Goal: Transaction & Acquisition: Book appointment/travel/reservation

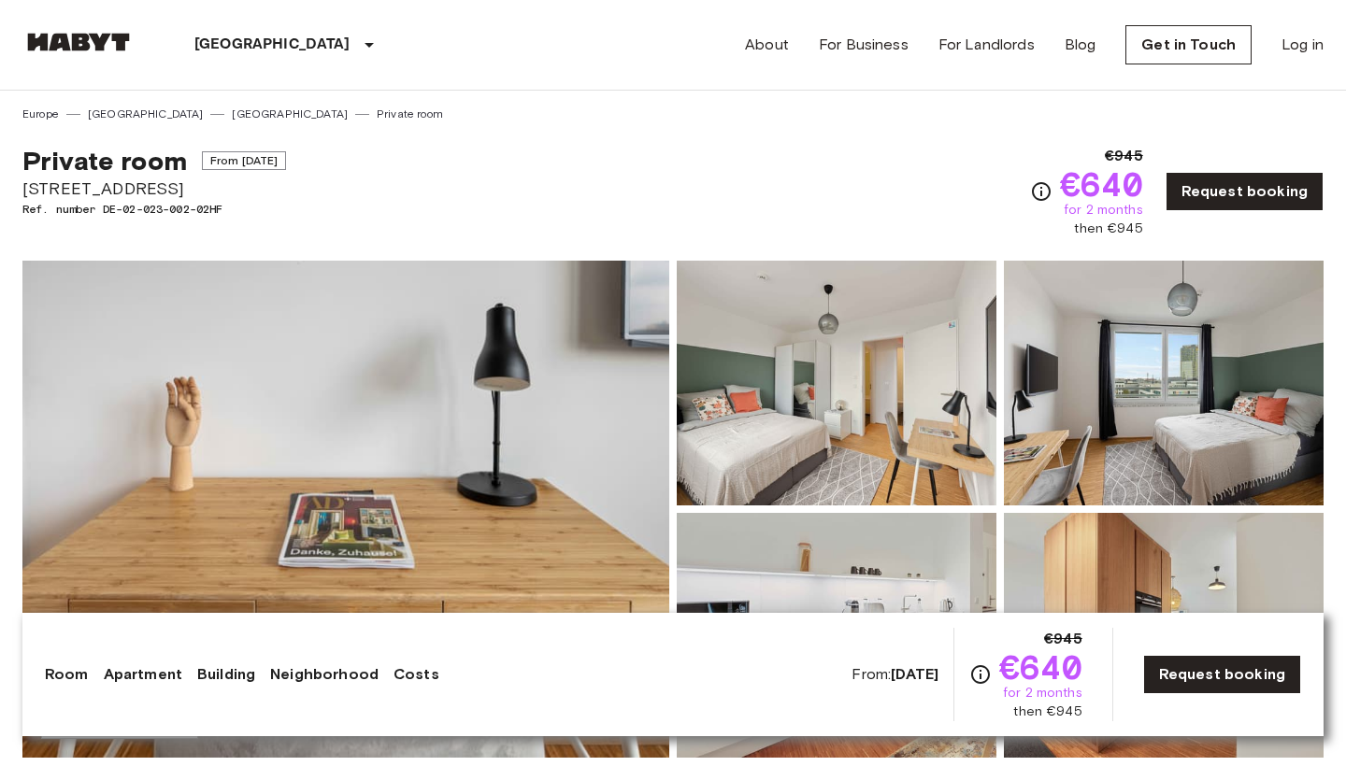
click at [472, 397] on img at bounding box center [345, 509] width 647 height 497
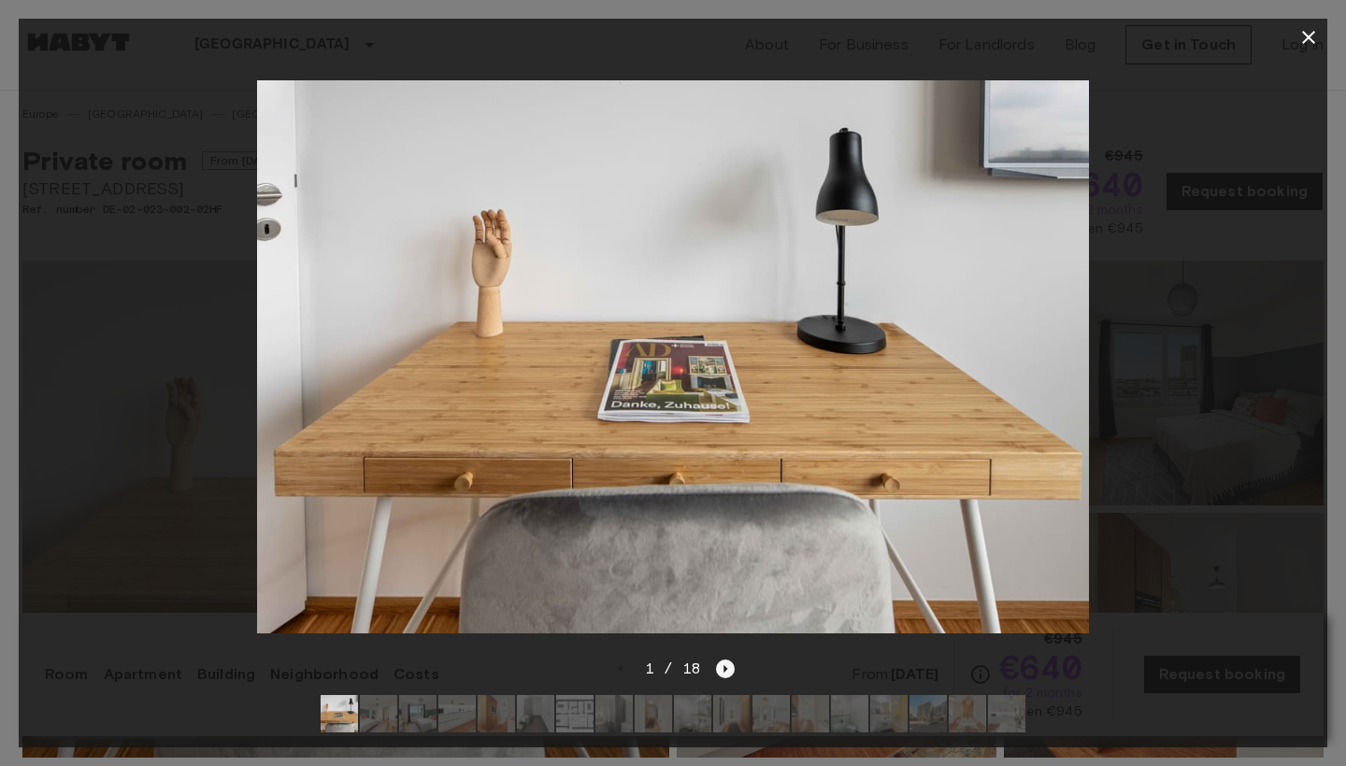
click at [720, 670] on icon "Next image" at bounding box center [725, 669] width 19 height 19
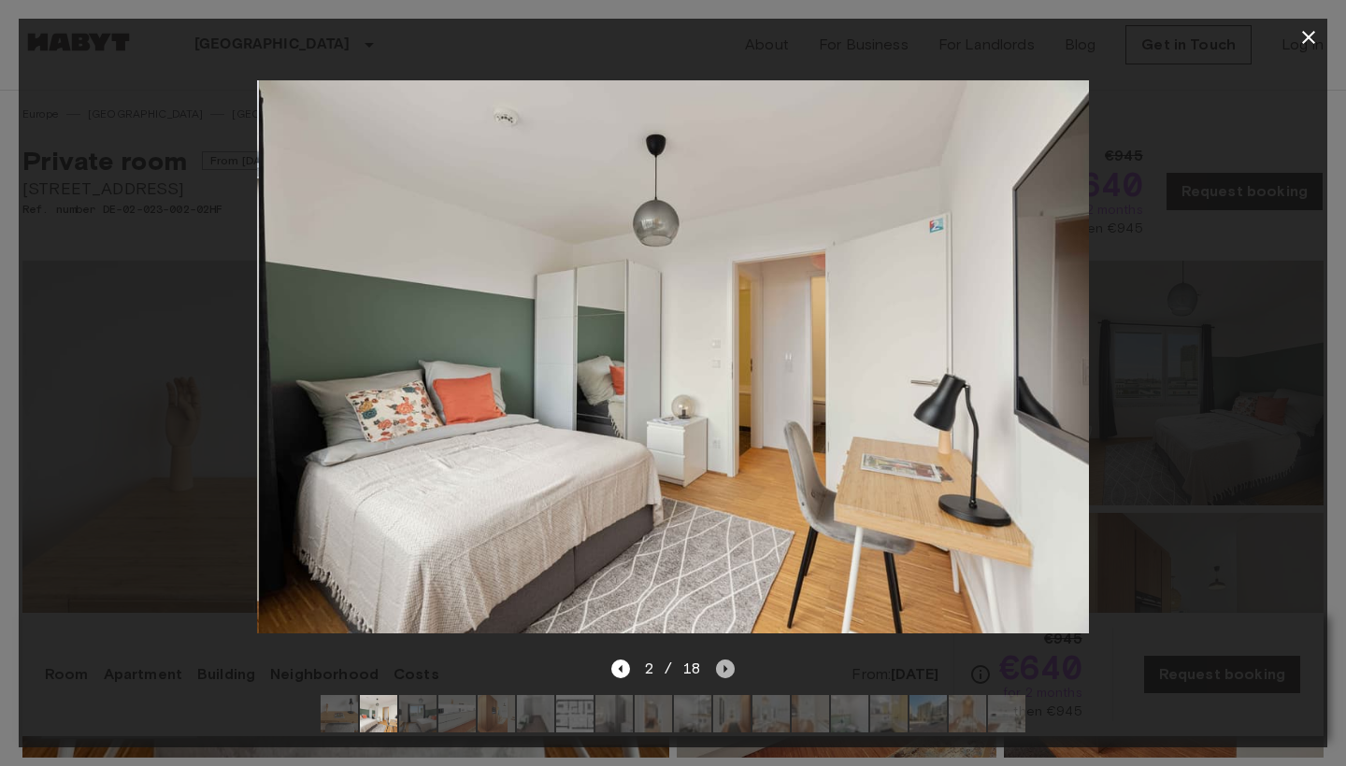
click at [720, 670] on icon "Next image" at bounding box center [725, 669] width 19 height 19
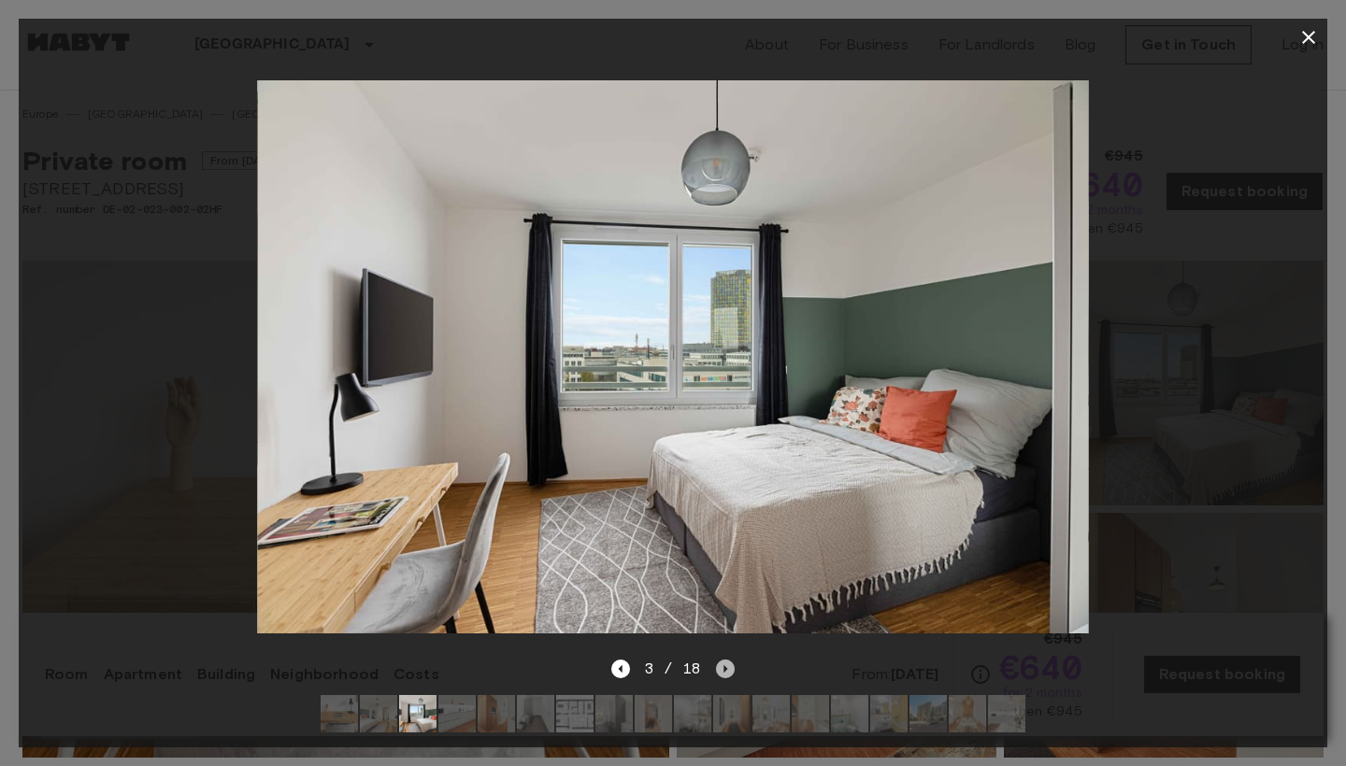
click at [720, 666] on icon "Next image" at bounding box center [725, 669] width 19 height 19
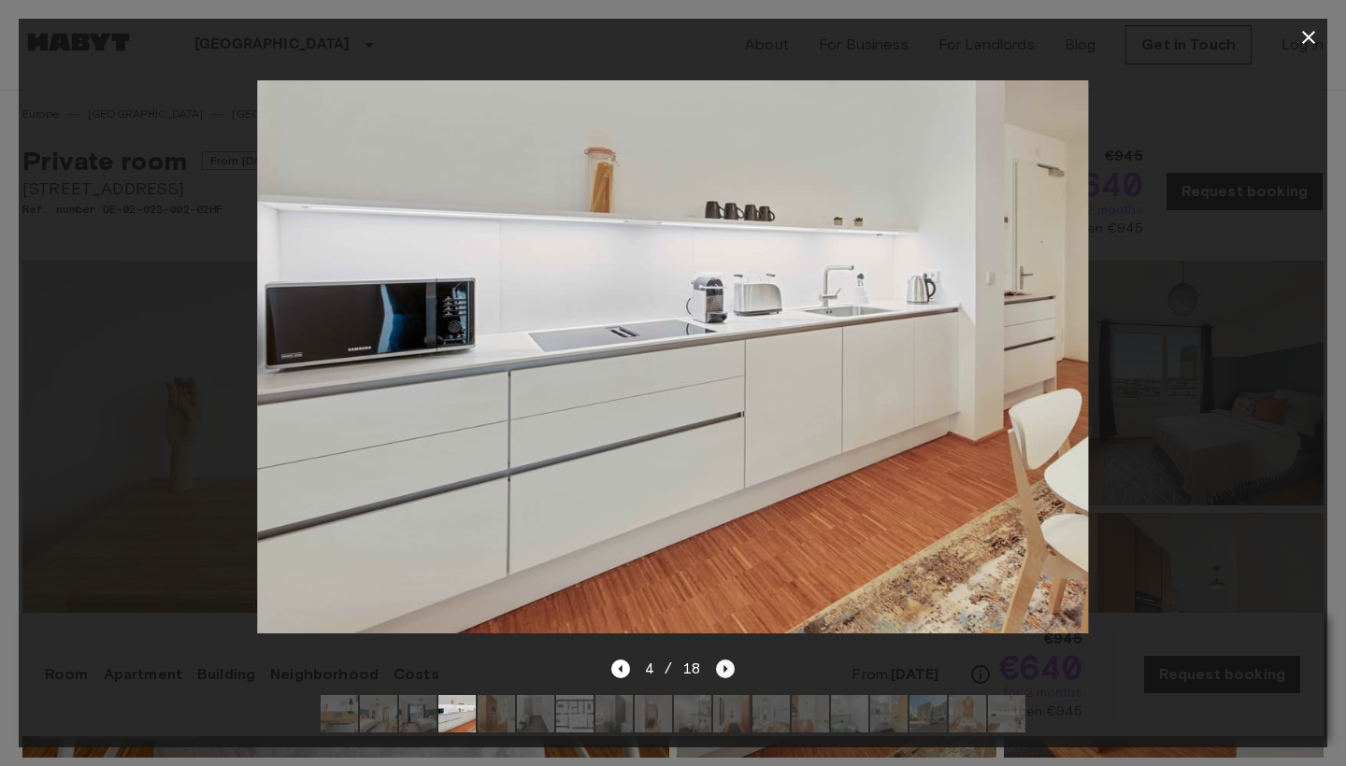
click at [720, 664] on icon "Next image" at bounding box center [725, 669] width 19 height 19
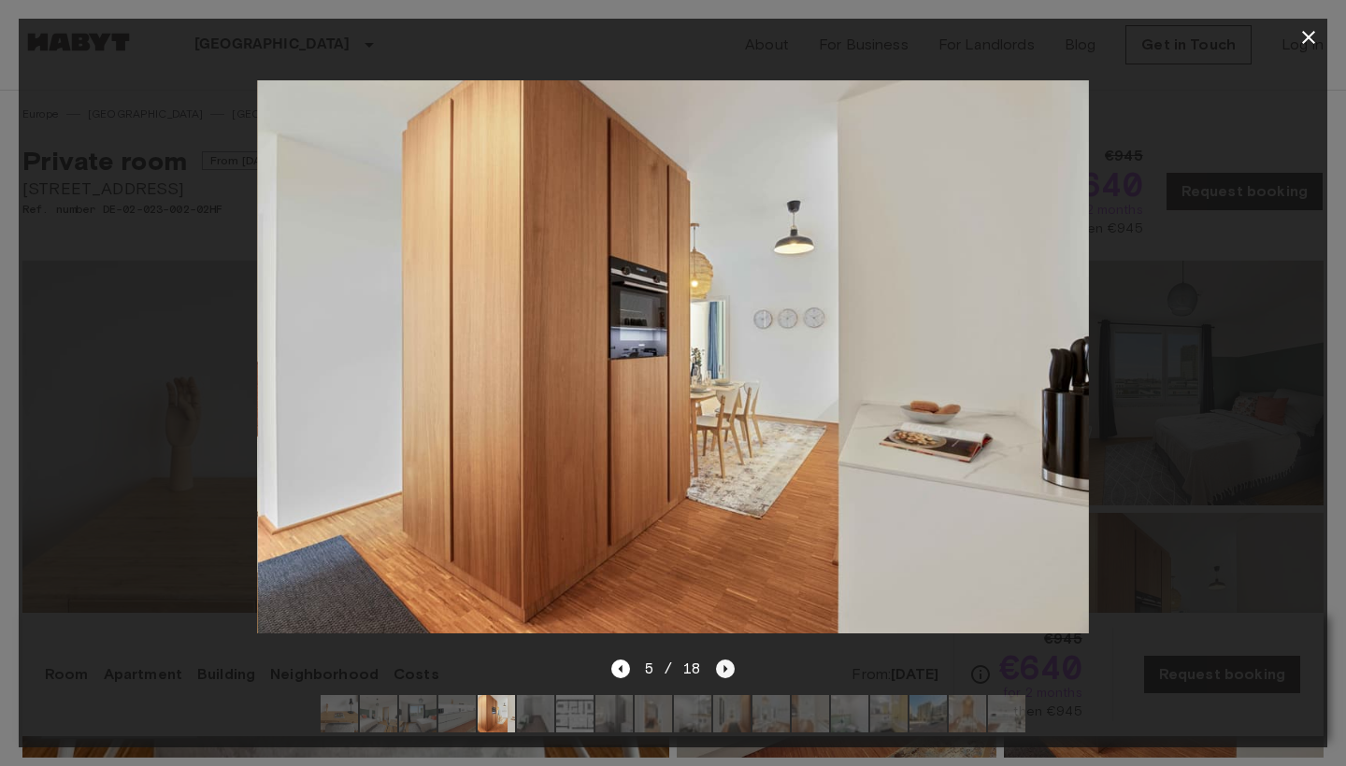
click at [720, 664] on icon "Next image" at bounding box center [725, 669] width 19 height 19
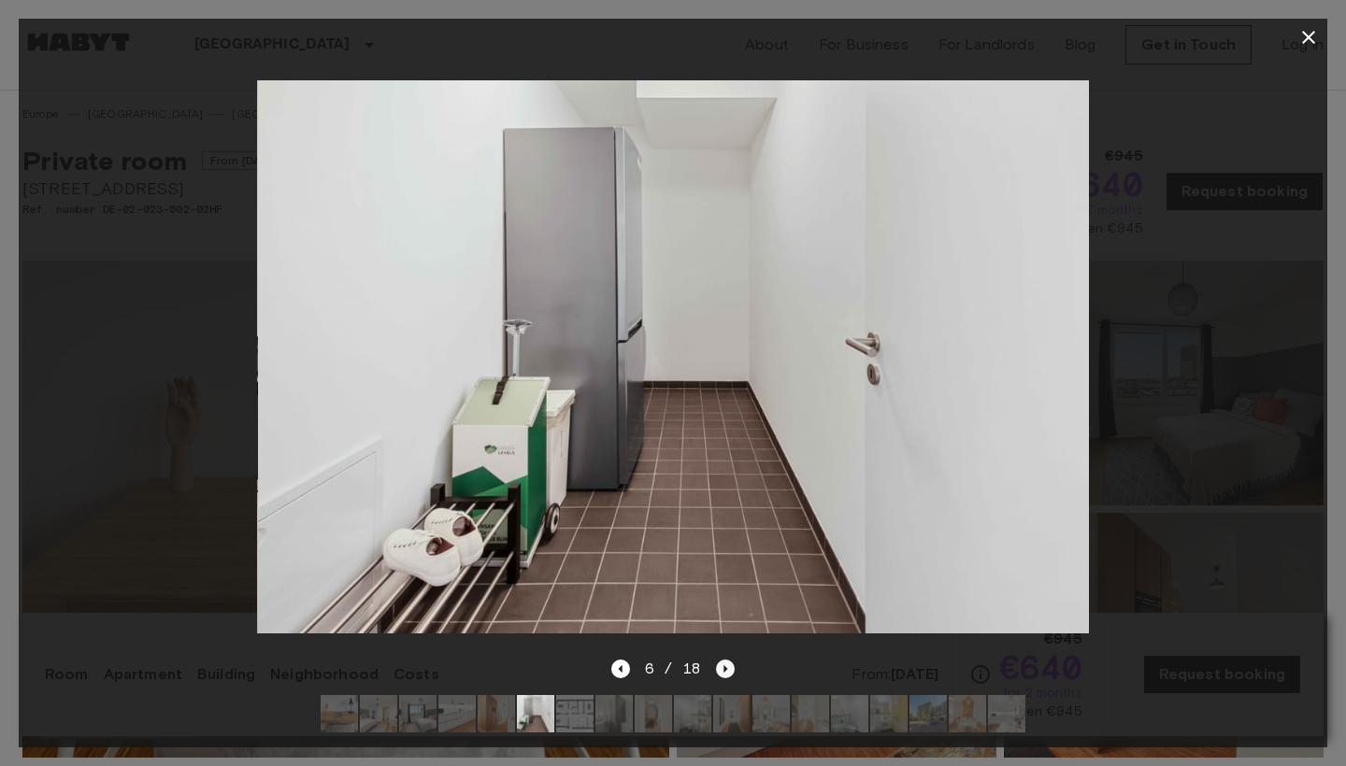
click at [720, 664] on icon "Next image" at bounding box center [725, 669] width 19 height 19
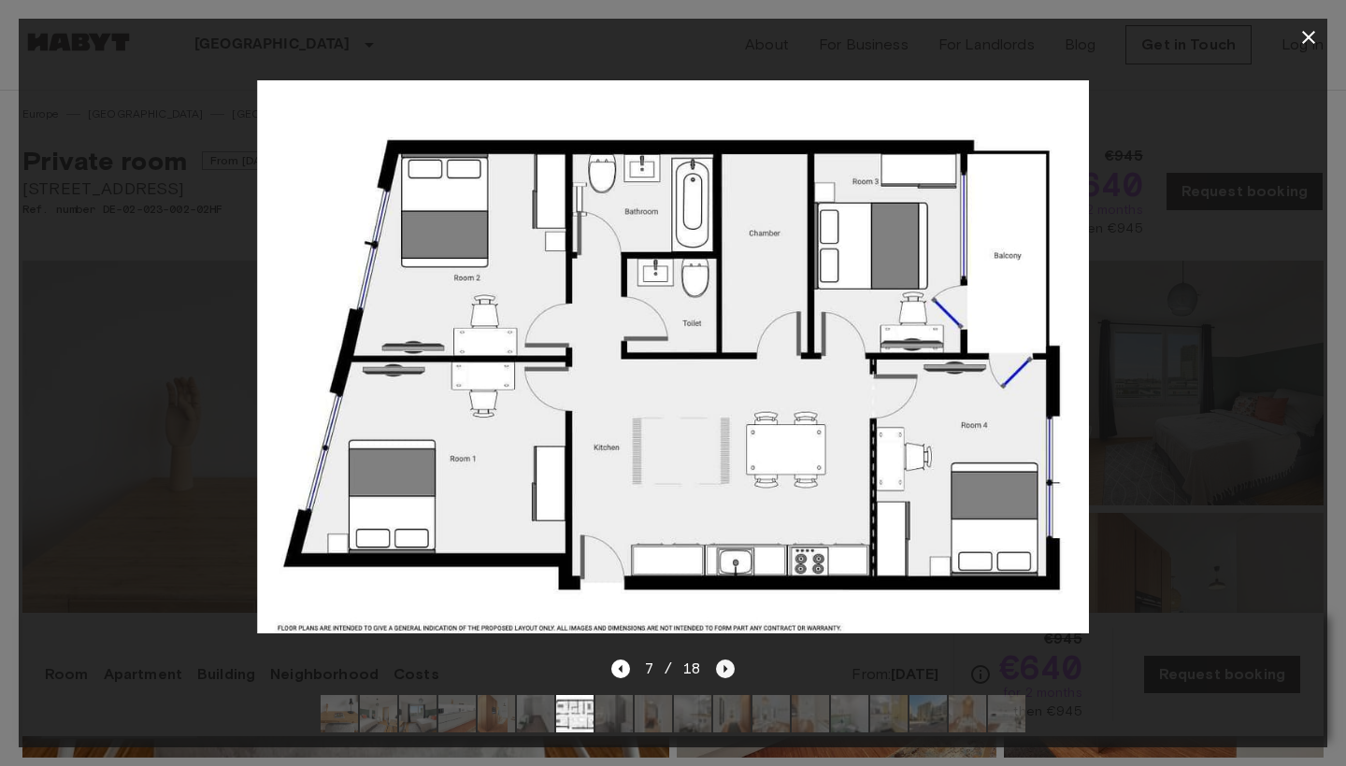
click at [720, 663] on icon "Next image" at bounding box center [725, 669] width 19 height 19
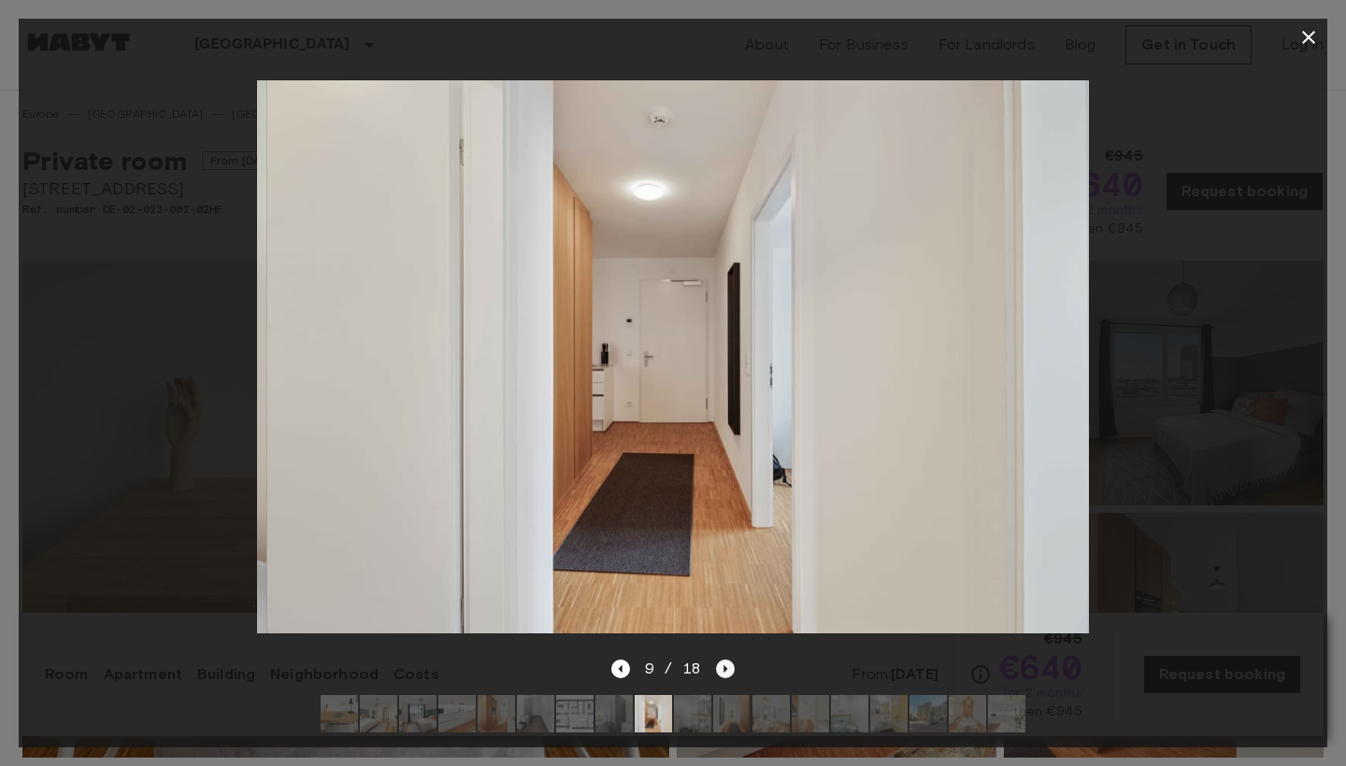
click at [720, 663] on icon "Next image" at bounding box center [725, 669] width 19 height 19
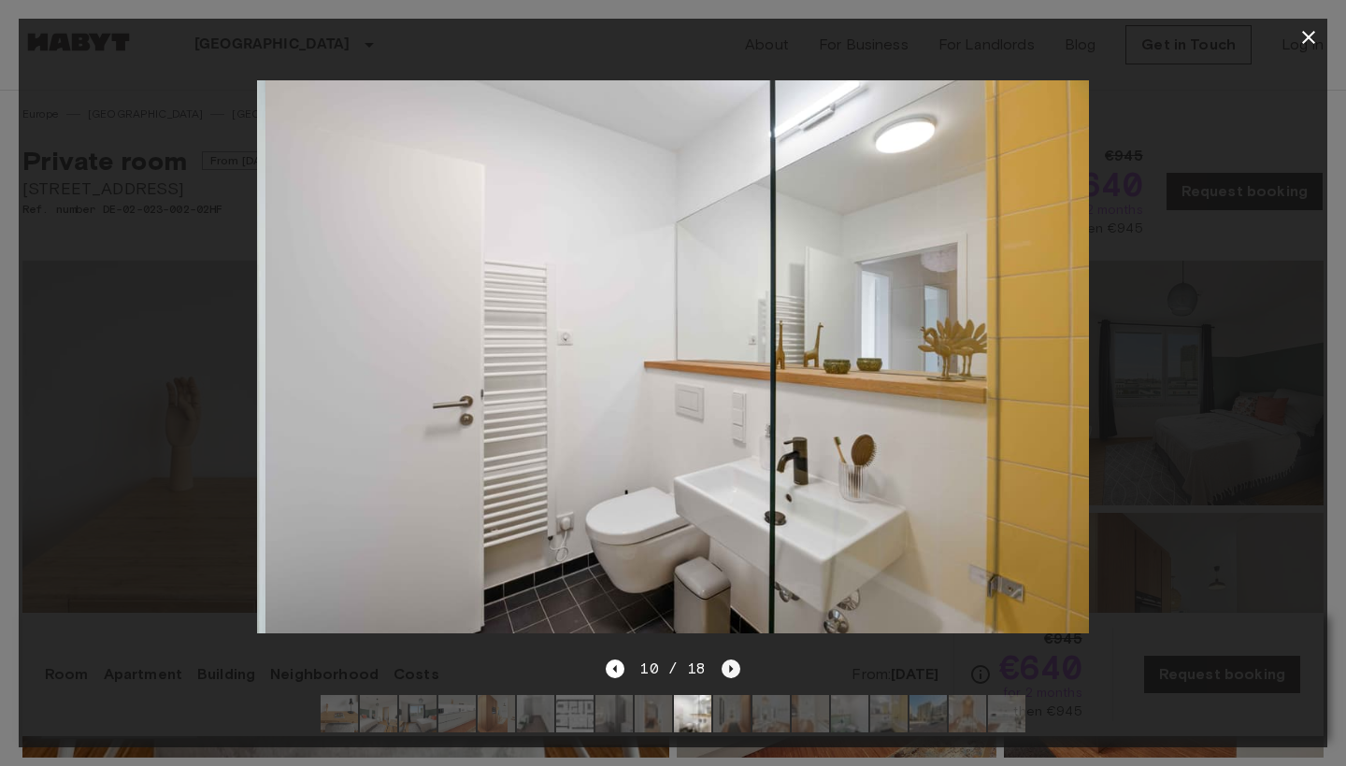
click at [721, 663] on icon "Next image" at bounding box center [730, 669] width 19 height 19
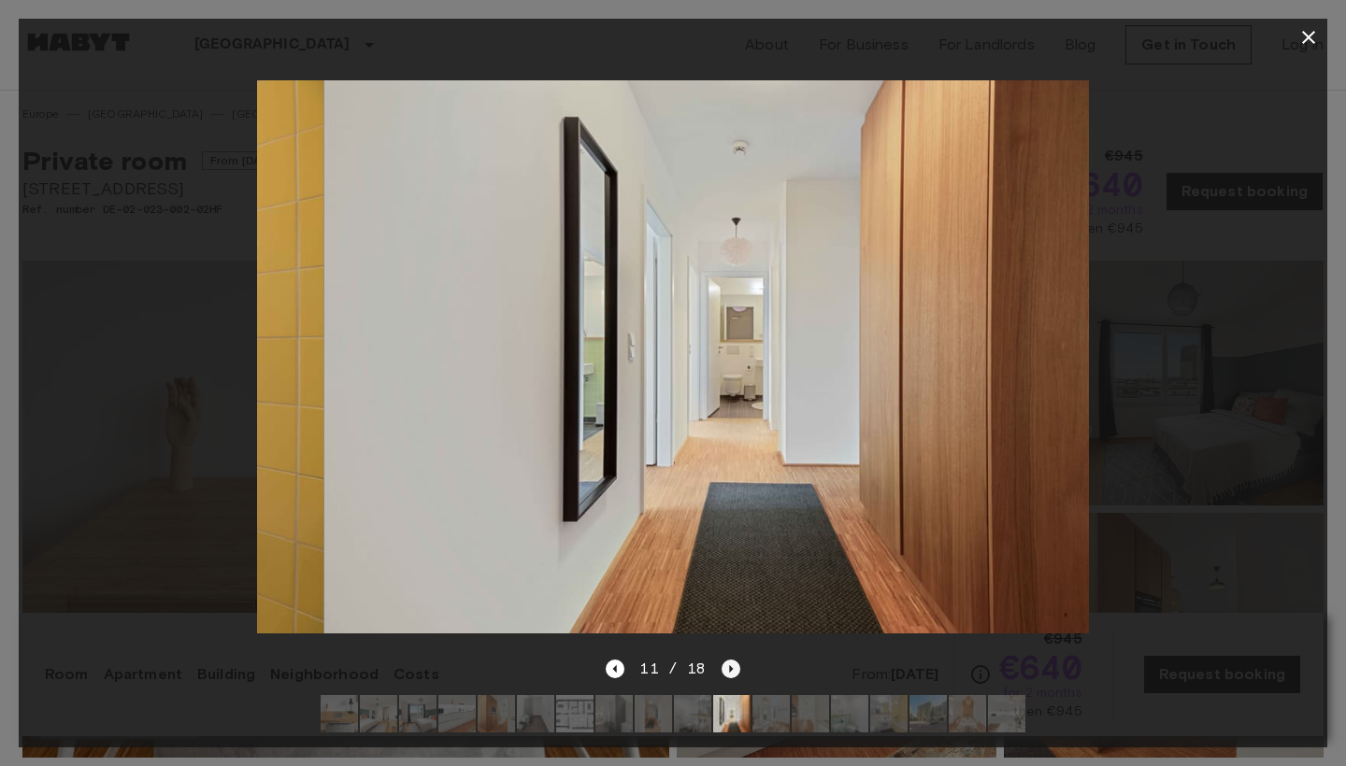
click at [721, 663] on icon "Next image" at bounding box center [730, 669] width 19 height 19
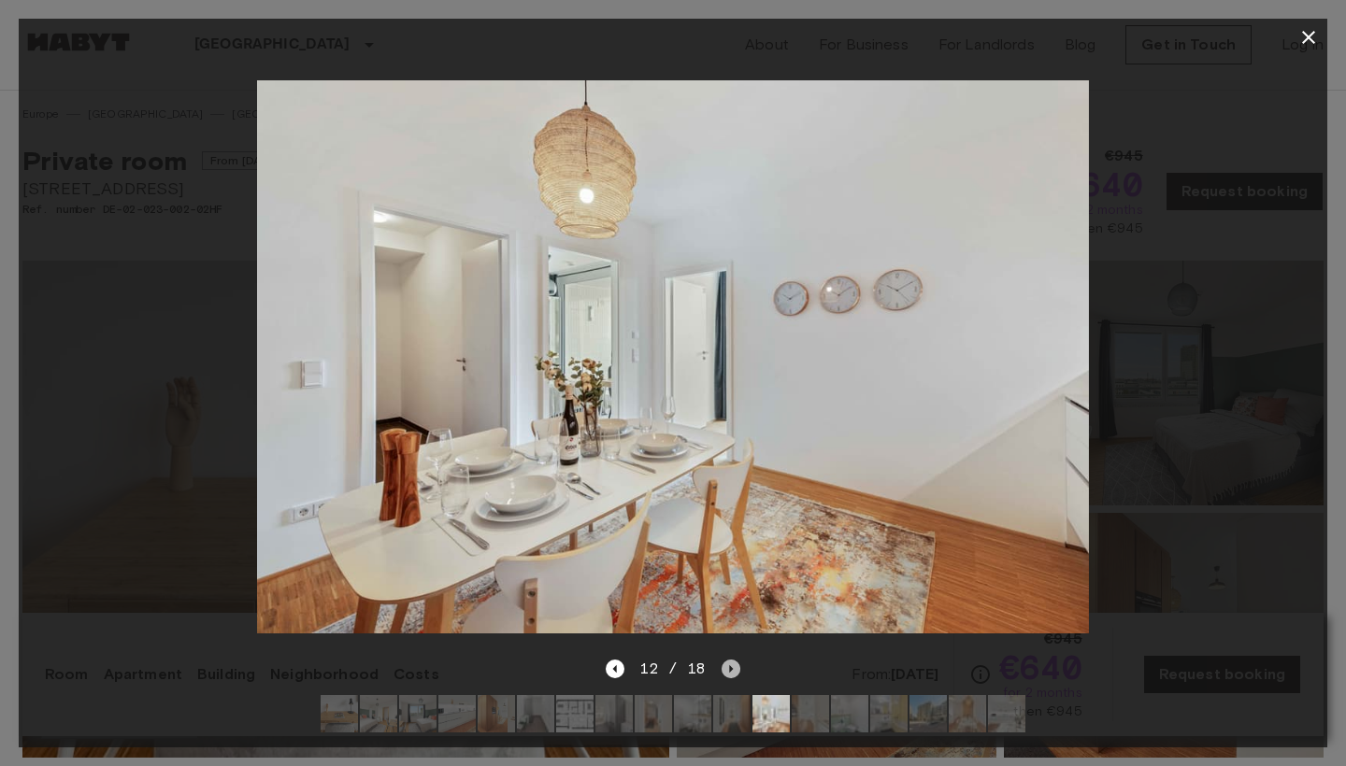
click at [721, 663] on icon "Next image" at bounding box center [730, 669] width 19 height 19
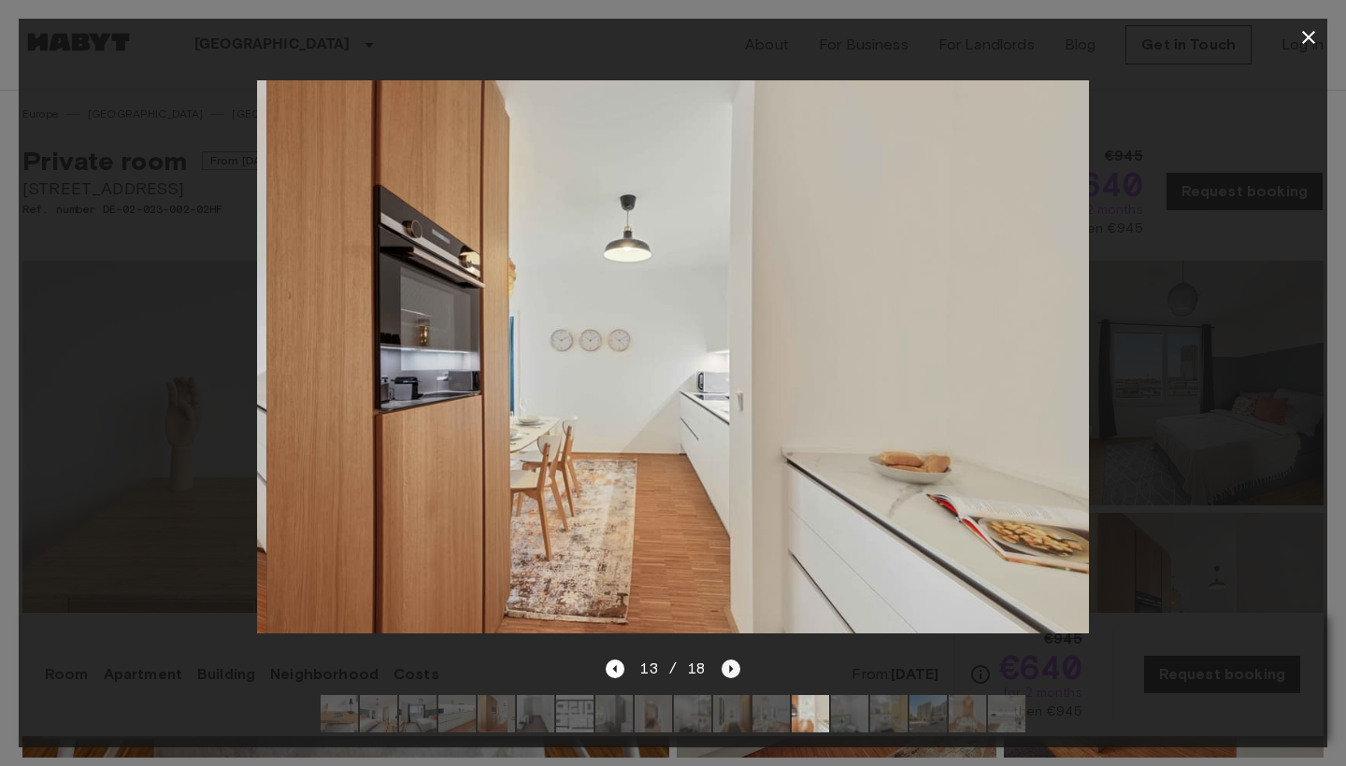
click at [721, 663] on icon "Next image" at bounding box center [730, 669] width 19 height 19
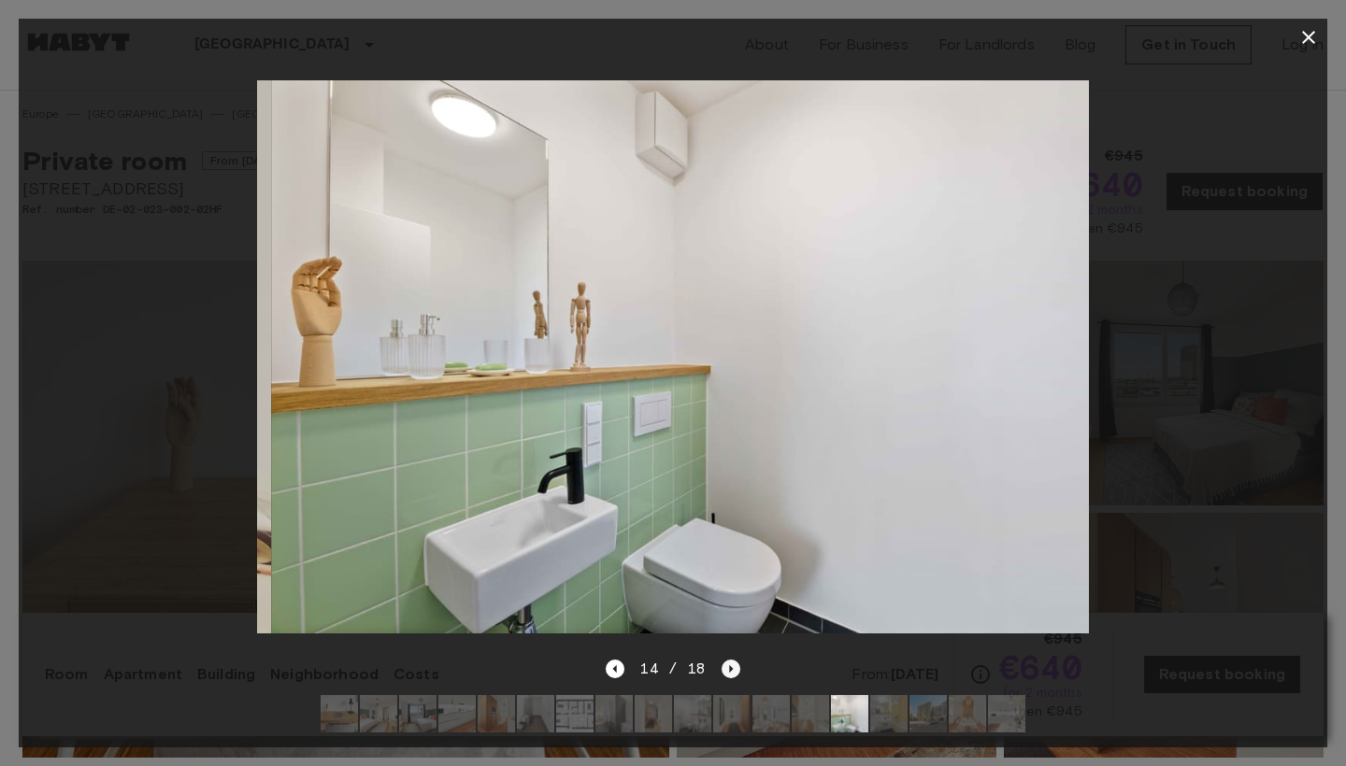
click at [721, 663] on icon "Next image" at bounding box center [730, 669] width 19 height 19
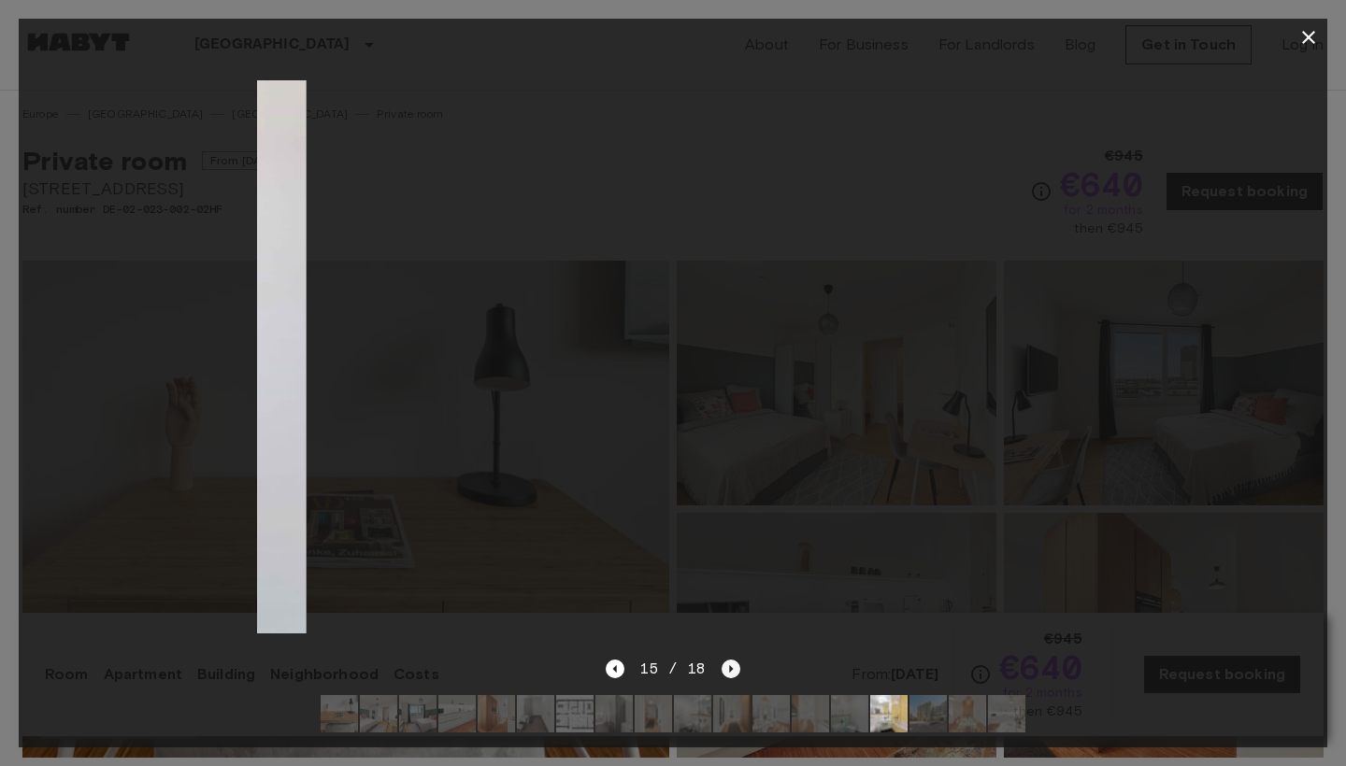
click at [721, 663] on icon "Next image" at bounding box center [730, 669] width 19 height 19
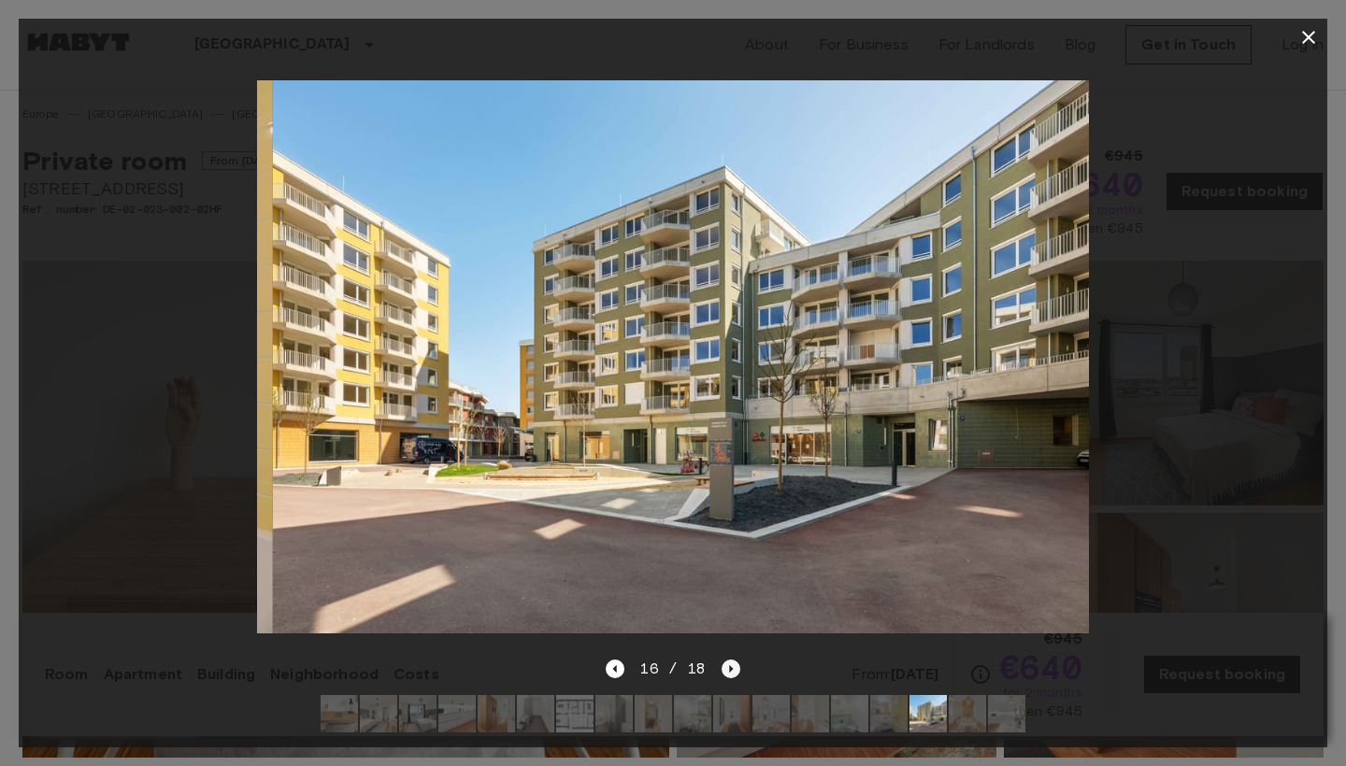
click at [721, 663] on icon "Next image" at bounding box center [730, 669] width 19 height 19
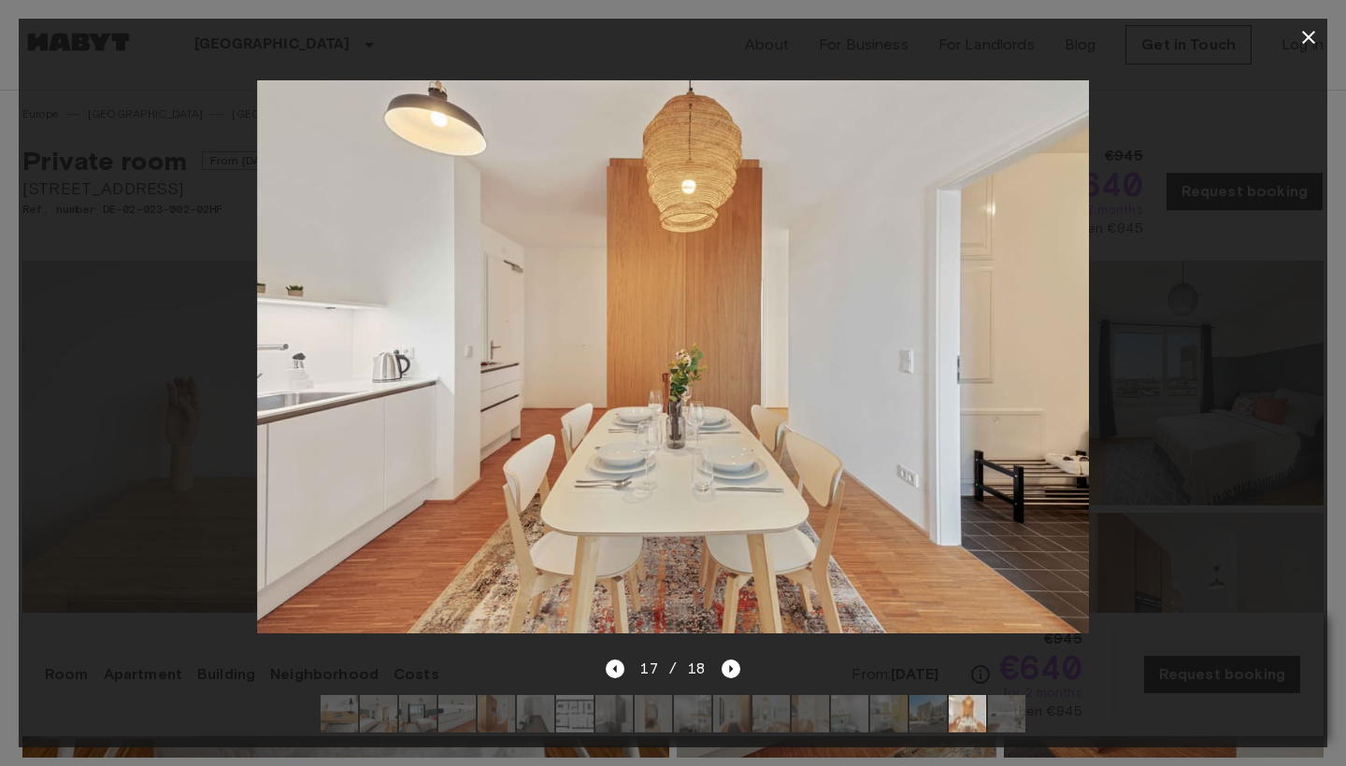
click at [1313, 46] on icon "button" at bounding box center [1308, 37] width 22 height 22
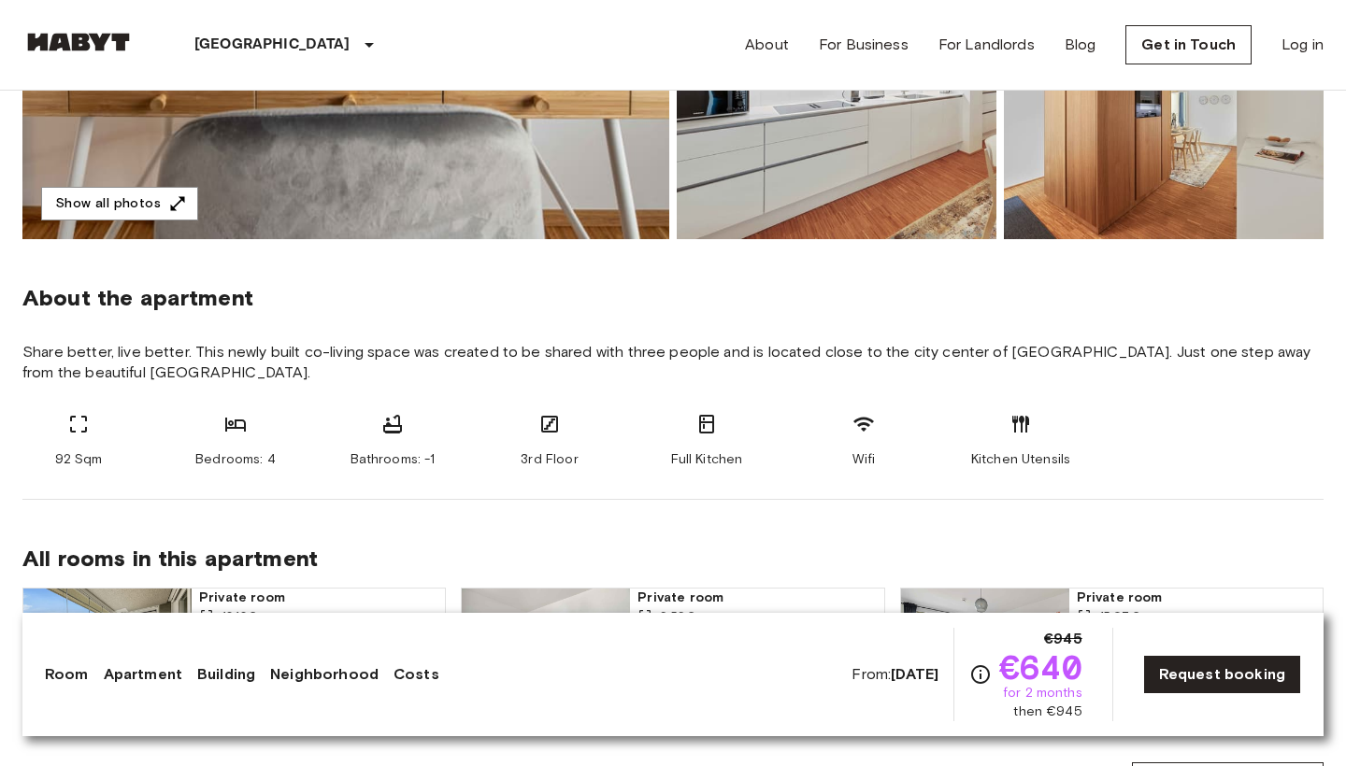
scroll to position [895, 0]
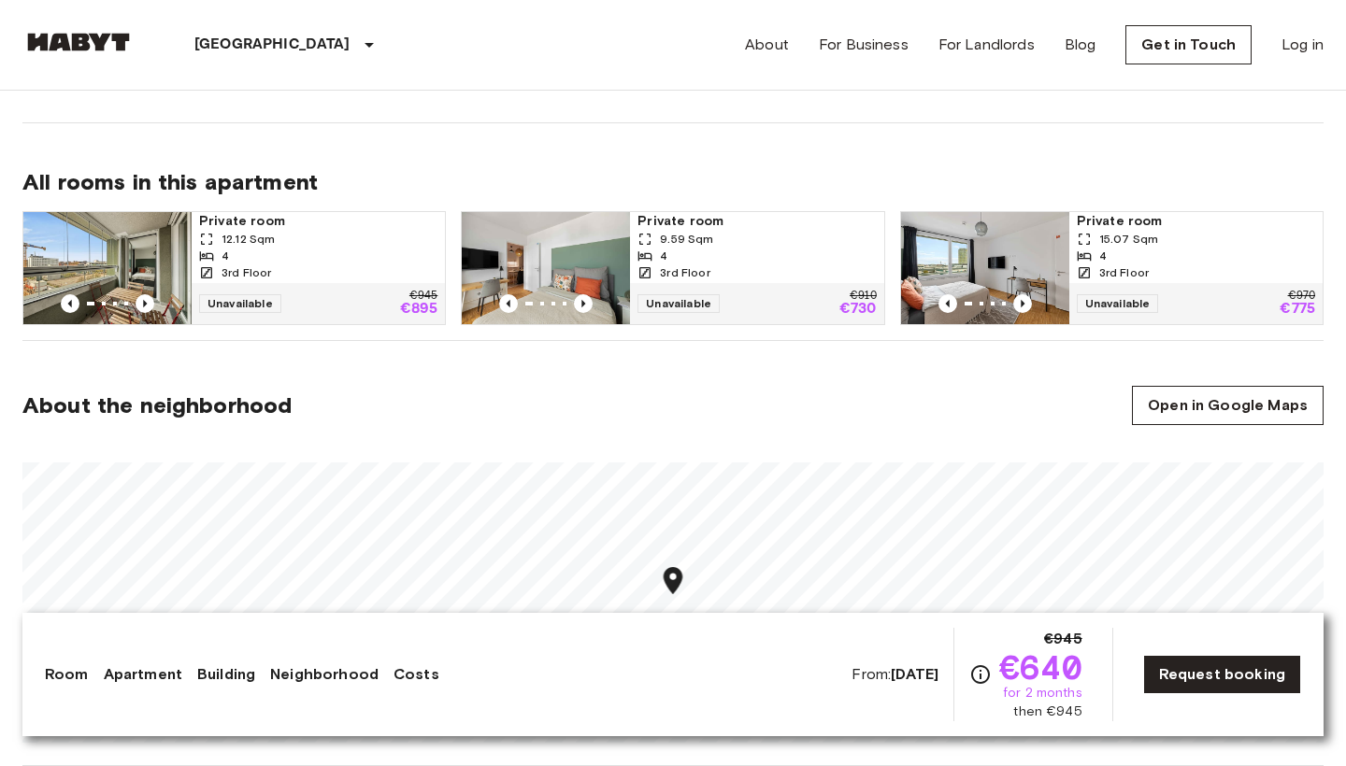
click at [675, 243] on span "9.59 Sqm" at bounding box center [686, 239] width 53 height 17
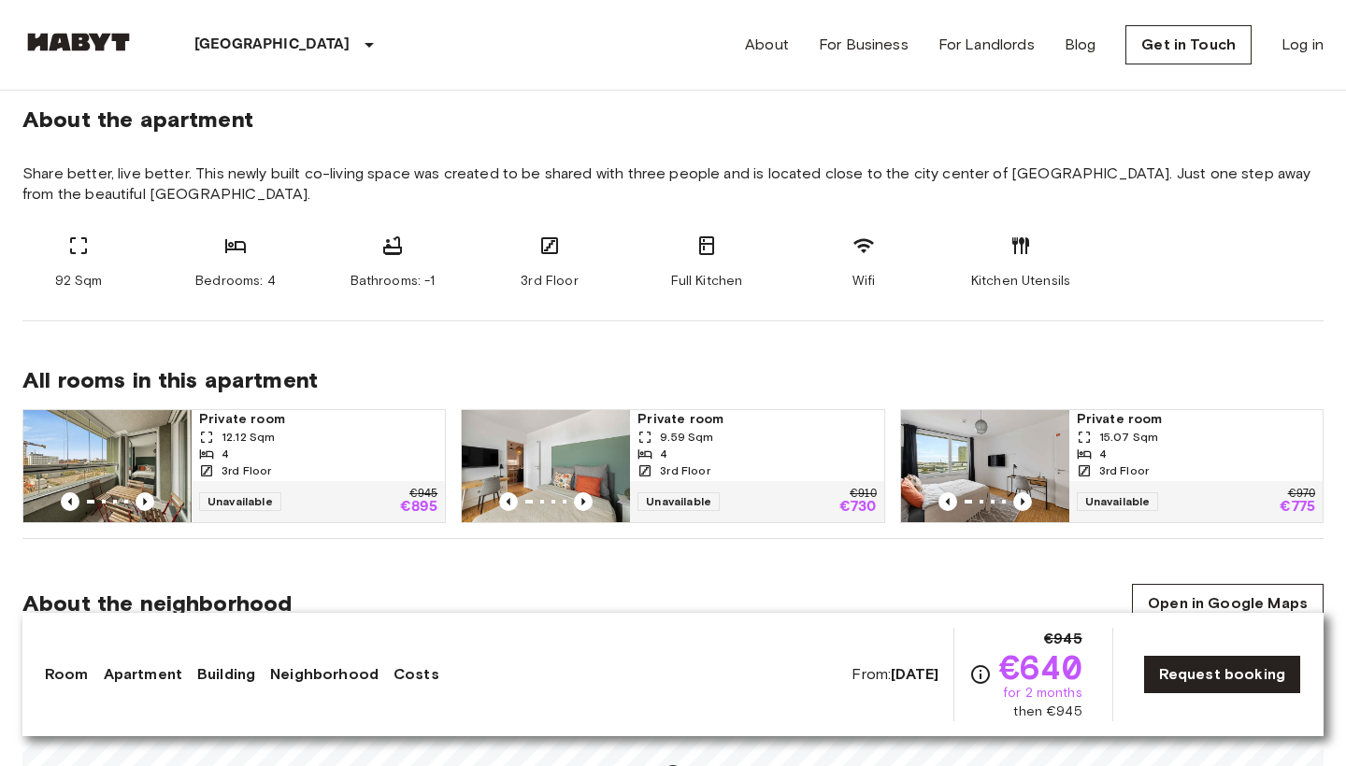
scroll to position [677, 0]
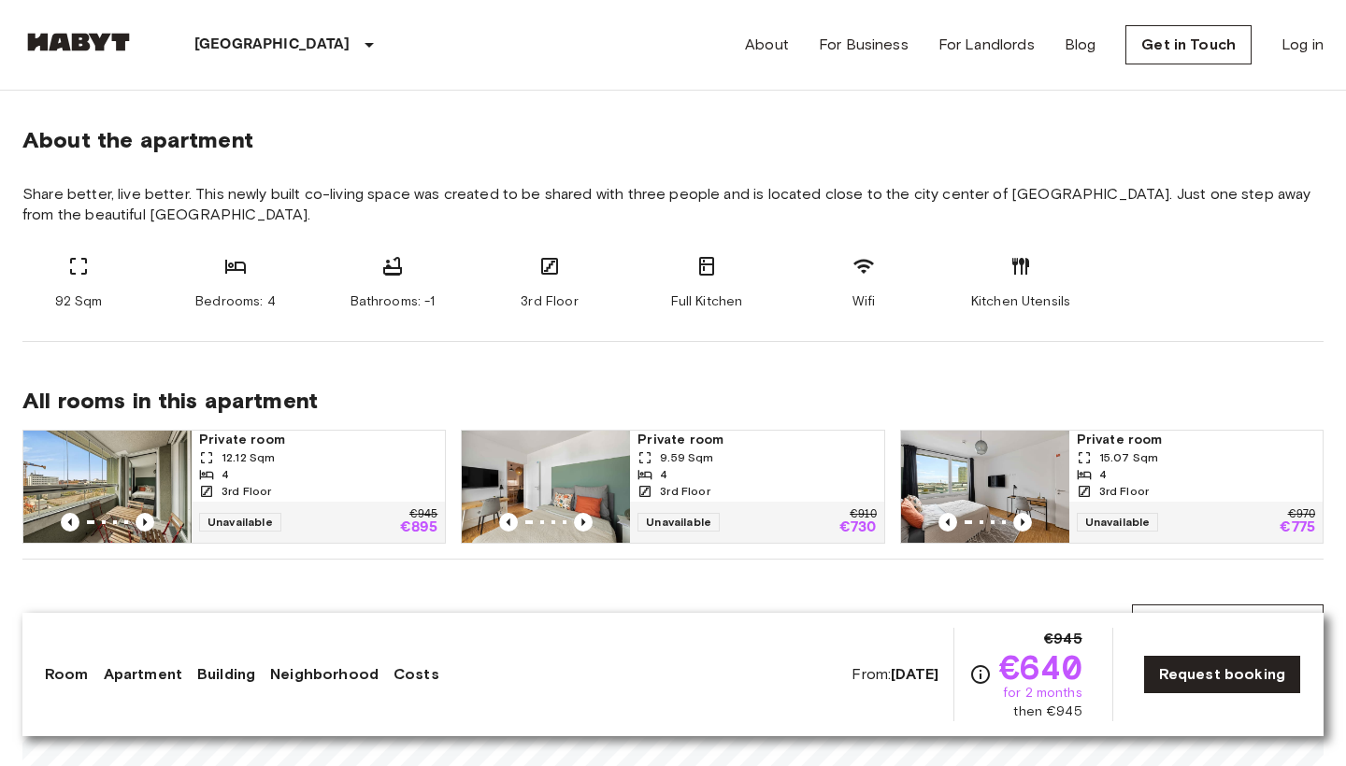
click at [344, 499] on div "3rd Floor" at bounding box center [318, 491] width 238 height 17
click at [755, 463] on div "9.59 Sqm" at bounding box center [756, 457] width 238 height 17
click at [1136, 488] on span "3rd Floor" at bounding box center [1124, 491] width 50 height 17
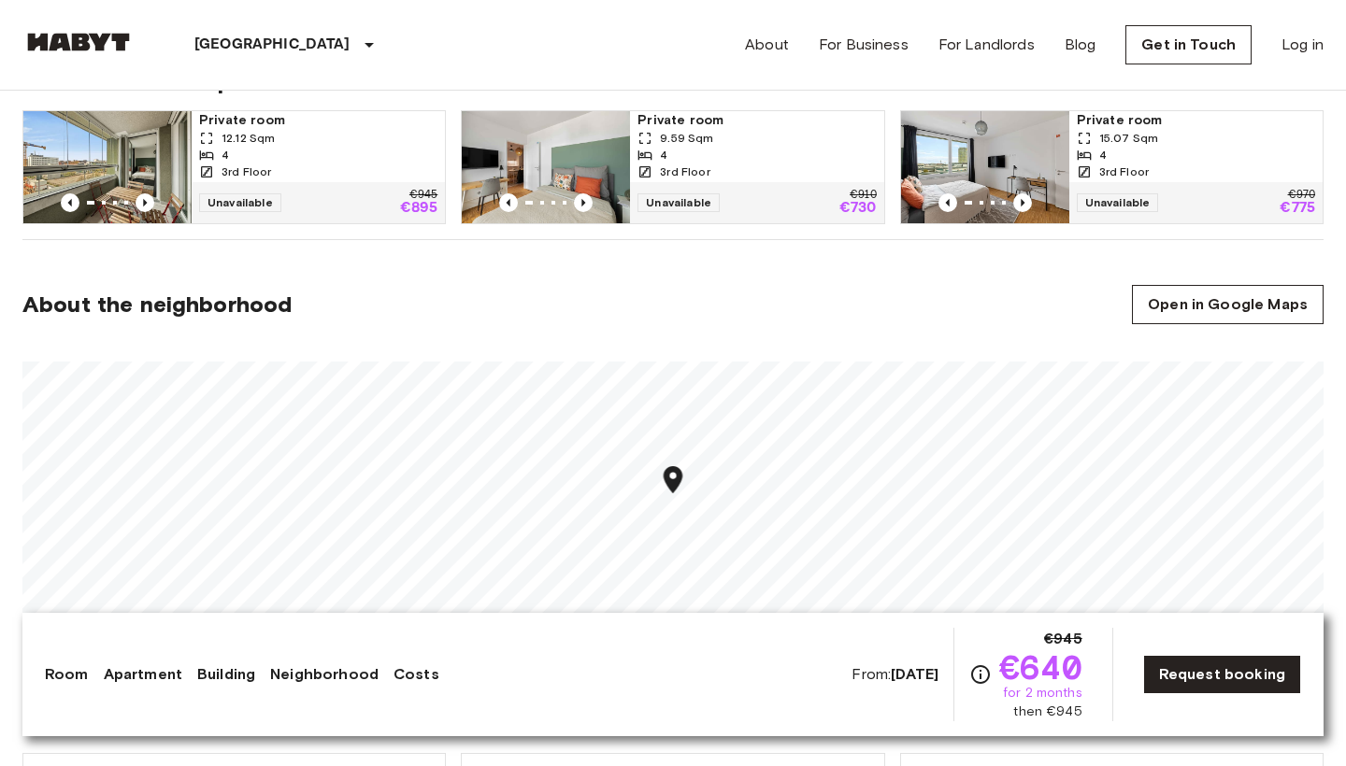
scroll to position [1310, 0]
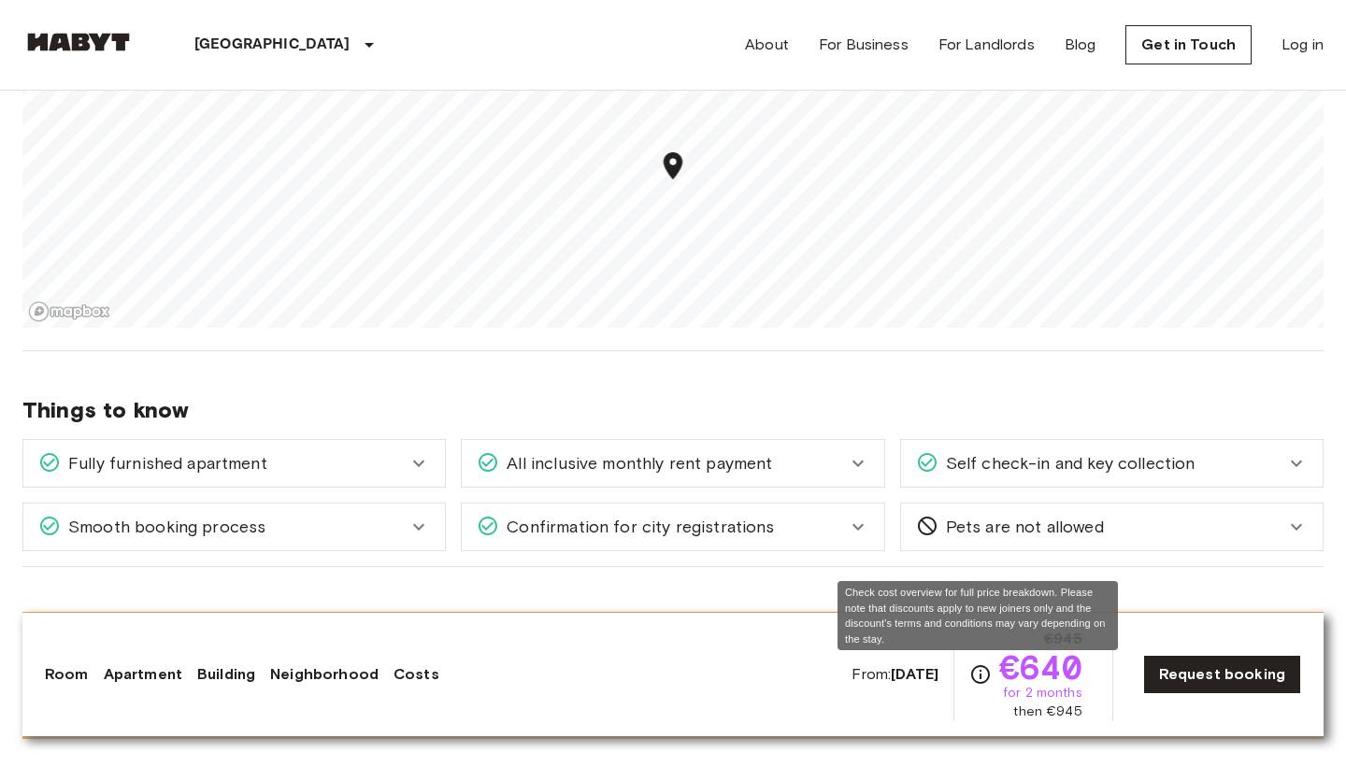
click at [982, 674] on icon "Check cost overview for full price breakdown. Please note that discounts apply …" at bounding box center [980, 674] width 22 height 22
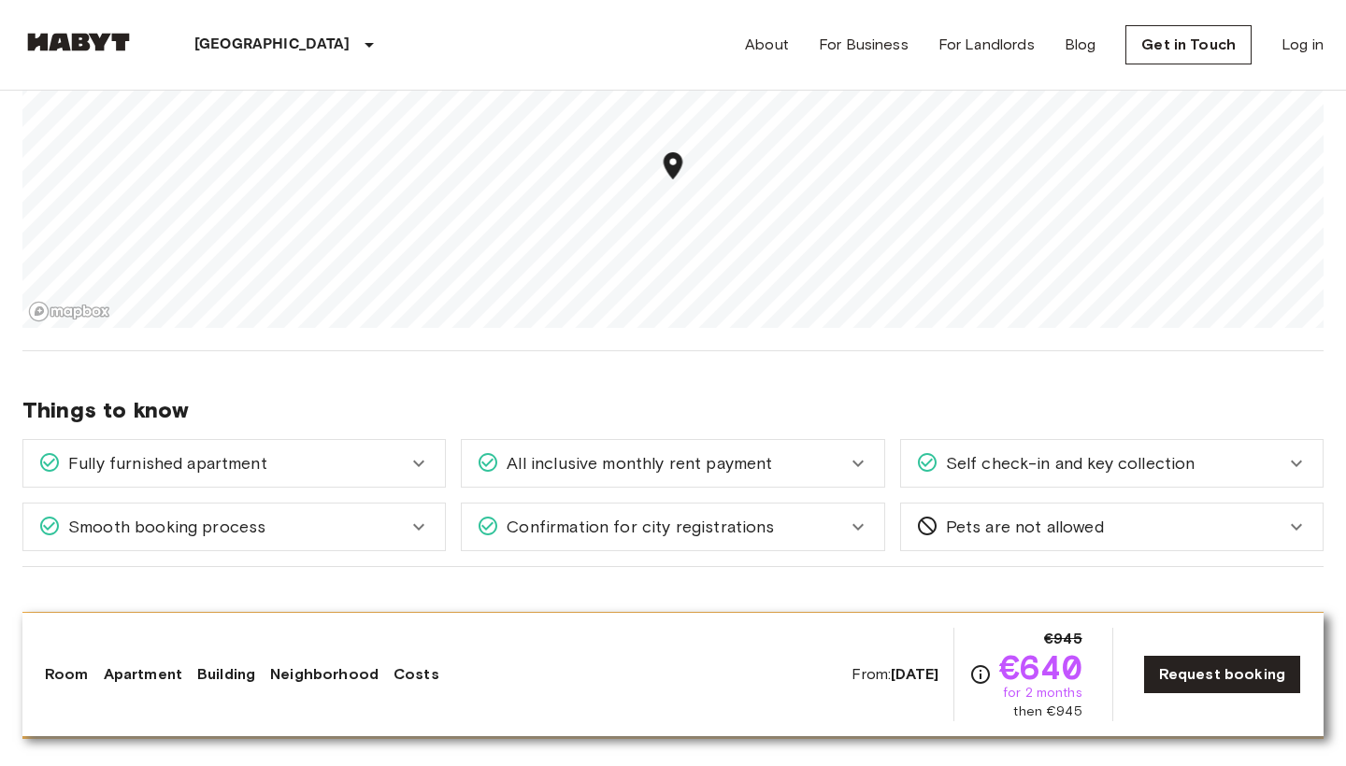
click at [891, 667] on b "Nov 3 2025" at bounding box center [915, 674] width 48 height 18
drag, startPoint x: 855, startPoint y: 667, endPoint x: 937, endPoint y: 667, distance: 82.2
click at [937, 667] on div "From: Nov 3 2025 €945 €640 for 2 months then €945" at bounding box center [966, 674] width 230 height 93
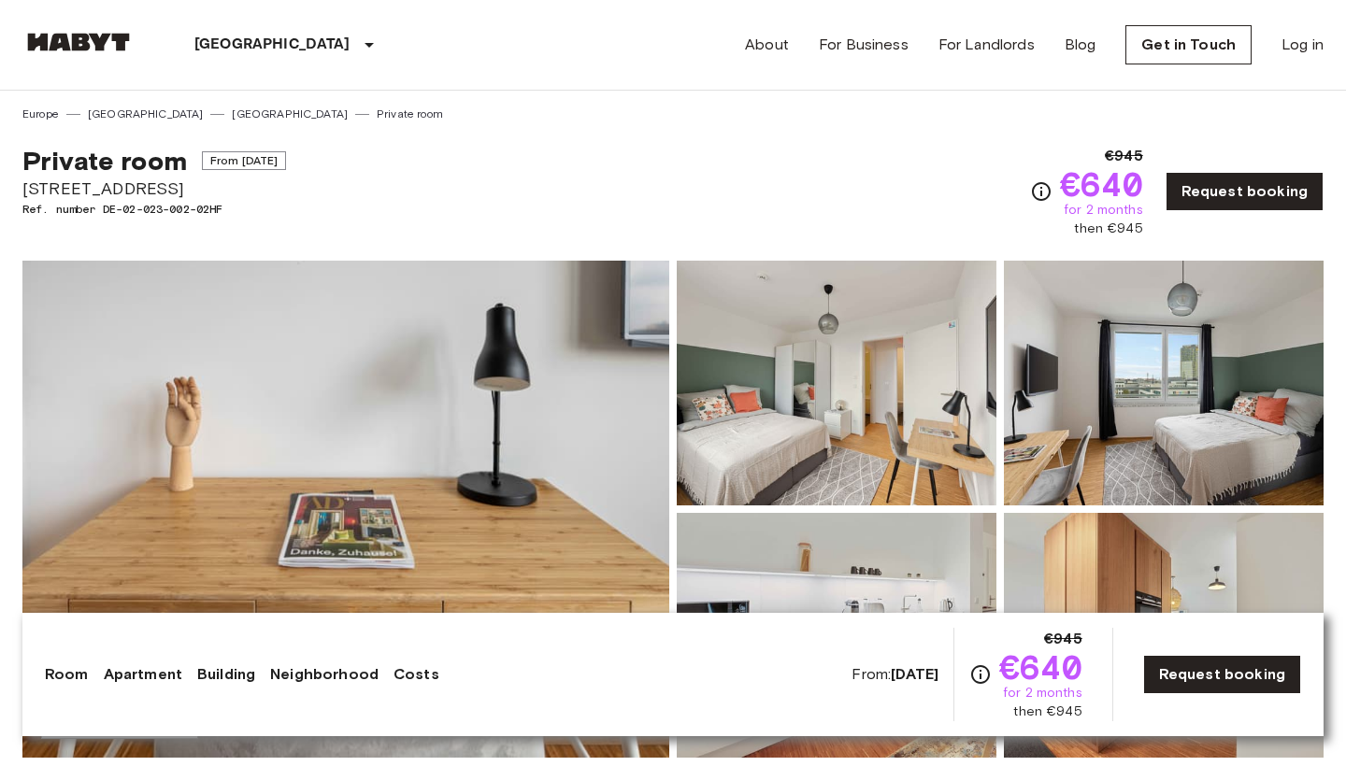
scroll to position [0, 0]
click at [552, 381] on img at bounding box center [345, 509] width 647 height 497
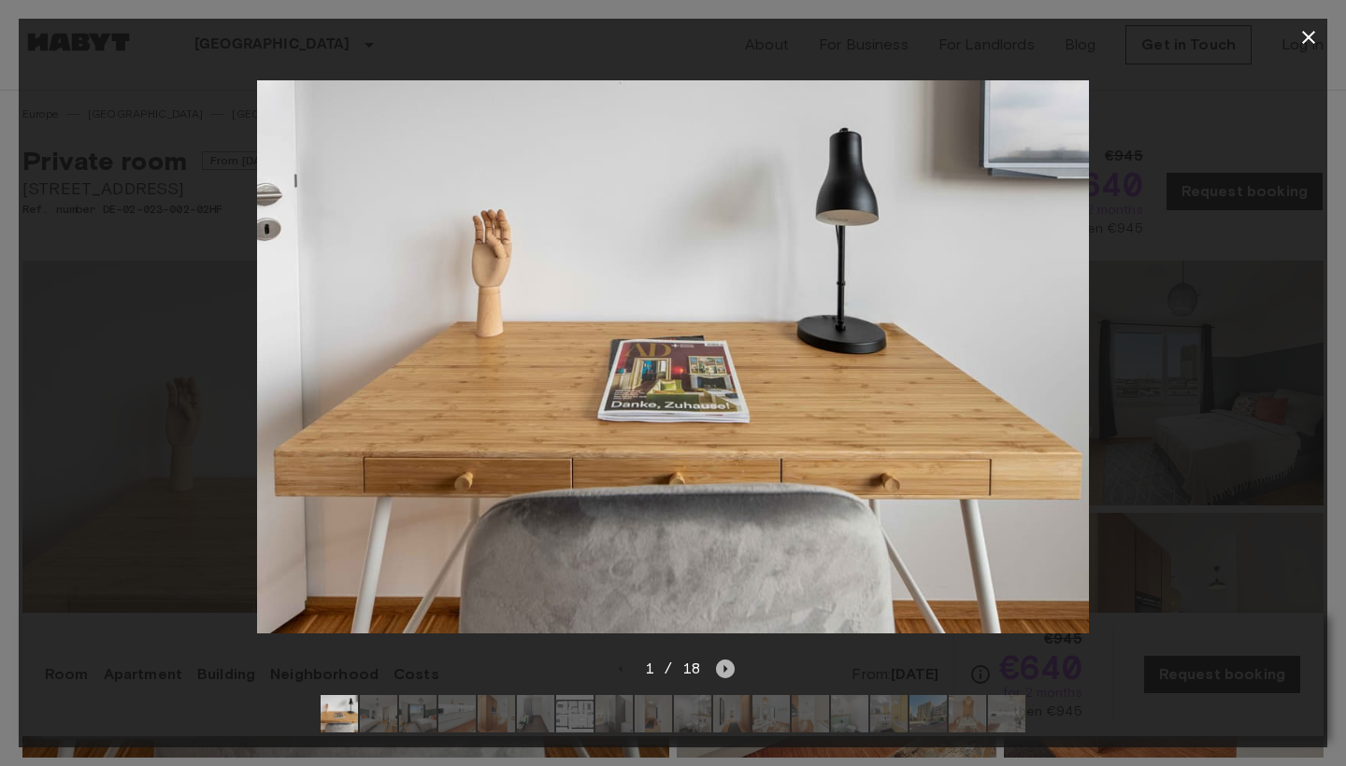
click at [725, 667] on icon "Next image" at bounding box center [725, 669] width 19 height 19
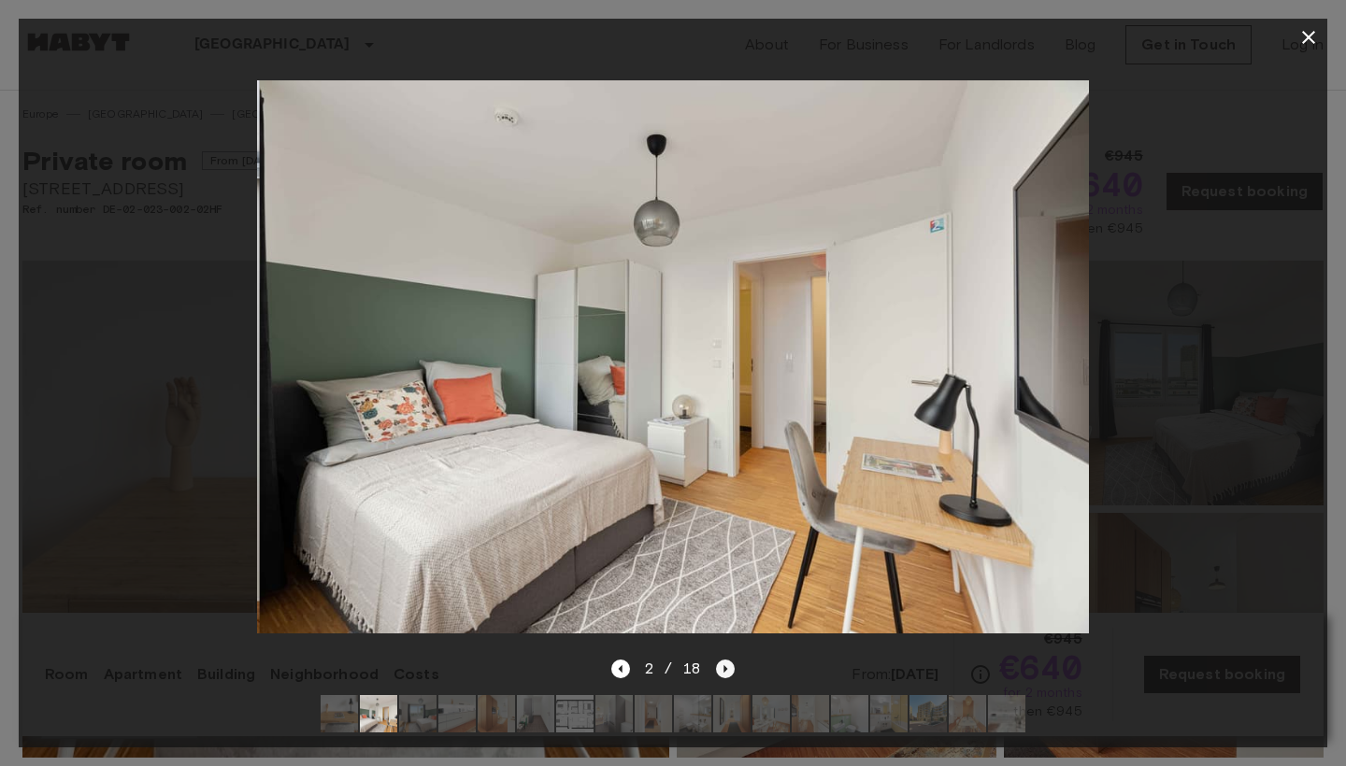
click at [725, 667] on icon "Next image" at bounding box center [725, 669] width 19 height 19
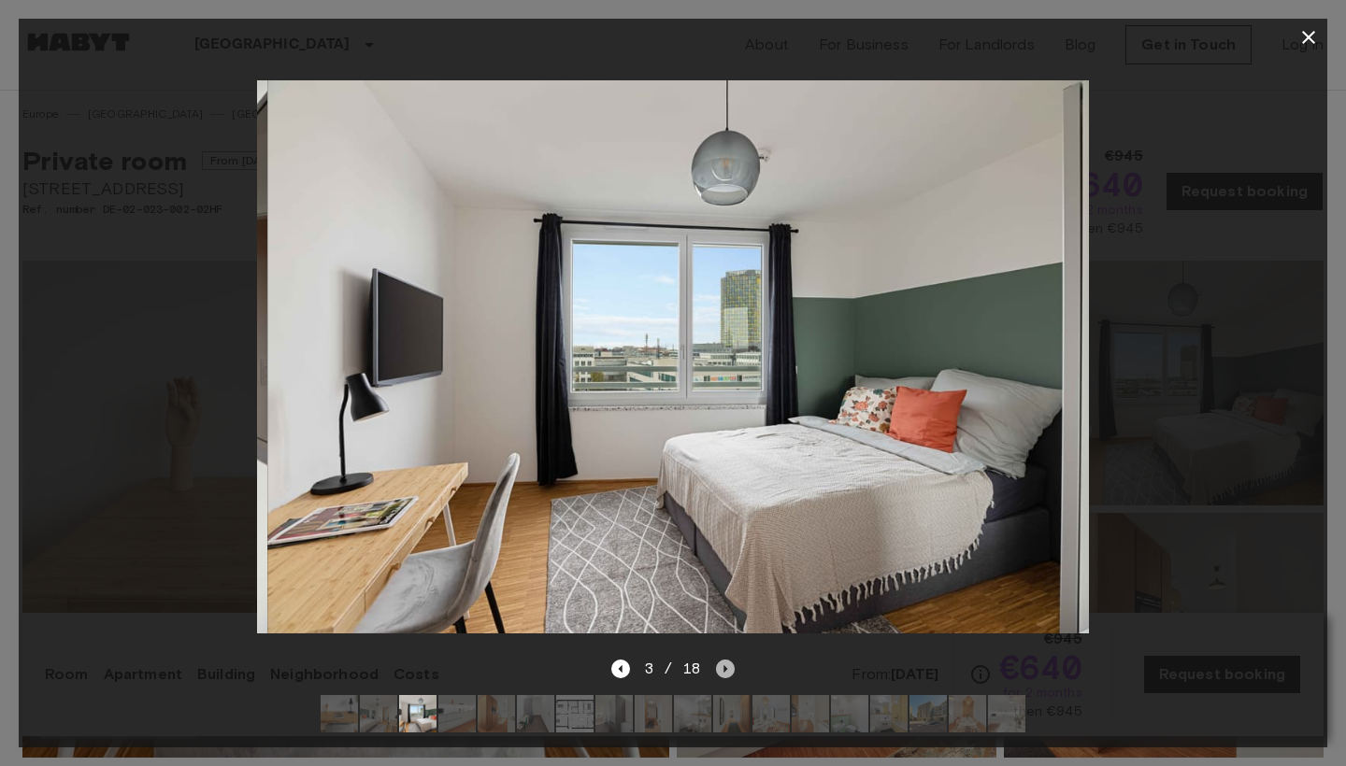
click at [725, 667] on icon "Next image" at bounding box center [725, 669] width 19 height 19
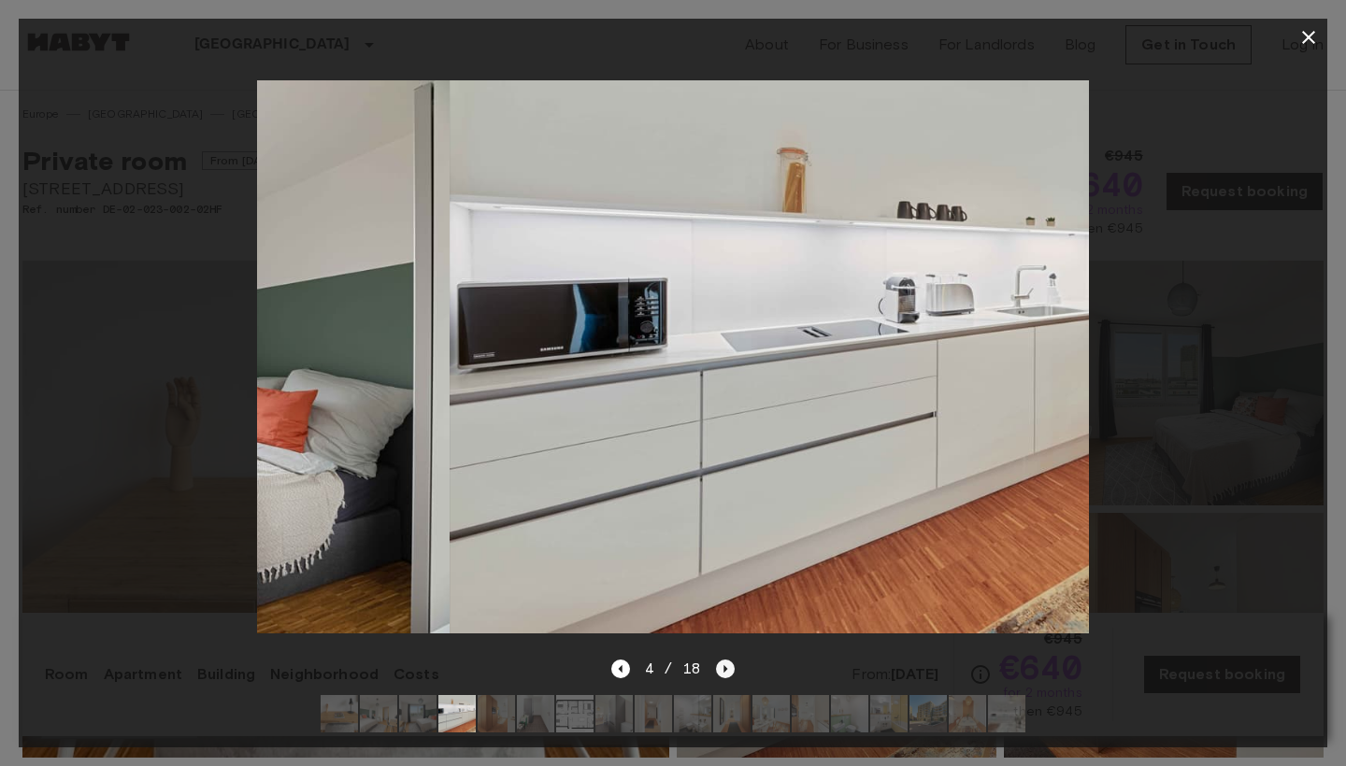
click at [725, 667] on icon "Next image" at bounding box center [725, 669] width 19 height 19
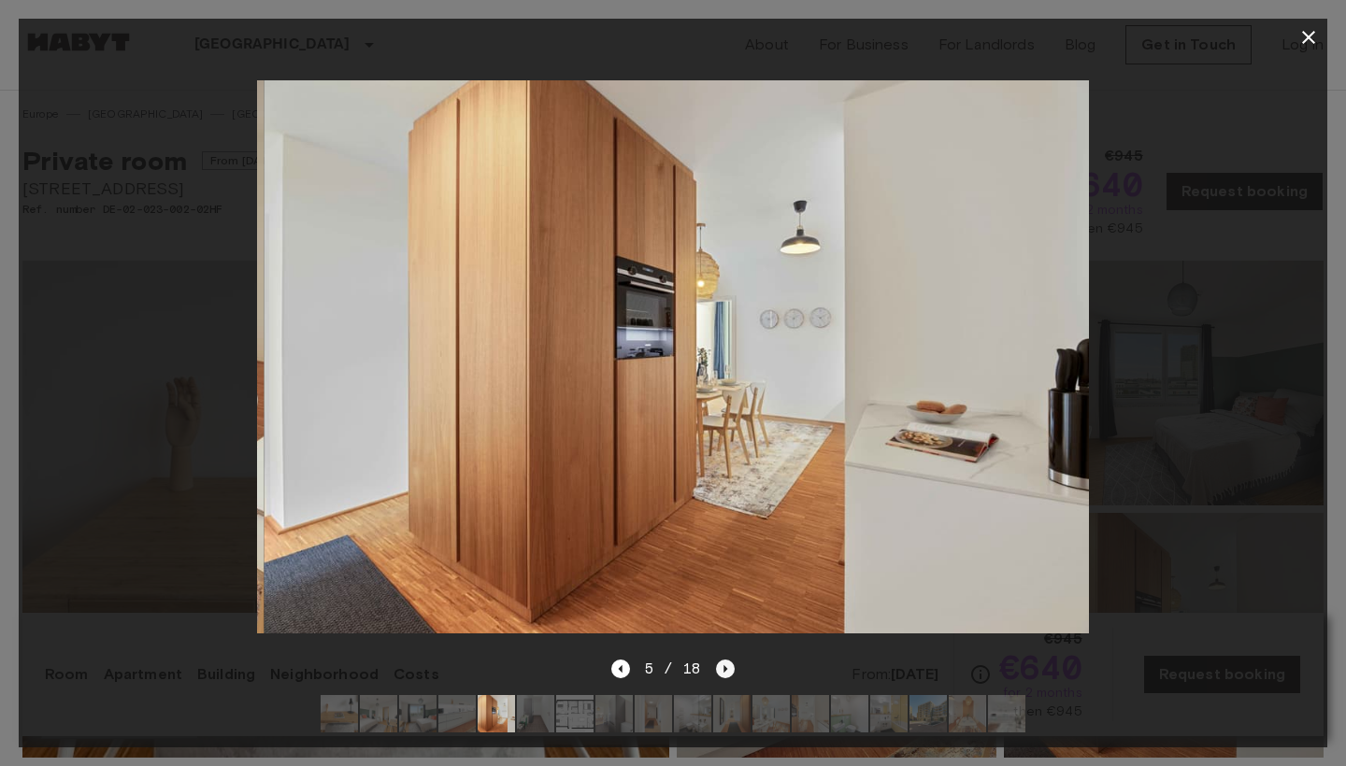
click at [725, 667] on icon "Next image" at bounding box center [725, 669] width 19 height 19
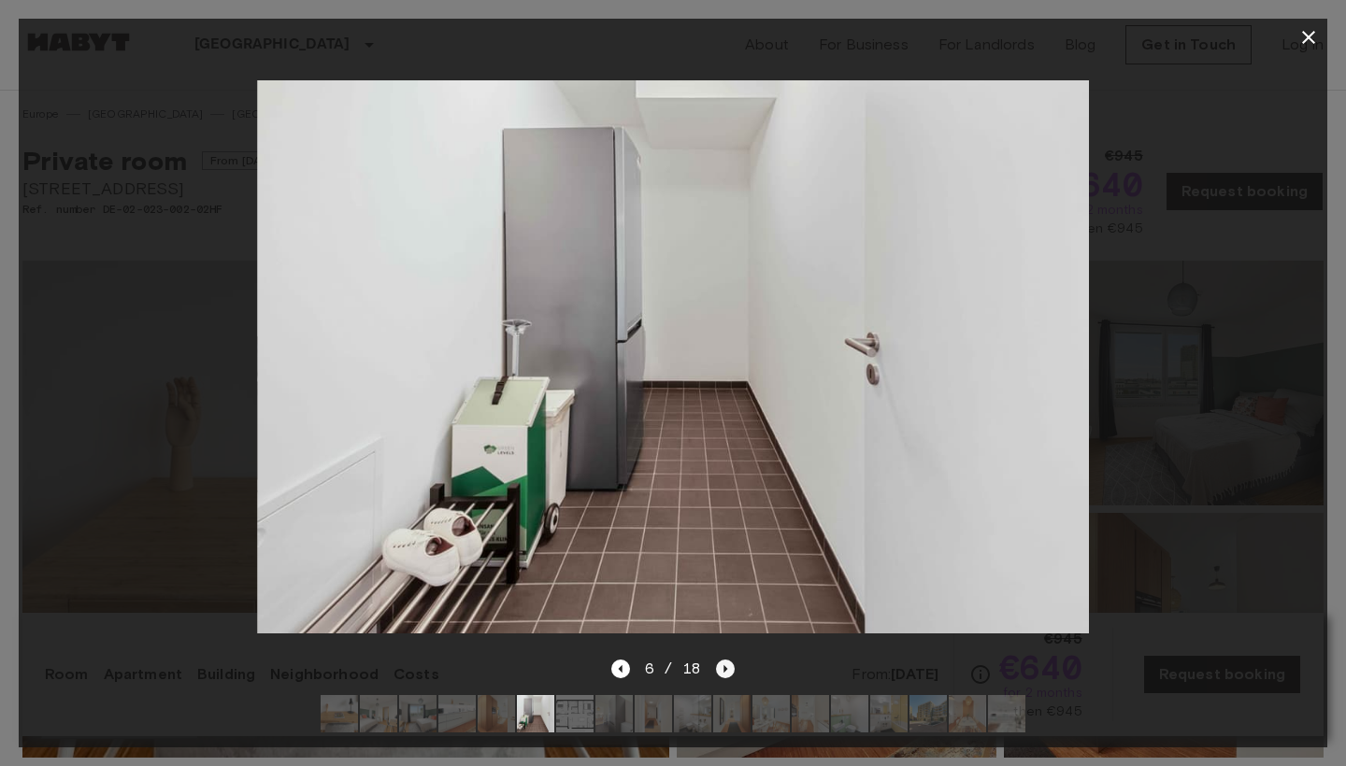
click at [725, 667] on icon "Next image" at bounding box center [725, 669] width 19 height 19
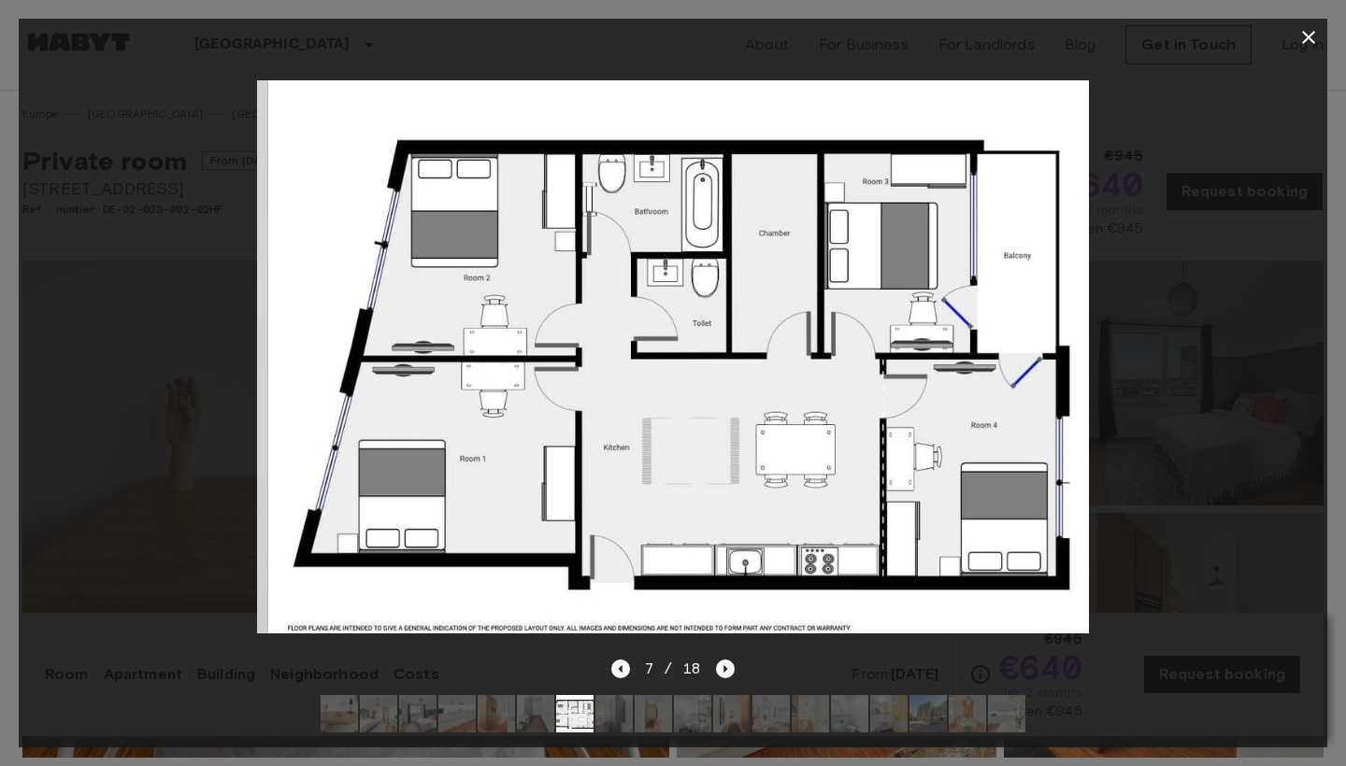
click at [725, 667] on icon "Next image" at bounding box center [725, 669] width 19 height 19
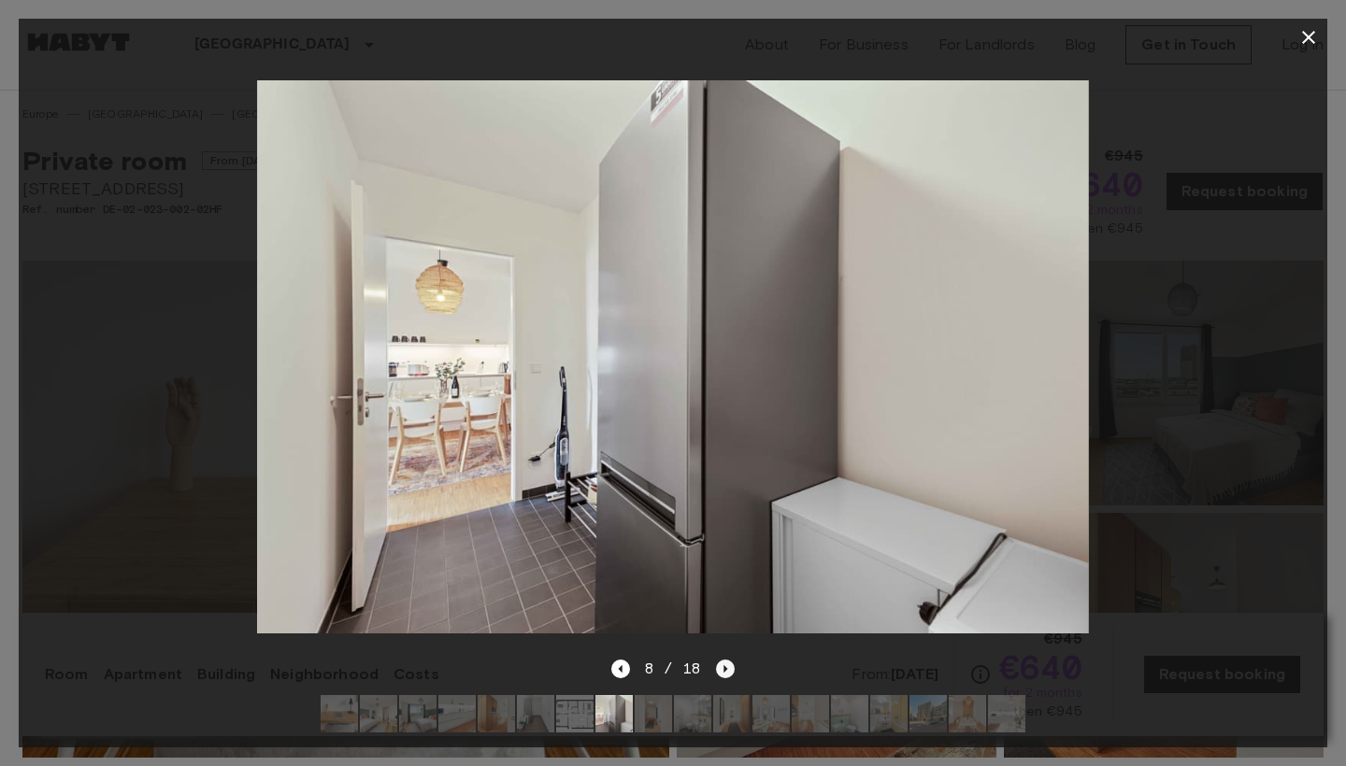
click at [733, 664] on icon "Next image" at bounding box center [725, 669] width 19 height 19
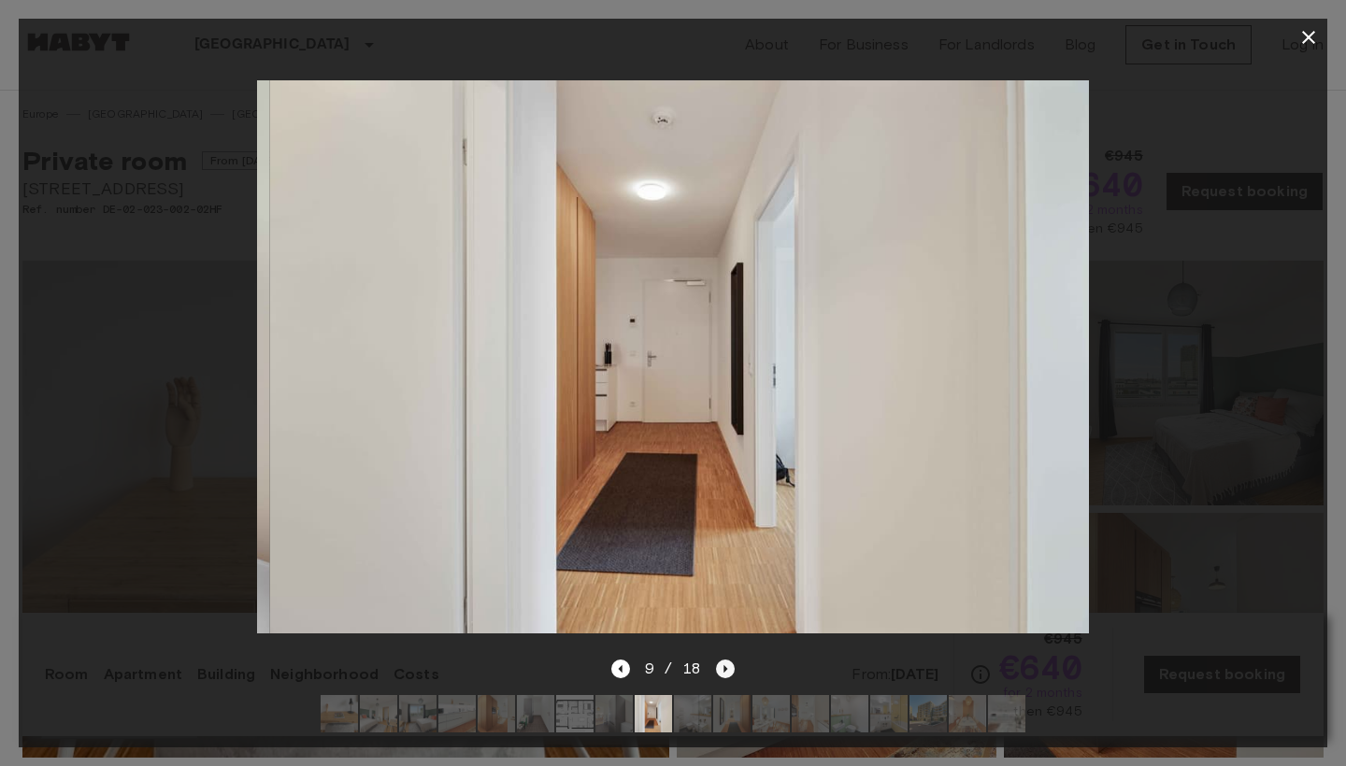
click at [733, 664] on icon "Next image" at bounding box center [725, 669] width 19 height 19
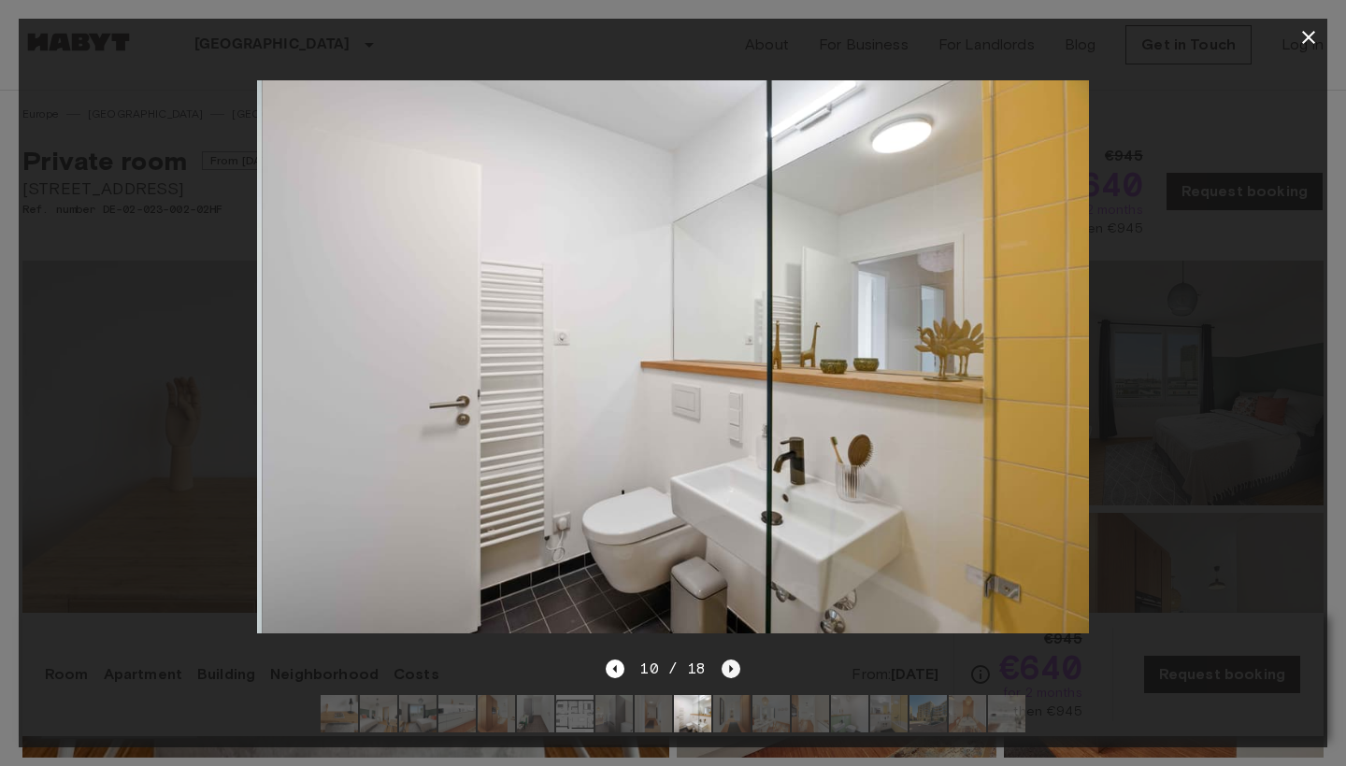
click at [733, 664] on icon "Next image" at bounding box center [730, 669] width 19 height 19
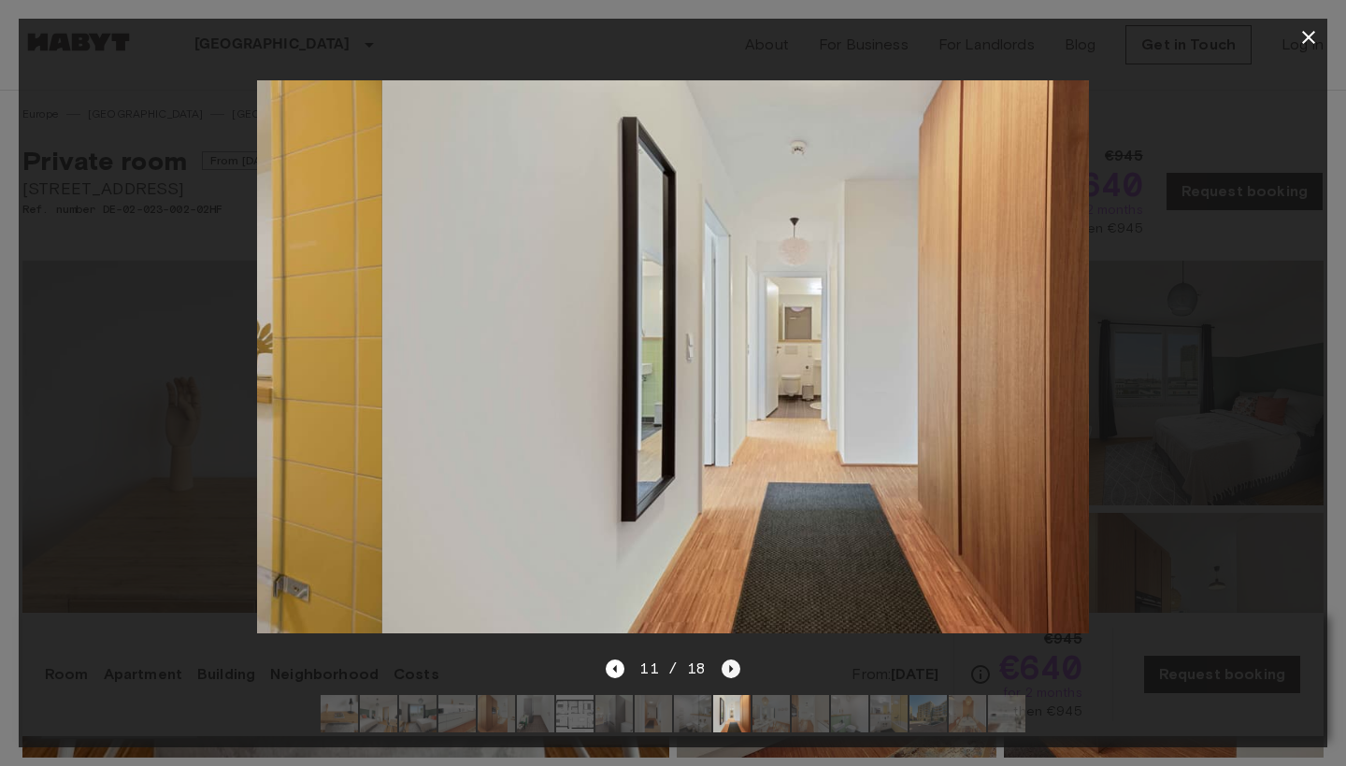
click at [733, 663] on icon "Next image" at bounding box center [730, 669] width 19 height 19
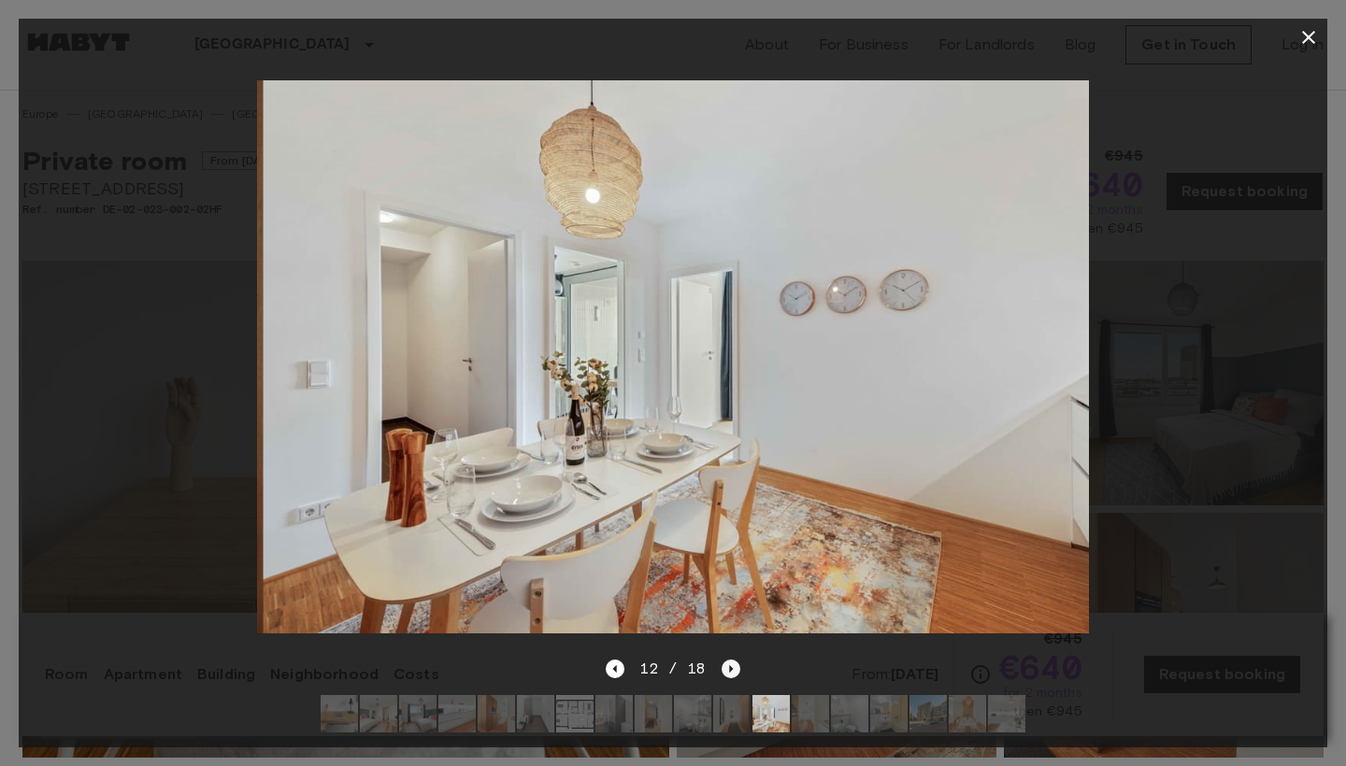
click at [733, 663] on icon "Next image" at bounding box center [730, 669] width 19 height 19
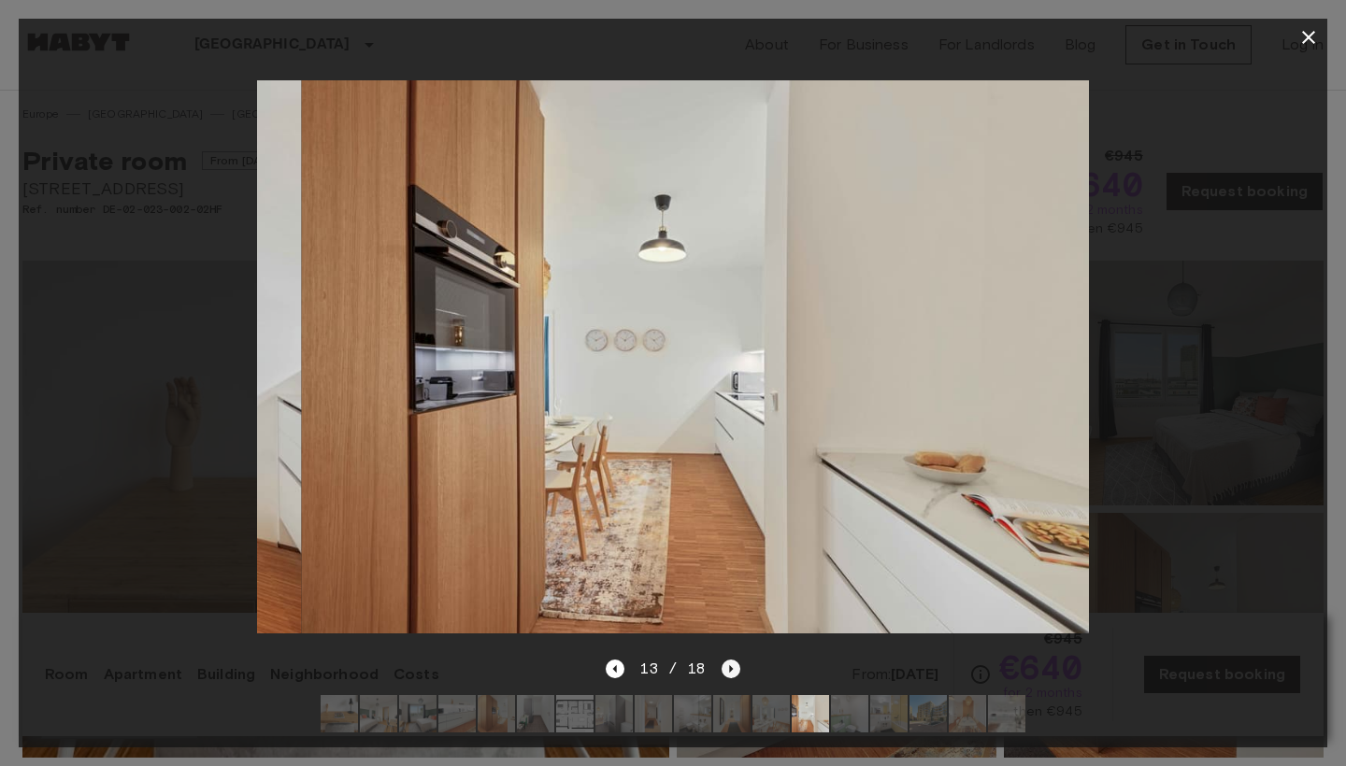
click at [733, 663] on icon "Next image" at bounding box center [730, 669] width 19 height 19
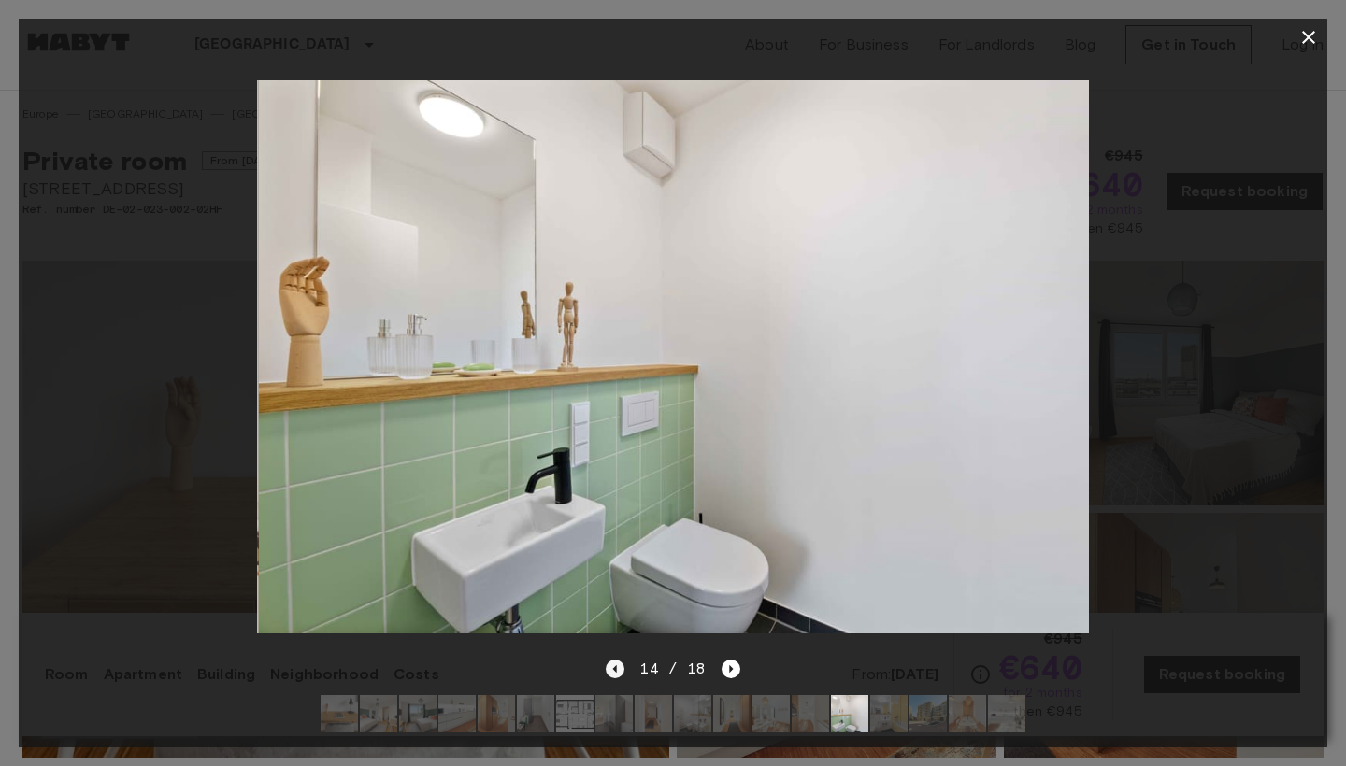
click at [620, 667] on icon "Previous image" at bounding box center [615, 669] width 19 height 19
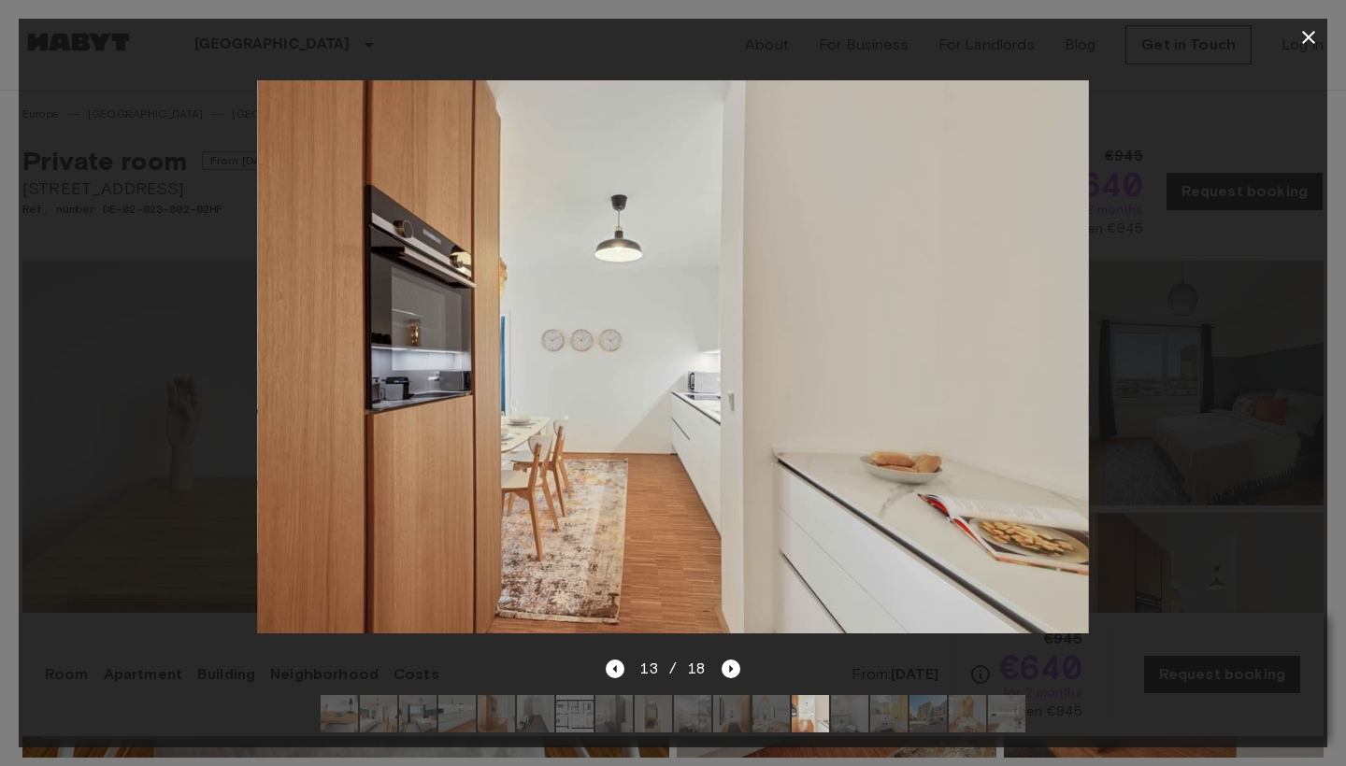
click at [247, 211] on div at bounding box center [673, 357] width 1308 height 602
click at [215, 197] on div at bounding box center [673, 357] width 1308 height 602
click at [1308, 29] on icon "button" at bounding box center [1308, 37] width 22 height 22
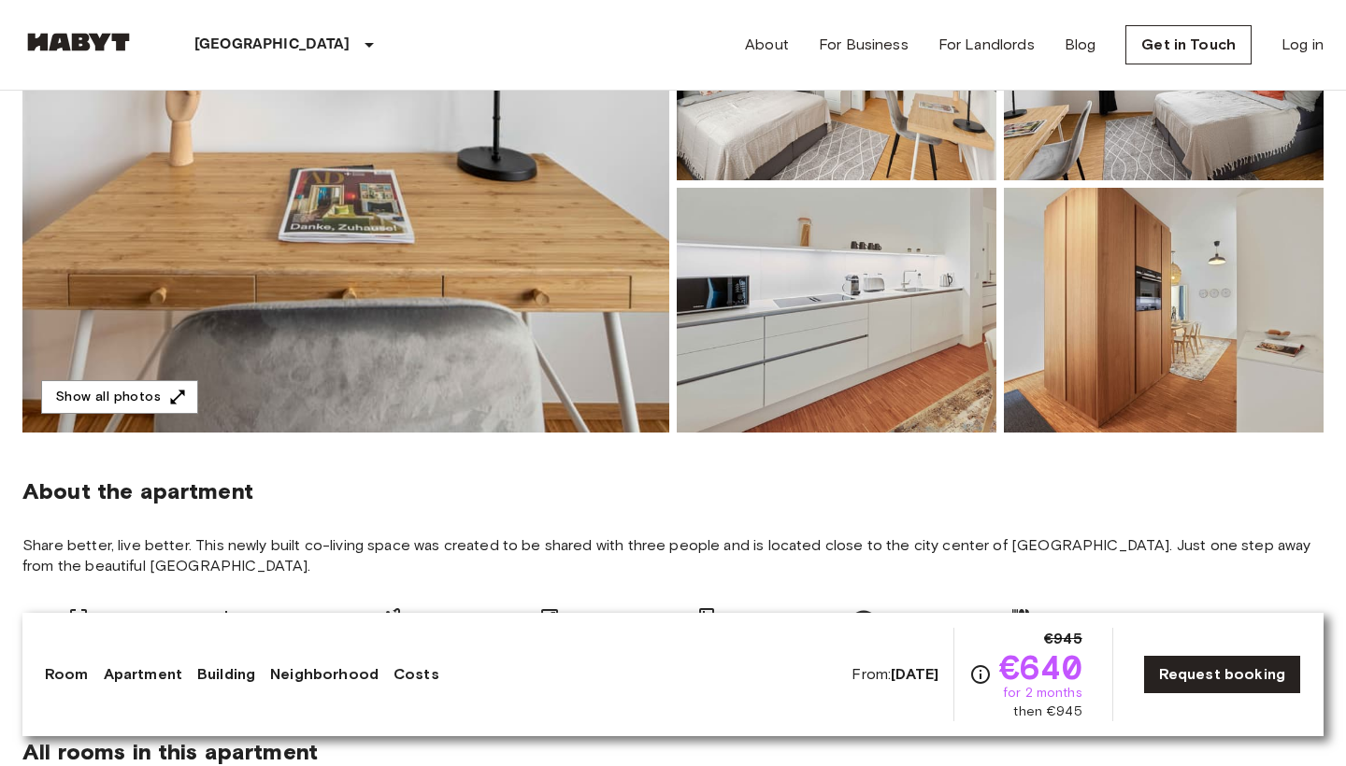
scroll to position [3, 0]
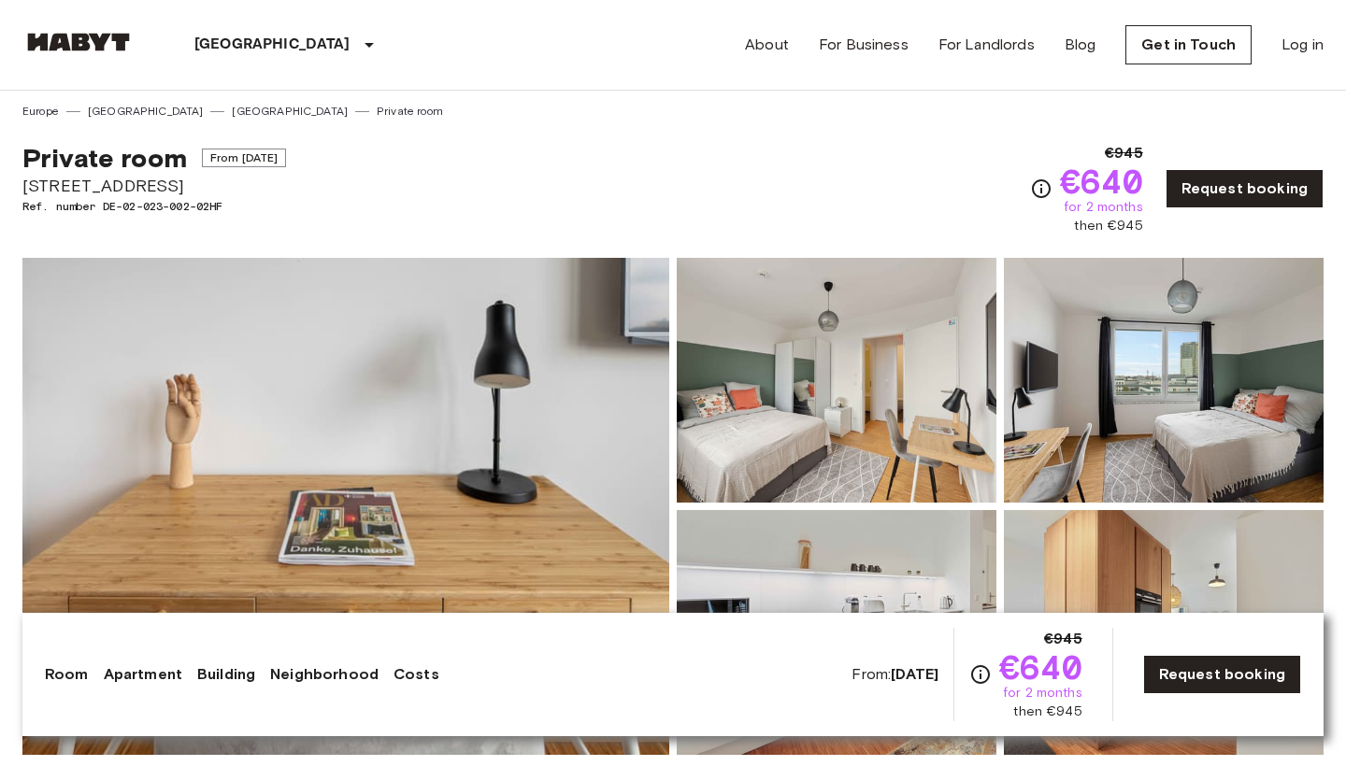
click at [465, 355] on img at bounding box center [345, 506] width 647 height 497
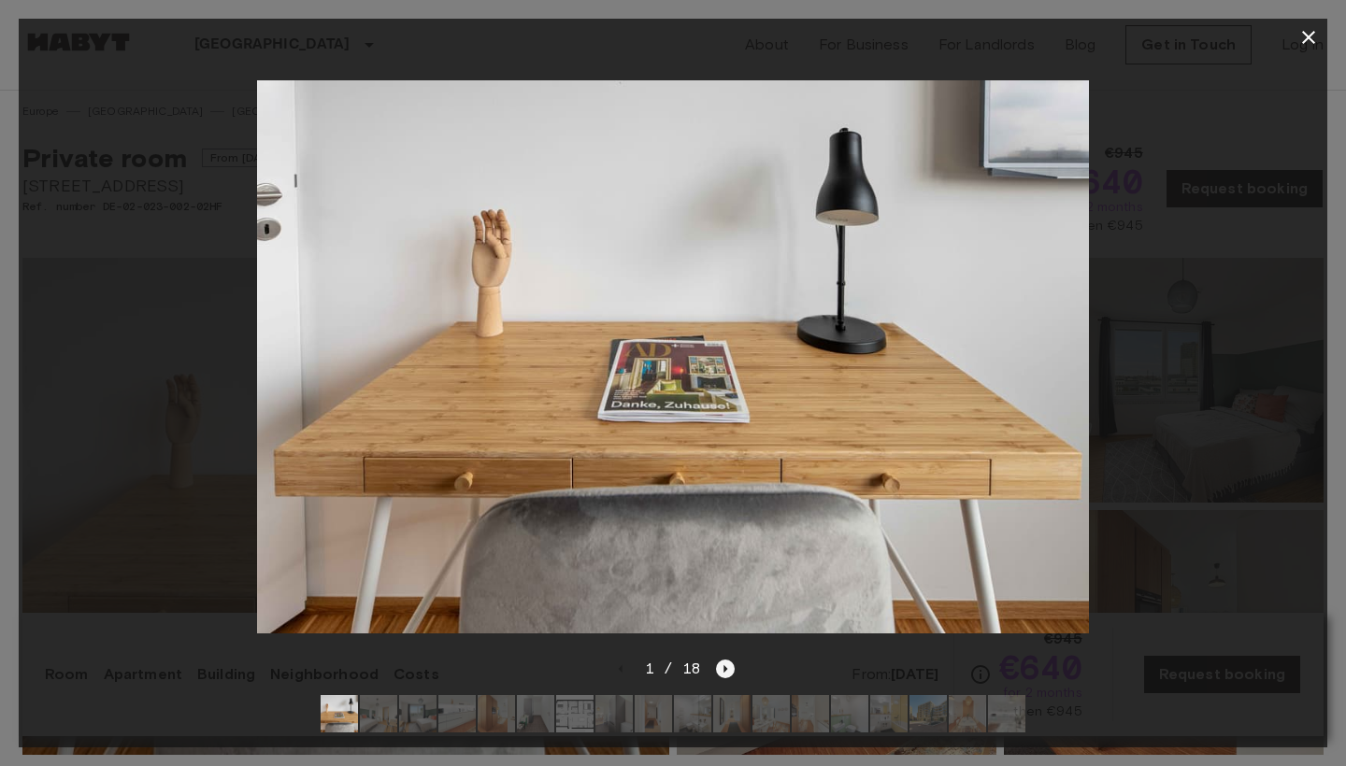
click at [725, 669] on icon "Next image" at bounding box center [726, 668] width 4 height 7
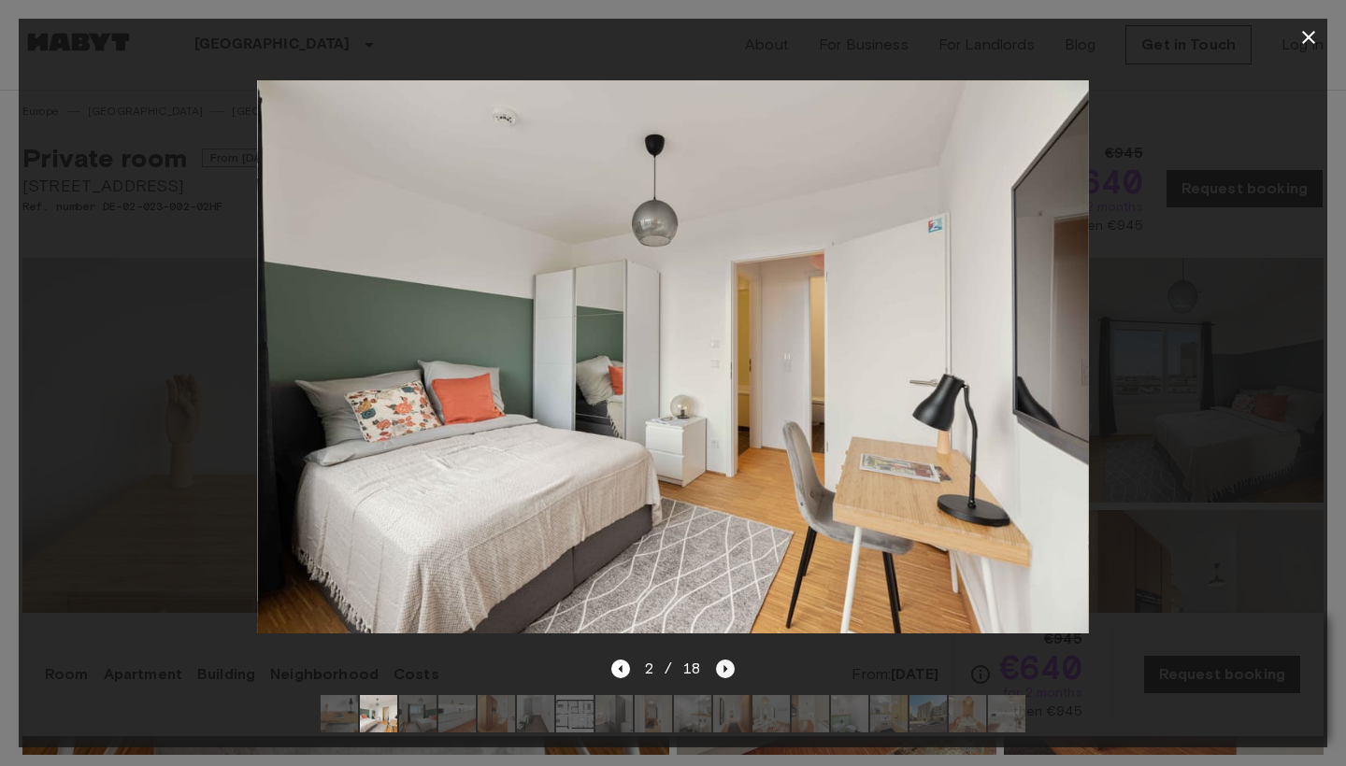
click at [724, 668] on icon "Next image" at bounding box center [726, 668] width 4 height 7
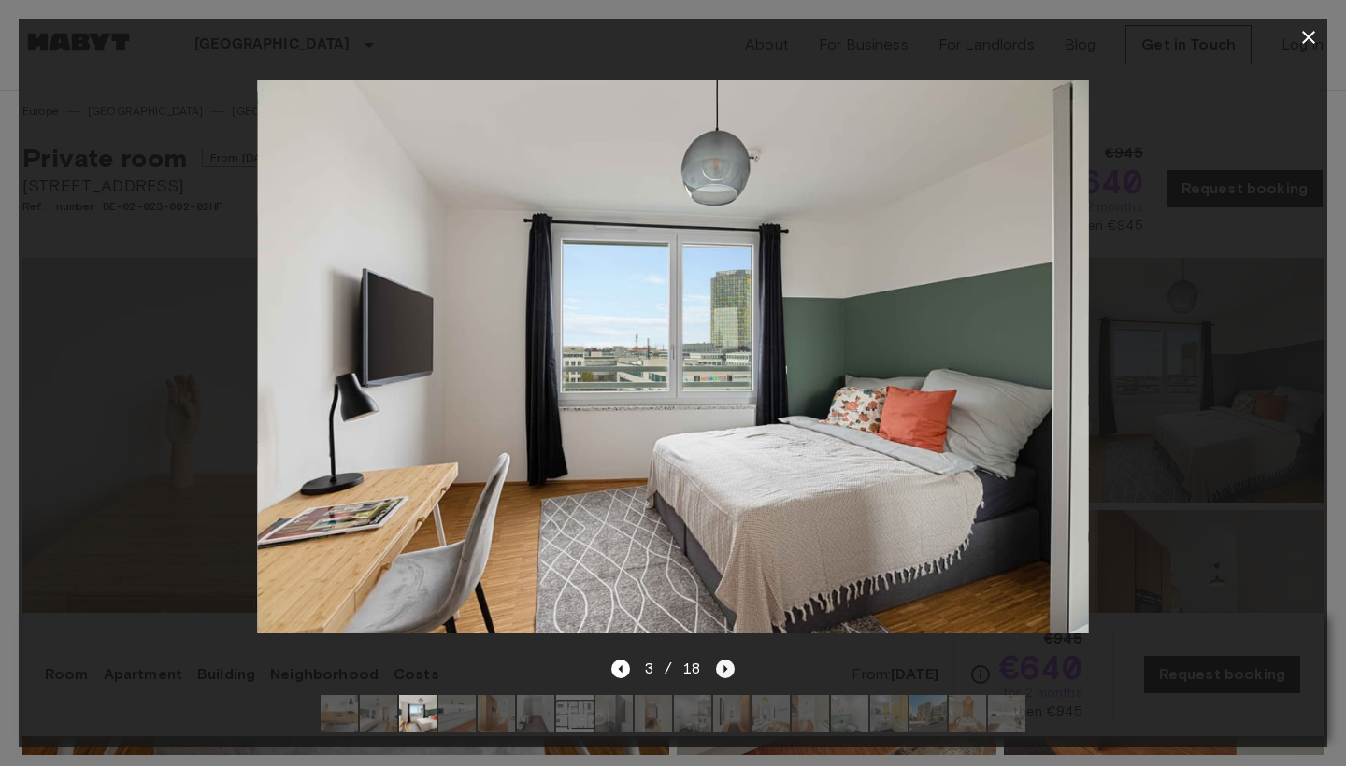
click at [724, 668] on icon "Next image" at bounding box center [726, 668] width 4 height 7
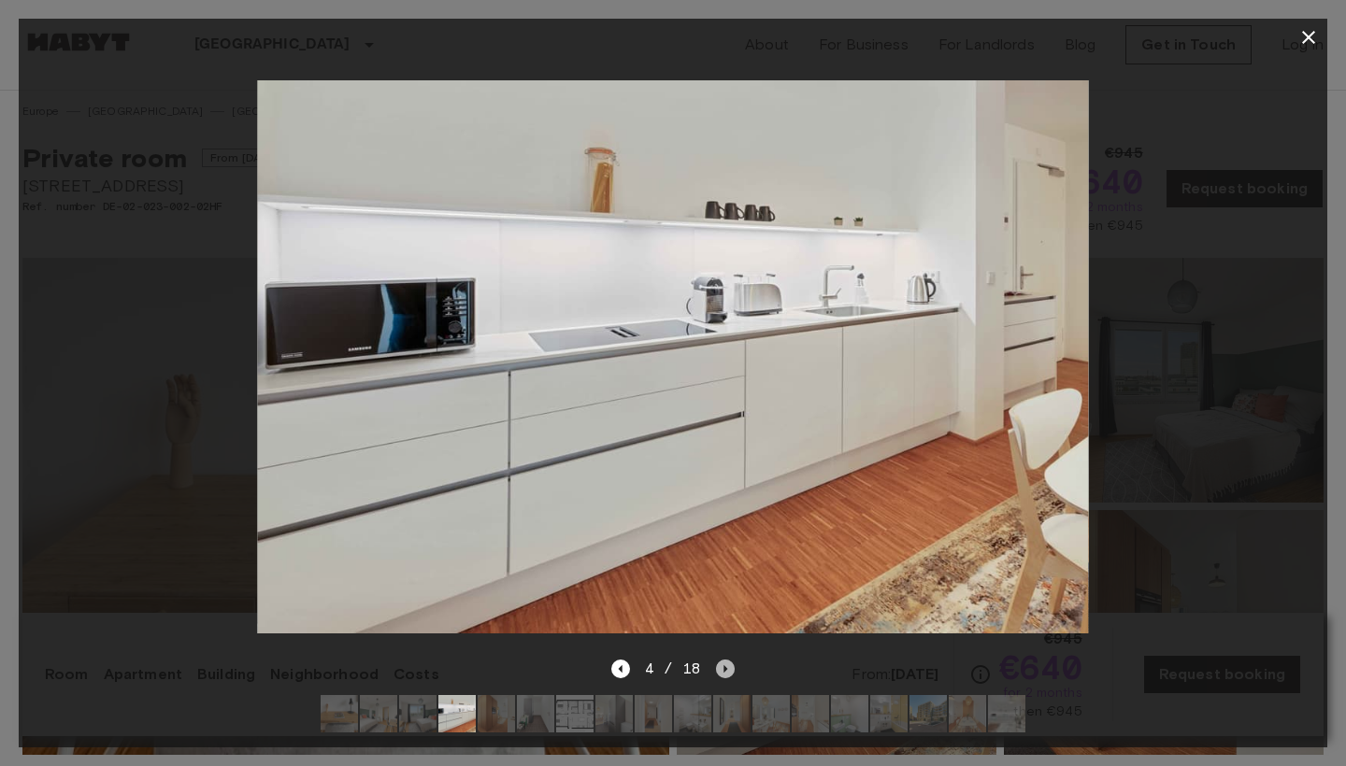
click at [724, 668] on icon "Next image" at bounding box center [726, 668] width 4 height 7
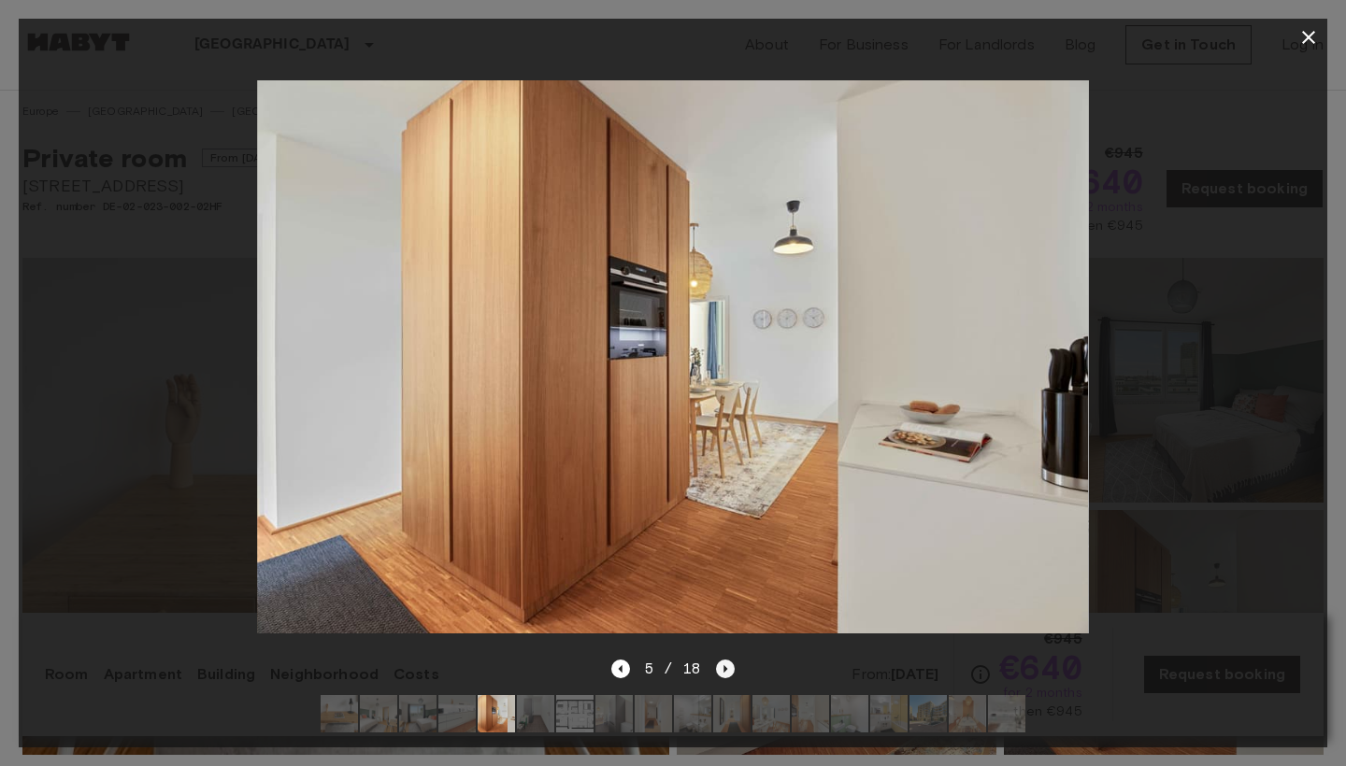
click at [724, 668] on icon "Next image" at bounding box center [726, 668] width 4 height 7
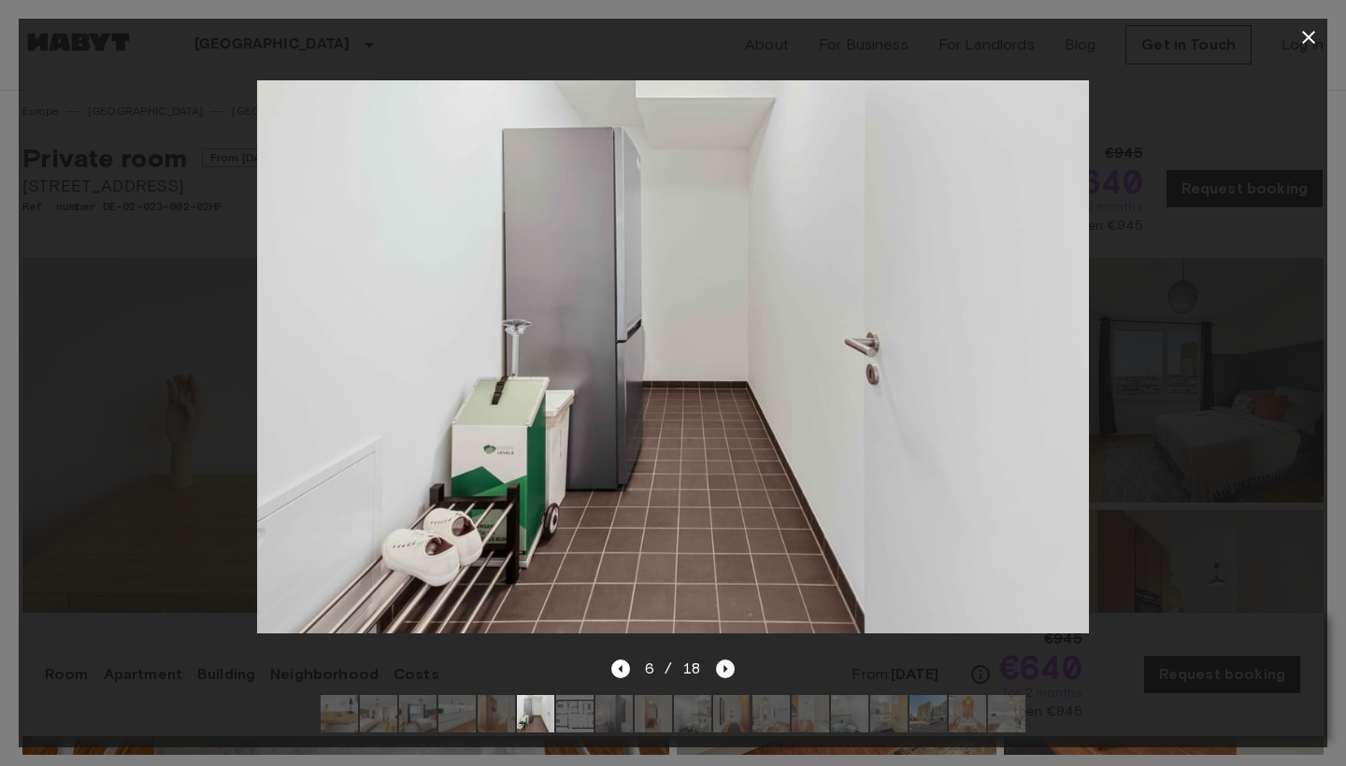
click at [724, 667] on icon "Next image" at bounding box center [726, 668] width 4 height 7
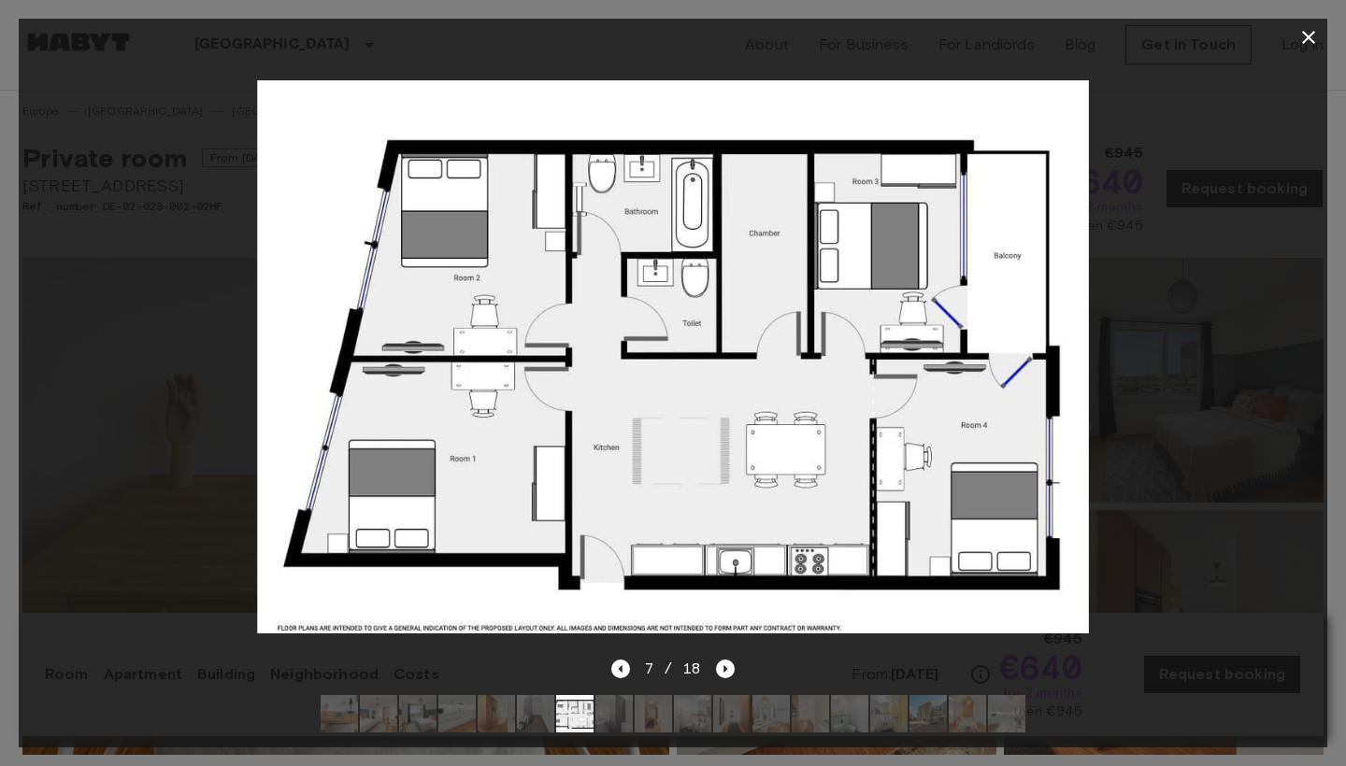
click at [136, 393] on div at bounding box center [673, 357] width 1308 height 602
click at [716, 666] on icon "Next image" at bounding box center [725, 669] width 19 height 19
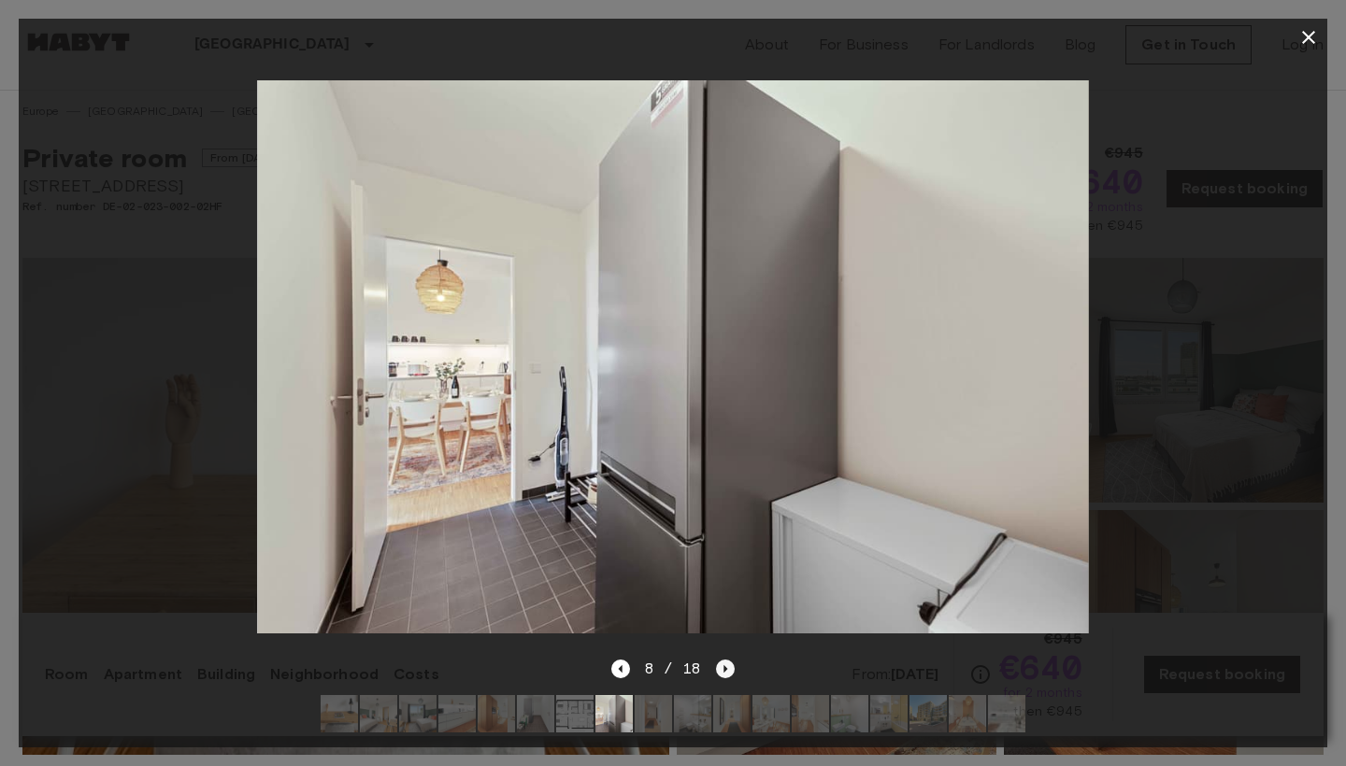
click at [721, 666] on icon "Next image" at bounding box center [725, 669] width 19 height 19
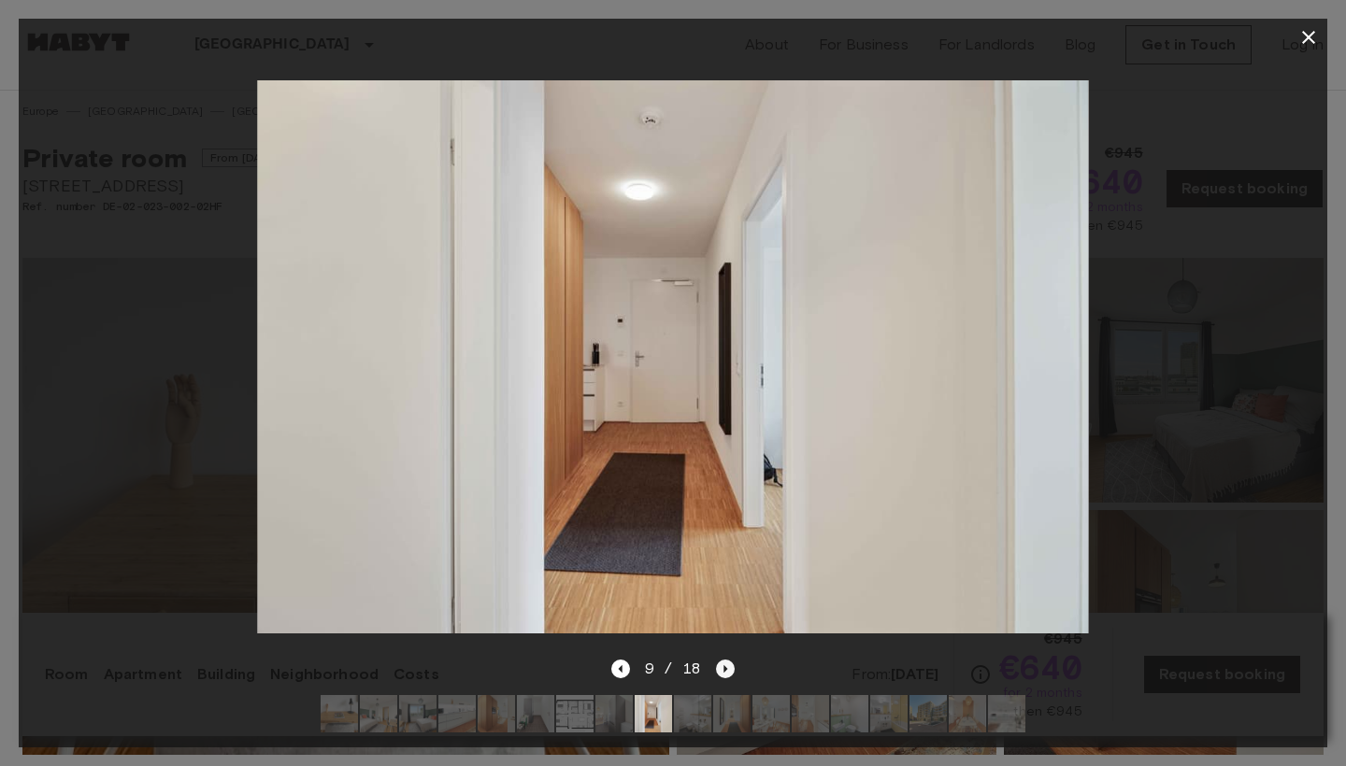
click at [721, 666] on icon "Next image" at bounding box center [725, 669] width 19 height 19
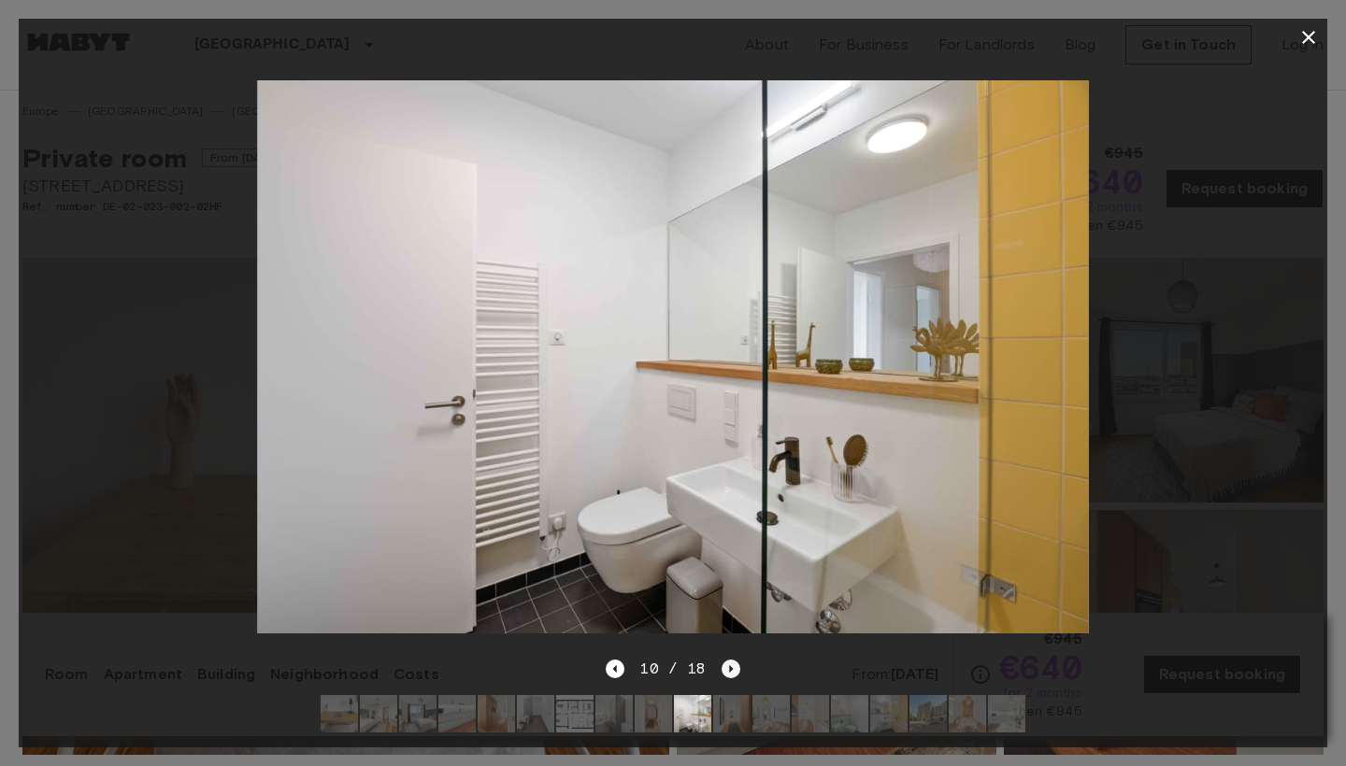
click at [721, 666] on icon "Next image" at bounding box center [730, 669] width 19 height 19
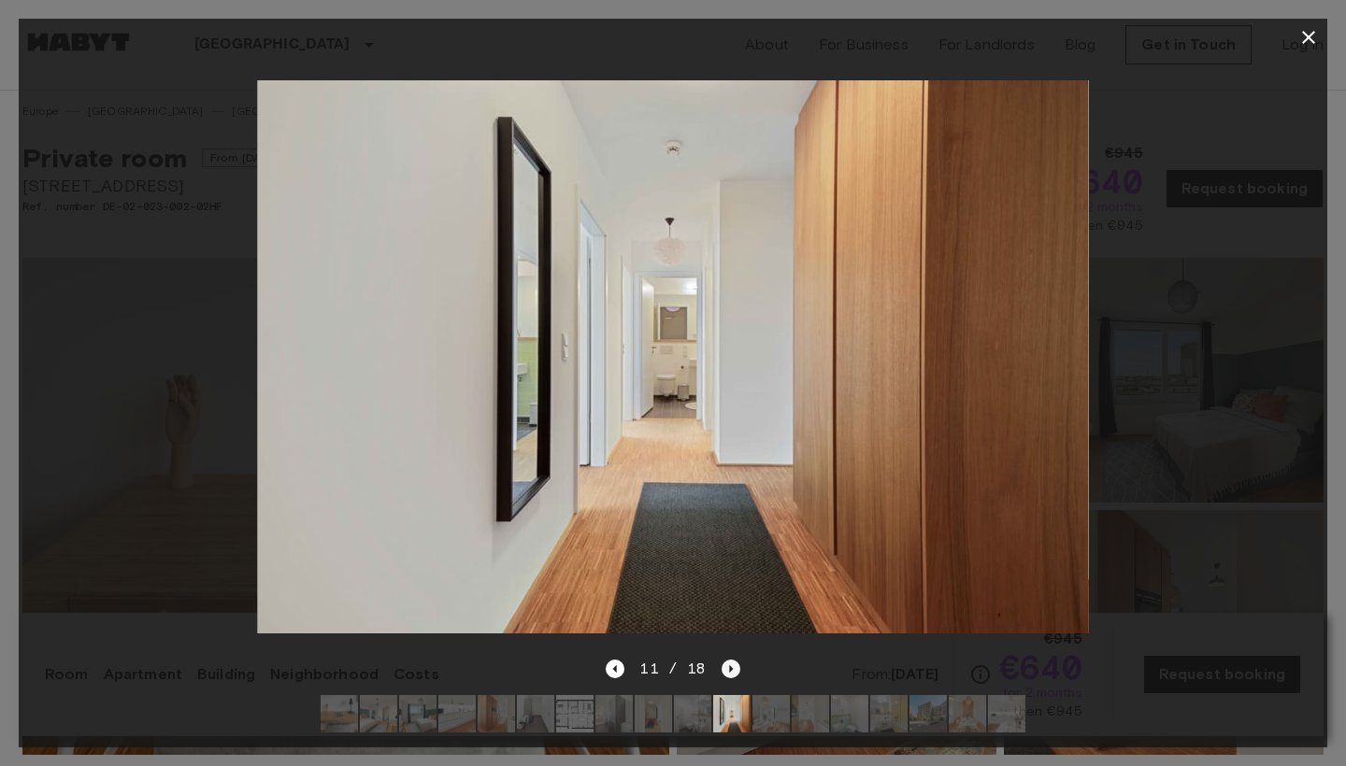
click at [721, 666] on icon "Next image" at bounding box center [730, 669] width 19 height 19
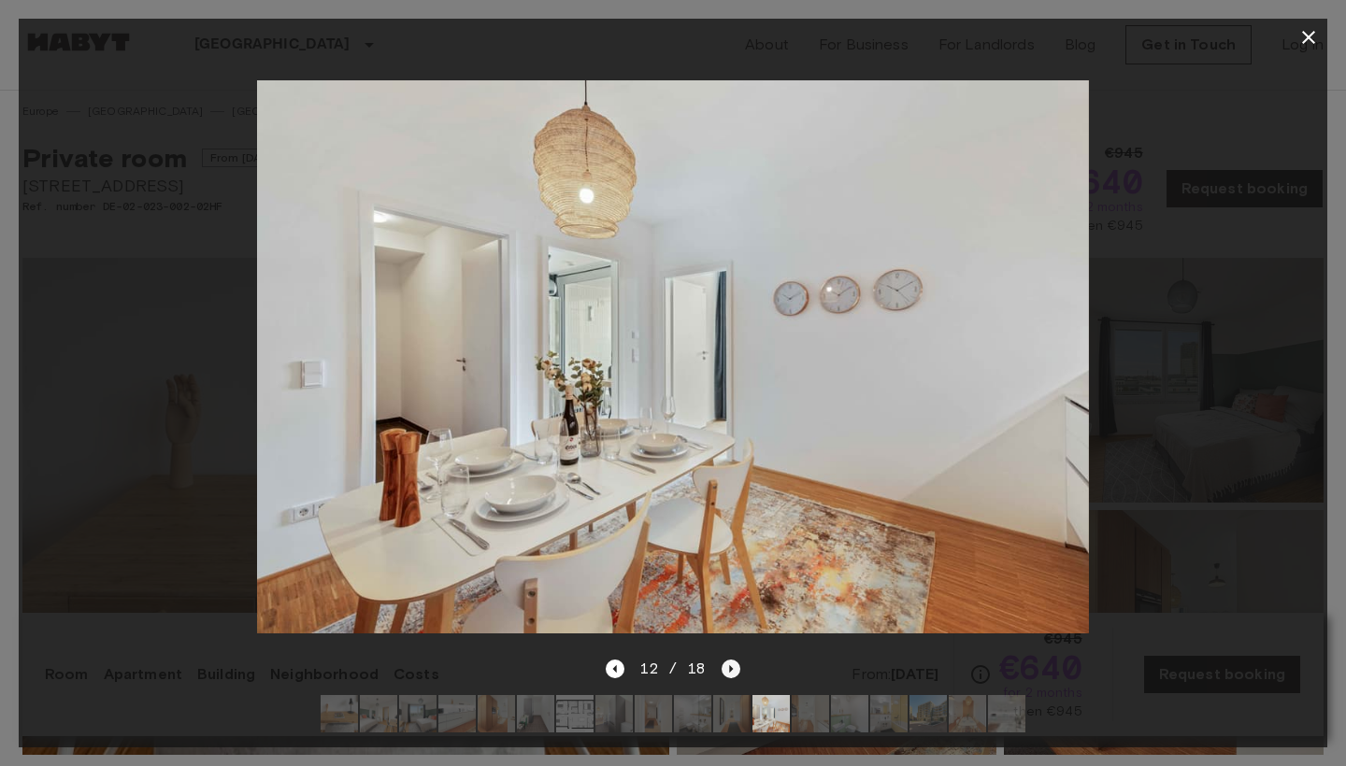
click at [725, 663] on icon "Next image" at bounding box center [730, 669] width 19 height 19
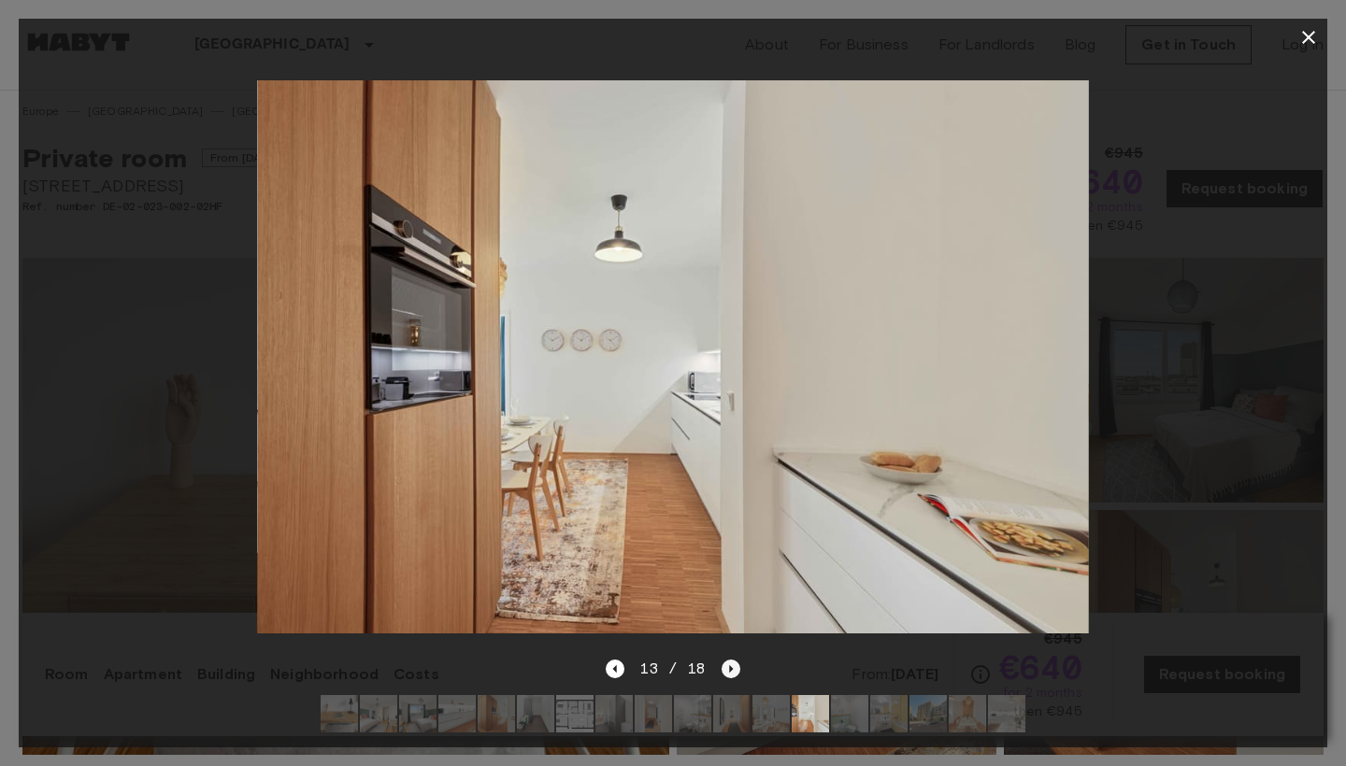
click at [725, 671] on icon "Next image" at bounding box center [730, 669] width 19 height 19
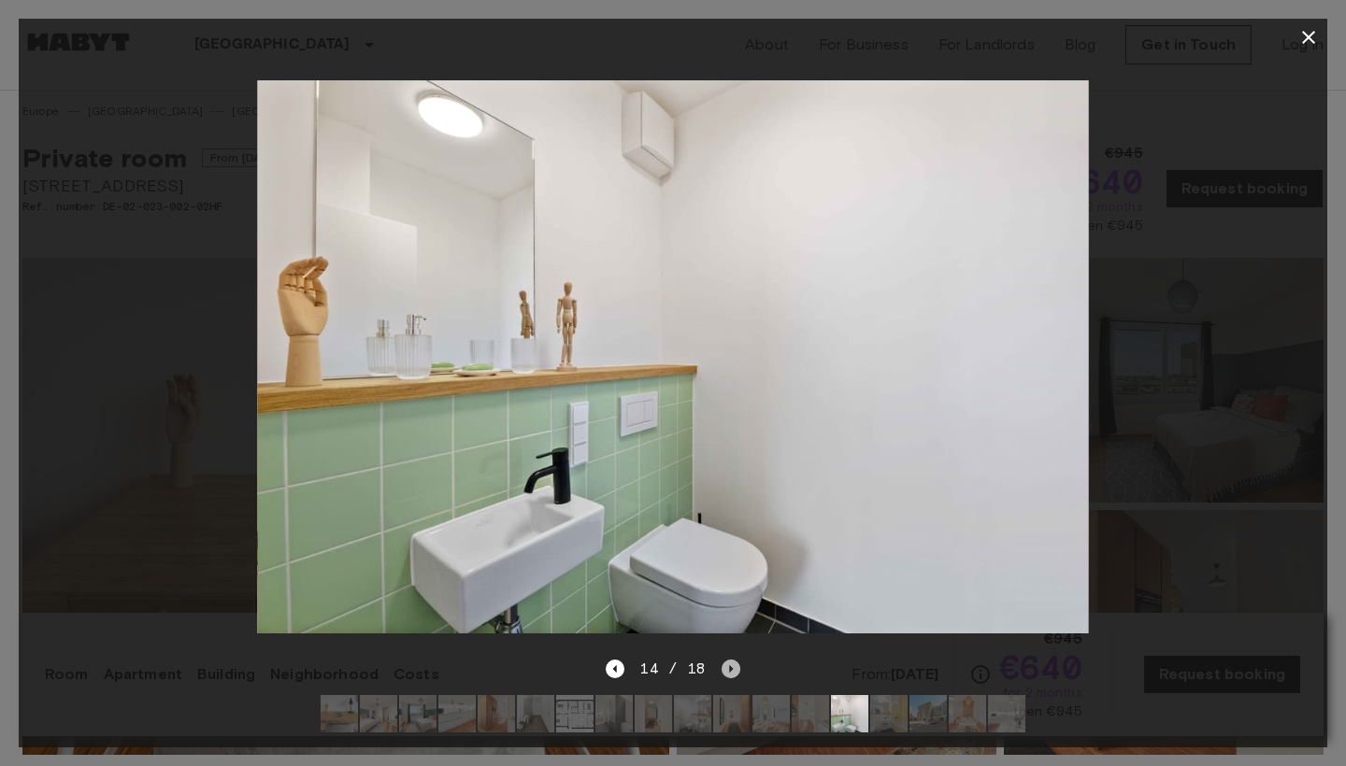
click at [725, 671] on icon "Next image" at bounding box center [730, 669] width 19 height 19
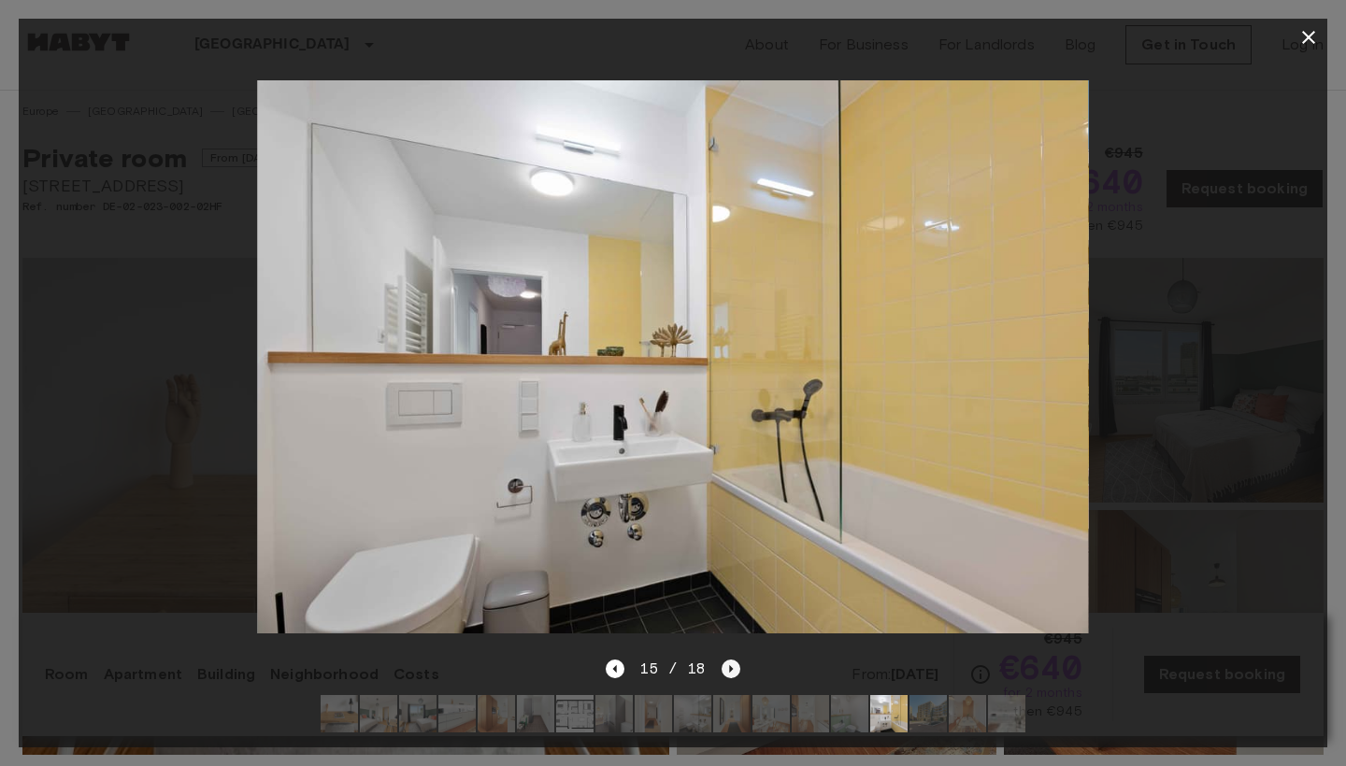
click at [725, 671] on icon "Next image" at bounding box center [730, 669] width 19 height 19
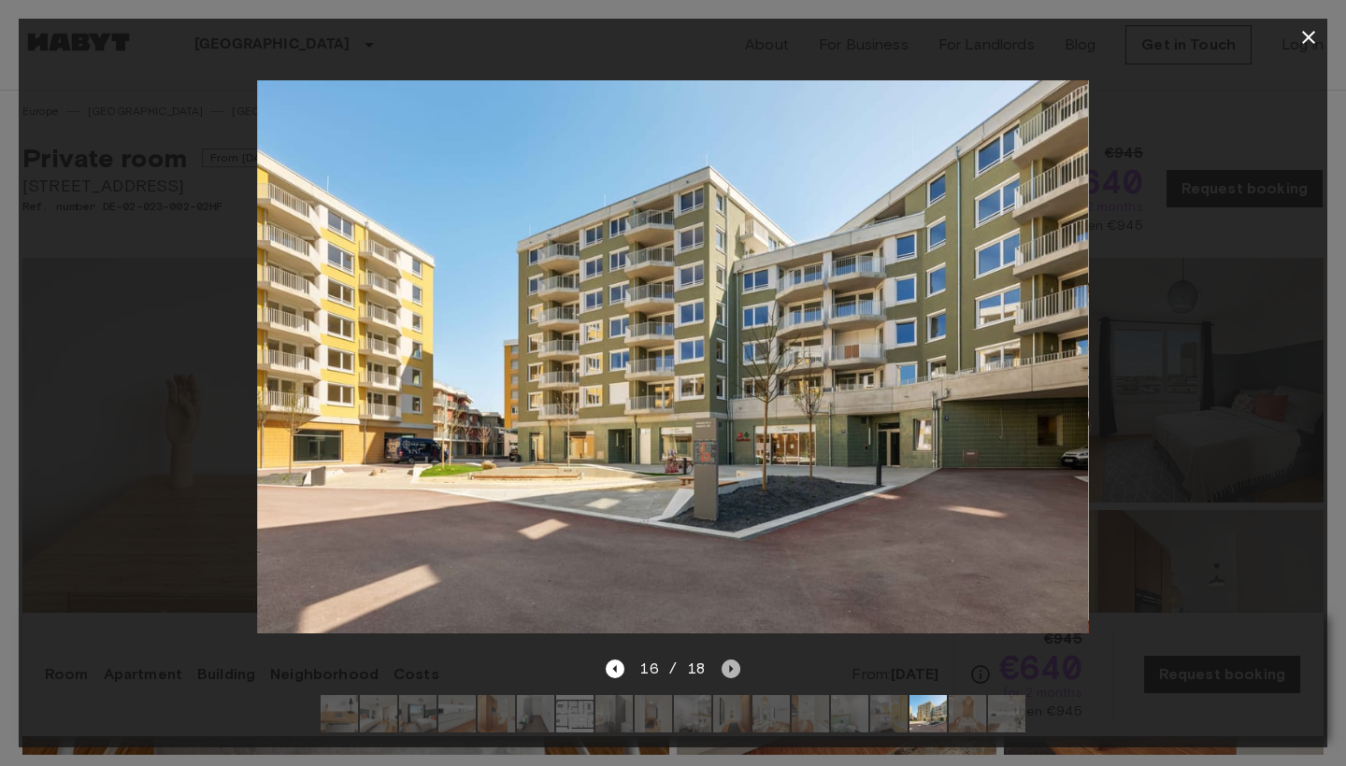
click at [725, 671] on icon "Next image" at bounding box center [730, 669] width 19 height 19
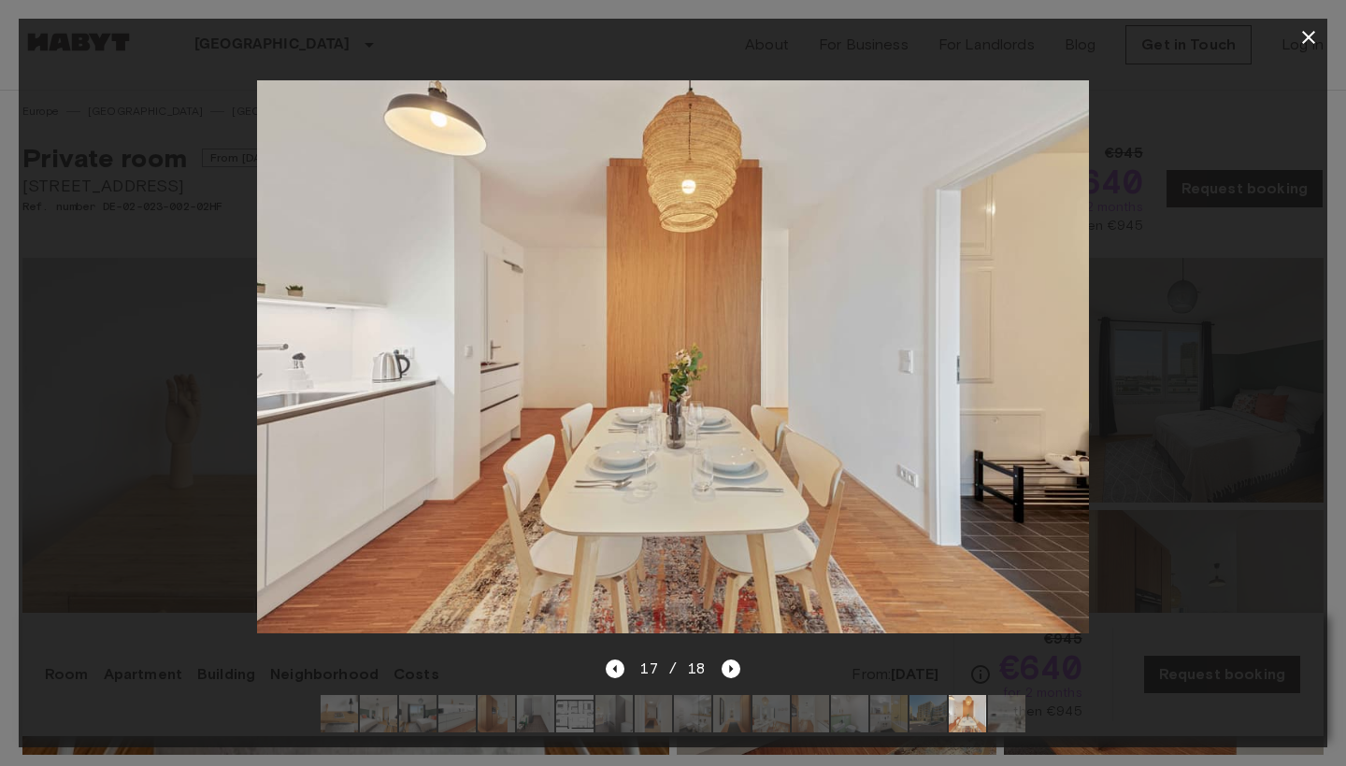
click at [1314, 39] on icon "button" at bounding box center [1308, 37] width 22 height 22
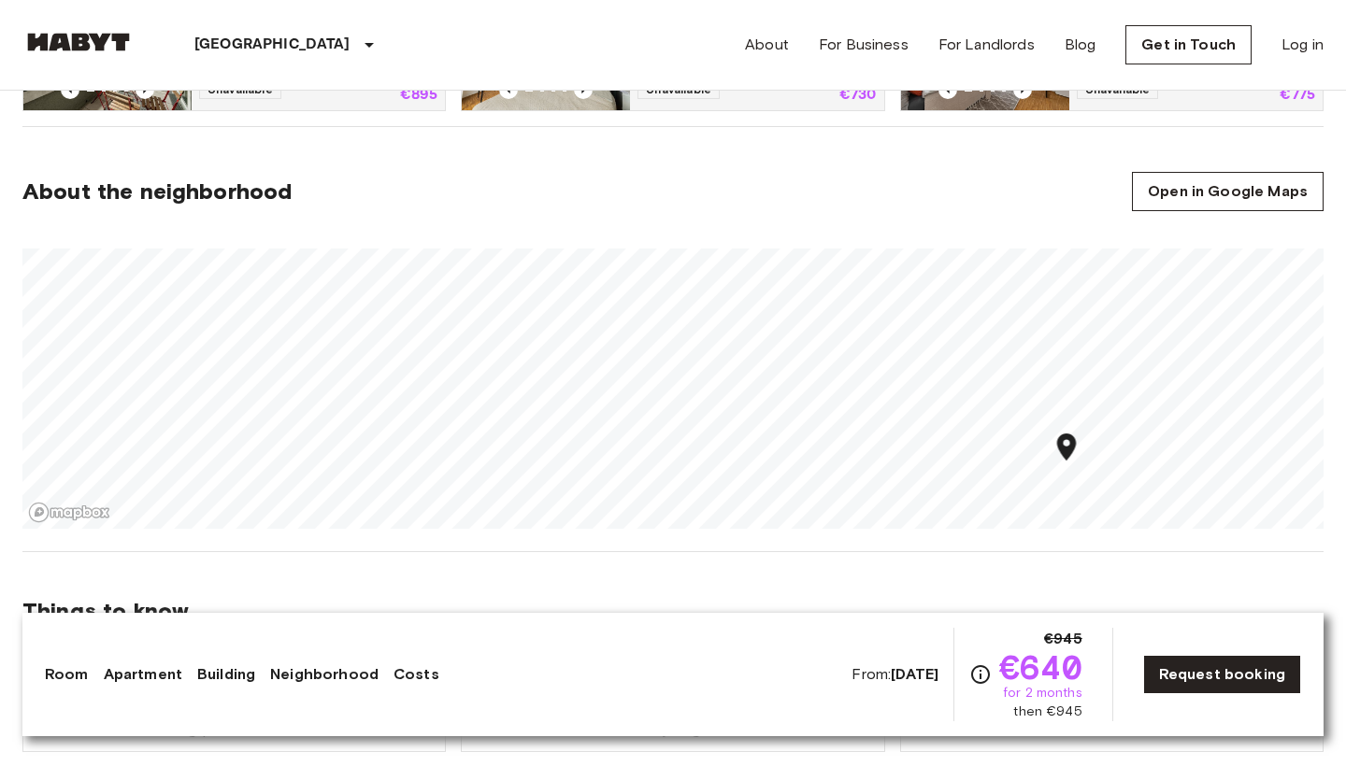
scroll to position [1037, 0]
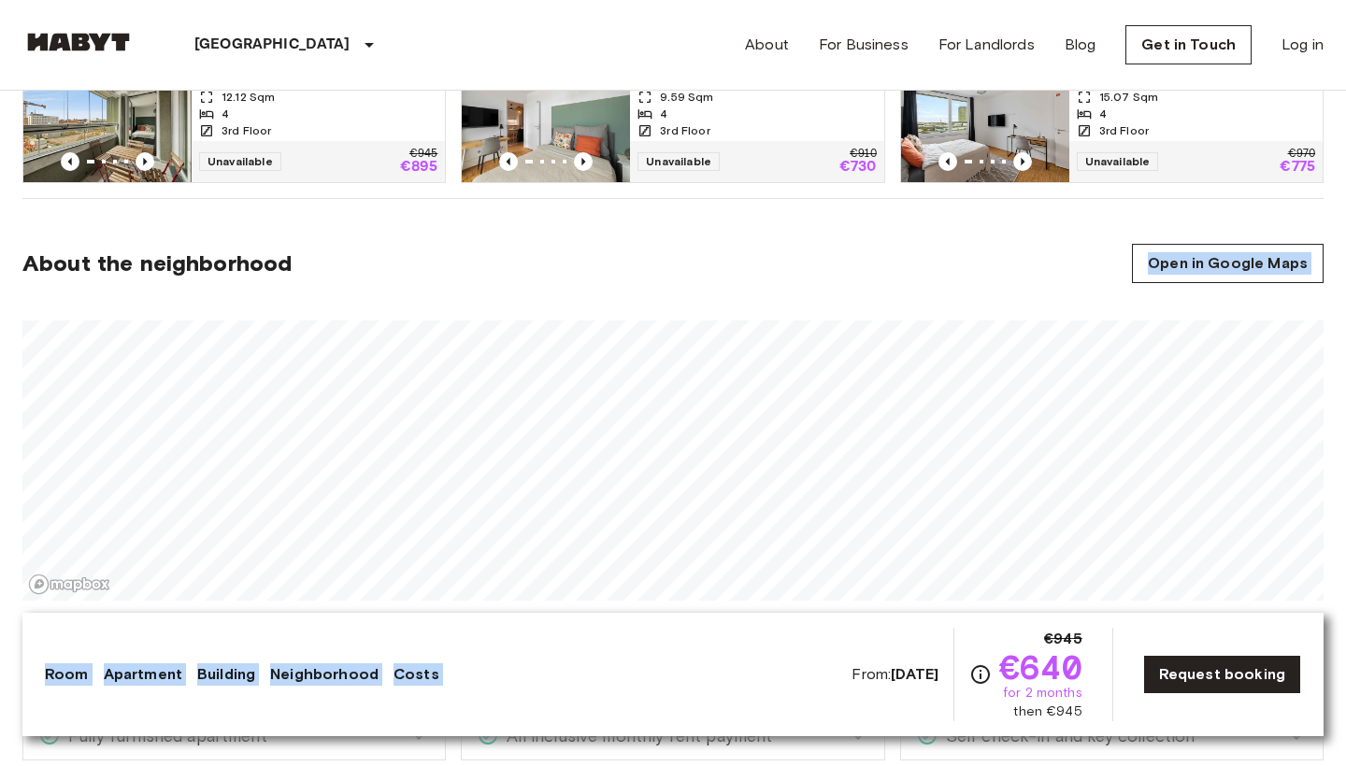
drag, startPoint x: 636, startPoint y: 268, endPoint x: 637, endPoint y: 630, distance: 361.6
click at [1081, 499] on icon "Map marker" at bounding box center [1080, 491] width 19 height 27
click at [884, 200] on section "About the neighborhood Open in Google Maps" at bounding box center [672, 411] width 1301 height 425
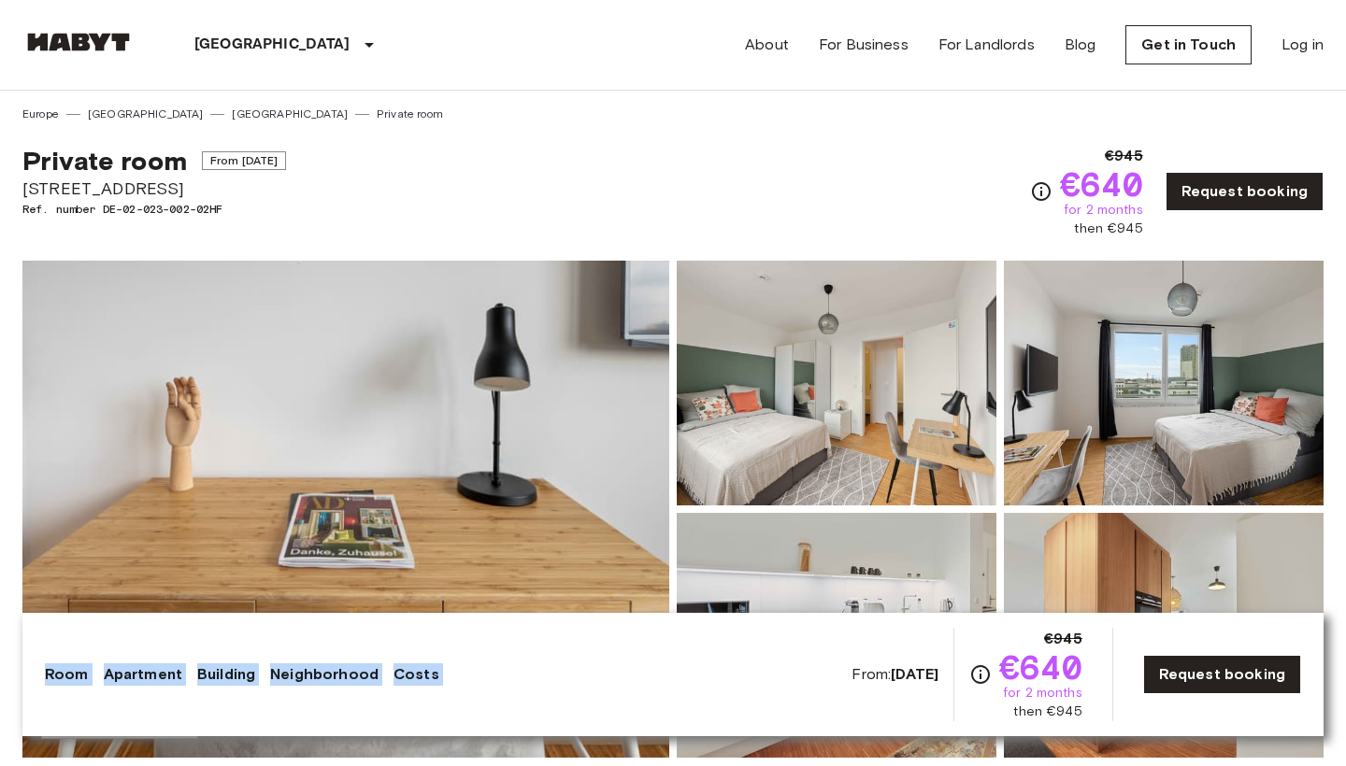
scroll to position [0, 0]
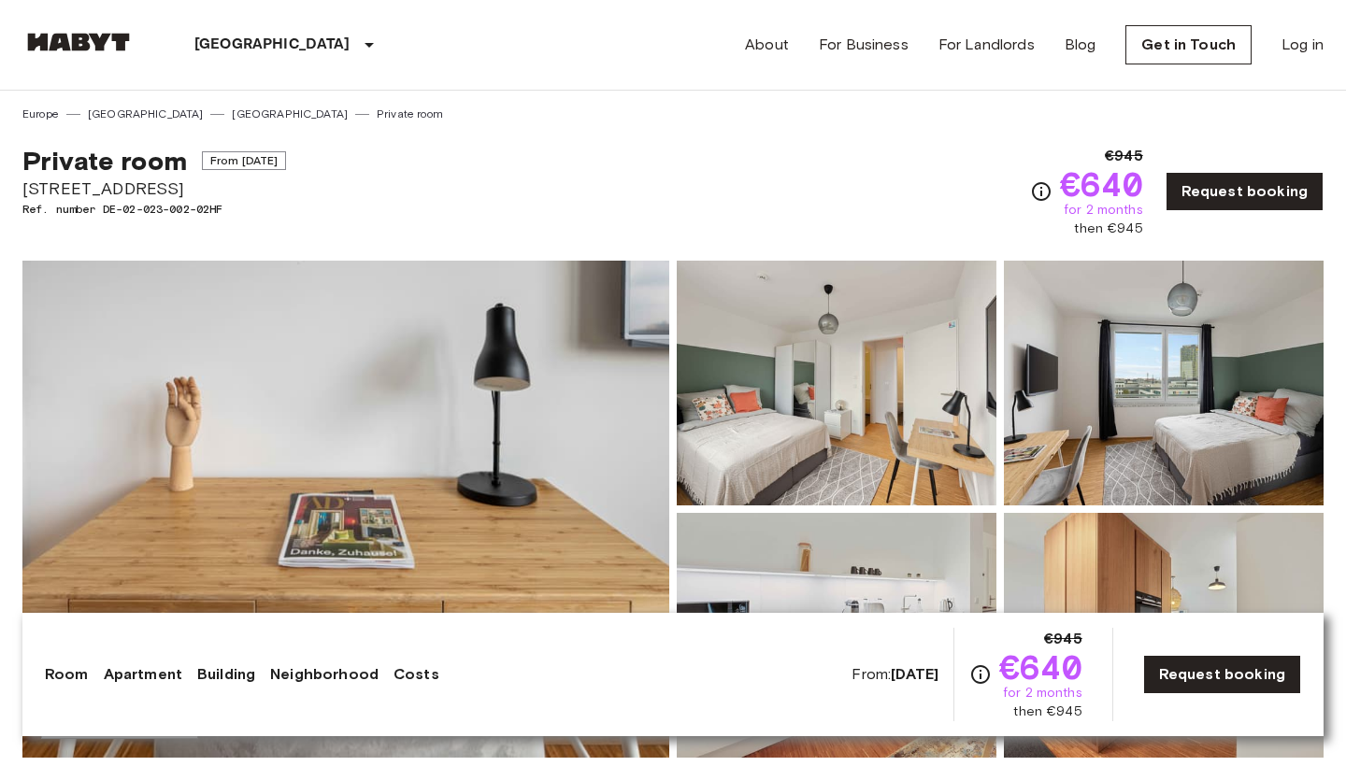
click at [588, 459] on img at bounding box center [345, 509] width 647 height 497
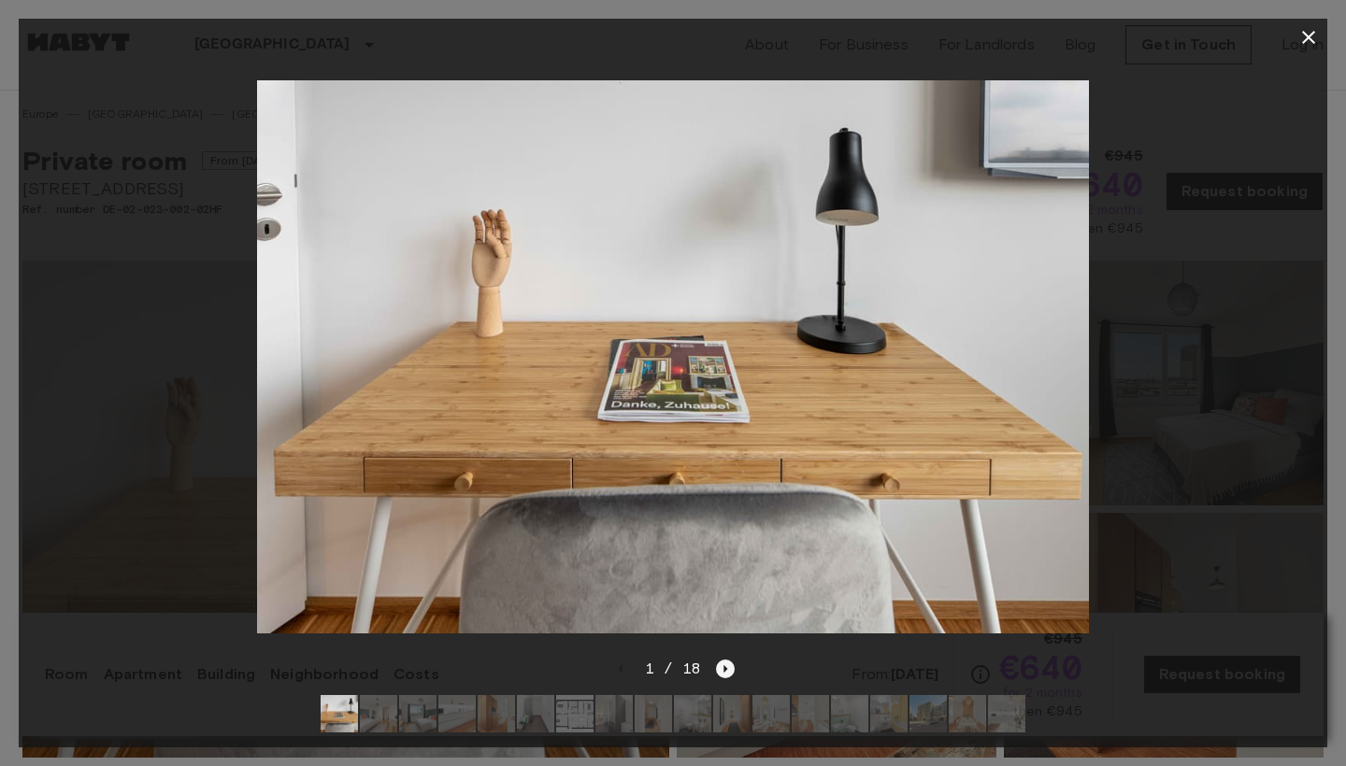
click at [725, 663] on icon "Next image" at bounding box center [725, 669] width 19 height 19
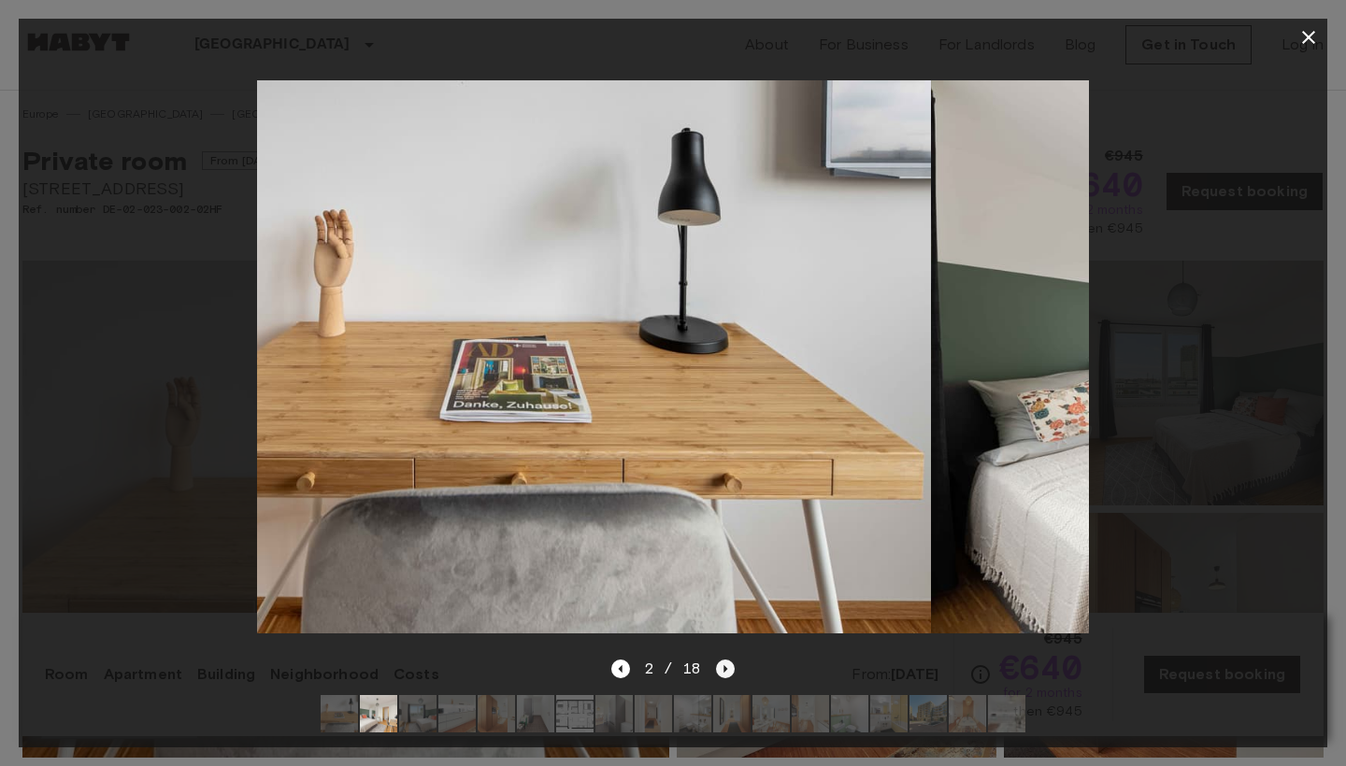
click at [725, 663] on icon "Next image" at bounding box center [725, 669] width 19 height 19
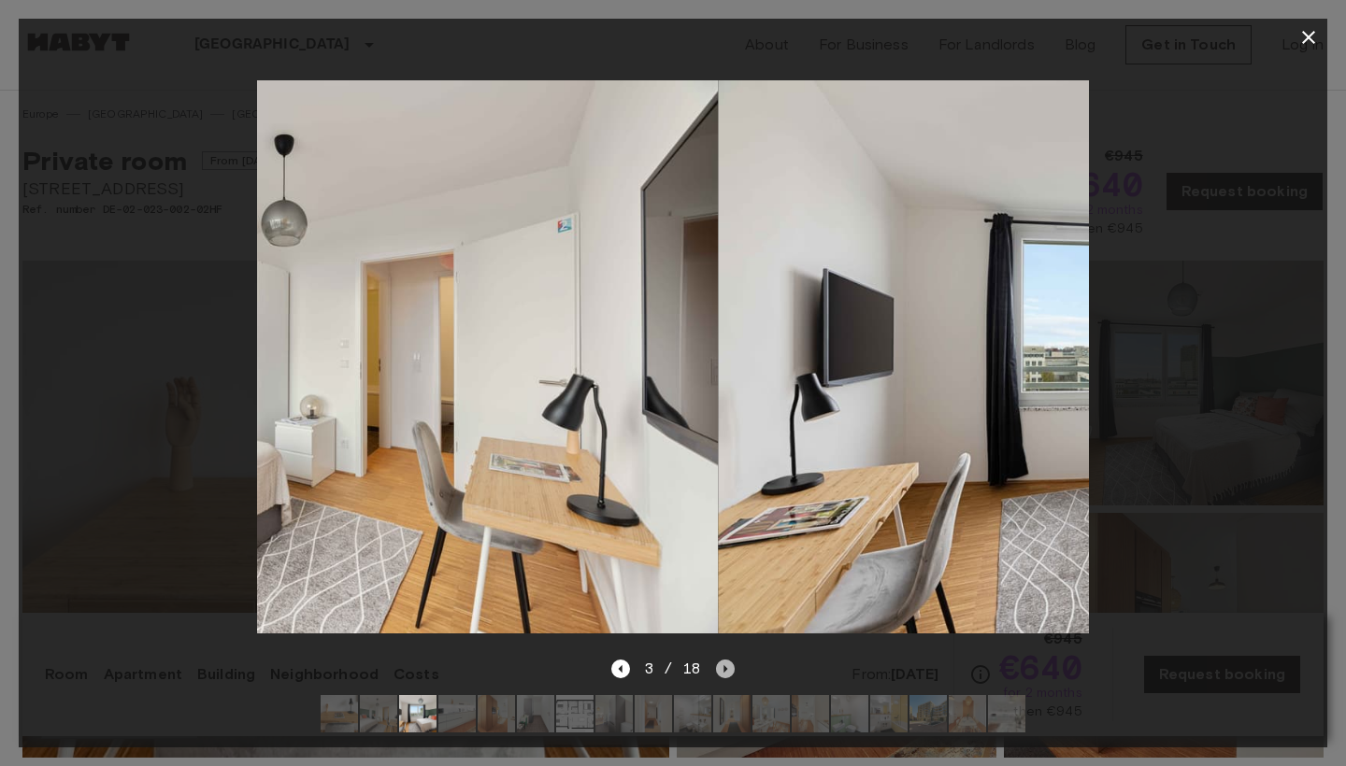
click at [725, 663] on icon "Next image" at bounding box center [725, 669] width 19 height 19
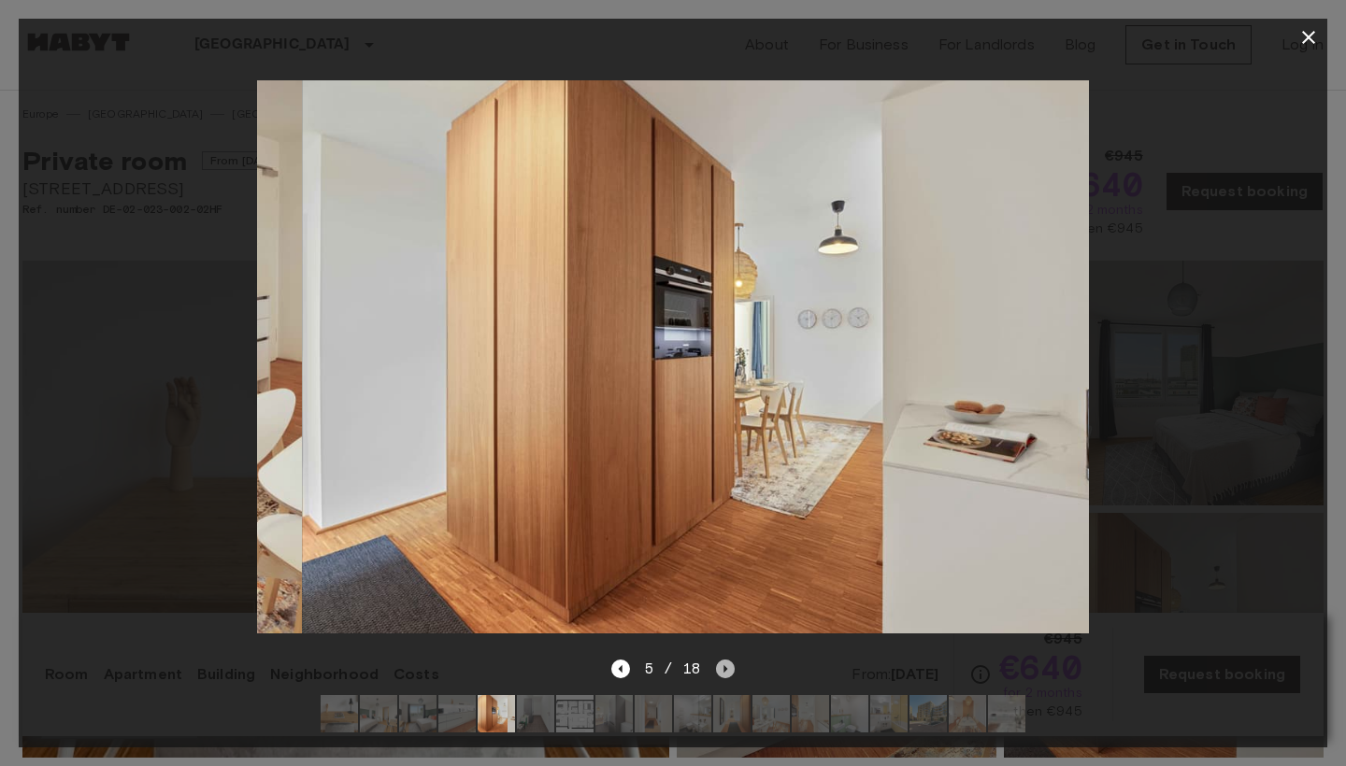
click at [725, 663] on icon "Next image" at bounding box center [725, 669] width 19 height 19
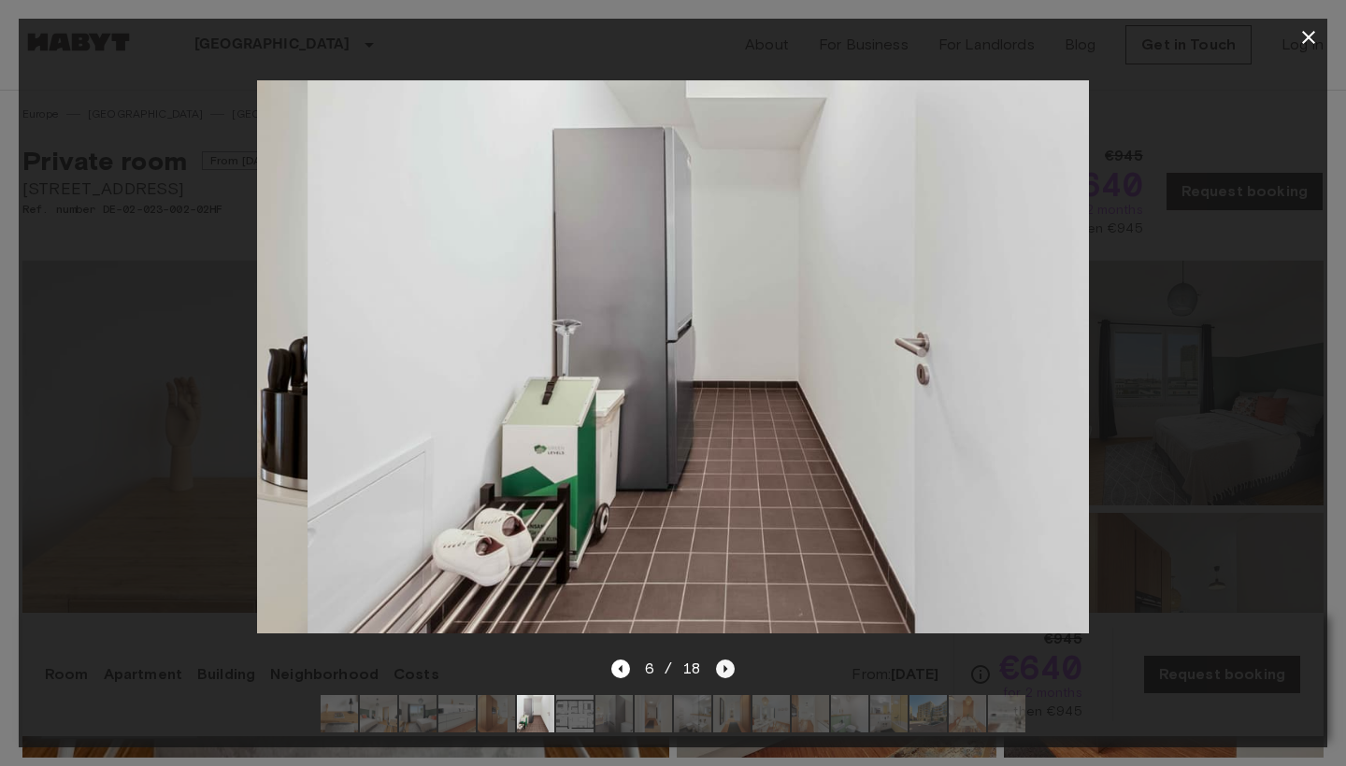
click at [725, 663] on icon "Next image" at bounding box center [725, 669] width 19 height 19
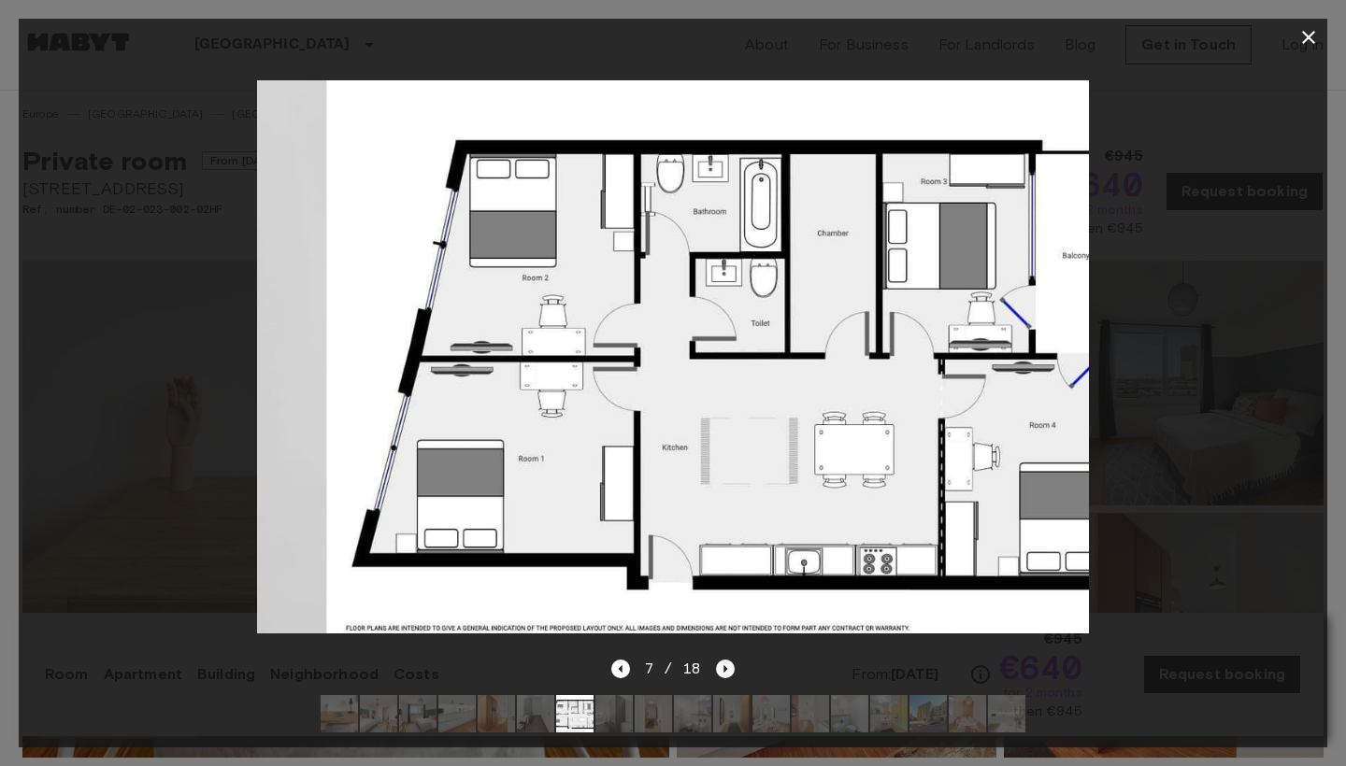
click at [725, 663] on icon "Next image" at bounding box center [725, 669] width 19 height 19
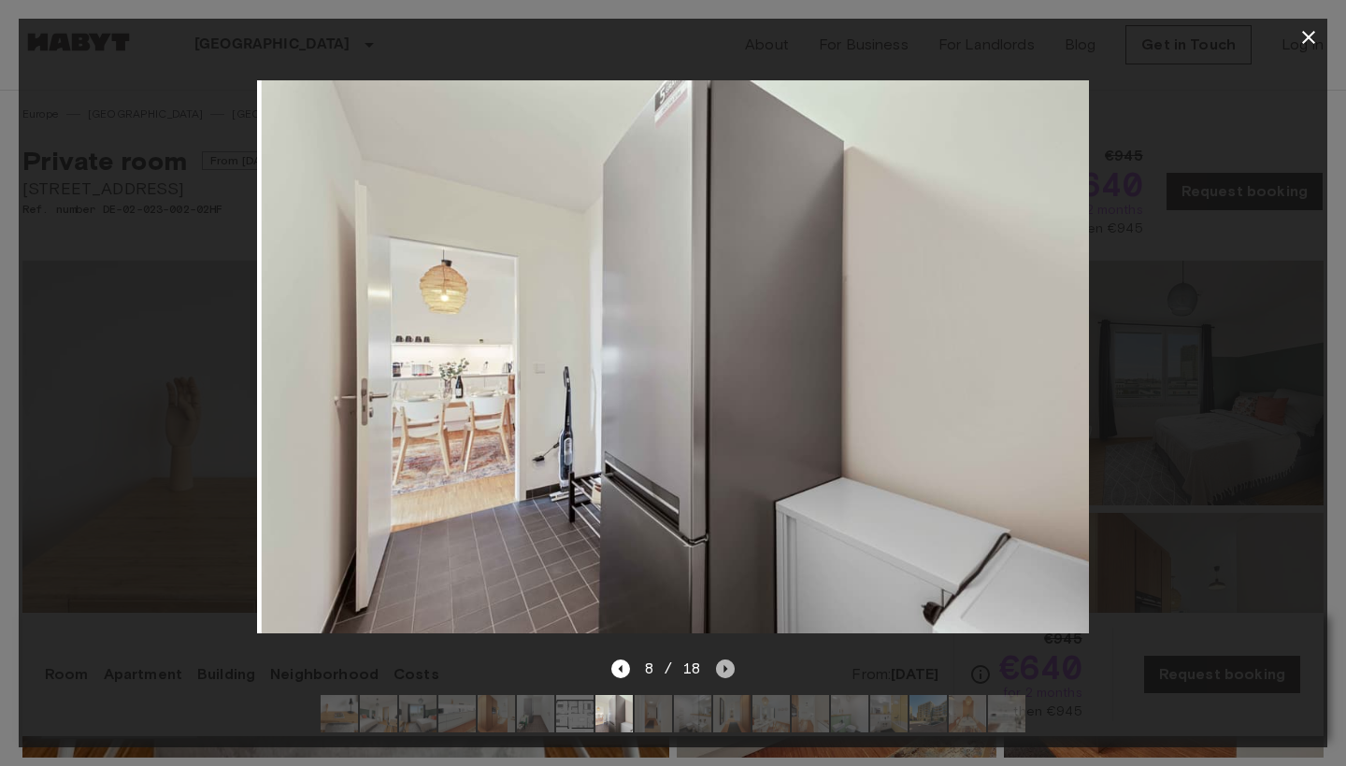
click at [725, 663] on icon "Next image" at bounding box center [725, 669] width 19 height 19
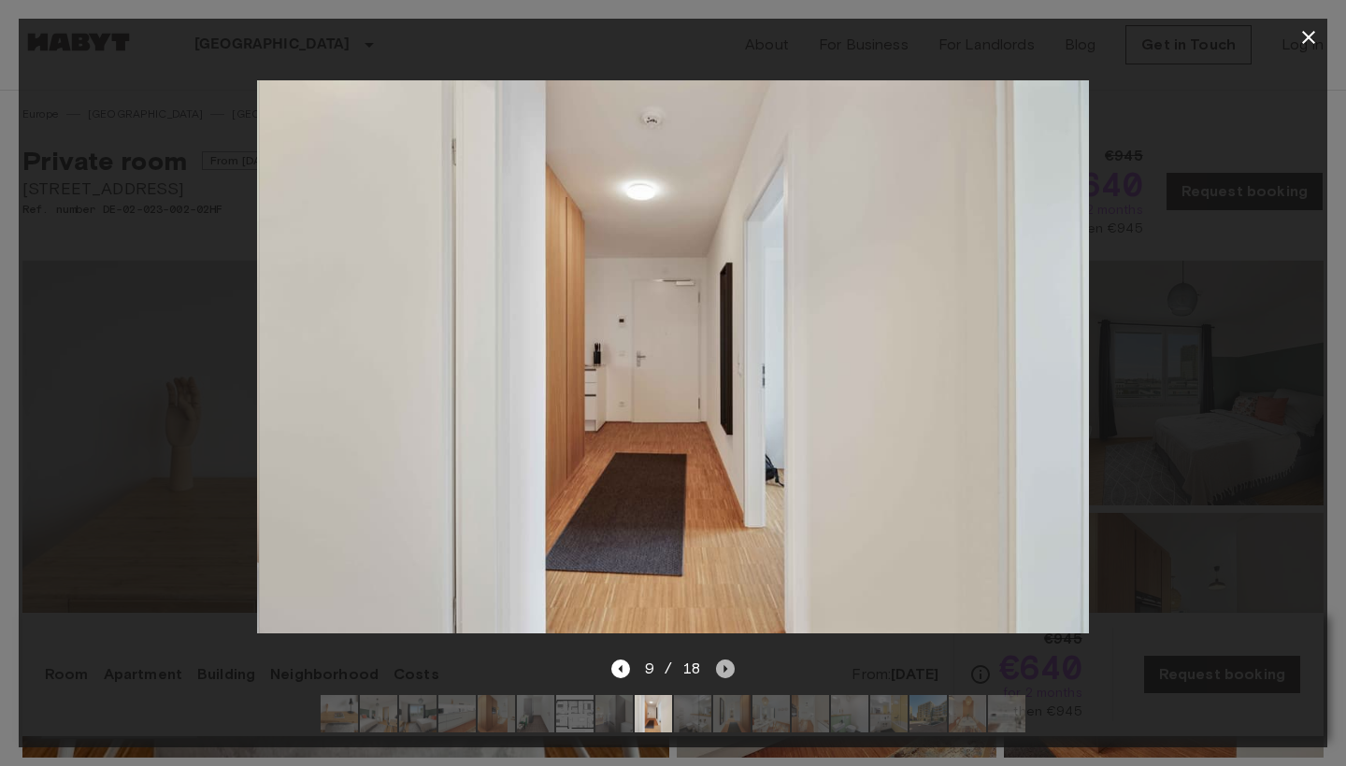
click at [725, 663] on icon "Next image" at bounding box center [725, 669] width 19 height 19
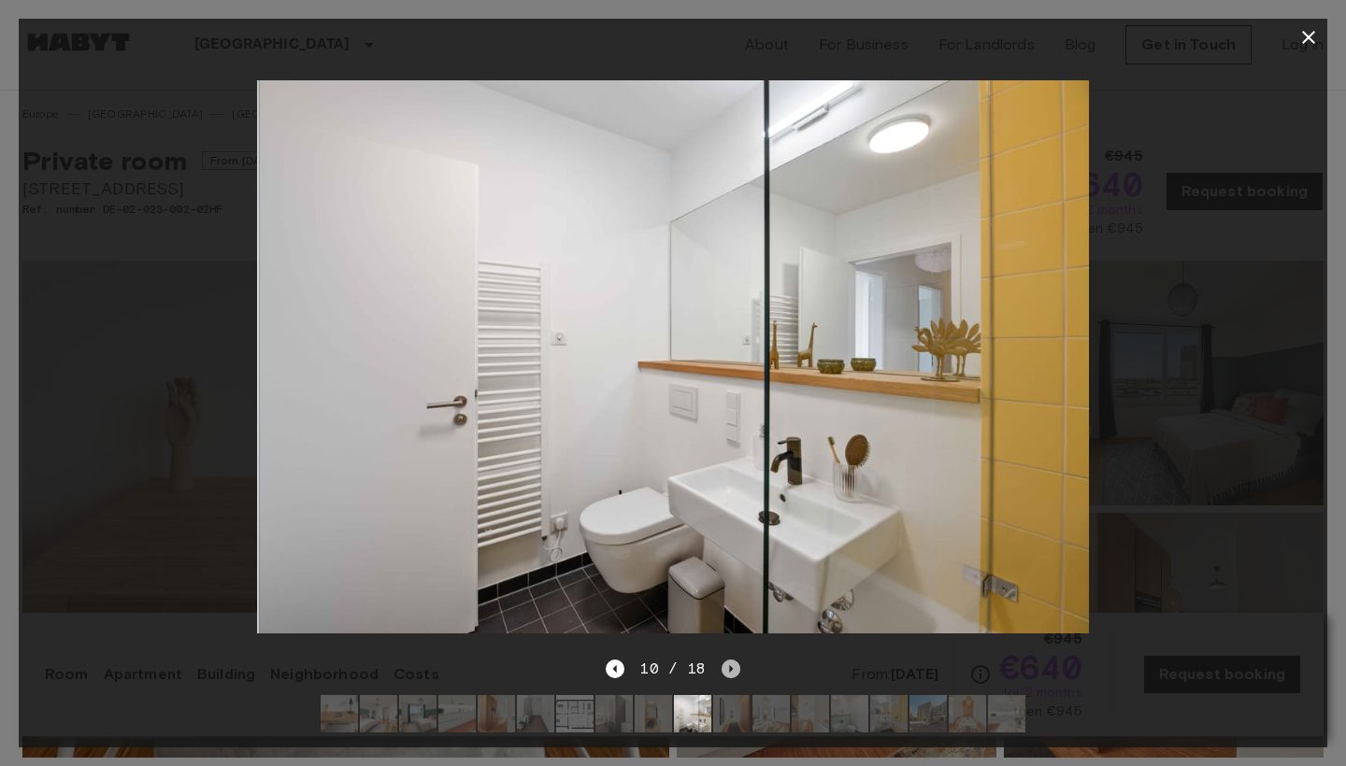
click at [725, 663] on icon "Next image" at bounding box center [730, 669] width 19 height 19
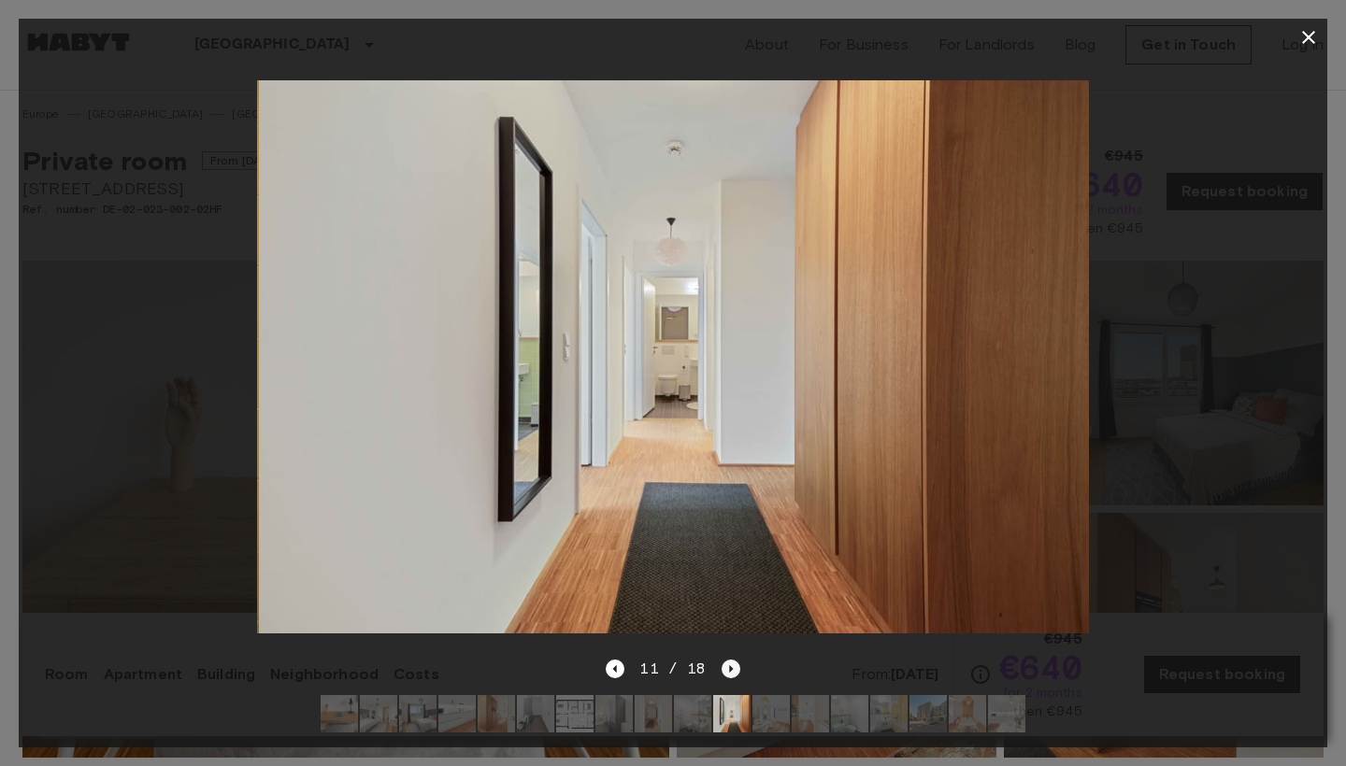
click at [725, 663] on icon "Next image" at bounding box center [730, 669] width 19 height 19
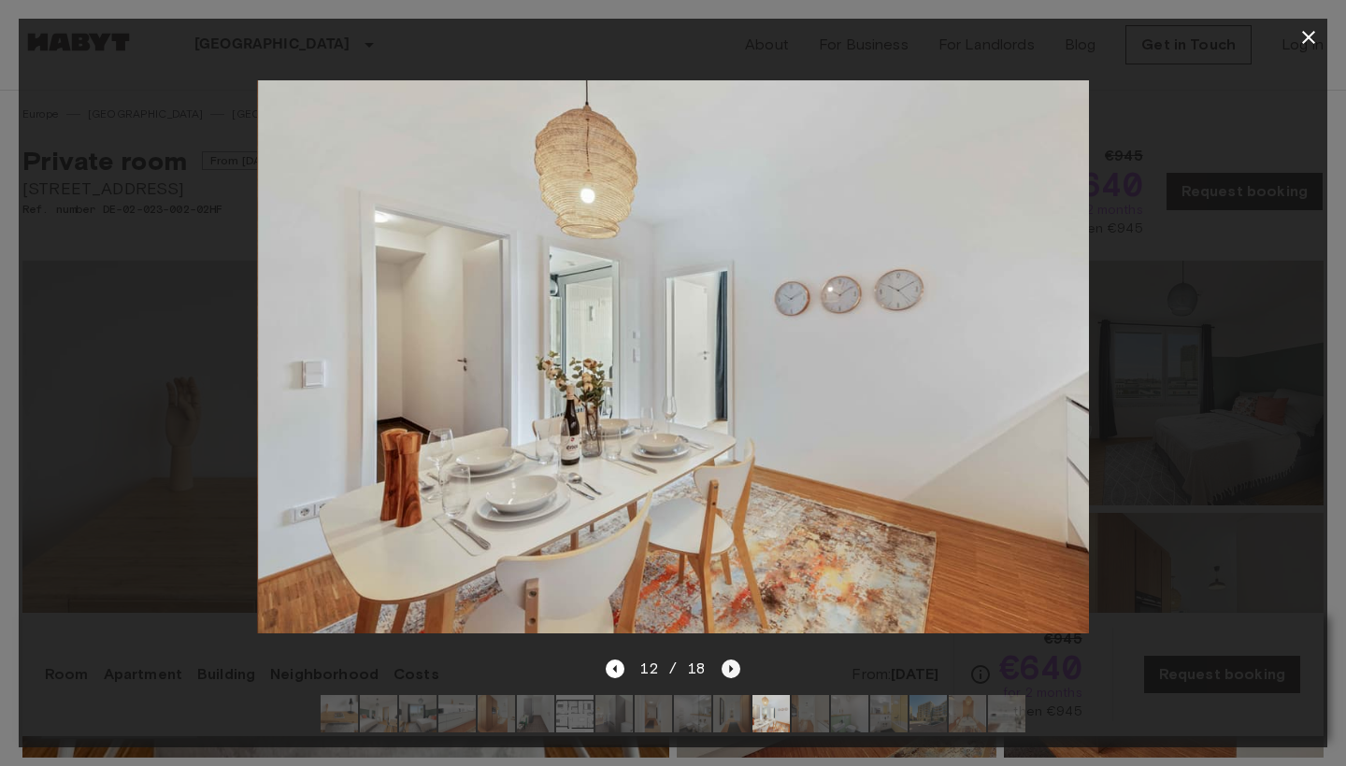
click at [725, 663] on icon "Next image" at bounding box center [730, 669] width 19 height 19
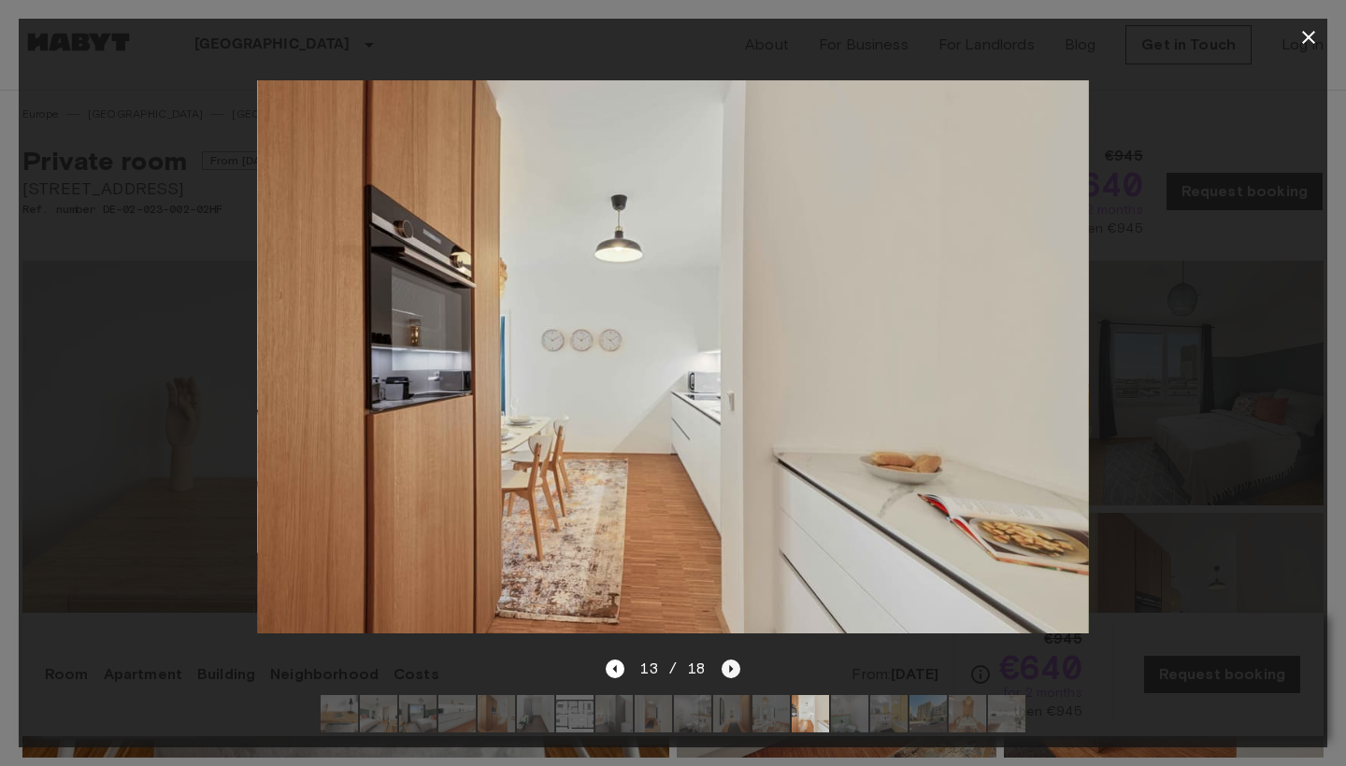
click at [725, 663] on icon "Next image" at bounding box center [730, 669] width 19 height 19
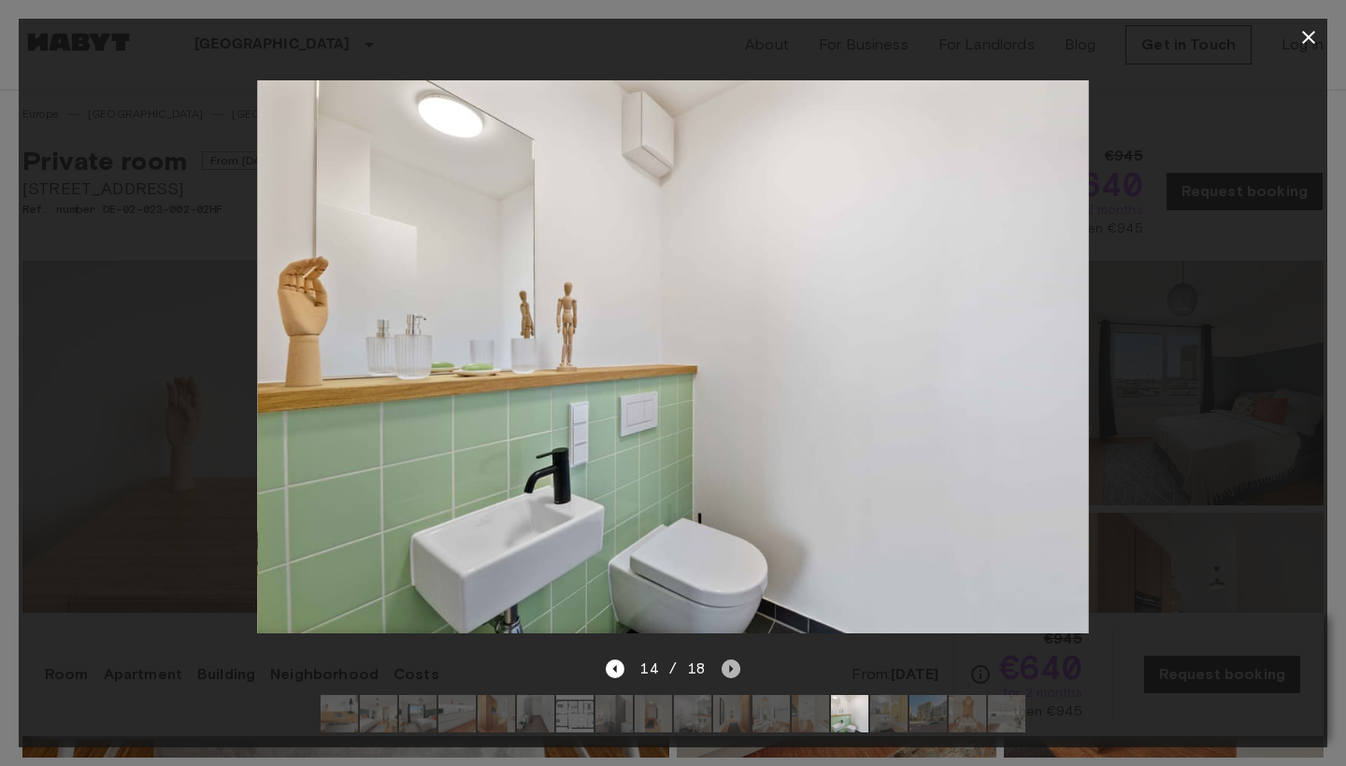
click at [725, 663] on icon "Next image" at bounding box center [730, 669] width 19 height 19
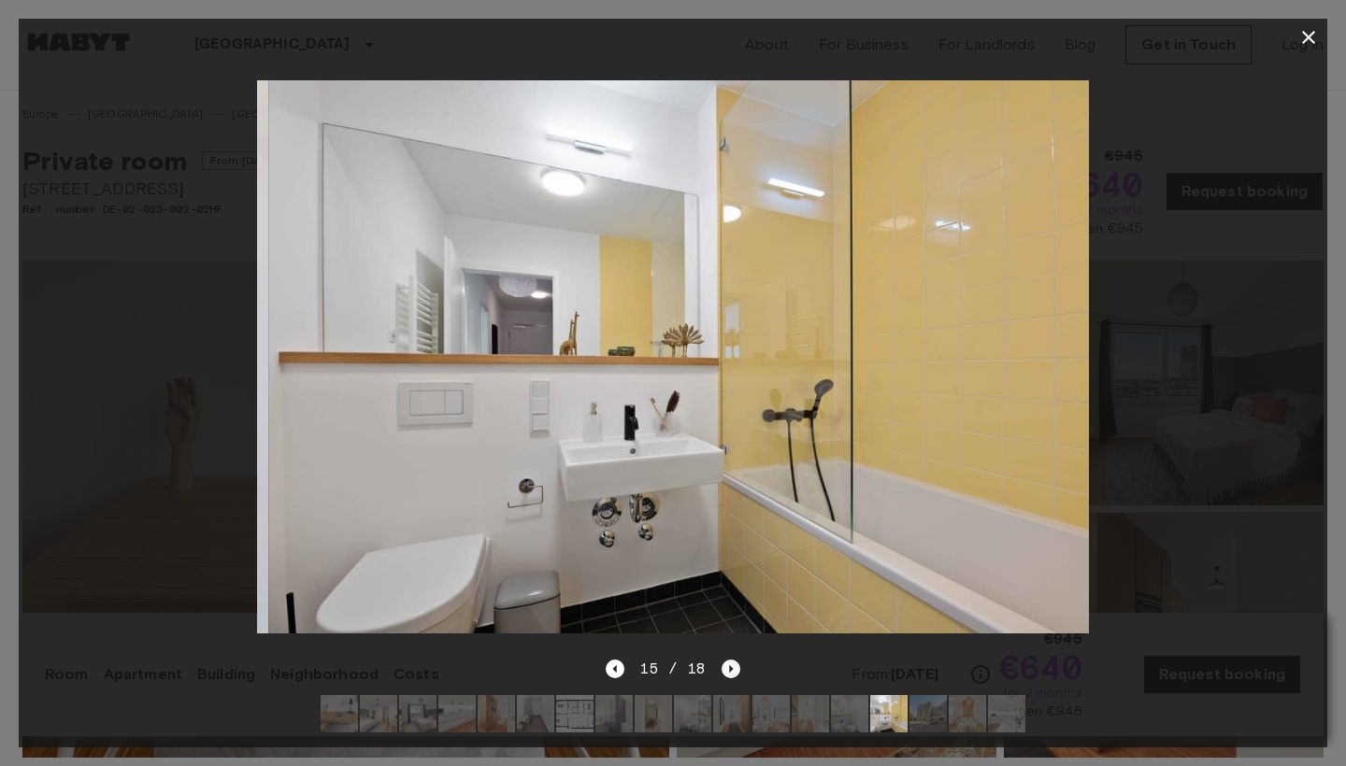
click at [725, 663] on icon "Next image" at bounding box center [730, 669] width 19 height 19
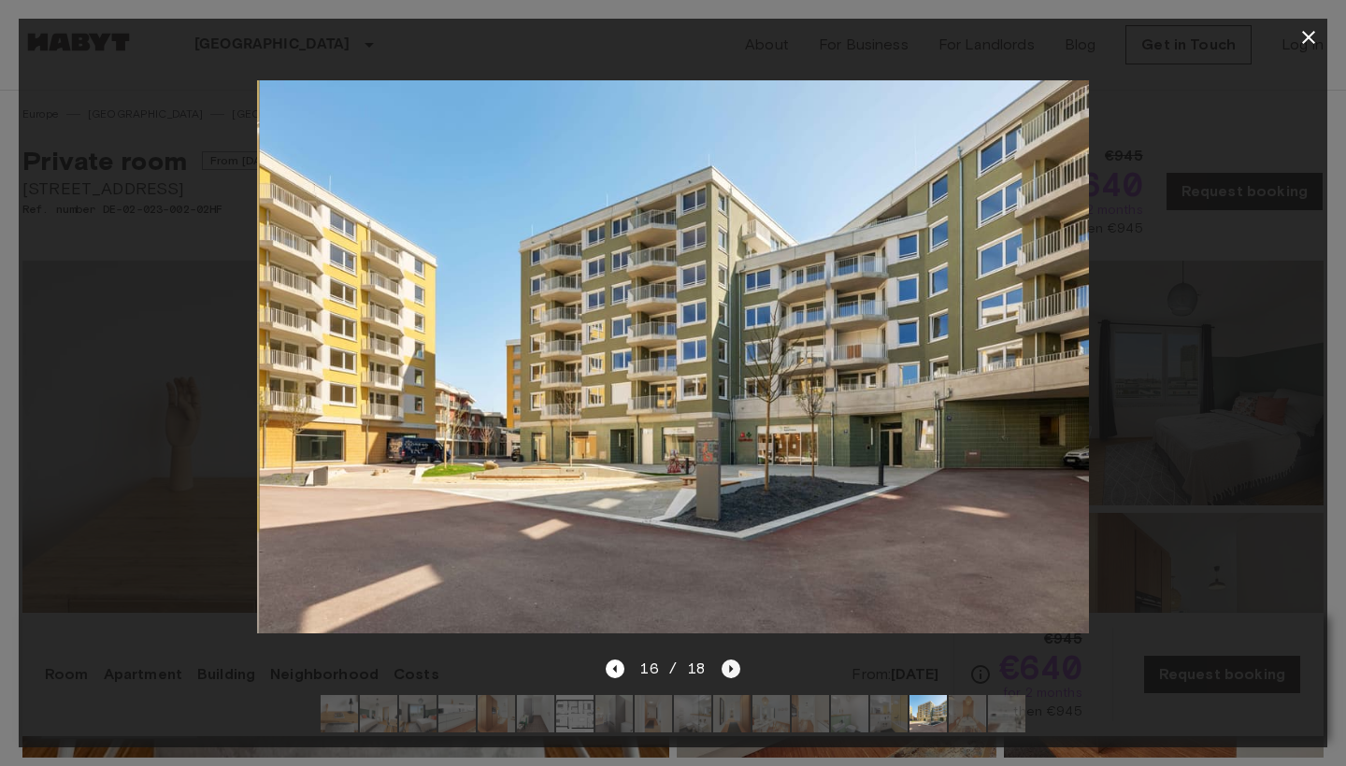
click at [725, 663] on icon "Next image" at bounding box center [730, 669] width 19 height 19
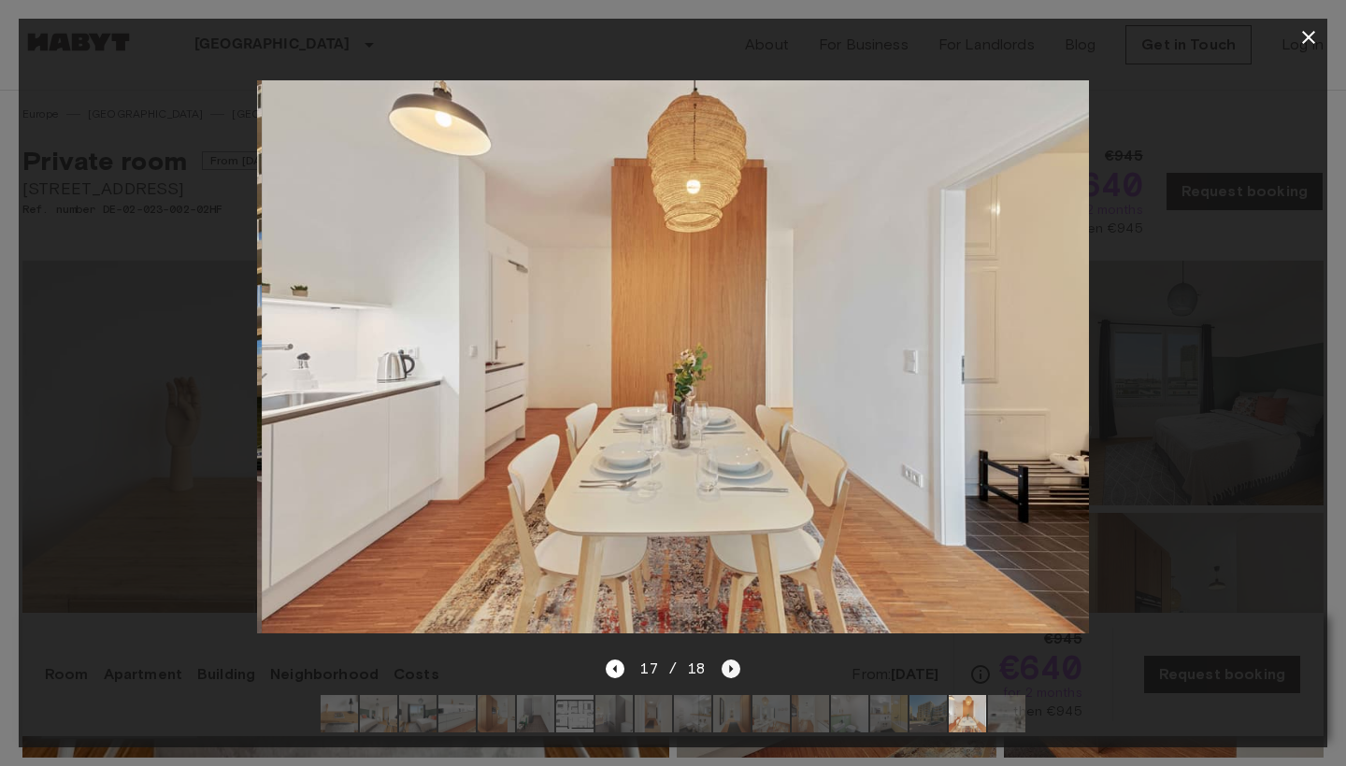
click at [725, 663] on icon "Next image" at bounding box center [730, 669] width 19 height 19
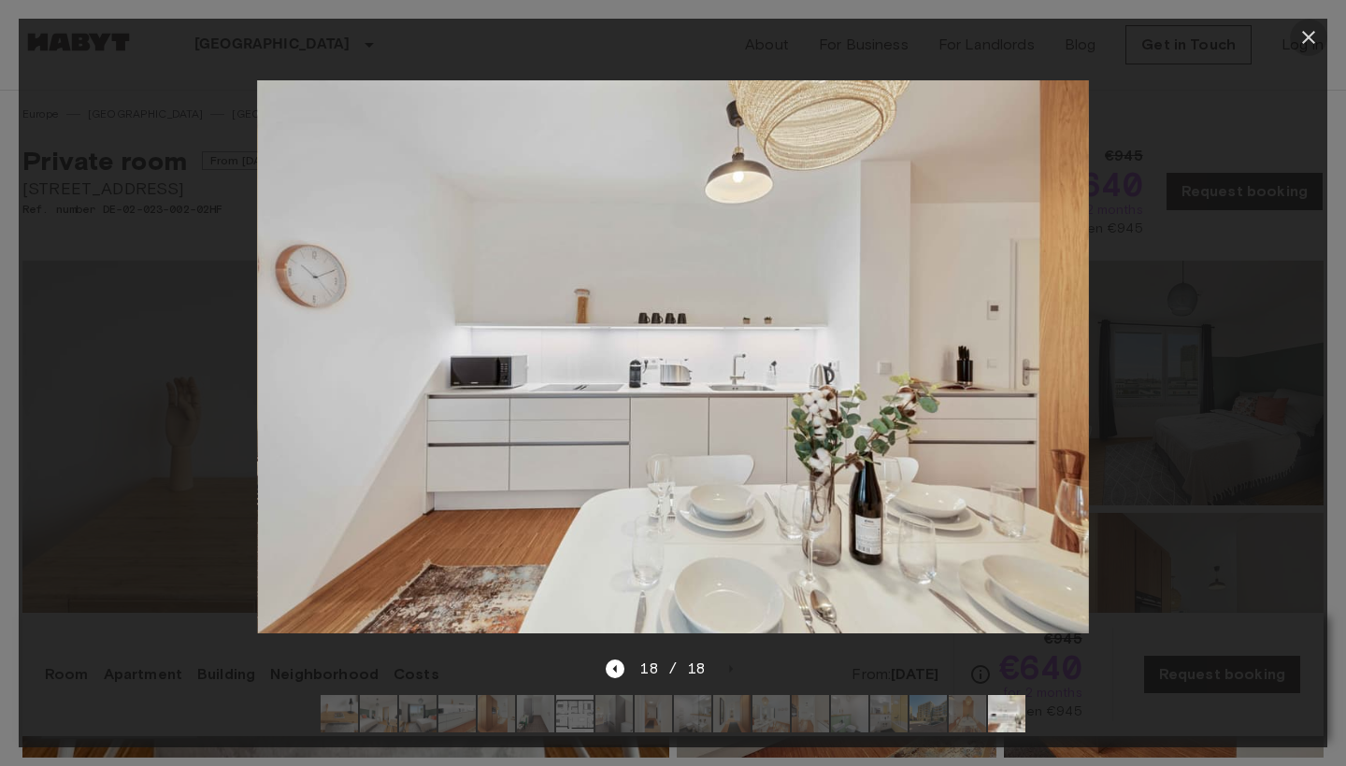
click at [1310, 30] on icon "button" at bounding box center [1308, 37] width 22 height 22
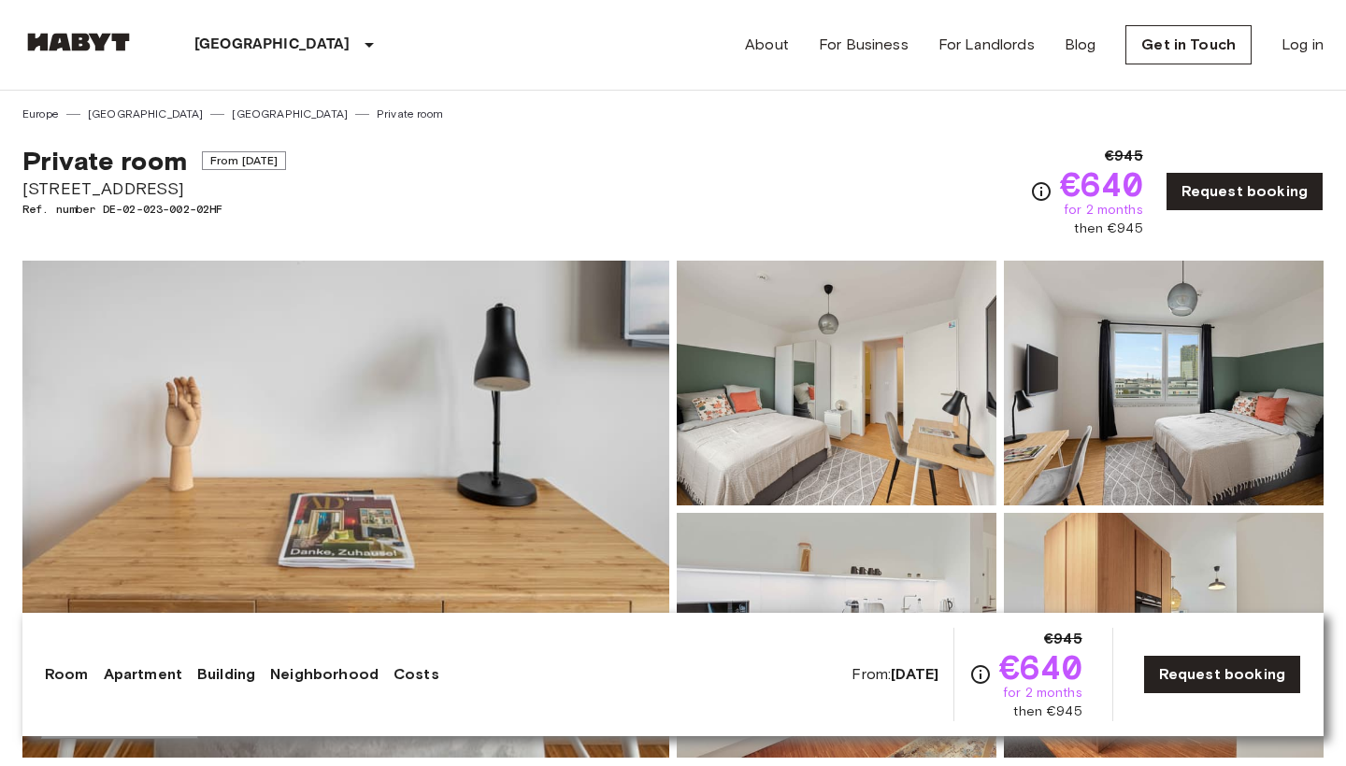
click at [1124, 152] on span "€945" at bounding box center [1124, 156] width 38 height 22
drag, startPoint x: 1105, startPoint y: 159, endPoint x: 1150, endPoint y: 156, distance: 44.9
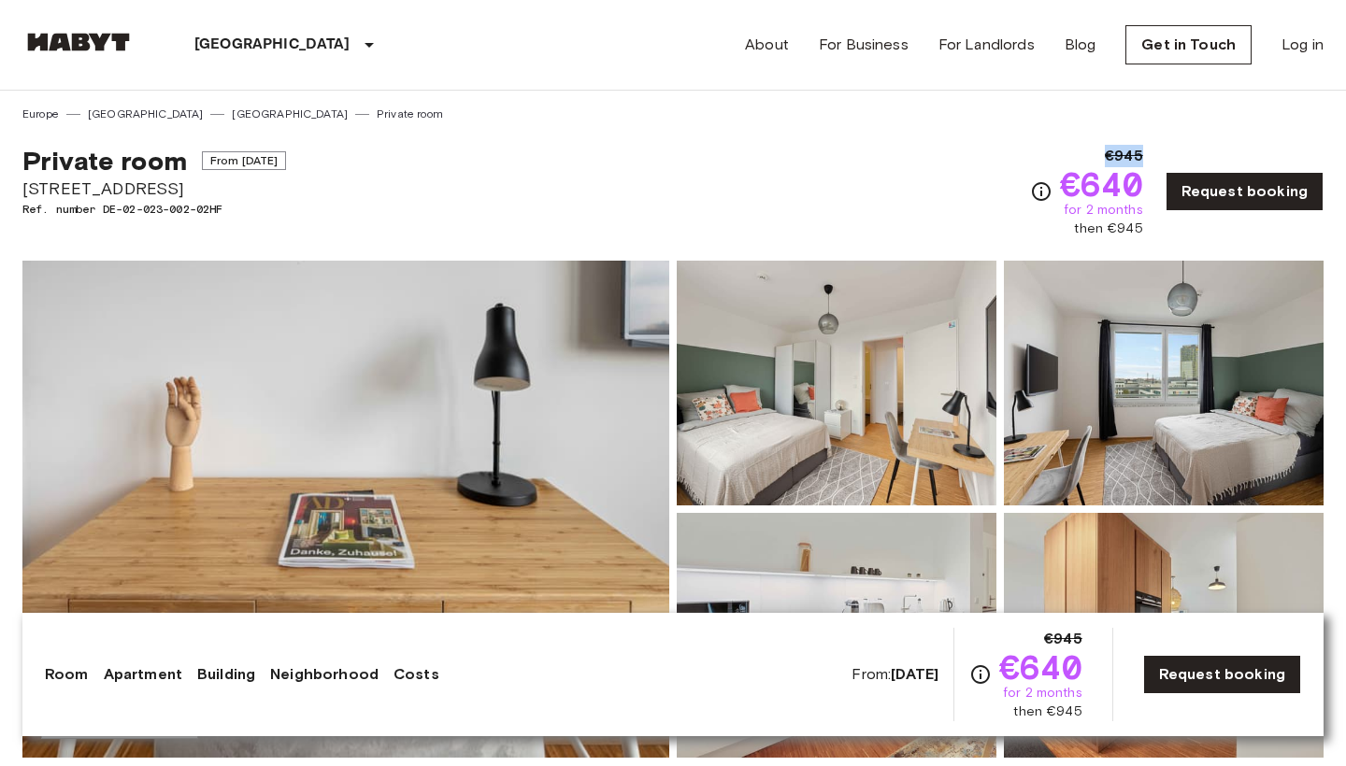
click at [1150, 156] on div "€945 €640 for 2 months then €945 Request booking" at bounding box center [1176, 191] width 293 height 93
click at [1103, 163] on div "€945 €640 for 2 months then €945" at bounding box center [1101, 191] width 83 height 93
drag, startPoint x: 1105, startPoint y: 154, endPoint x: 1149, endPoint y: 155, distance: 43.9
click at [1149, 155] on div "€945 €640 for 2 months then €945 Request booking" at bounding box center [1176, 191] width 293 height 93
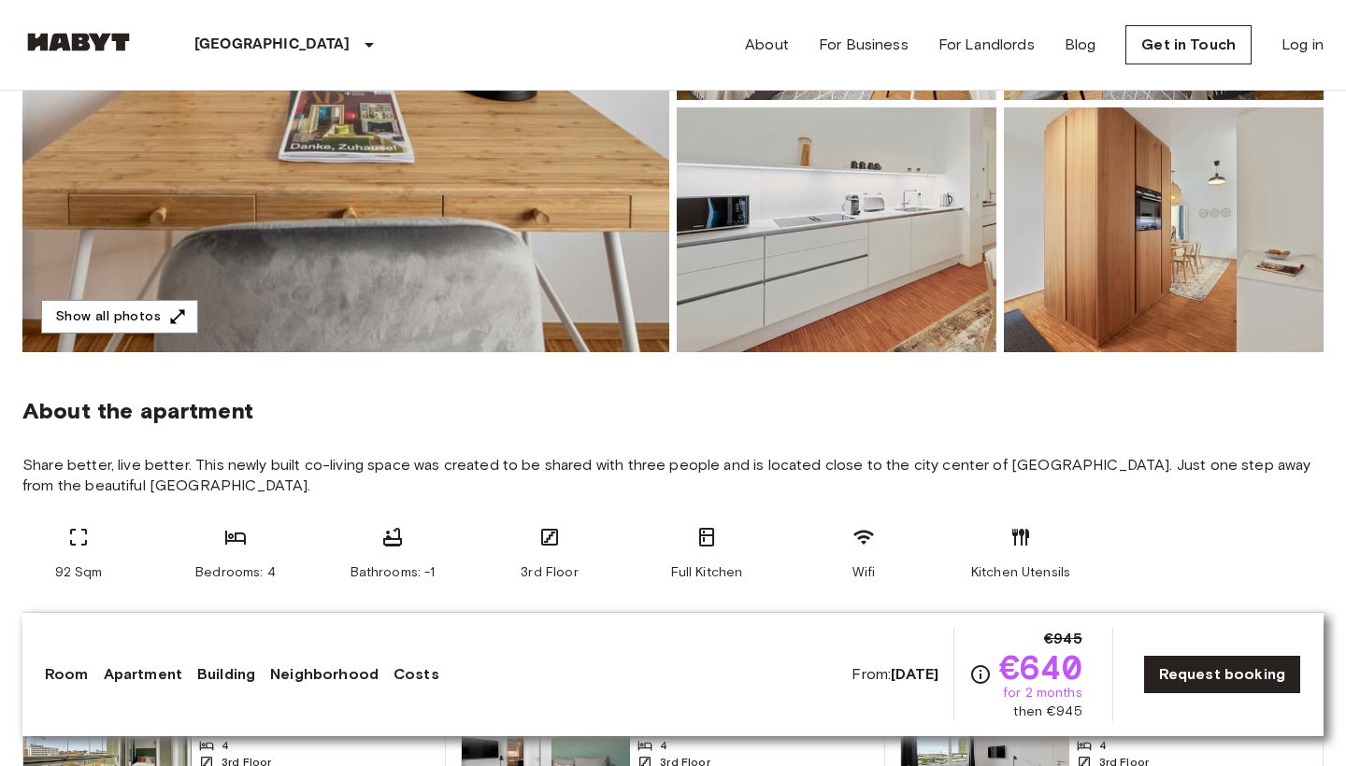
scroll to position [434, 0]
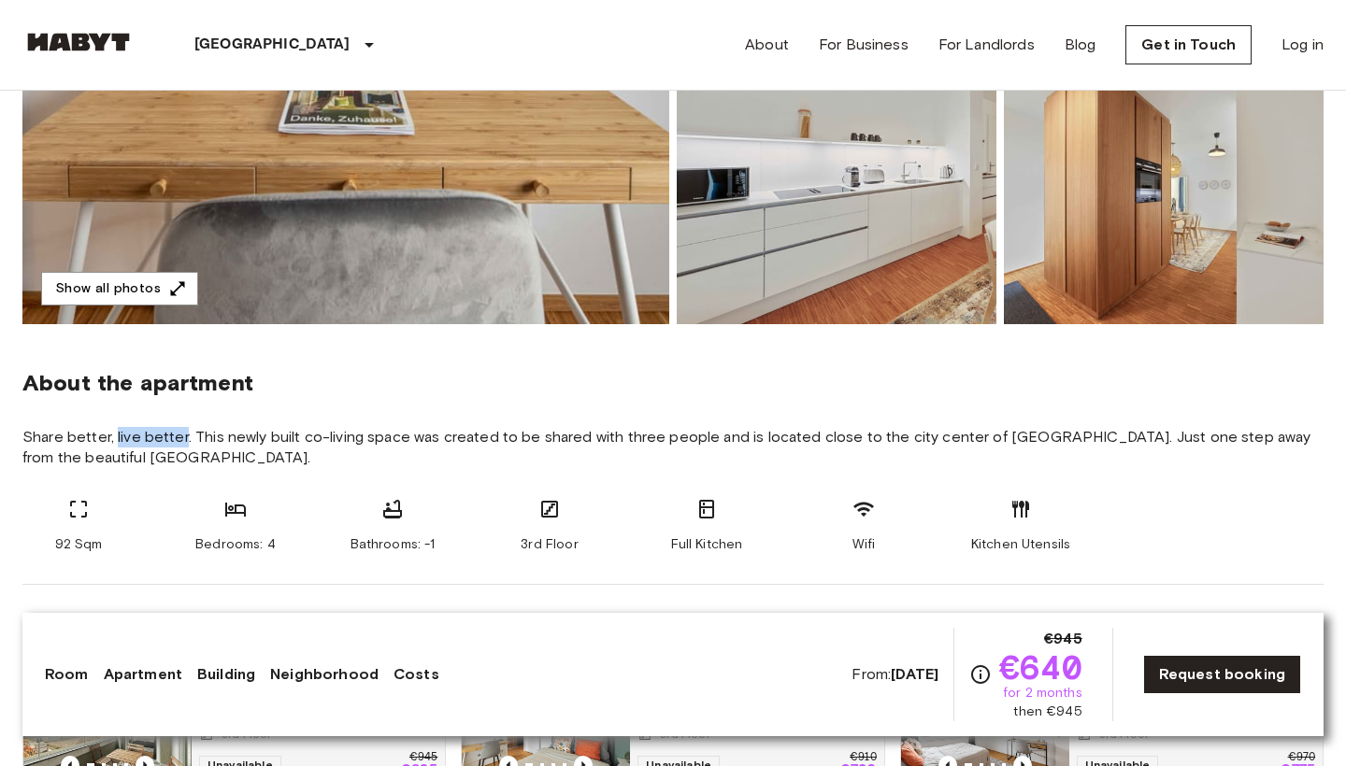
drag, startPoint x: 115, startPoint y: 437, endPoint x: 186, endPoint y: 437, distance: 71.0
click at [186, 437] on span "Share better, live better. This newly built co-living space was created to be s…" at bounding box center [672, 447] width 1301 height 41
click at [201, 429] on span "Share better, live better. This newly built co-living space was created to be s…" at bounding box center [672, 447] width 1301 height 41
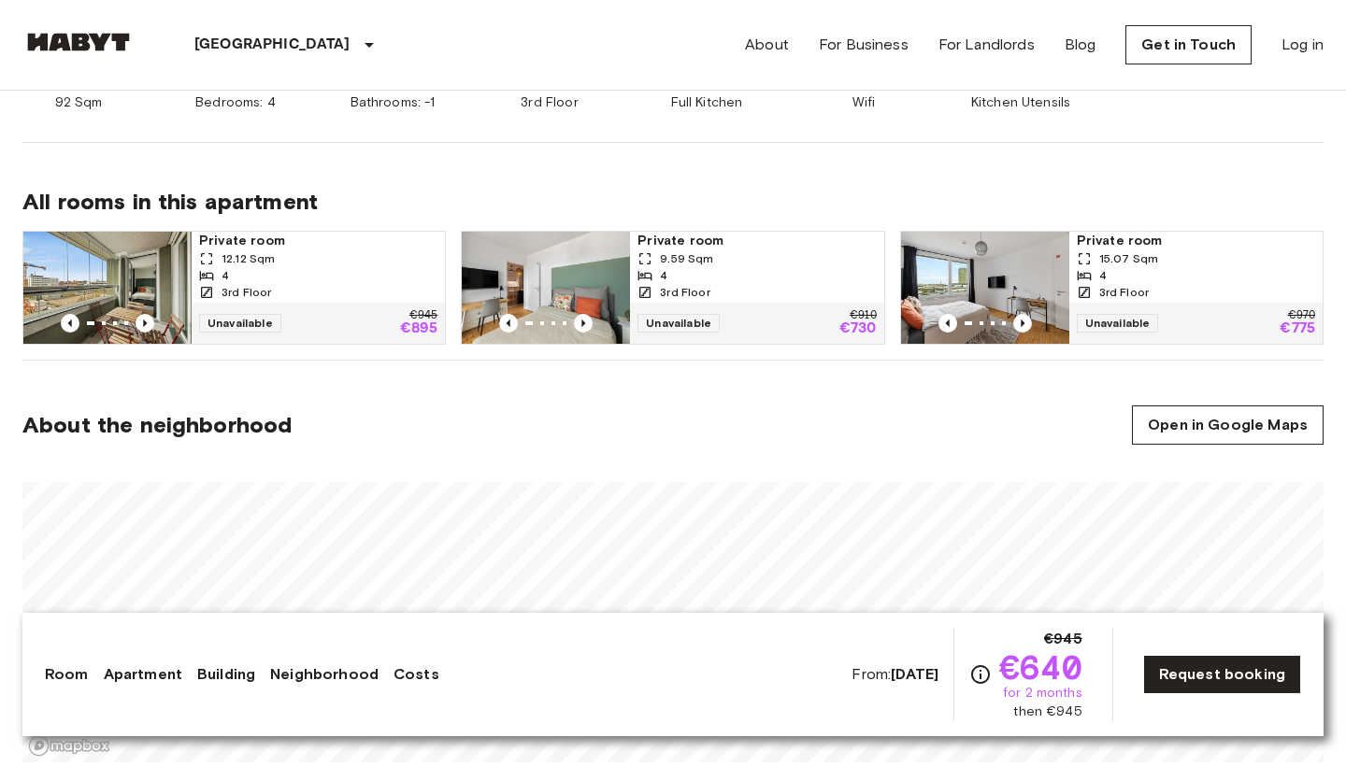
scroll to position [875, 0]
click at [292, 290] on div "3rd Floor" at bounding box center [318, 293] width 238 height 17
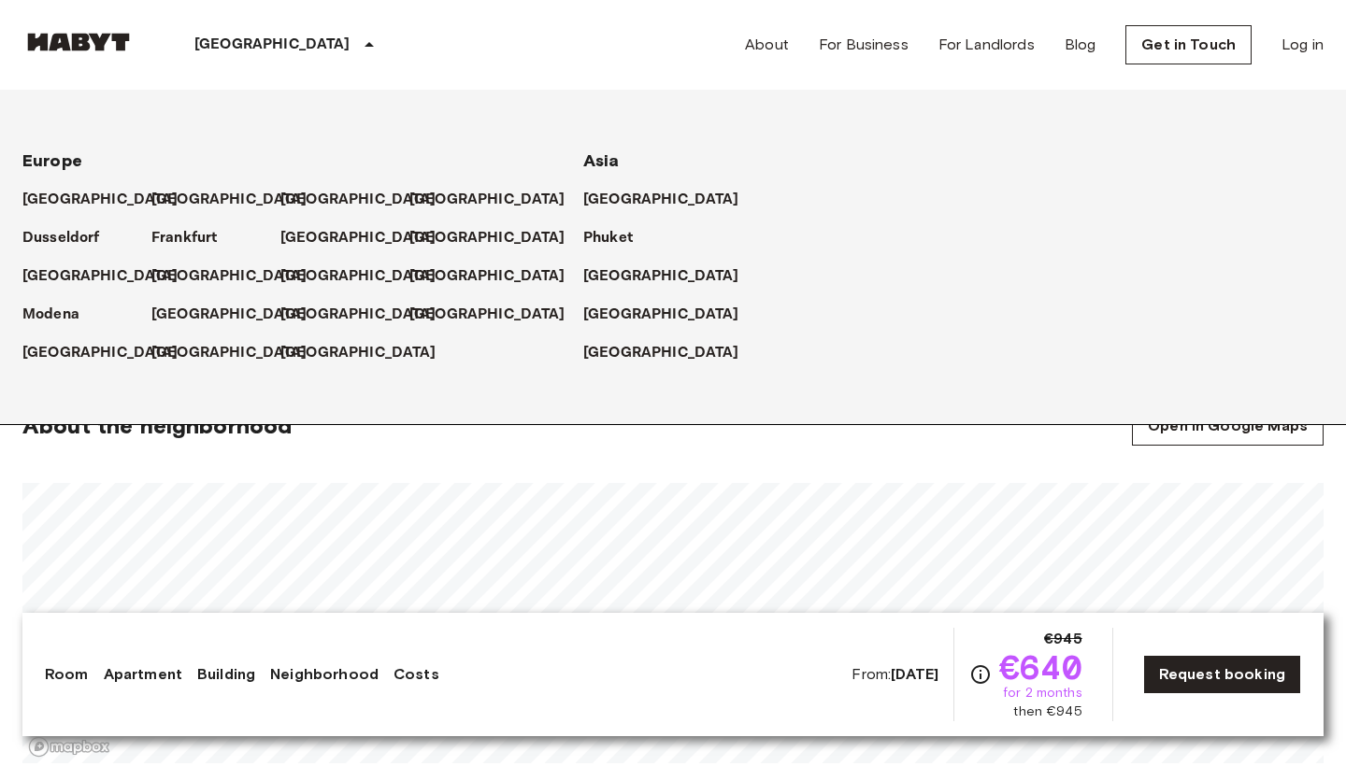
click at [223, 32] on div "[GEOGRAPHIC_DATA]" at bounding box center [288, 45] width 306 height 90
click at [186, 308] on p "[GEOGRAPHIC_DATA]" at bounding box center [233, 315] width 156 height 22
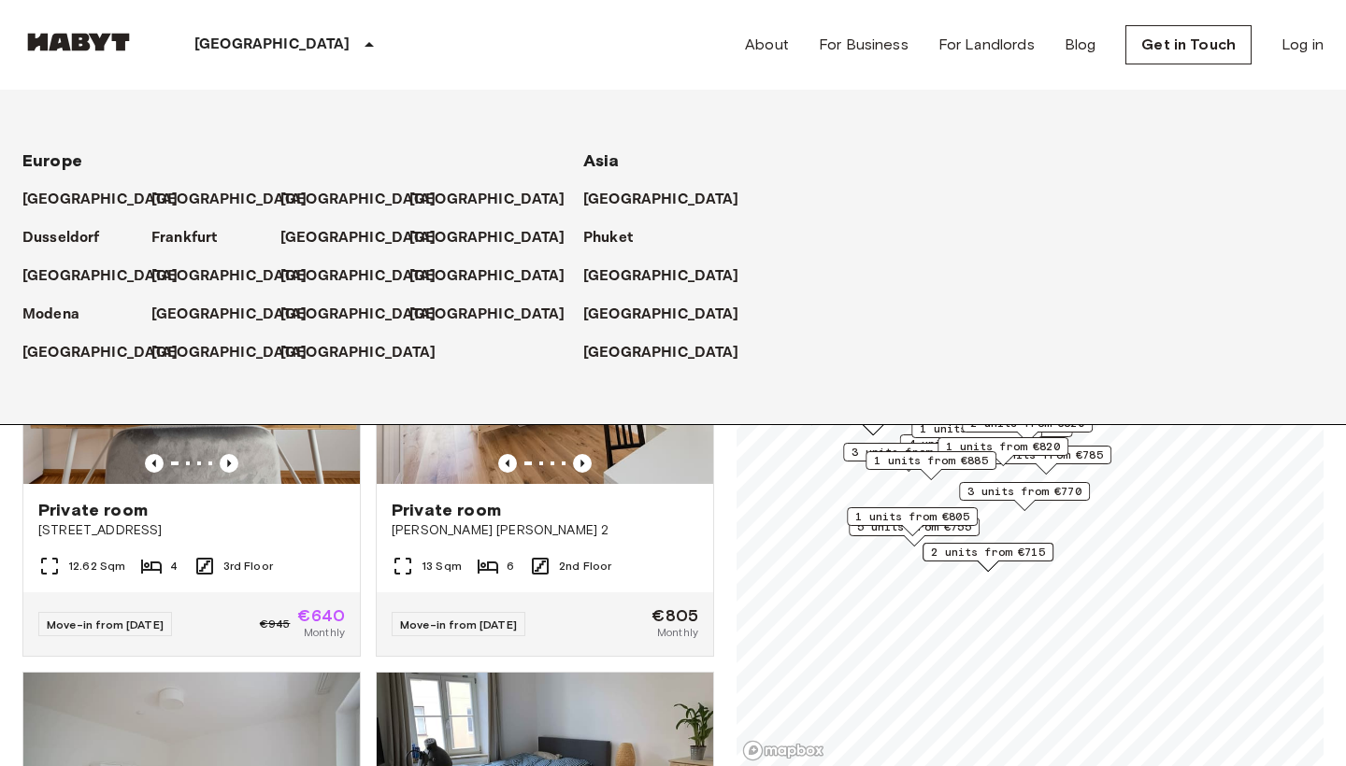
click at [524, 61] on div "Munich Europe Amsterdam Berlin Brussels Cologne Dusseldorf Frankfurt Graz Hambu…" at bounding box center [672, 45] width 1301 height 90
click at [720, 556] on div "Private rooms and apartments for rent in Munich Move-in date ​ Move-in date Typ…" at bounding box center [672, 429] width 1301 height 677
click at [358, 49] on icon at bounding box center [369, 45] width 22 height 22
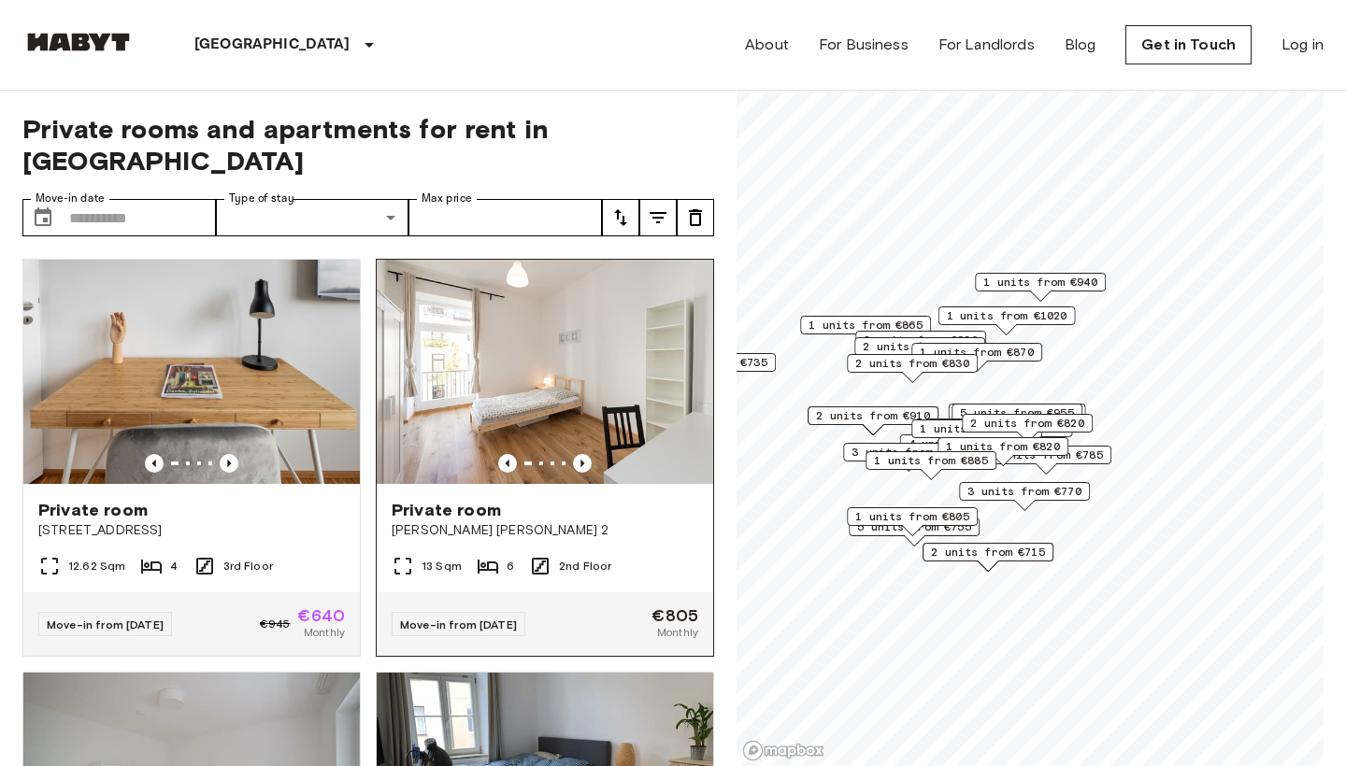
click at [581, 421] on img at bounding box center [545, 372] width 336 height 224
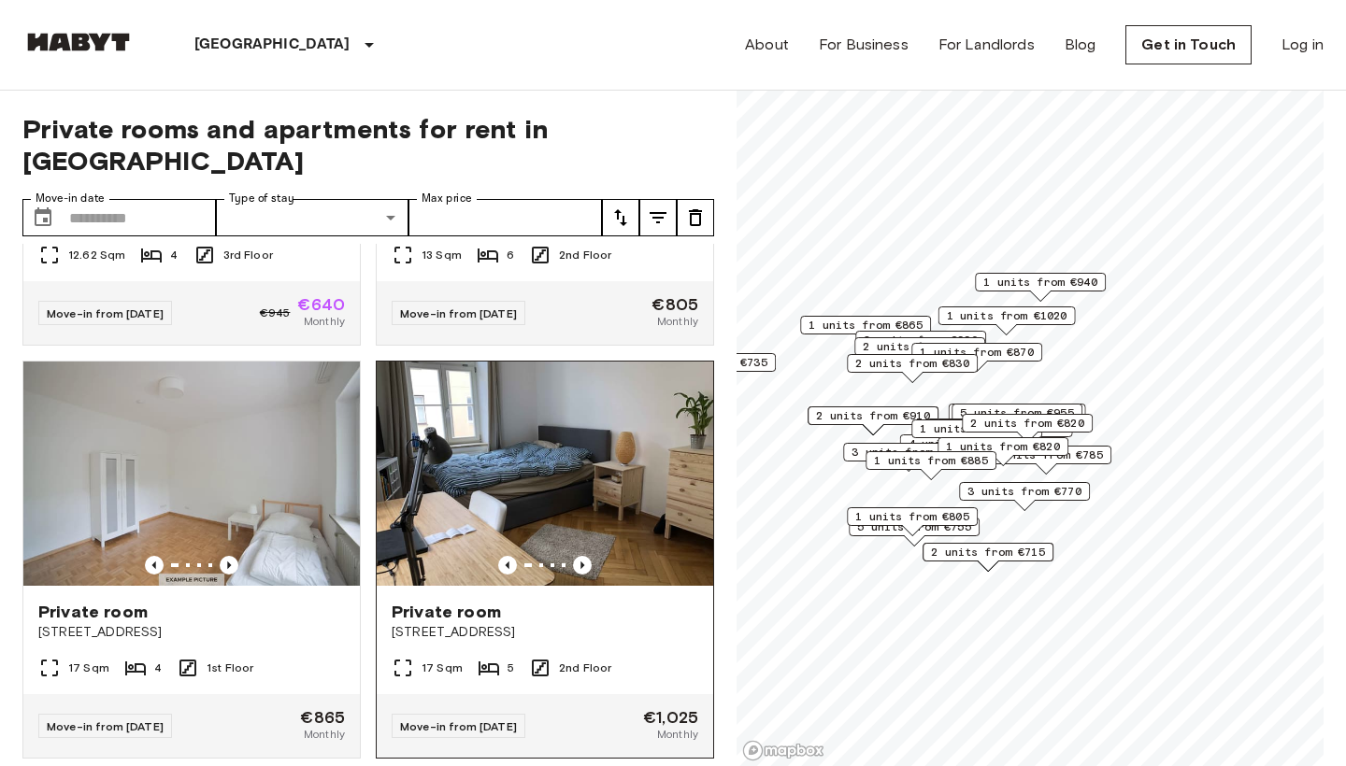
scroll to position [807, 0]
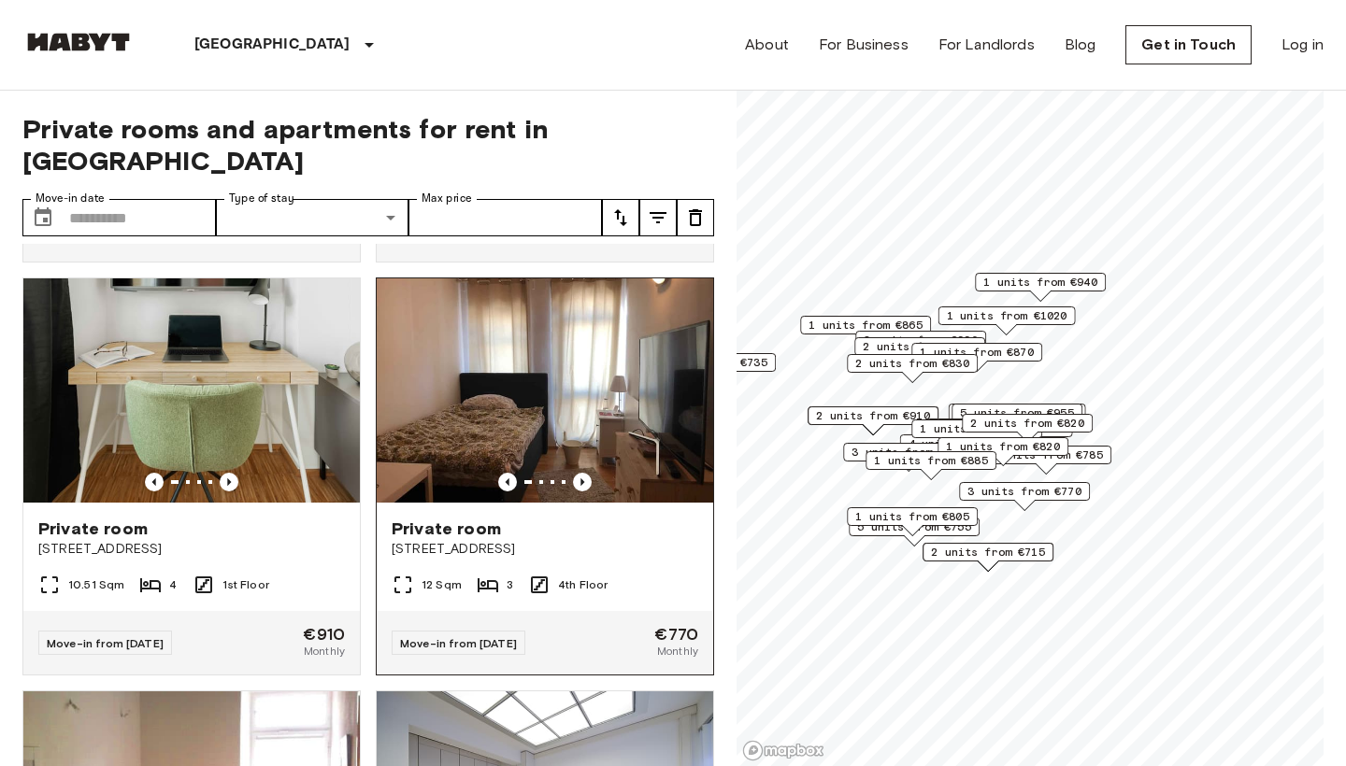
click at [401, 540] on span "Deisenhofener Straße 4" at bounding box center [545, 549] width 307 height 19
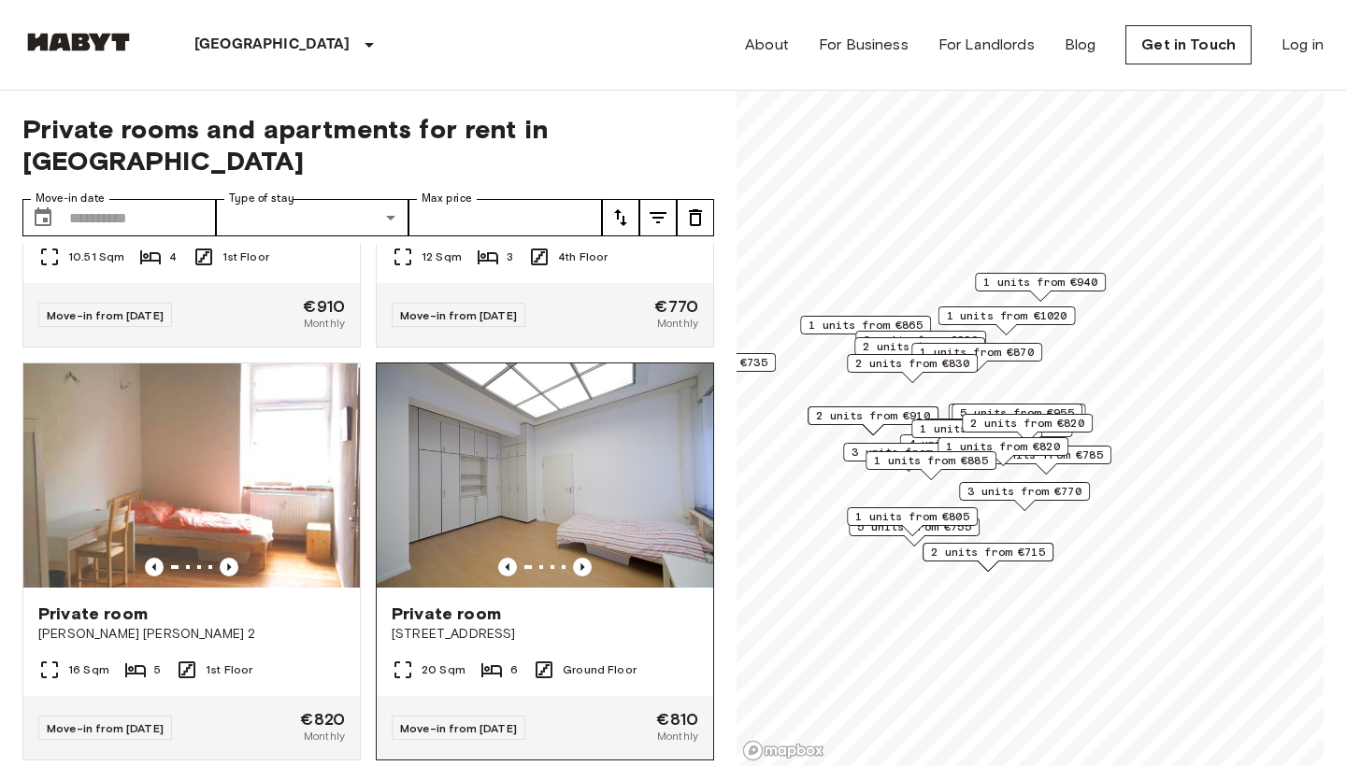
scroll to position [1151, 0]
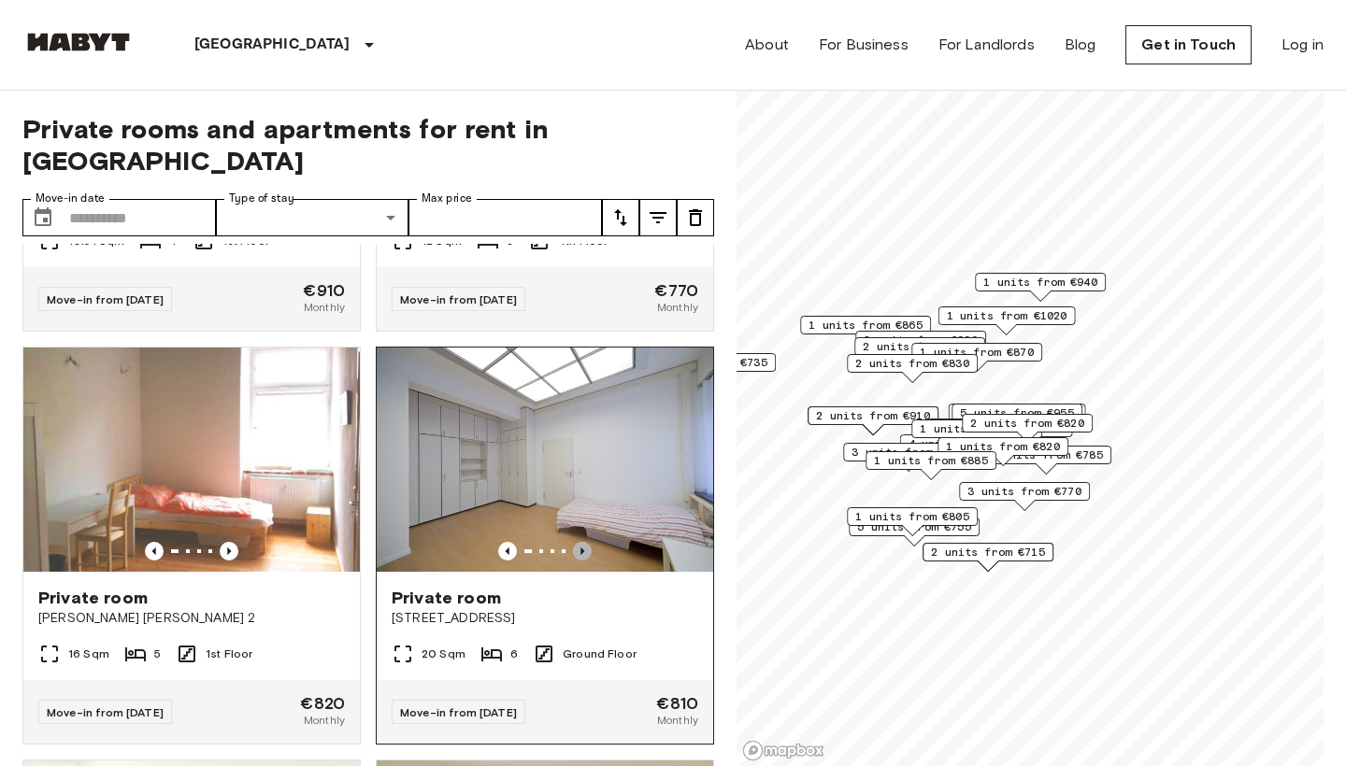
click at [580, 542] on icon "Previous image" at bounding box center [582, 551] width 19 height 19
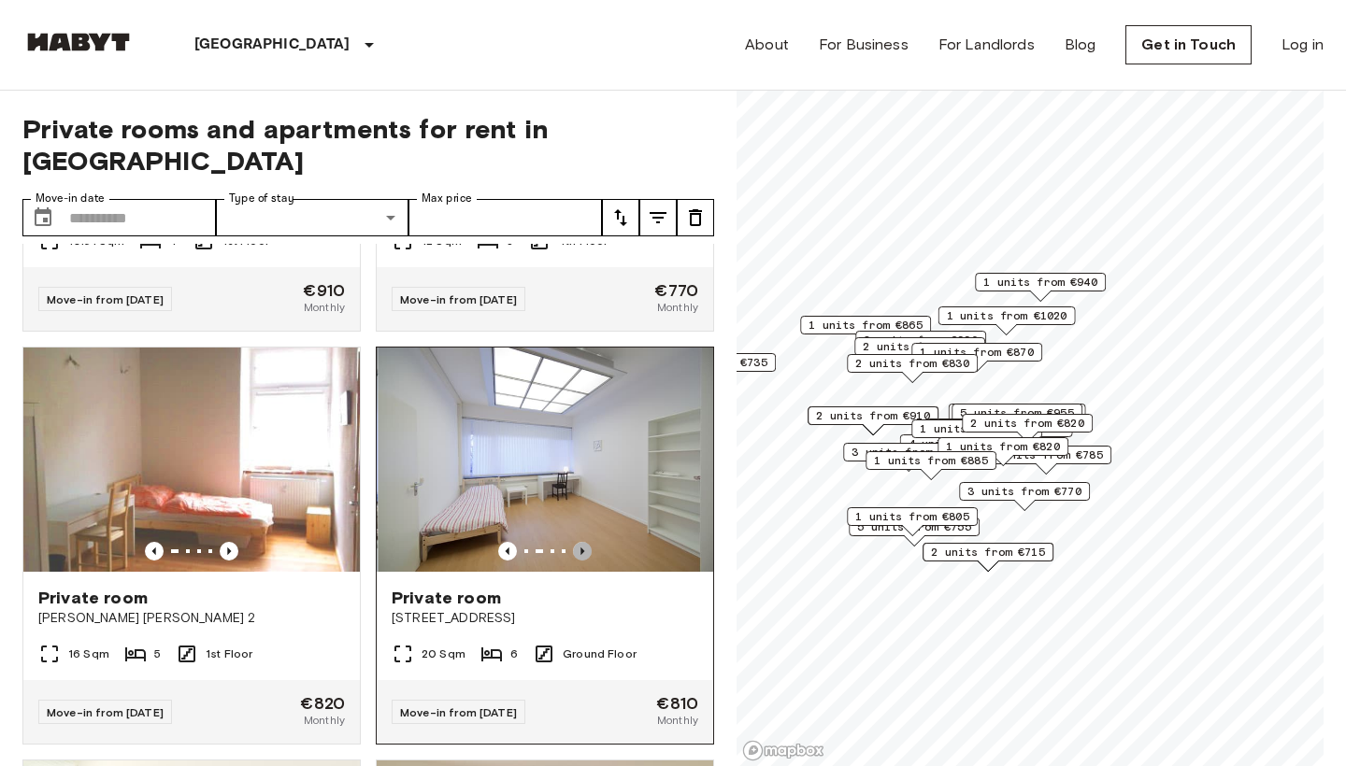
click at [580, 542] on icon "Previous image" at bounding box center [582, 551] width 19 height 19
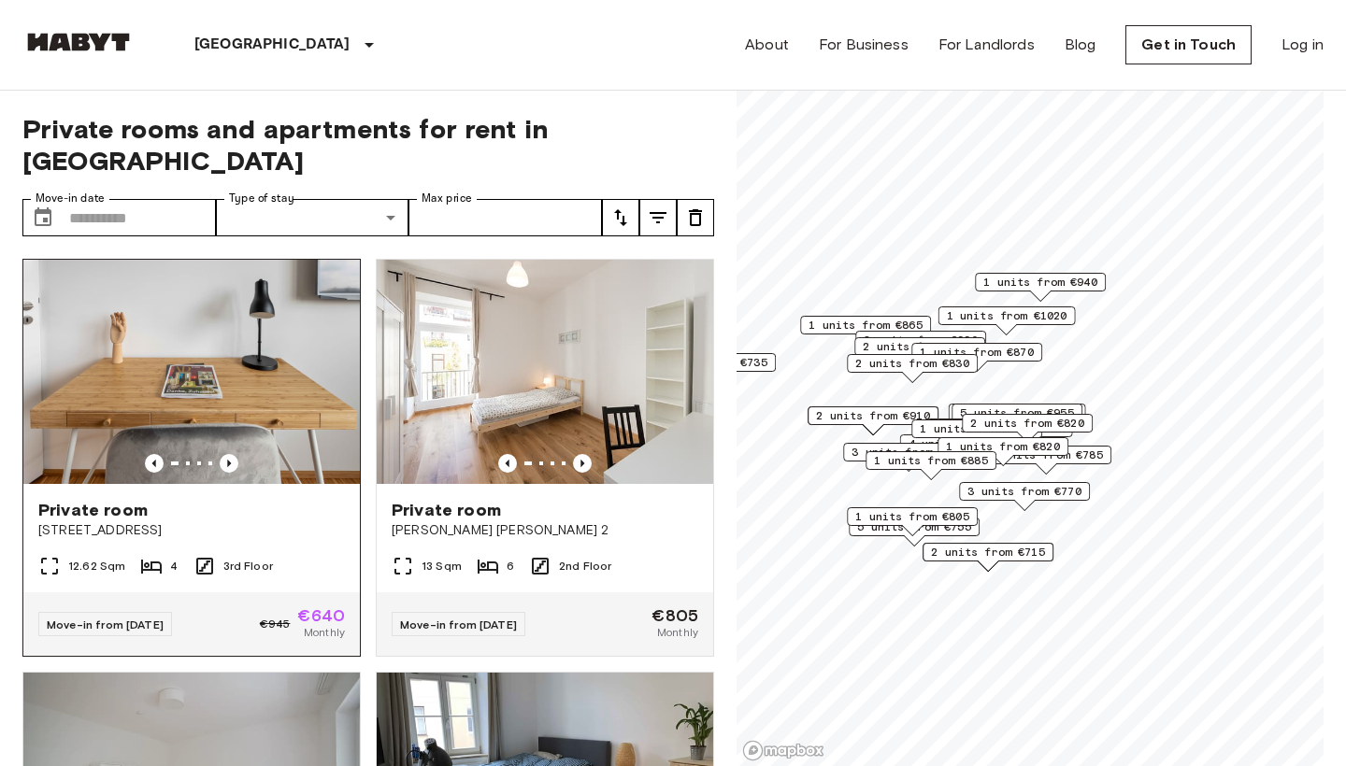
scroll to position [0, 0]
click at [261, 374] on img at bounding box center [191, 372] width 336 height 224
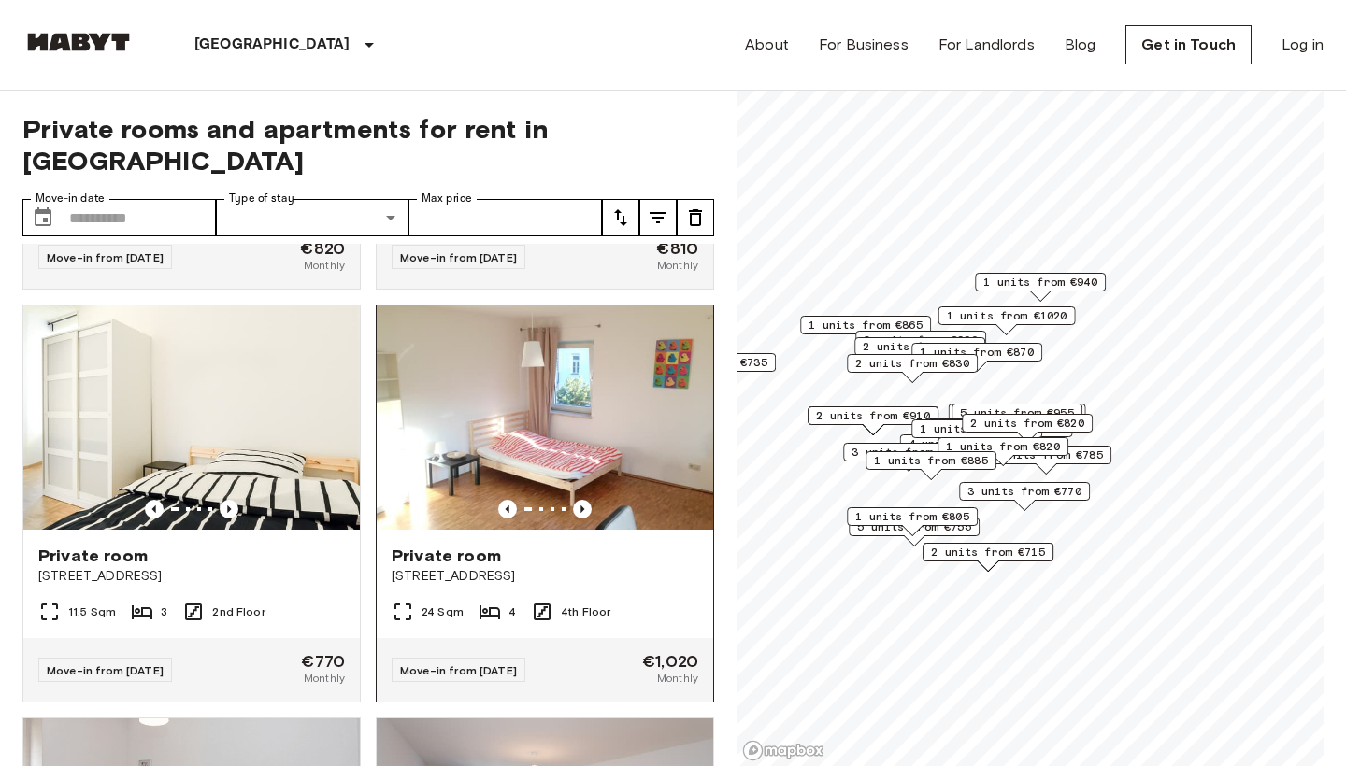
scroll to position [1635, 0]
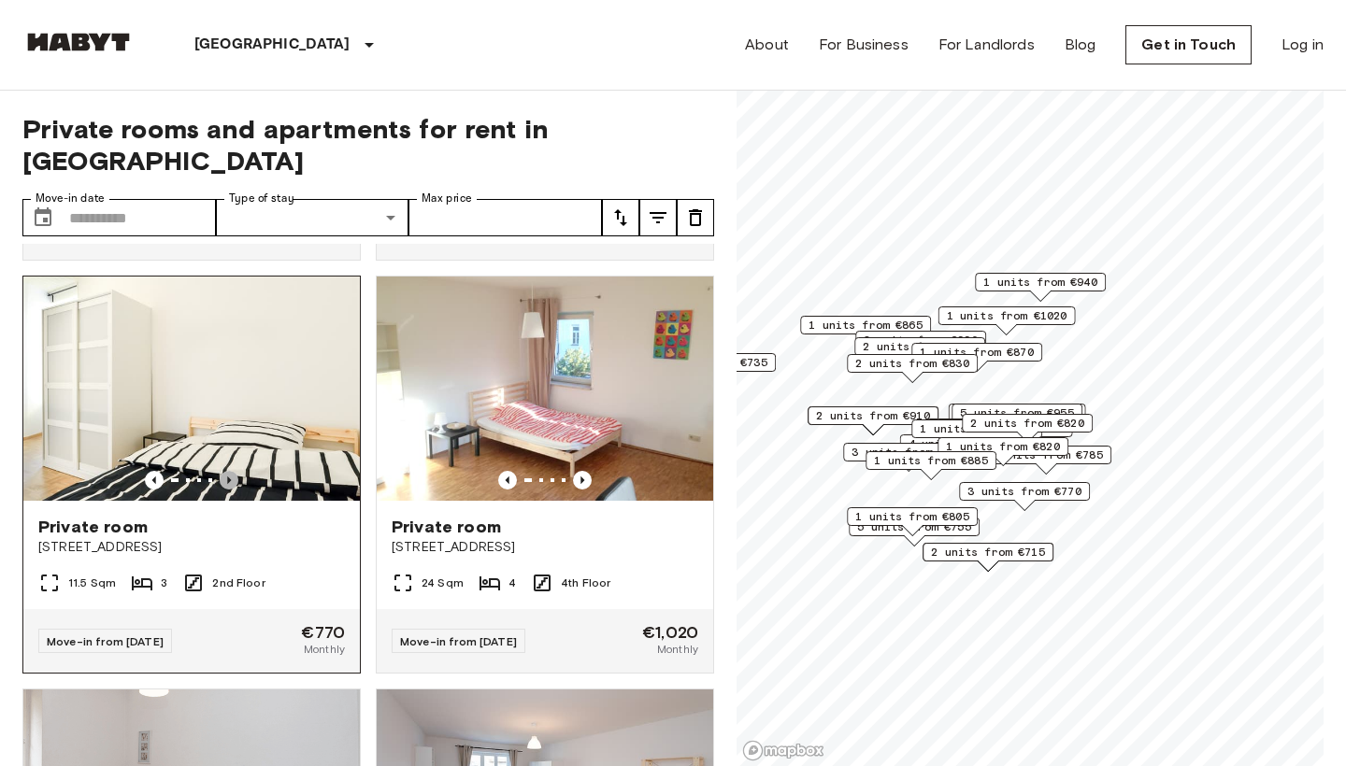
click at [232, 471] on icon "Previous image" at bounding box center [229, 480] width 19 height 19
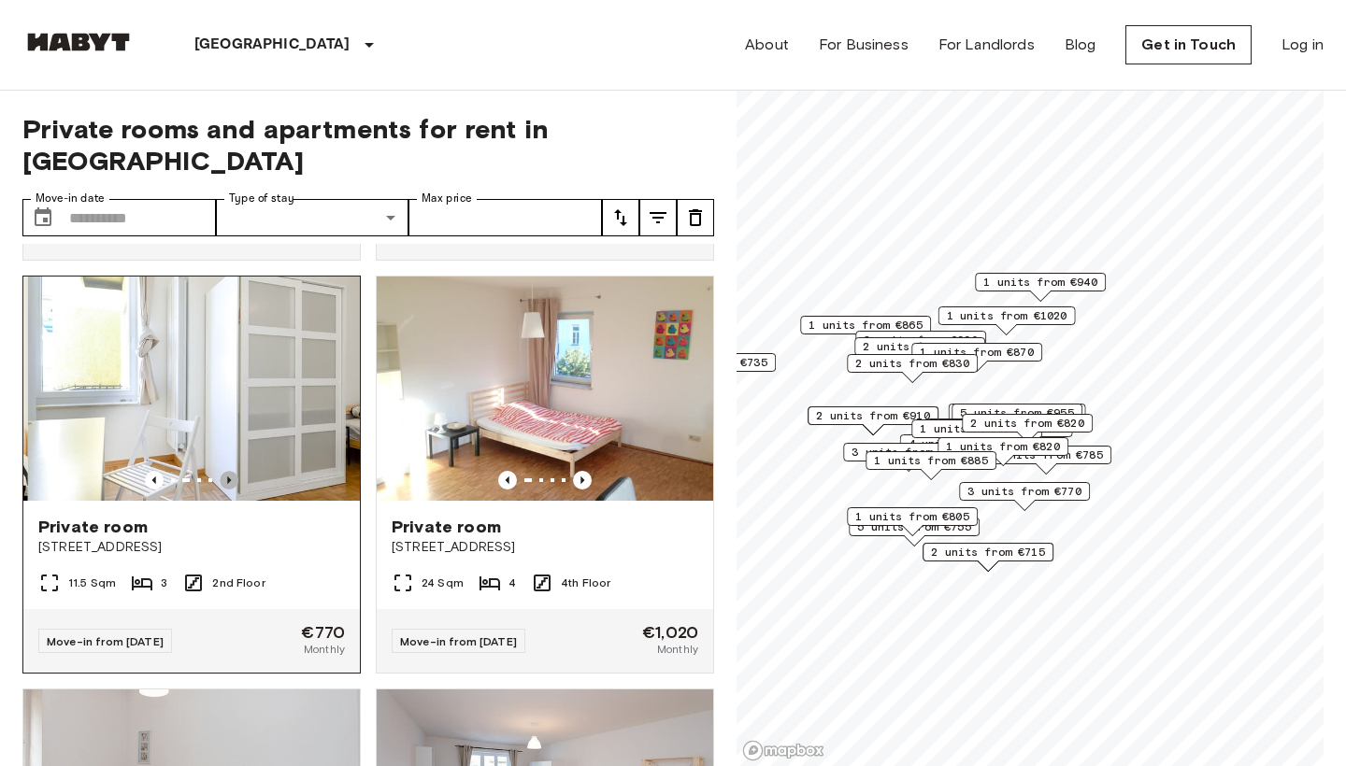
click at [232, 471] on icon "Previous image" at bounding box center [229, 480] width 19 height 19
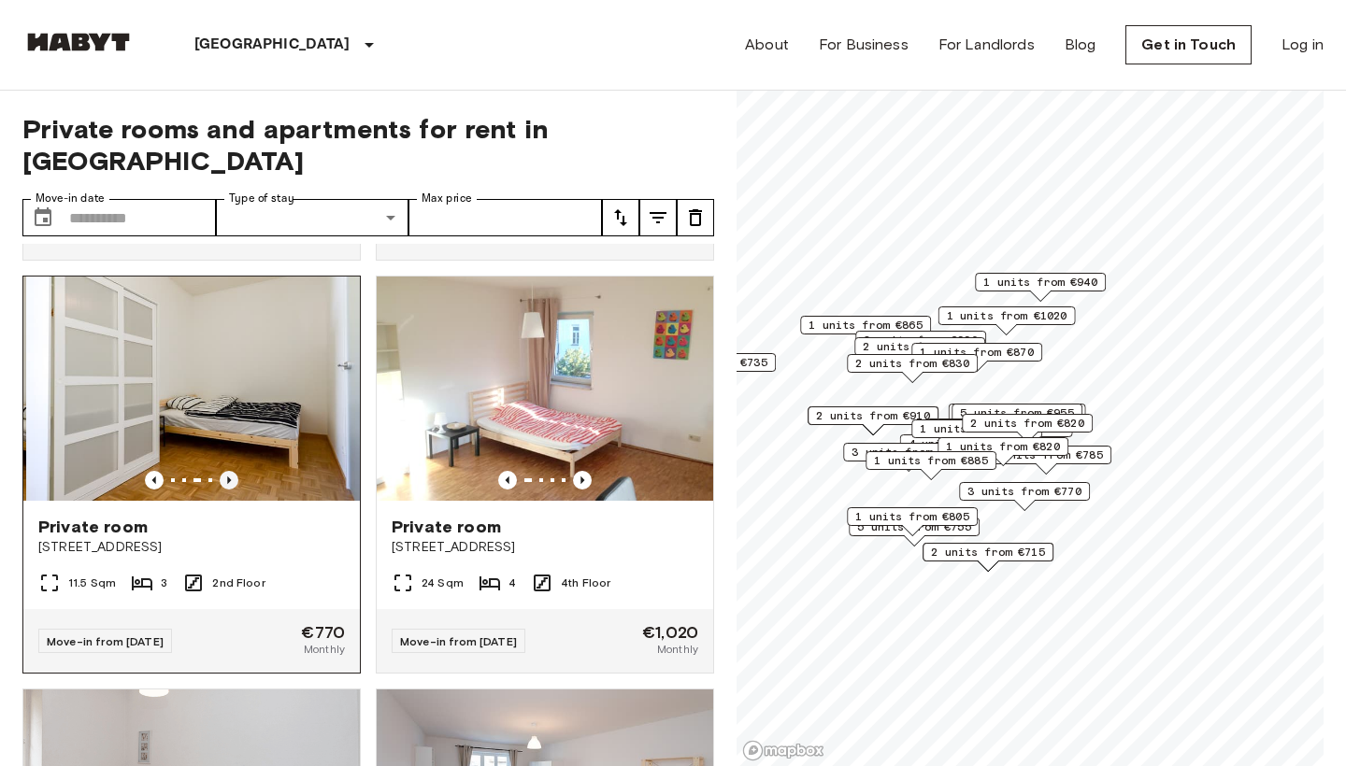
click at [232, 471] on icon "Previous image" at bounding box center [229, 480] width 19 height 19
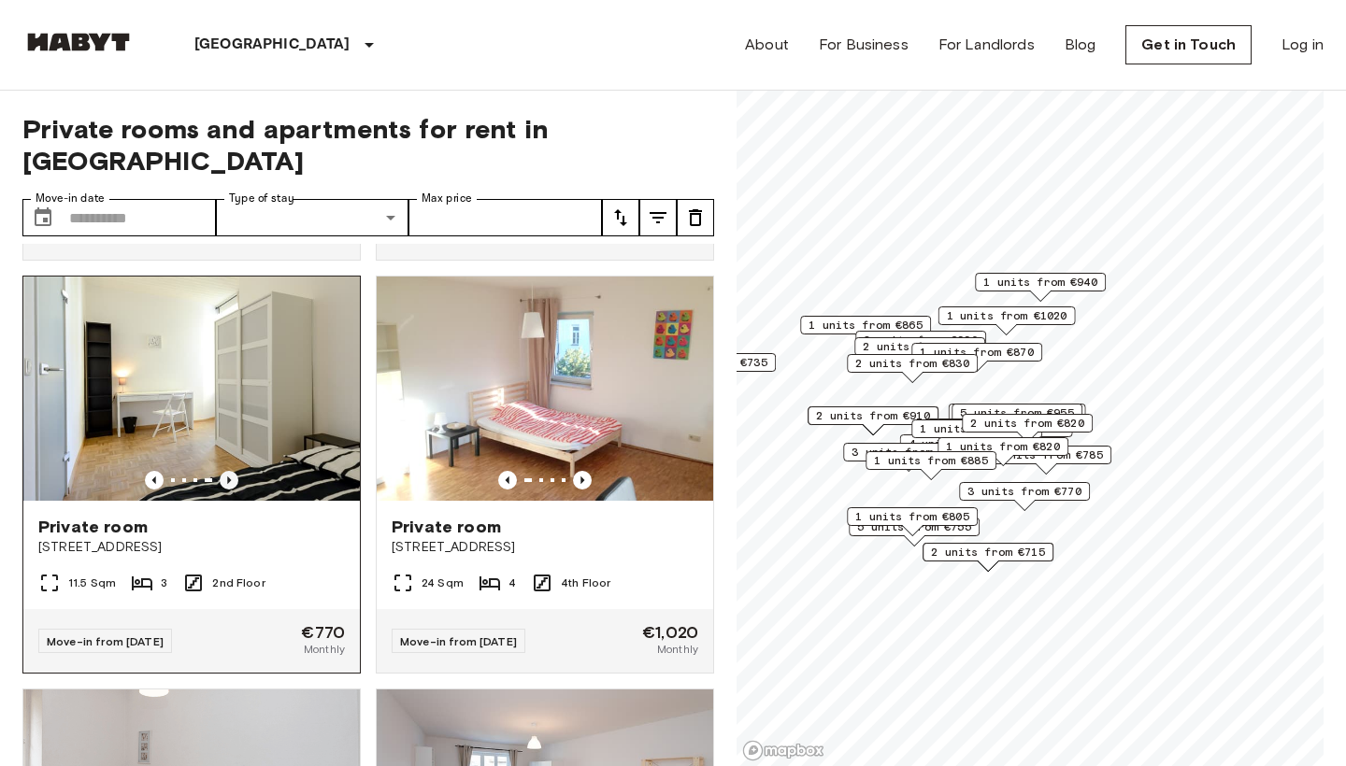
click at [232, 471] on icon "Previous image" at bounding box center [229, 480] width 19 height 19
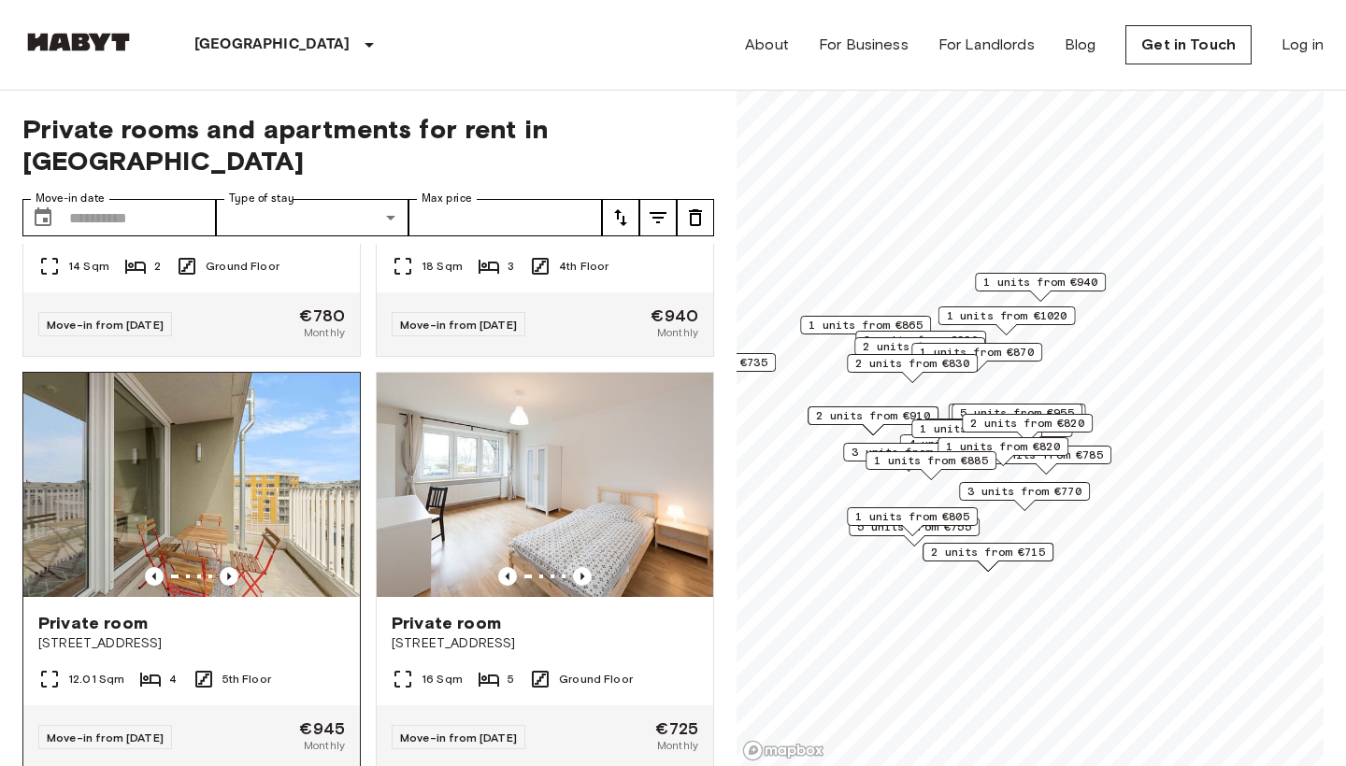
scroll to position [2392, 0]
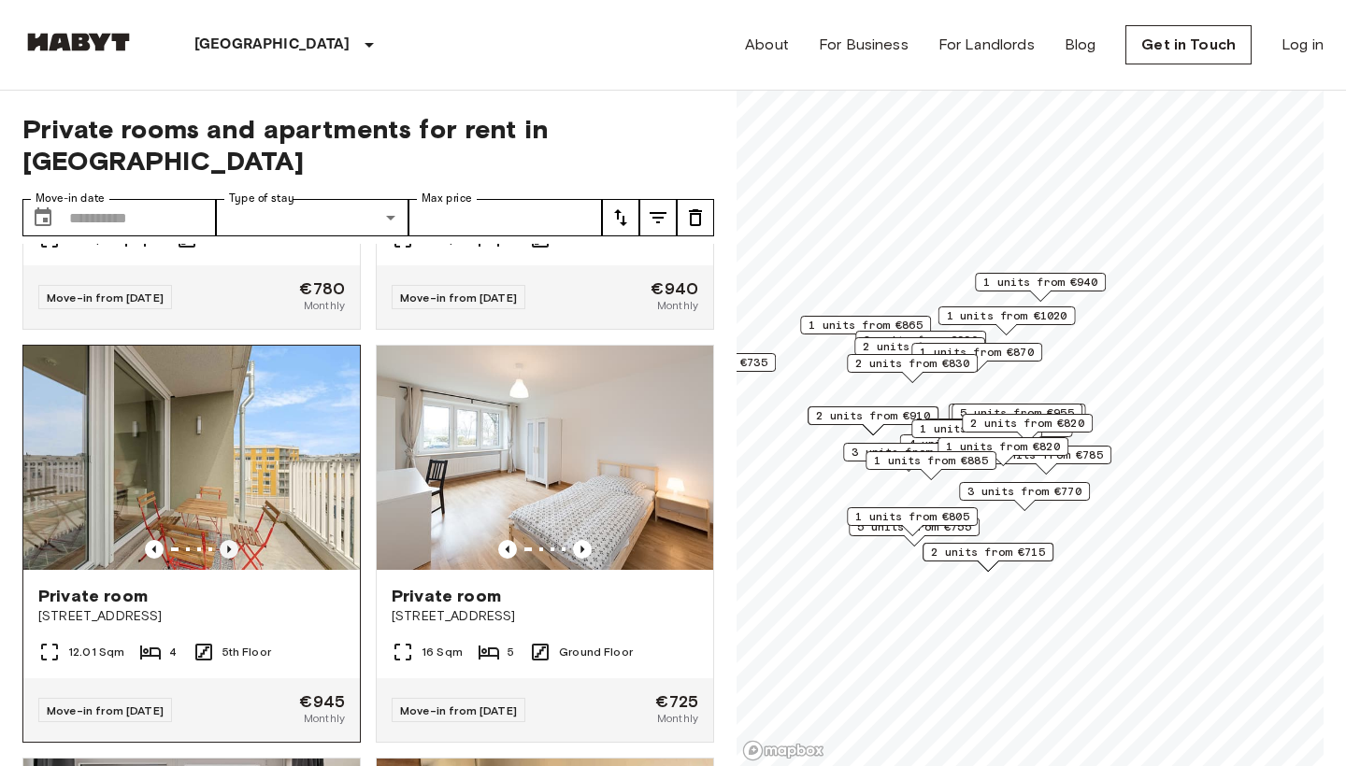
click at [228, 540] on icon "Previous image" at bounding box center [229, 549] width 19 height 19
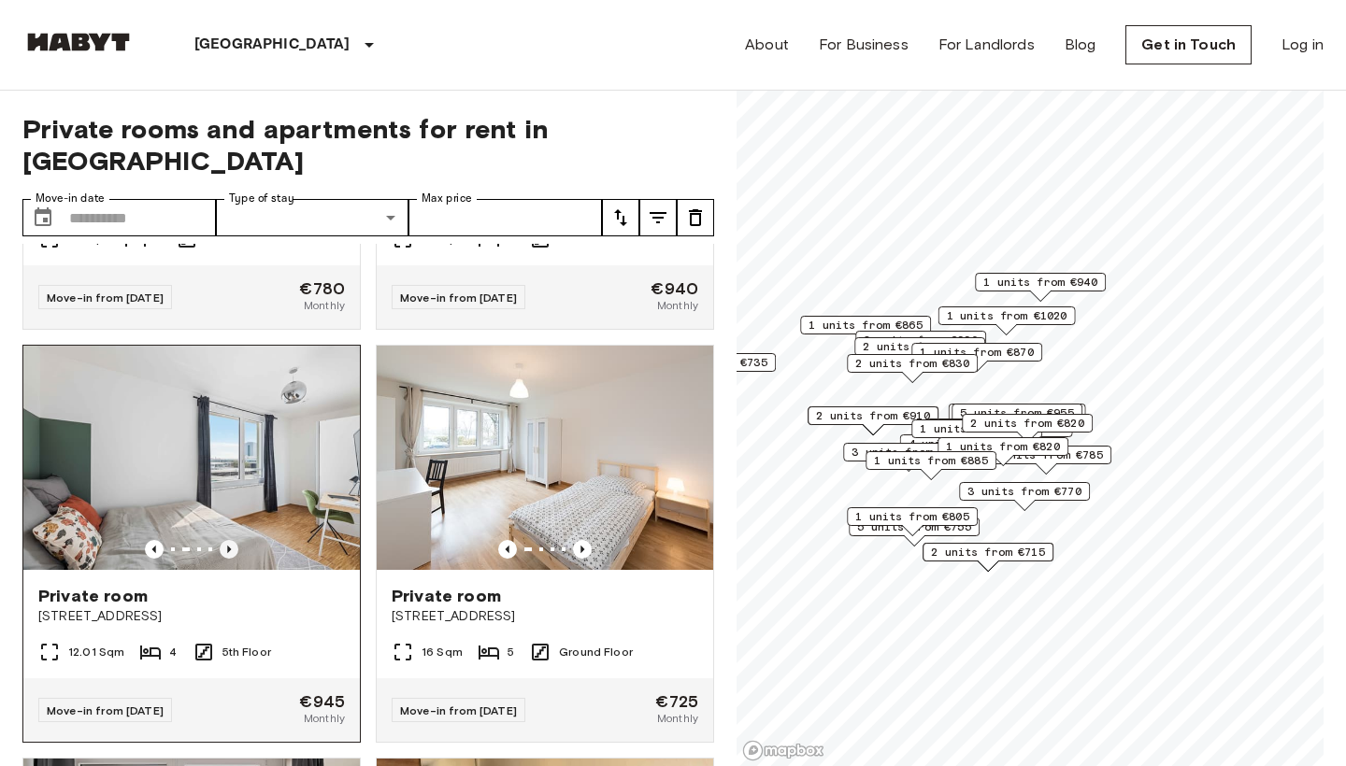
click at [228, 540] on icon "Previous image" at bounding box center [229, 549] width 19 height 19
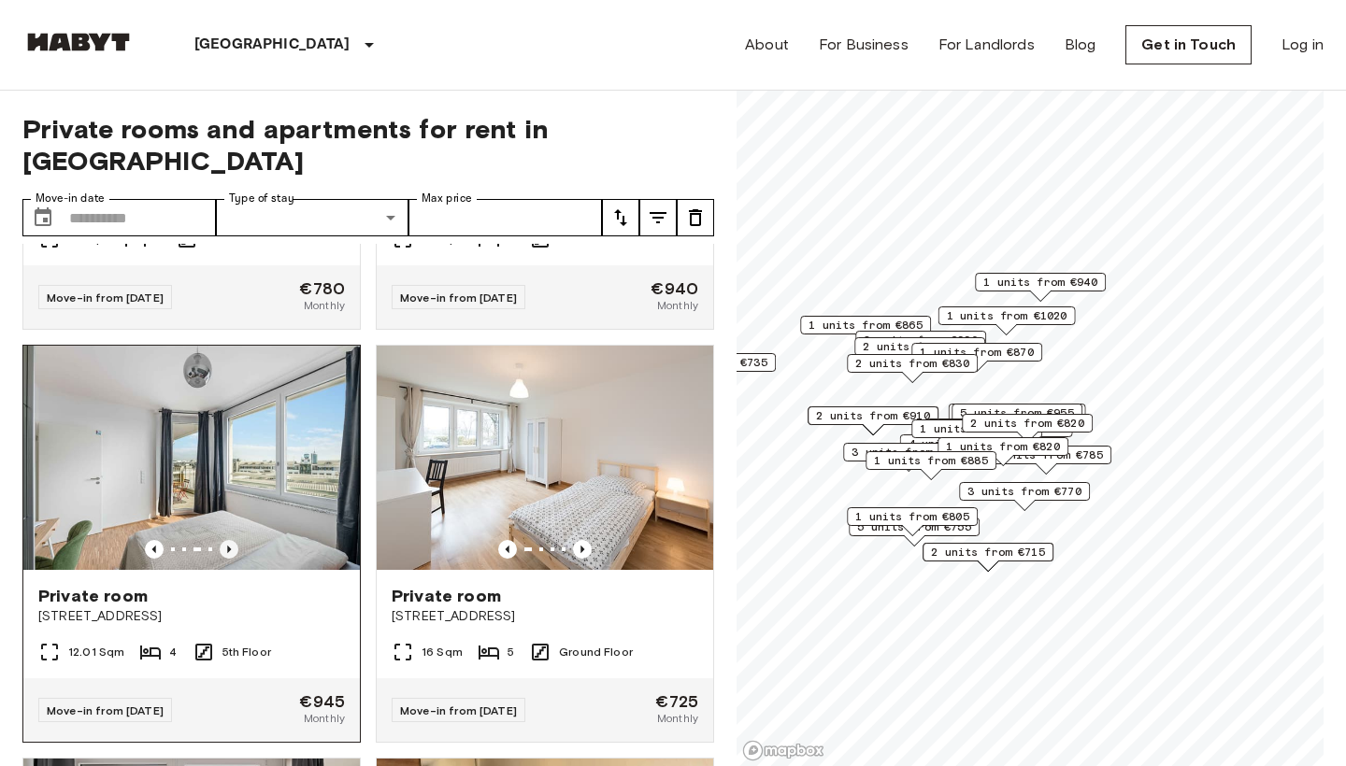
click at [228, 540] on icon "Previous image" at bounding box center [229, 549] width 19 height 19
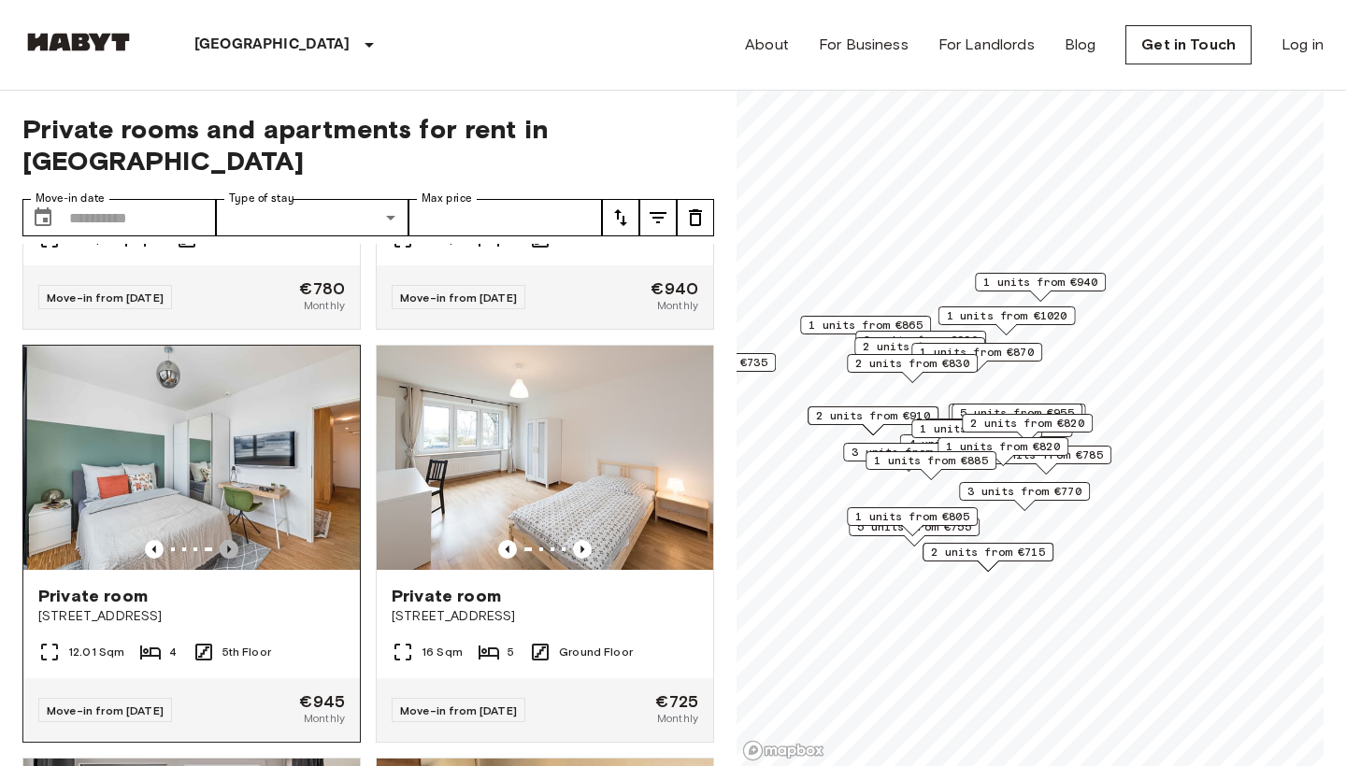
click at [228, 540] on icon "Previous image" at bounding box center [229, 549] width 19 height 19
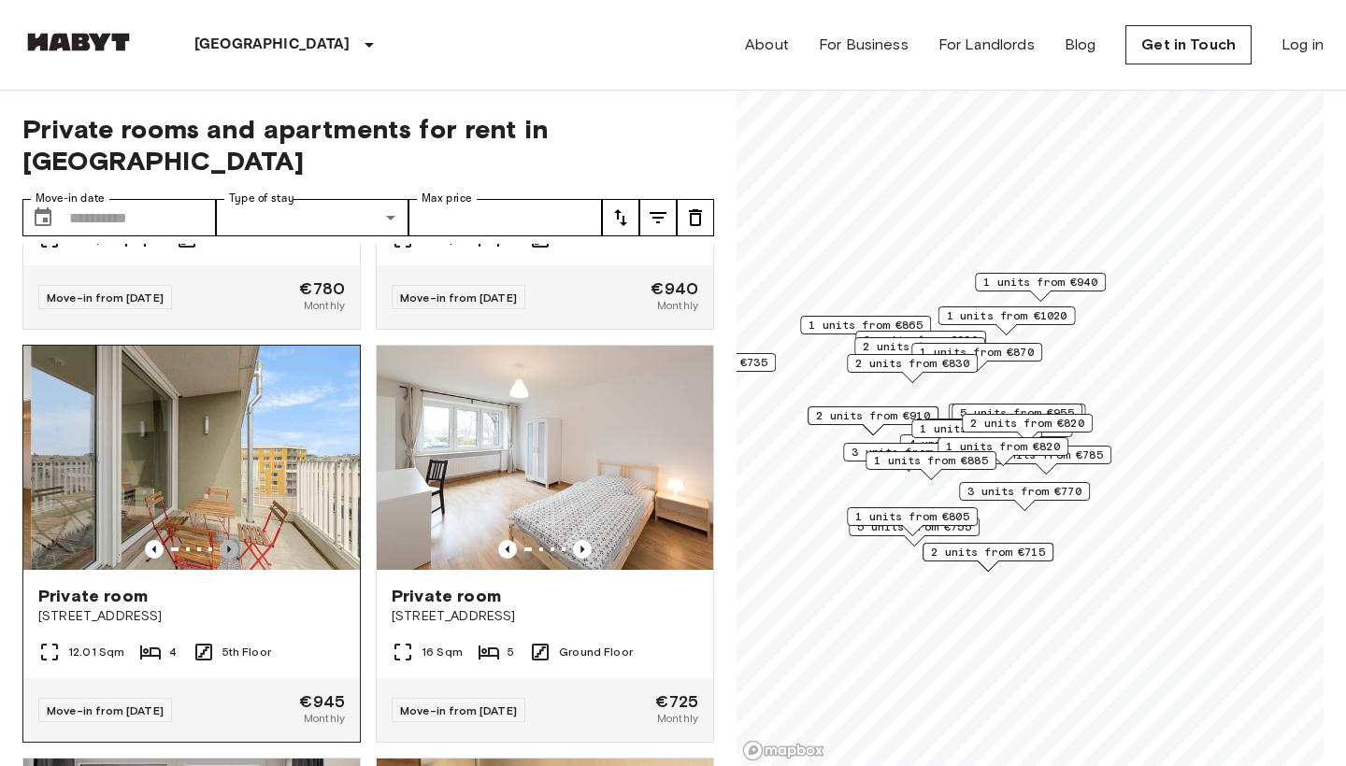
click at [228, 540] on icon "Previous image" at bounding box center [229, 549] width 19 height 19
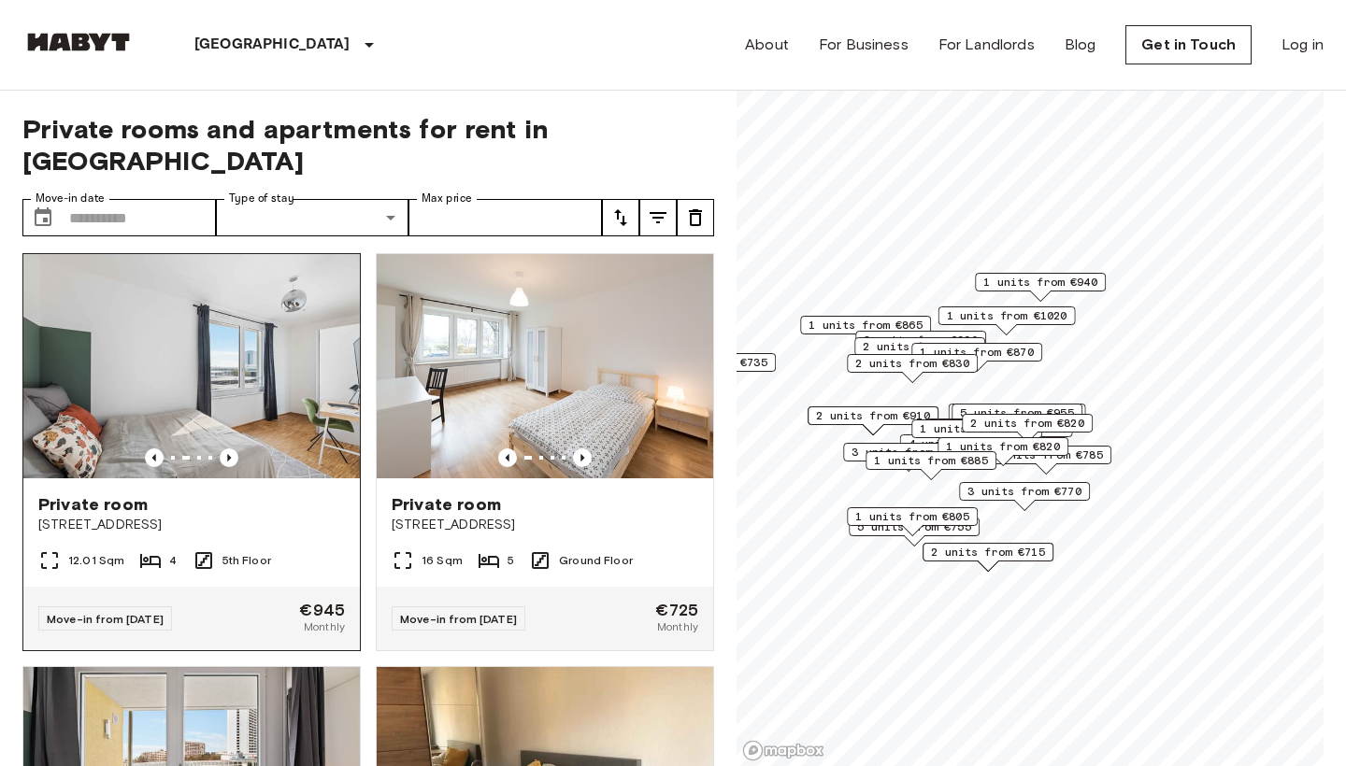
scroll to position [2486, 0]
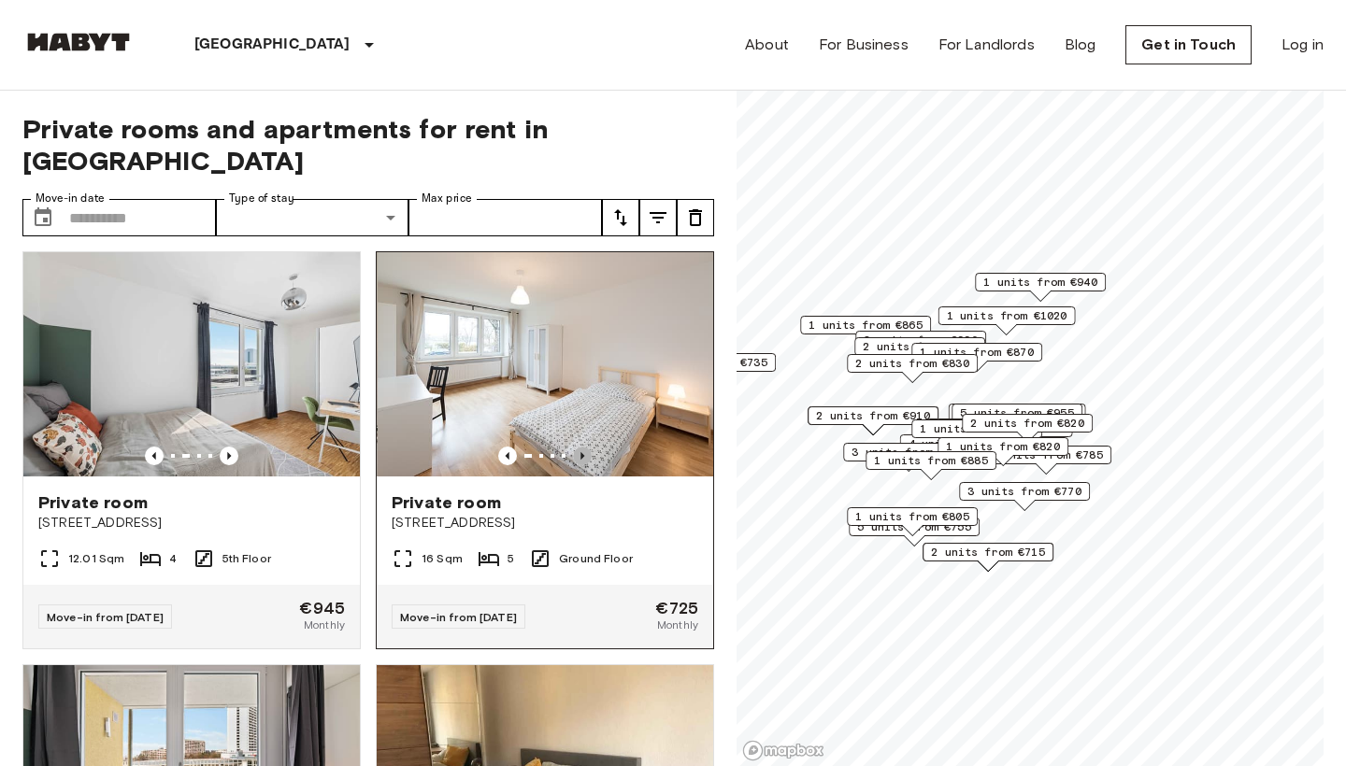
click at [575, 447] on icon "Previous image" at bounding box center [582, 456] width 19 height 19
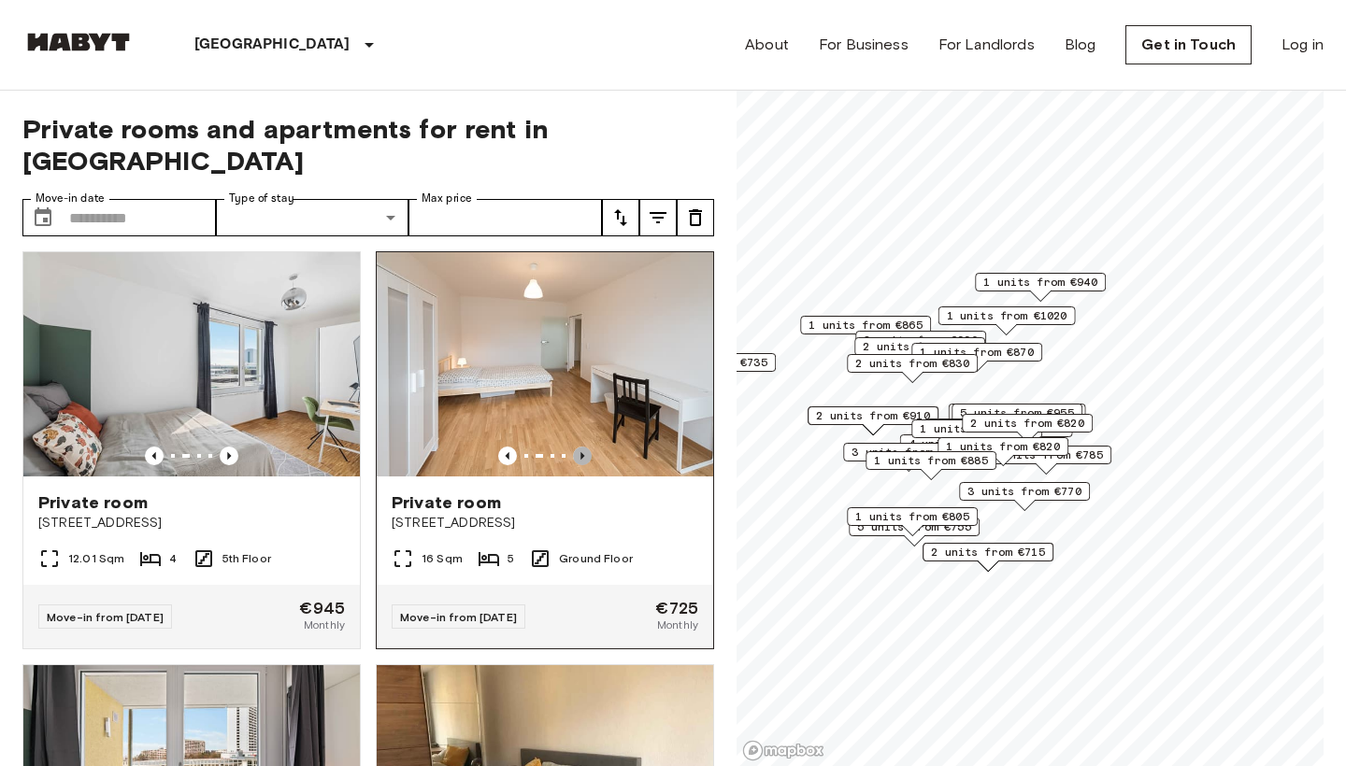
click at [575, 447] on icon "Previous image" at bounding box center [582, 456] width 19 height 19
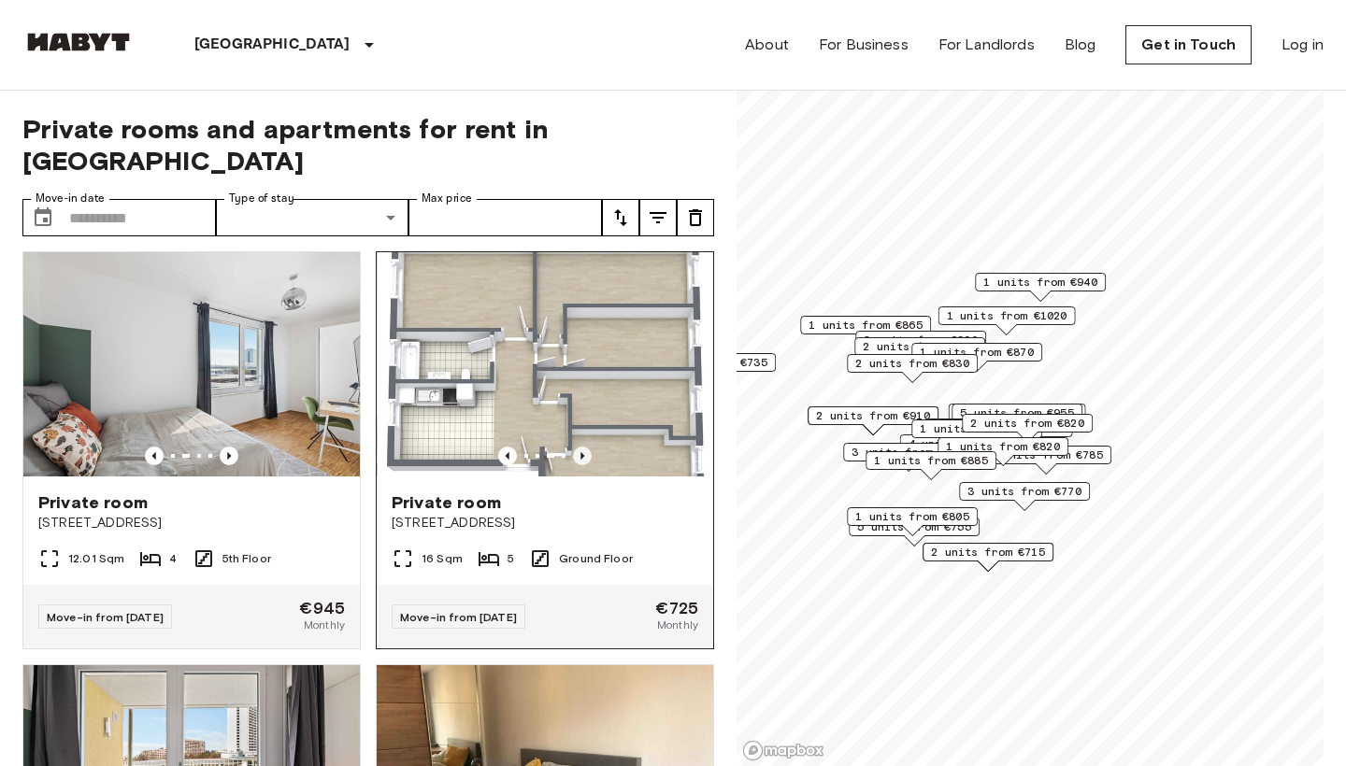
click at [575, 447] on icon "Previous image" at bounding box center [582, 456] width 19 height 19
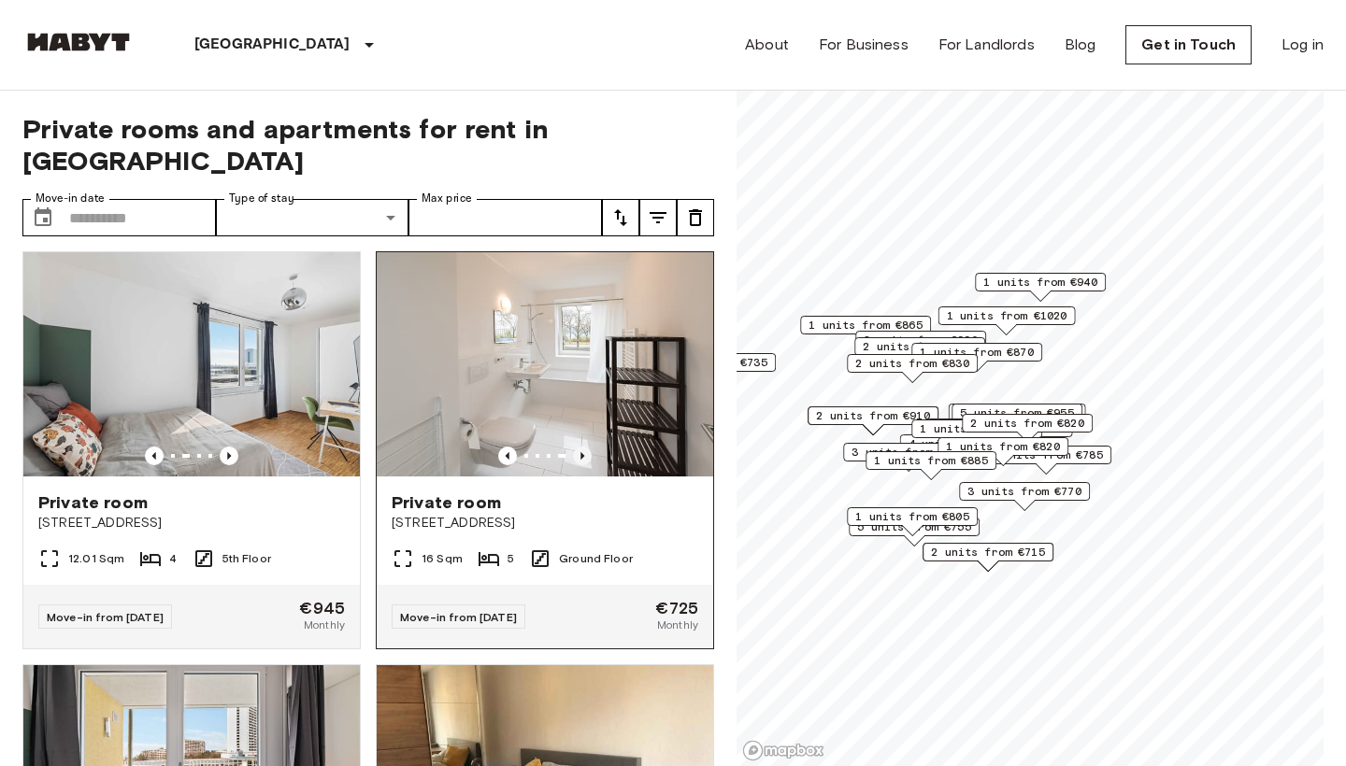
click at [575, 447] on icon "Previous image" at bounding box center [582, 456] width 19 height 19
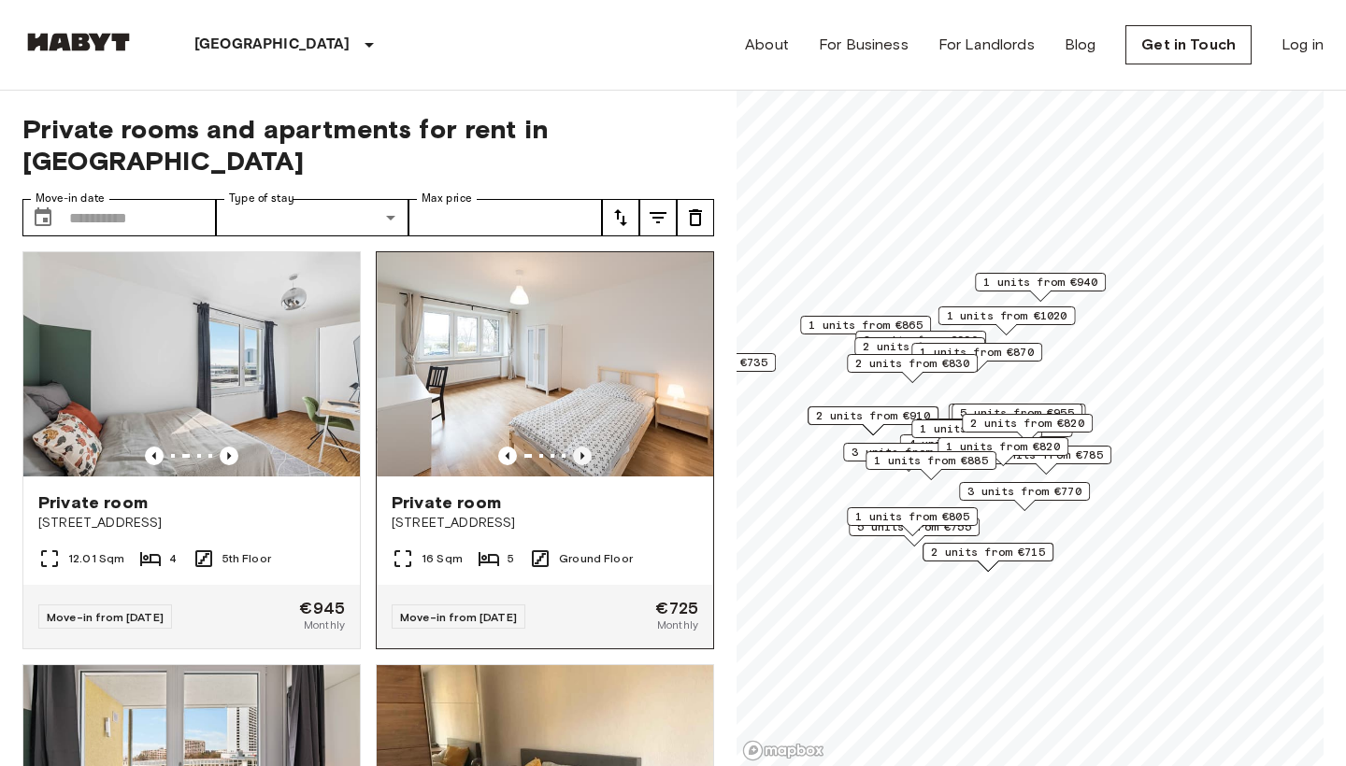
click at [575, 447] on icon "Previous image" at bounding box center [582, 456] width 19 height 19
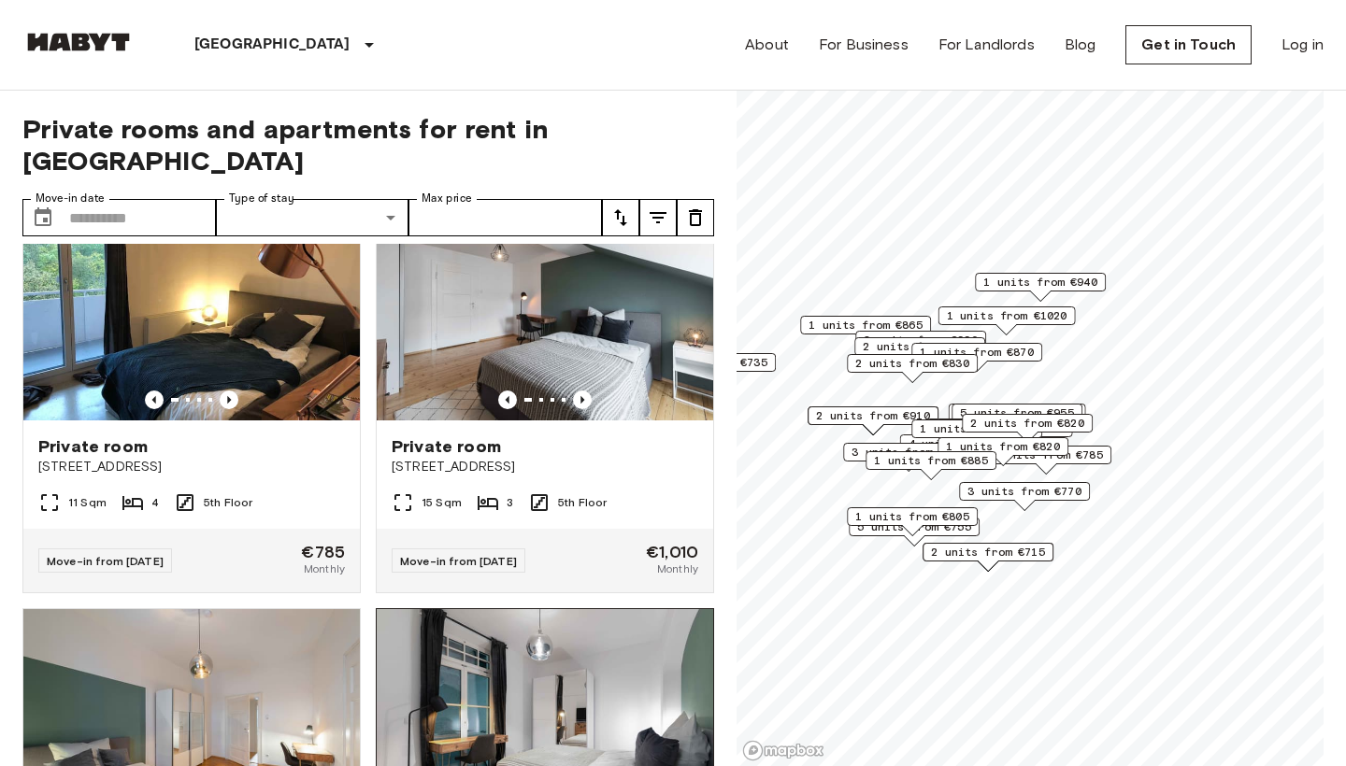
scroll to position [5330, 0]
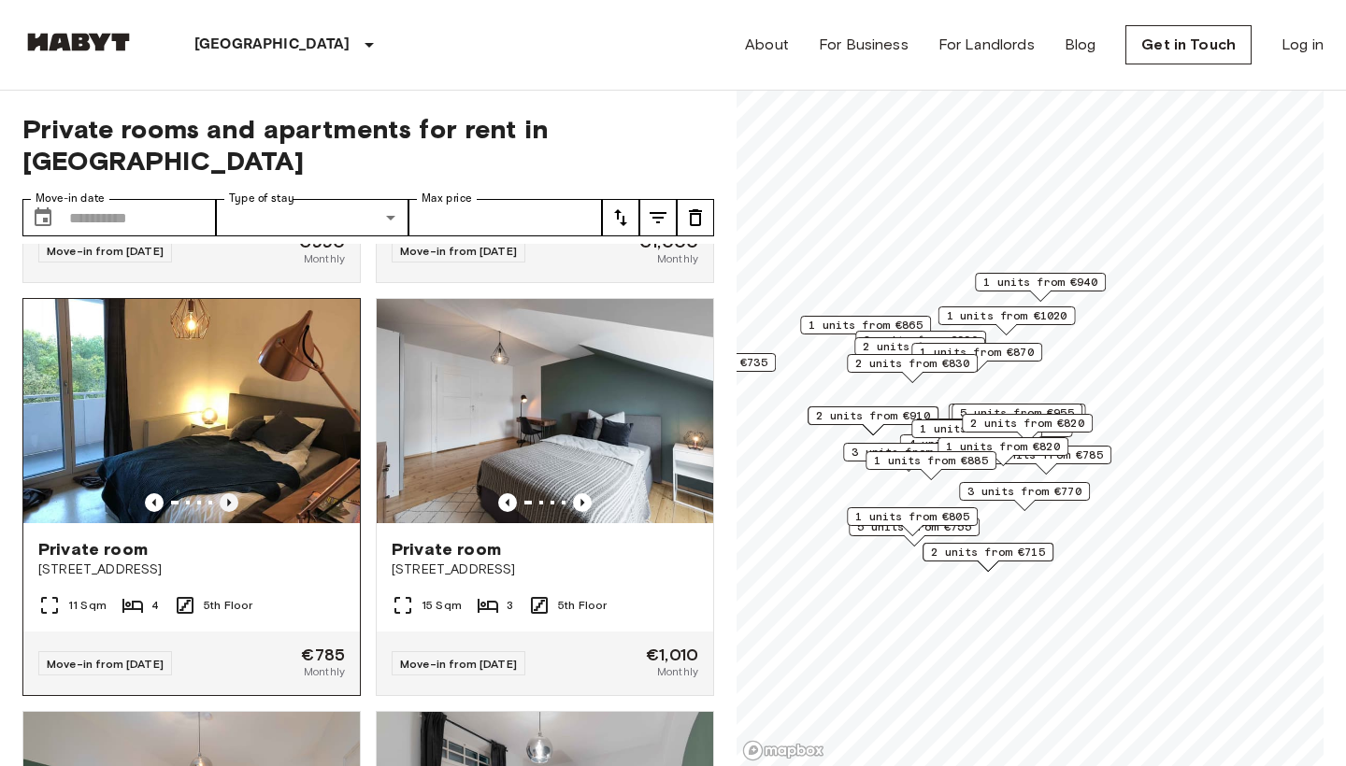
click at [234, 493] on icon "Previous image" at bounding box center [229, 502] width 19 height 19
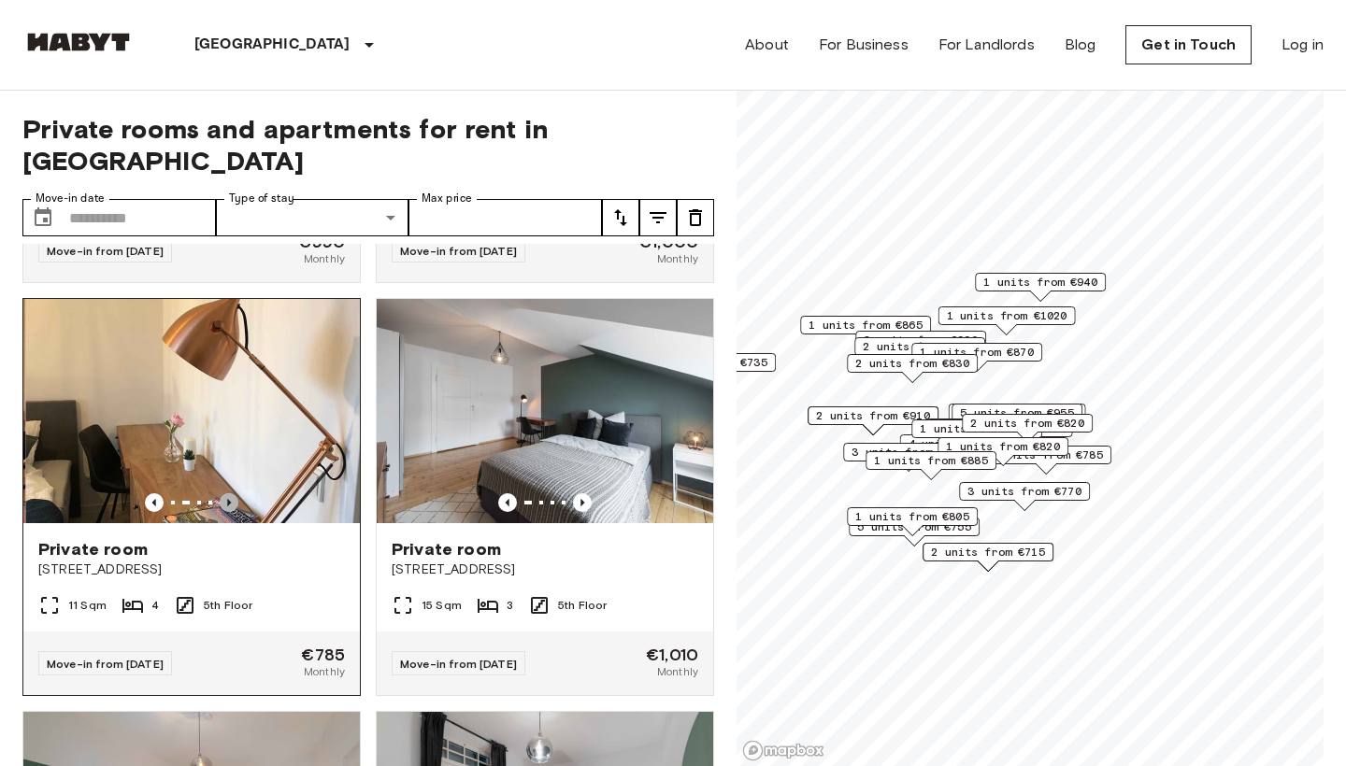
click at [234, 493] on icon "Previous image" at bounding box center [229, 502] width 19 height 19
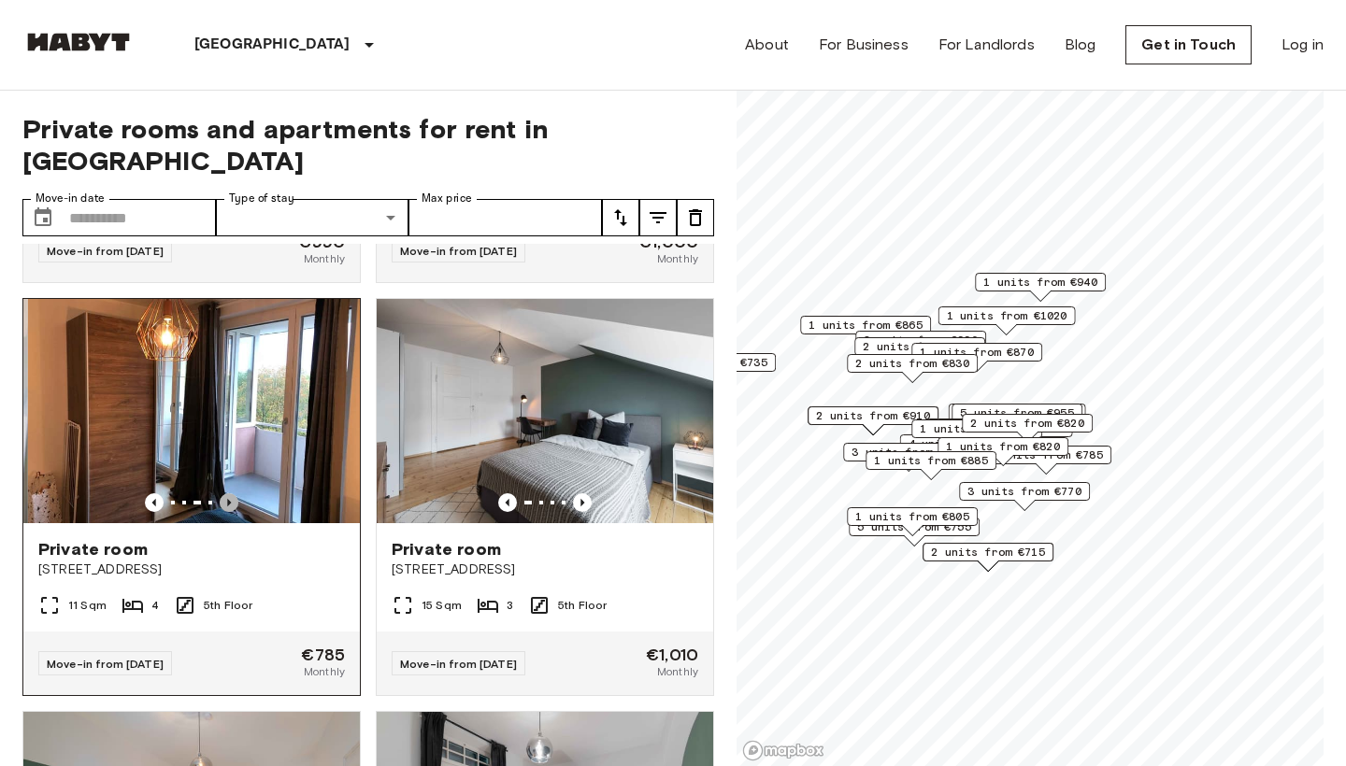
click at [234, 493] on icon "Previous image" at bounding box center [229, 502] width 19 height 19
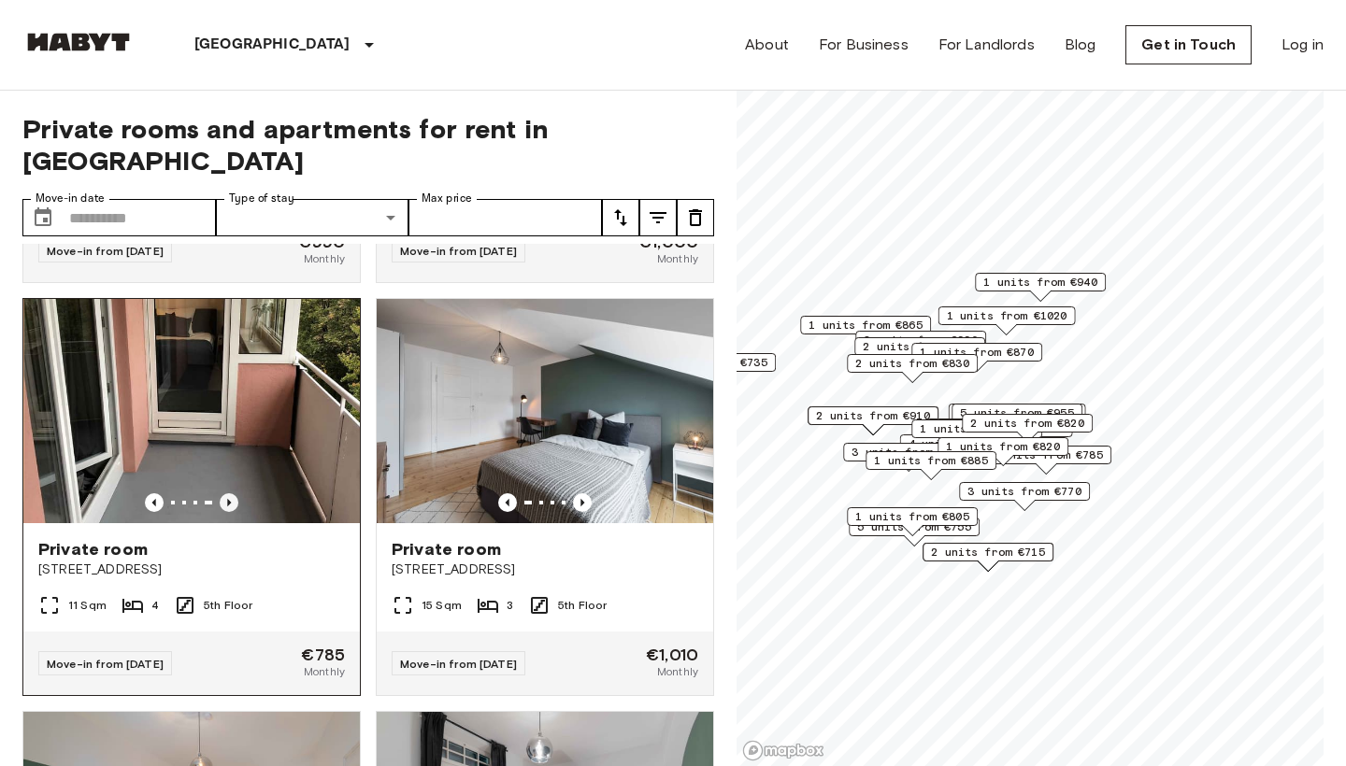
click at [234, 493] on icon "Previous image" at bounding box center [229, 502] width 19 height 19
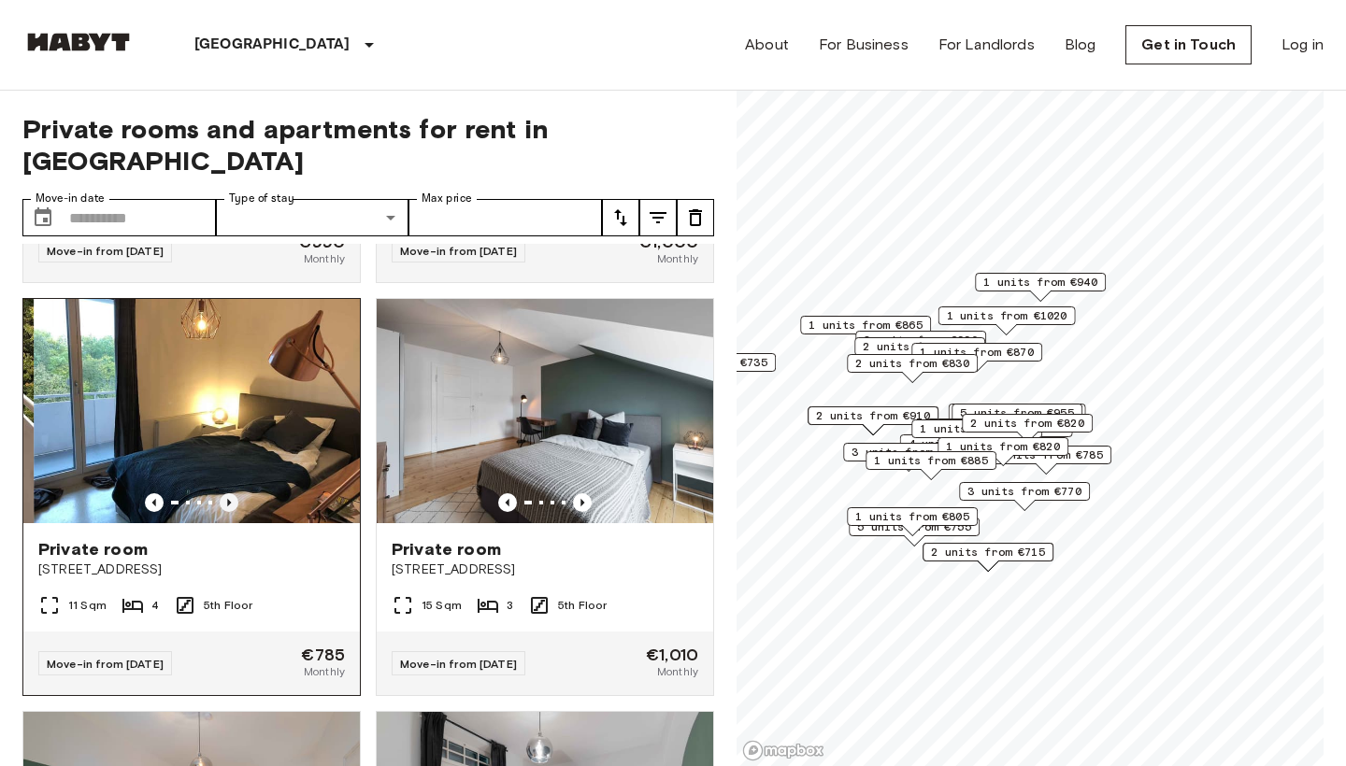
click at [234, 493] on icon "Previous image" at bounding box center [229, 502] width 19 height 19
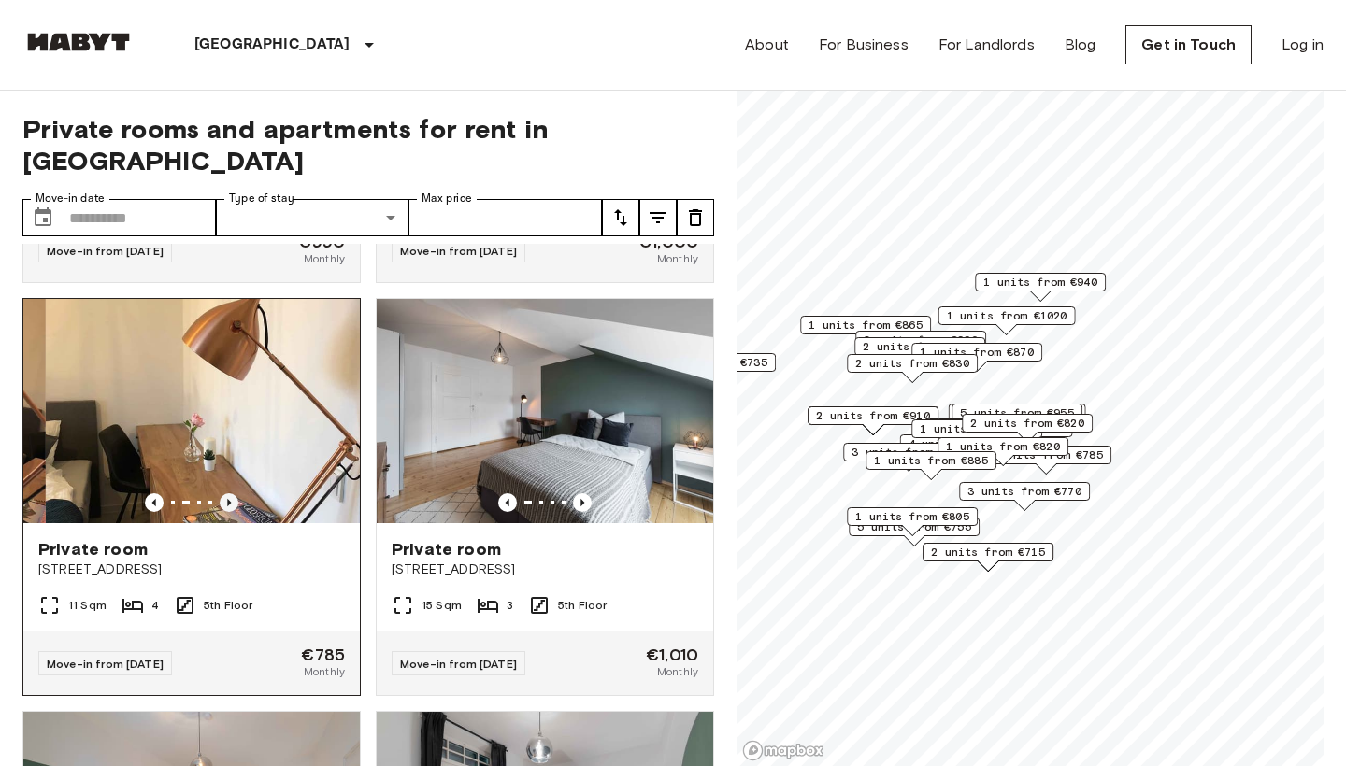
click at [234, 493] on icon "Previous image" at bounding box center [229, 502] width 19 height 19
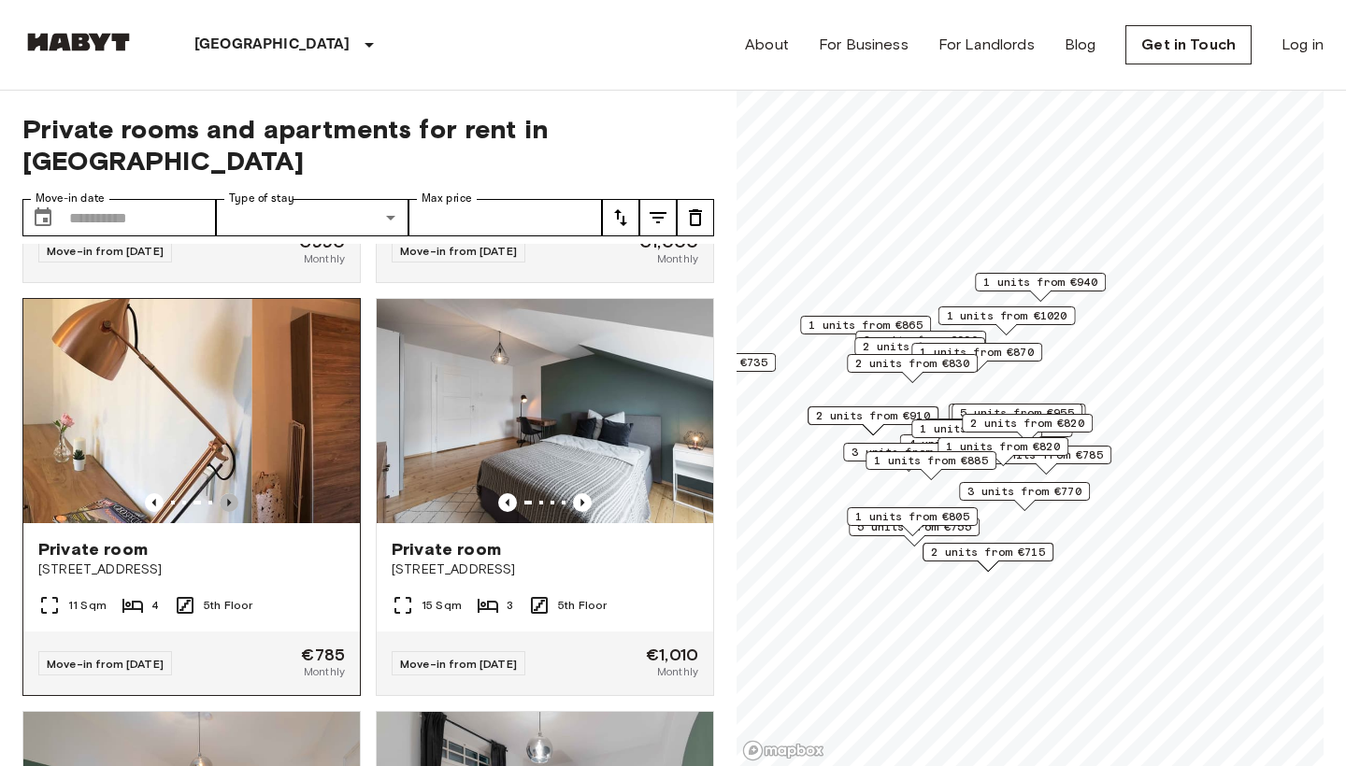
click at [234, 493] on icon "Previous image" at bounding box center [229, 502] width 19 height 19
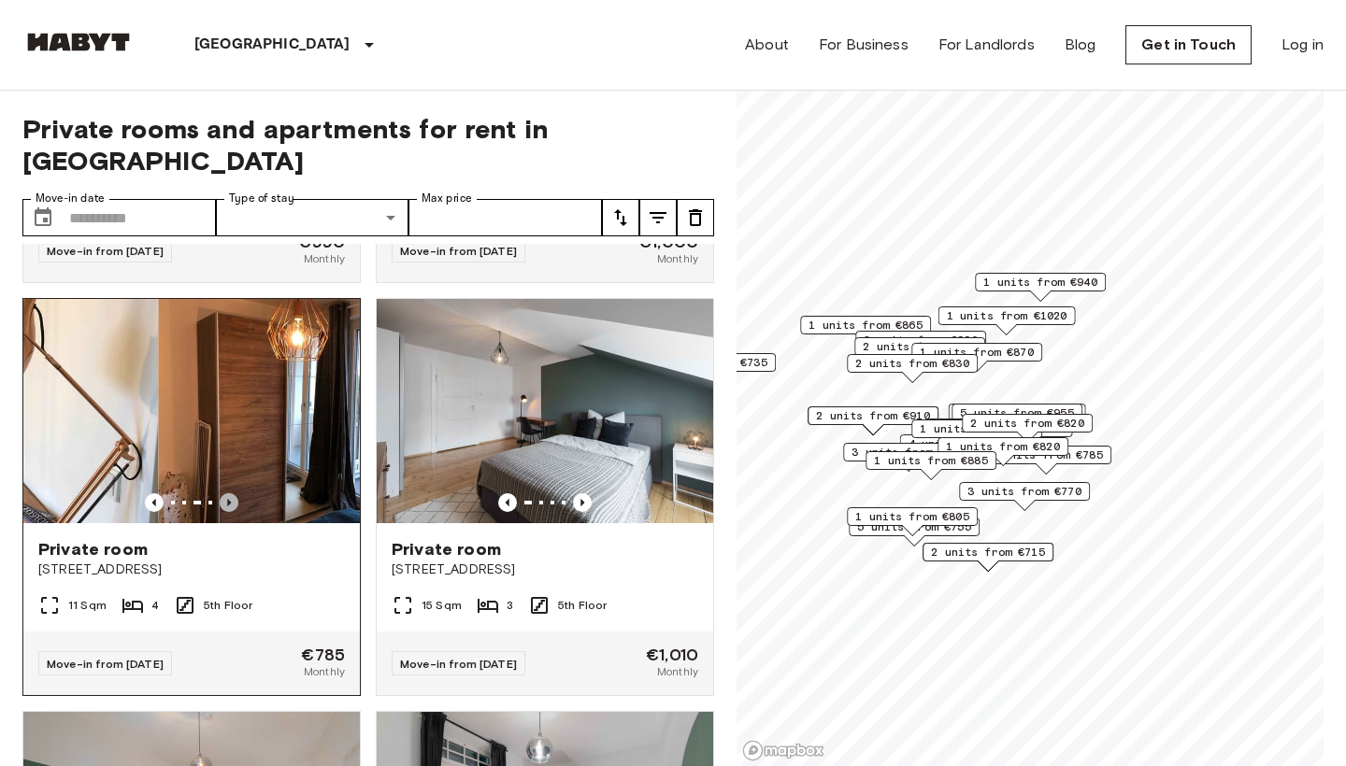
click at [234, 493] on icon "Previous image" at bounding box center [229, 502] width 19 height 19
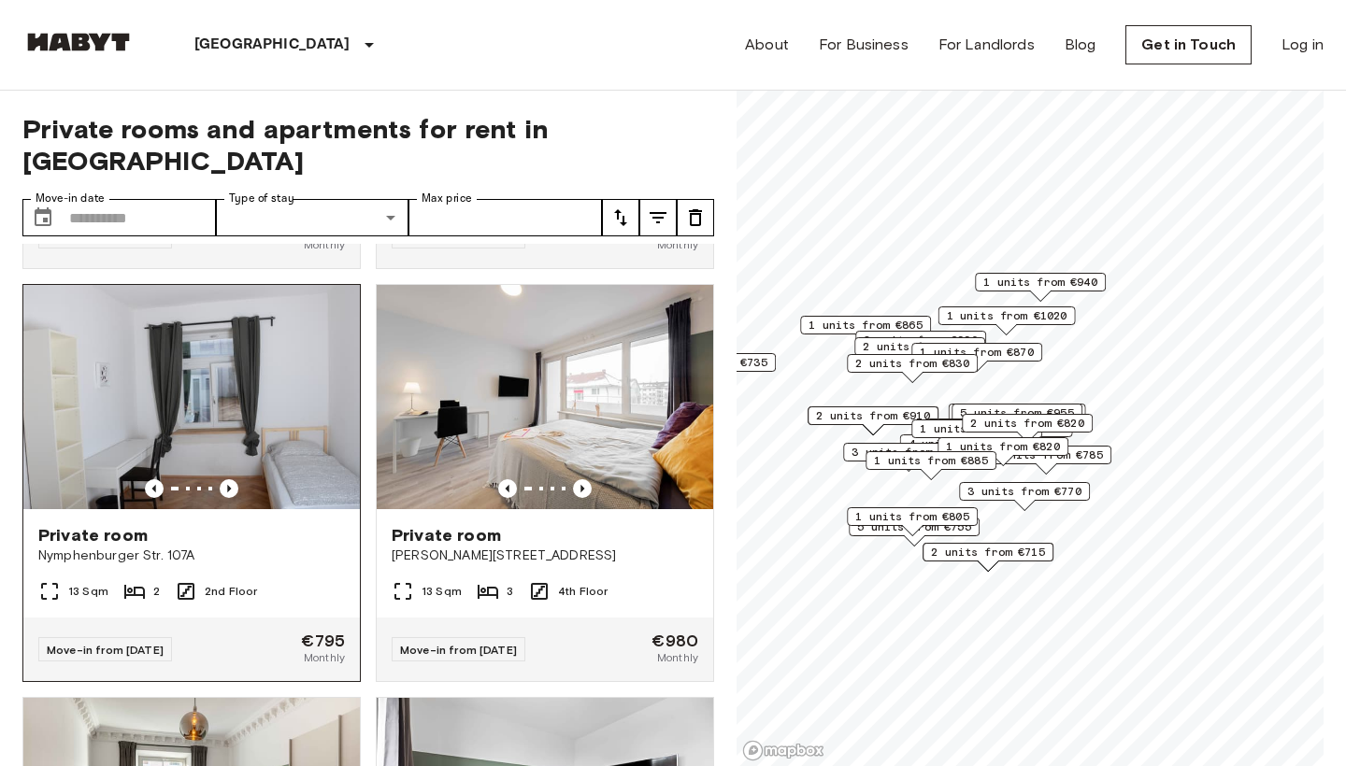
scroll to position [6581, 0]
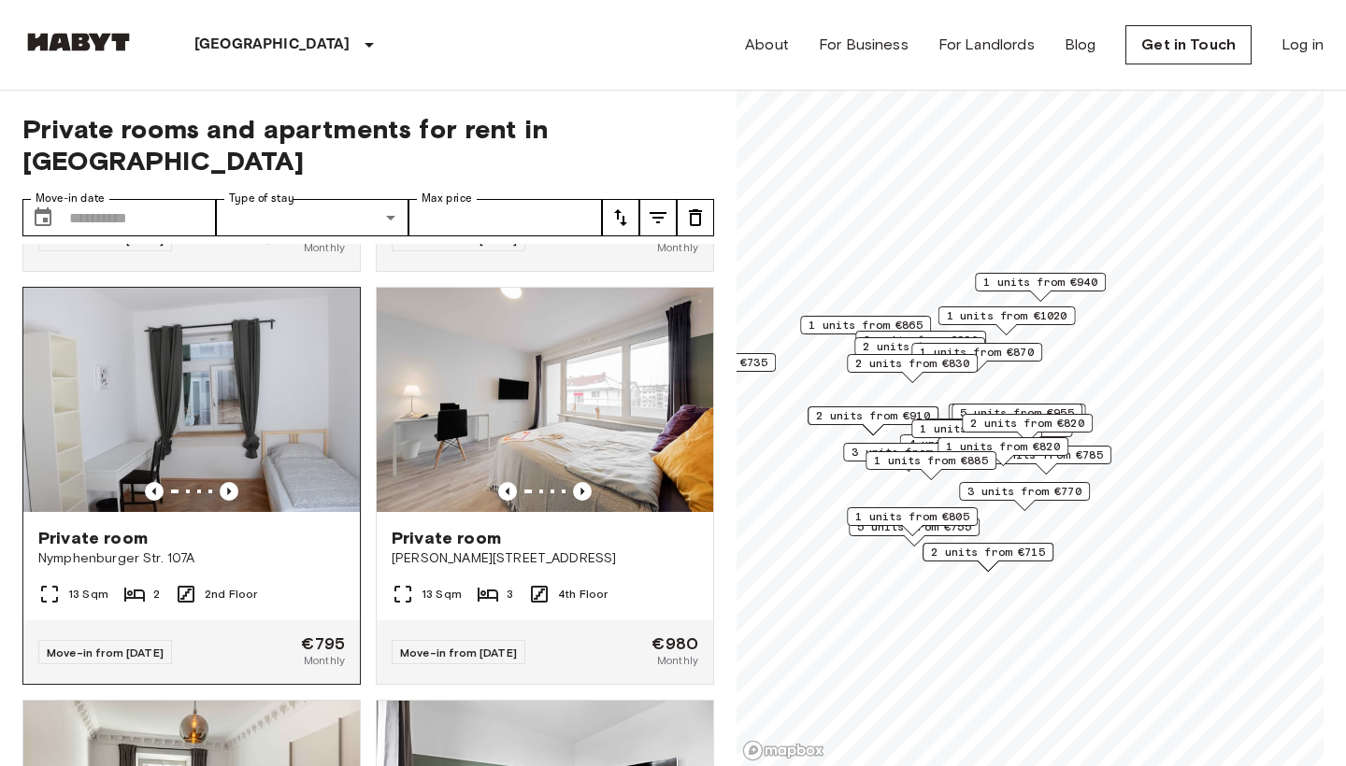
click at [219, 443] on img at bounding box center [191, 400] width 336 height 224
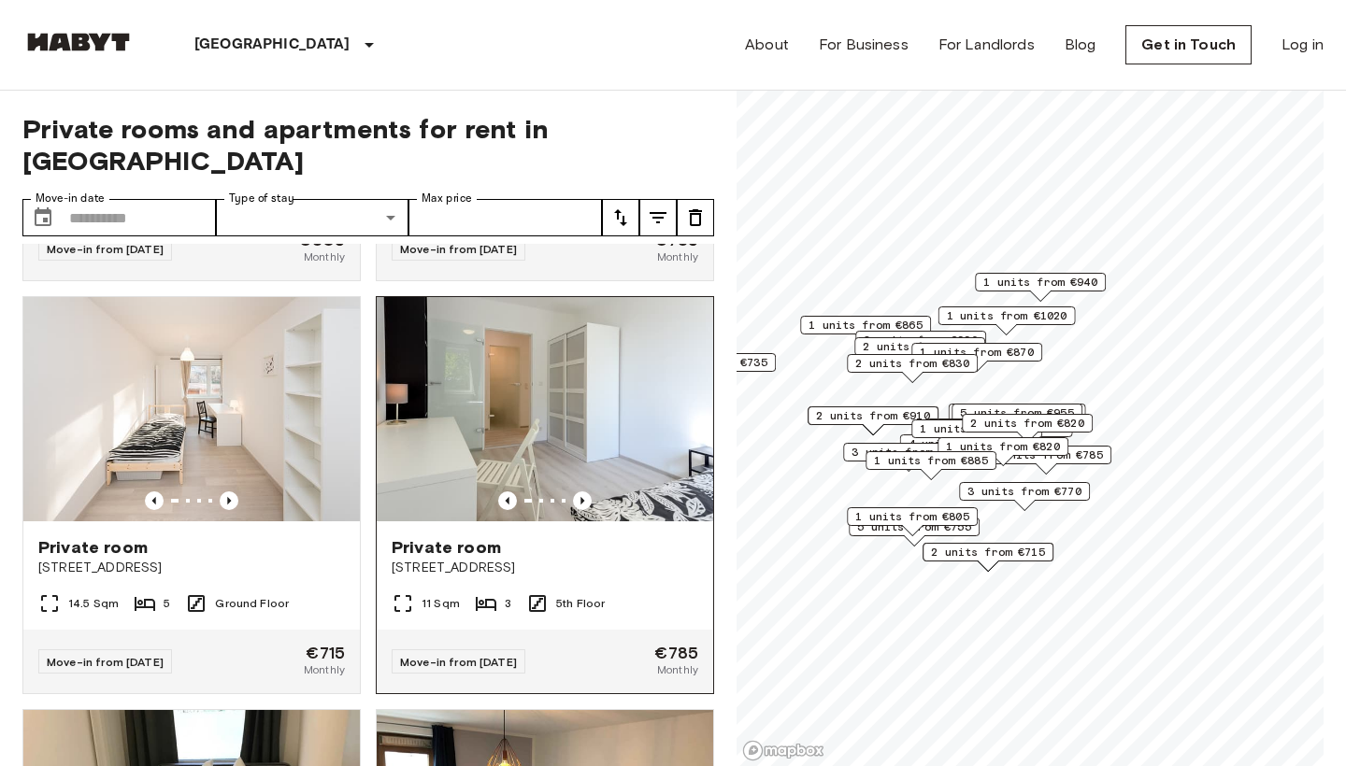
scroll to position [7809, 0]
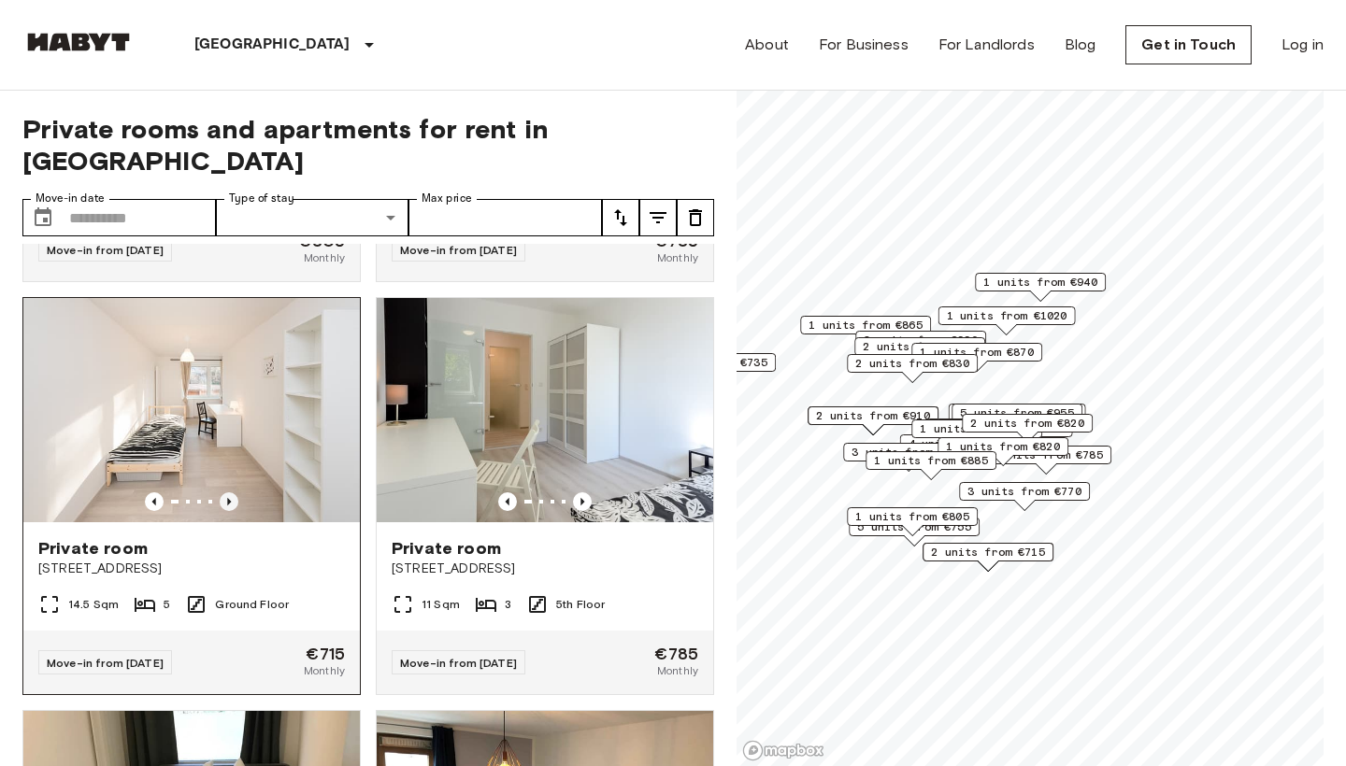
click at [225, 492] on icon "Previous image" at bounding box center [229, 501] width 19 height 19
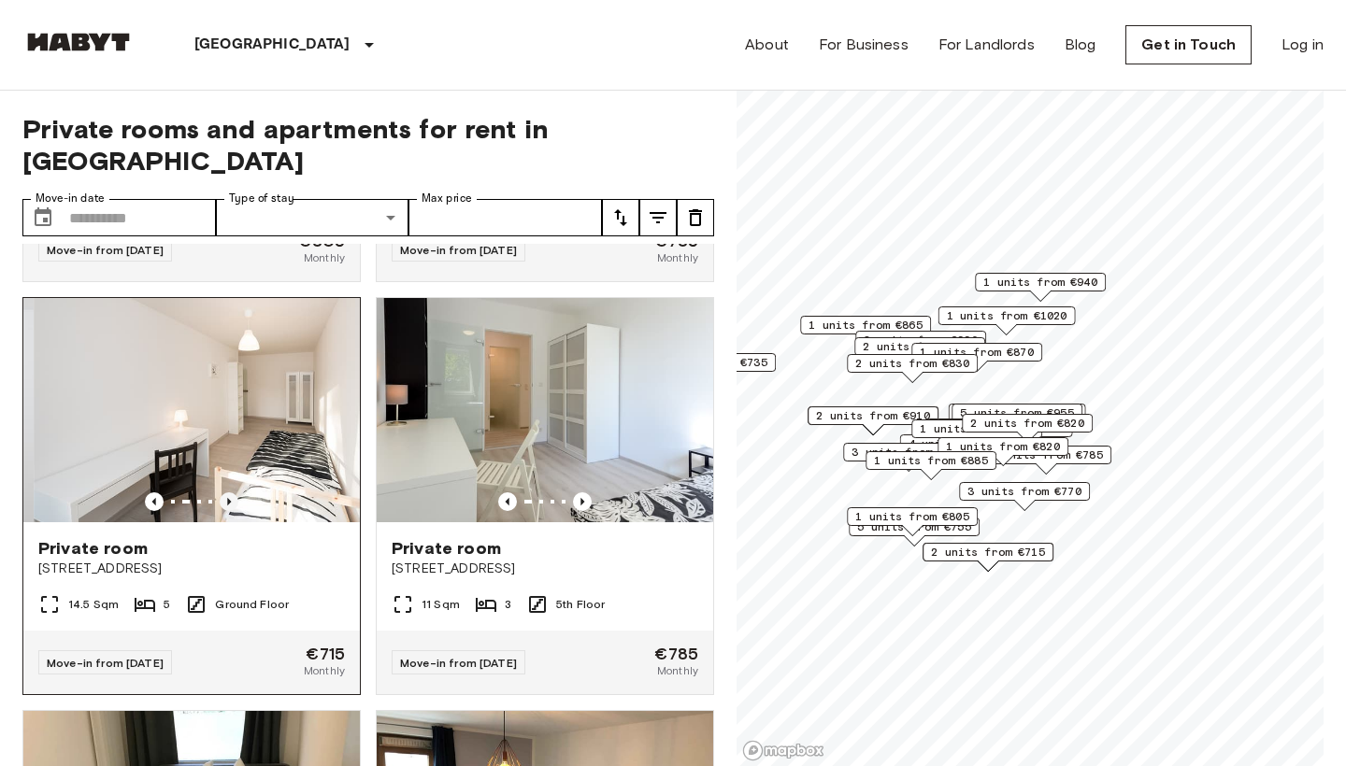
click at [225, 492] on icon "Previous image" at bounding box center [229, 501] width 19 height 19
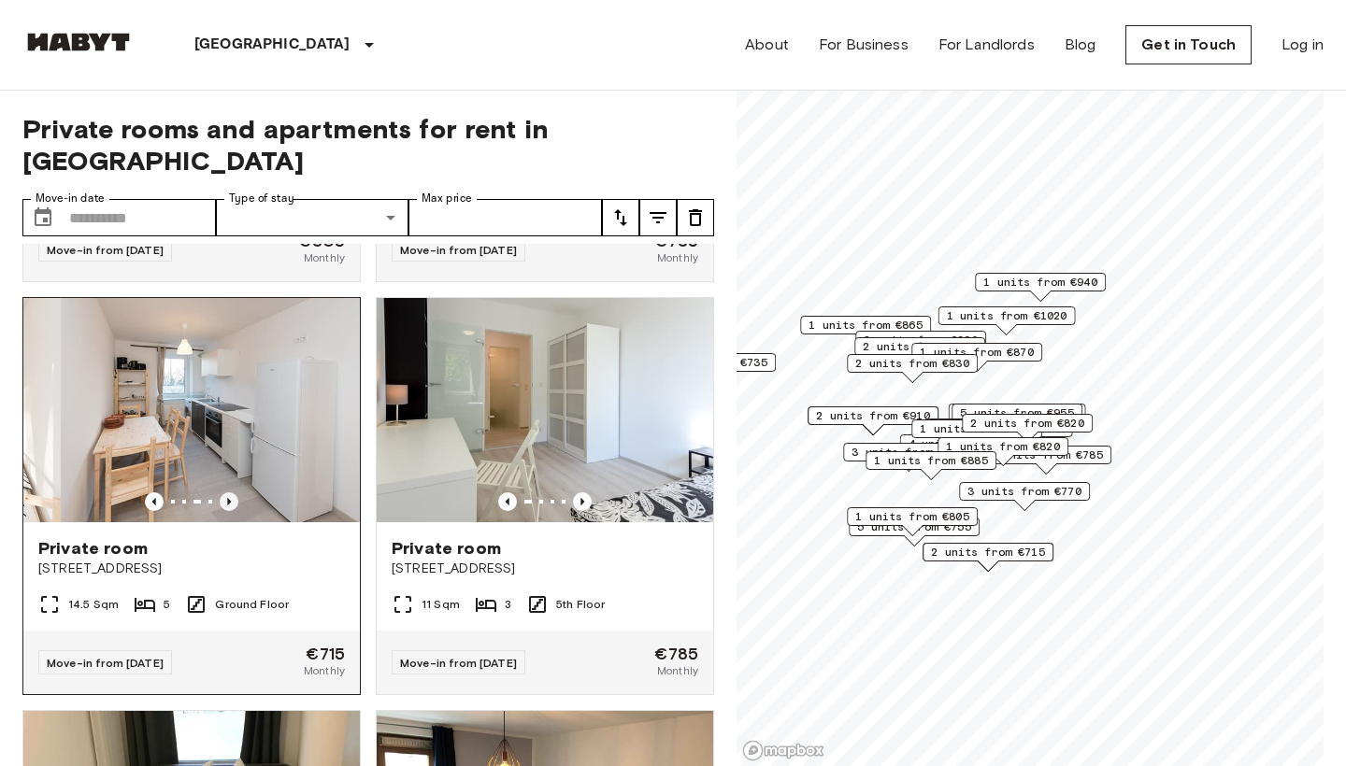
click at [225, 492] on icon "Previous image" at bounding box center [229, 501] width 19 height 19
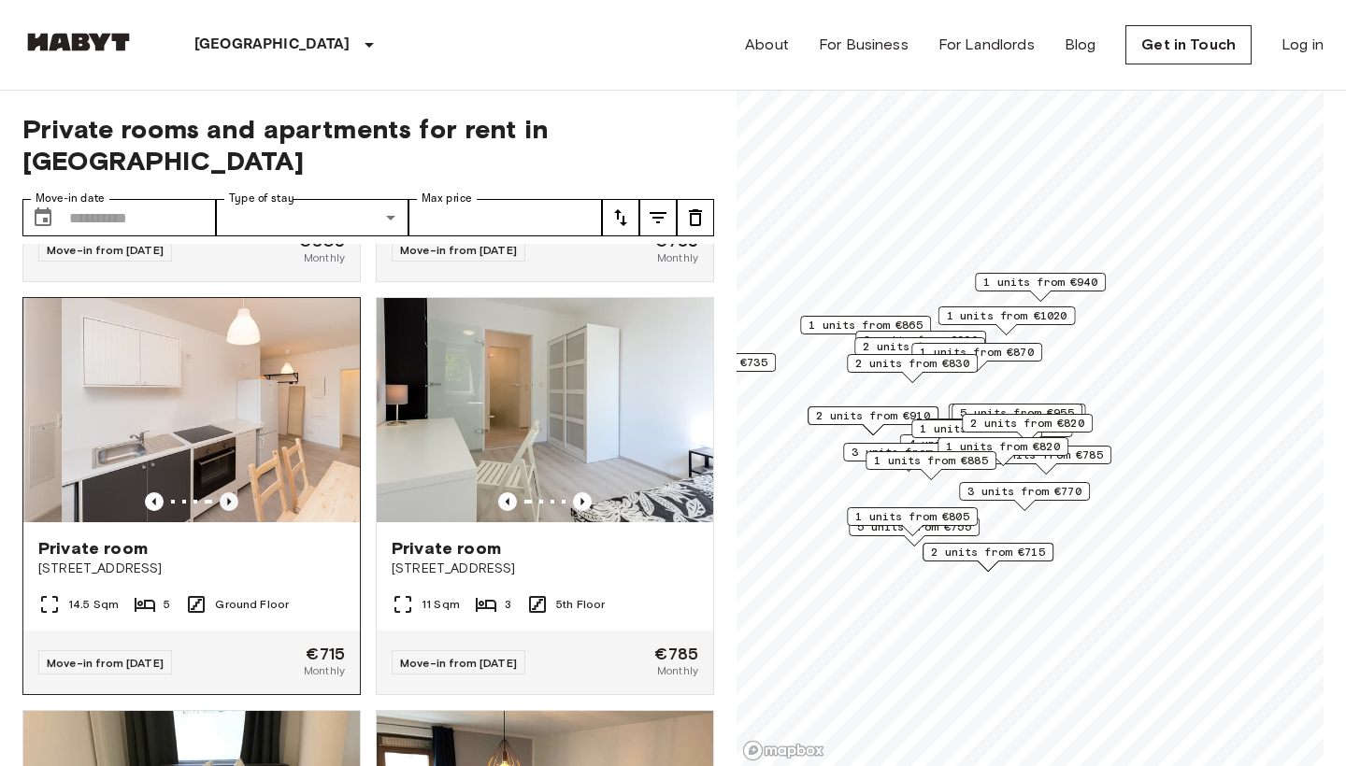
click at [225, 492] on icon "Previous image" at bounding box center [229, 501] width 19 height 19
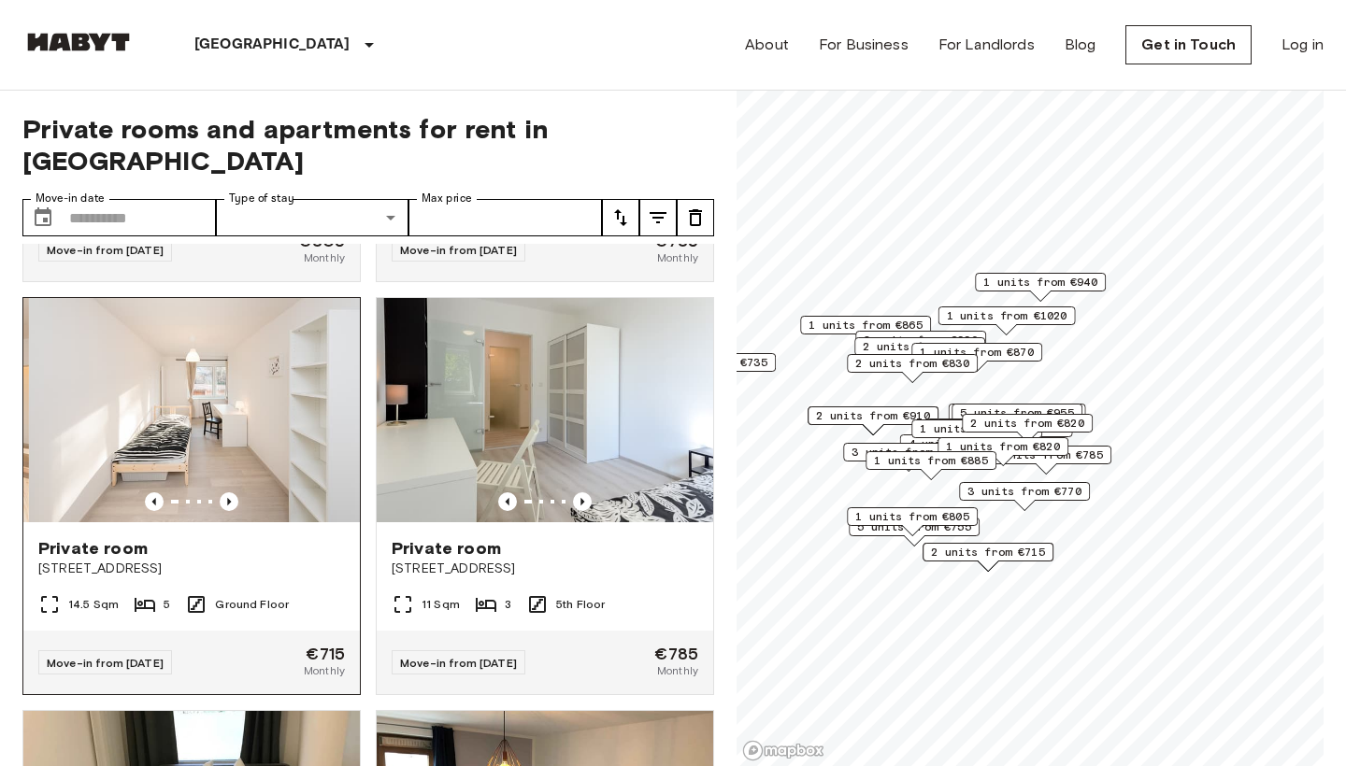
click at [235, 409] on img at bounding box center [197, 410] width 336 height 224
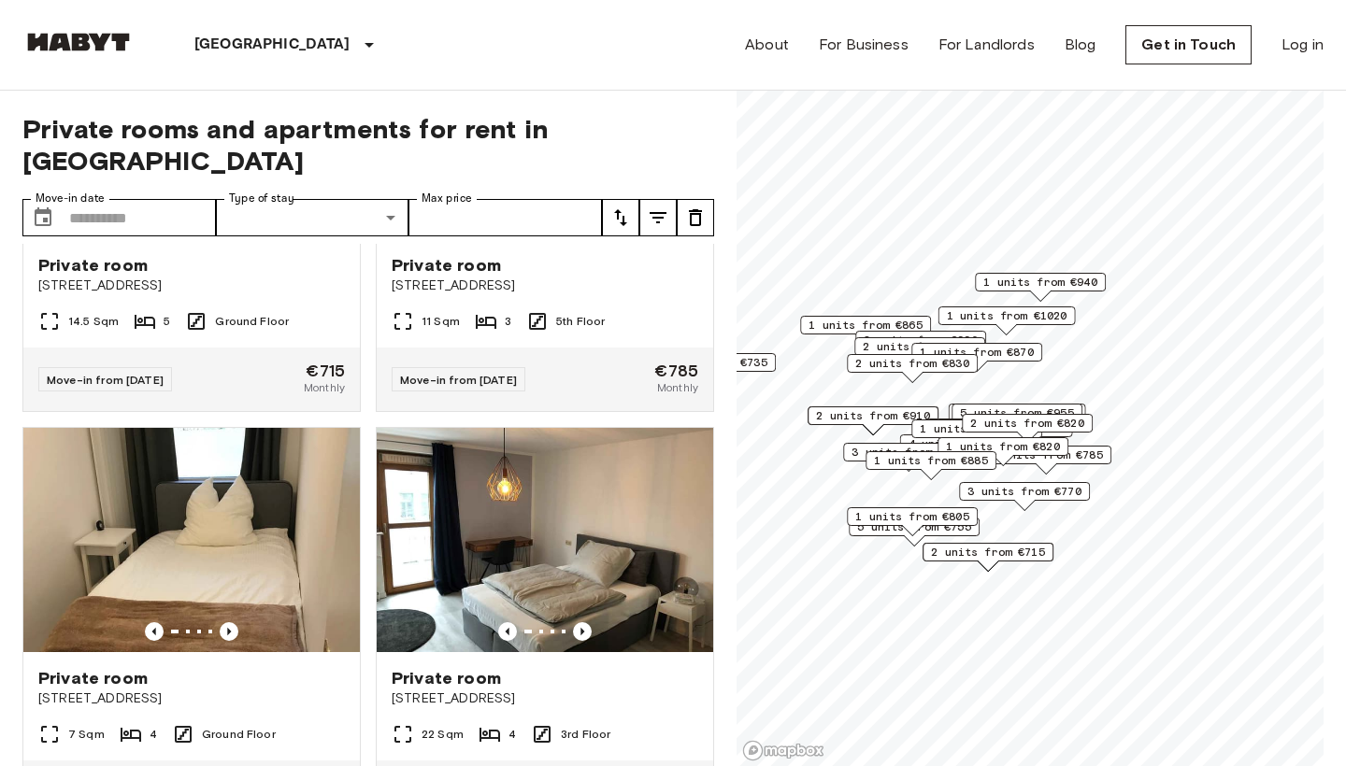
scroll to position [7896, 0]
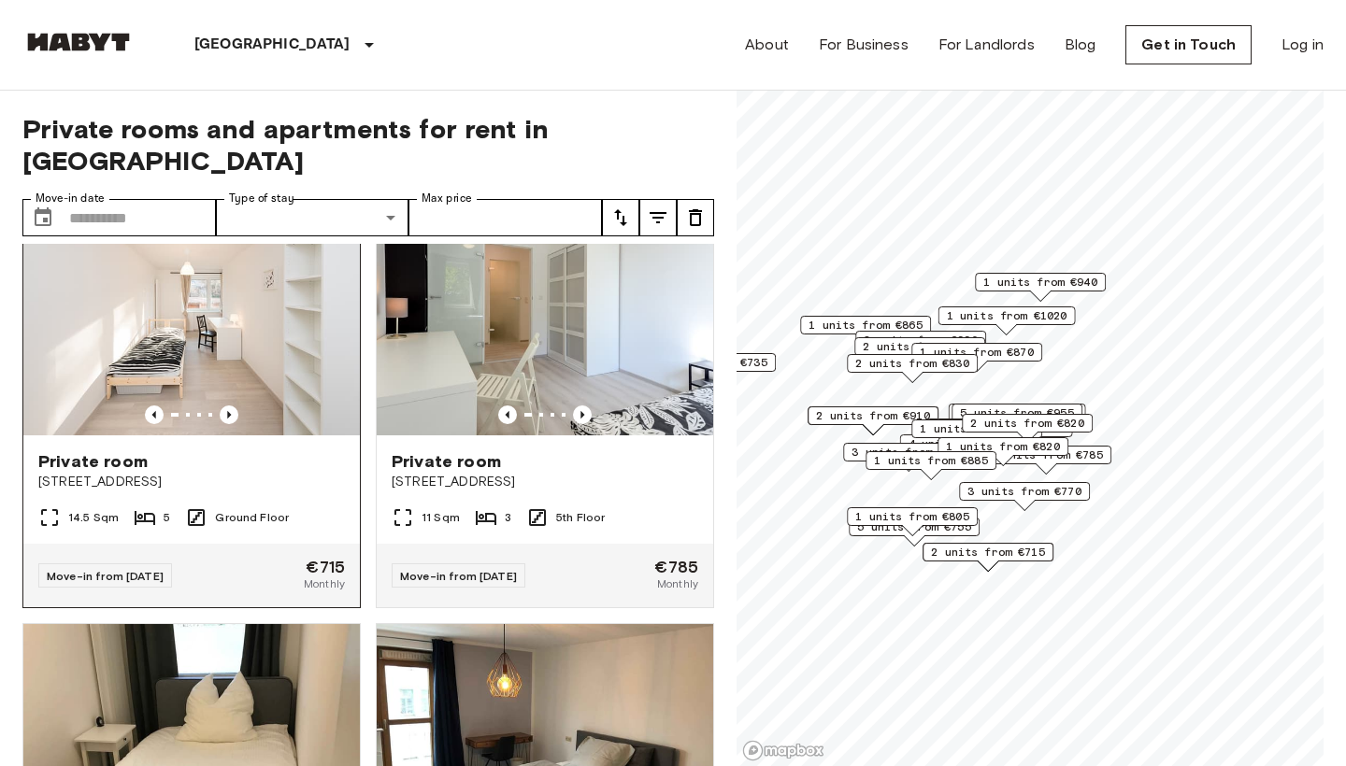
click at [228, 372] on img at bounding box center [191, 323] width 336 height 224
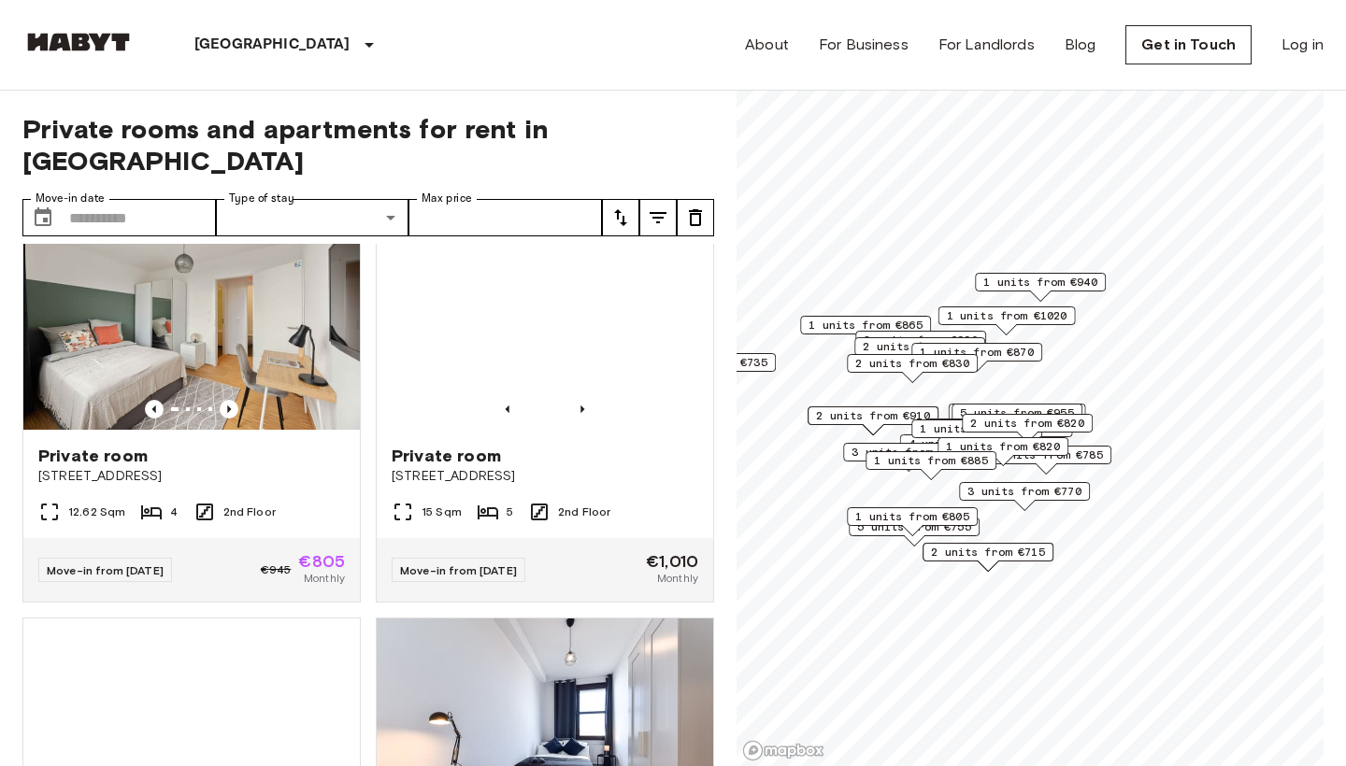
scroll to position [8617, 0]
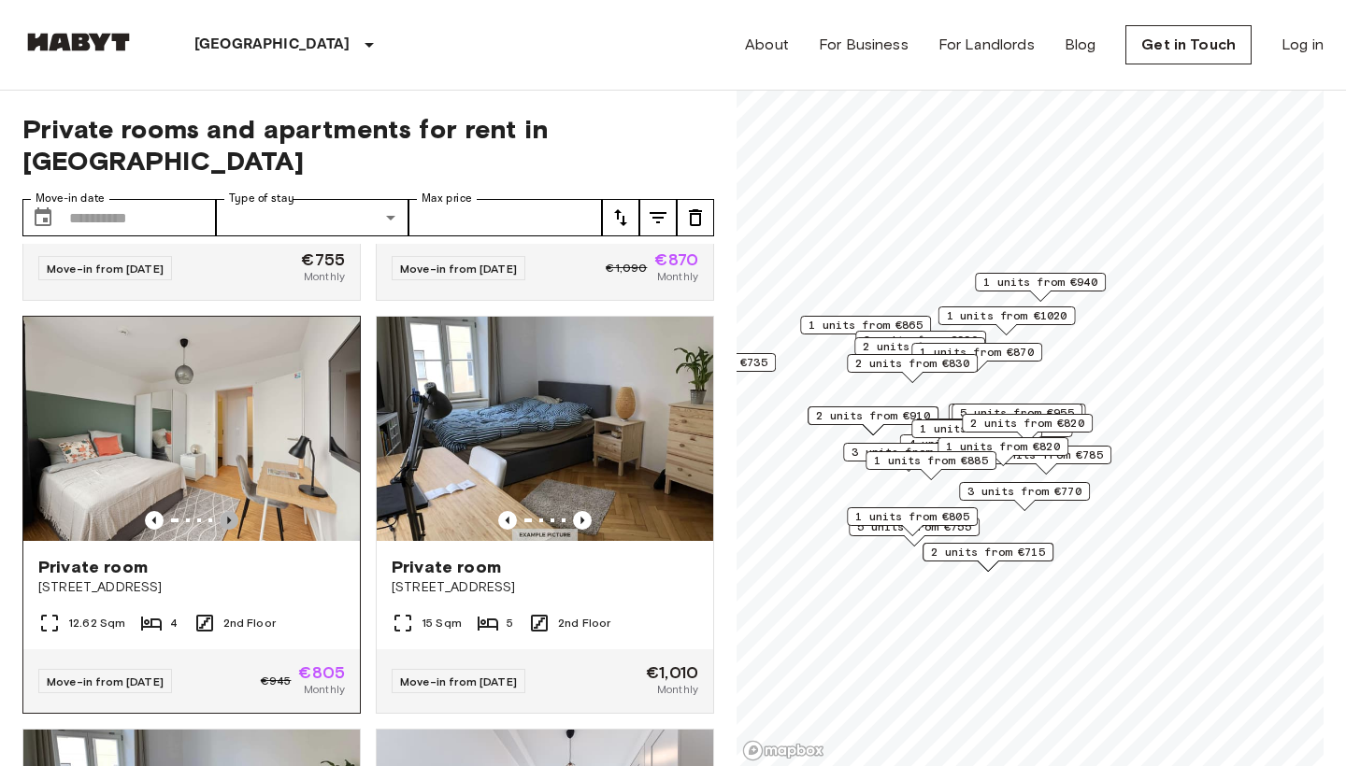
click at [231, 517] on icon "Previous image" at bounding box center [229, 520] width 4 height 7
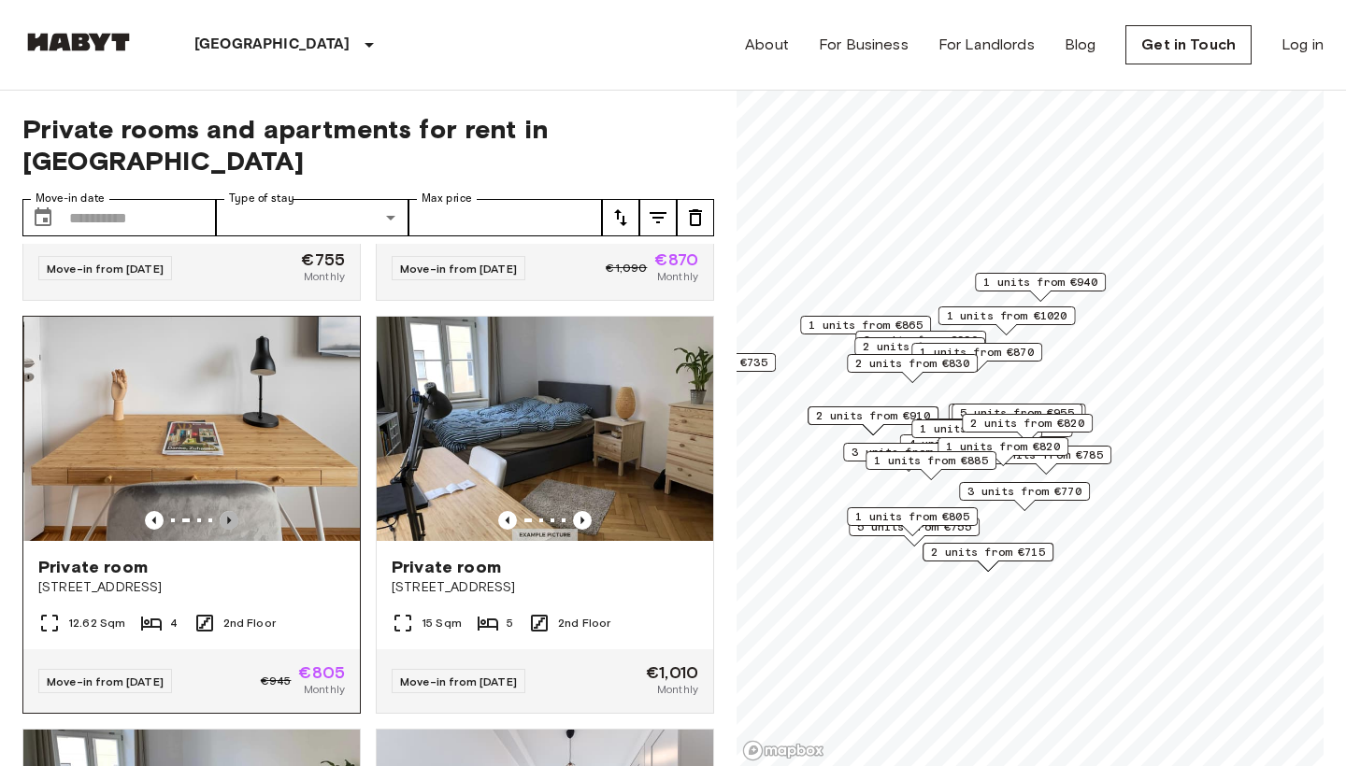
click at [231, 517] on icon "Previous image" at bounding box center [229, 520] width 4 height 7
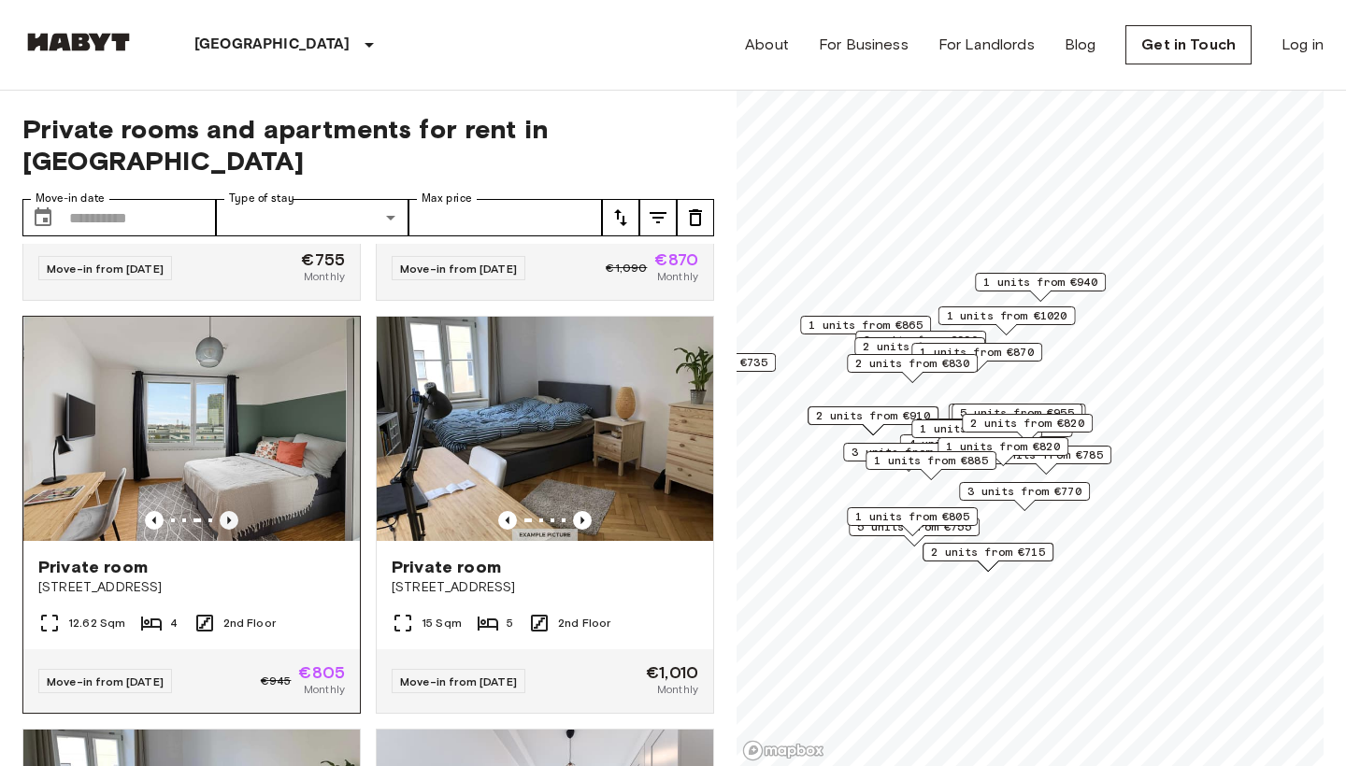
click at [231, 517] on icon "Previous image" at bounding box center [229, 520] width 4 height 7
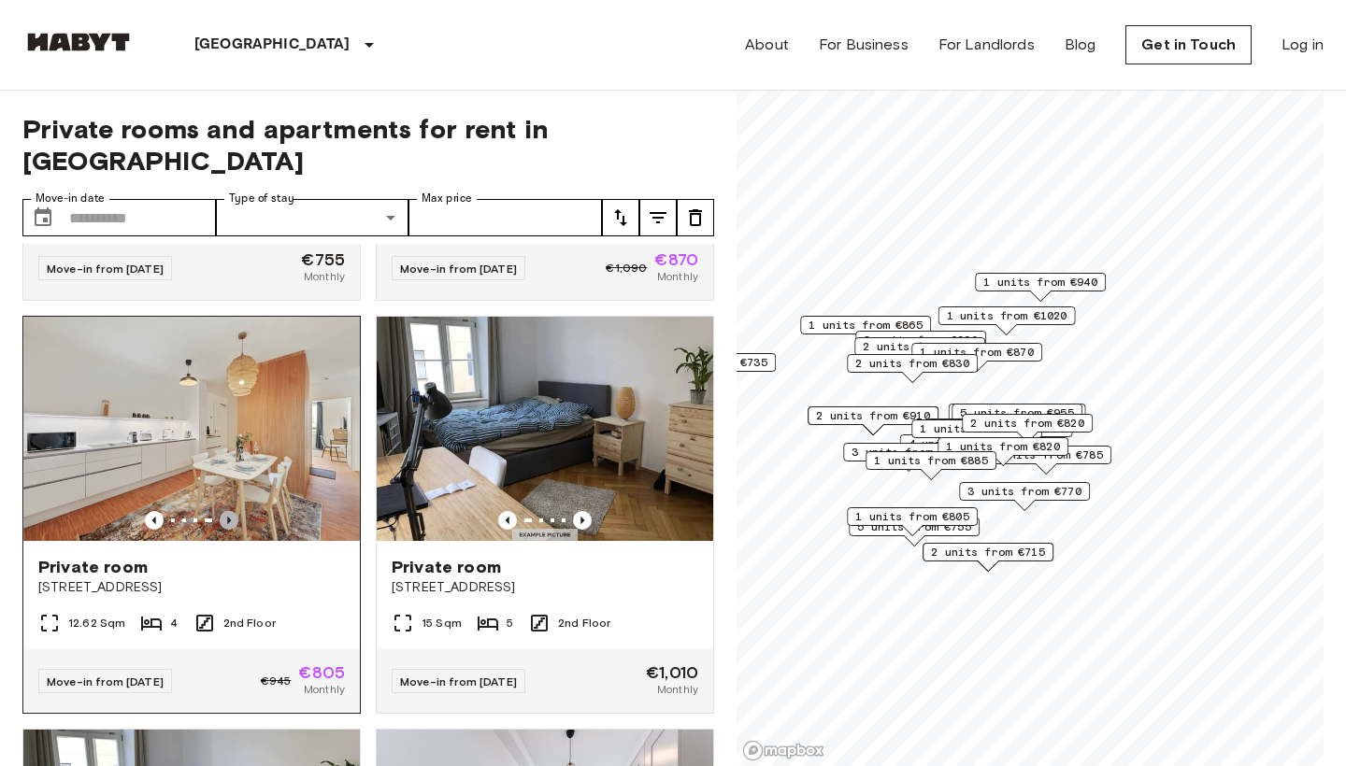
click at [231, 517] on icon "Previous image" at bounding box center [229, 520] width 4 height 7
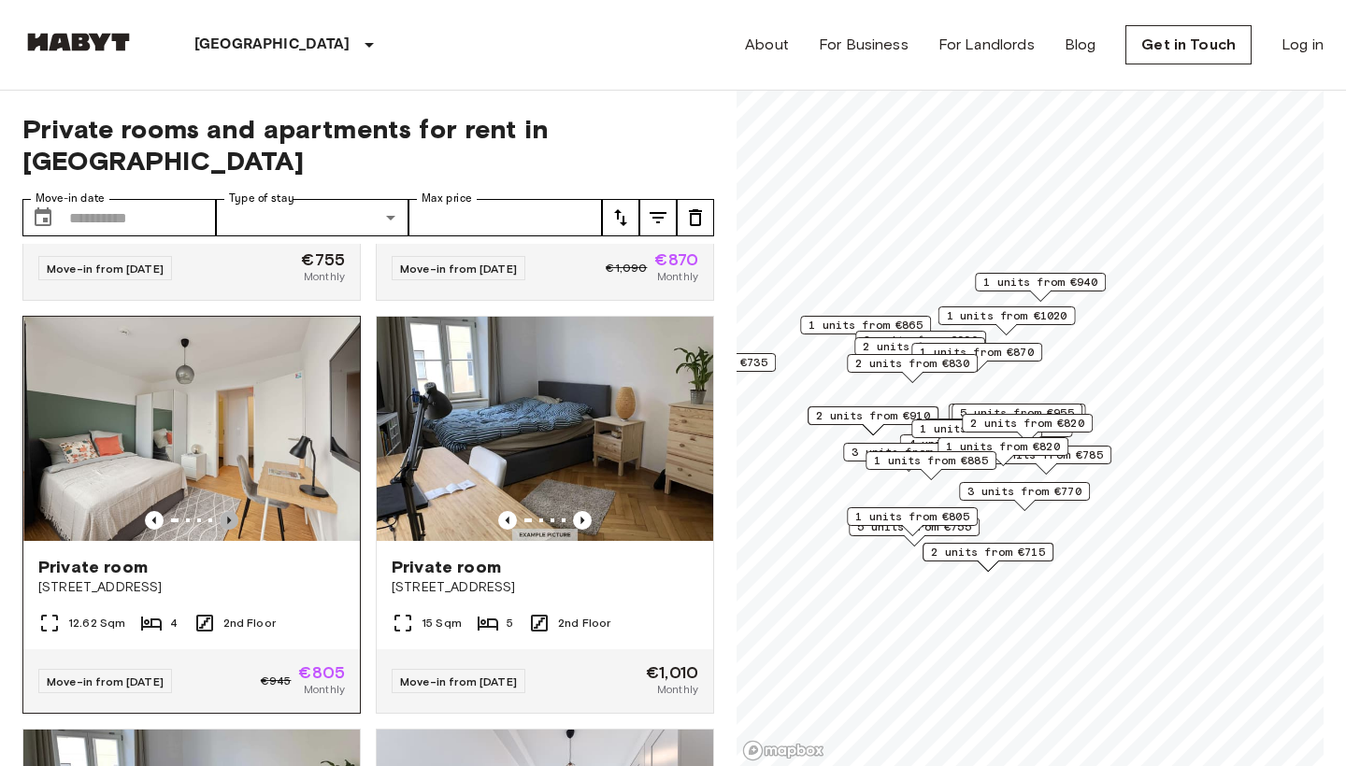
click at [231, 517] on icon "Previous image" at bounding box center [229, 520] width 4 height 7
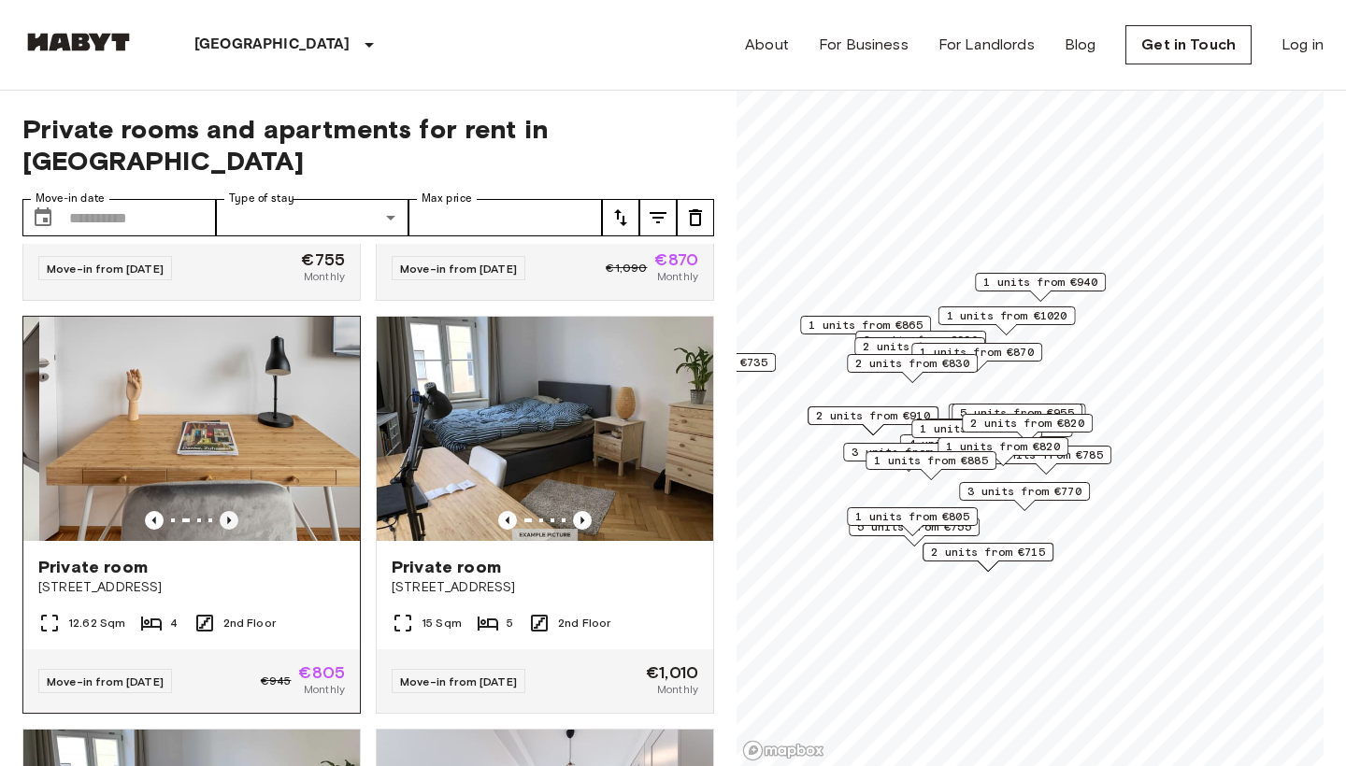
click at [231, 517] on icon "Previous image" at bounding box center [229, 520] width 4 height 7
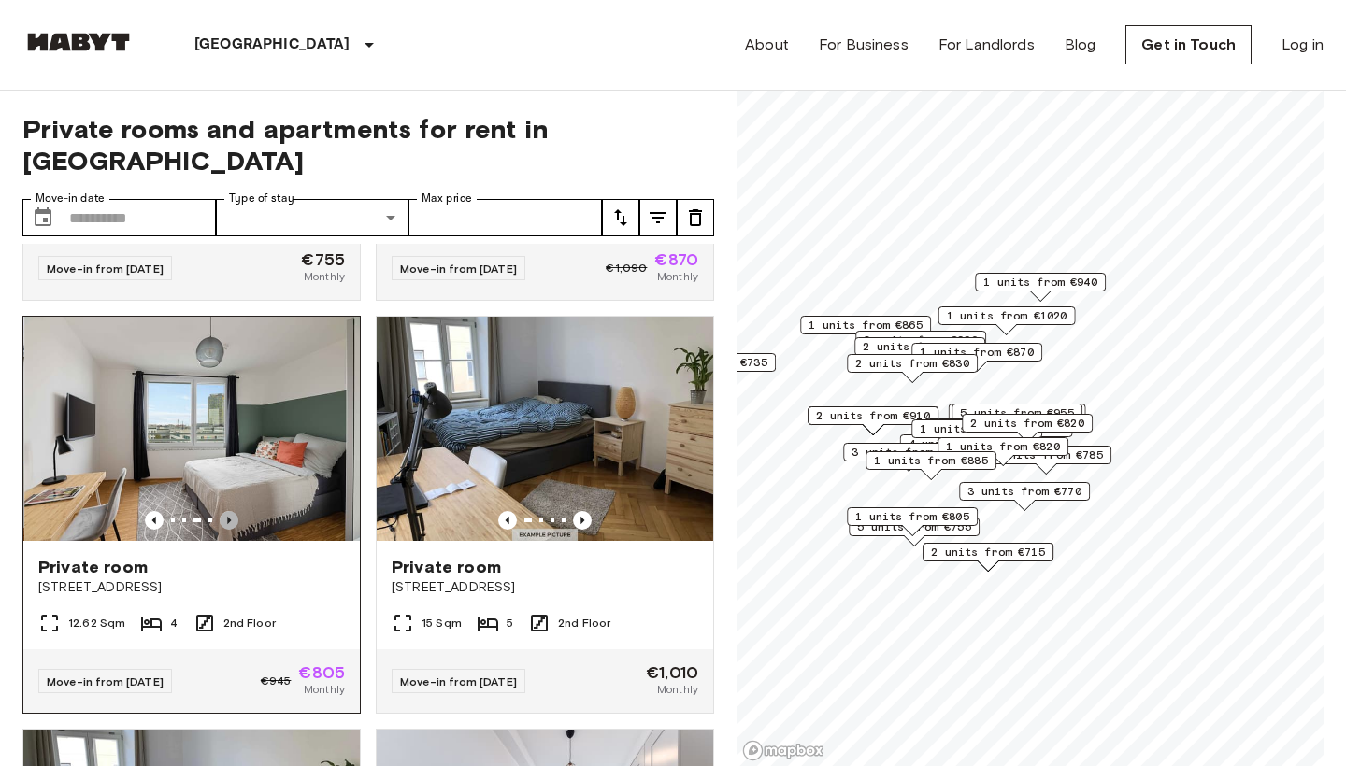
click at [231, 511] on icon "Previous image" at bounding box center [229, 520] width 19 height 19
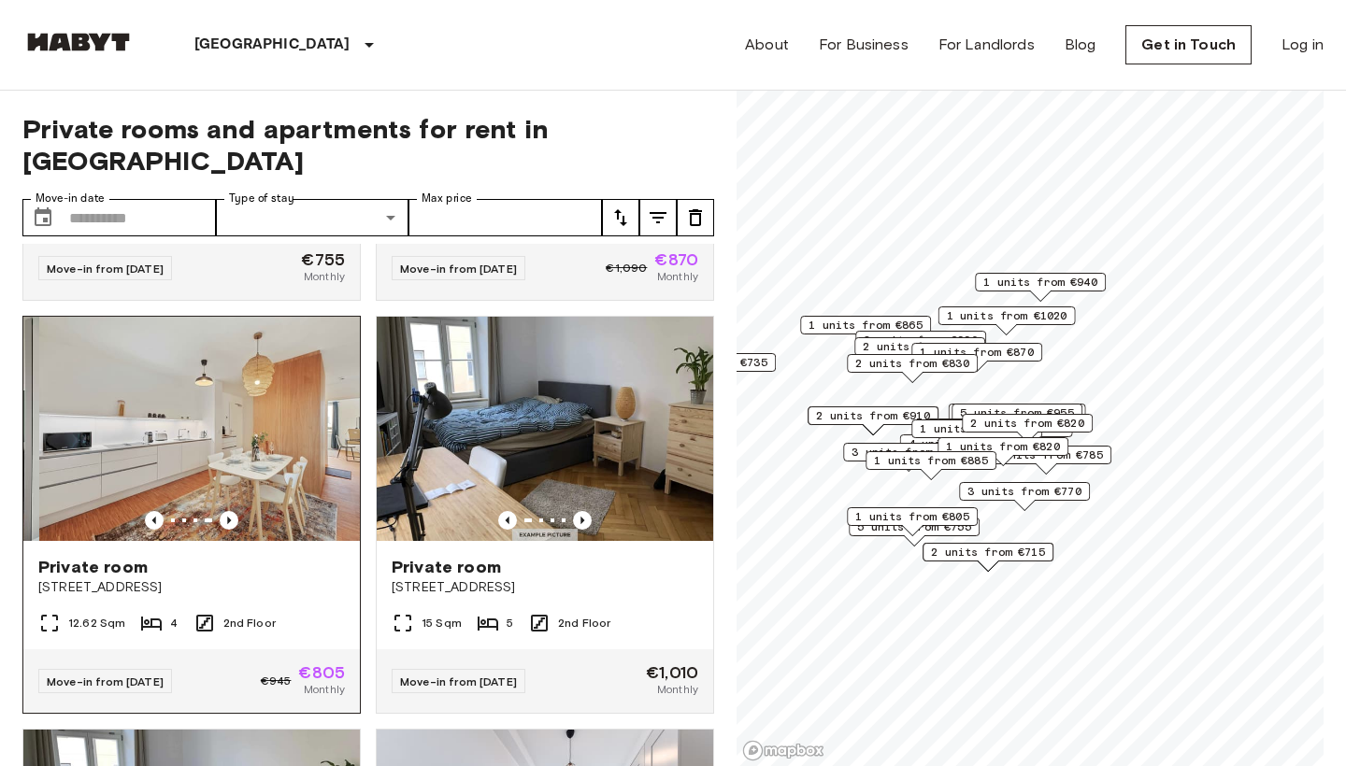
click at [260, 438] on img at bounding box center [207, 429] width 336 height 224
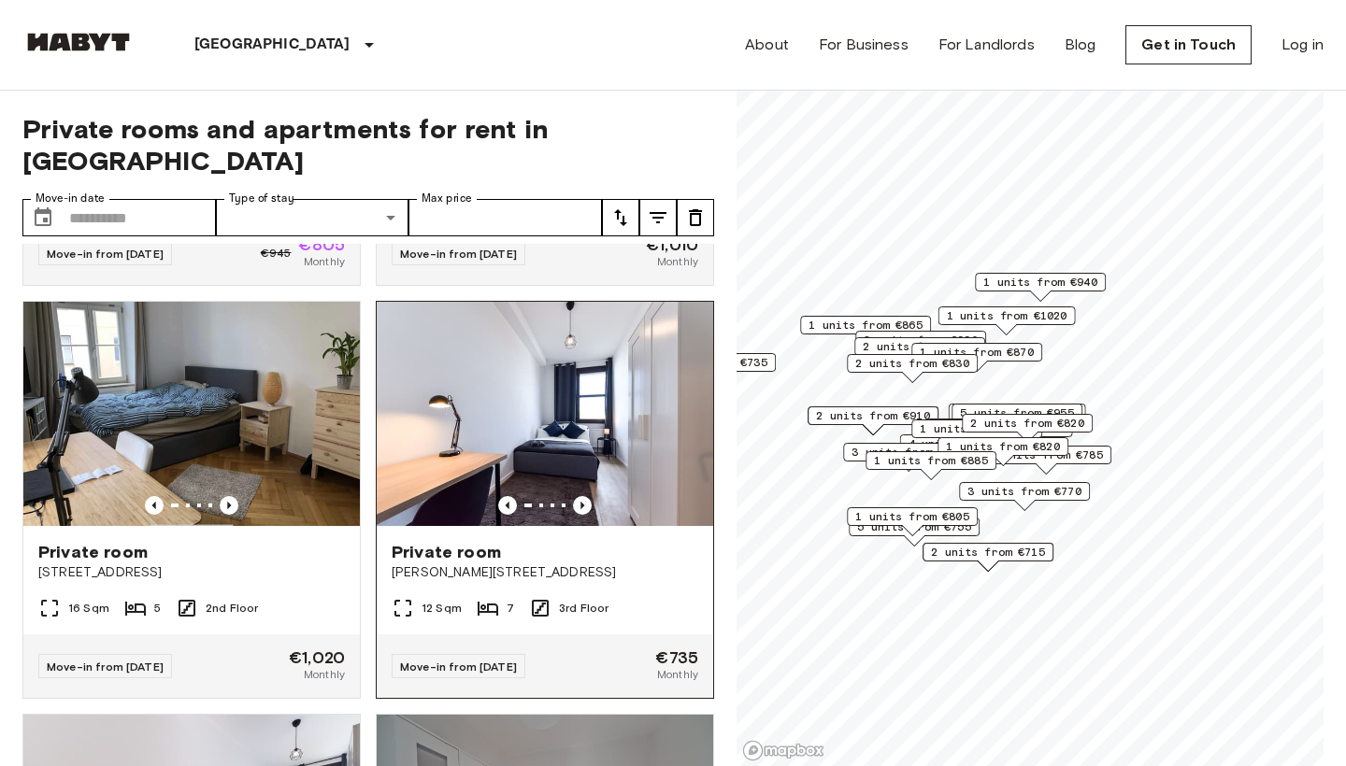
scroll to position [8684, 0]
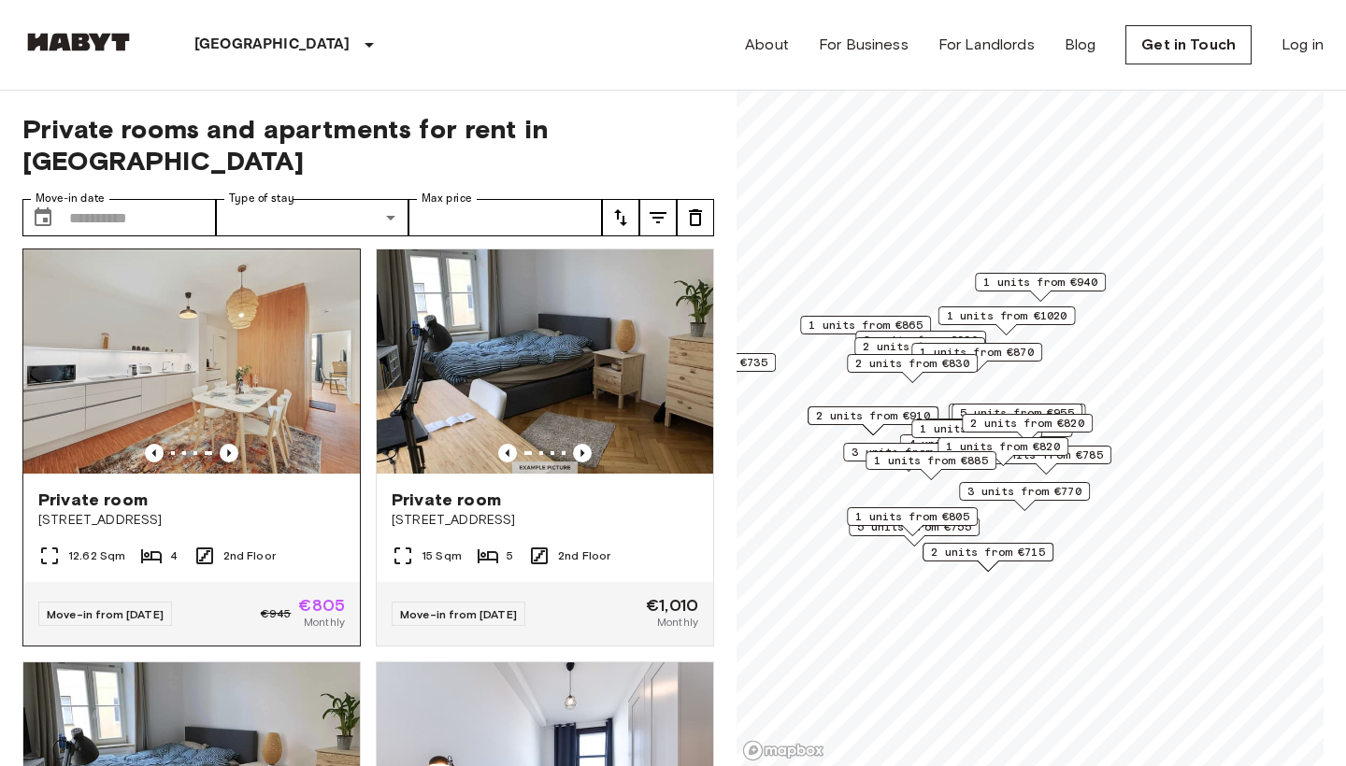
click at [290, 474] on div "Private room Tübinger Straße 3e" at bounding box center [191, 509] width 336 height 71
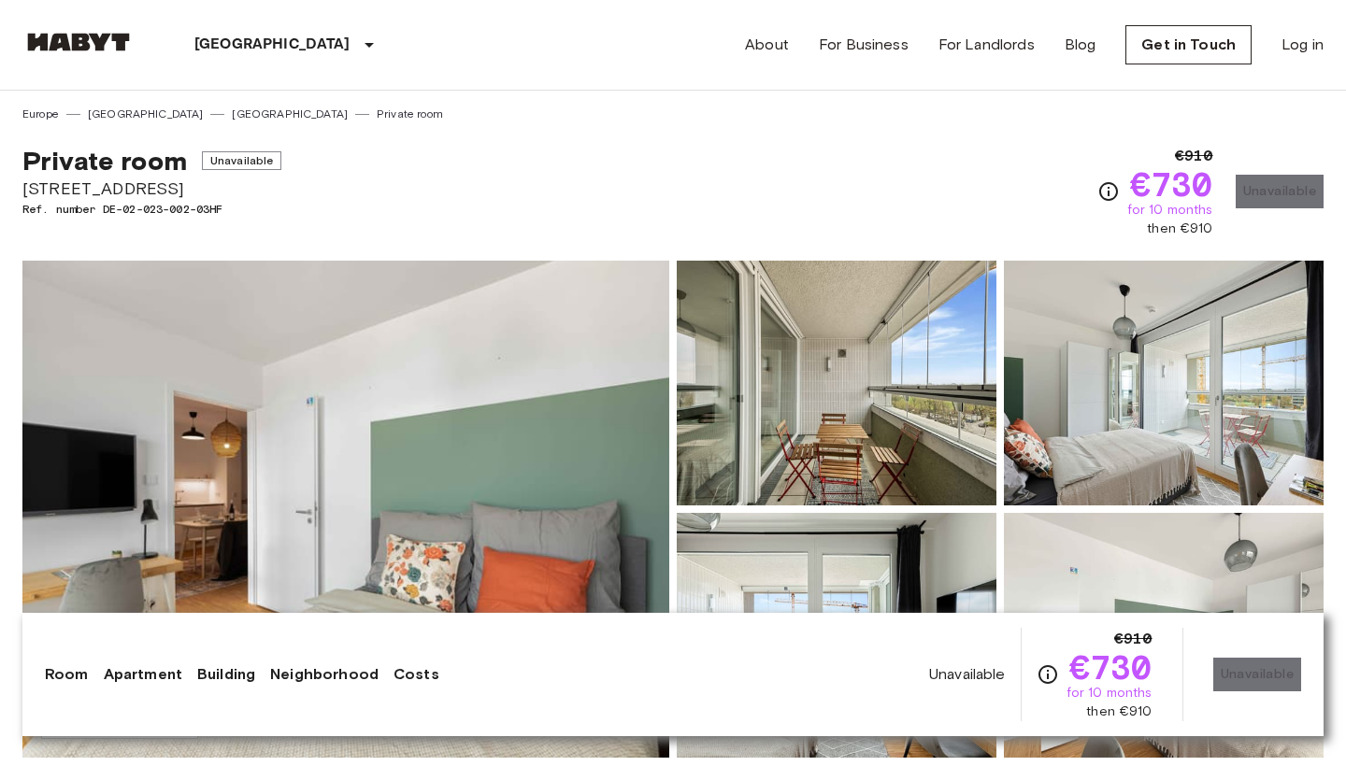
click at [1257, 201] on div "€910 €730 for 10 months then €910 Unavailable" at bounding box center [1210, 191] width 226 height 93
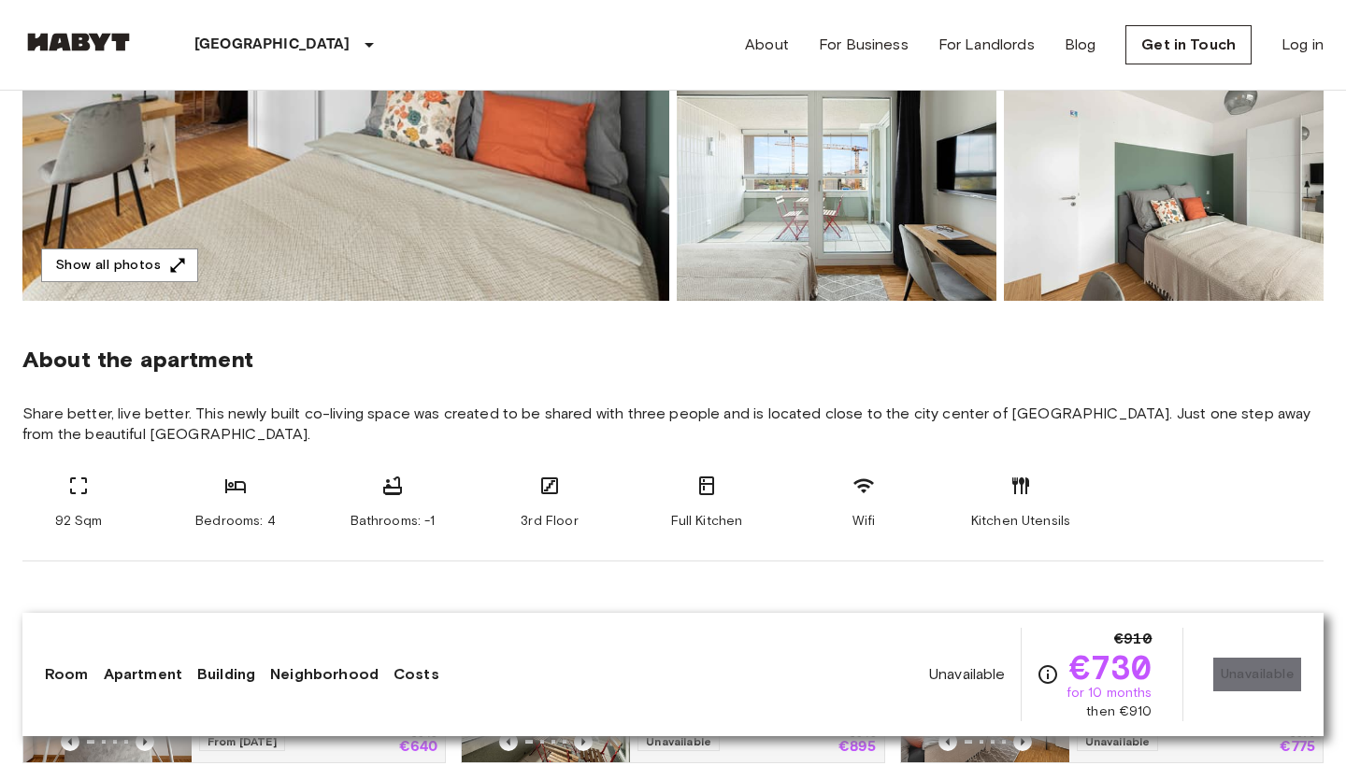
scroll to position [826, 0]
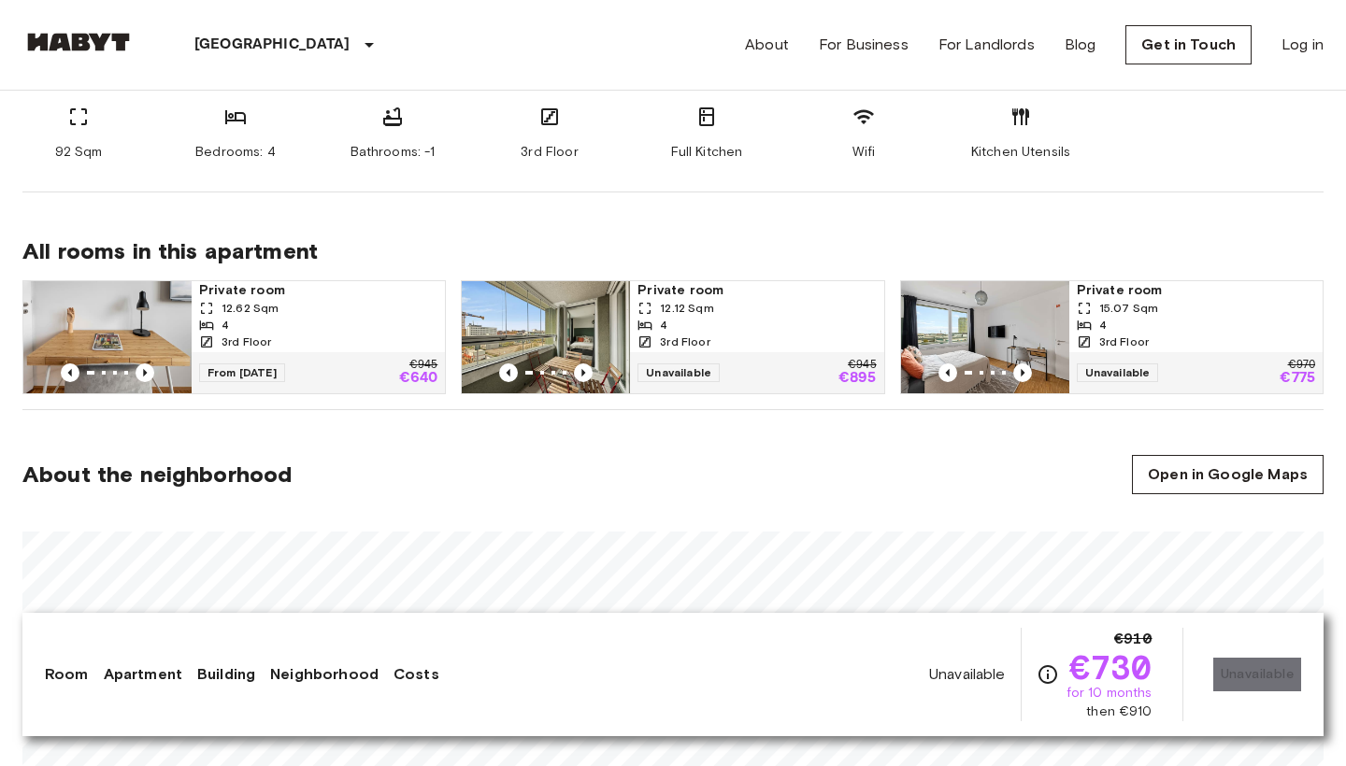
click at [414, 308] on div "12.62 Sqm" at bounding box center [318, 308] width 238 height 17
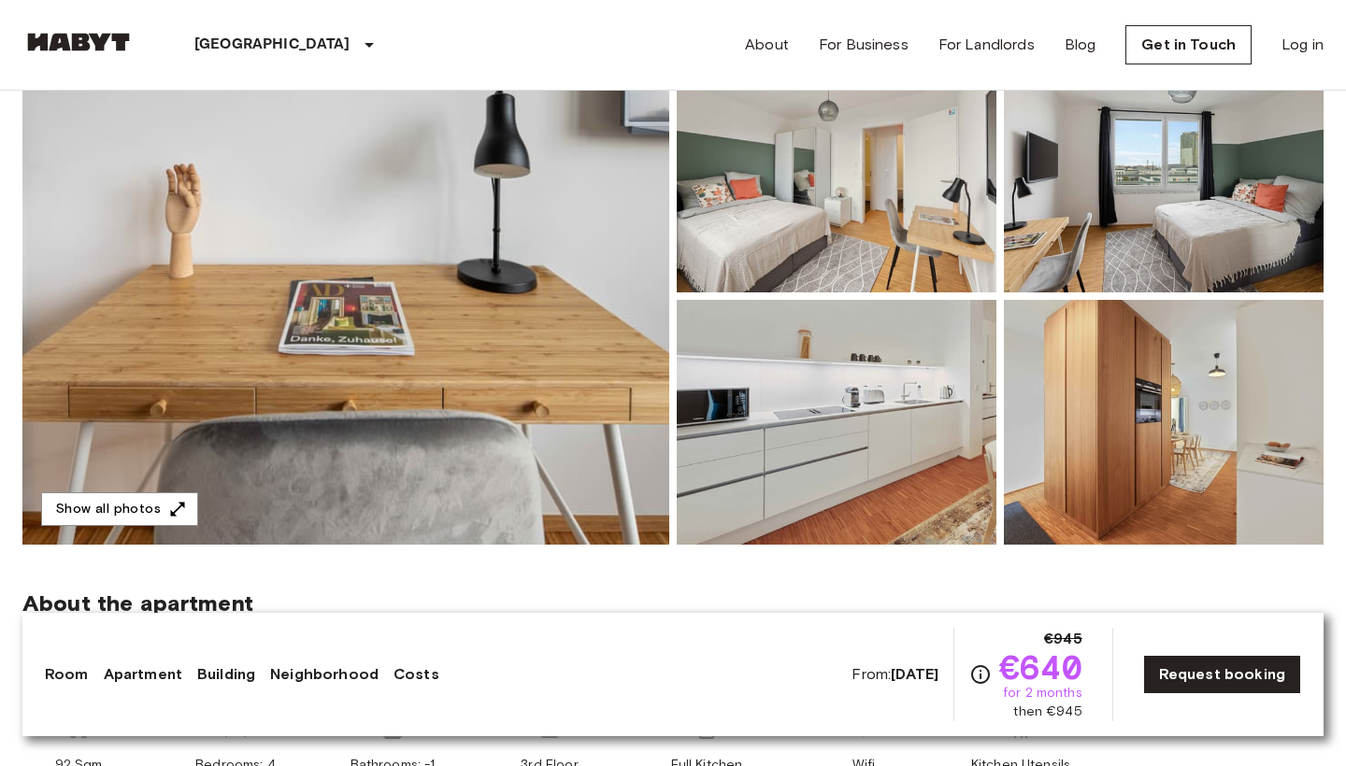
scroll to position [216, 0]
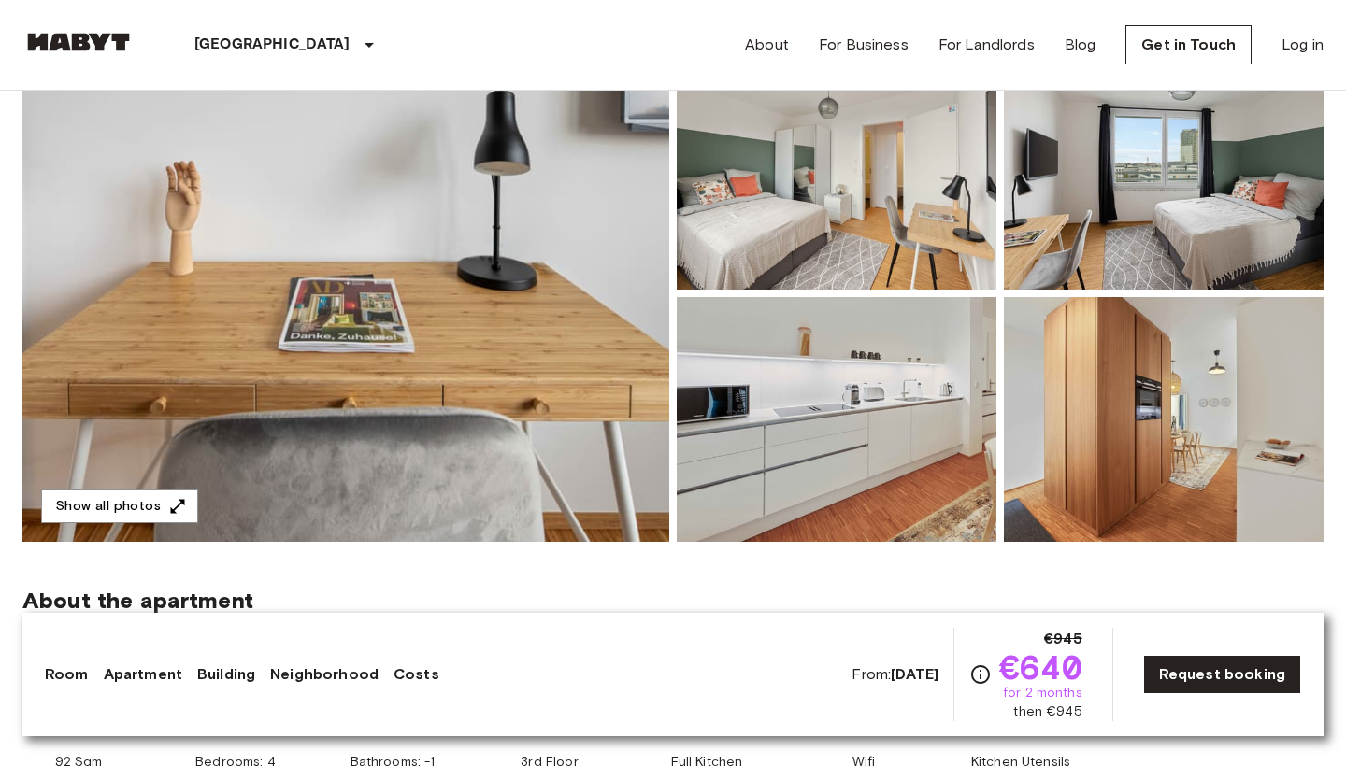
click at [357, 319] on img at bounding box center [345, 293] width 647 height 497
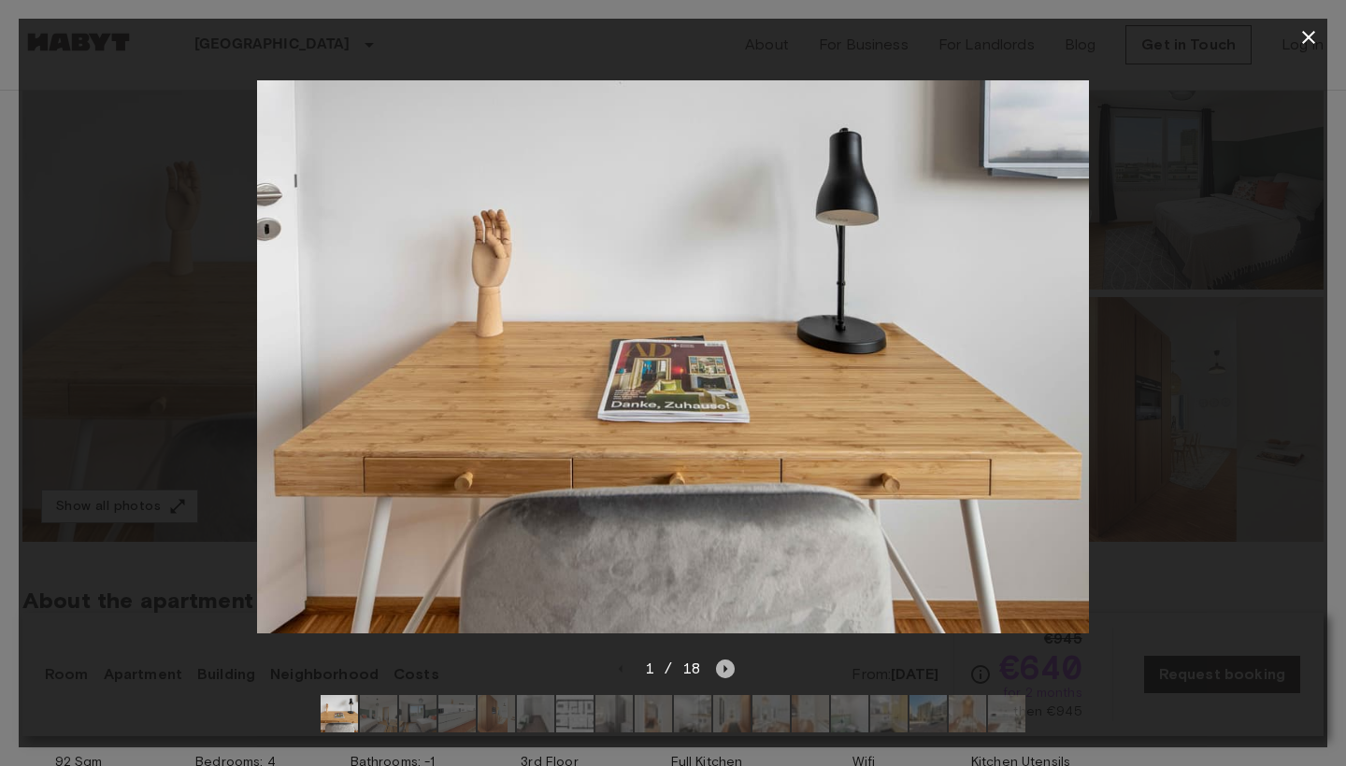
click at [720, 663] on icon "Next image" at bounding box center [725, 669] width 19 height 19
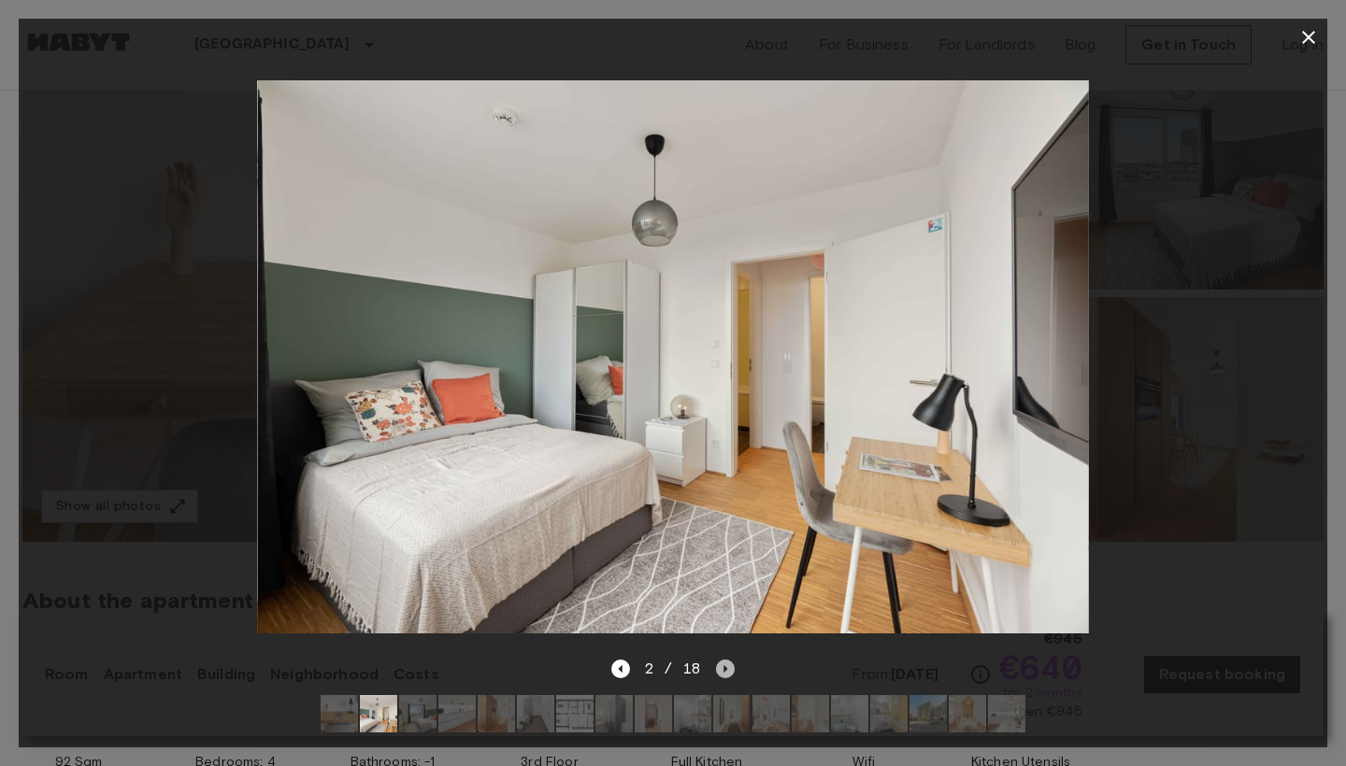
click at [728, 663] on icon "Next image" at bounding box center [725, 669] width 19 height 19
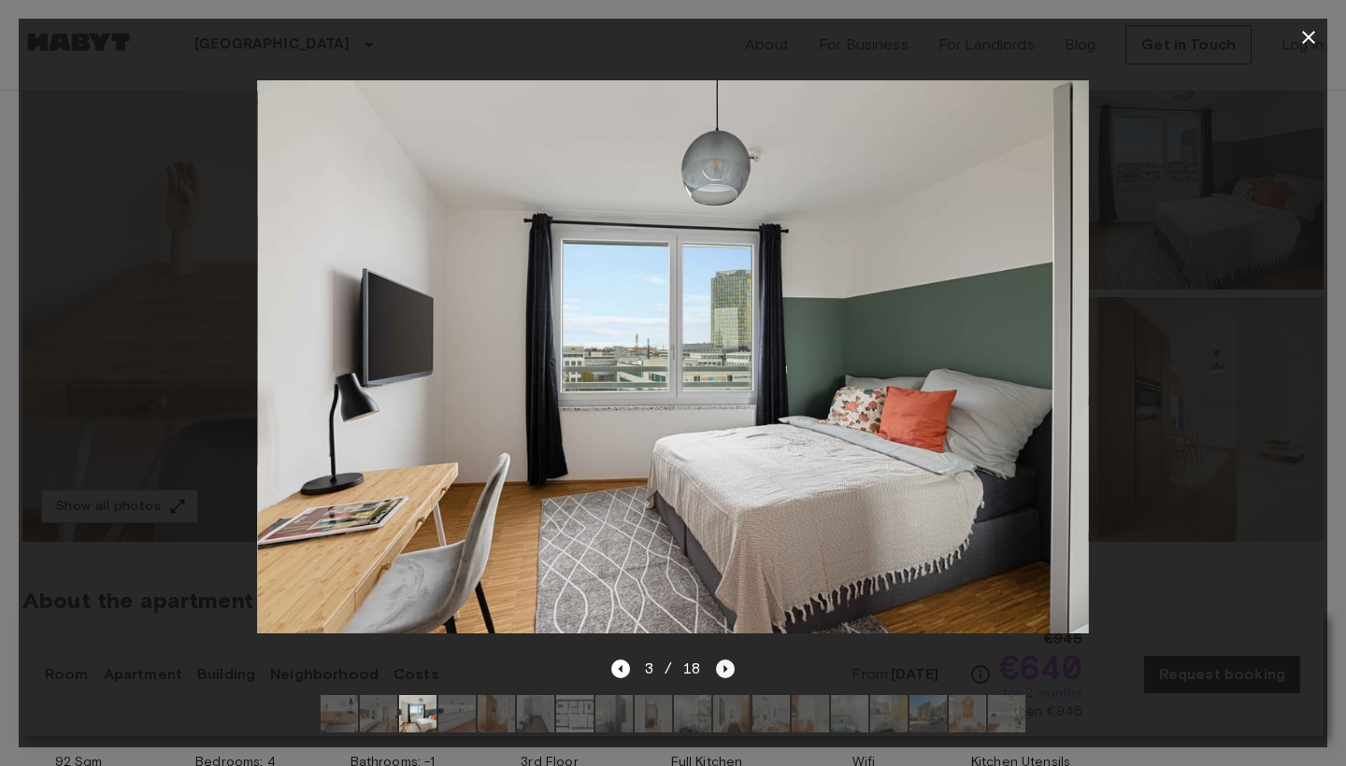
click at [728, 663] on icon "Next image" at bounding box center [725, 669] width 19 height 19
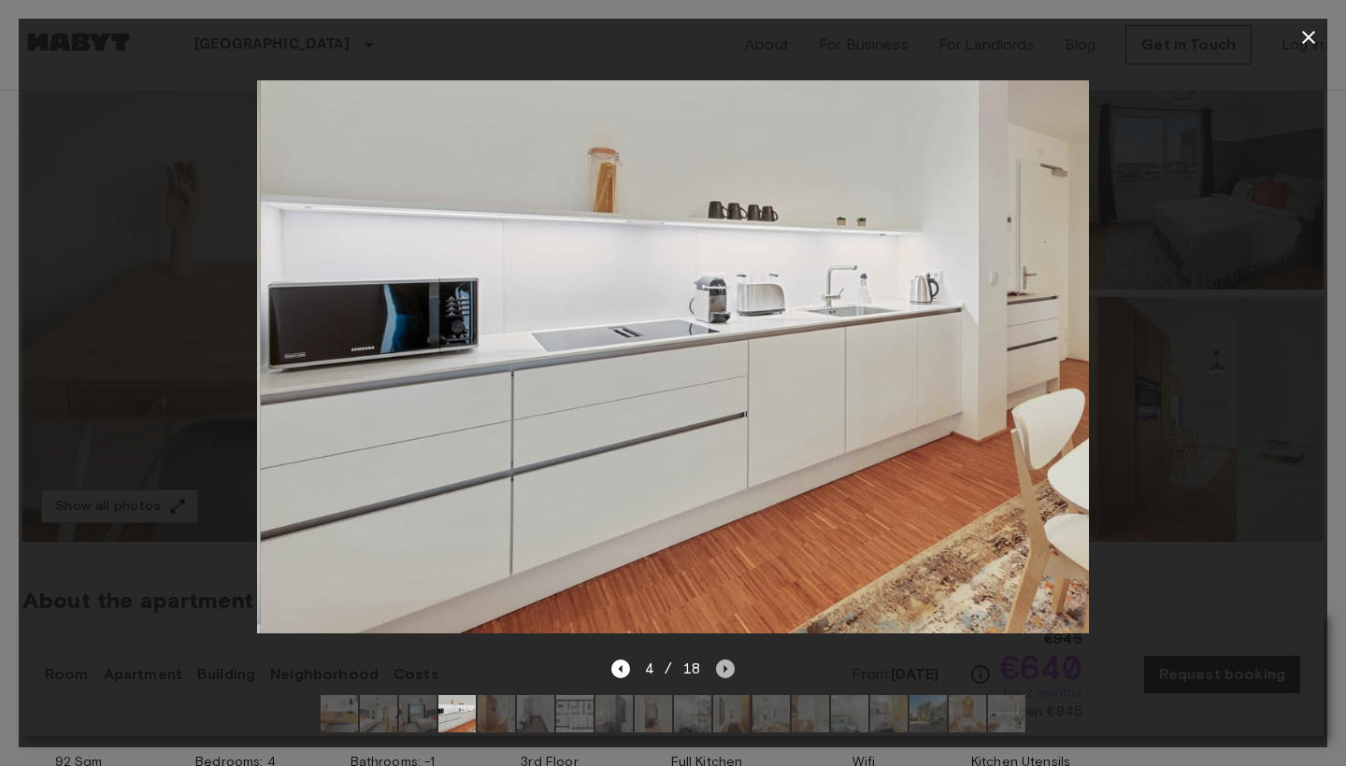
click at [728, 665] on icon "Next image" at bounding box center [725, 669] width 19 height 19
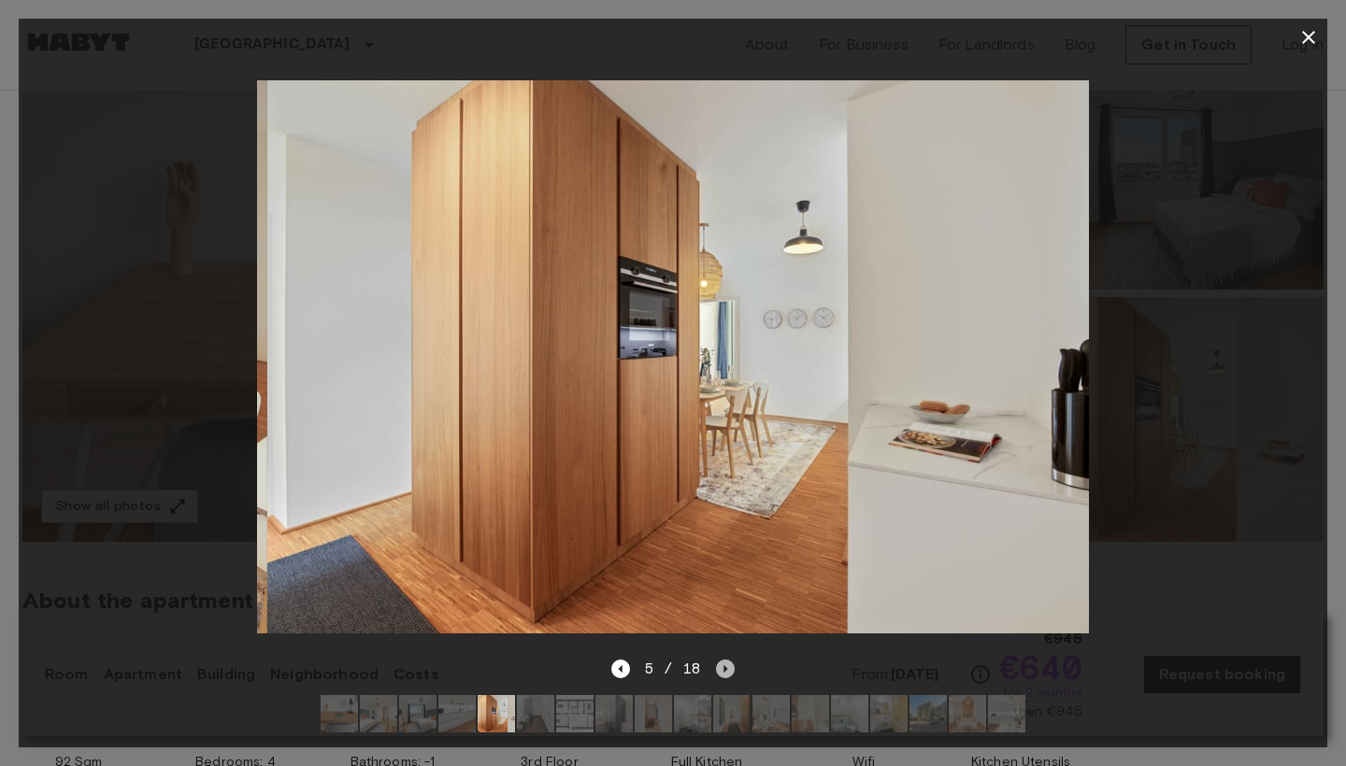
click at [728, 665] on icon "Next image" at bounding box center [725, 669] width 19 height 19
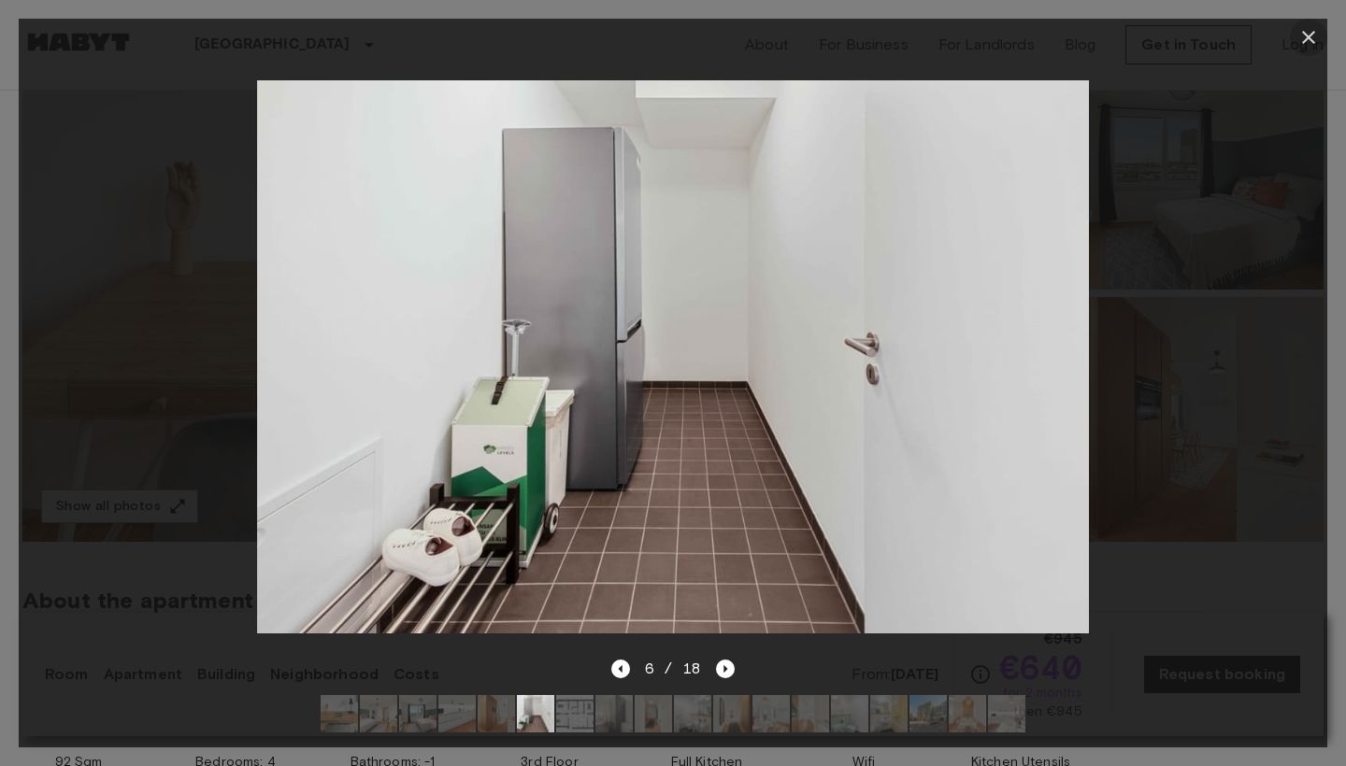
click at [1309, 39] on icon "button" at bounding box center [1308, 37] width 13 height 13
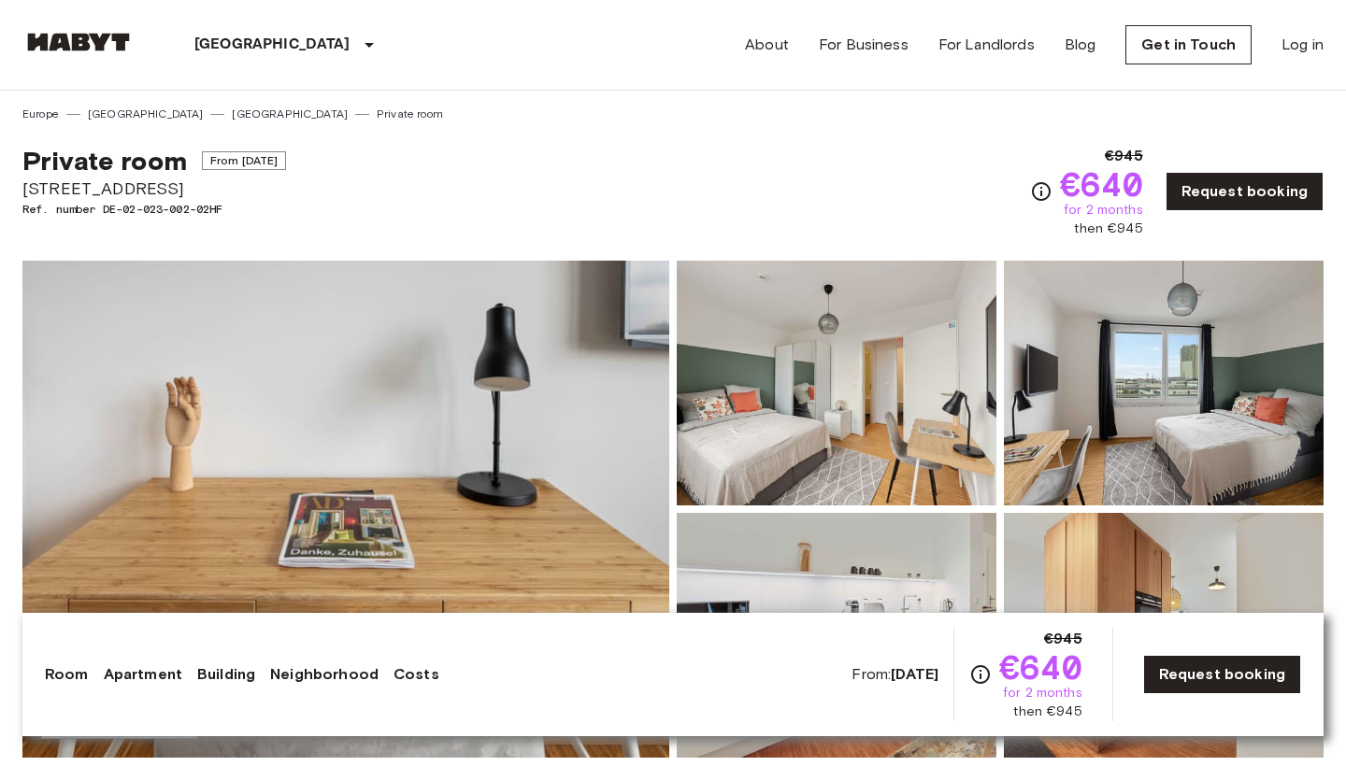
scroll to position [0, 0]
click at [1050, 193] on div "€945 €640 for 2 months then €945" at bounding box center [1086, 191] width 113 height 93
click at [1047, 193] on icon "Check cost overview for full price breakdown. Please note that discounts apply …" at bounding box center [1041, 191] width 19 height 19
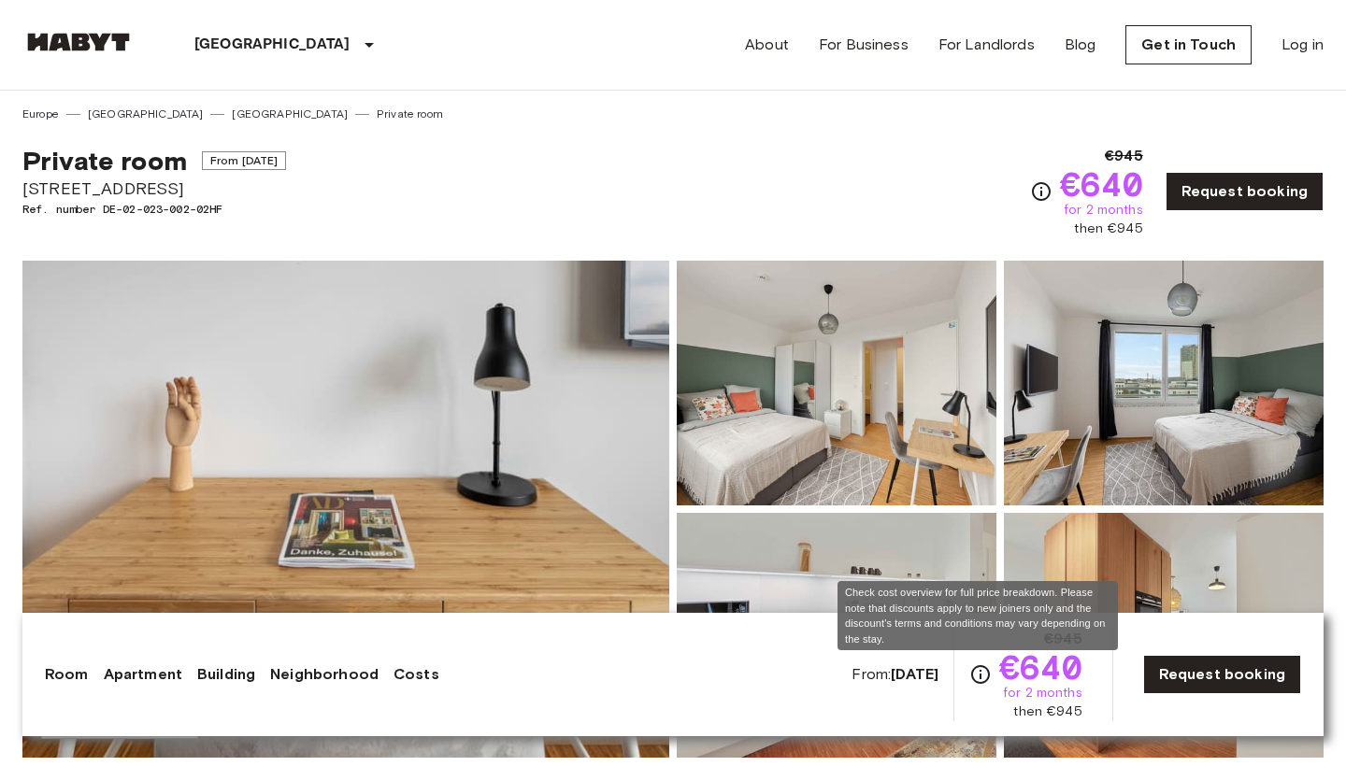
click at [977, 678] on icon "Check cost overview for full price breakdown. Please note that discounts apply …" at bounding box center [980, 674] width 19 height 19
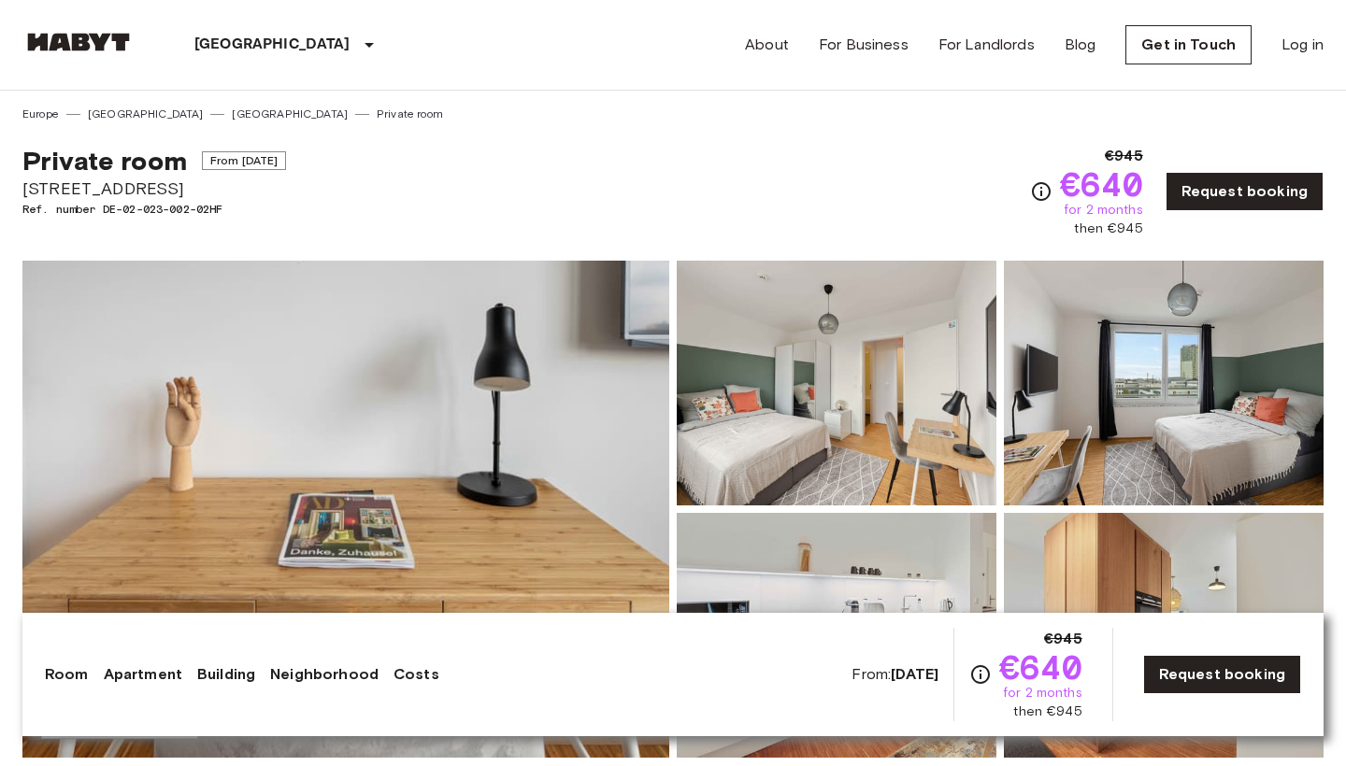
click at [973, 178] on div "Private room From Nov 3 2025 Tübinger Straße 3e Ref. number DE-02-023-002-02HF …" at bounding box center [672, 180] width 1301 height 116
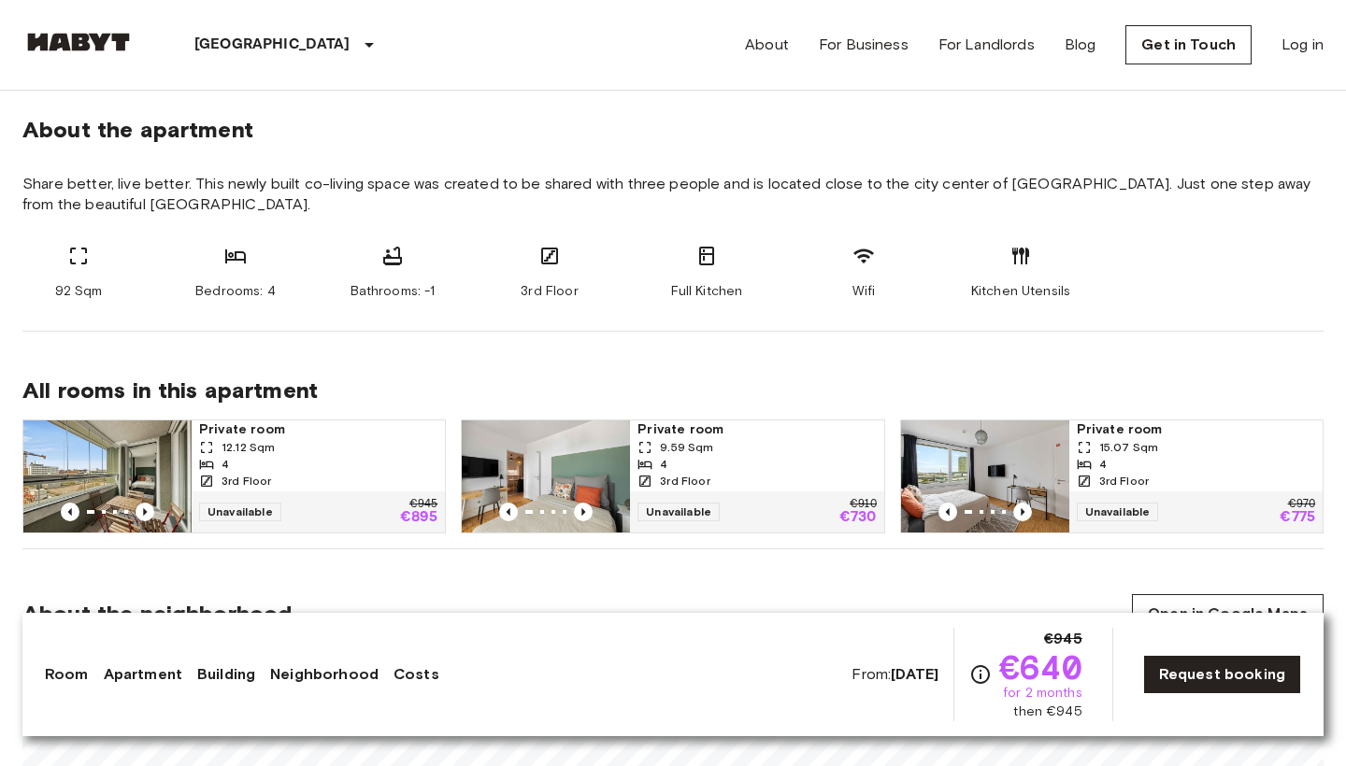
scroll to position [760, 0]
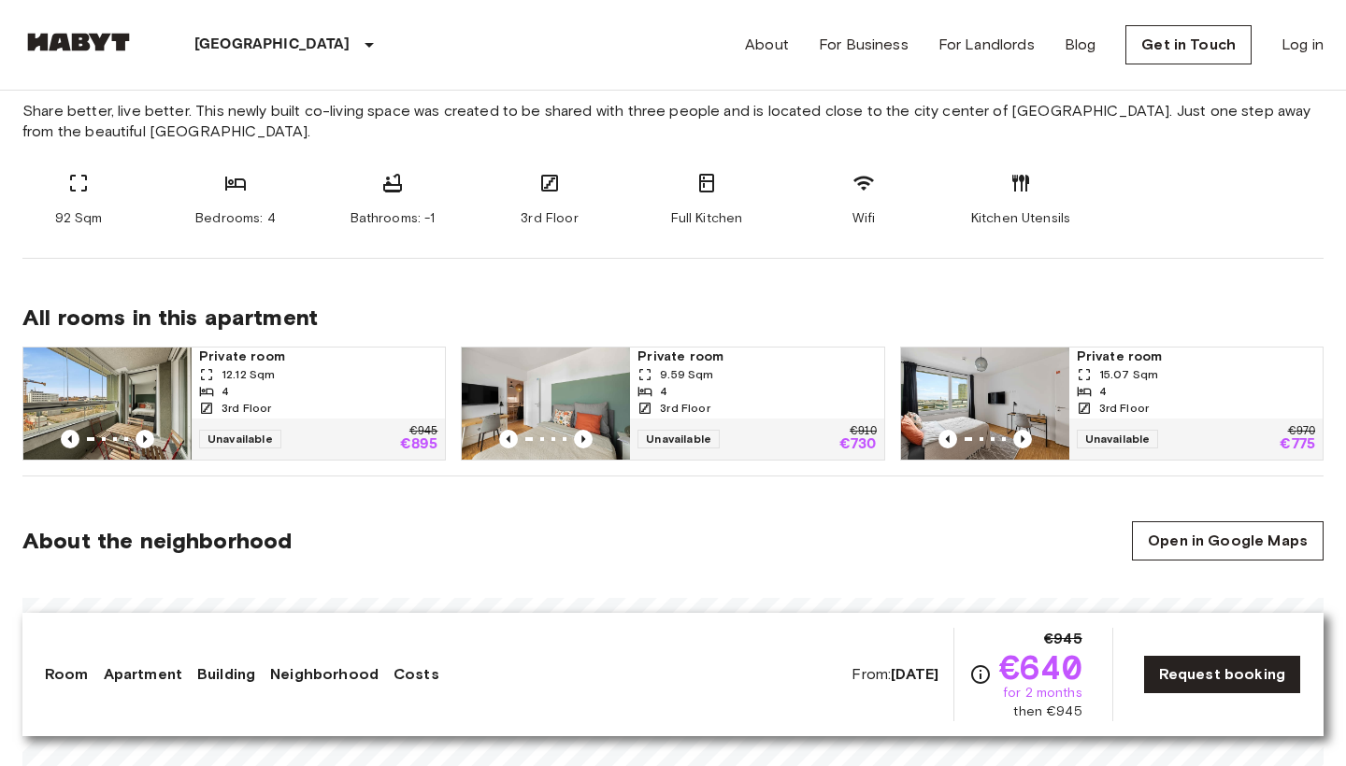
click at [729, 406] on div "3rd Floor" at bounding box center [756, 408] width 238 height 17
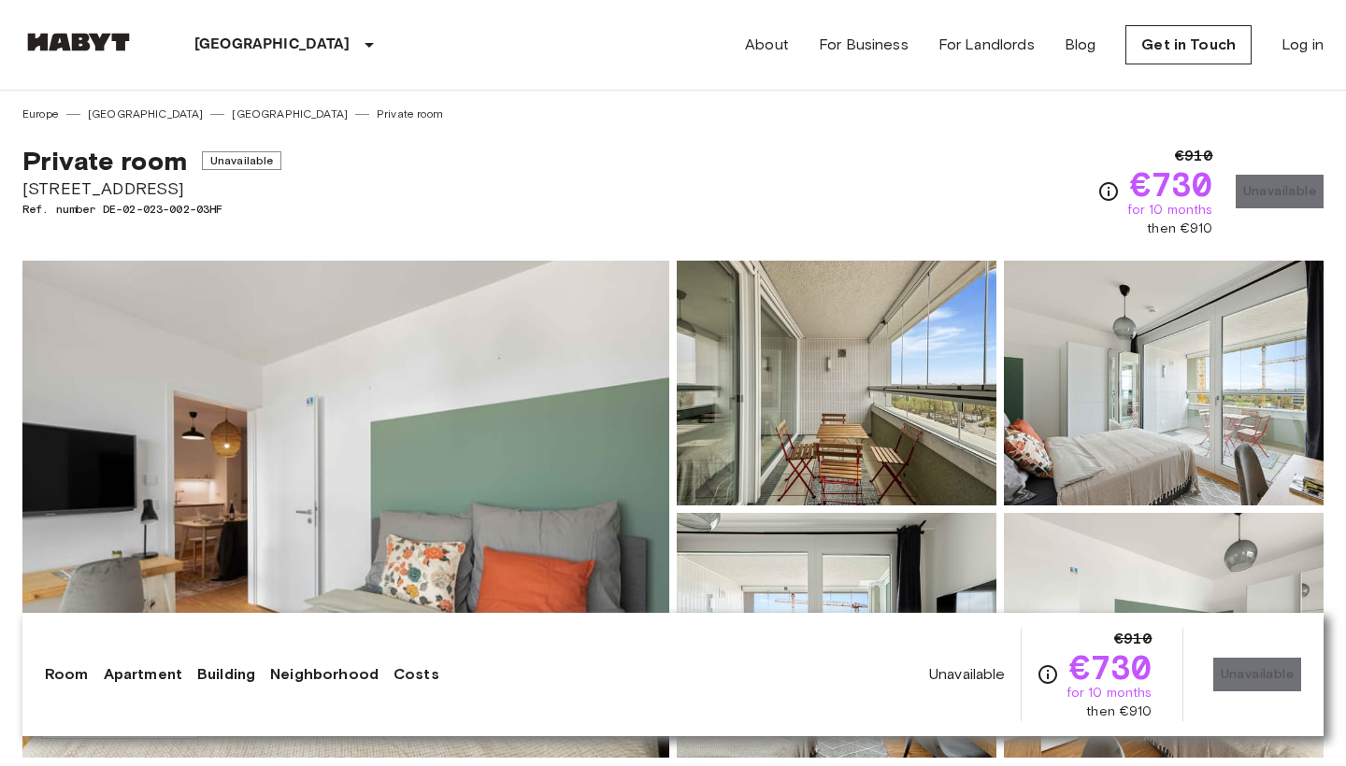
click at [1072, 179] on div "Private room Unavailable Tübinger Straße 3e Ref. number DE-02-023-002-03HF €910…" at bounding box center [672, 180] width 1301 height 116
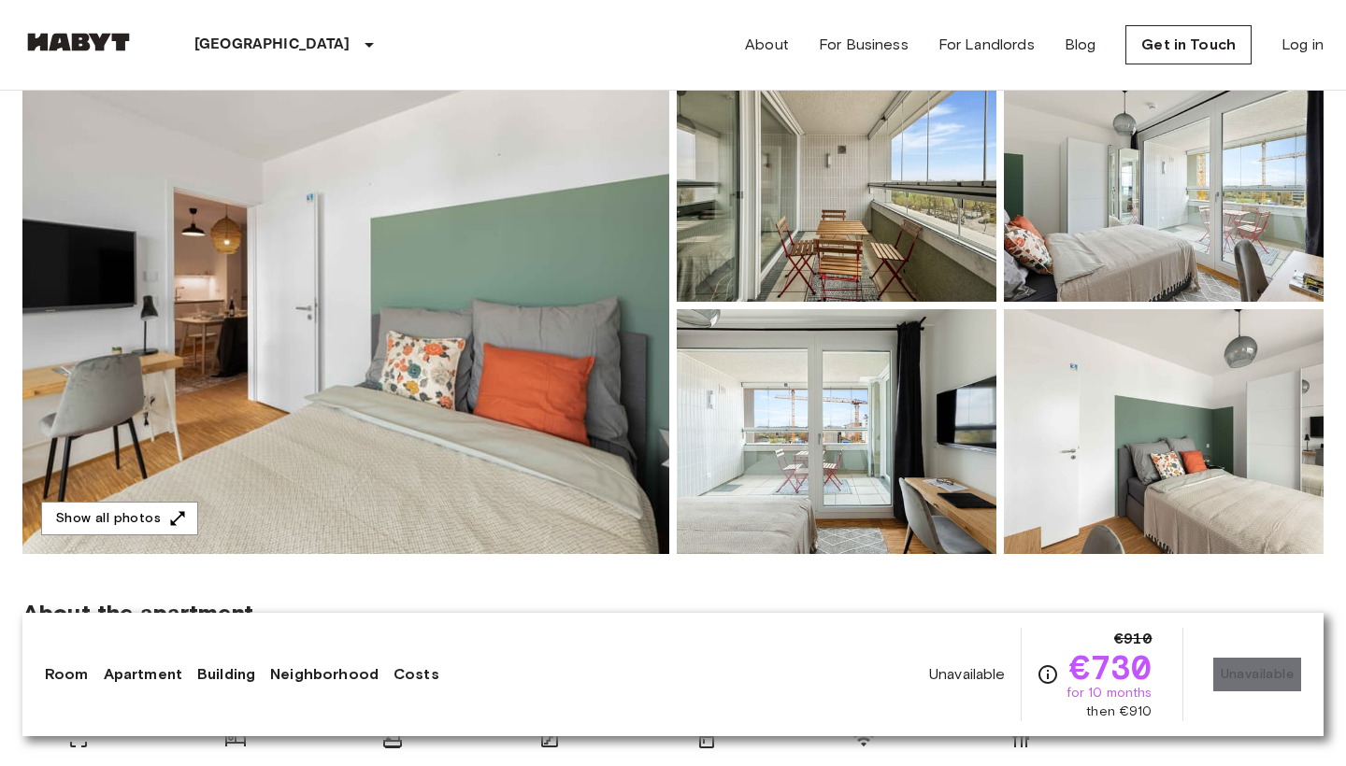
scroll to position [202, 0]
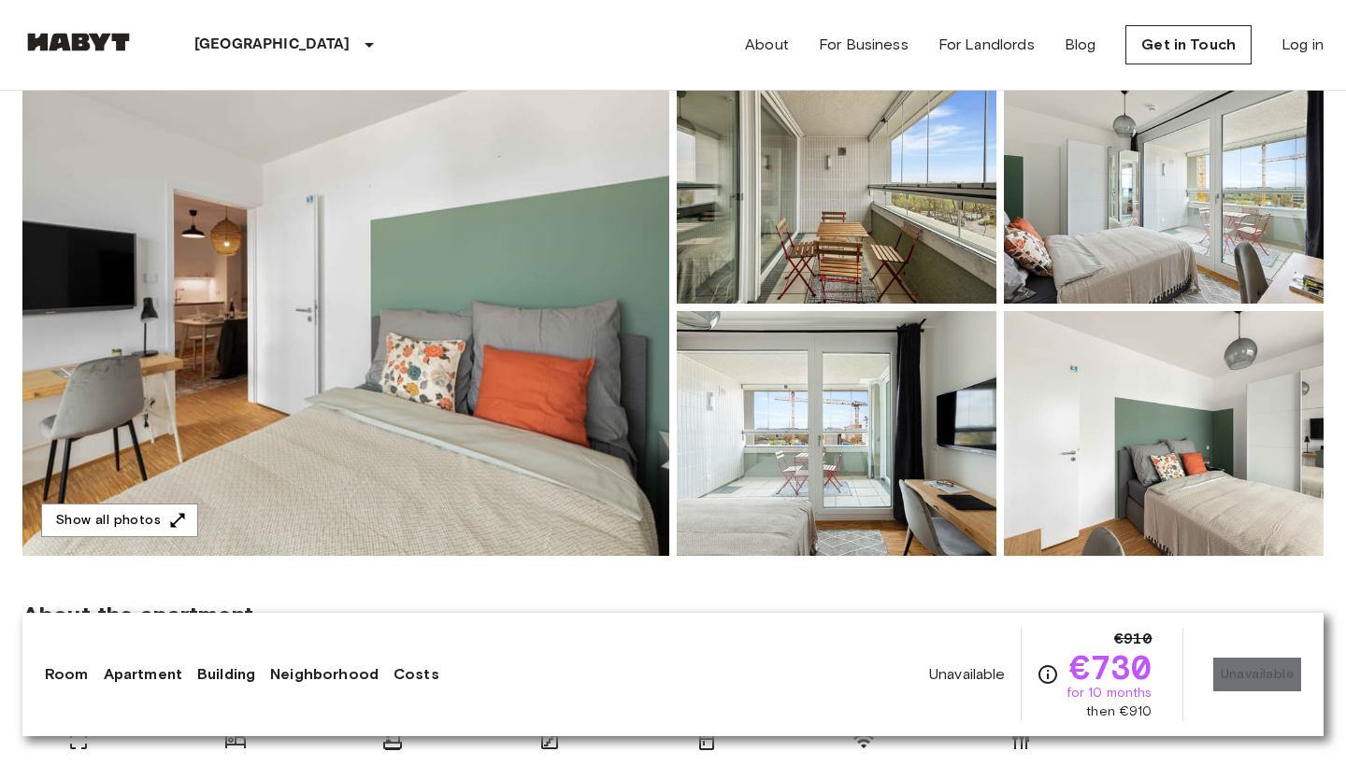
click at [605, 327] on img at bounding box center [345, 307] width 647 height 497
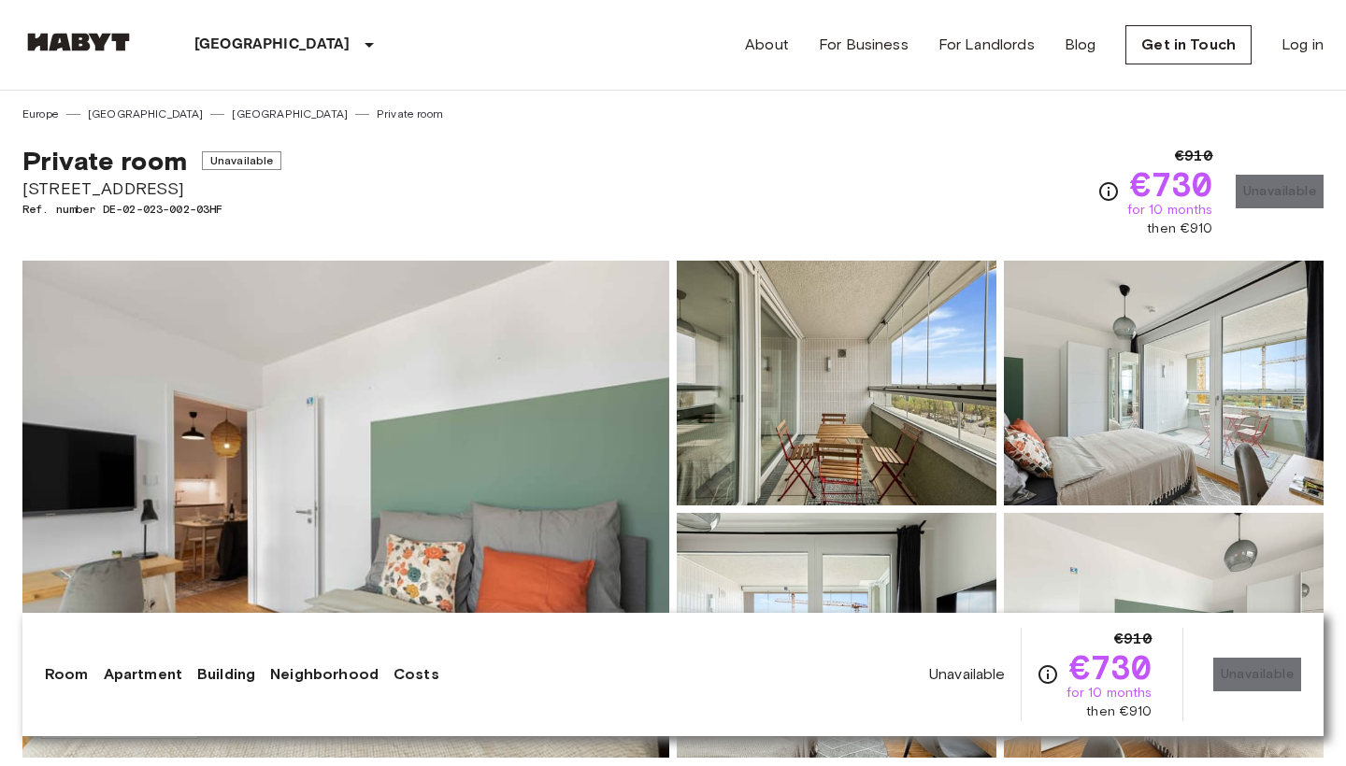
scroll to position [0, 0]
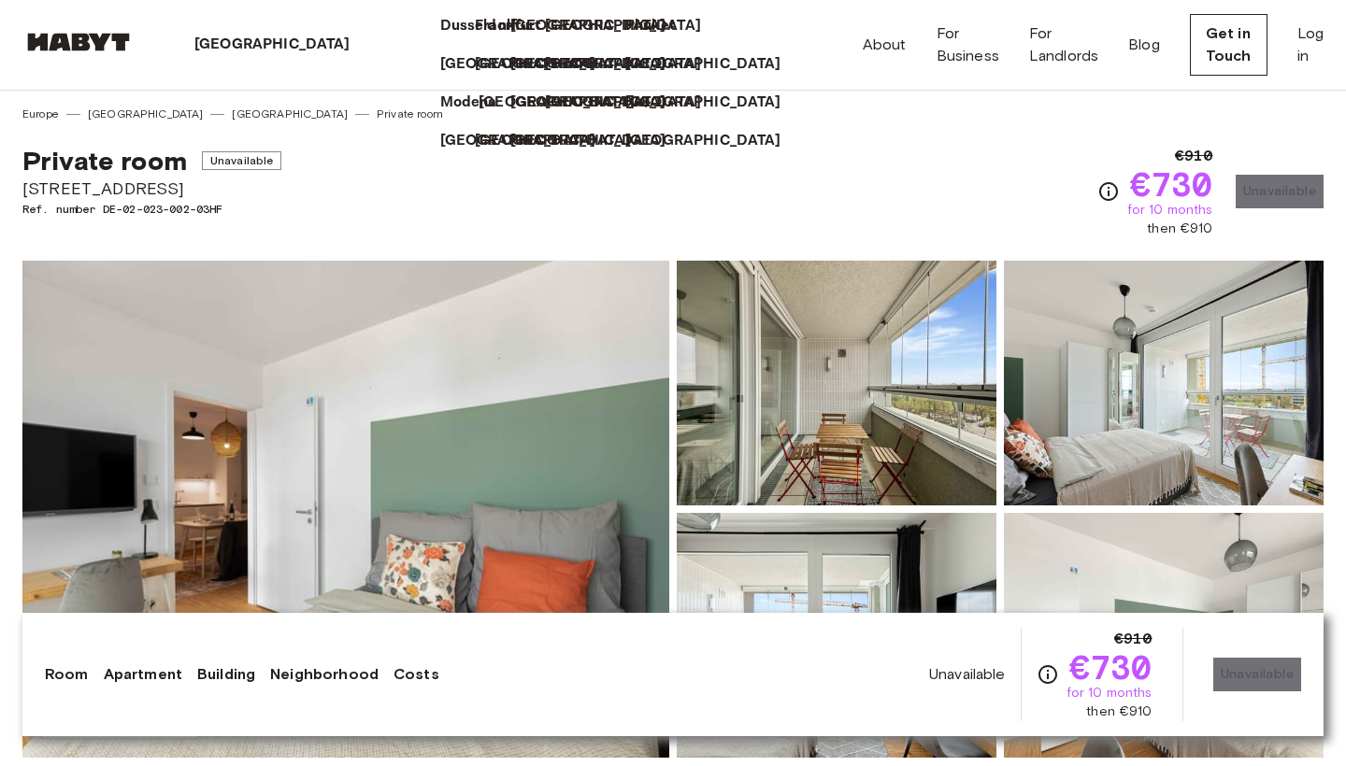
click at [478, 114] on p "[GEOGRAPHIC_DATA]" at bounding box center [556, 103] width 156 height 22
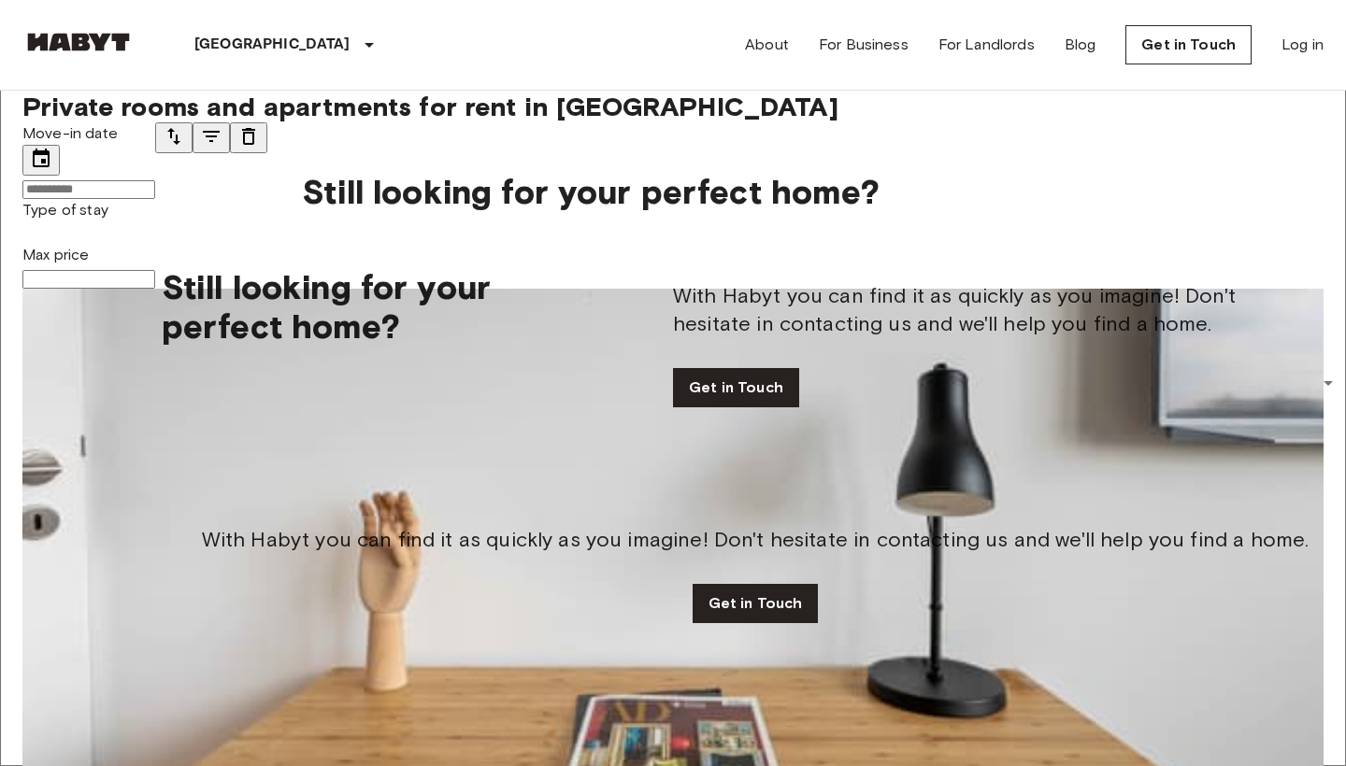
click at [112, 180] on input "Move-in date" at bounding box center [88, 189] width 133 height 19
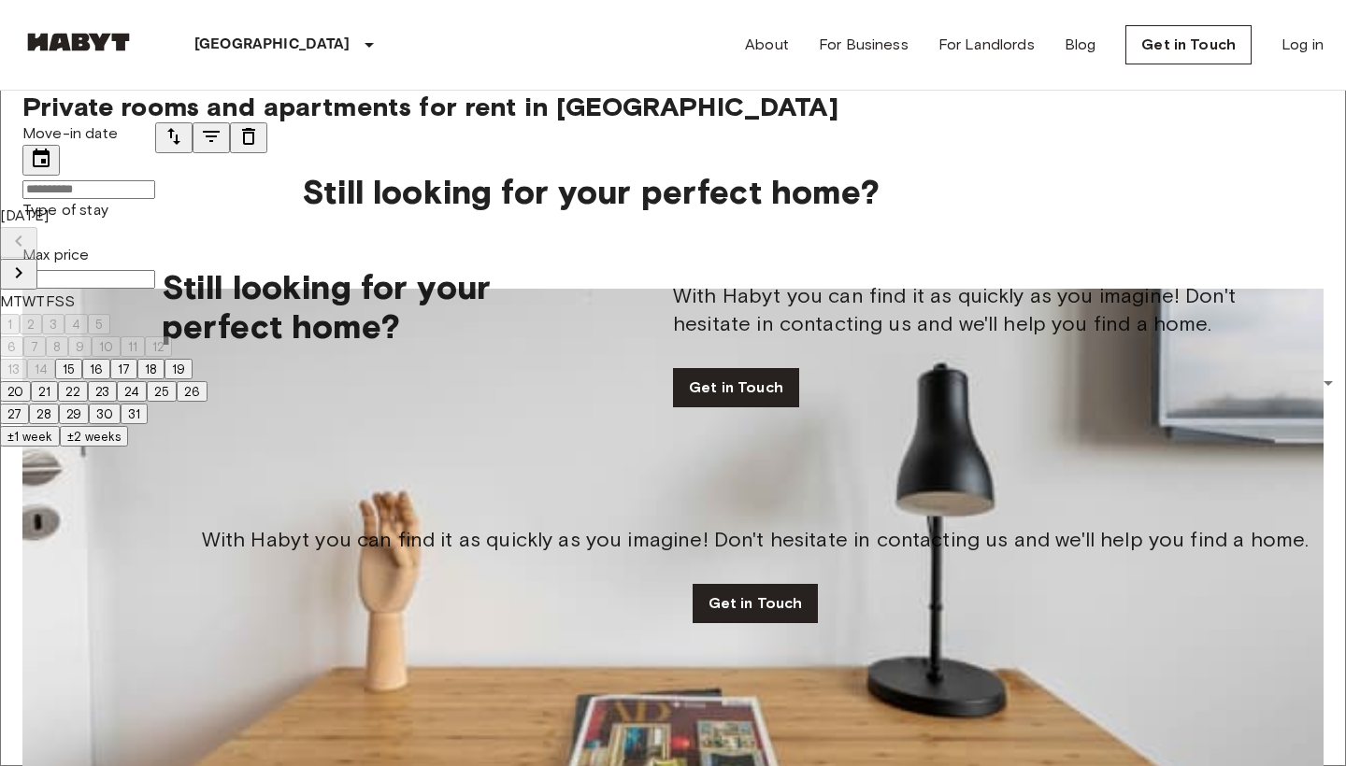
click at [30, 262] on icon "Next month" at bounding box center [18, 273] width 22 height 22
click at [22, 345] on button "3" at bounding box center [11, 346] width 22 height 21
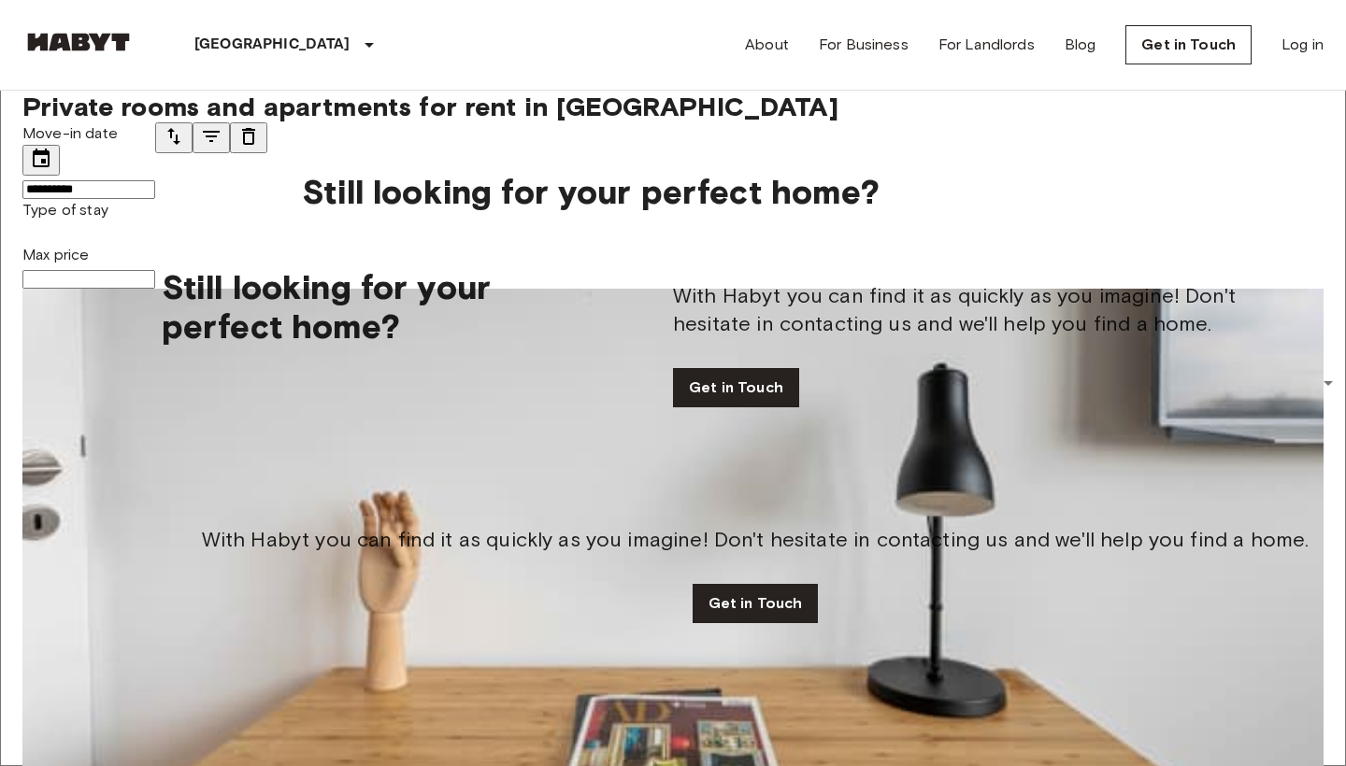
click at [155, 182] on input "**********" at bounding box center [88, 189] width 133 height 19
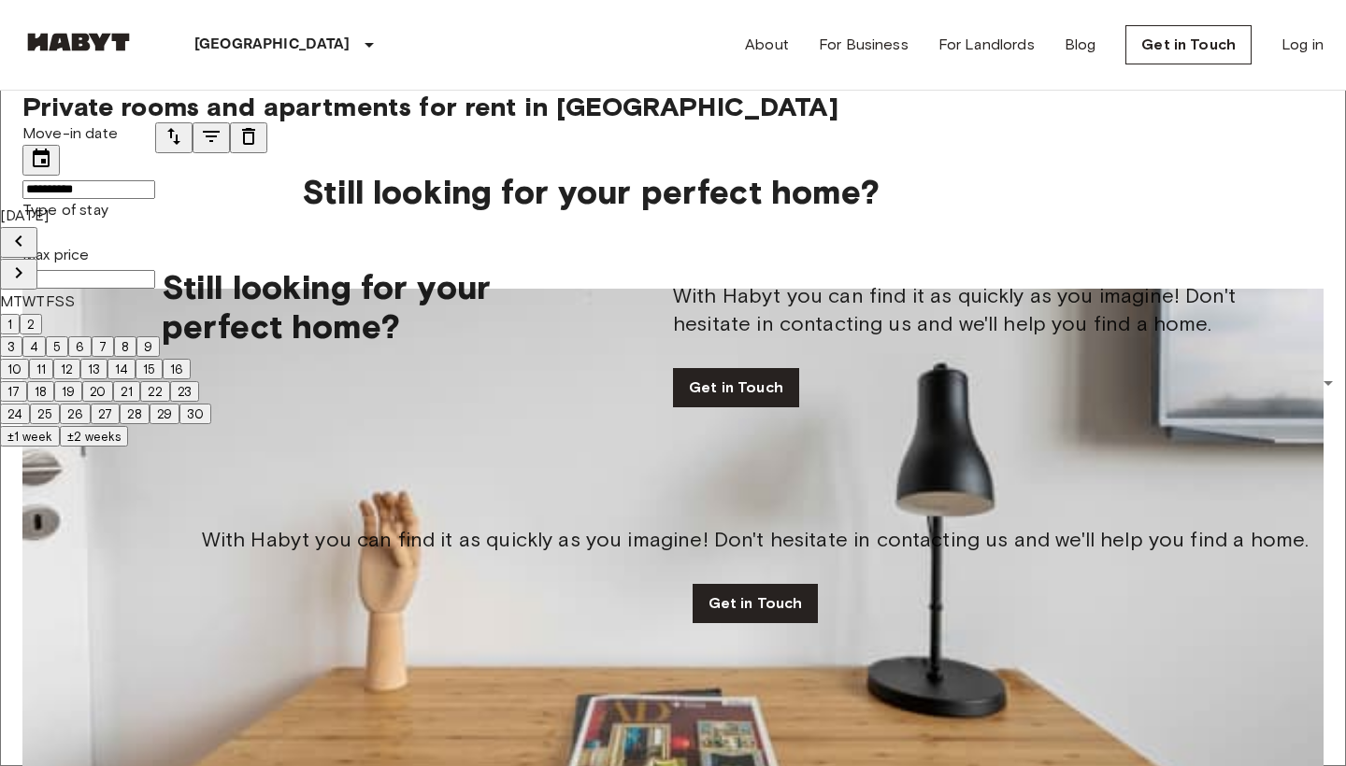
click at [163, 379] on button "15" at bounding box center [148, 369] width 27 height 21
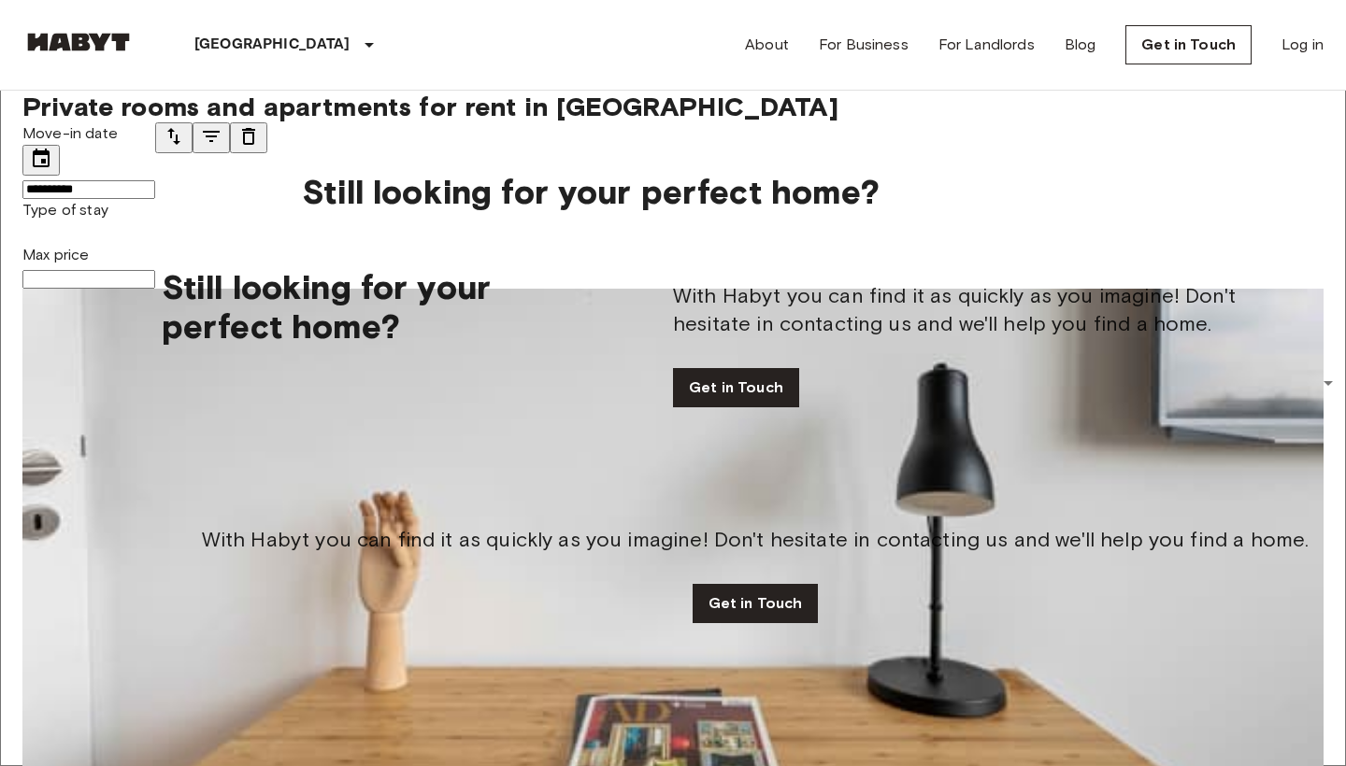
click at [155, 196] on input "**********" at bounding box center [88, 189] width 133 height 19
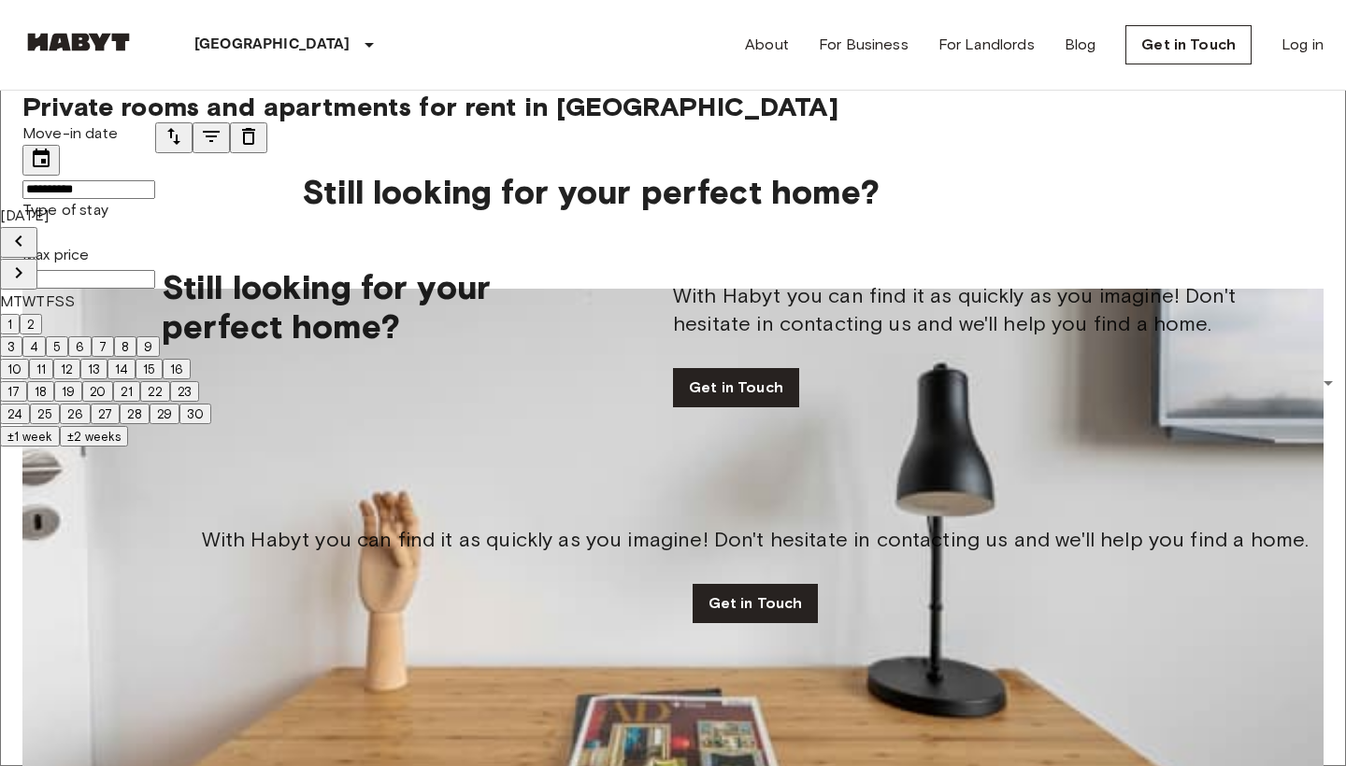
click at [30, 262] on icon "Next month" at bounding box center [18, 273] width 22 height 22
click at [20, 314] on button "1" at bounding box center [10, 324] width 20 height 21
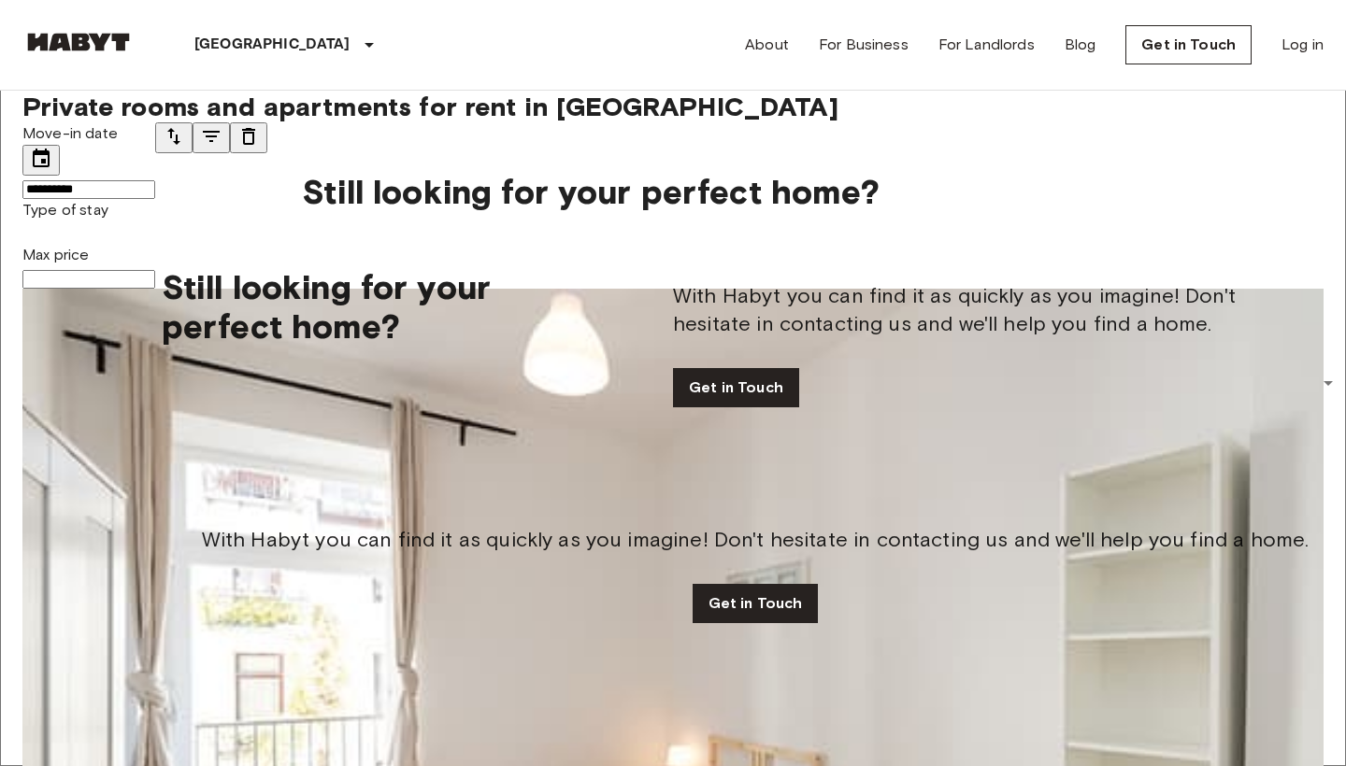
type input "**********"
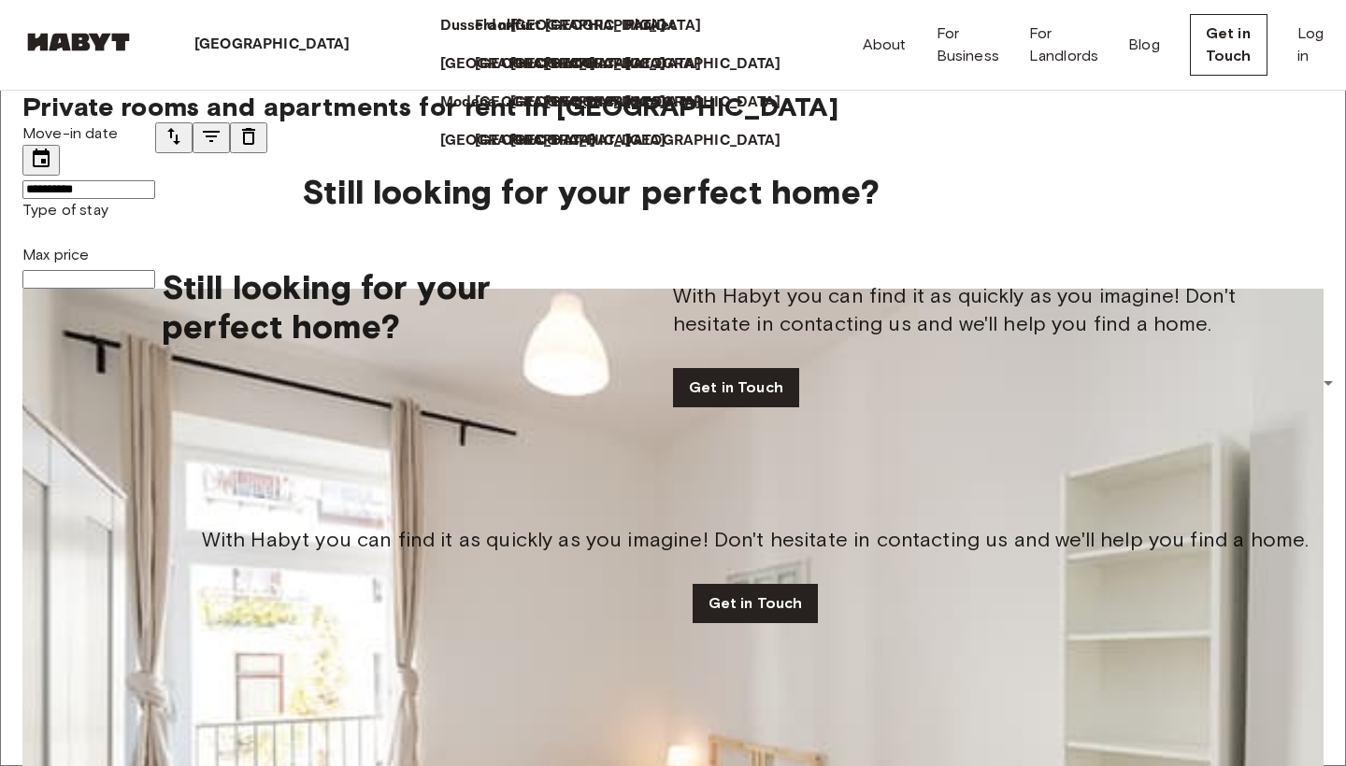
click at [208, 35] on p "[GEOGRAPHIC_DATA]" at bounding box center [272, 45] width 156 height 22
click at [273, 31] on div "[GEOGRAPHIC_DATA]" at bounding box center [276, 45] width 283 height 90
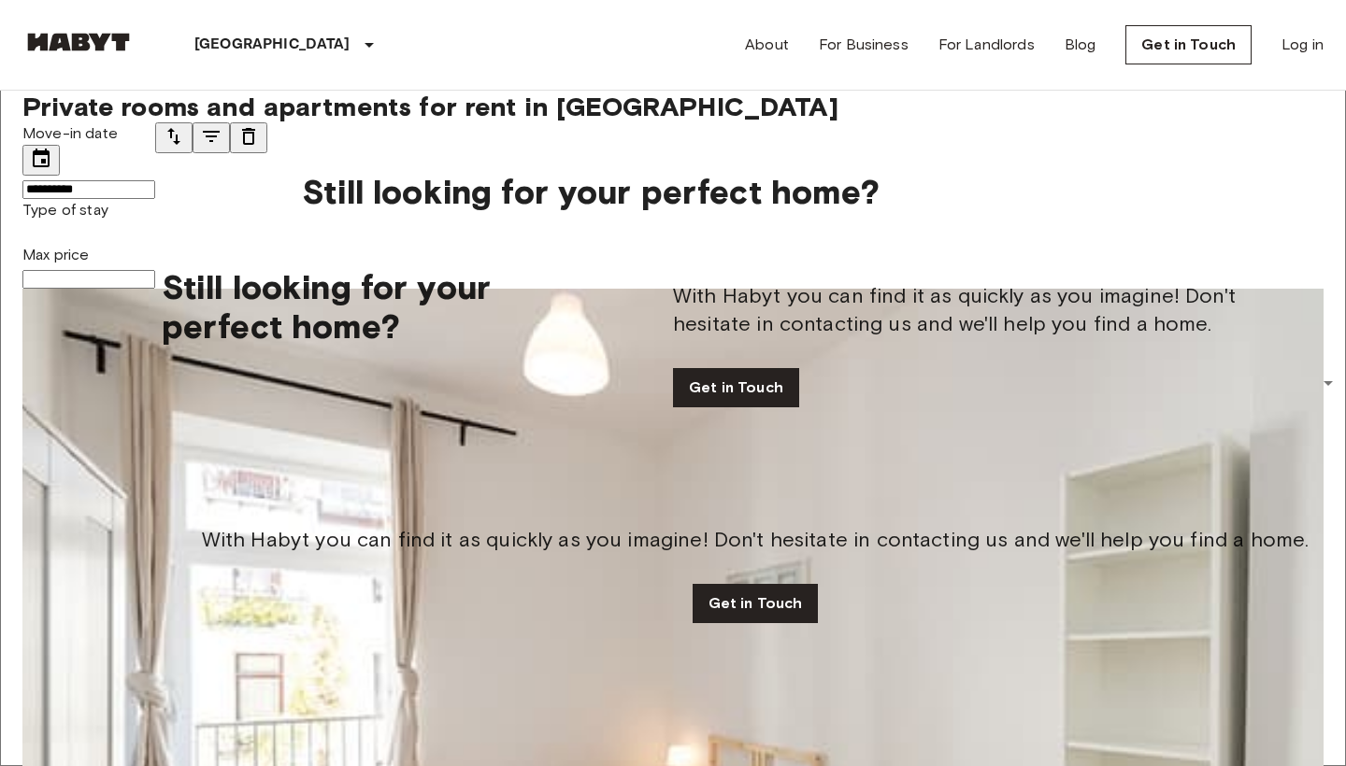
scroll to position [0, 0]
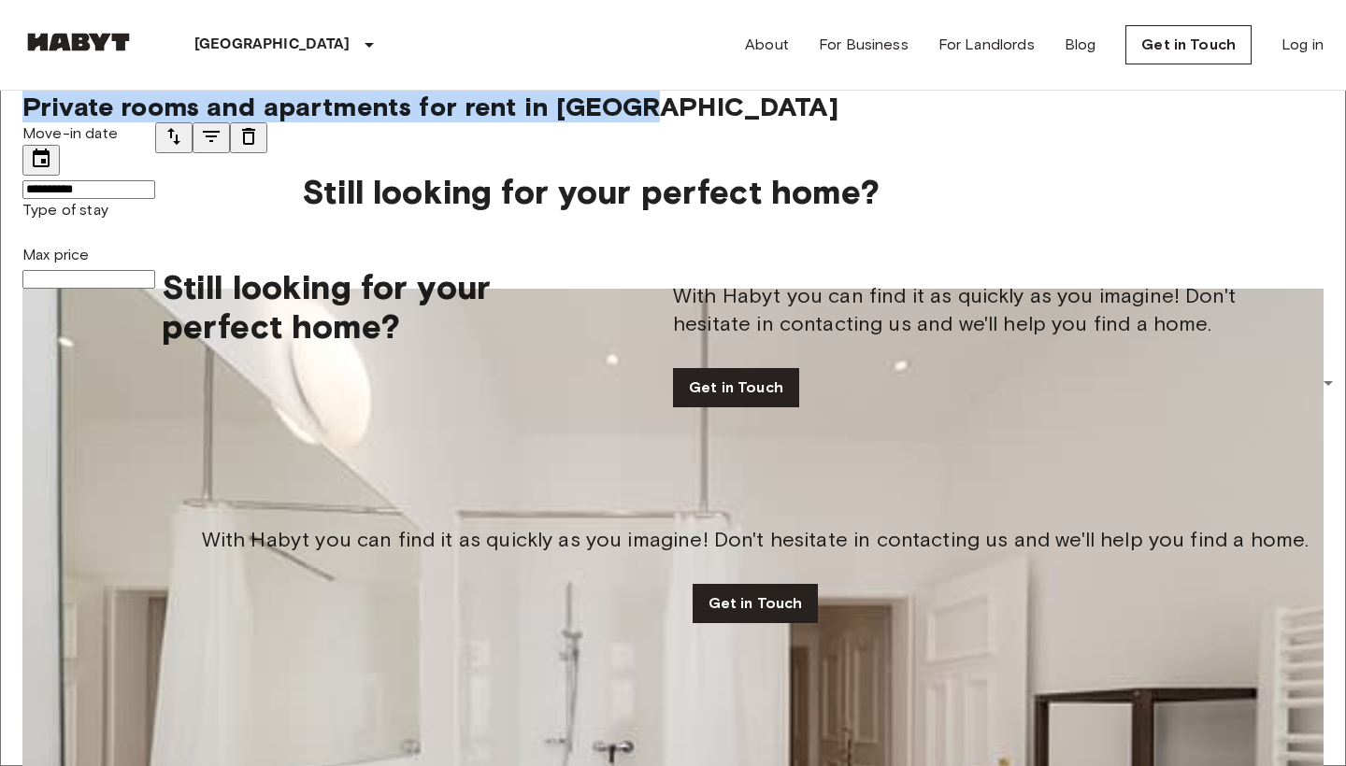
drag, startPoint x: 666, startPoint y: 127, endPoint x: 0, endPoint y: 133, distance: 666.3
click at [23, 122] on span "Private rooms and apartments for rent in Munich" at bounding box center [430, 107] width 816 height 32
drag, startPoint x: 23, startPoint y: 133, endPoint x: 633, endPoint y: 122, distance: 609.4
click at [633, 122] on span "Private rooms and apartments for rent in Munich" at bounding box center [430, 107] width 816 height 32
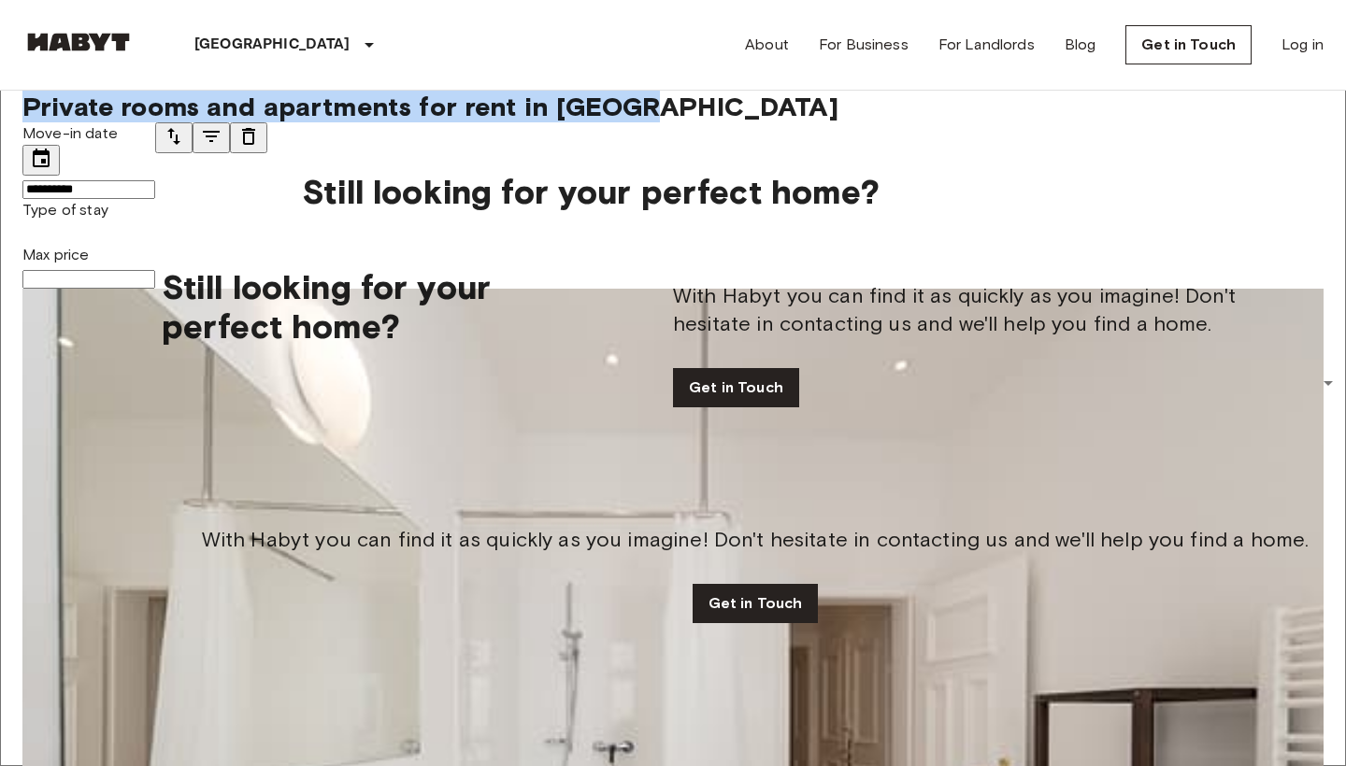
drag, startPoint x: 665, startPoint y: 135, endPoint x: 21, endPoint y: 138, distance: 643.9
drag, startPoint x: 25, startPoint y: 126, endPoint x: 665, endPoint y: 120, distance: 640.1
click at [665, 120] on span "Private rooms and apartments for rent in Munich" at bounding box center [430, 107] width 816 height 32
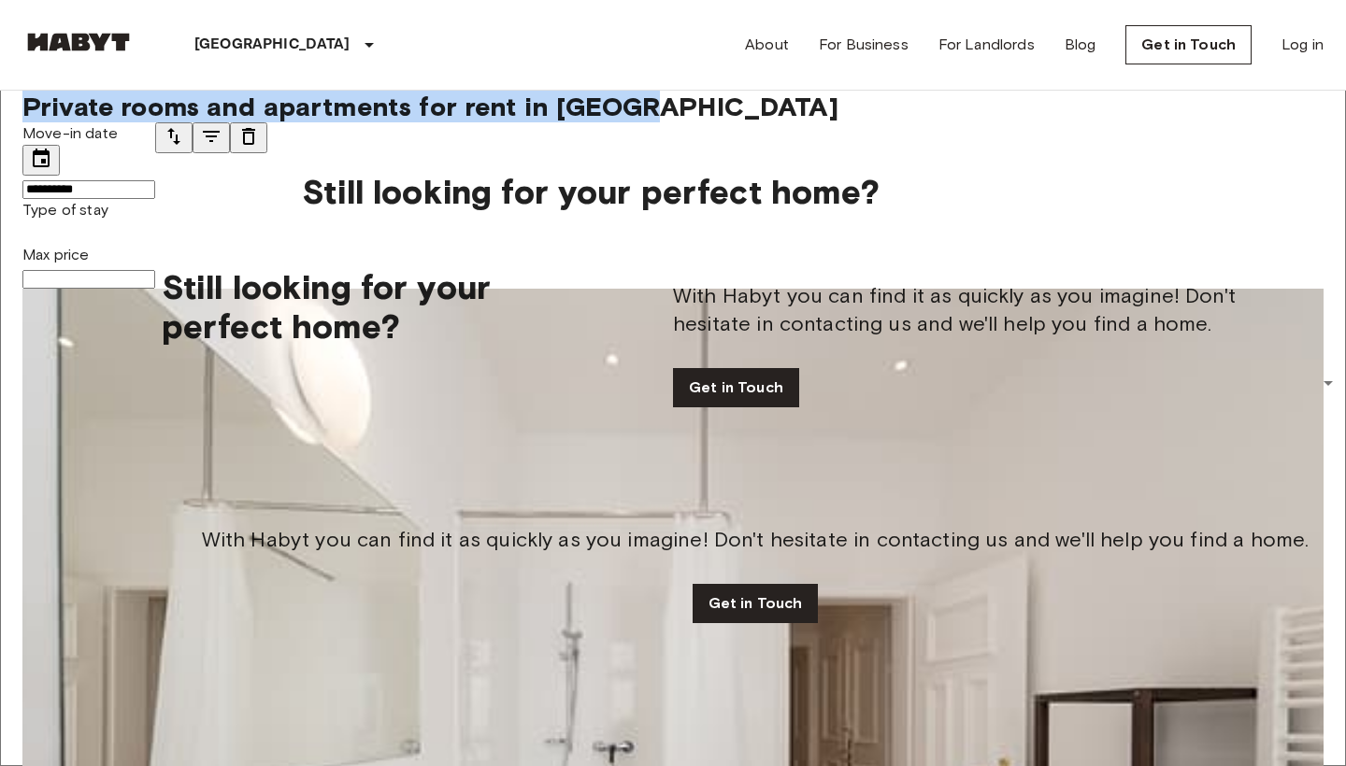
click at [665, 120] on span "Private rooms and apartments for rent in Munich" at bounding box center [430, 107] width 816 height 32
drag, startPoint x: 665, startPoint y: 127, endPoint x: 18, endPoint y: 129, distance: 647.6
drag, startPoint x: 21, startPoint y: 129, endPoint x: 663, endPoint y: 130, distance: 642.9
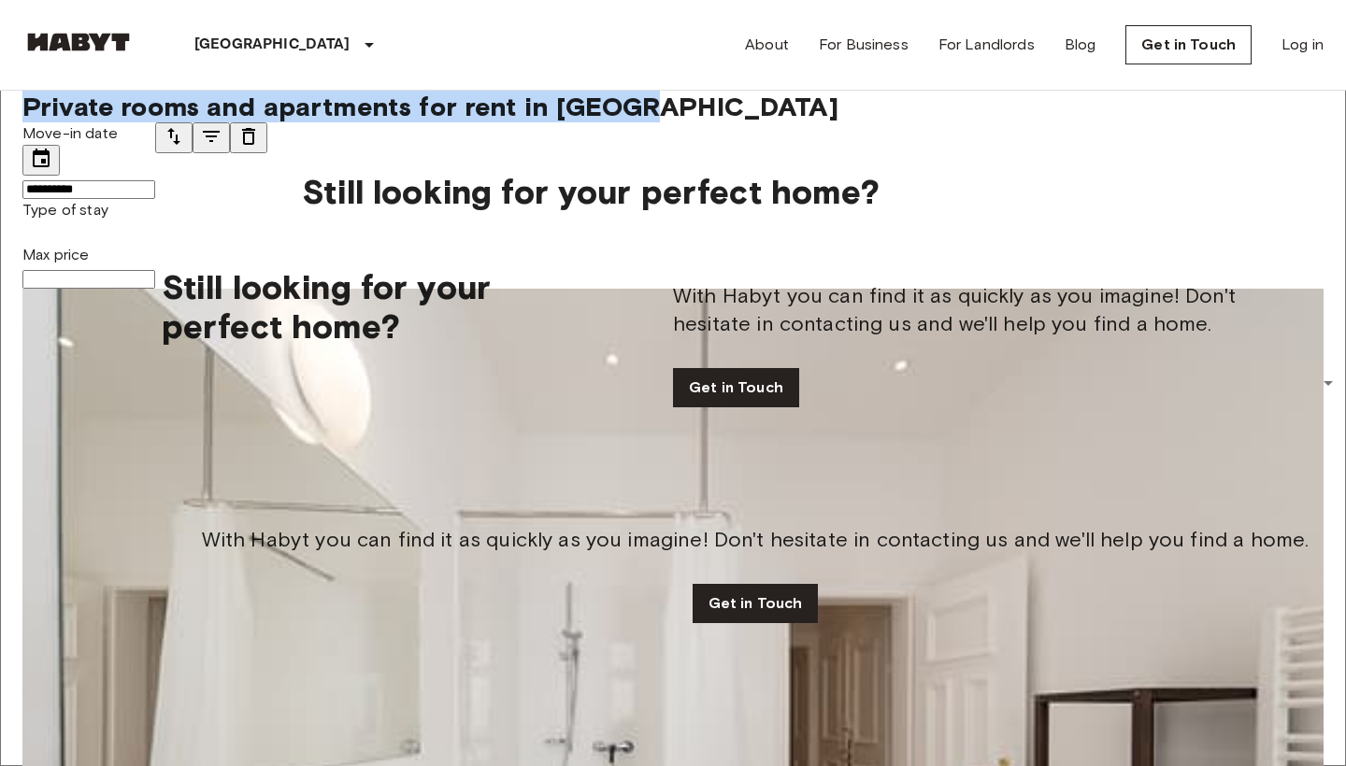
click at [663, 122] on span "Private rooms and apartments for rent in Munich" at bounding box center [430, 107] width 816 height 32
drag, startPoint x: 663, startPoint y: 130, endPoint x: 24, endPoint y: 125, distance: 639.2
click at [24, 122] on span "Private rooms and apartments for rent in Munich" at bounding box center [430, 107] width 816 height 32
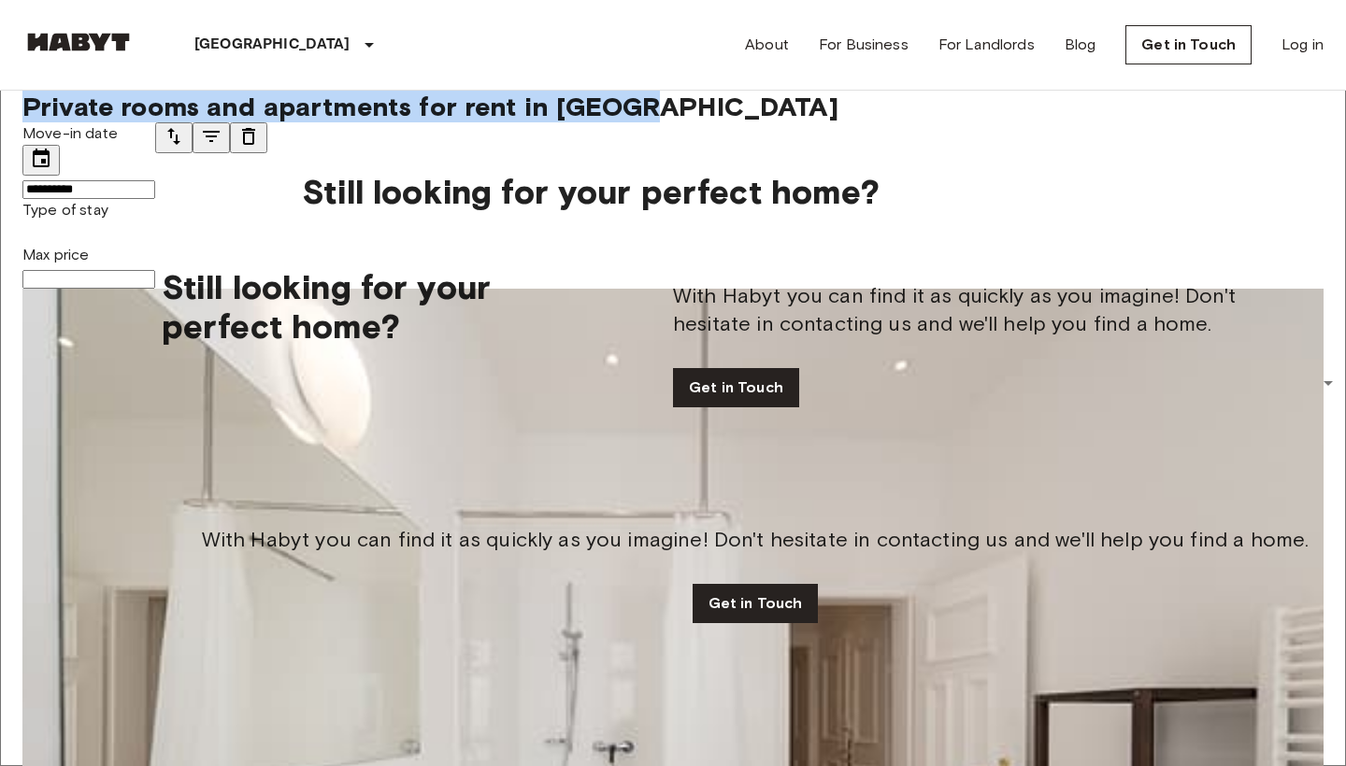
drag, startPoint x: 28, startPoint y: 133, endPoint x: 678, endPoint y: 131, distance: 650.4
click at [678, 122] on span "Private rooms and apartments for rent in Munich" at bounding box center [430, 107] width 816 height 32
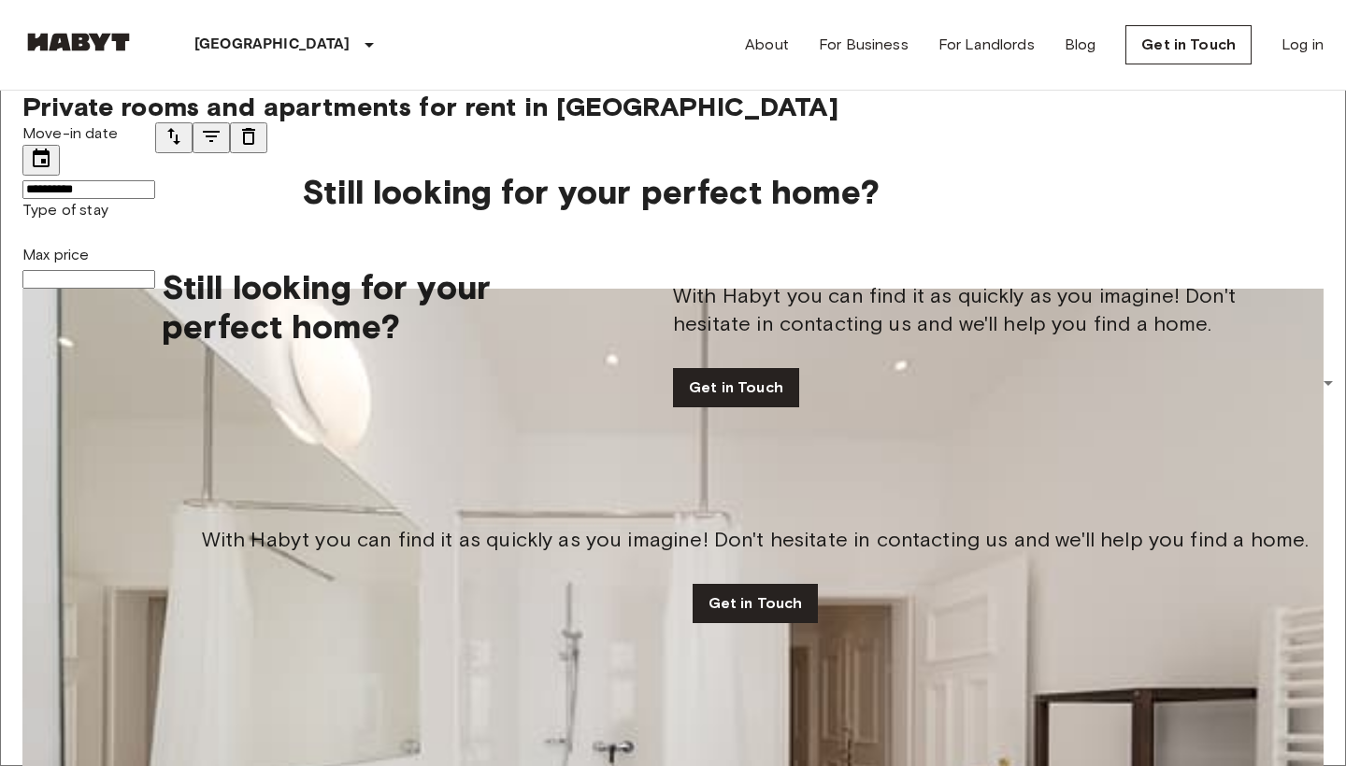
click at [678, 122] on span "Private rooms and apartments for rent in Munich" at bounding box center [430, 107] width 816 height 32
click at [659, 122] on span "Private rooms and apartments for rent in Munich" at bounding box center [430, 107] width 816 height 32
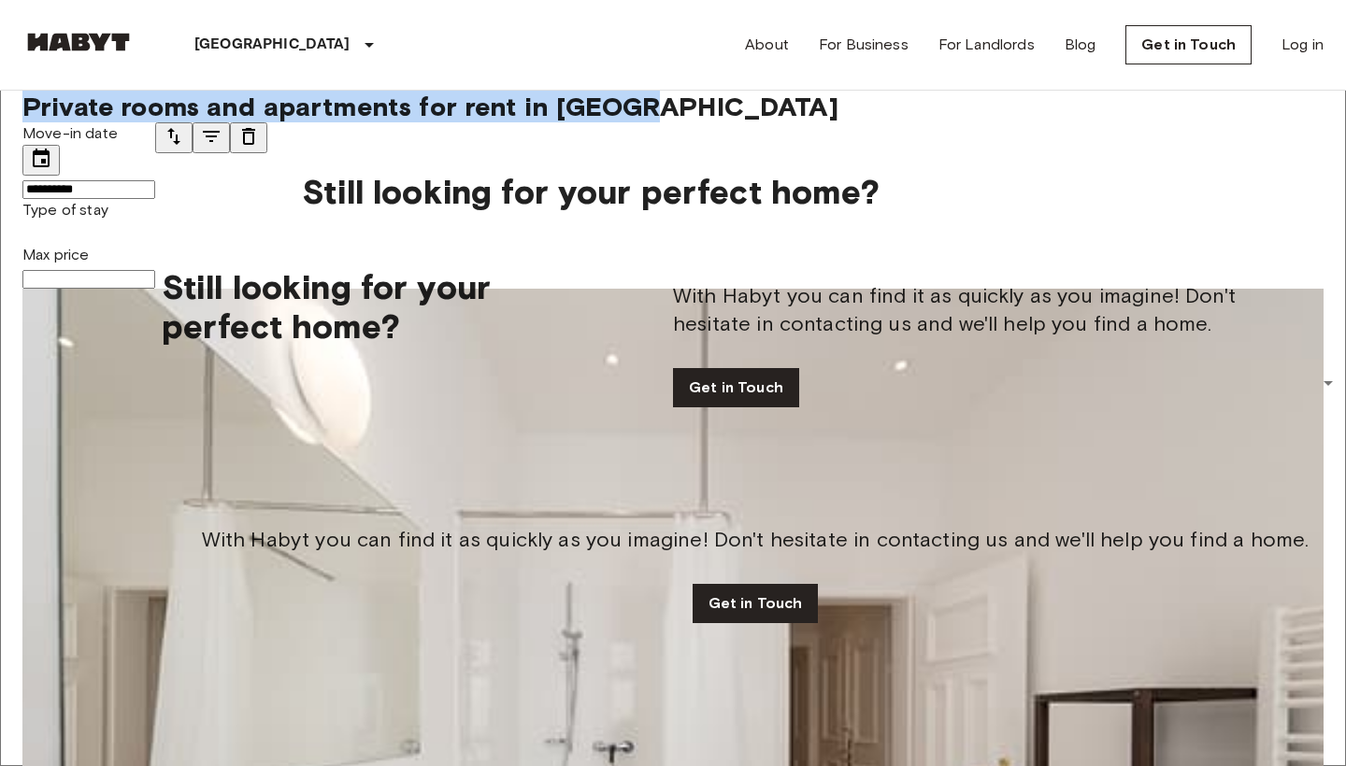
drag, startPoint x: 663, startPoint y: 133, endPoint x: 26, endPoint y: 134, distance: 636.4
click at [26, 122] on span "Private rooms and apartments for rent in Munich" at bounding box center [430, 107] width 816 height 32
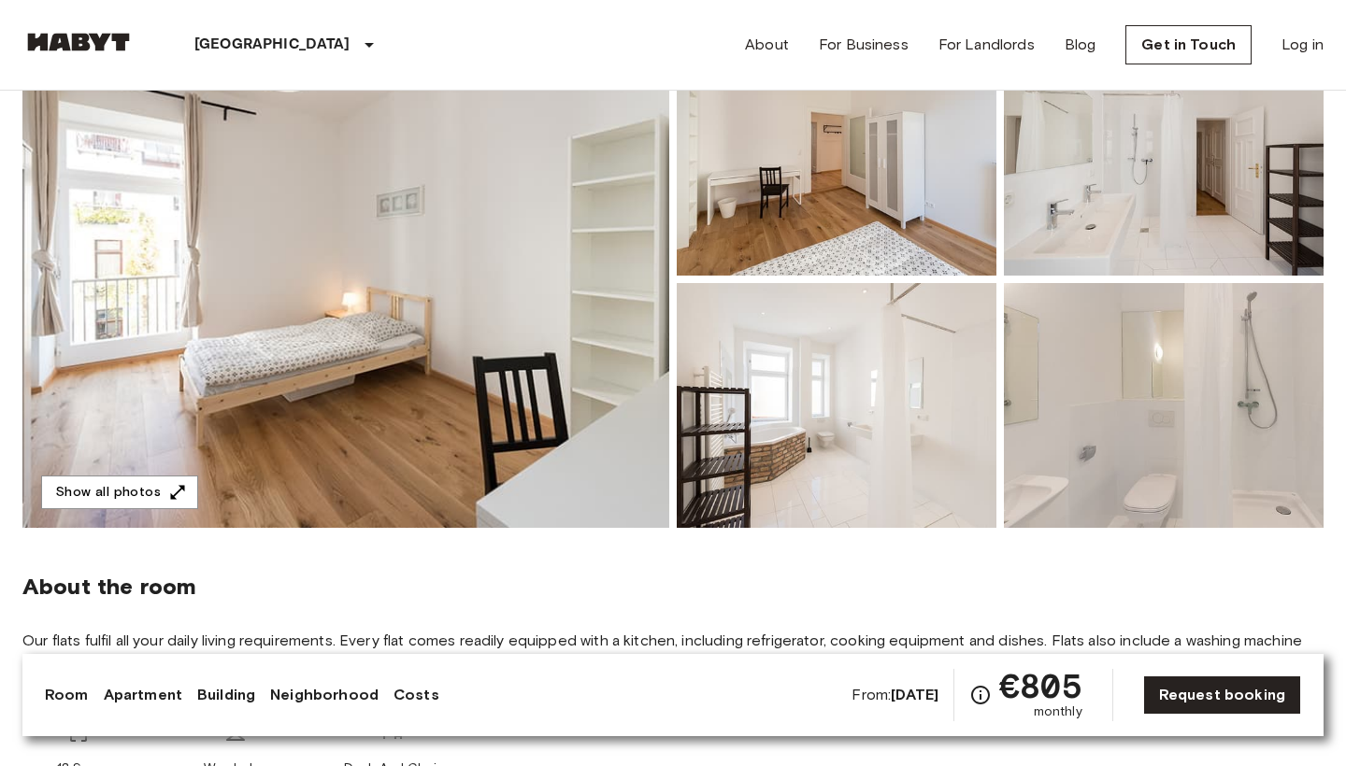
click at [284, 442] on img at bounding box center [345, 279] width 647 height 497
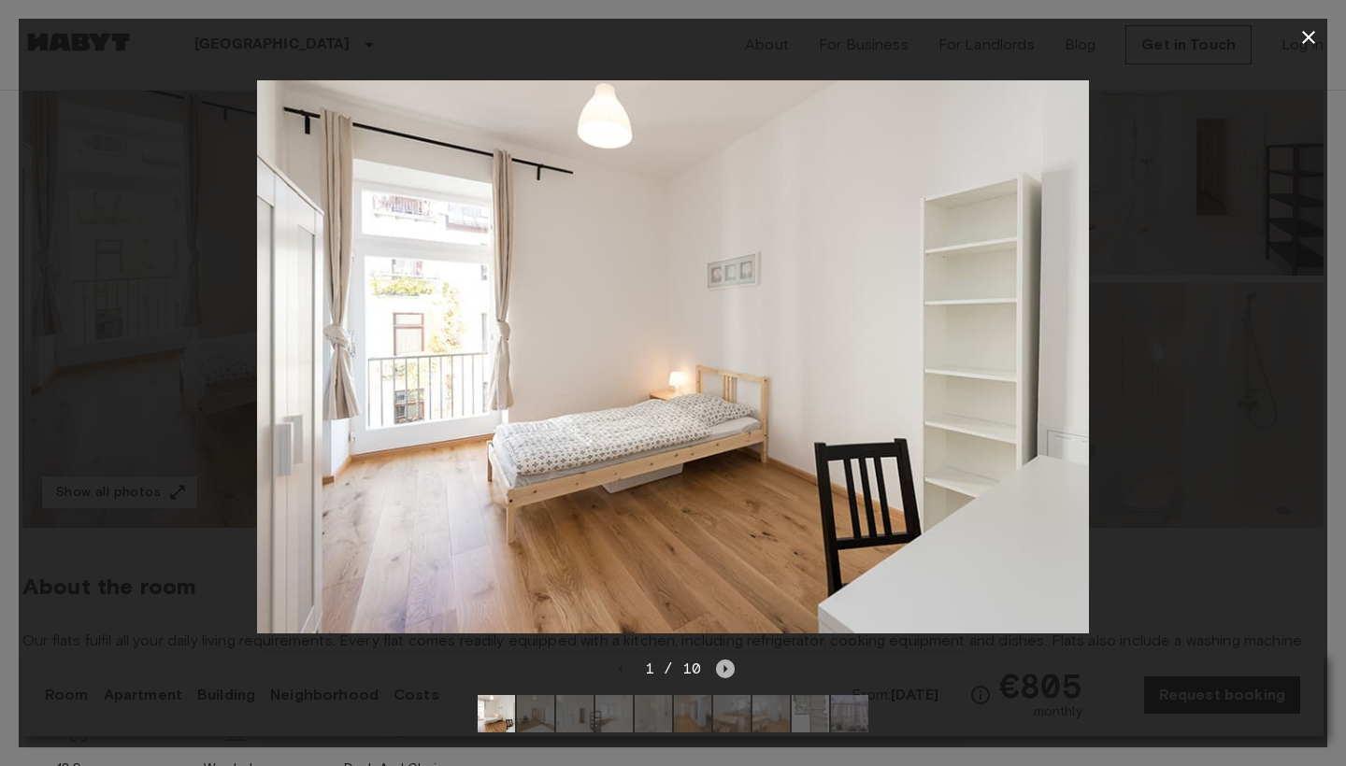
click at [727, 662] on icon "Next image" at bounding box center [725, 669] width 19 height 19
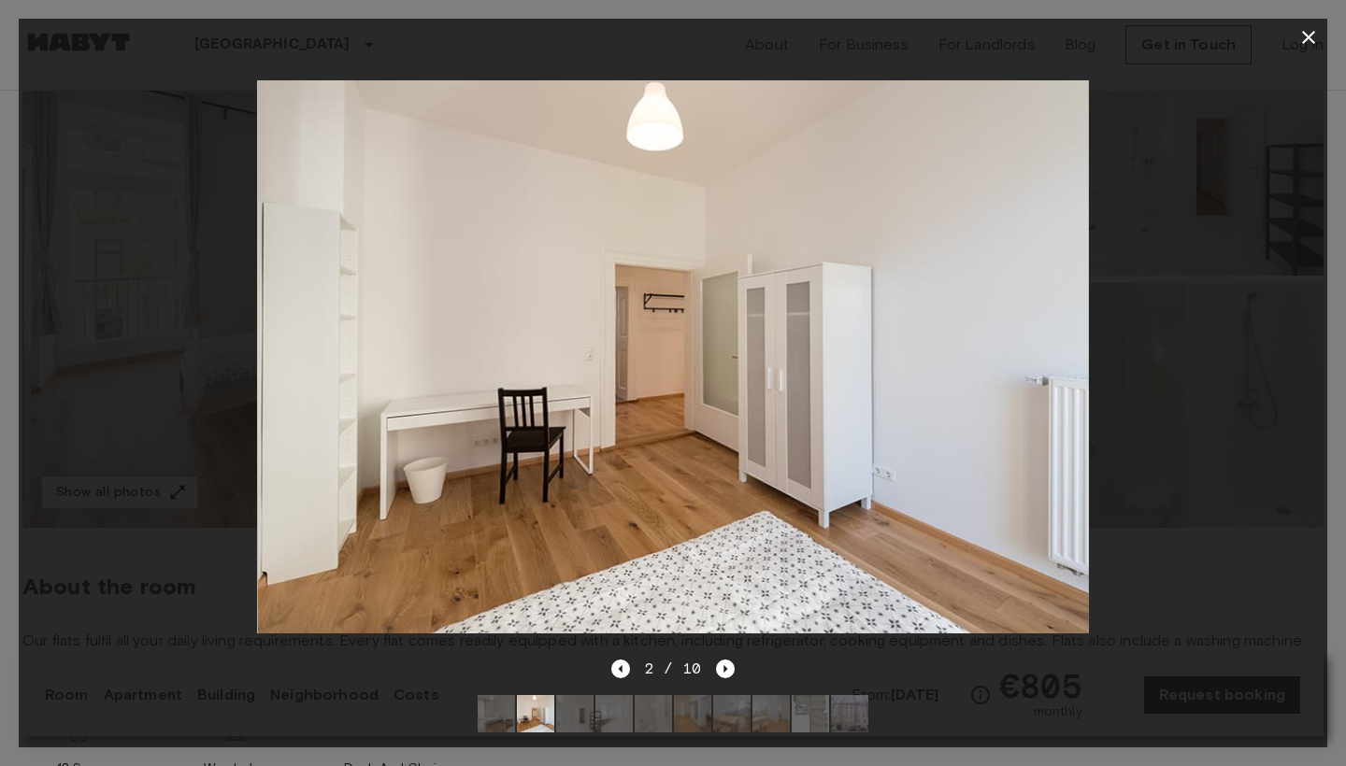
click at [634, 669] on div "2 / 10" at bounding box center [673, 669] width 124 height 22
click at [621, 666] on icon "Previous image" at bounding box center [620, 669] width 19 height 19
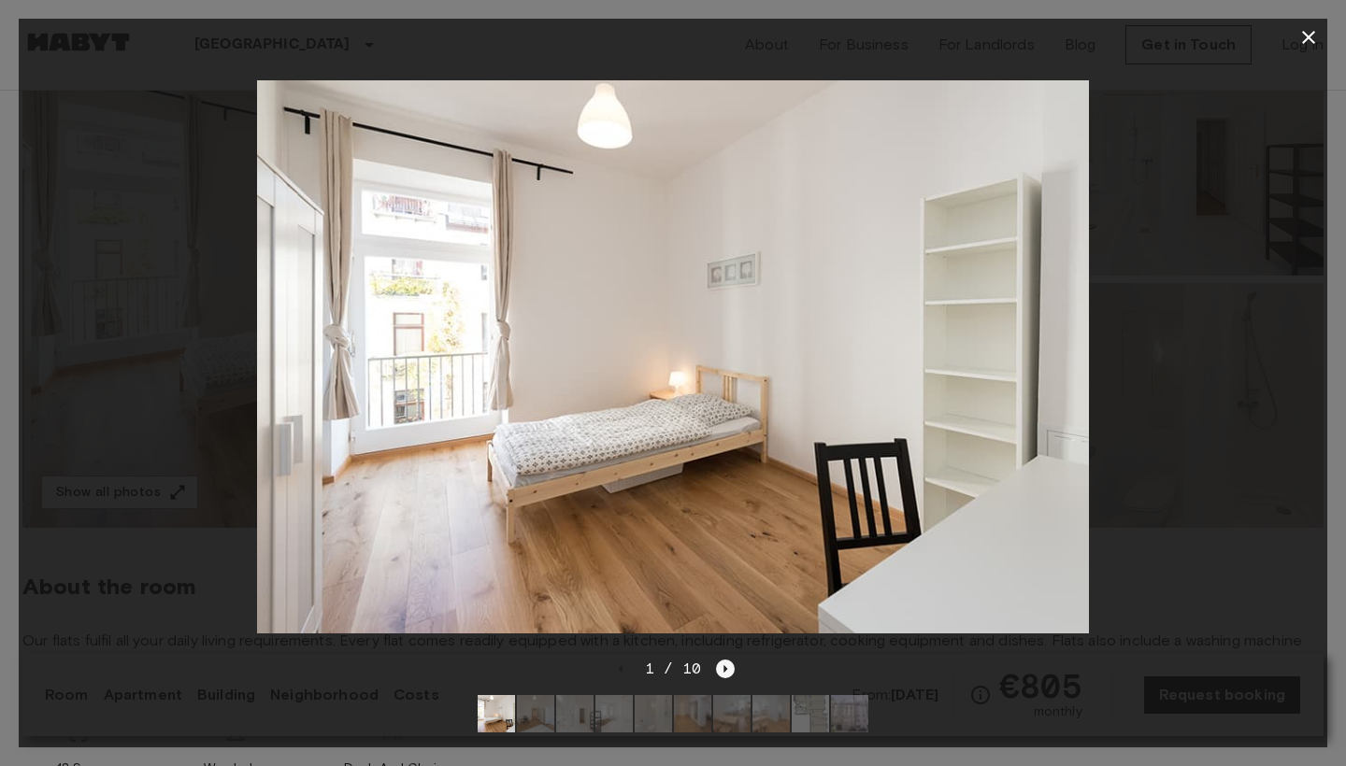
click at [726, 675] on icon "Next image" at bounding box center [725, 669] width 19 height 19
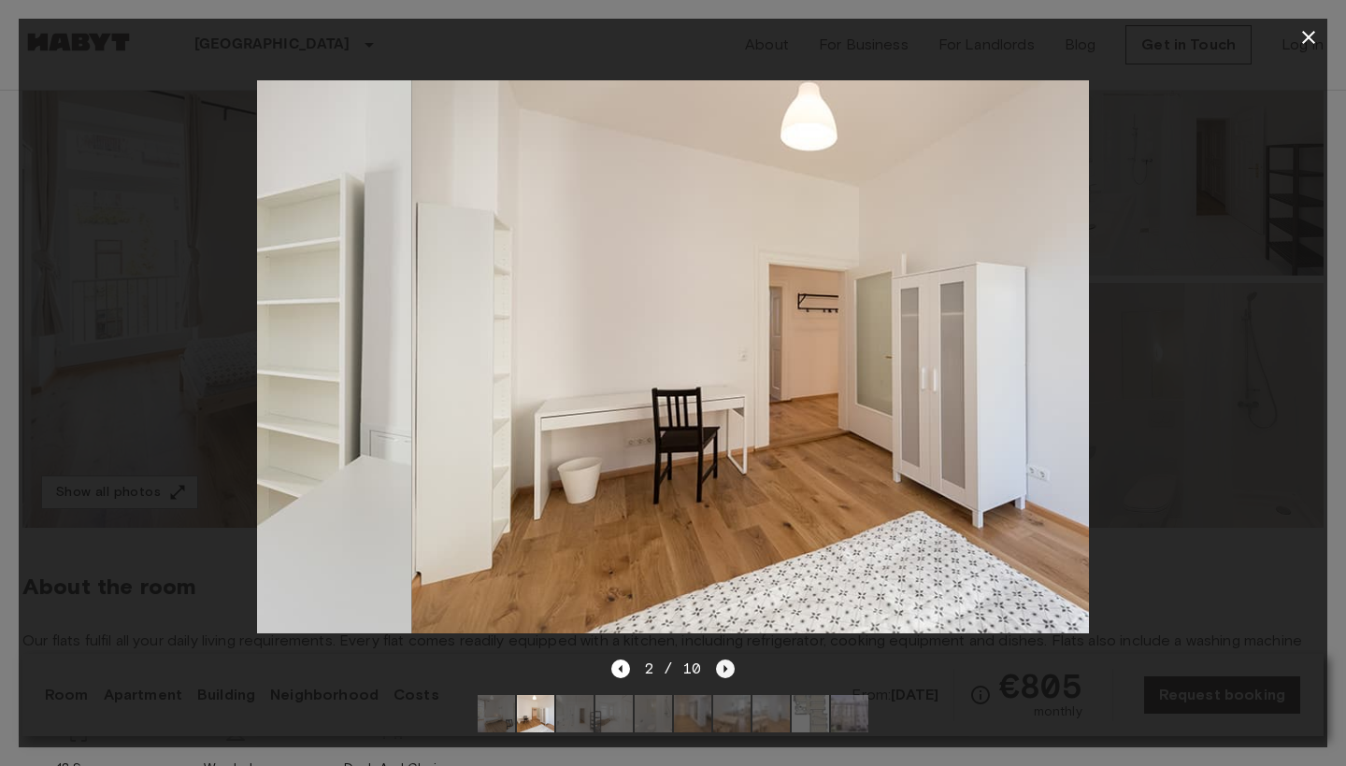
click at [726, 675] on icon "Next image" at bounding box center [725, 669] width 19 height 19
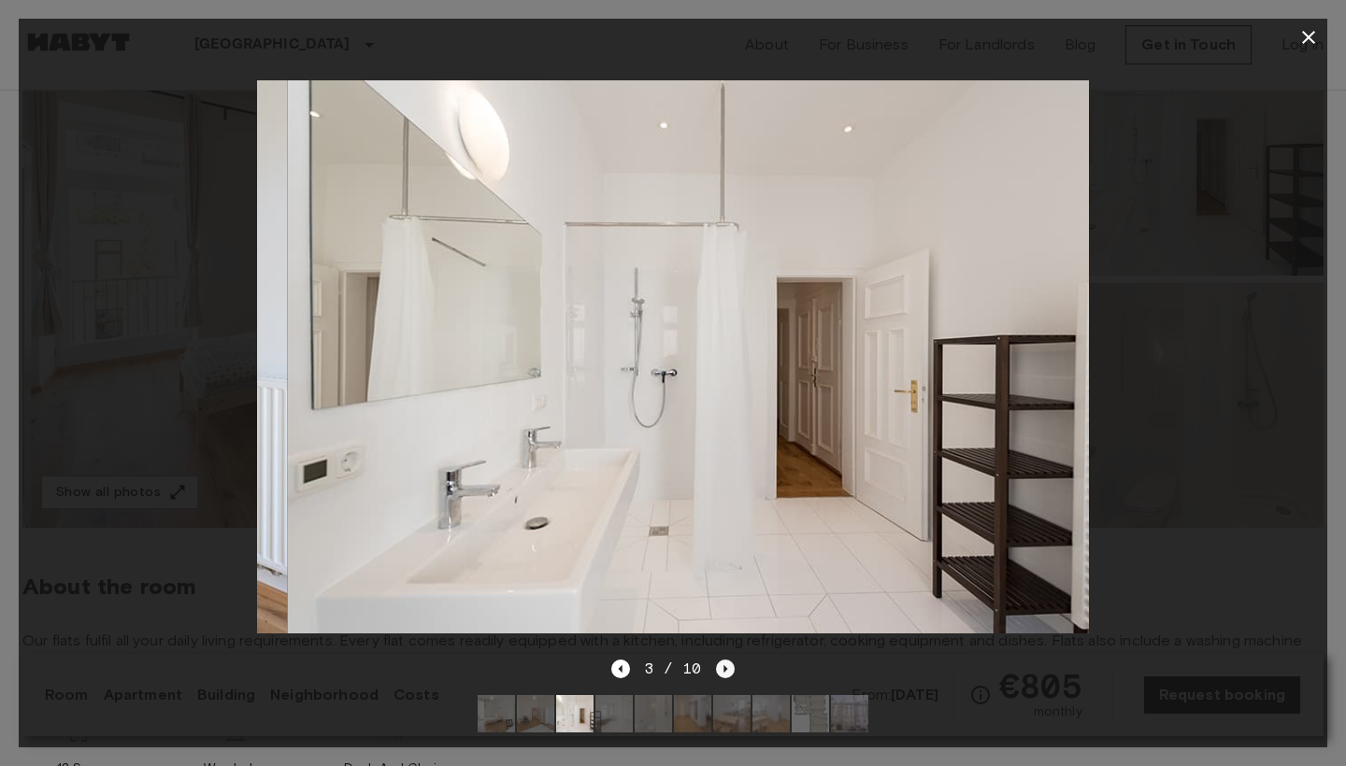
click at [726, 675] on icon "Next image" at bounding box center [725, 669] width 19 height 19
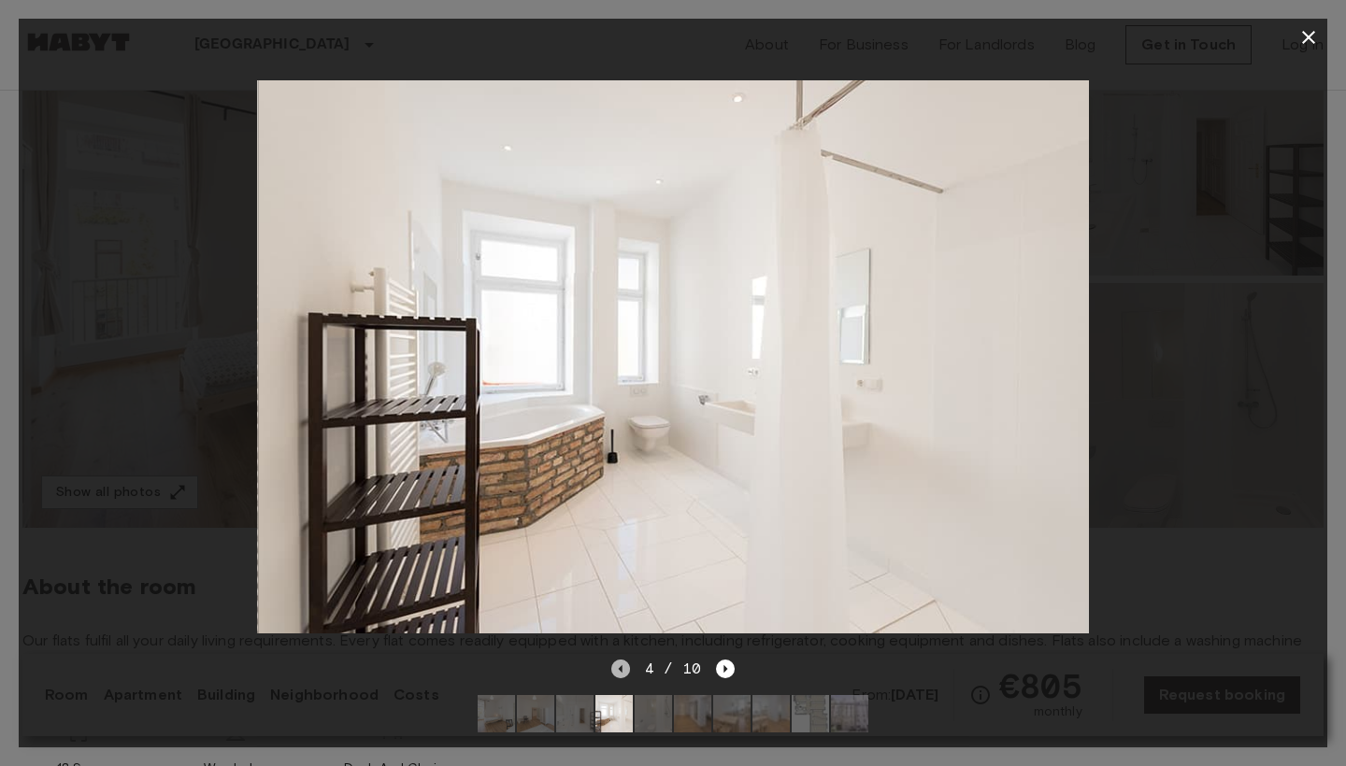
click at [627, 677] on icon "Previous image" at bounding box center [620, 669] width 19 height 19
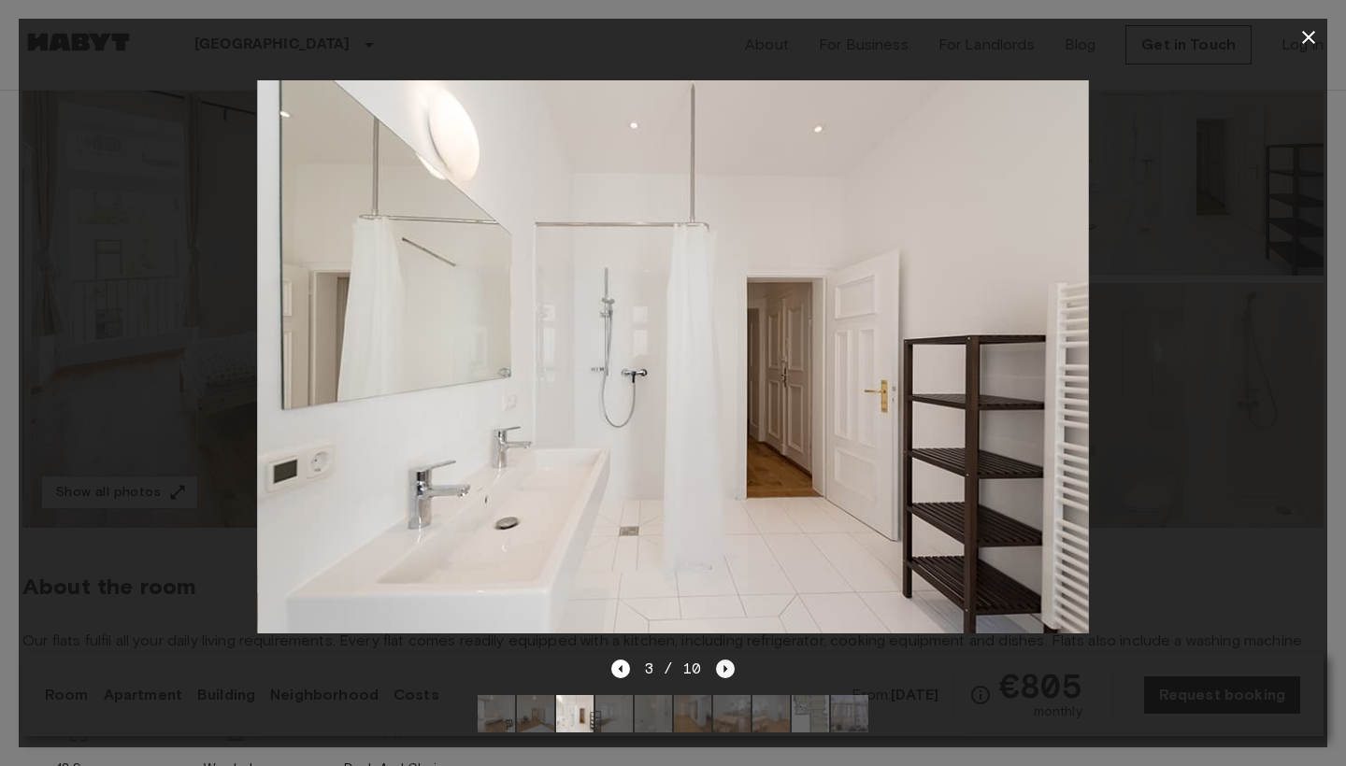
click at [730, 673] on icon "Next image" at bounding box center [725, 669] width 19 height 19
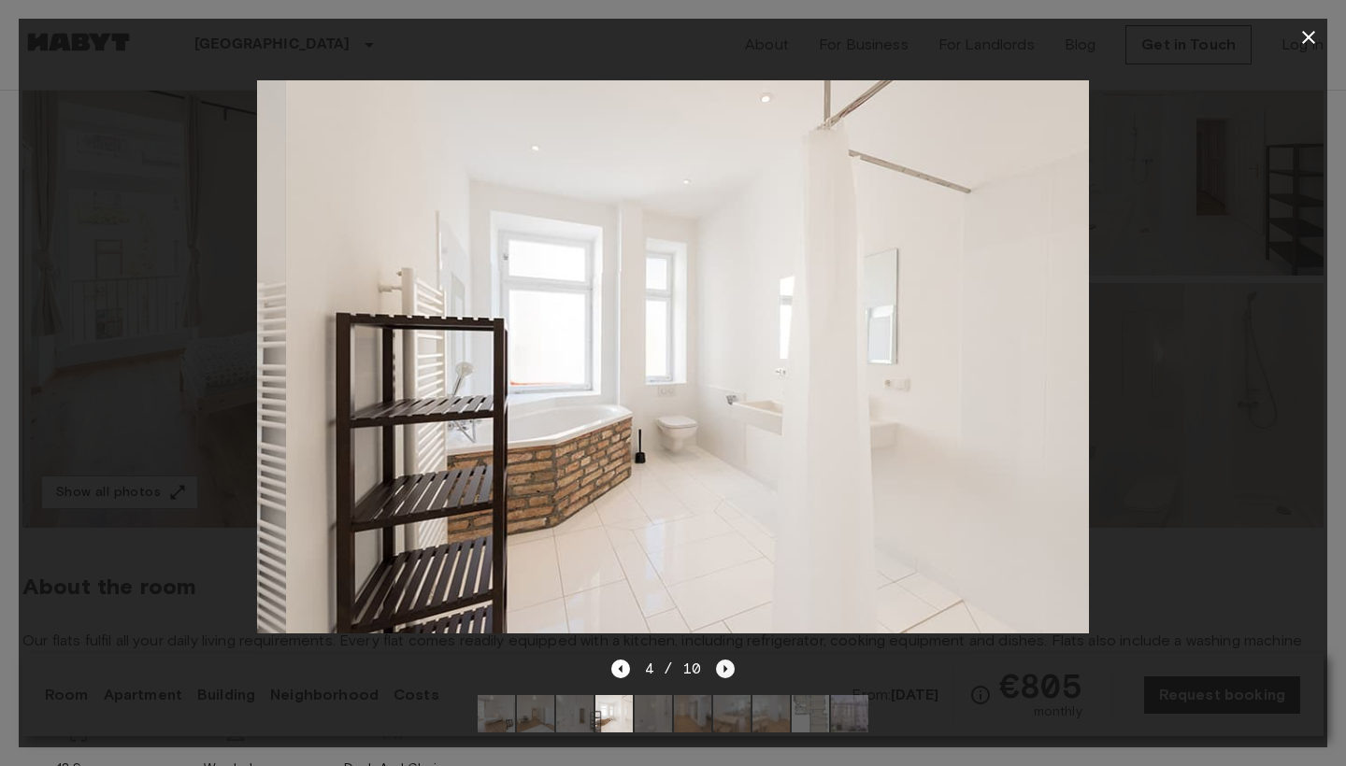
click at [730, 673] on icon "Next image" at bounding box center [725, 669] width 19 height 19
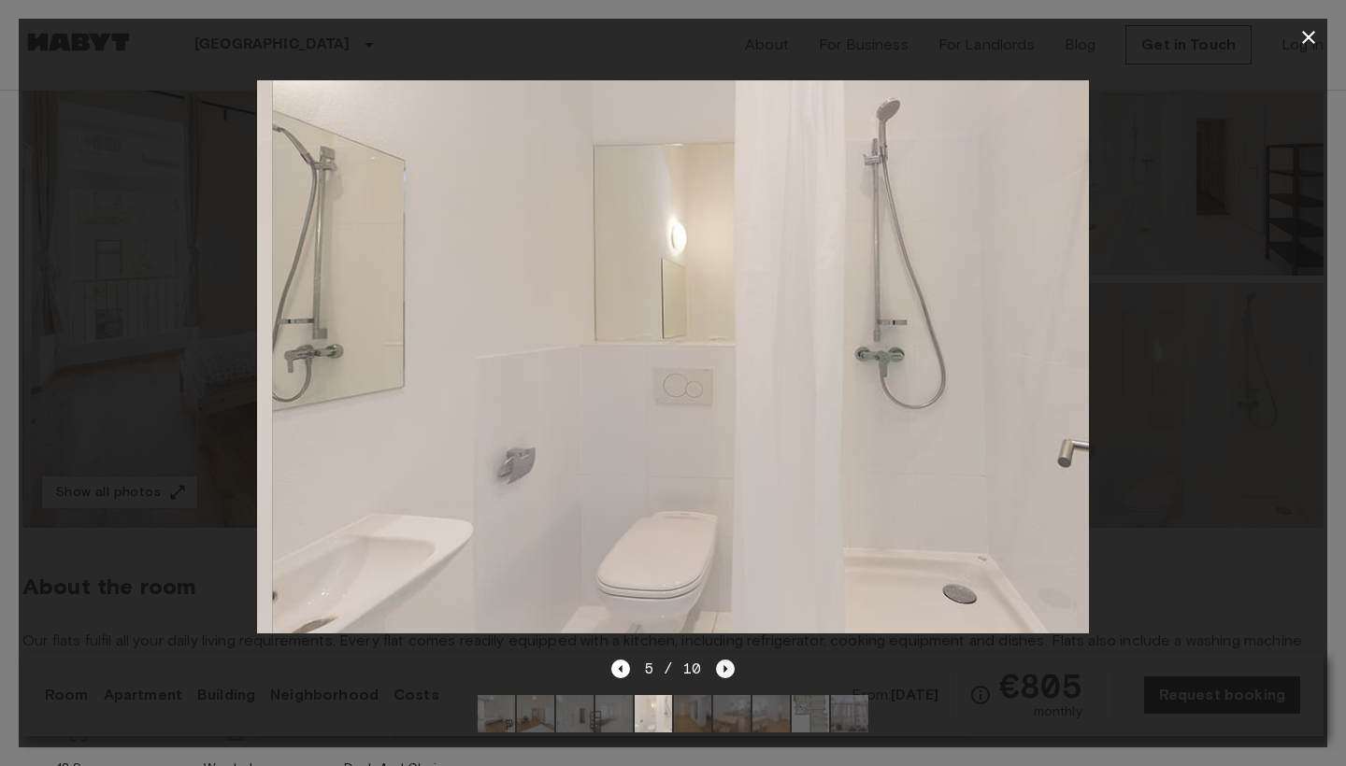
click at [730, 673] on icon "Next image" at bounding box center [725, 669] width 19 height 19
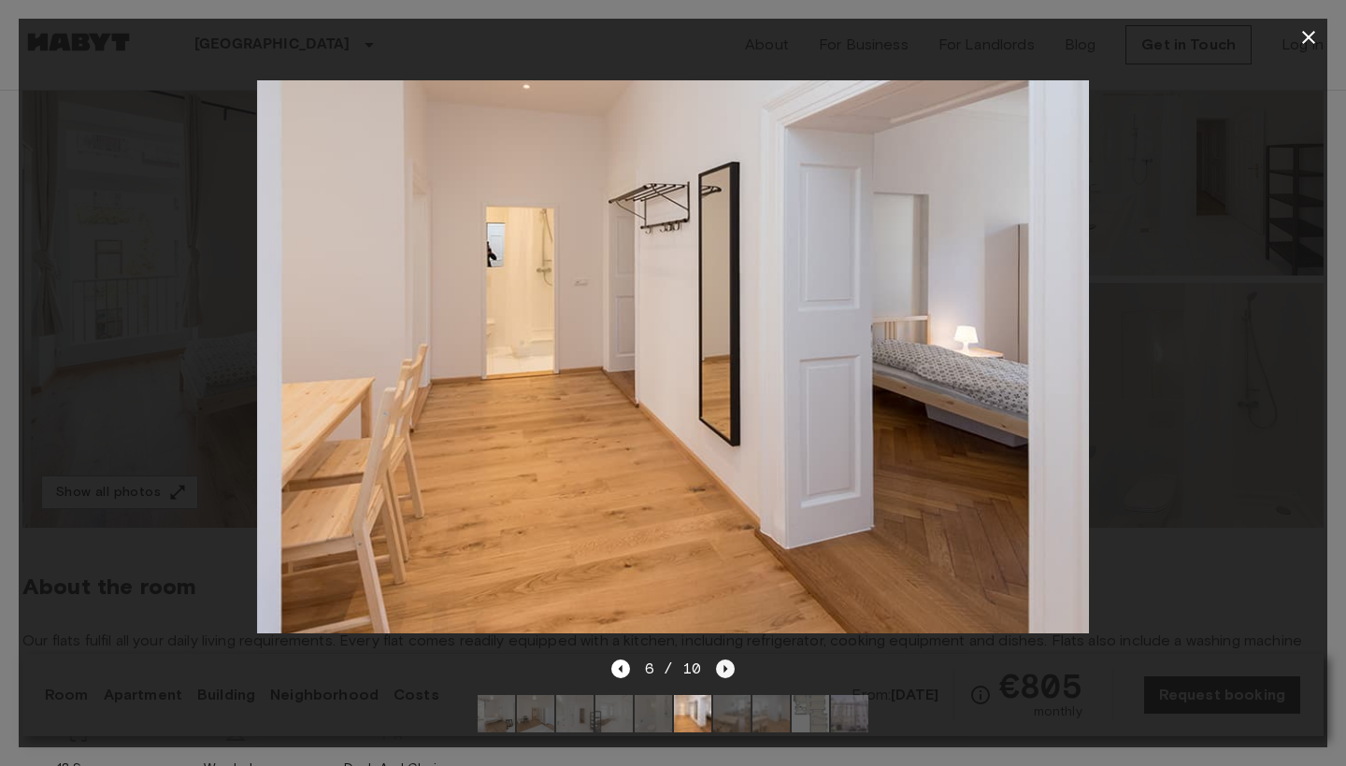
click at [730, 673] on icon "Next image" at bounding box center [725, 669] width 19 height 19
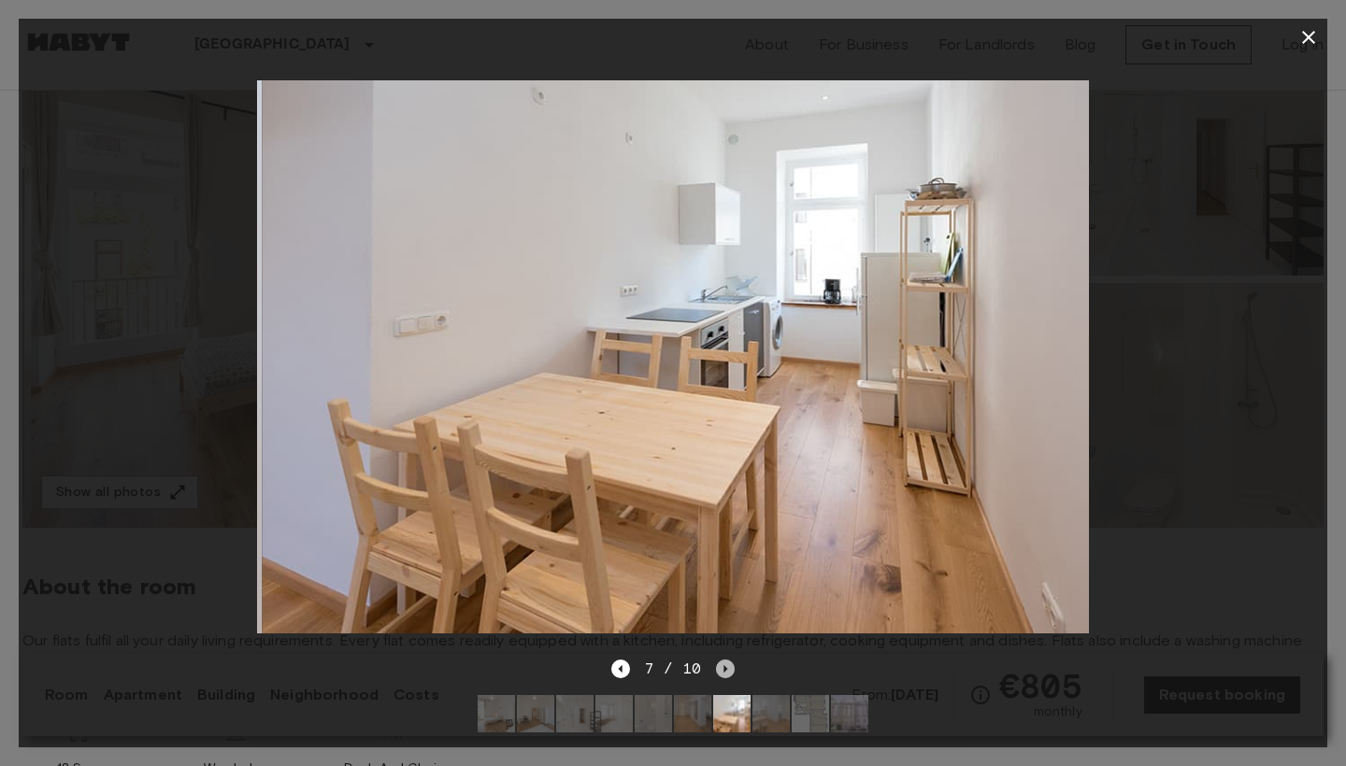
click at [730, 673] on icon "Next image" at bounding box center [725, 669] width 19 height 19
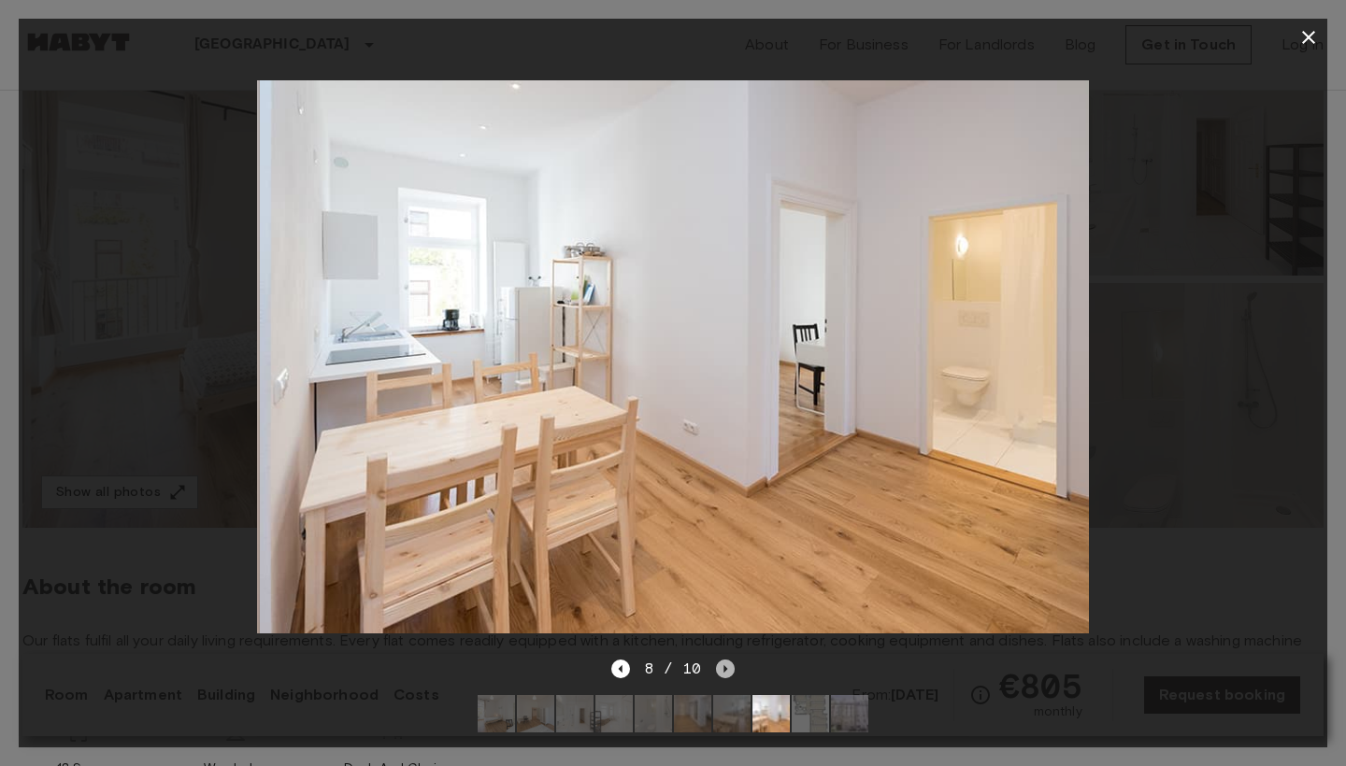
click at [730, 673] on icon "Next image" at bounding box center [725, 669] width 19 height 19
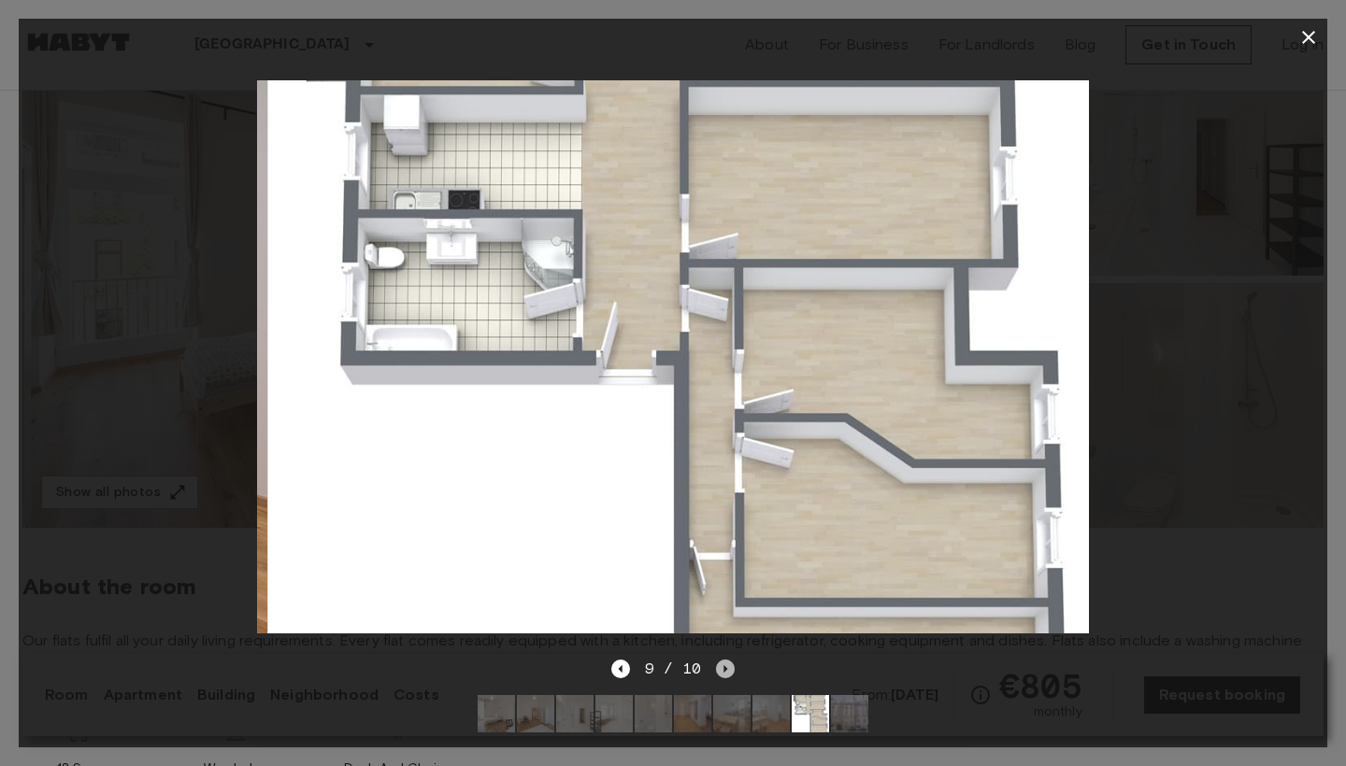
click at [730, 673] on icon "Next image" at bounding box center [725, 669] width 19 height 19
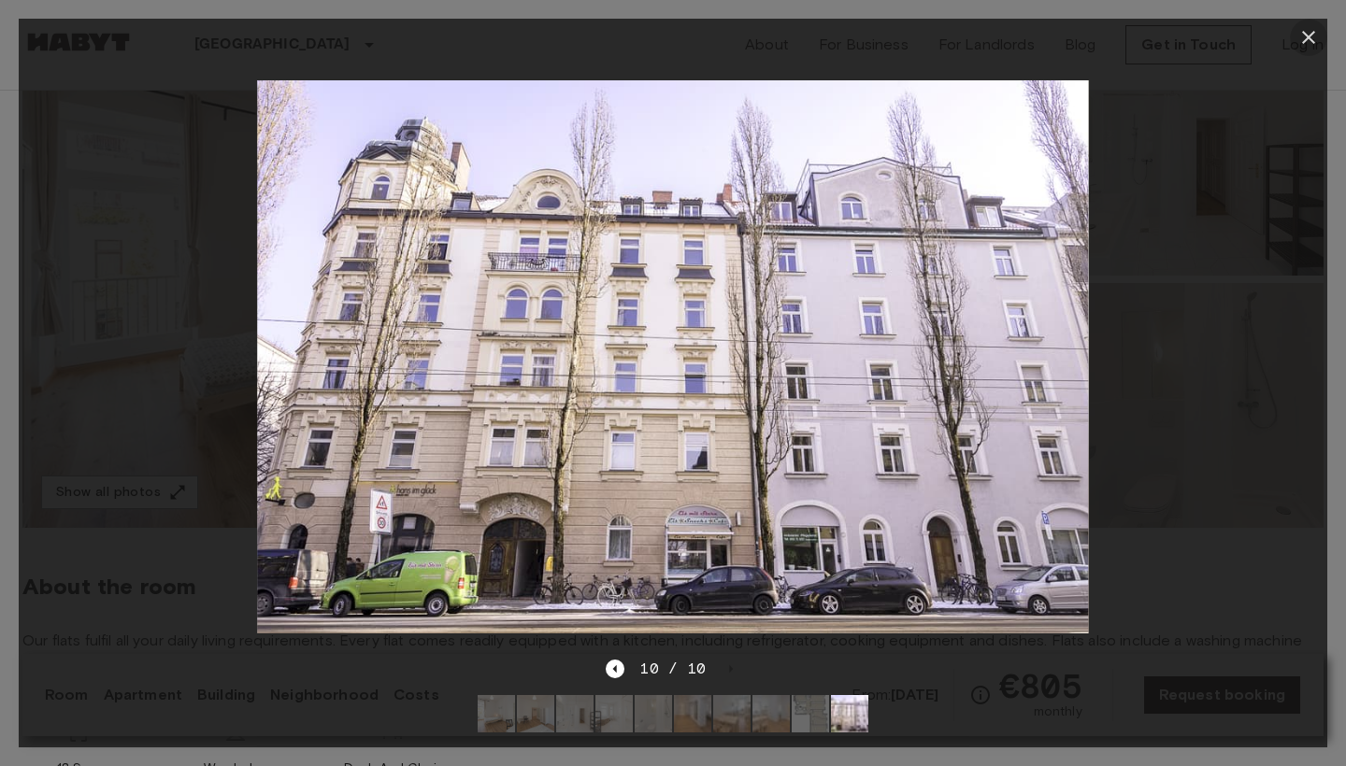
click at [1307, 35] on icon "button" at bounding box center [1308, 37] width 22 height 22
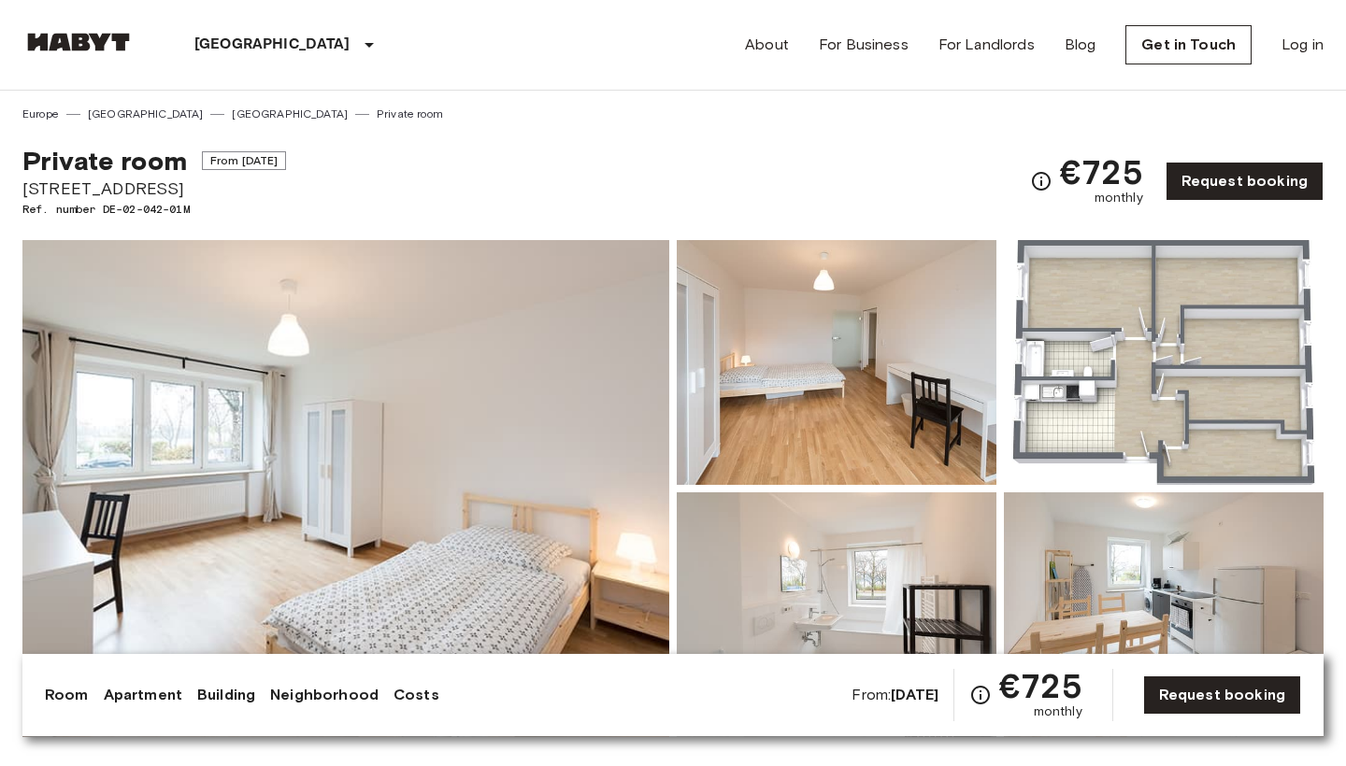
scroll to position [-3, 0]
click at [537, 485] on img at bounding box center [345, 488] width 647 height 497
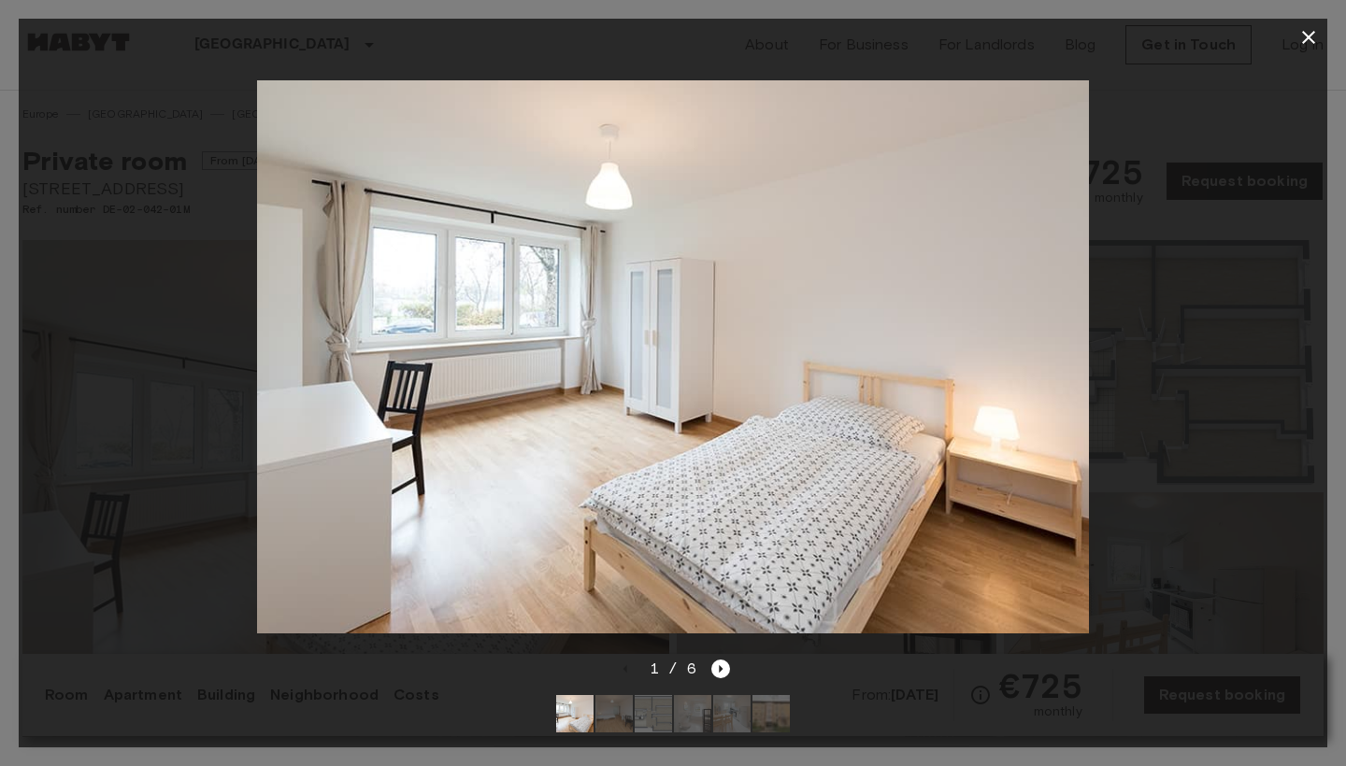
scroll to position [0, 0]
click at [721, 677] on icon "Next image" at bounding box center [720, 669] width 19 height 19
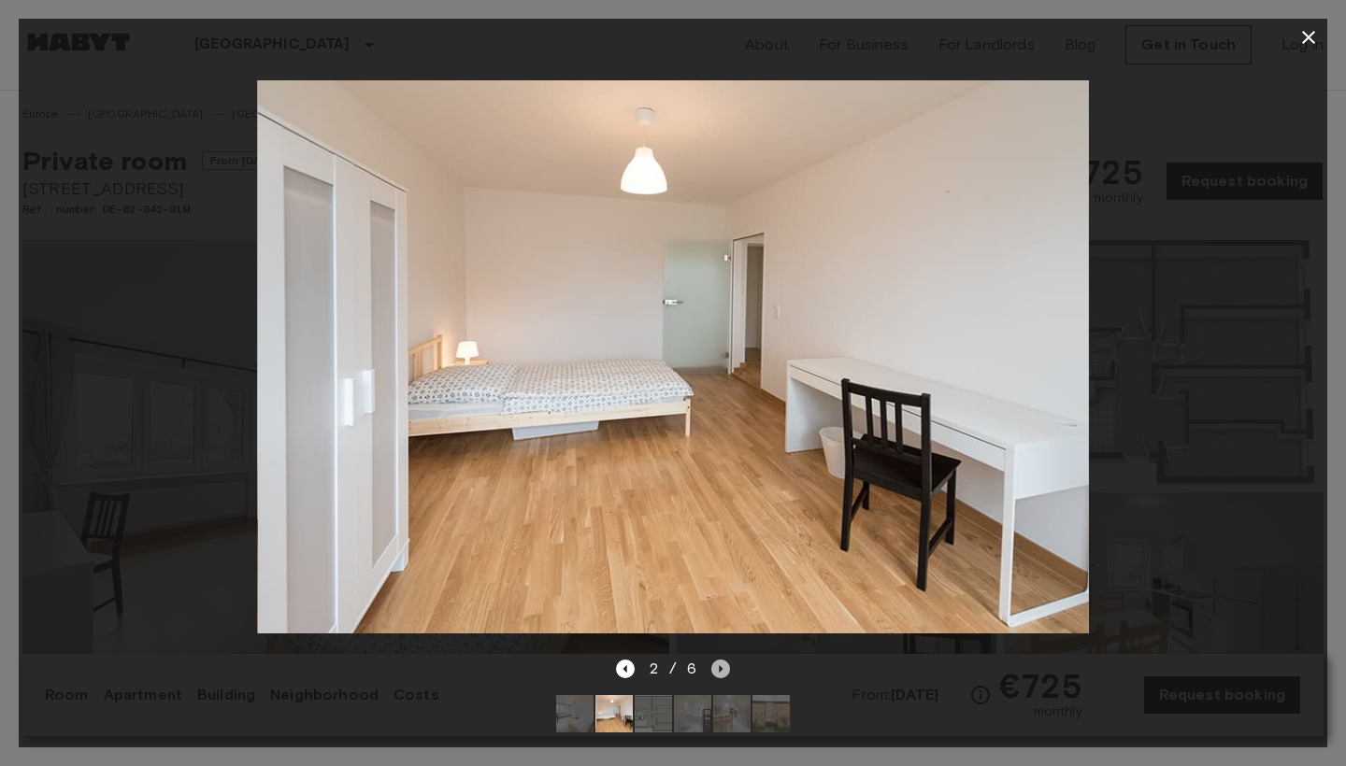
click at [721, 677] on icon "Next image" at bounding box center [720, 669] width 19 height 19
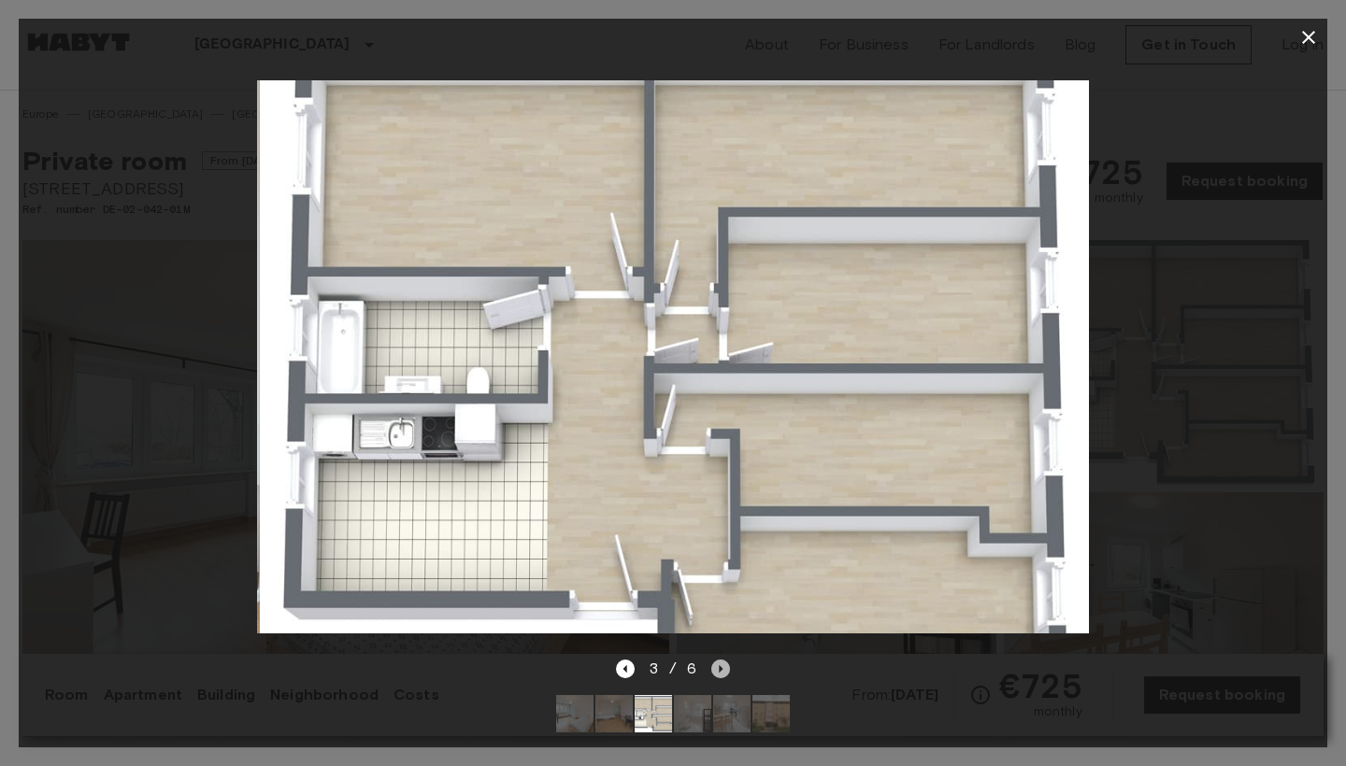
click at [721, 677] on icon "Next image" at bounding box center [720, 669] width 19 height 19
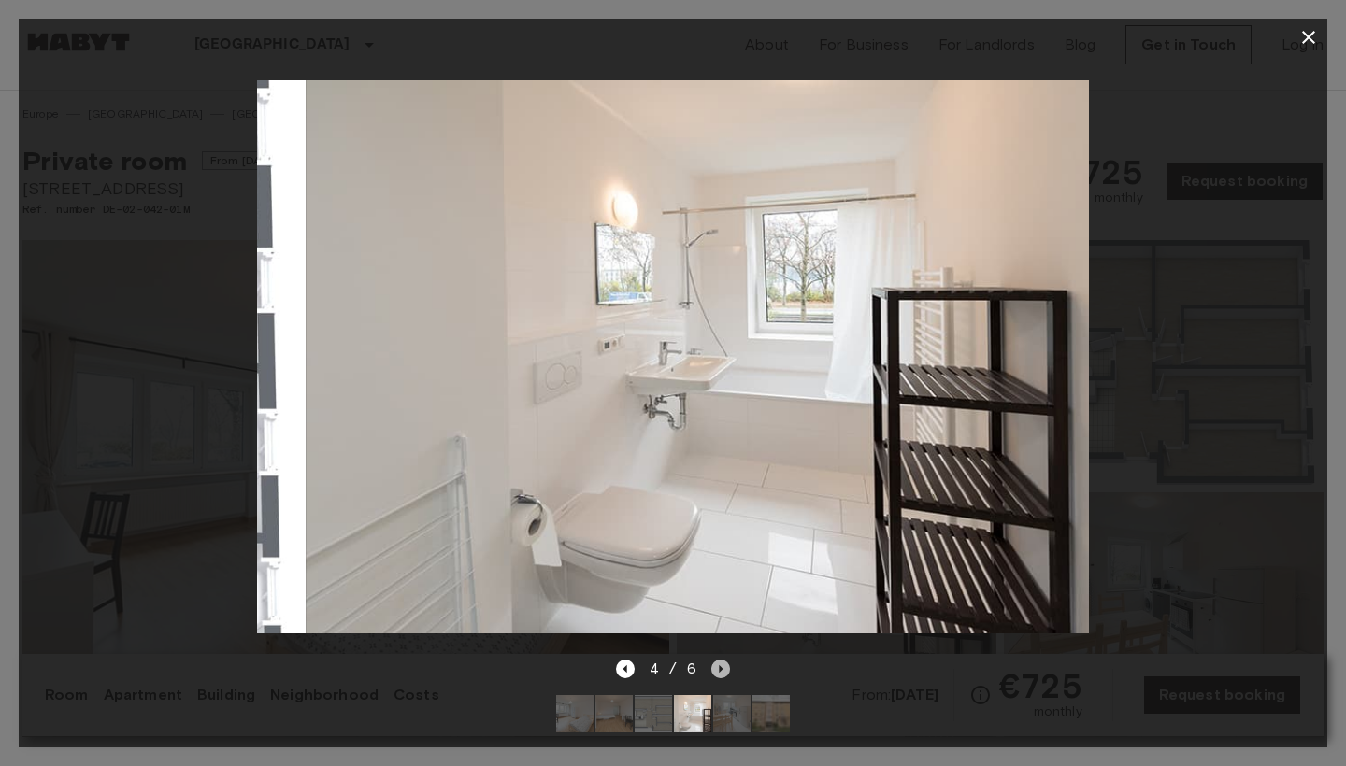
click at [721, 677] on icon "Next image" at bounding box center [720, 669] width 19 height 19
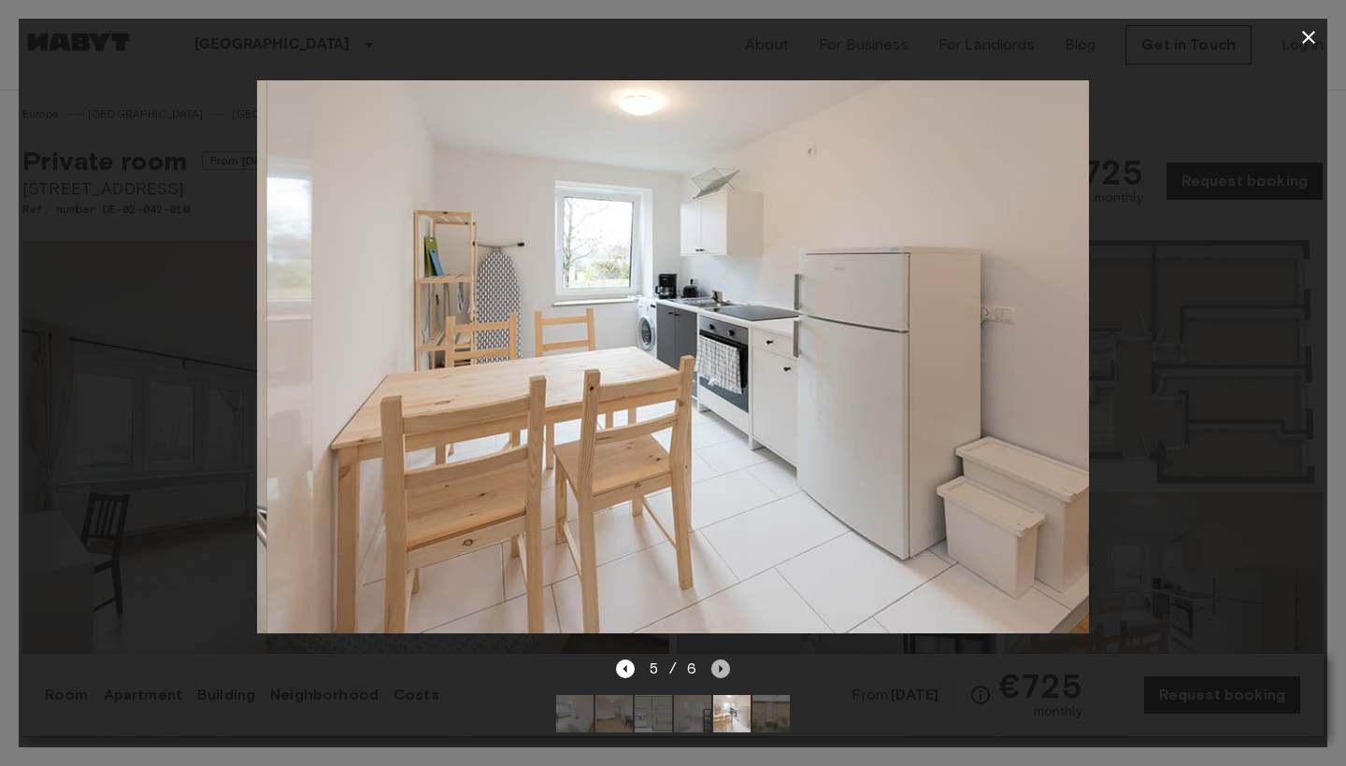
click at [721, 677] on icon "Next image" at bounding box center [720, 669] width 19 height 19
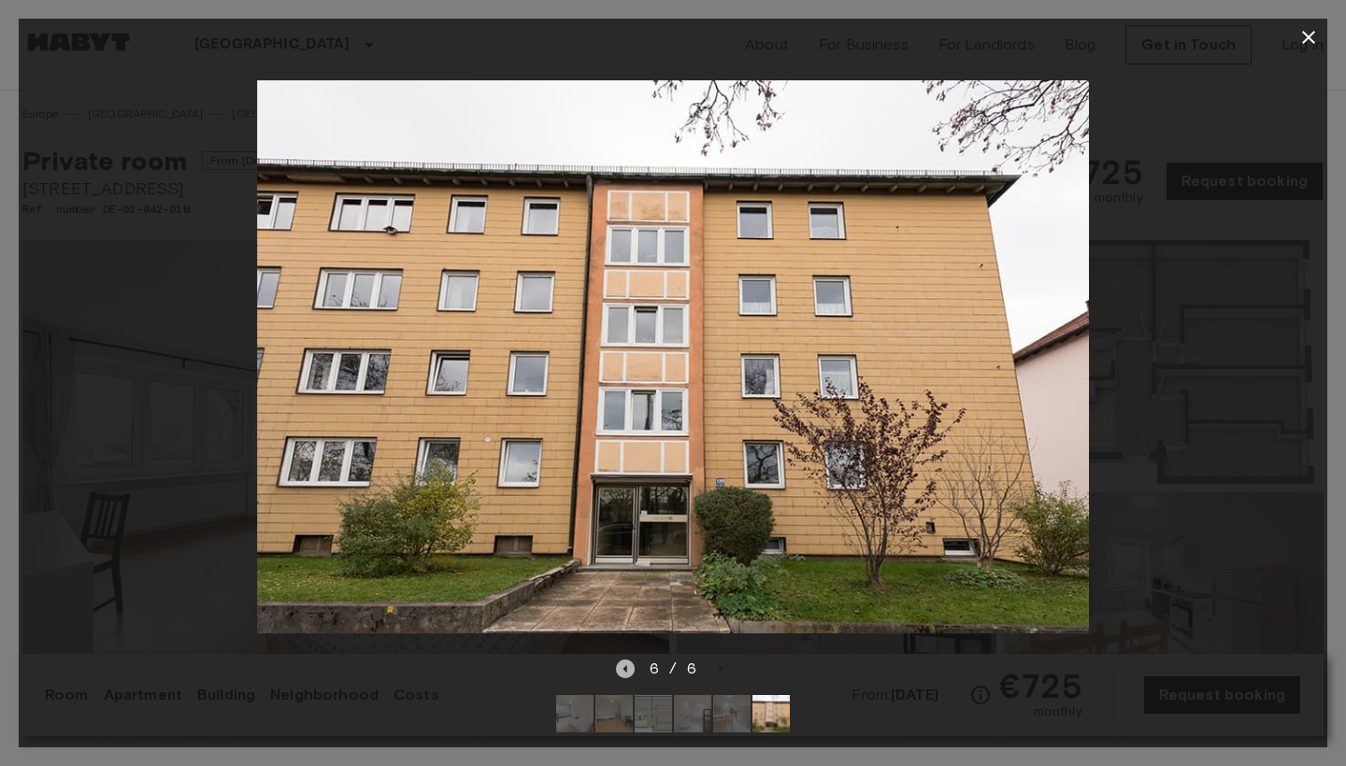
click at [625, 671] on icon "Previous image" at bounding box center [625, 669] width 19 height 19
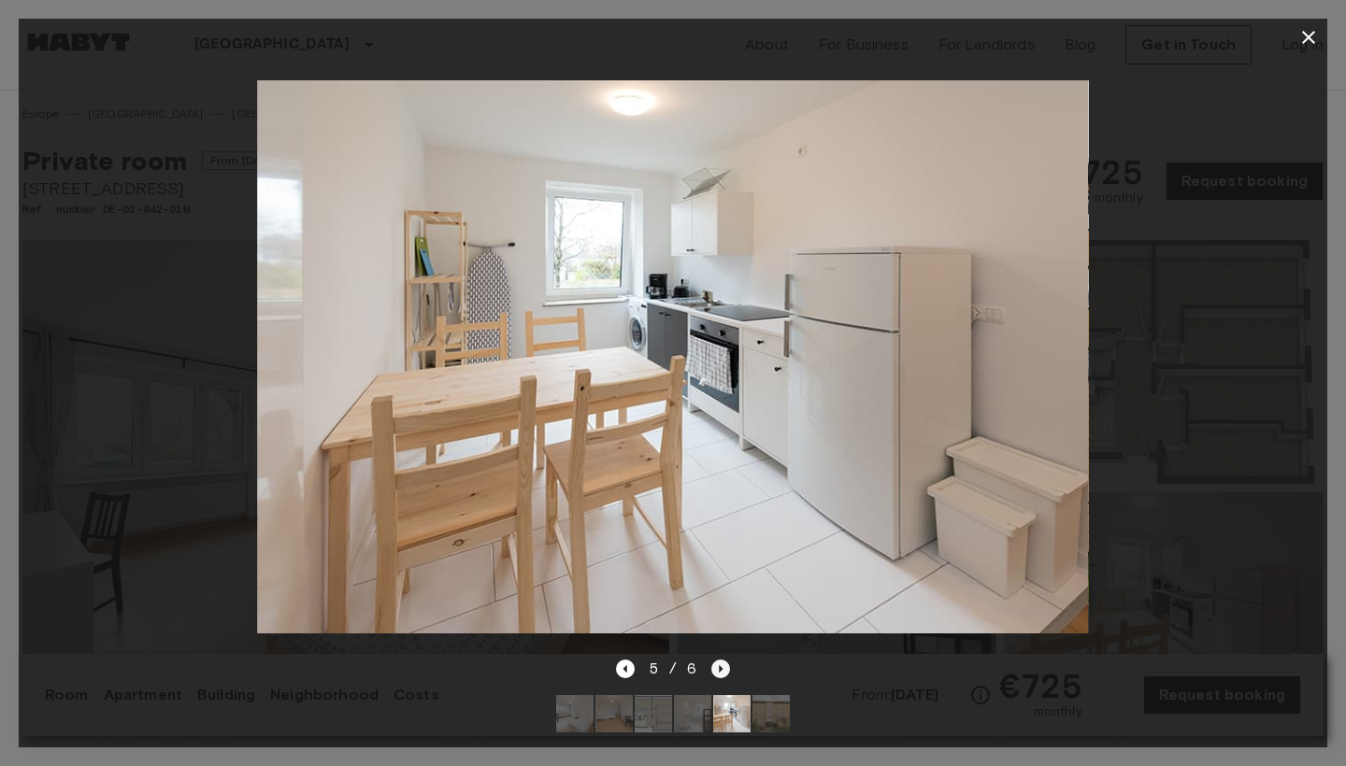
click at [722, 674] on icon "Next image" at bounding box center [720, 669] width 19 height 19
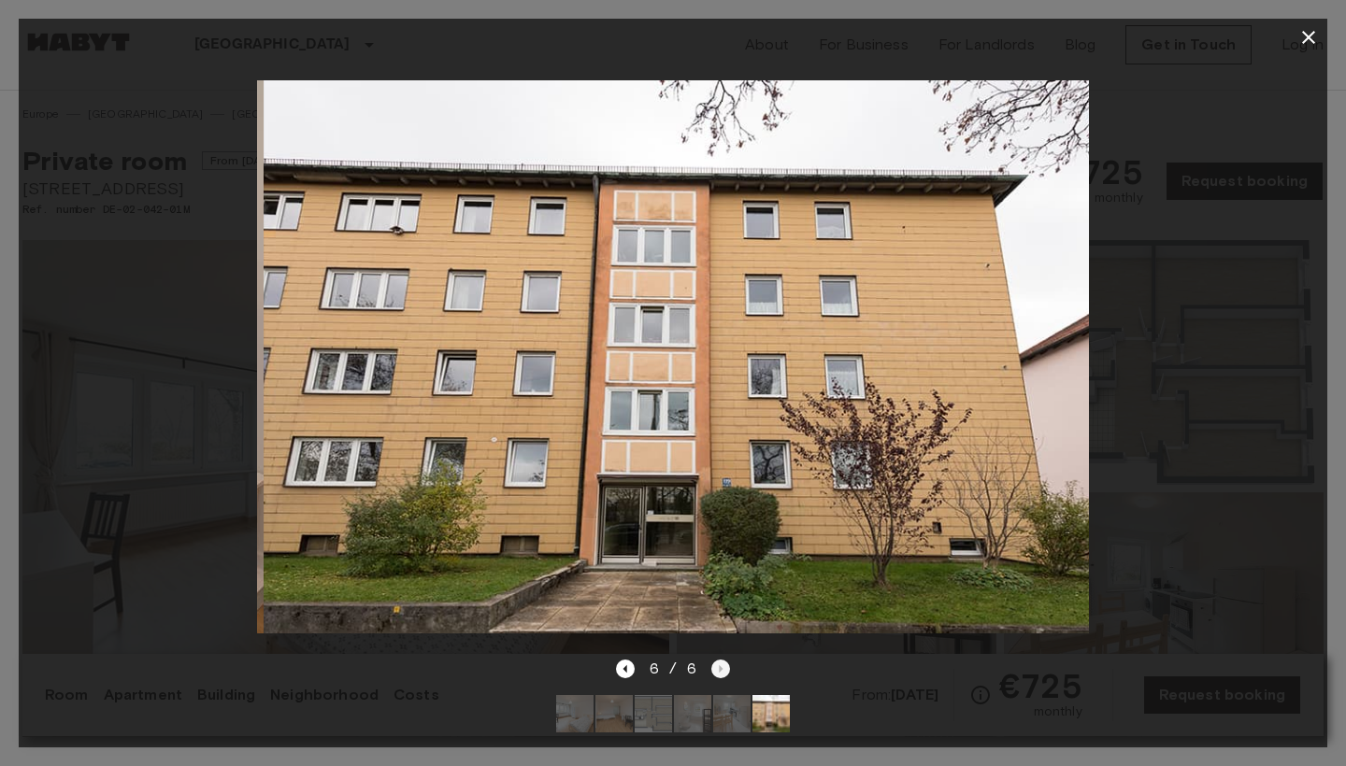
click at [722, 674] on div "6 / 6" at bounding box center [673, 669] width 115 height 22
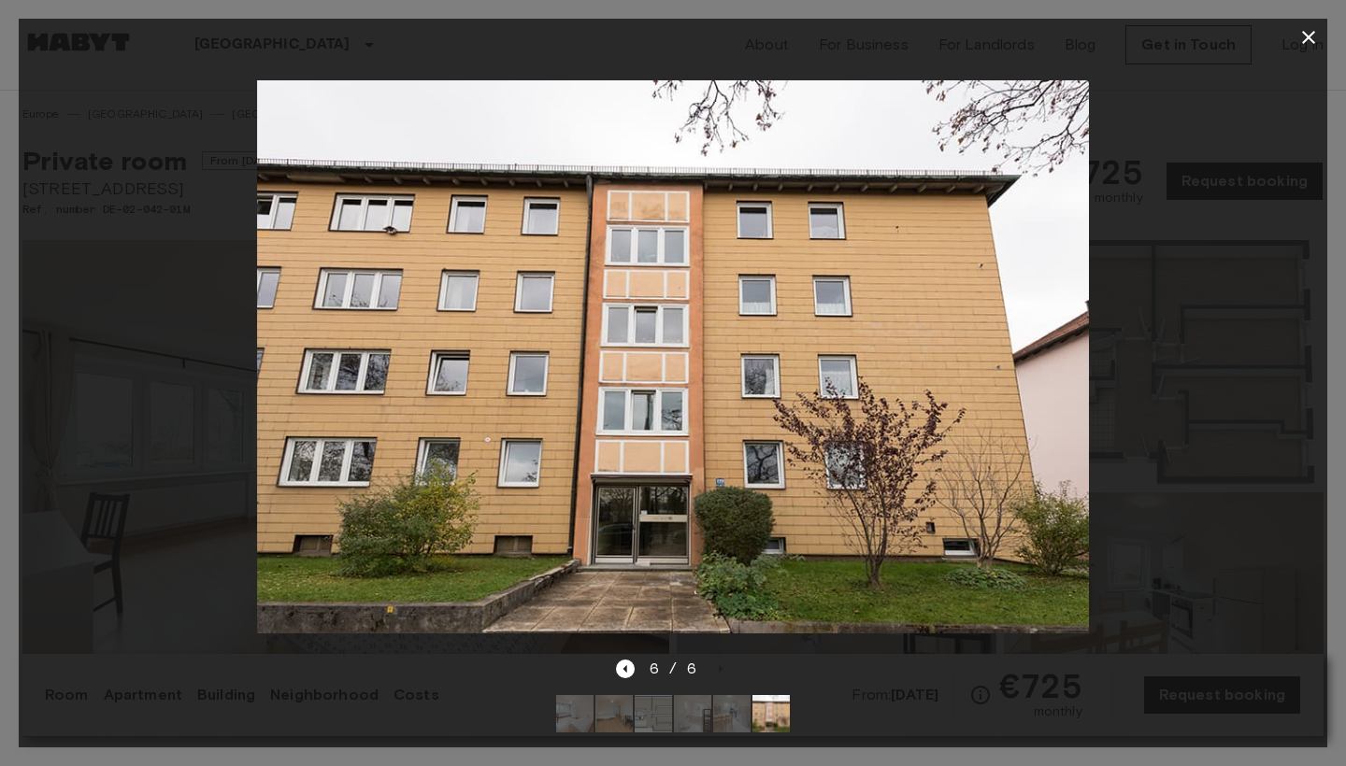
click at [1308, 33] on icon "button" at bounding box center [1308, 37] width 22 height 22
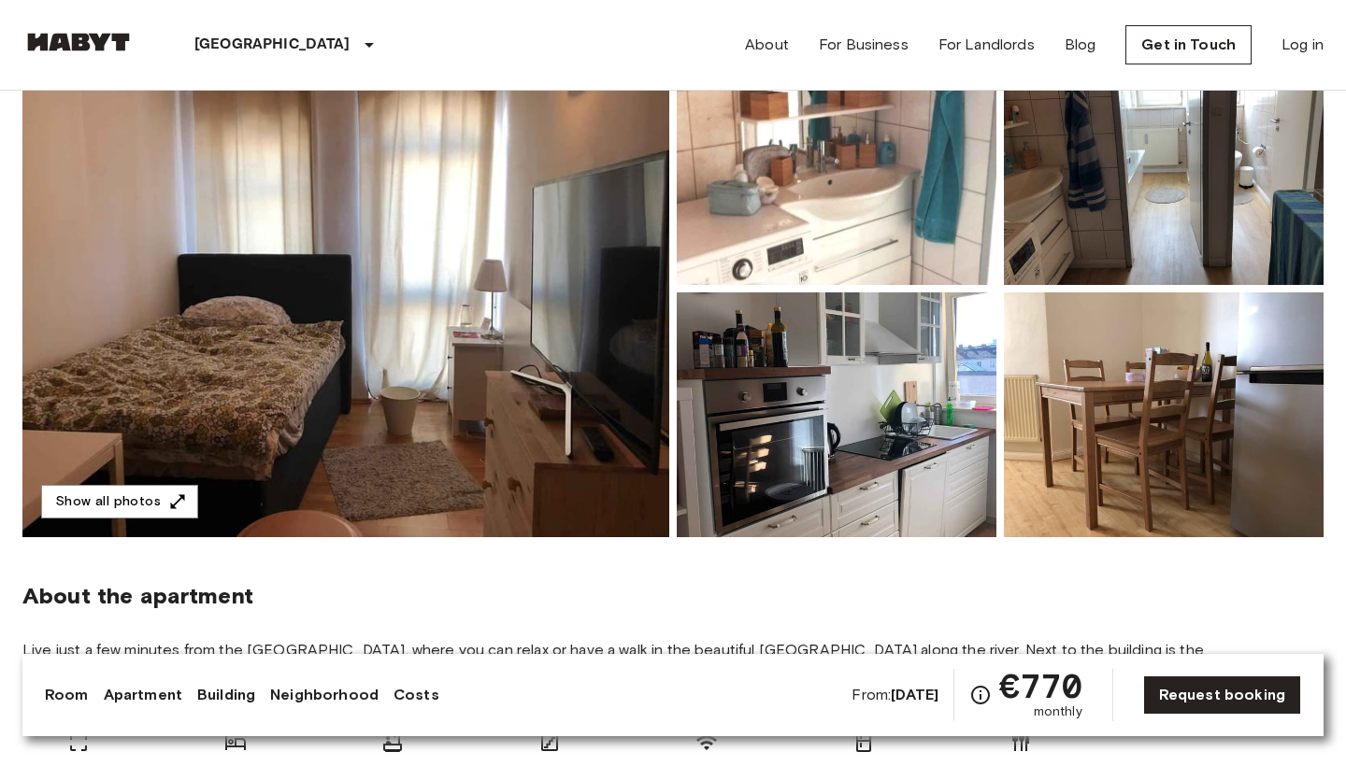
scroll to position [68, 0]
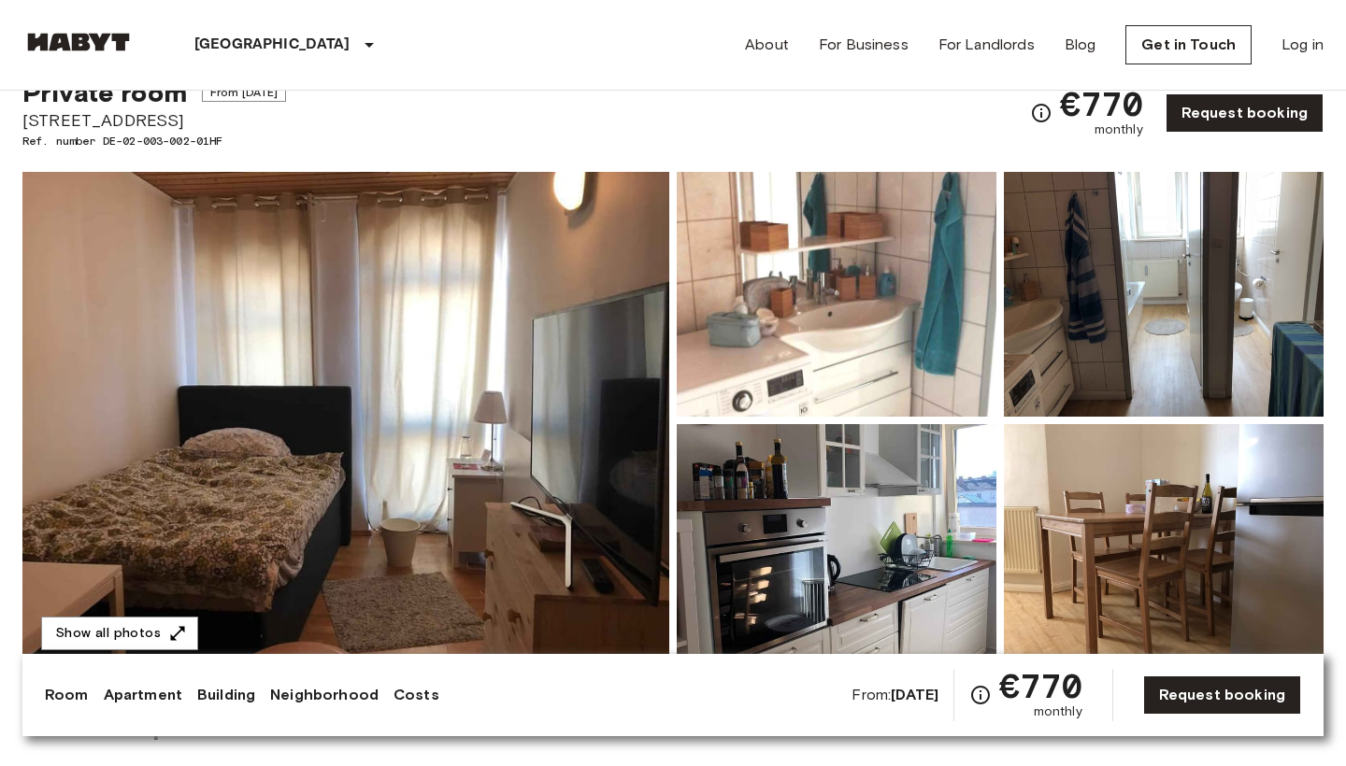
click at [417, 381] on img at bounding box center [345, 420] width 647 height 497
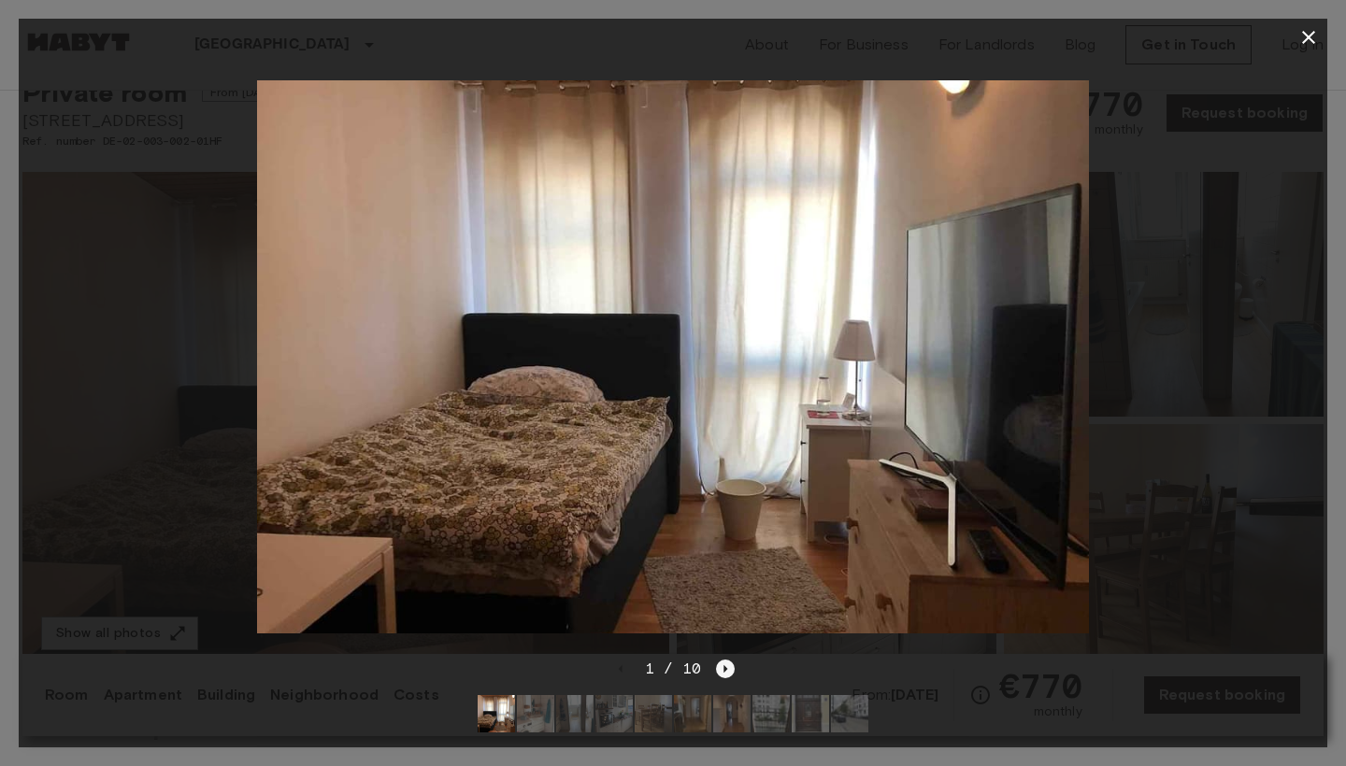
click at [720, 668] on icon "Next image" at bounding box center [725, 669] width 19 height 19
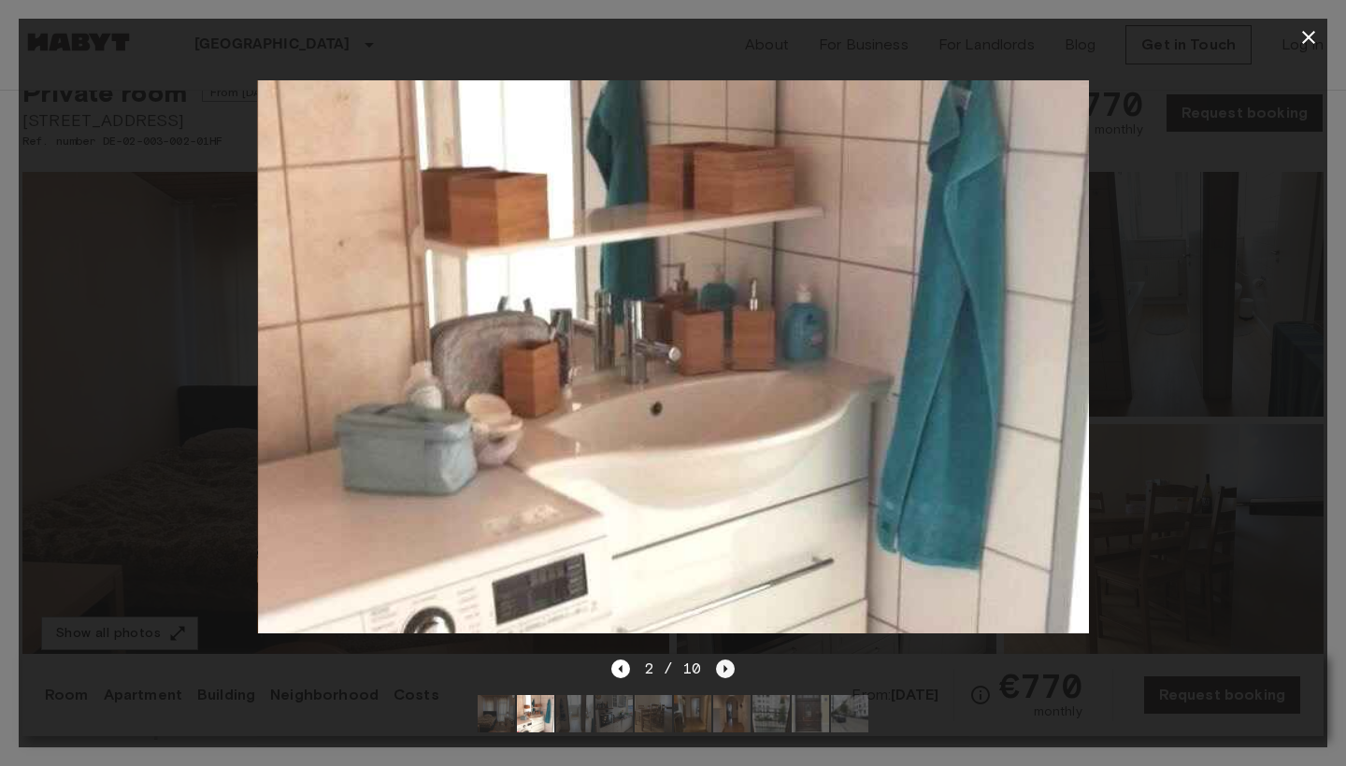
click at [720, 668] on icon "Next image" at bounding box center [725, 669] width 19 height 19
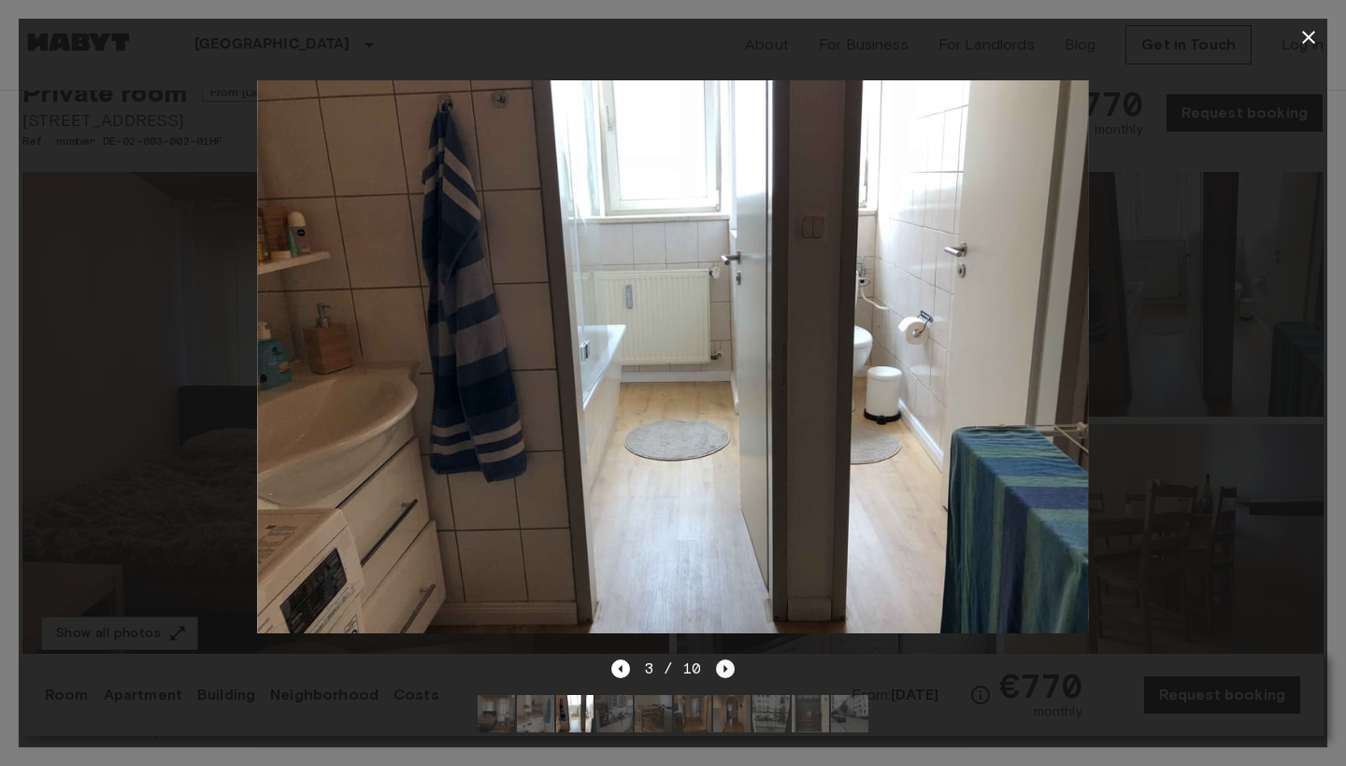
click at [720, 668] on icon "Next image" at bounding box center [725, 669] width 19 height 19
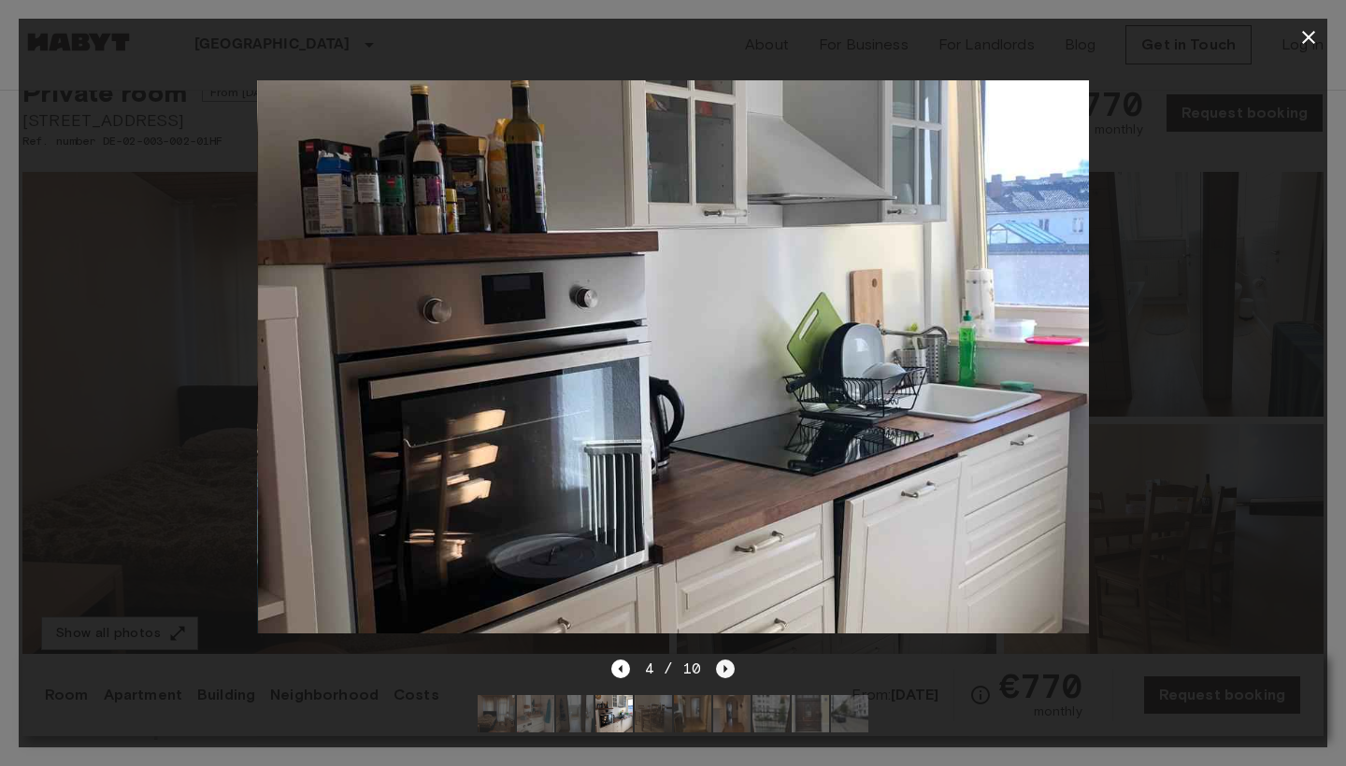
click at [720, 668] on icon "Next image" at bounding box center [725, 669] width 19 height 19
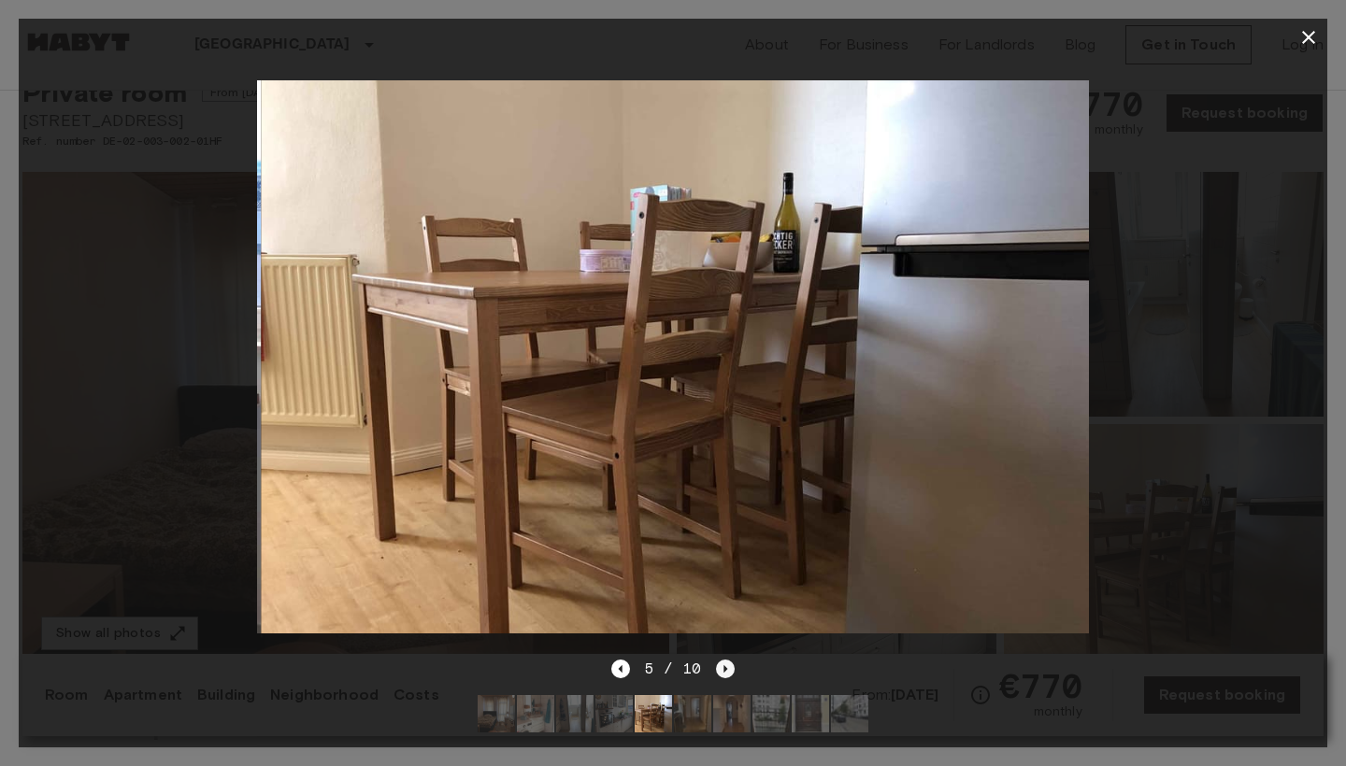
click at [720, 668] on icon "Next image" at bounding box center [725, 669] width 19 height 19
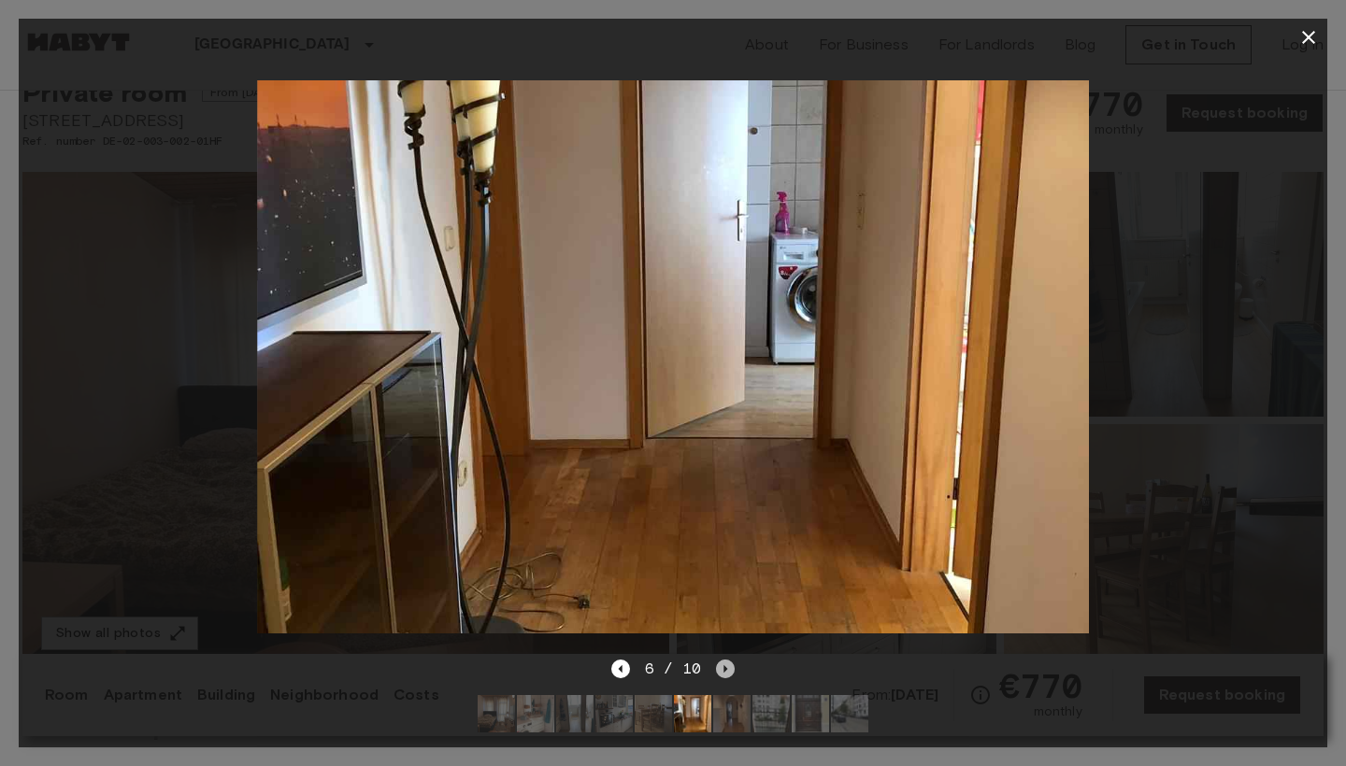
click at [720, 668] on icon "Next image" at bounding box center [725, 669] width 19 height 19
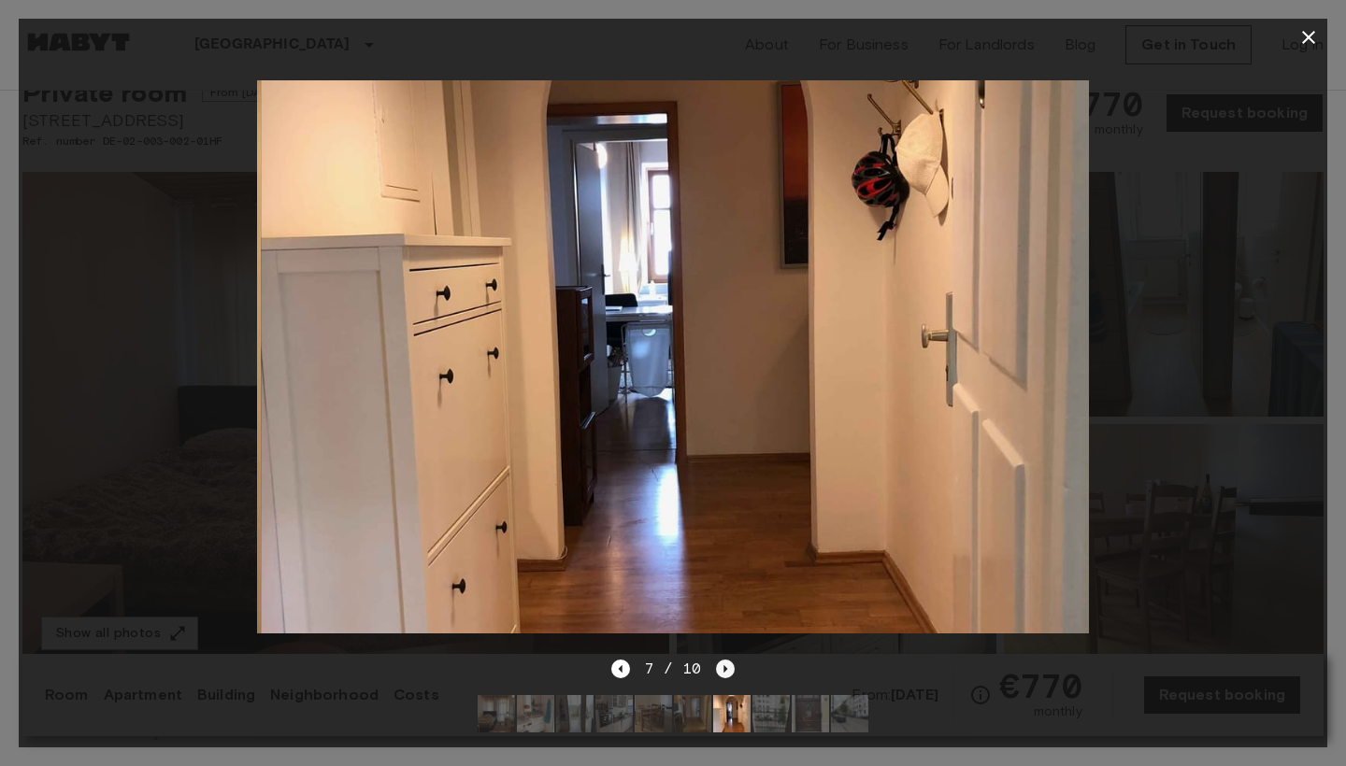
click at [720, 668] on icon "Next image" at bounding box center [725, 669] width 19 height 19
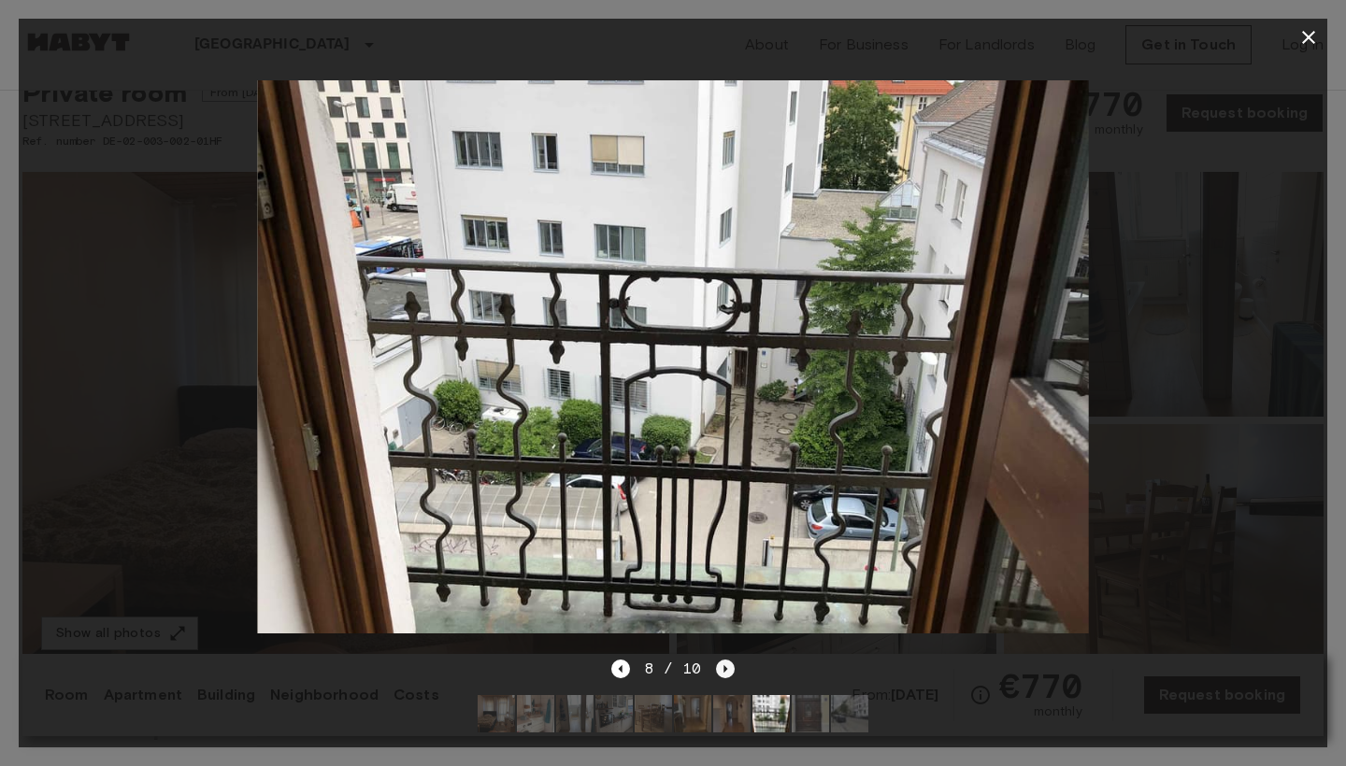
click at [720, 668] on icon "Next image" at bounding box center [725, 669] width 19 height 19
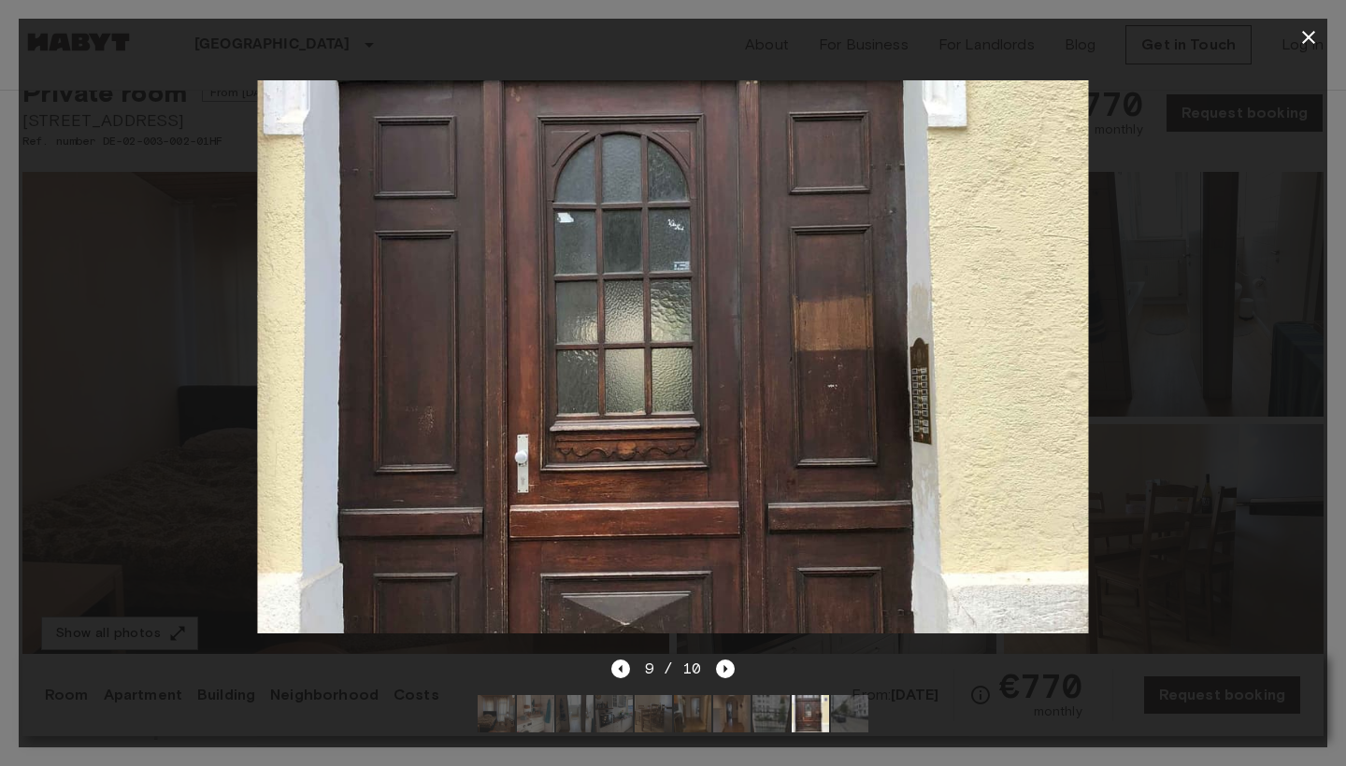
click at [1311, 39] on icon "button" at bounding box center [1308, 37] width 13 height 13
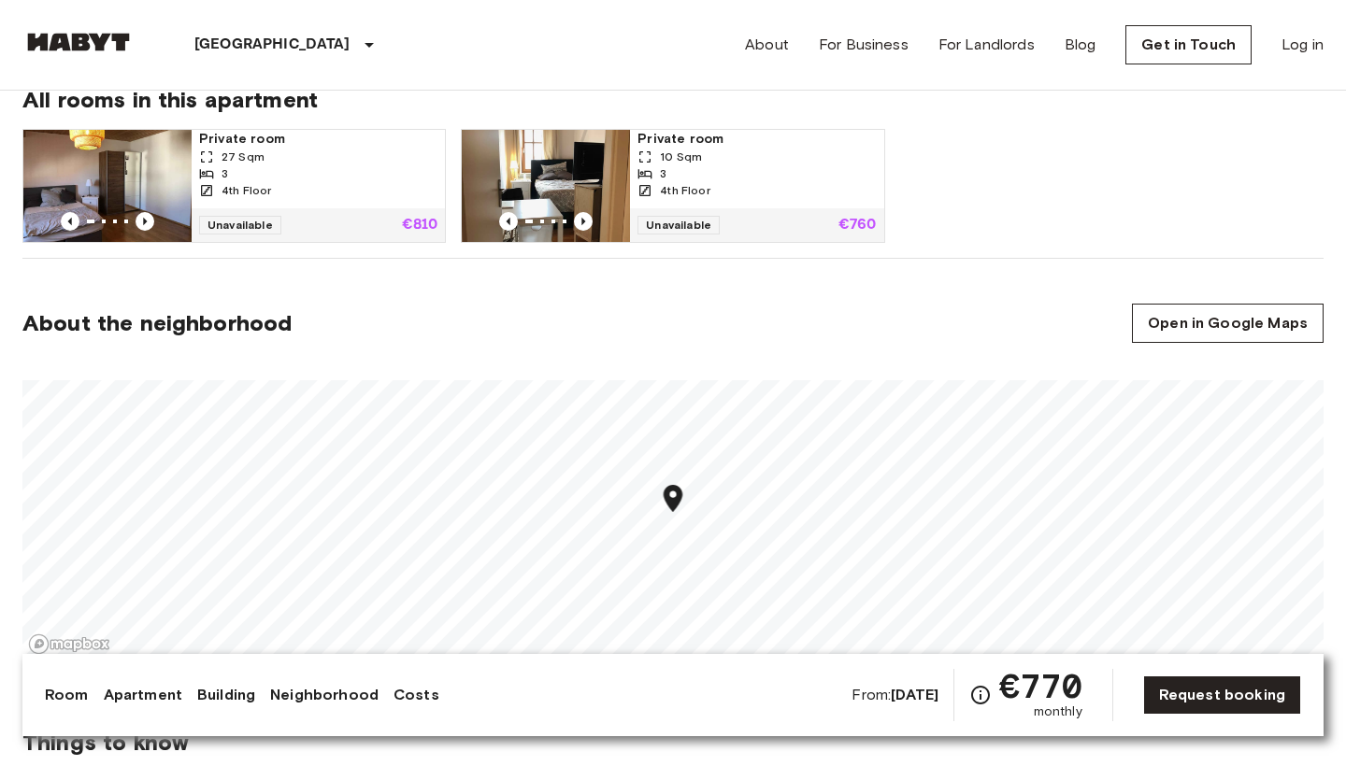
scroll to position [1157, 0]
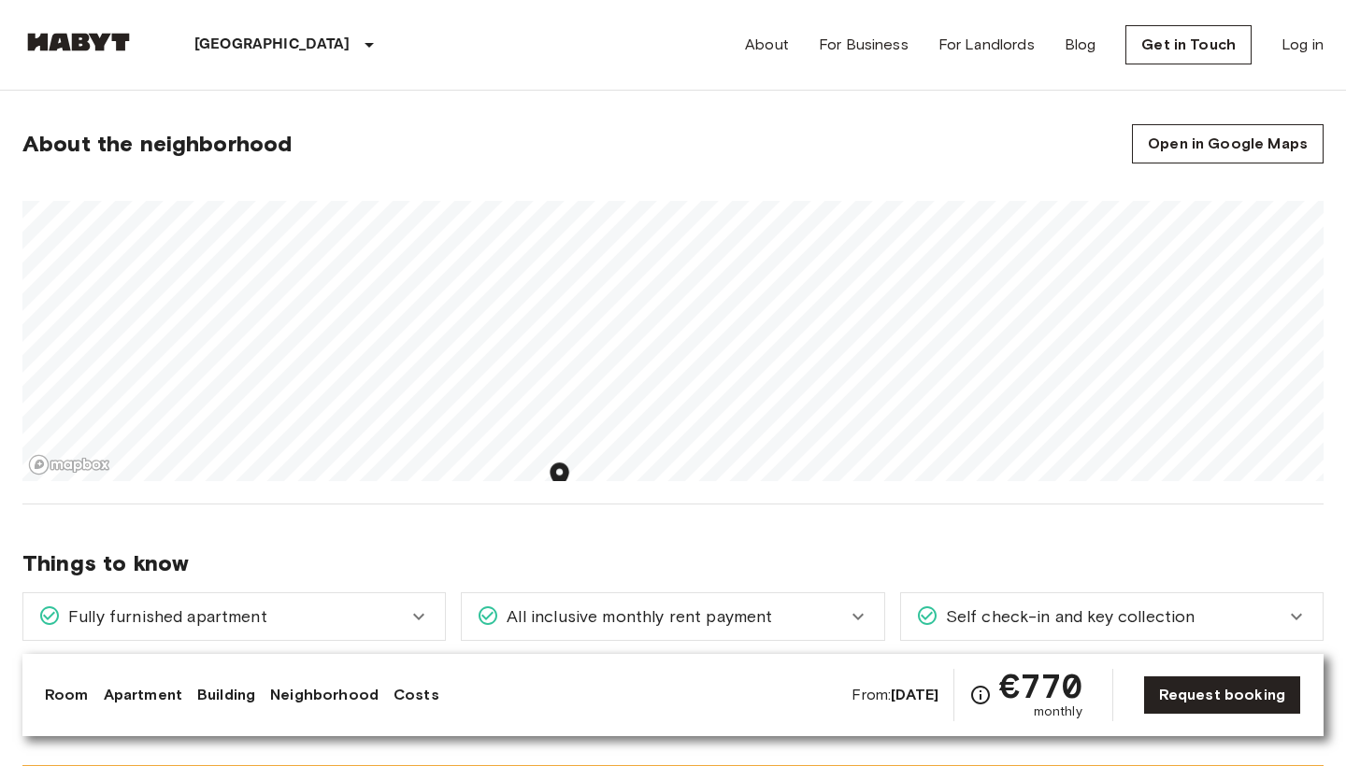
drag, startPoint x: 552, startPoint y: 407, endPoint x: 577, endPoint y: 499, distance: 94.7
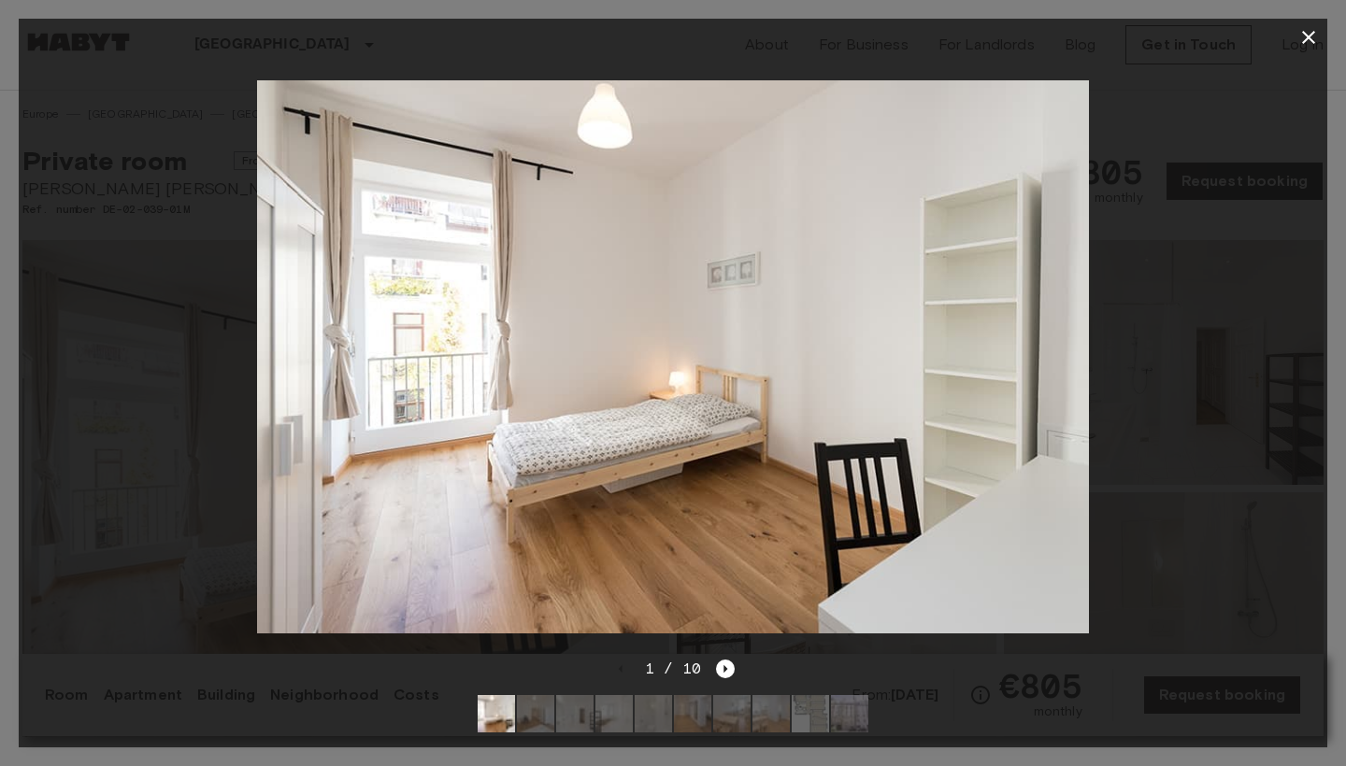
click at [735, 669] on div "1 / 10" at bounding box center [673, 703] width 1308 height 90
click at [727, 667] on icon "Next image" at bounding box center [725, 669] width 19 height 19
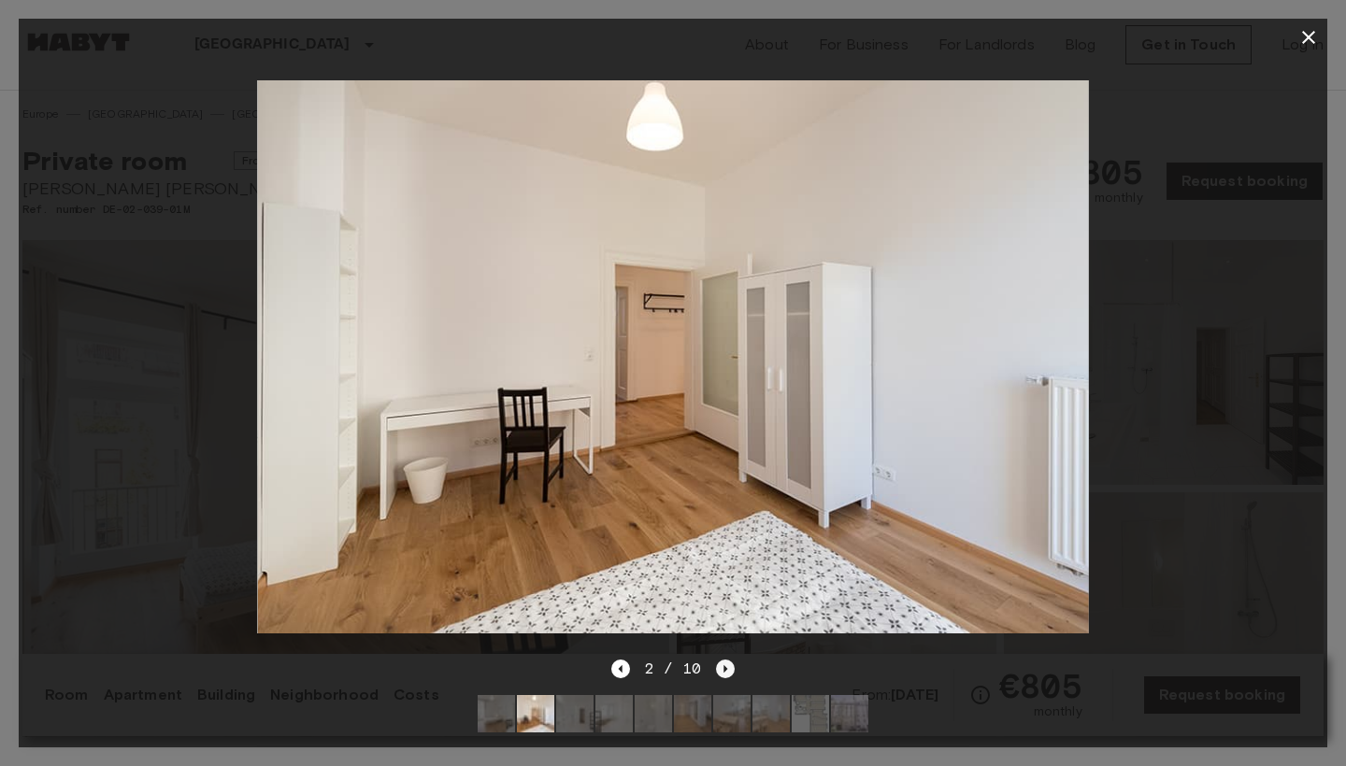
click at [727, 667] on icon "Next image" at bounding box center [725, 669] width 19 height 19
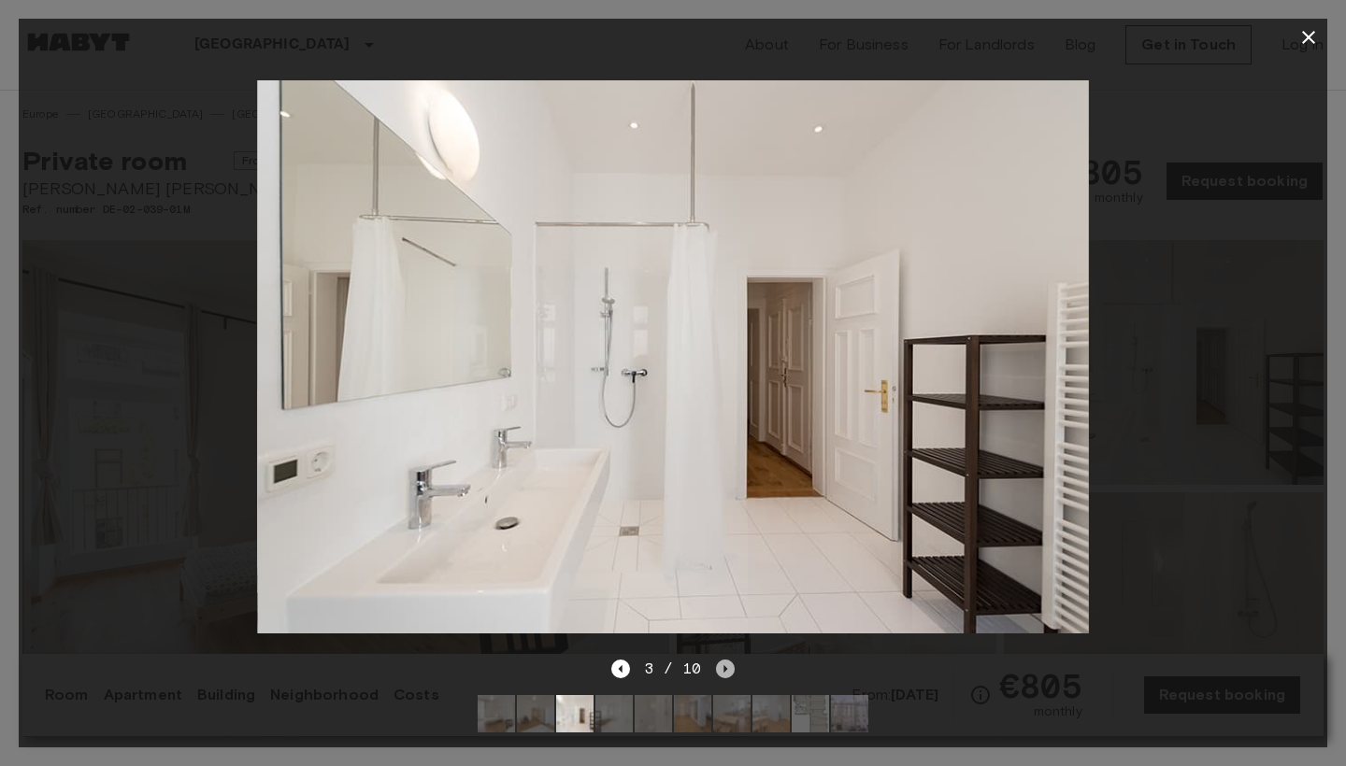
click at [727, 664] on icon "Next image" at bounding box center [725, 669] width 19 height 19
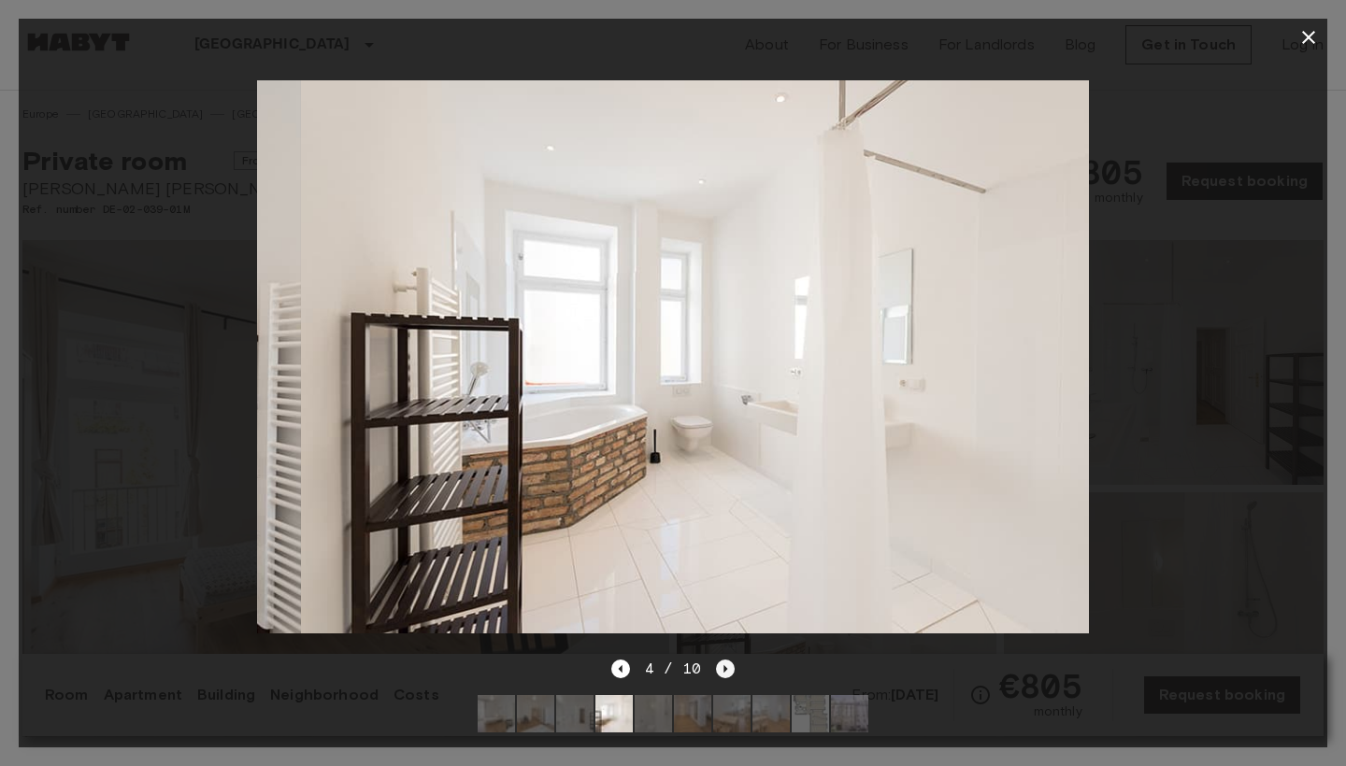
click at [727, 663] on icon "Next image" at bounding box center [725, 669] width 19 height 19
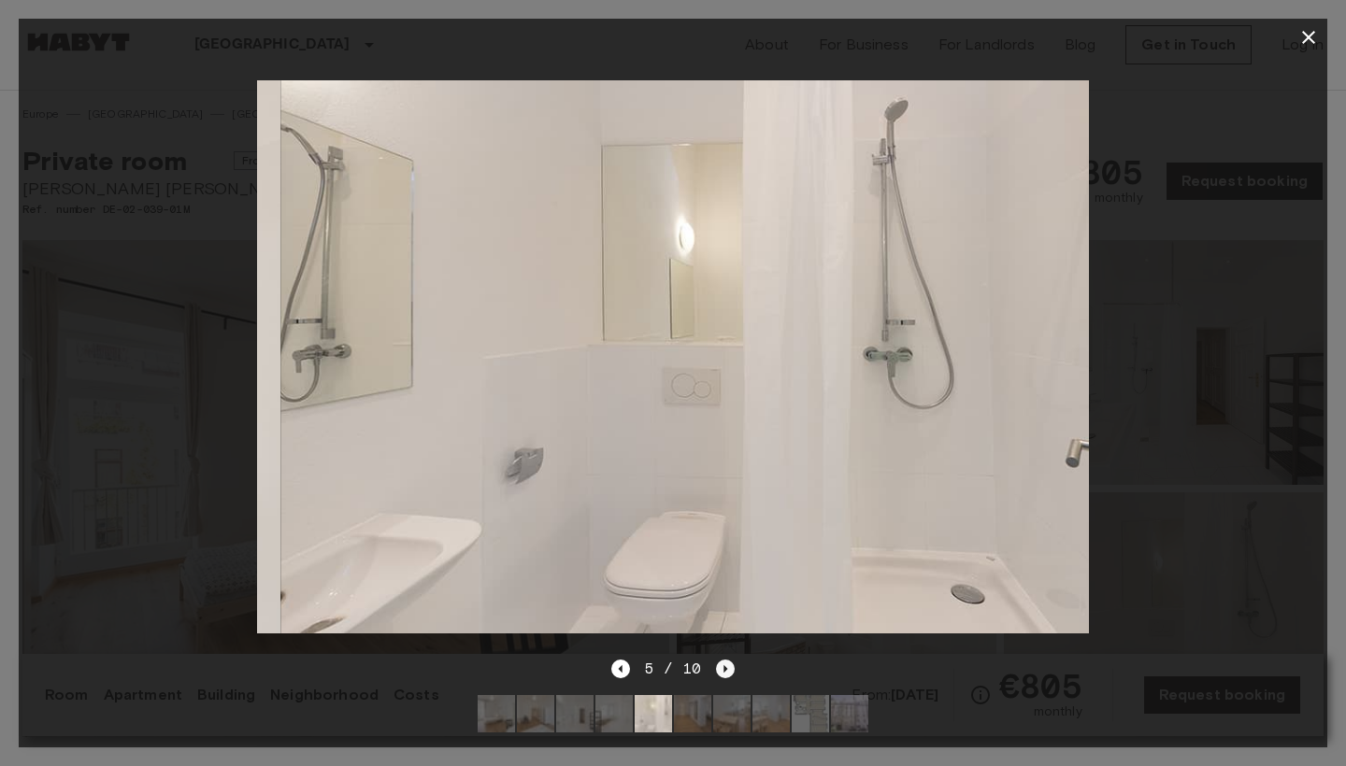
click at [727, 663] on icon "Next image" at bounding box center [725, 669] width 19 height 19
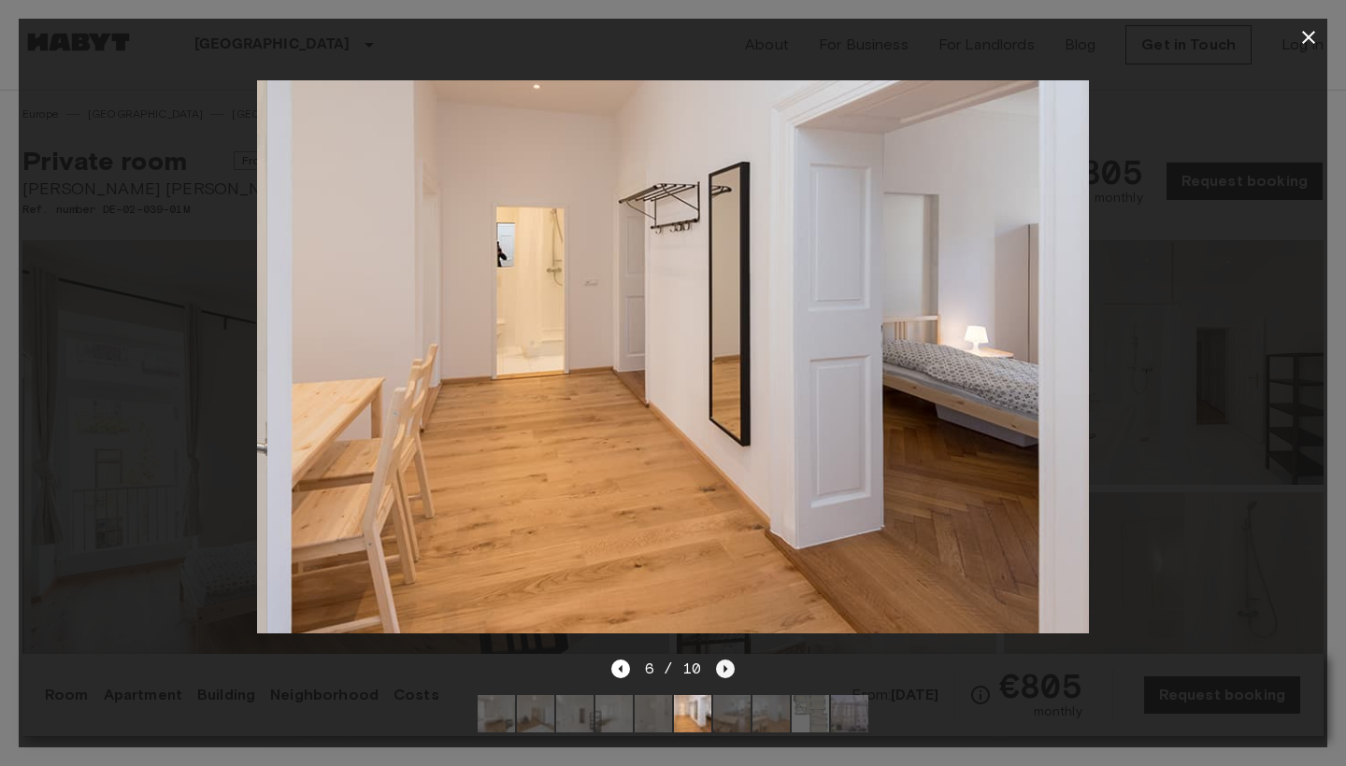
click at [727, 663] on icon "Next image" at bounding box center [725, 669] width 19 height 19
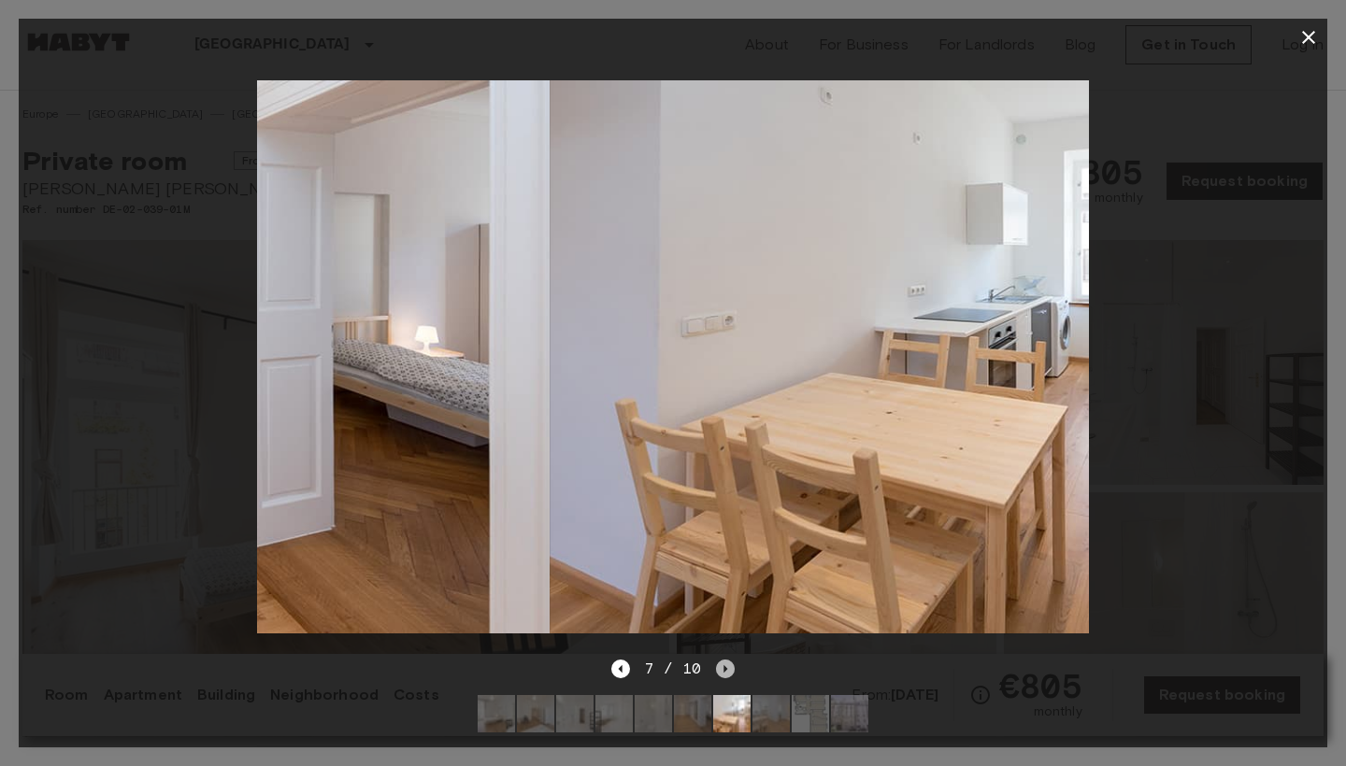
click at [727, 663] on icon "Next image" at bounding box center [725, 669] width 19 height 19
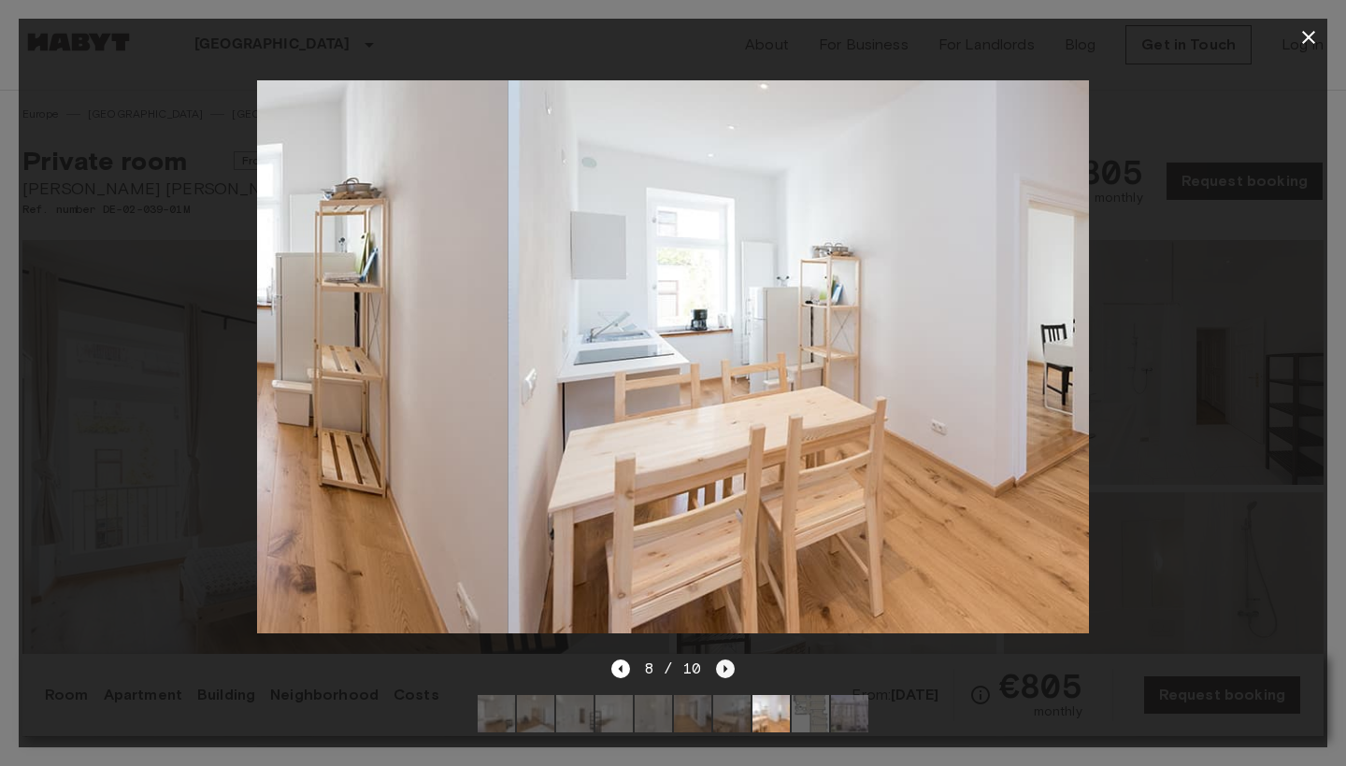
click at [727, 663] on icon "Next image" at bounding box center [725, 669] width 19 height 19
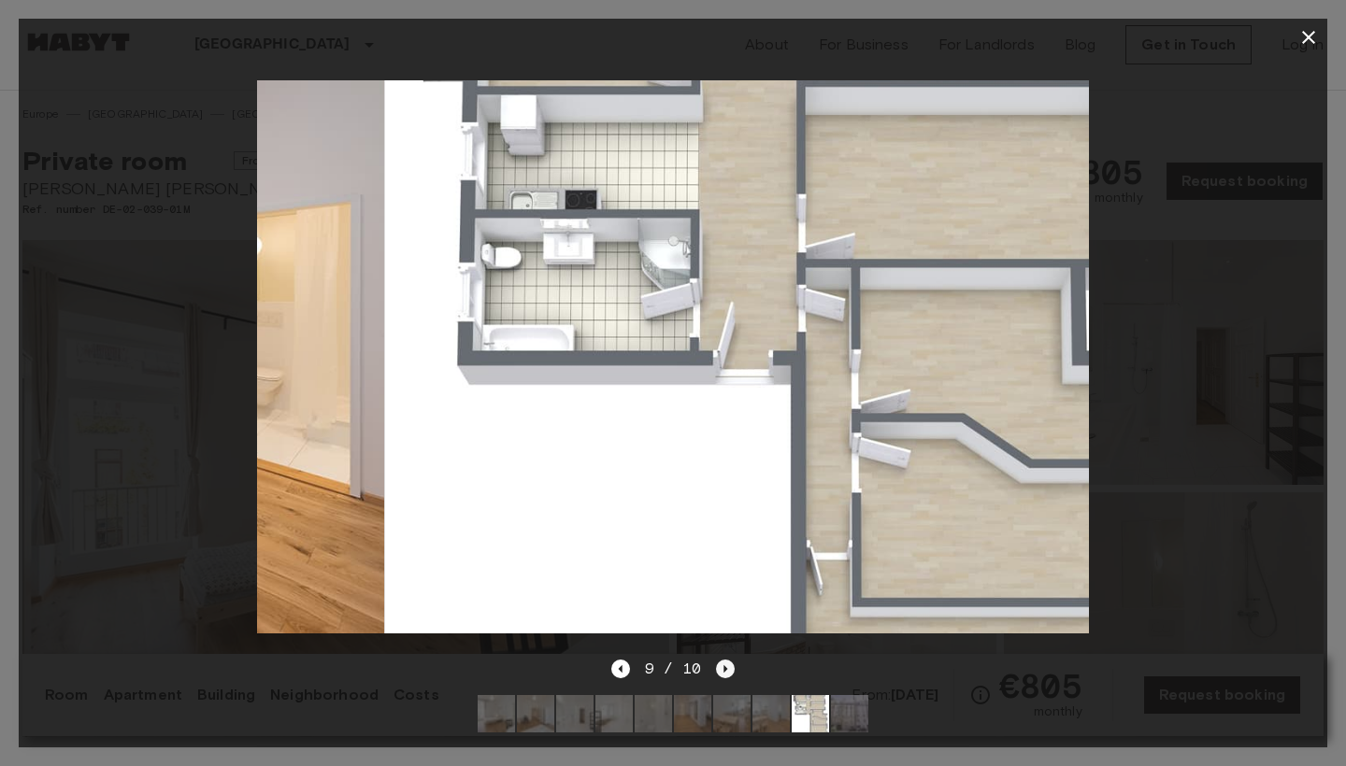
click at [727, 663] on icon "Next image" at bounding box center [725, 669] width 19 height 19
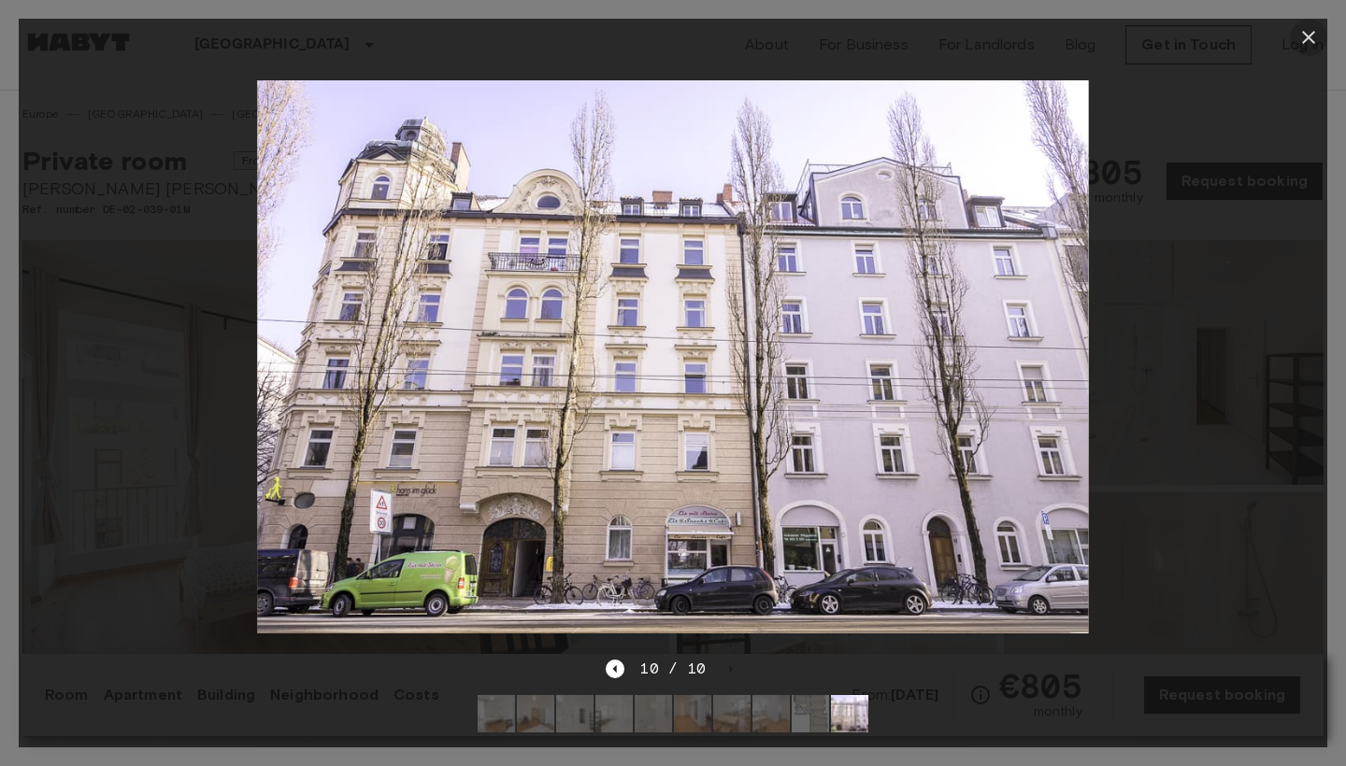
click at [1314, 39] on icon "button" at bounding box center [1308, 37] width 22 height 22
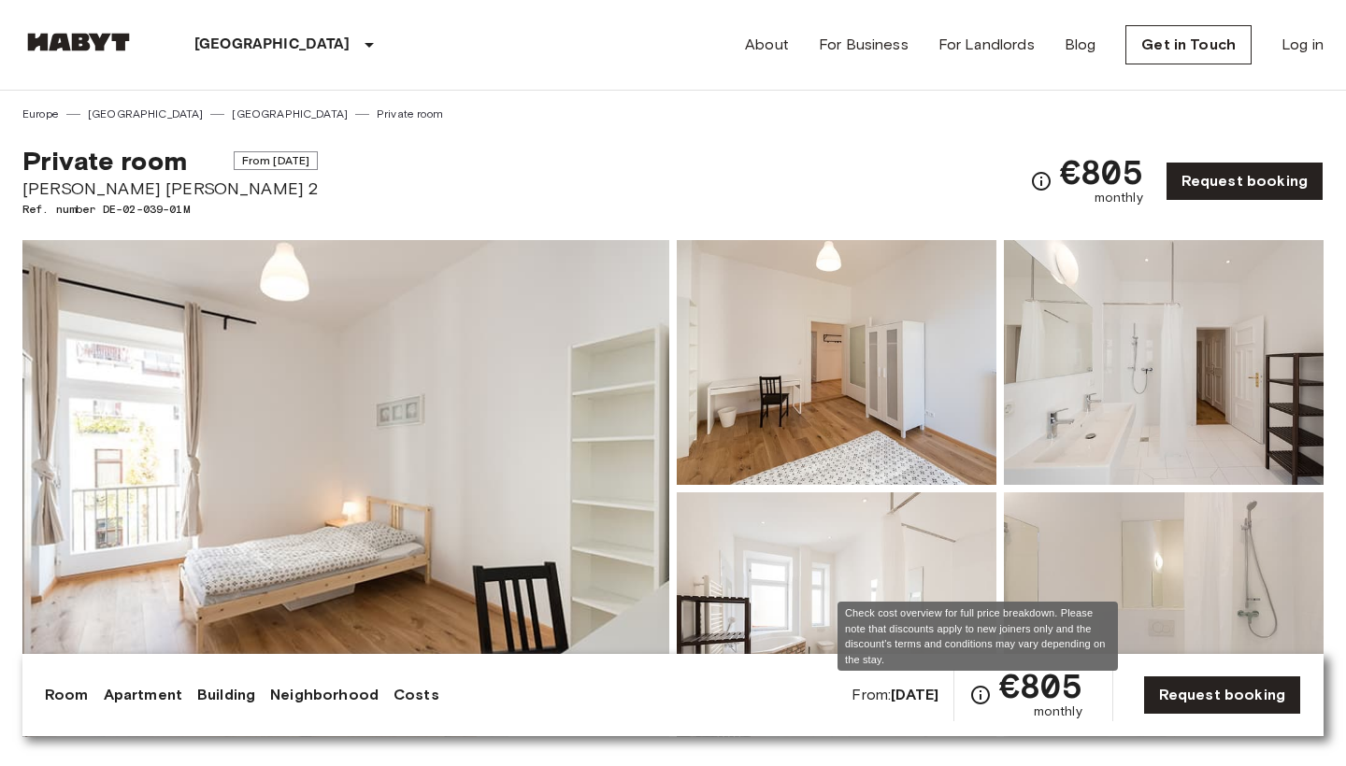
click at [976, 697] on icon "Check cost overview for full price breakdown. Please note that discounts apply …" at bounding box center [980, 695] width 22 height 22
click at [1025, 683] on span "€805" at bounding box center [1040, 686] width 83 height 34
click at [973, 698] on icon "Check cost overview for full price breakdown. Please note that discounts apply …" at bounding box center [980, 695] width 22 height 22
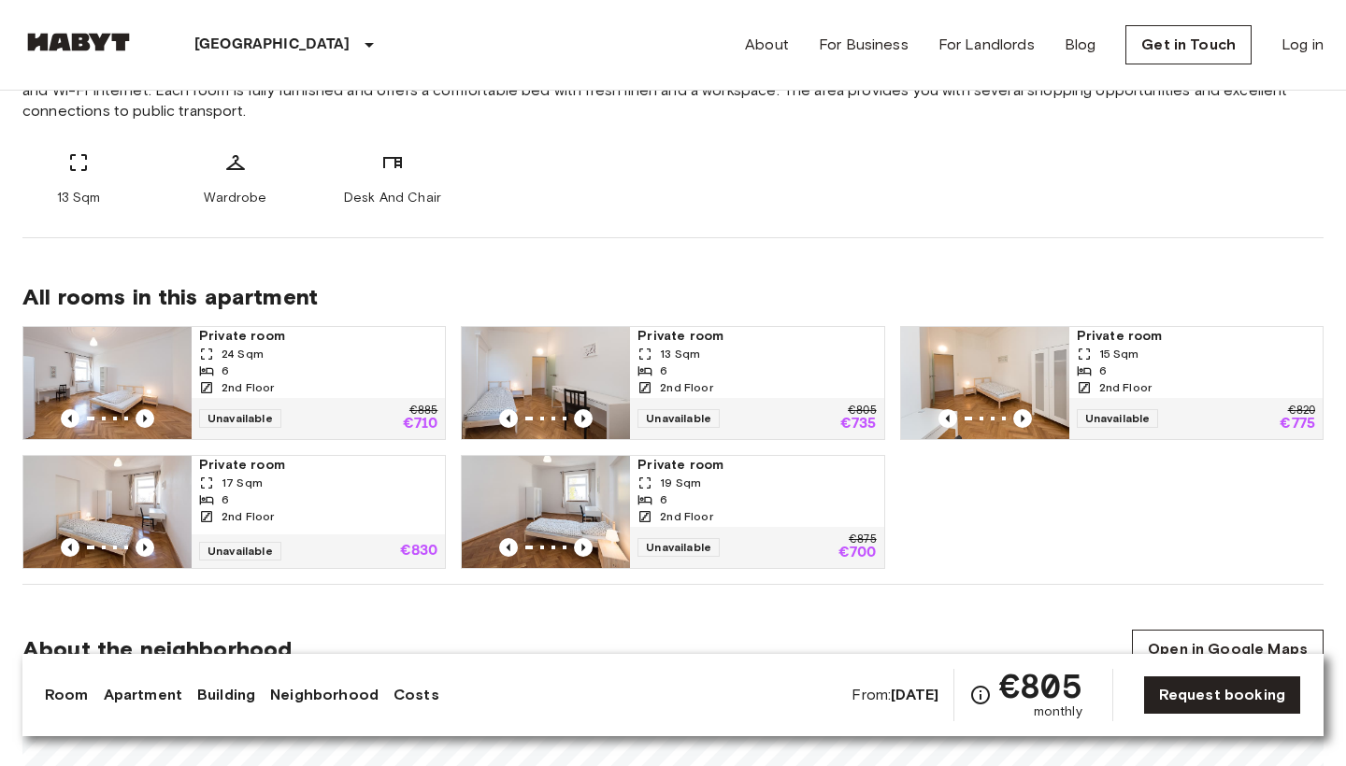
scroll to position [810, 0]
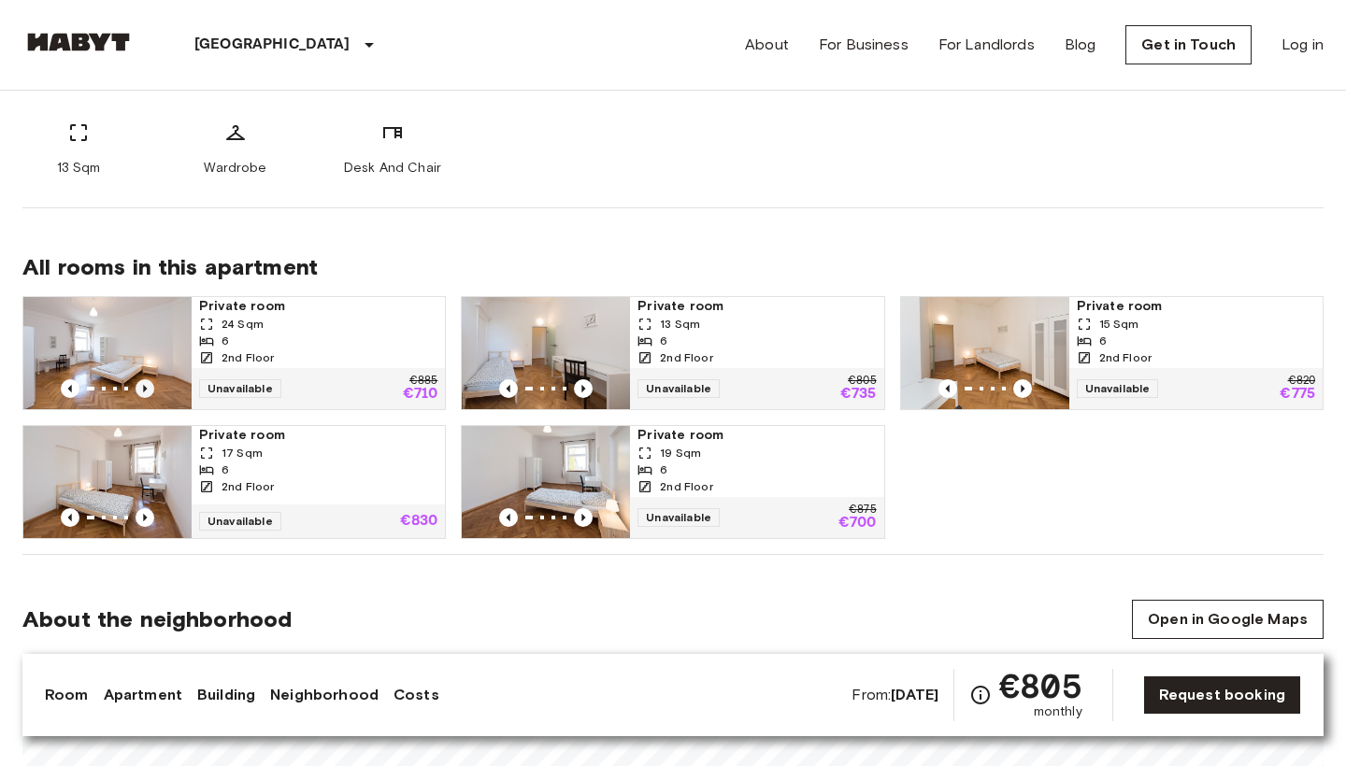
click at [147, 379] on icon "Previous image" at bounding box center [144, 388] width 19 height 19
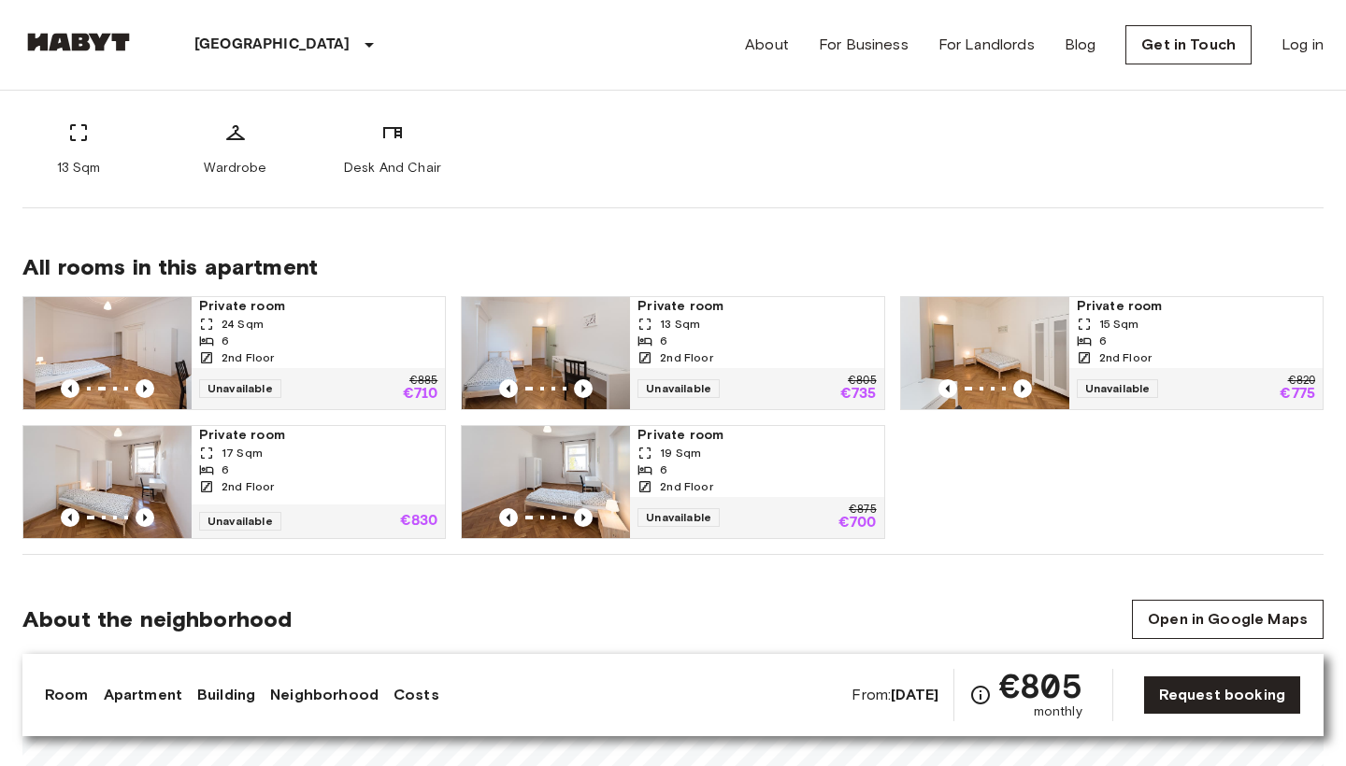
click at [264, 324] on div "24 Sqm" at bounding box center [318, 324] width 238 height 17
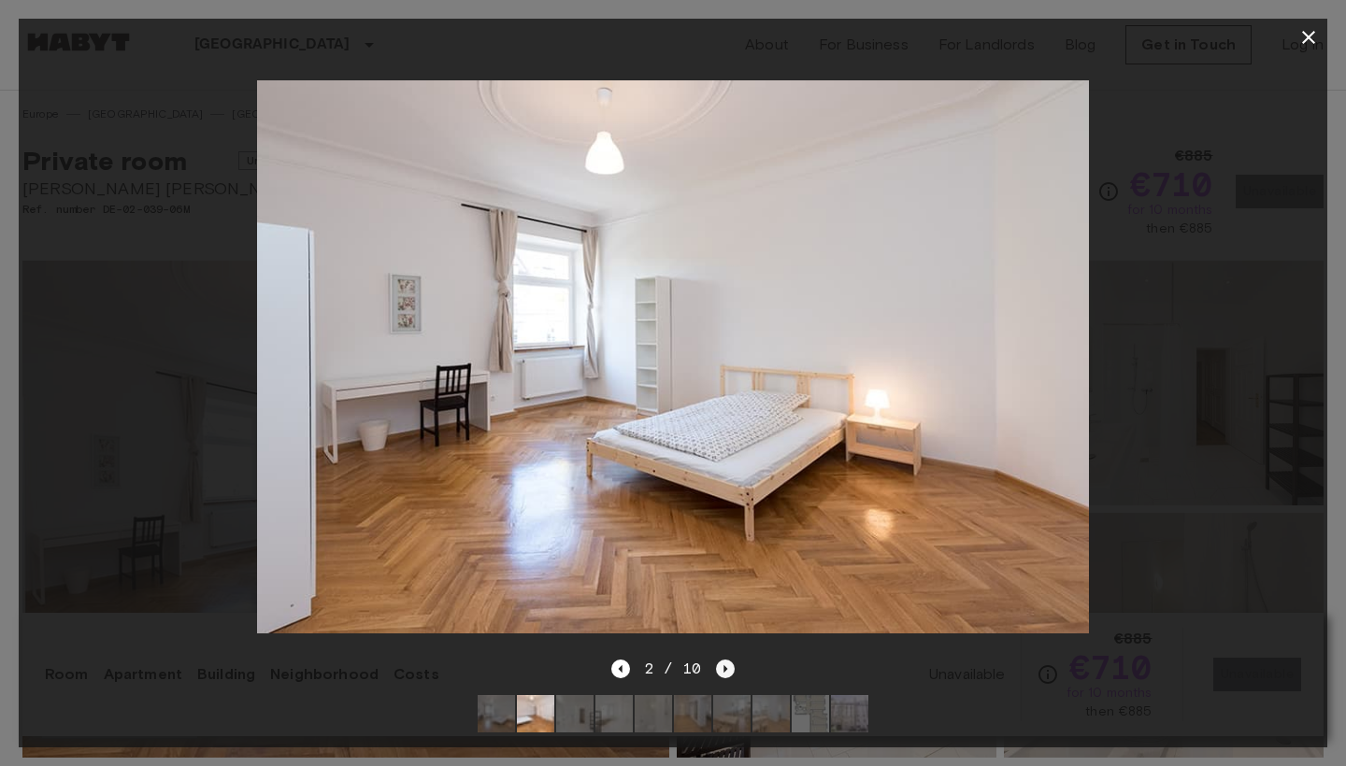
click at [720, 667] on icon "Next image" at bounding box center [725, 669] width 19 height 19
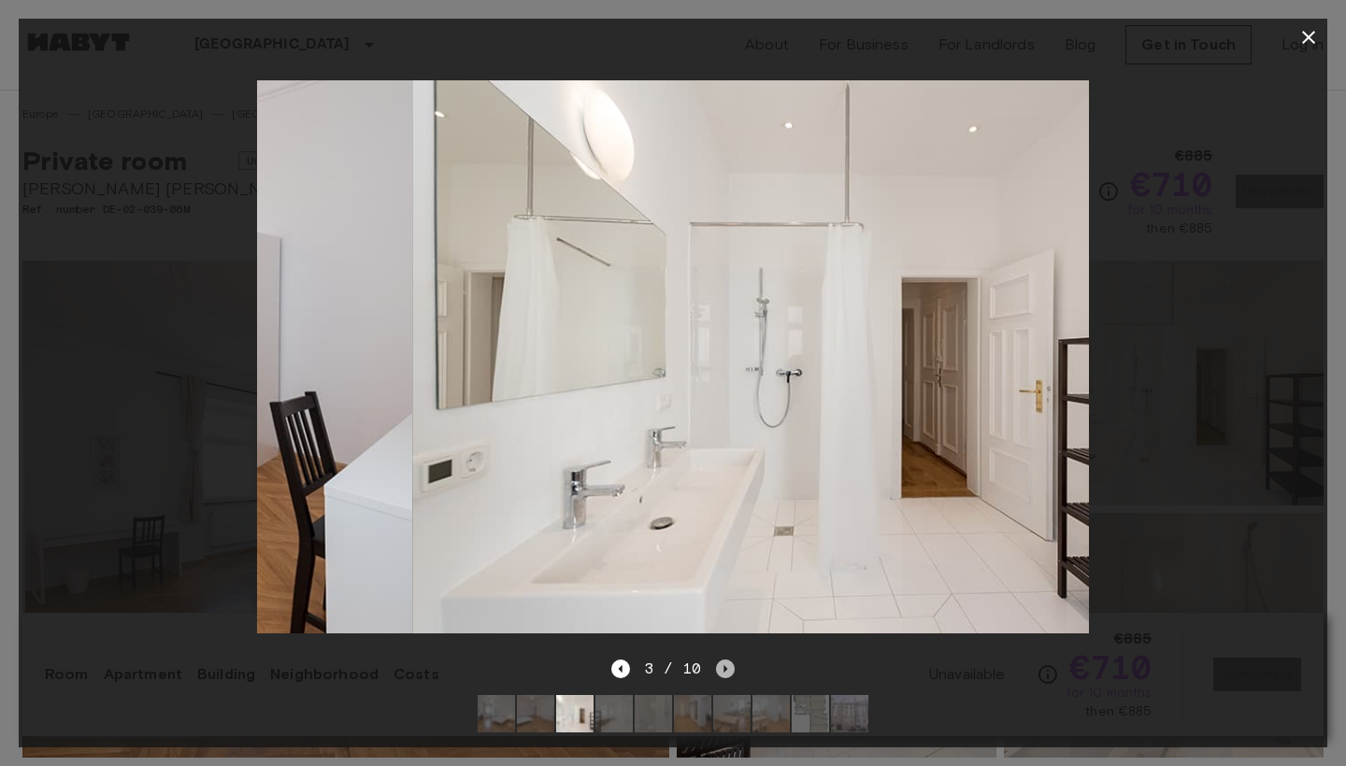
click at [720, 667] on icon "Next image" at bounding box center [725, 669] width 19 height 19
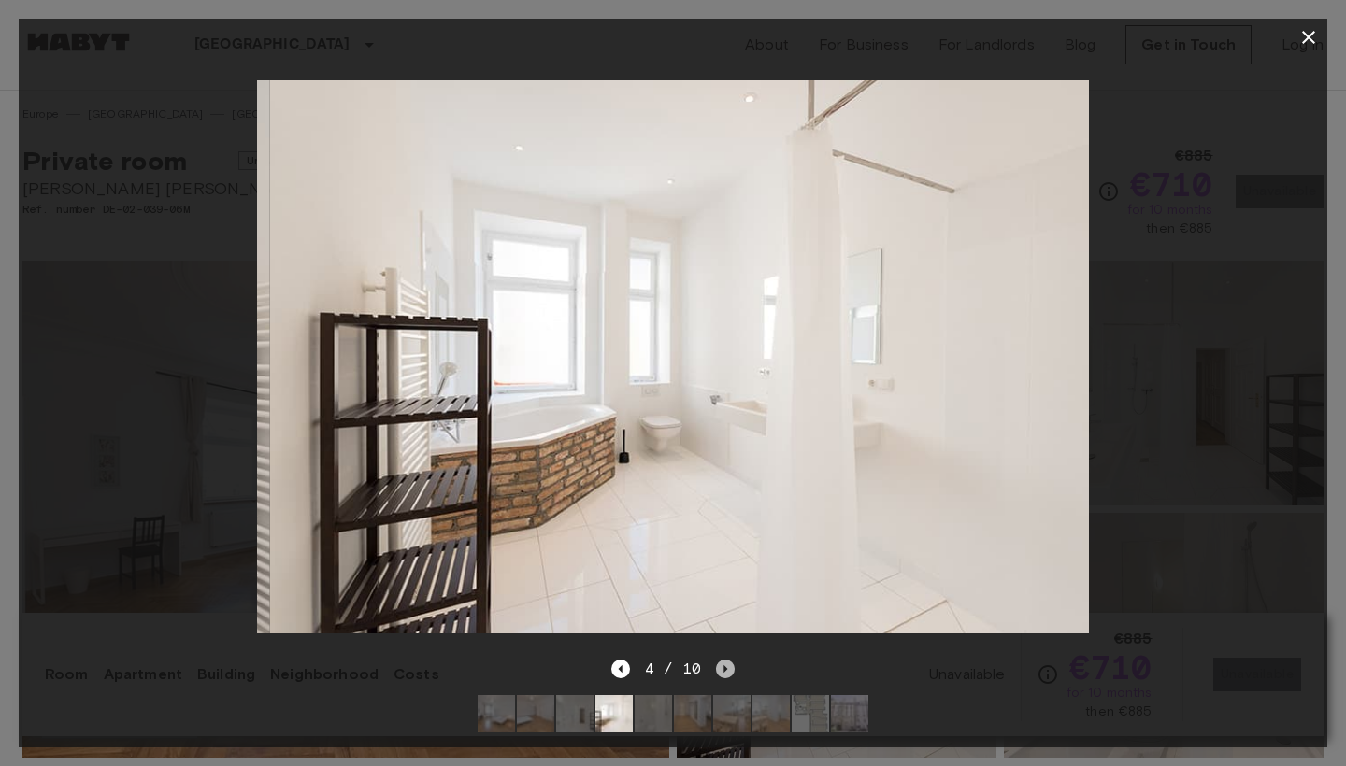
click at [720, 667] on icon "Next image" at bounding box center [725, 669] width 19 height 19
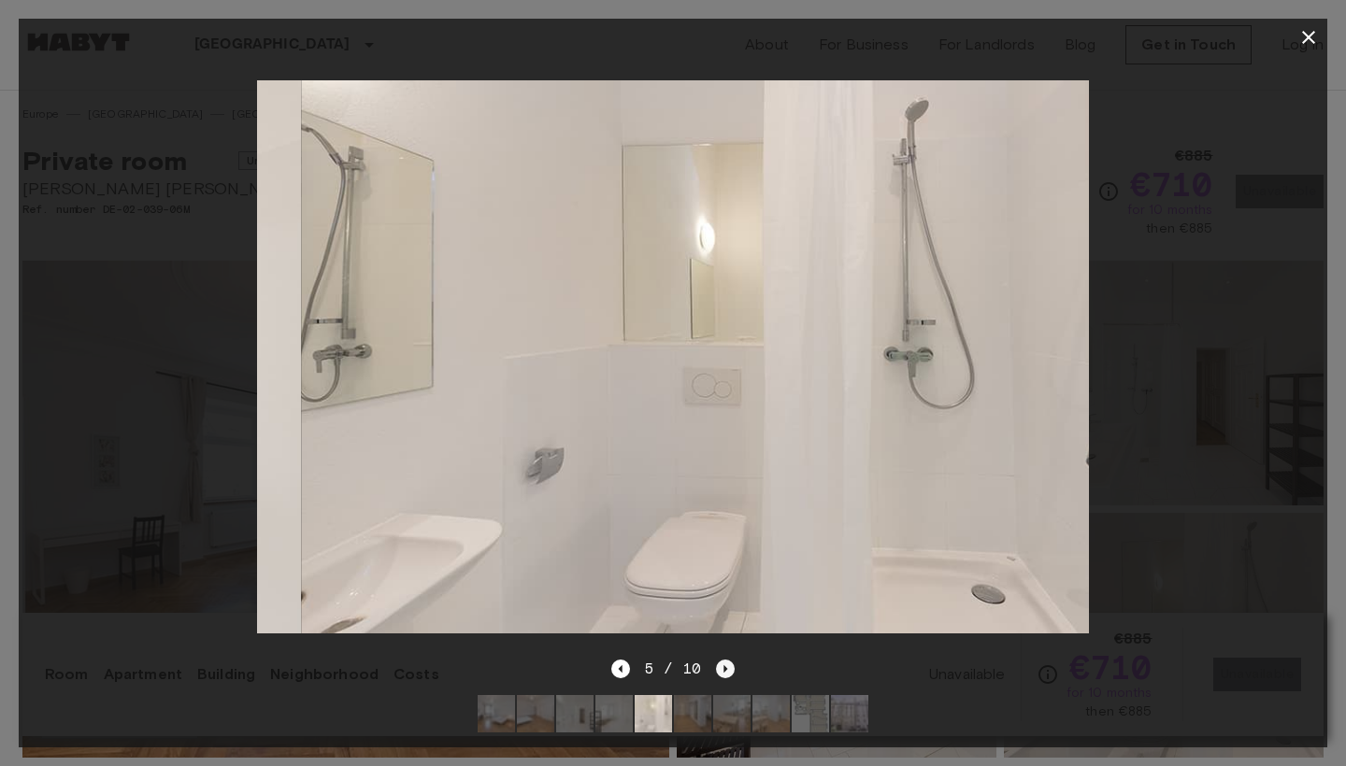
click at [720, 667] on icon "Next image" at bounding box center [725, 669] width 19 height 19
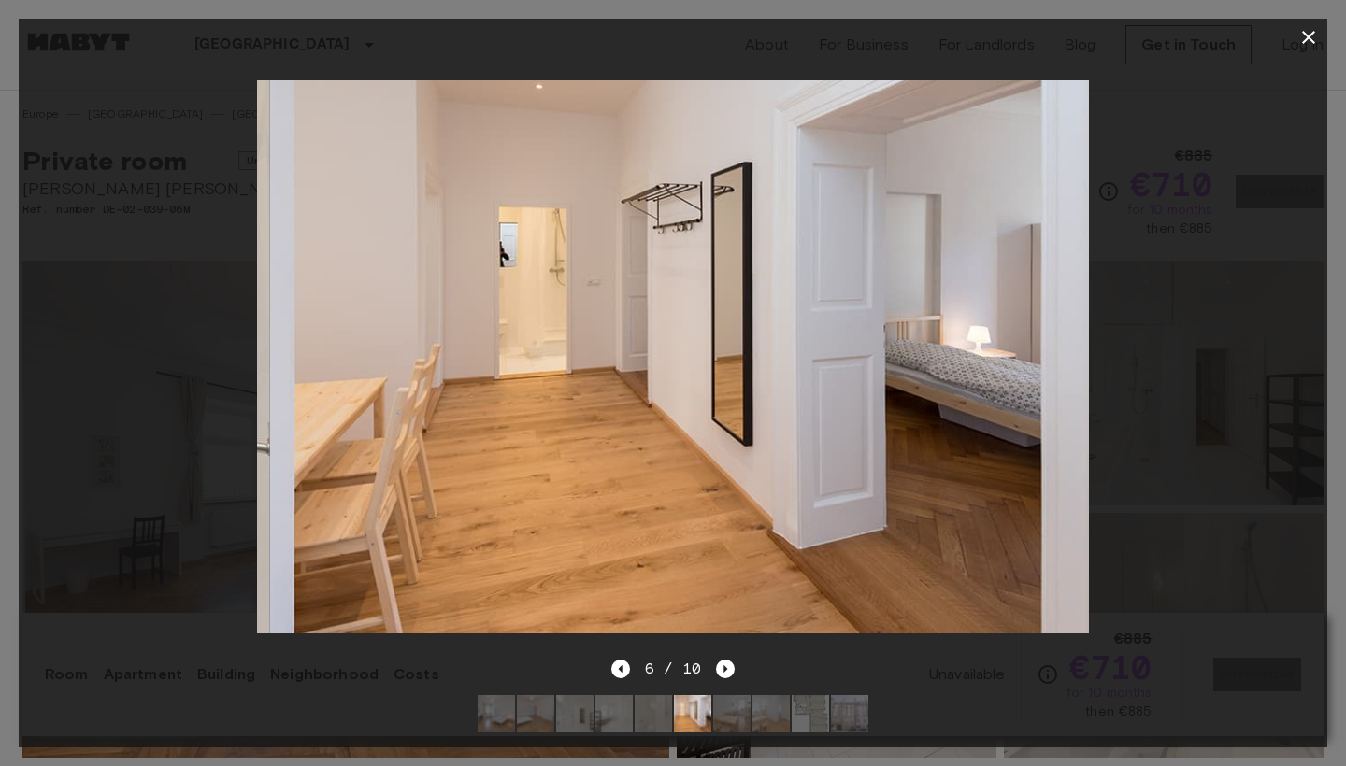
click at [1311, 39] on icon "button" at bounding box center [1308, 37] width 13 height 13
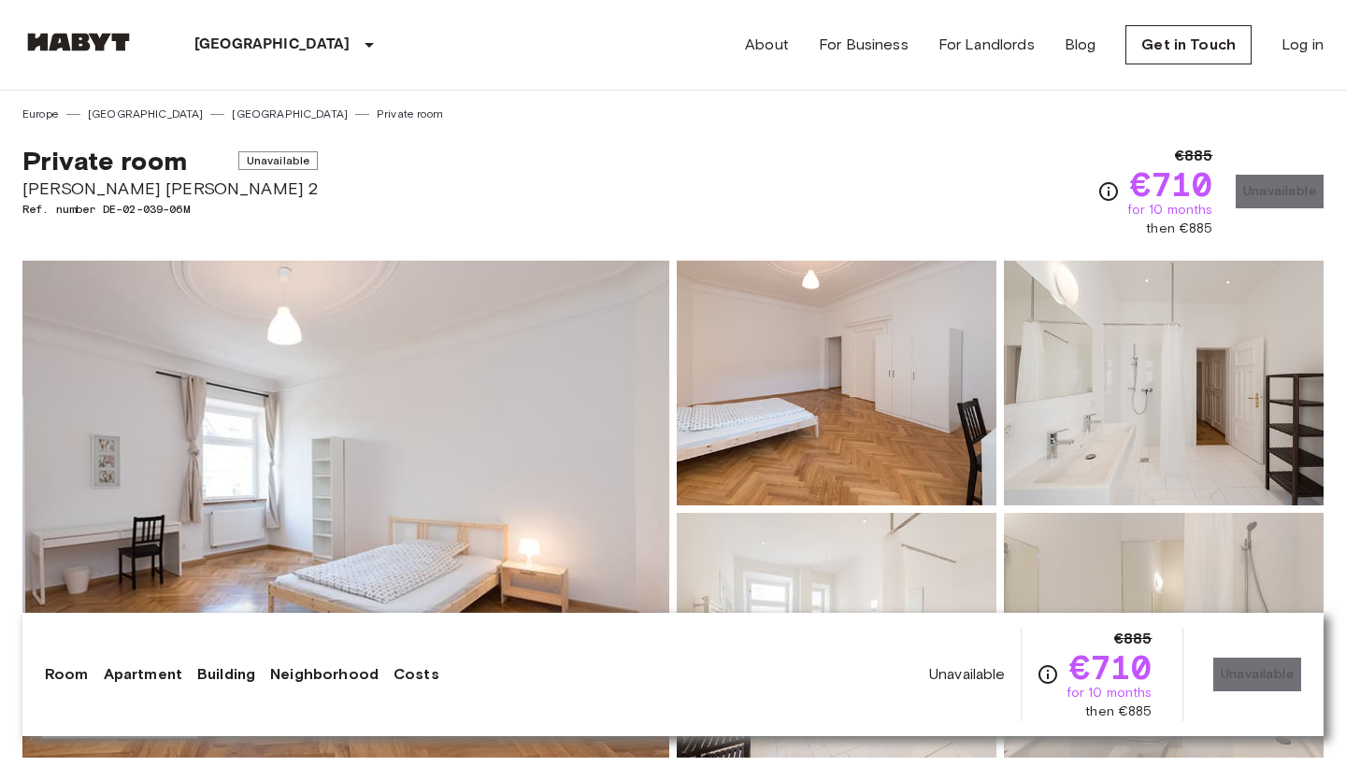
click at [1165, 225] on span "then €885" at bounding box center [1179, 229] width 66 height 19
drag, startPoint x: 1148, startPoint y: 225, endPoint x: 1229, endPoint y: 226, distance: 80.4
click at [1229, 226] on div "€885 €710 for 10 months then €885 Unavailable" at bounding box center [1210, 191] width 226 height 93
click at [1122, 187] on div "€885 €710 for 10 months then €885" at bounding box center [1155, 191] width 116 height 93
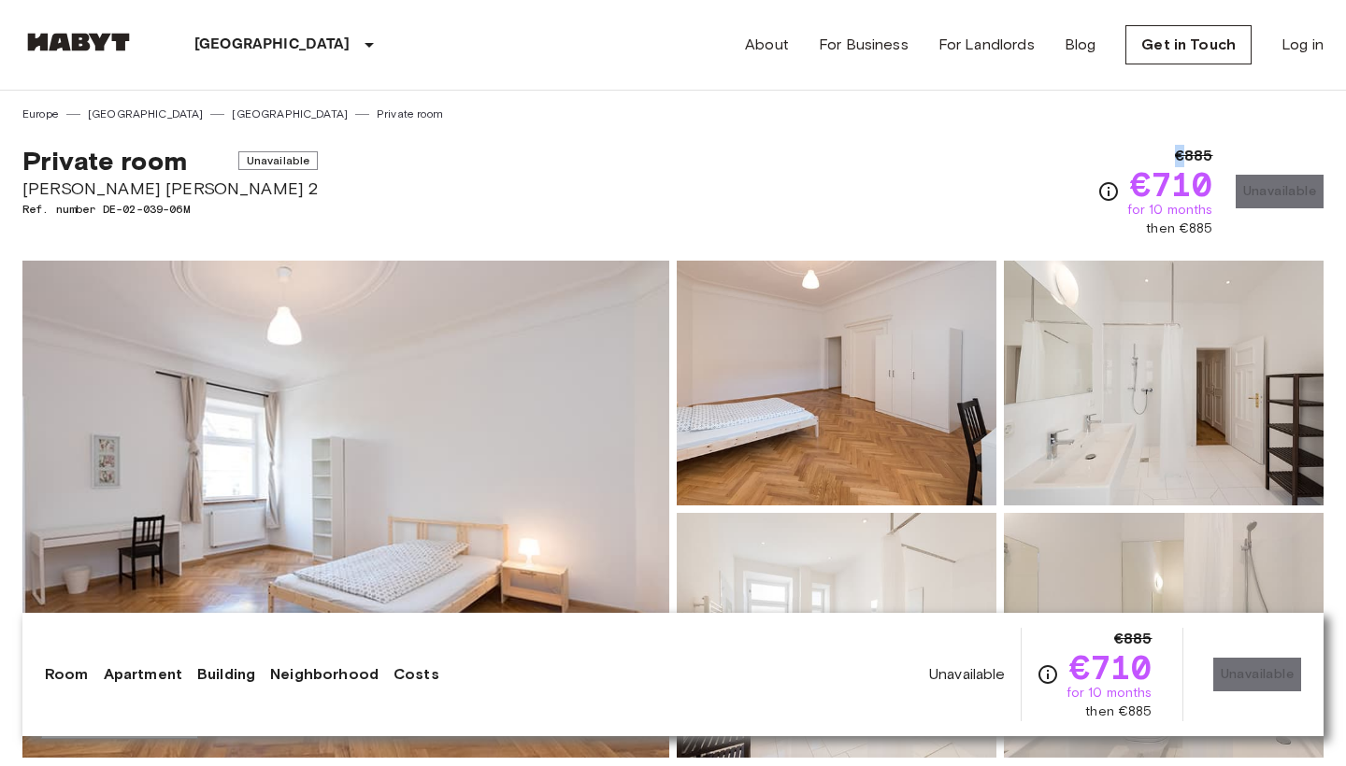
click at [1122, 187] on div "€885 €710 for 10 months then €885" at bounding box center [1155, 191] width 116 height 93
click at [1261, 198] on div "€885 €710 for 10 months then €885 Unavailable" at bounding box center [1210, 191] width 226 height 93
click at [1134, 251] on div "Show all photos" at bounding box center [669, 494] width 1308 height 527
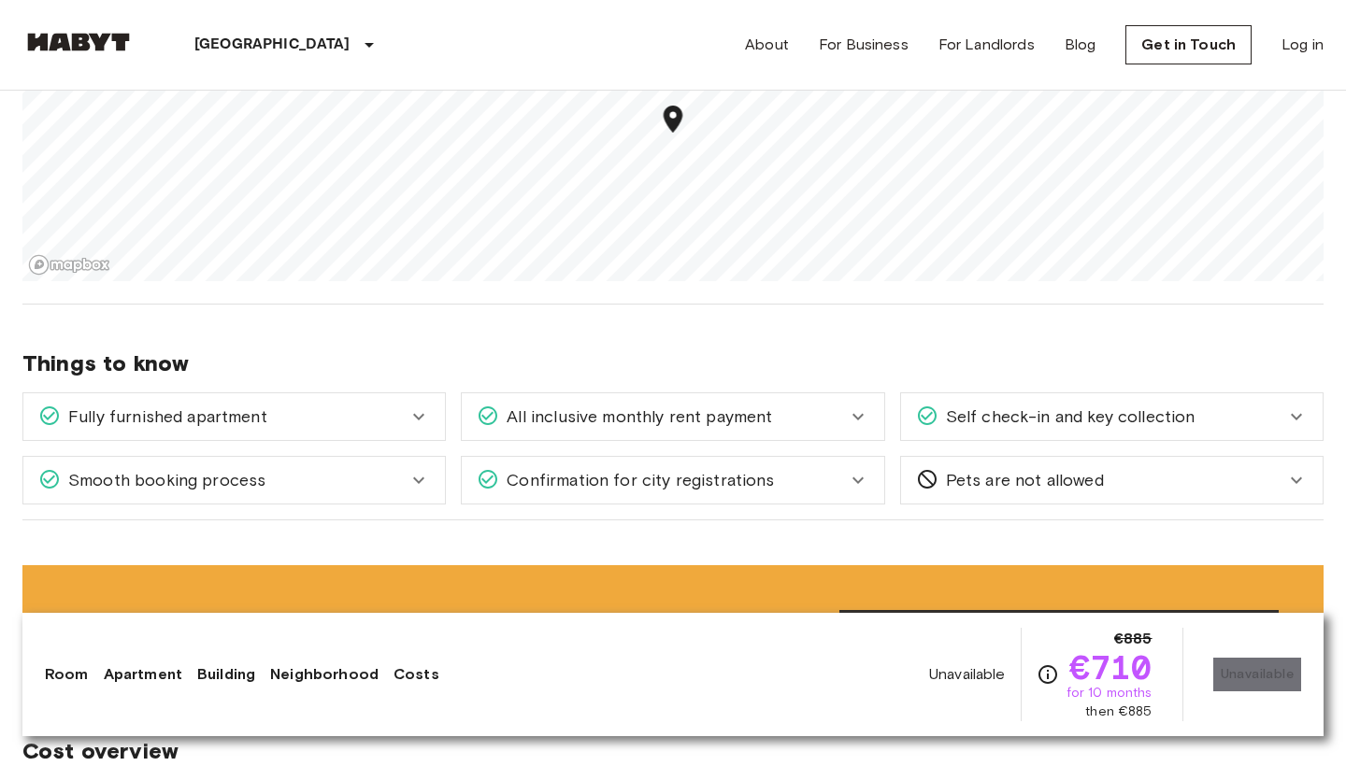
scroll to position [1328, 0]
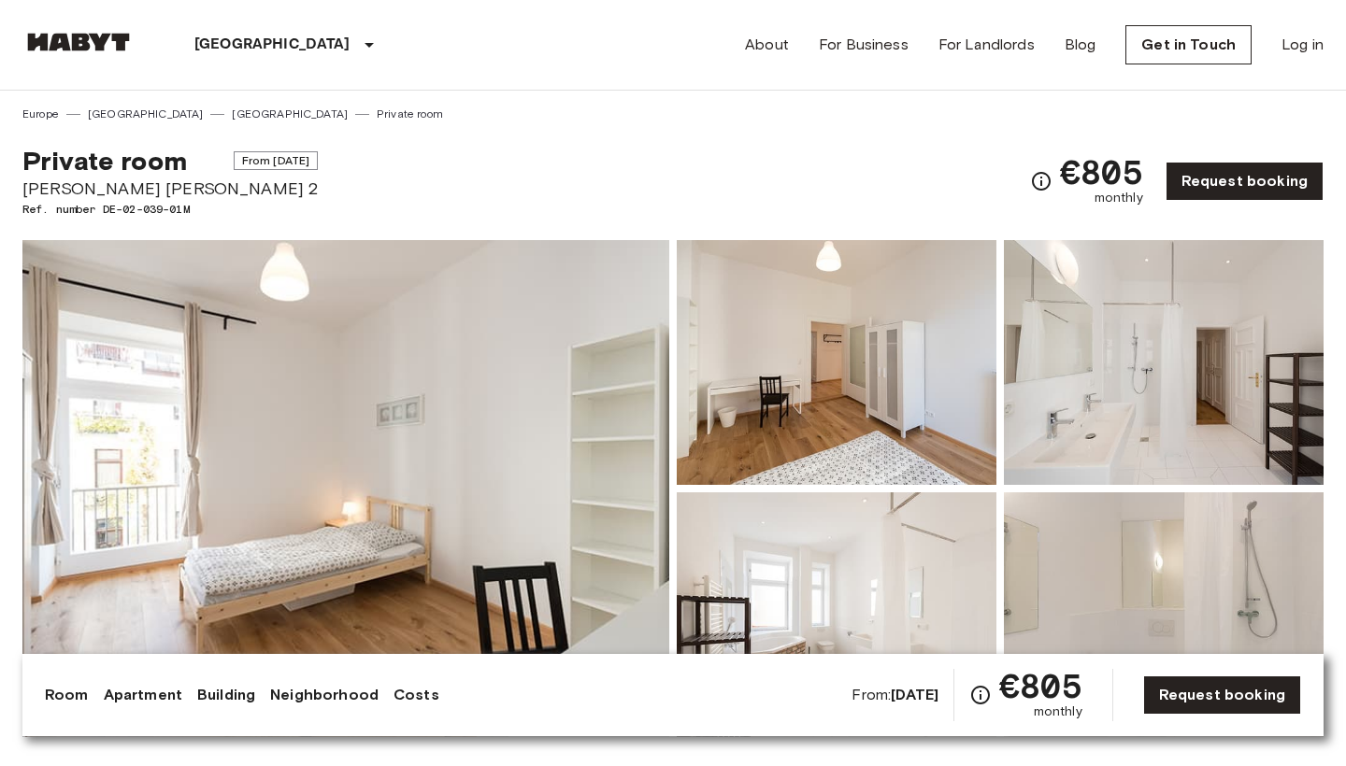
click at [582, 481] on img at bounding box center [345, 488] width 647 height 497
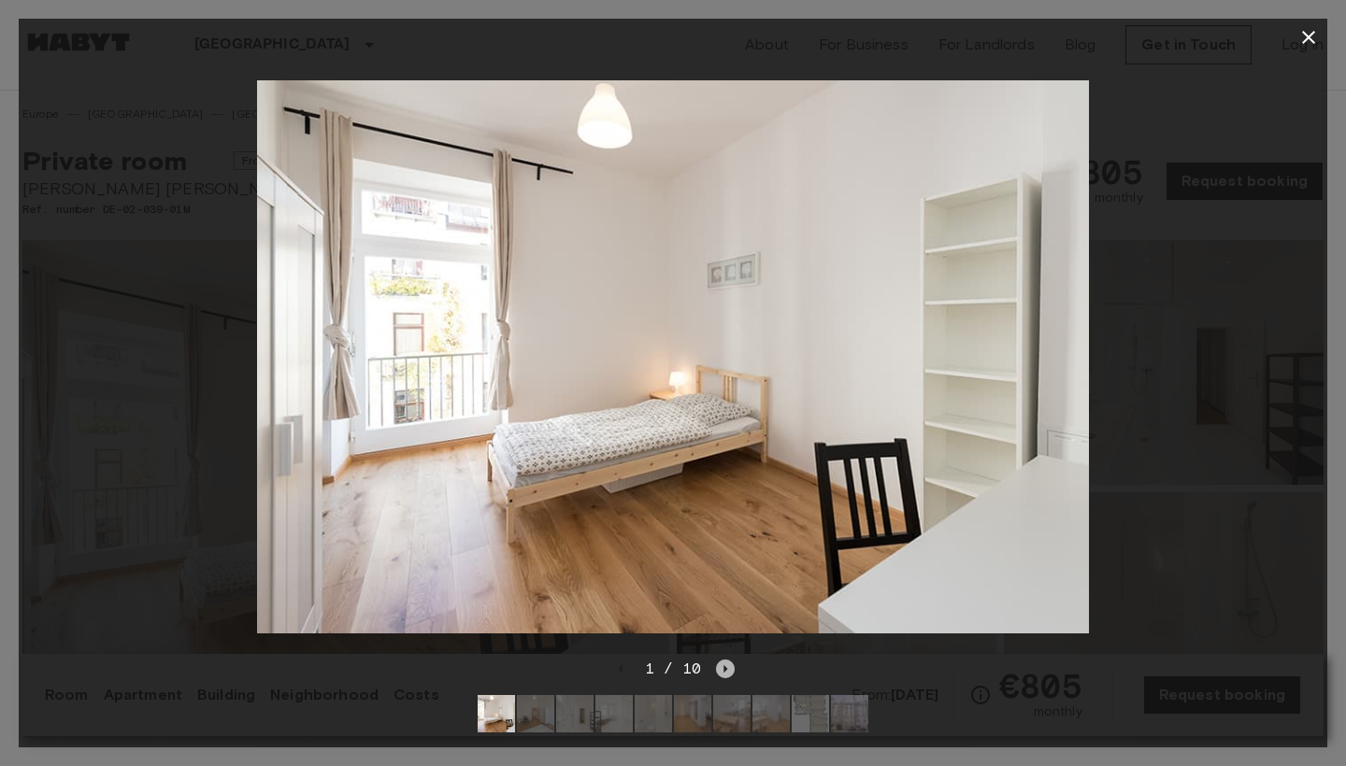
click at [723, 663] on icon "Next image" at bounding box center [725, 669] width 19 height 19
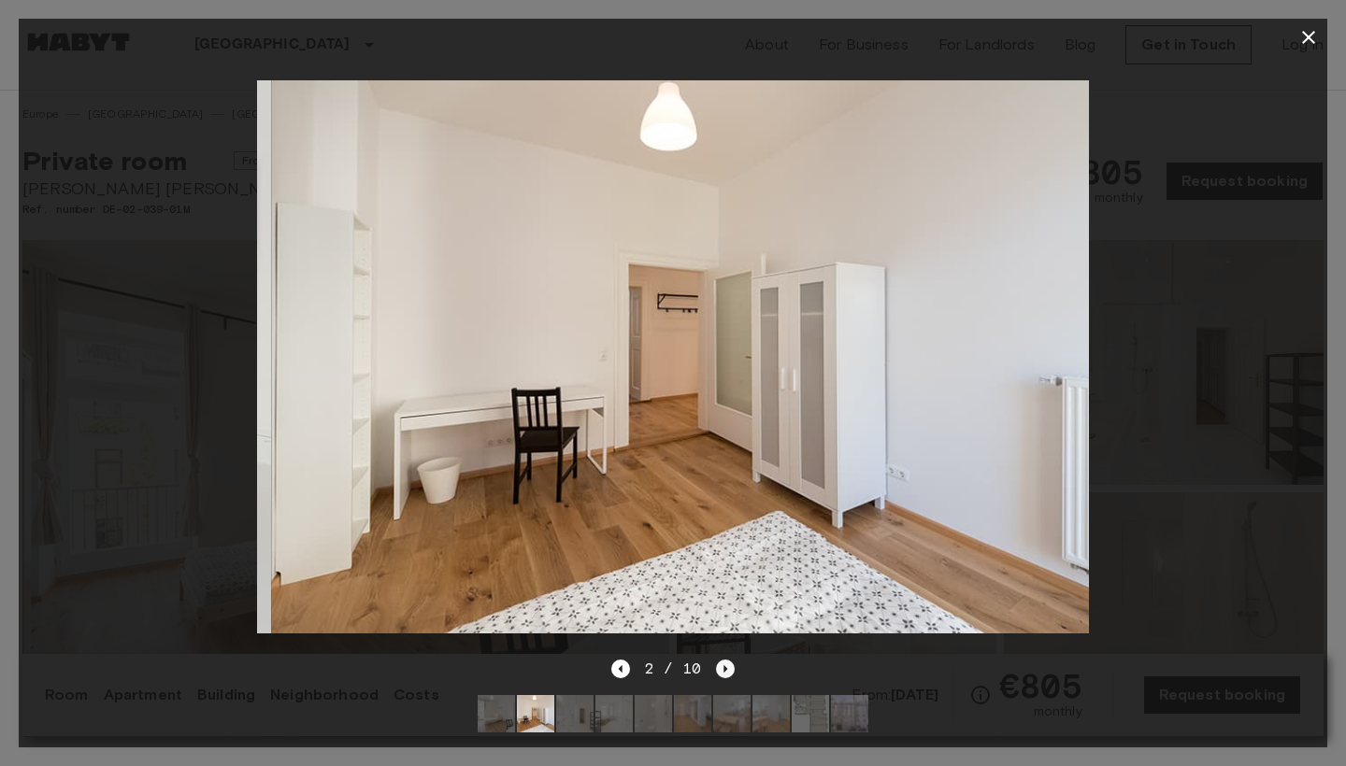
click at [723, 662] on icon "Next image" at bounding box center [725, 669] width 19 height 19
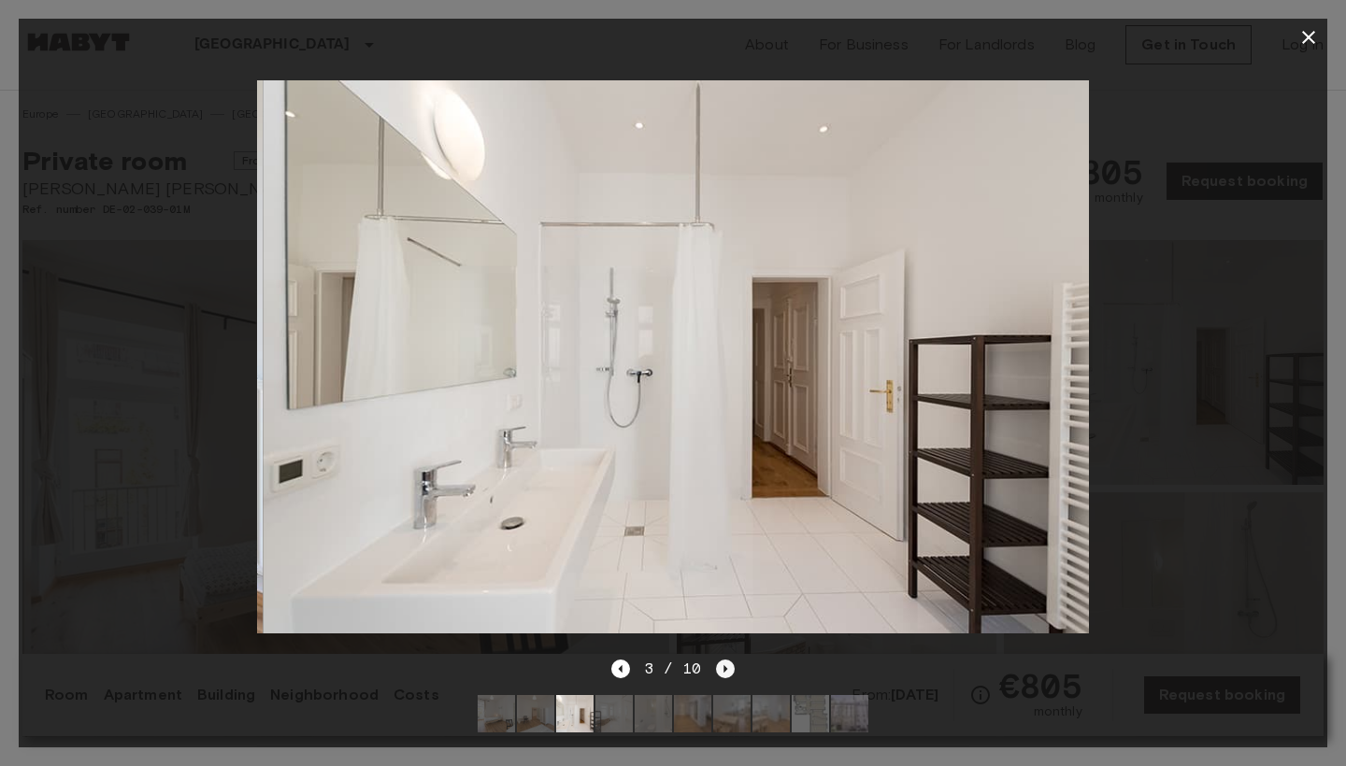
click at [723, 662] on icon "Next image" at bounding box center [725, 669] width 19 height 19
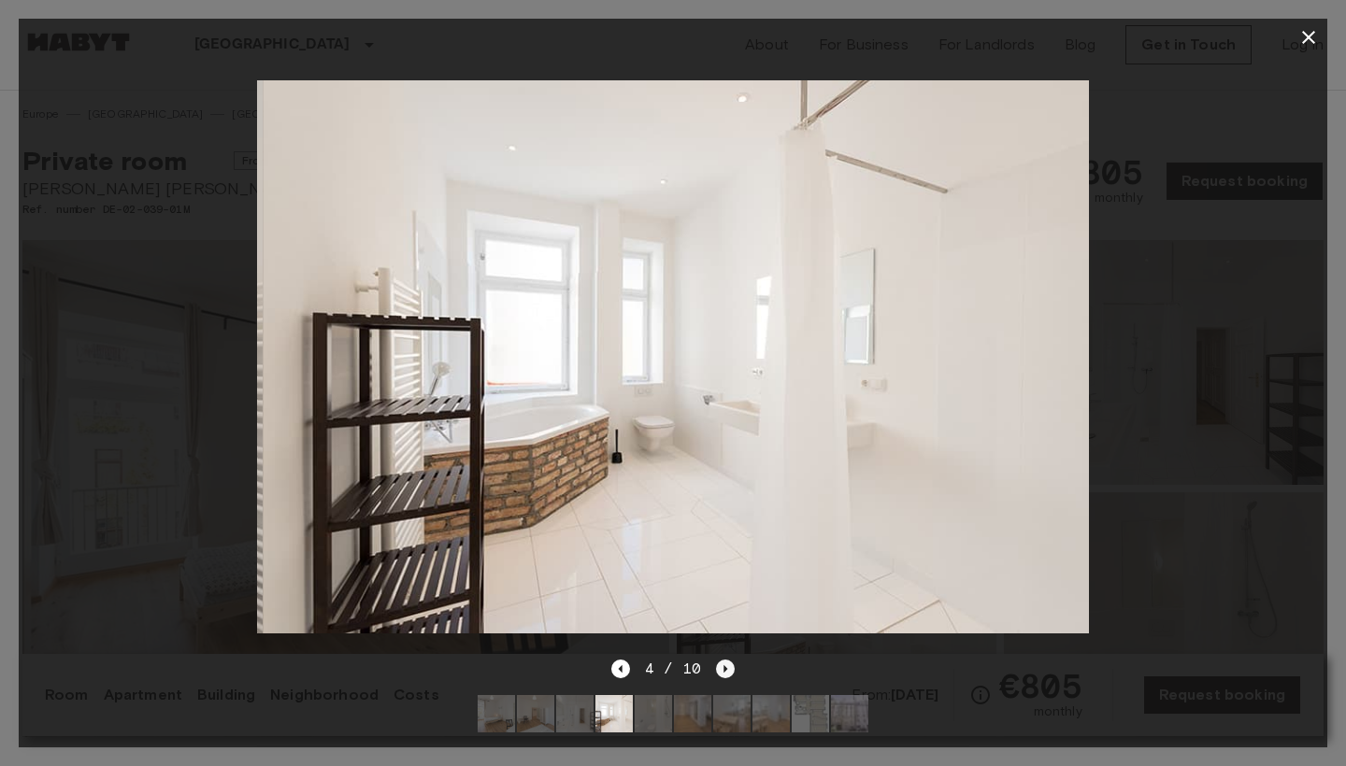
click at [723, 661] on icon "Next image" at bounding box center [725, 669] width 19 height 19
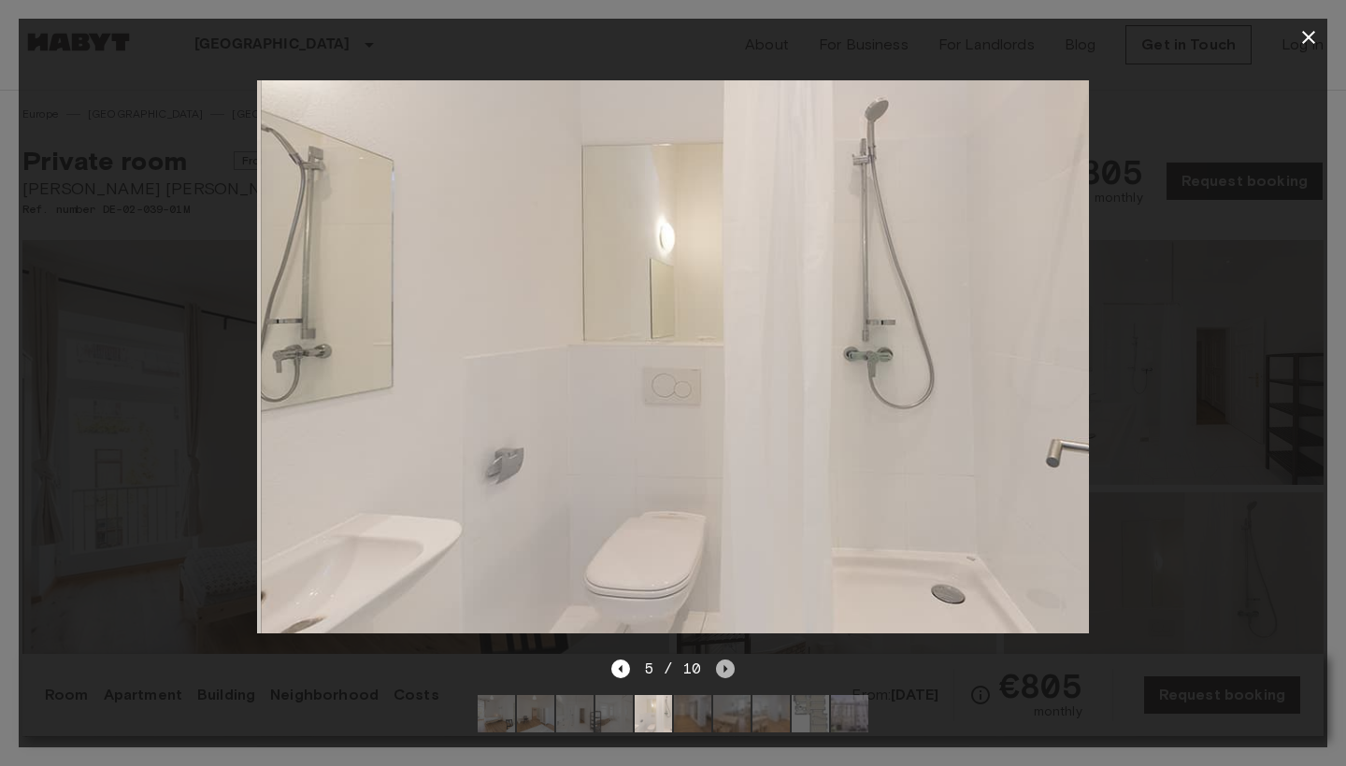
click at [723, 661] on icon "Next image" at bounding box center [725, 669] width 19 height 19
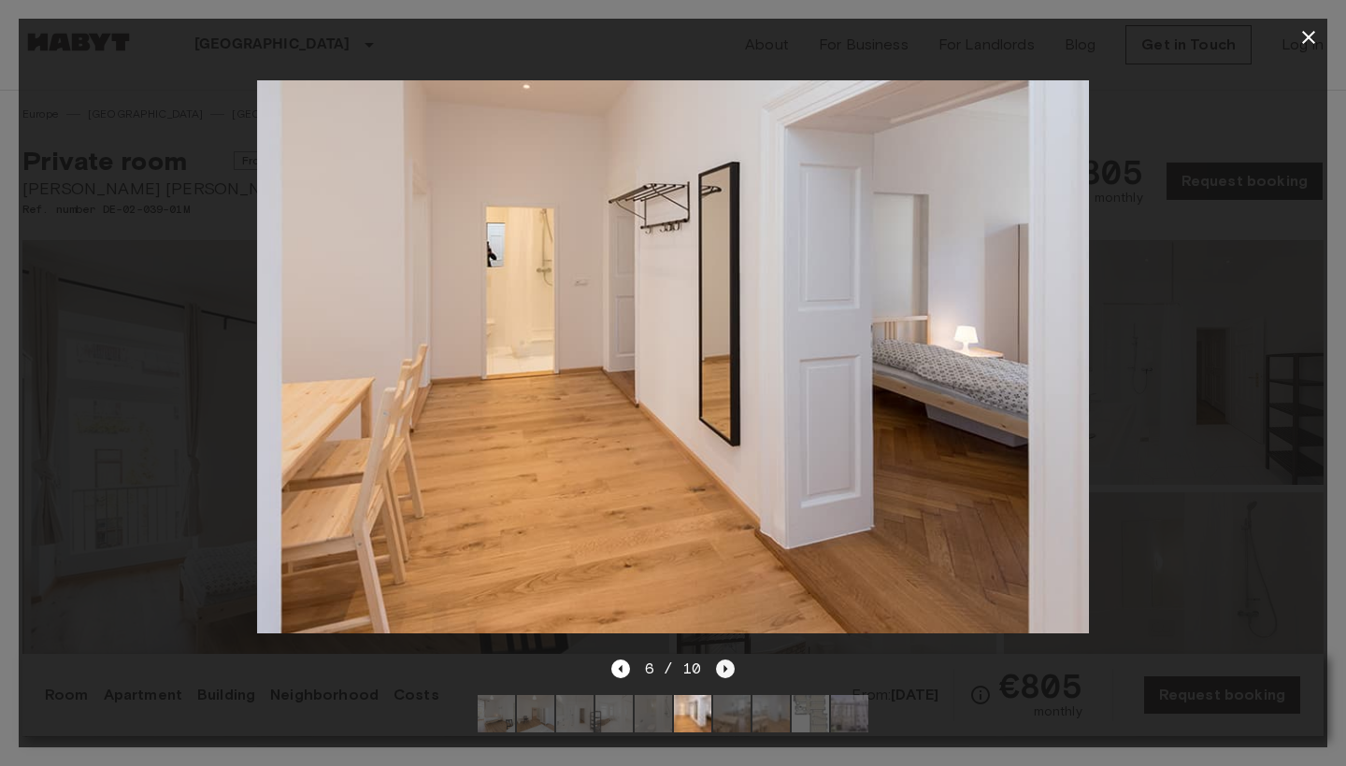
click at [723, 661] on icon "Next image" at bounding box center [725, 669] width 19 height 19
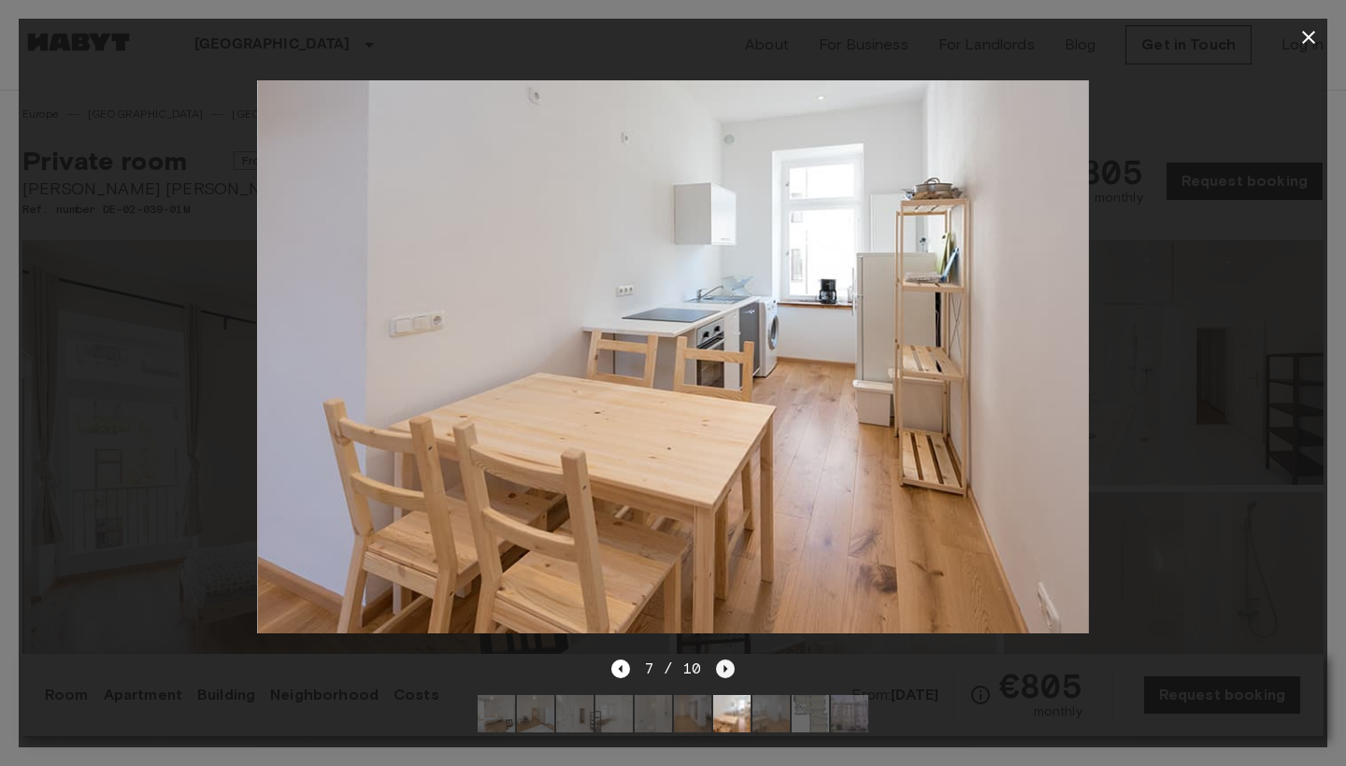
click at [723, 661] on icon "Next image" at bounding box center [725, 669] width 19 height 19
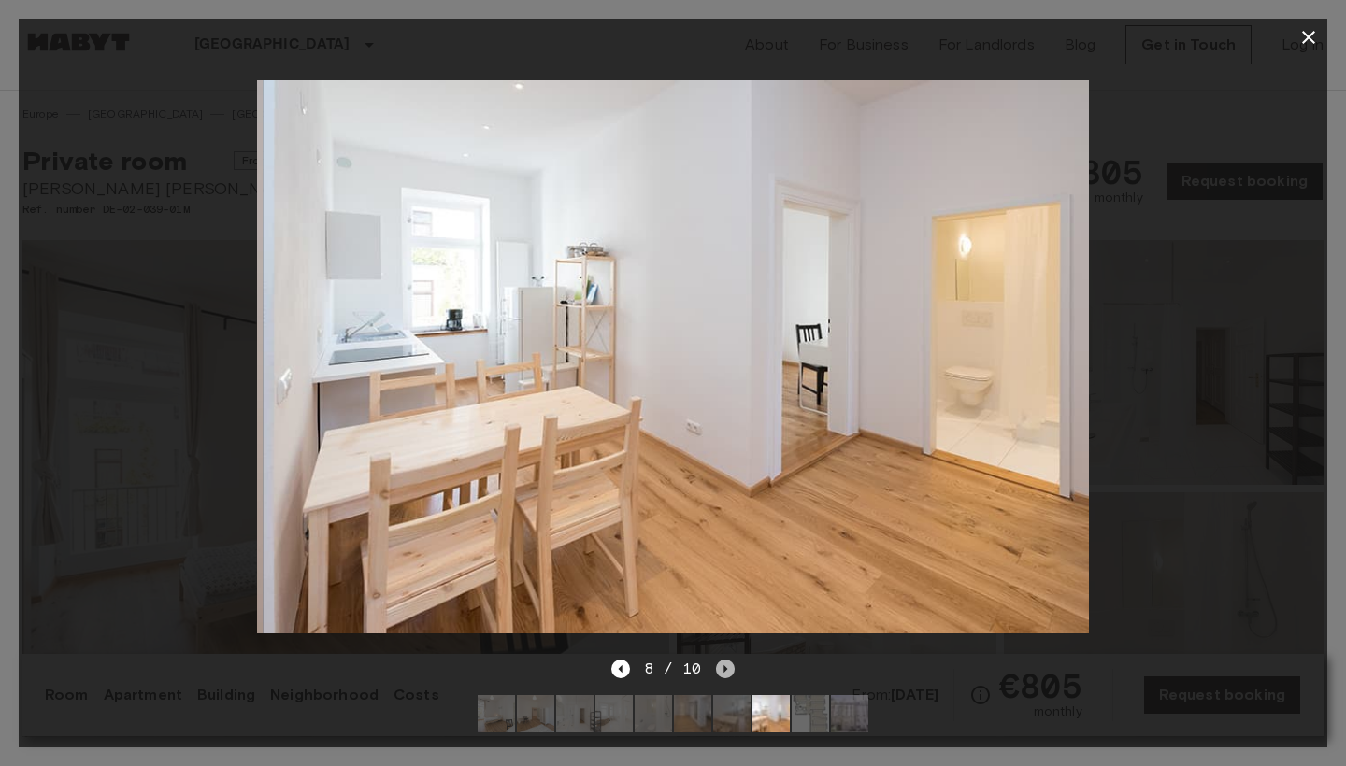
click at [723, 661] on icon "Next image" at bounding box center [725, 669] width 19 height 19
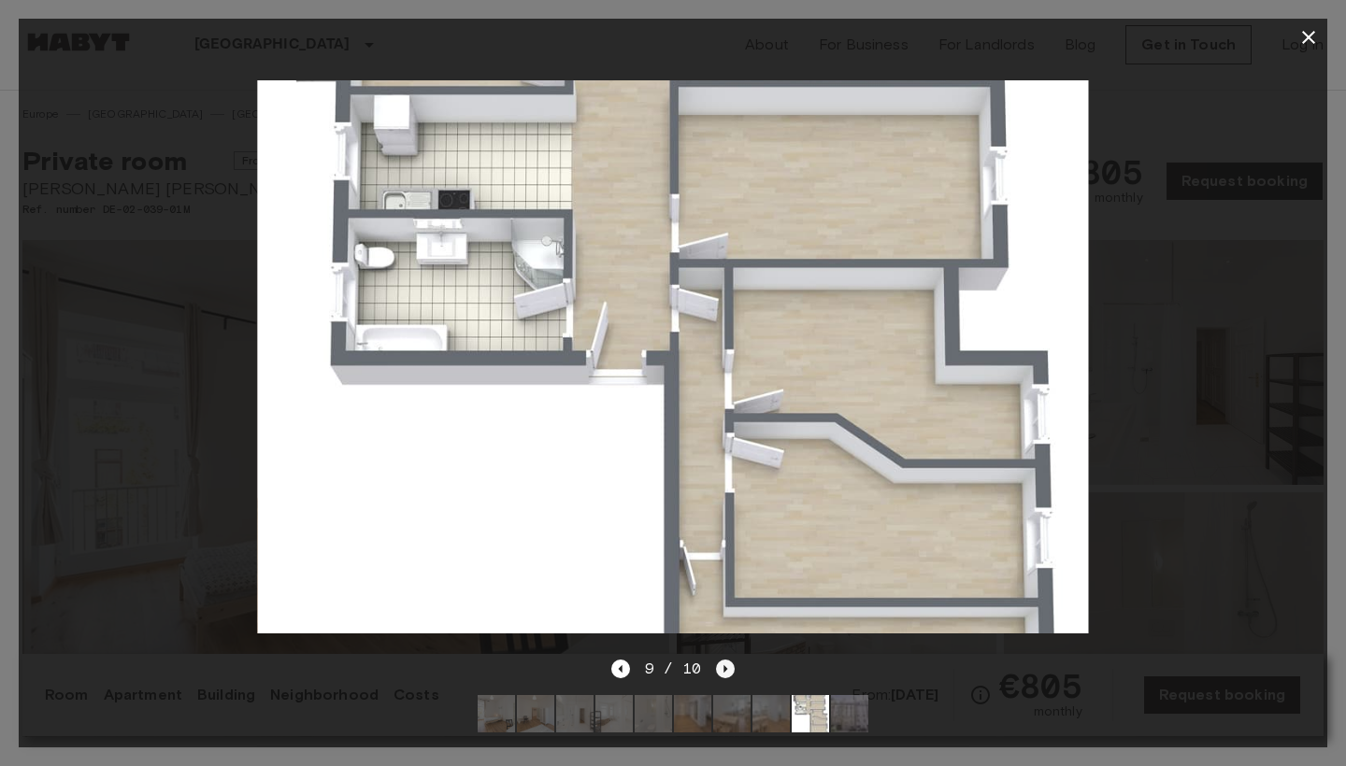
click at [723, 661] on icon "Next image" at bounding box center [725, 669] width 19 height 19
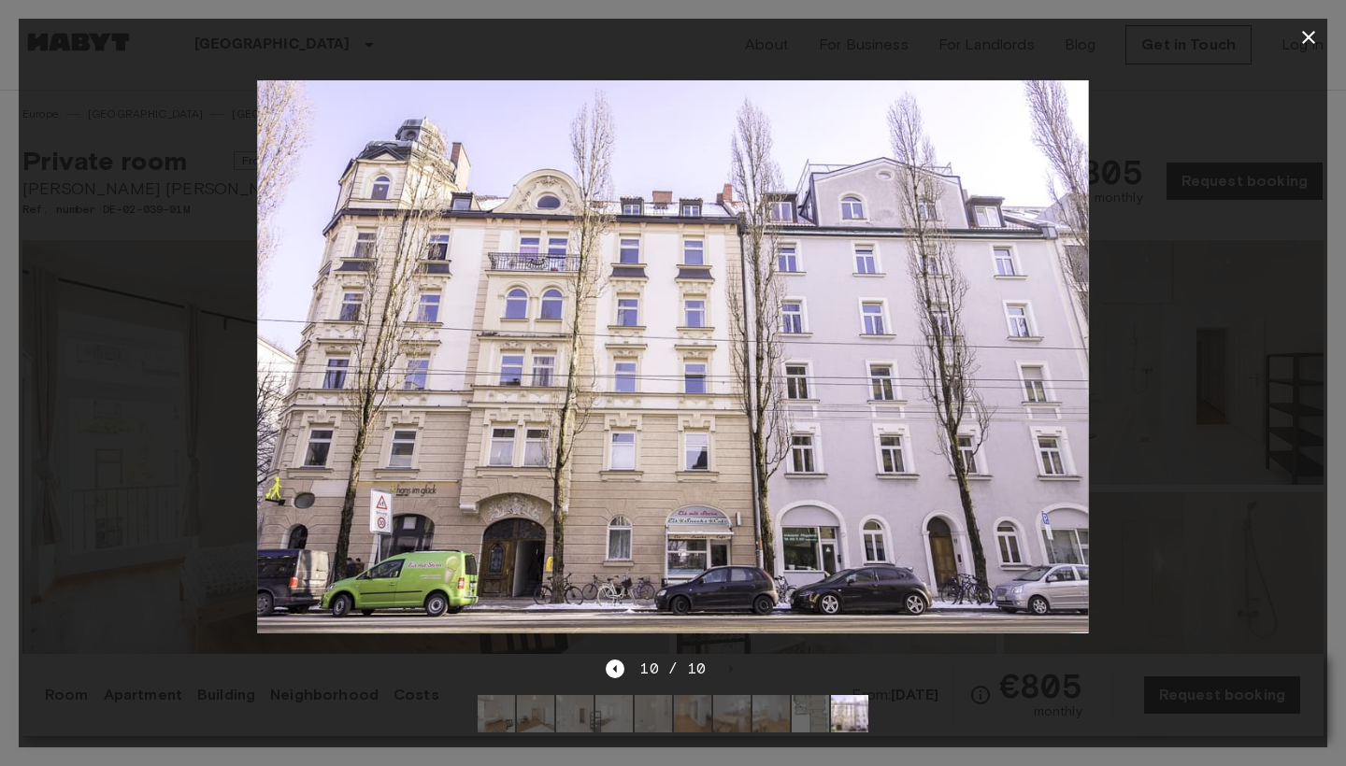
click at [1320, 41] on button "button" at bounding box center [1308, 37] width 37 height 37
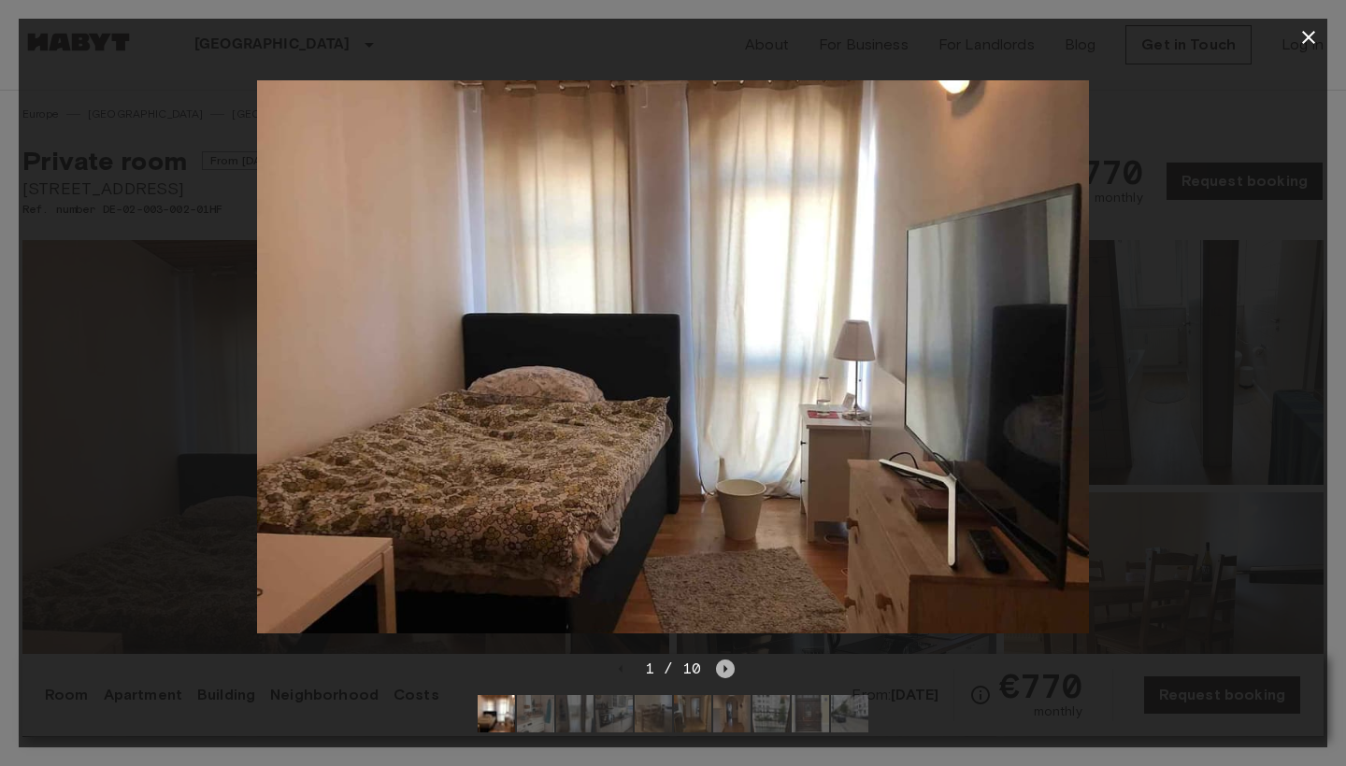
click at [727, 666] on icon "Next image" at bounding box center [725, 669] width 19 height 19
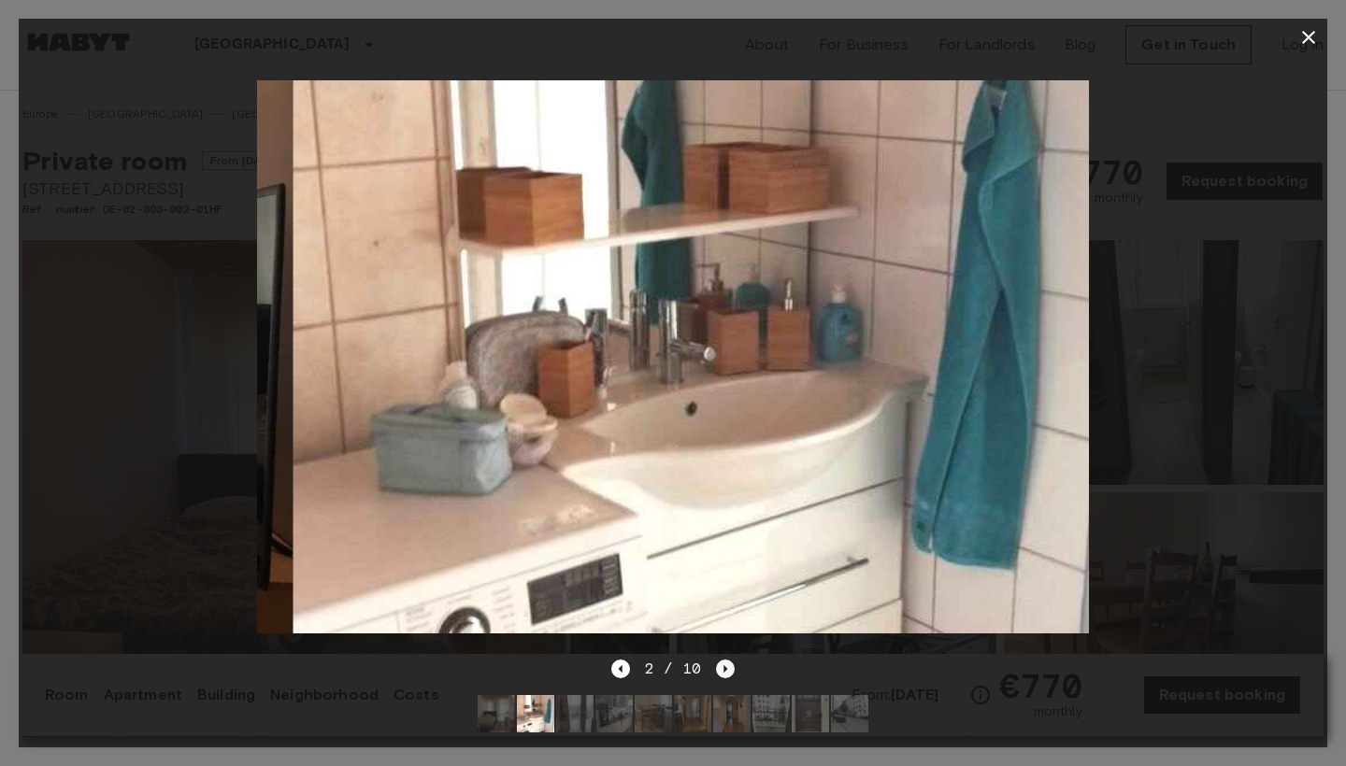
click at [727, 666] on icon "Next image" at bounding box center [725, 669] width 19 height 19
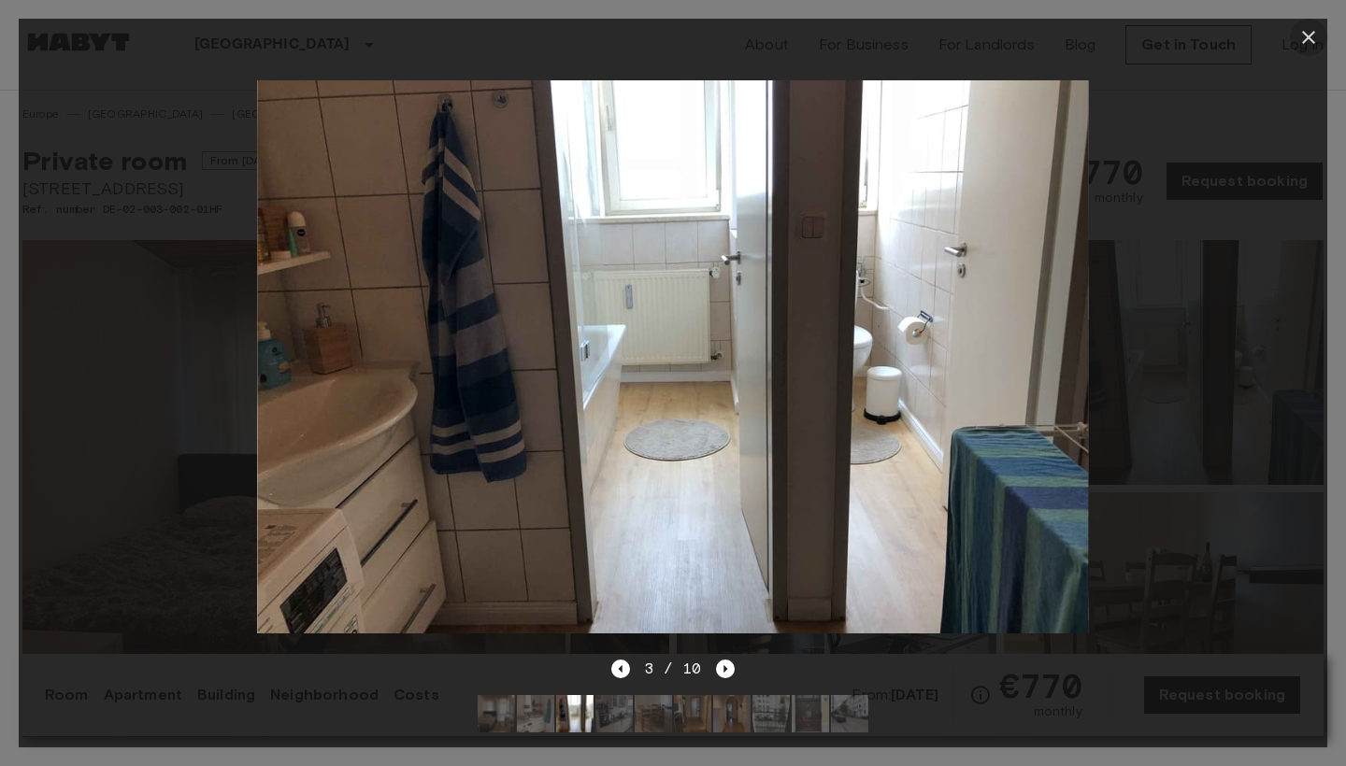
click at [1306, 43] on icon "button" at bounding box center [1308, 37] width 22 height 22
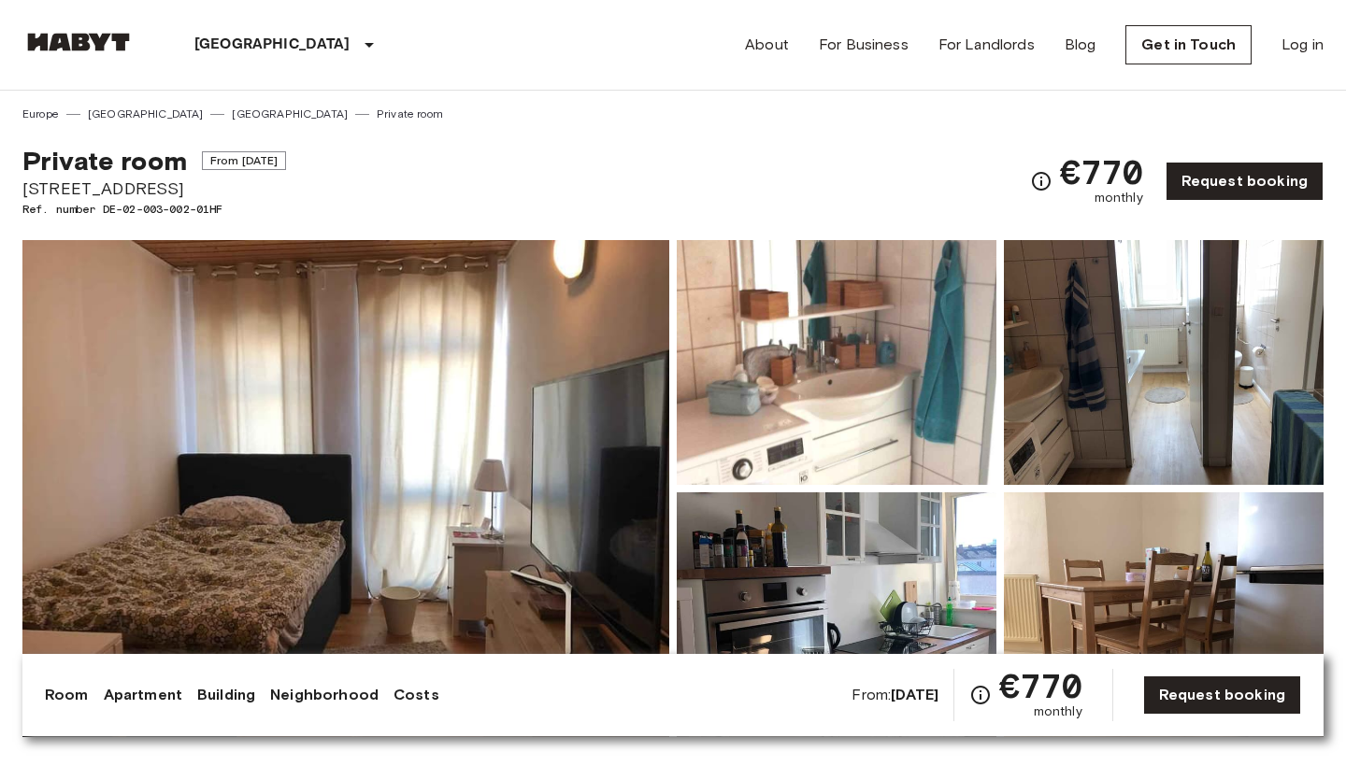
drag, startPoint x: 212, startPoint y: 183, endPoint x: 0, endPoint y: 178, distance: 212.2
copy span "[STREET_ADDRESS]"
click at [580, 502] on img at bounding box center [345, 488] width 647 height 497
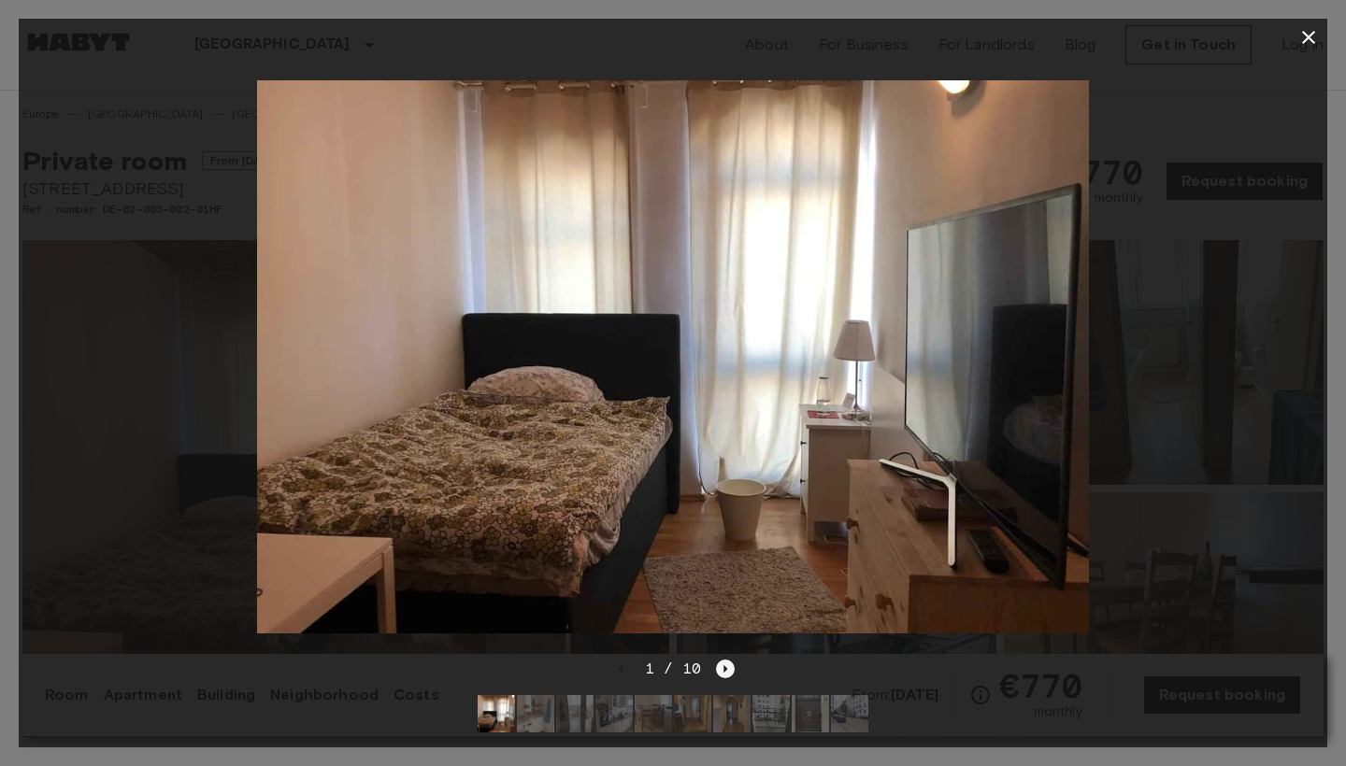
click at [724, 671] on icon "Next image" at bounding box center [726, 668] width 4 height 7
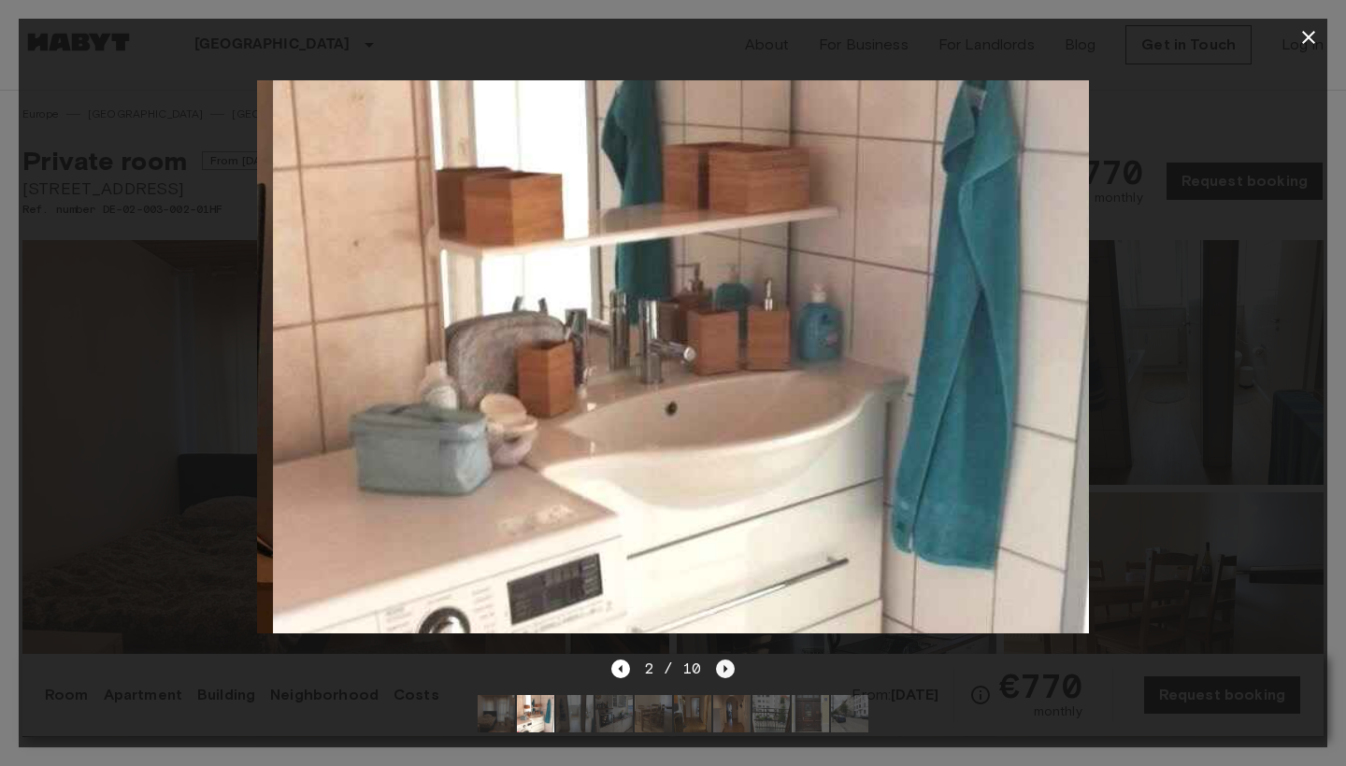
click at [724, 671] on icon "Next image" at bounding box center [726, 668] width 4 height 7
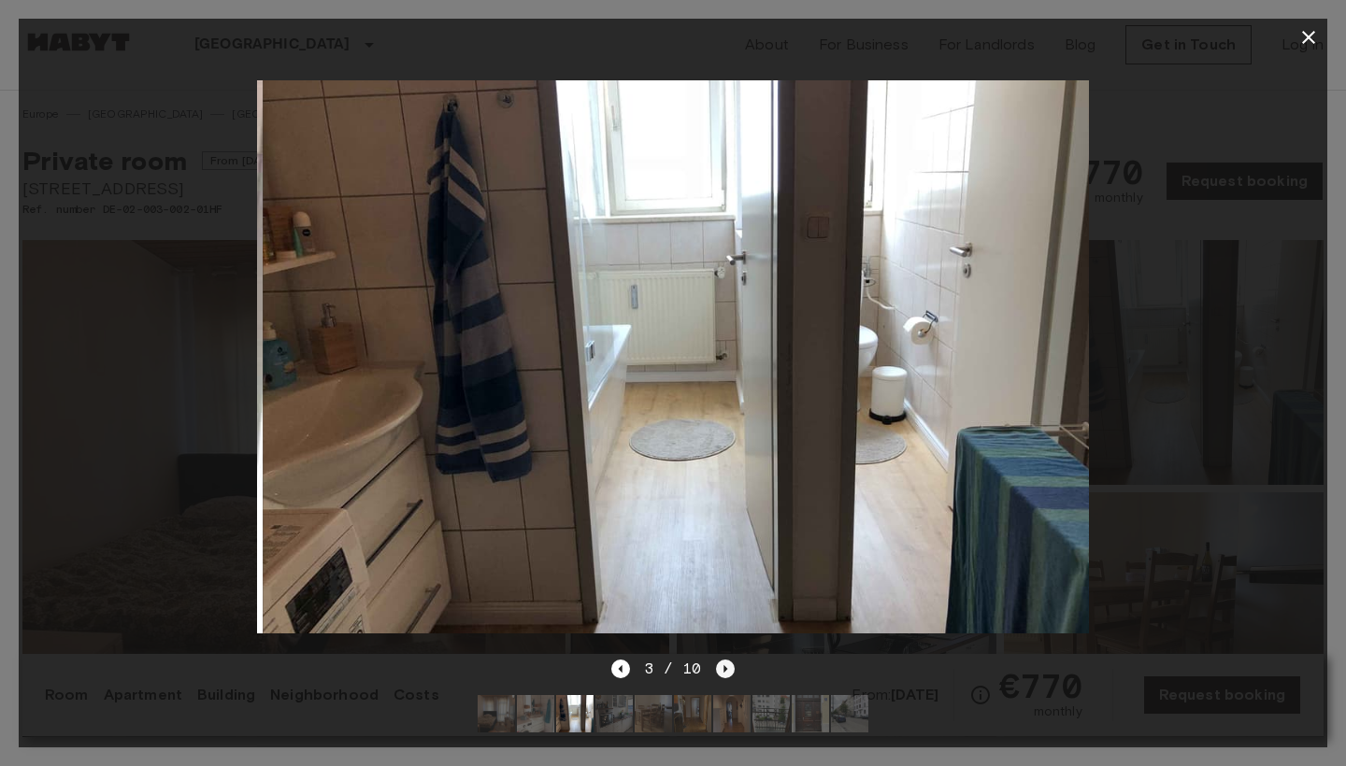
click at [724, 671] on icon "Next image" at bounding box center [726, 668] width 4 height 7
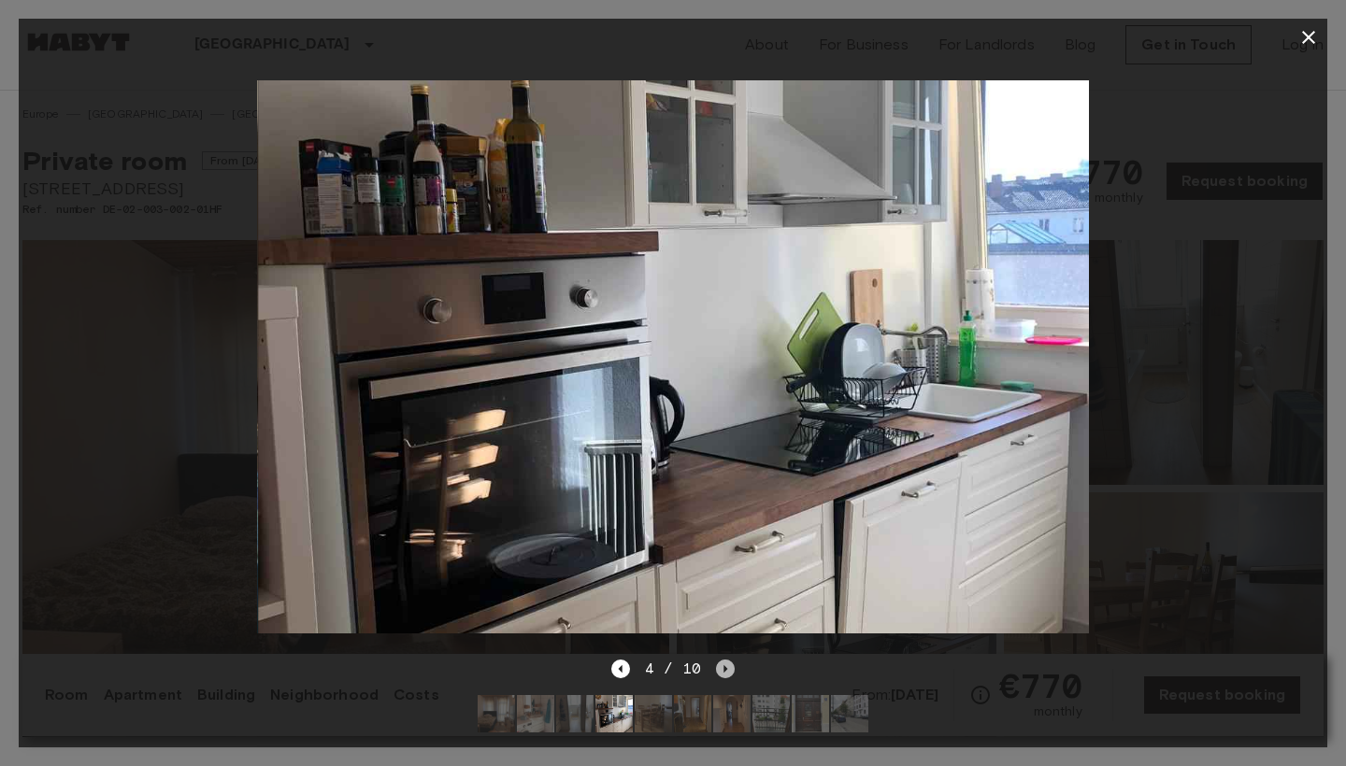
click at [724, 671] on icon "Next image" at bounding box center [726, 668] width 4 height 7
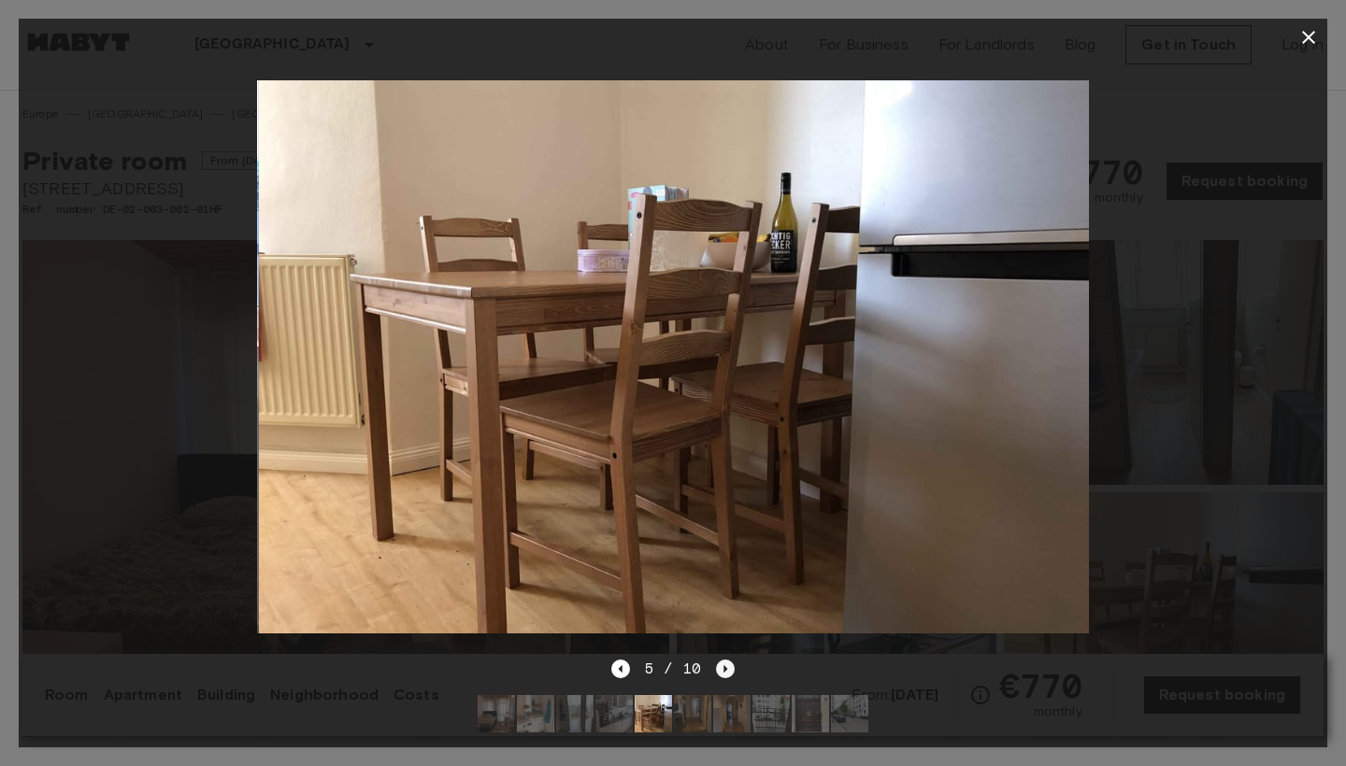
click at [724, 671] on icon "Next image" at bounding box center [726, 668] width 4 height 7
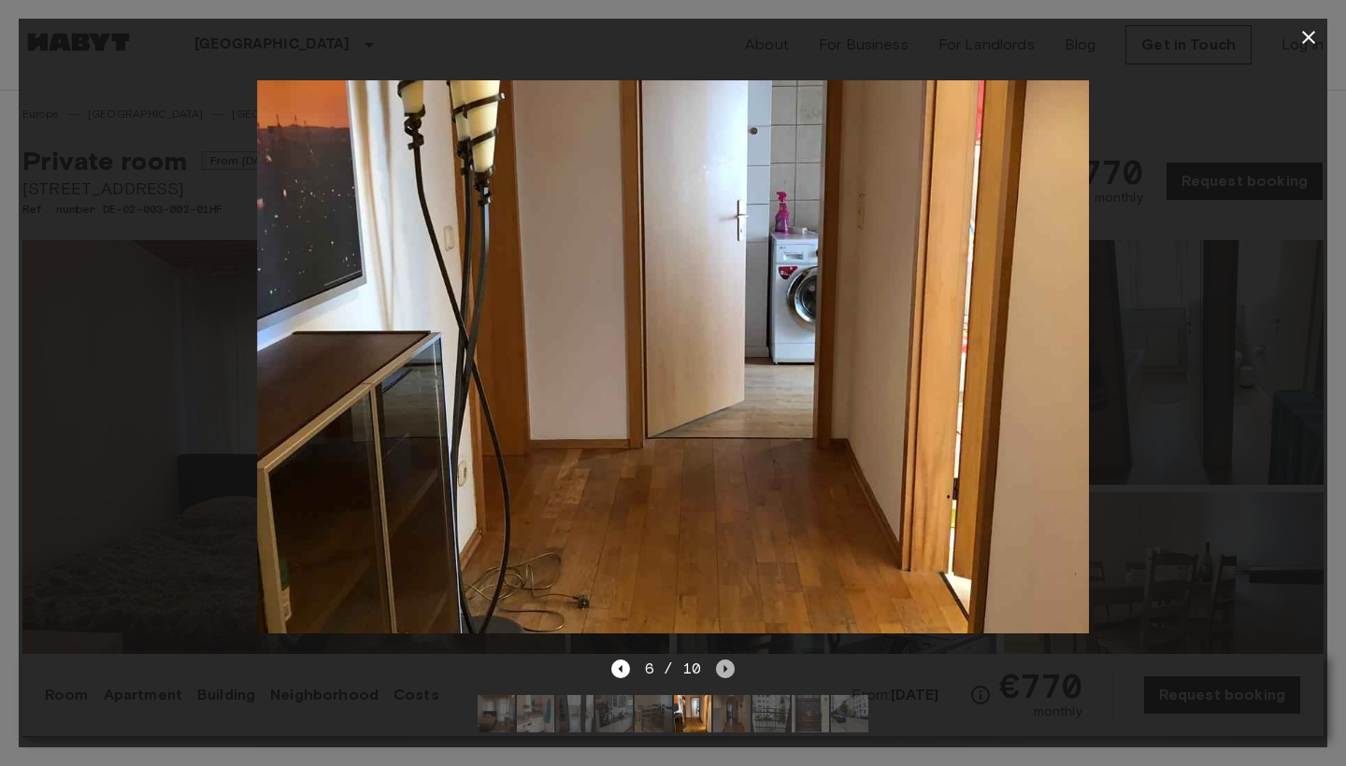
click at [724, 672] on icon "Next image" at bounding box center [726, 668] width 4 height 7
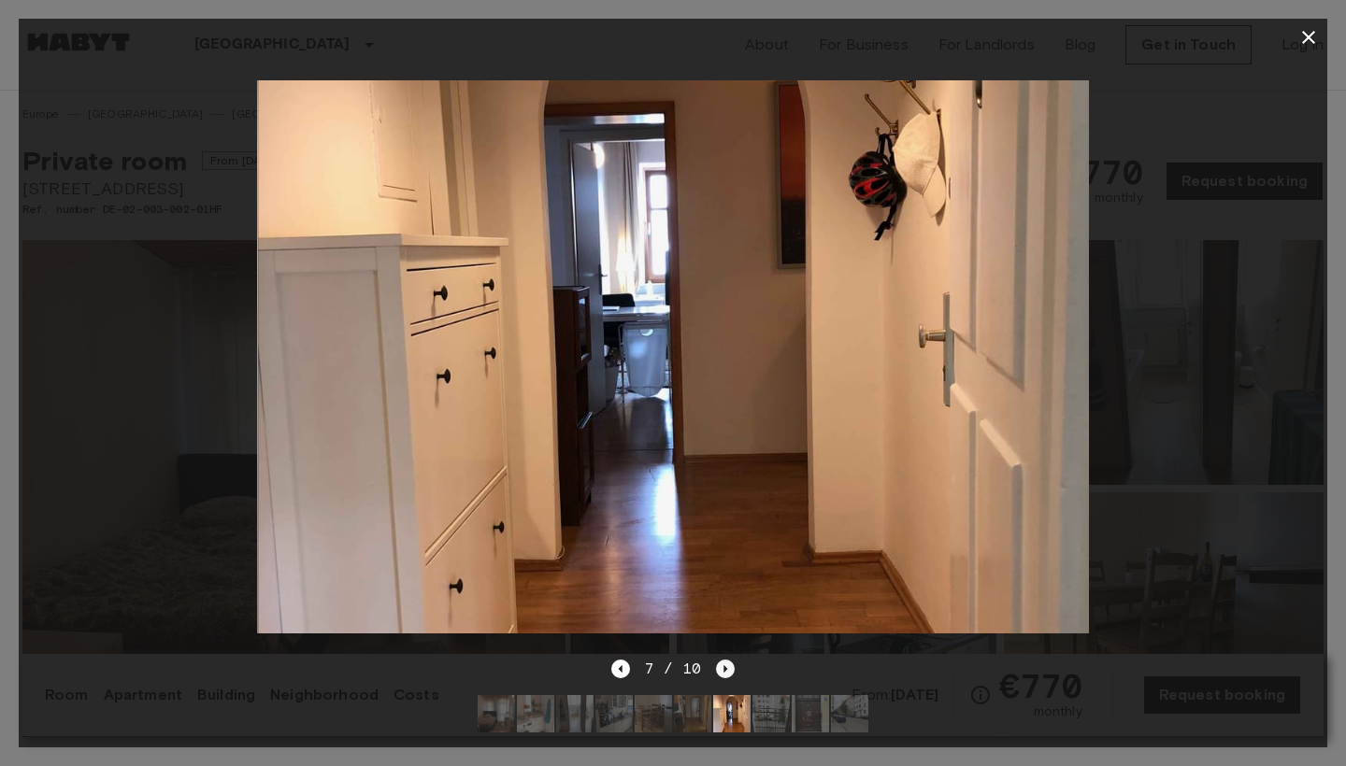
click at [724, 672] on icon "Next image" at bounding box center [726, 668] width 4 height 7
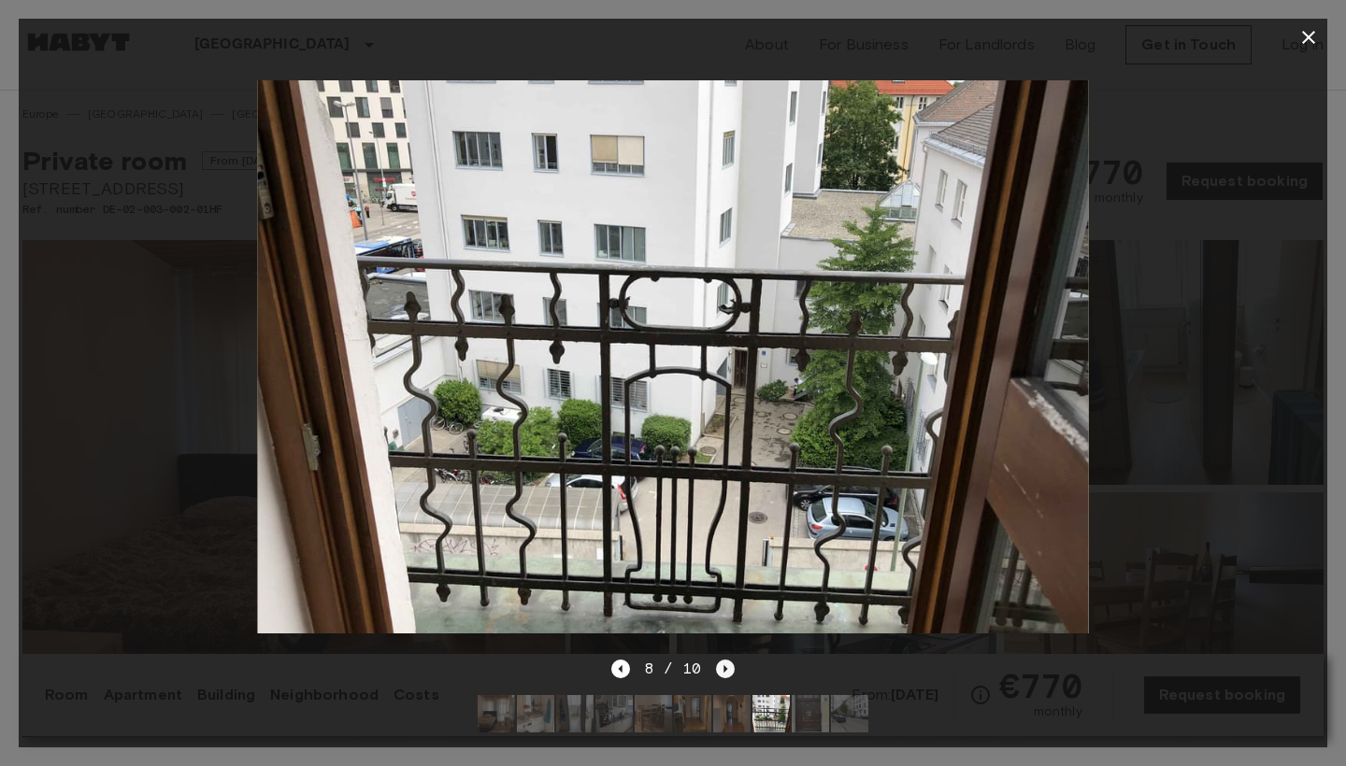
click at [724, 671] on icon "Next image" at bounding box center [726, 668] width 4 height 7
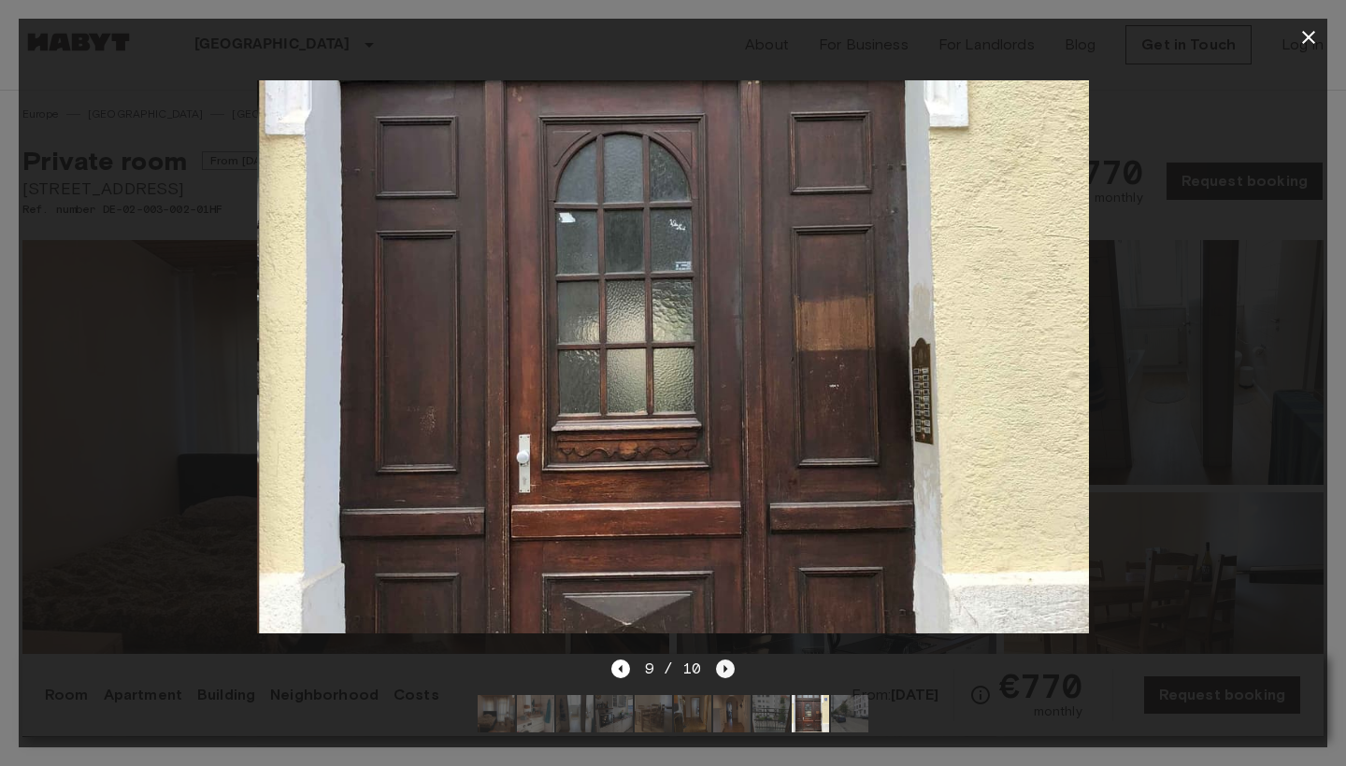
click at [724, 671] on icon "Next image" at bounding box center [726, 668] width 4 height 7
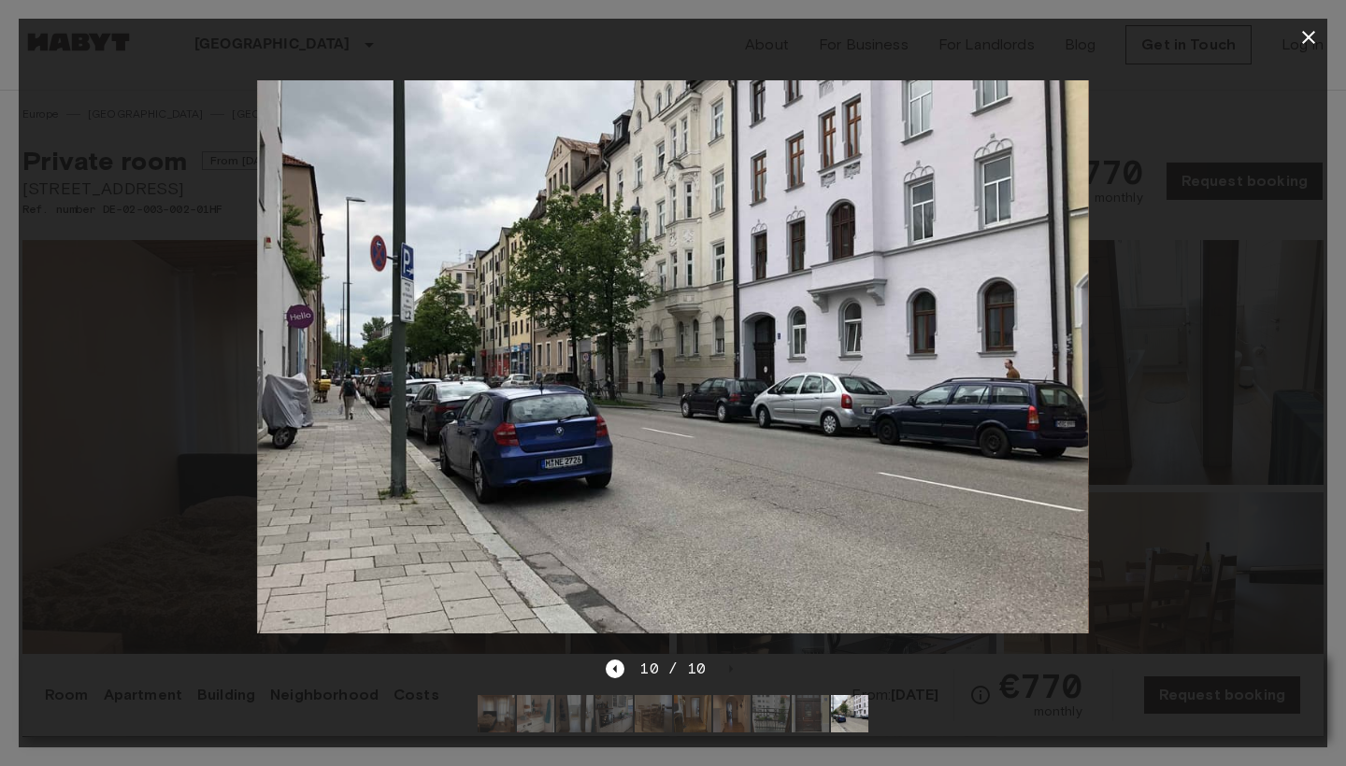
click at [1293, 41] on button "button" at bounding box center [1308, 37] width 37 height 37
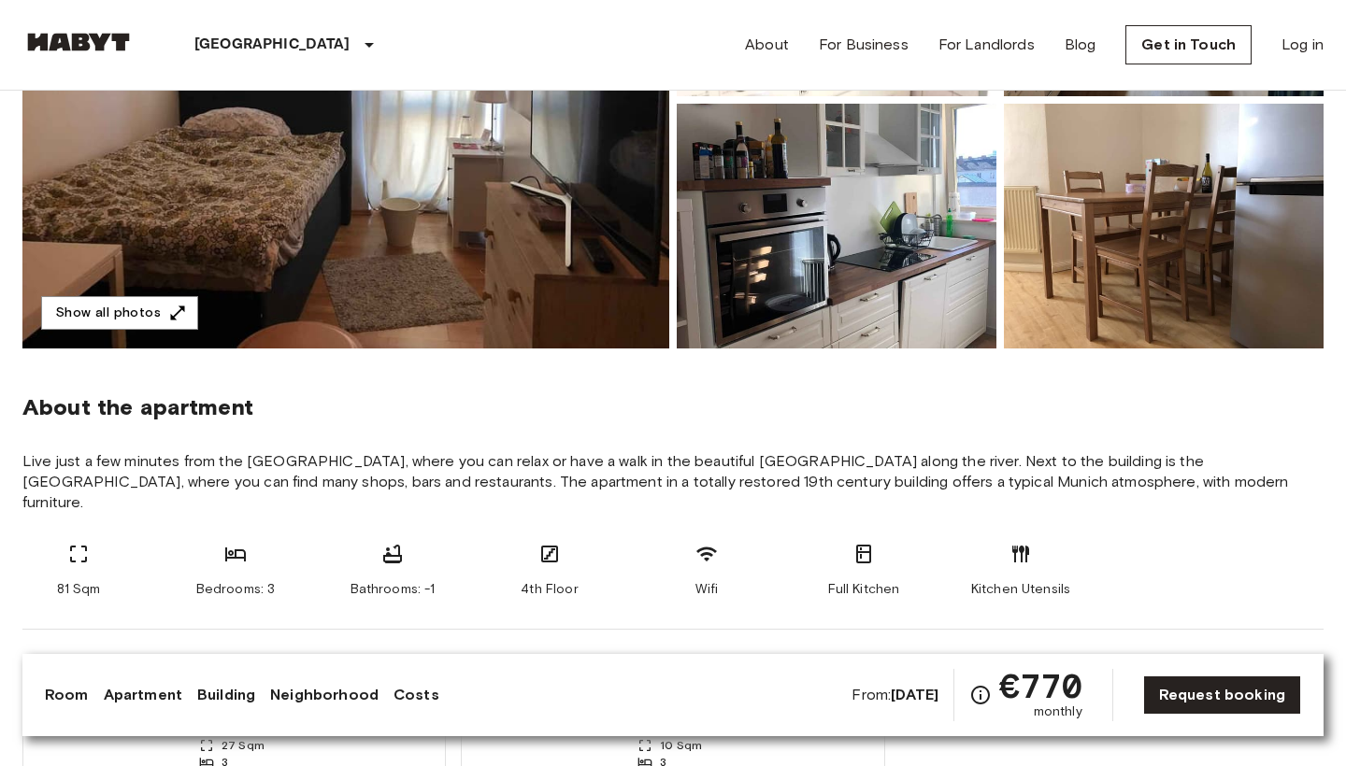
scroll to position [393, 0]
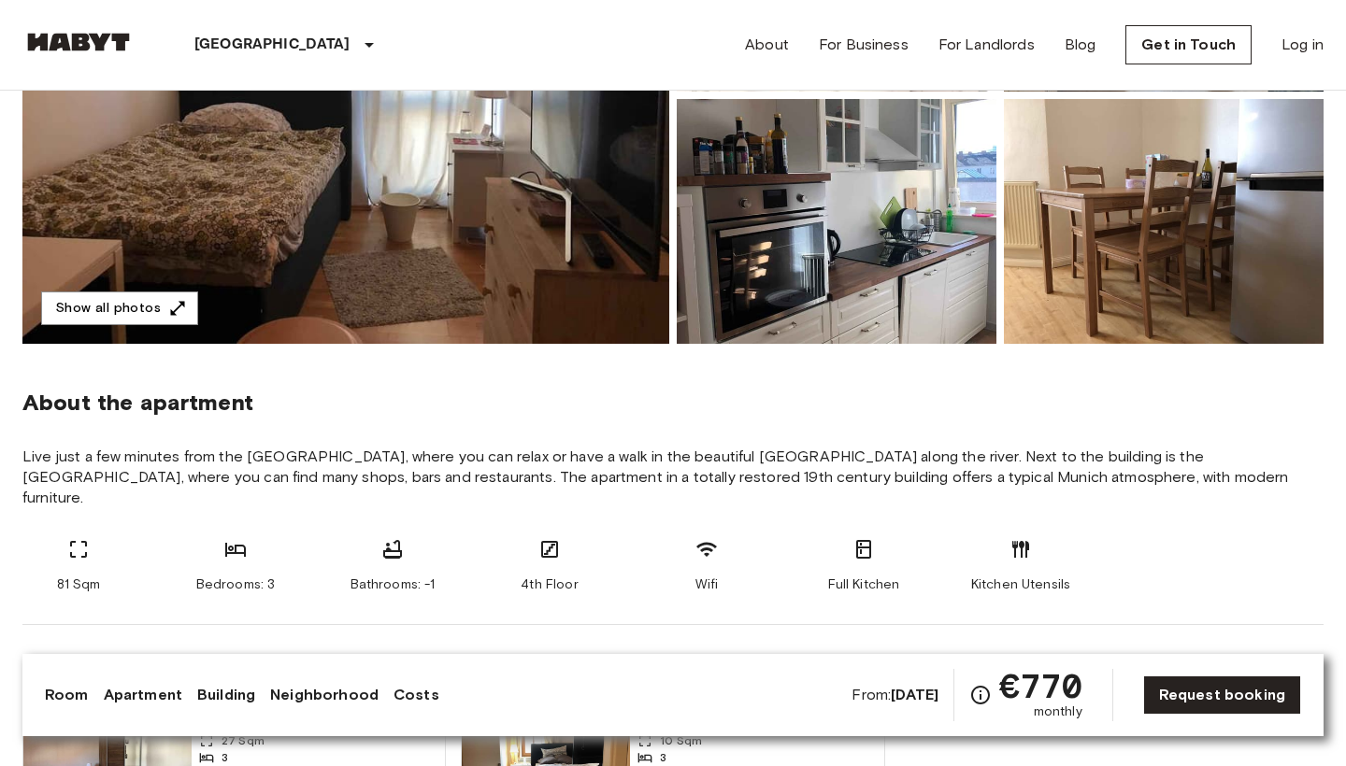
click at [773, 490] on section "About the apartment Live just a few minutes from the [GEOGRAPHIC_DATA], where y…" at bounding box center [672, 484] width 1301 height 281
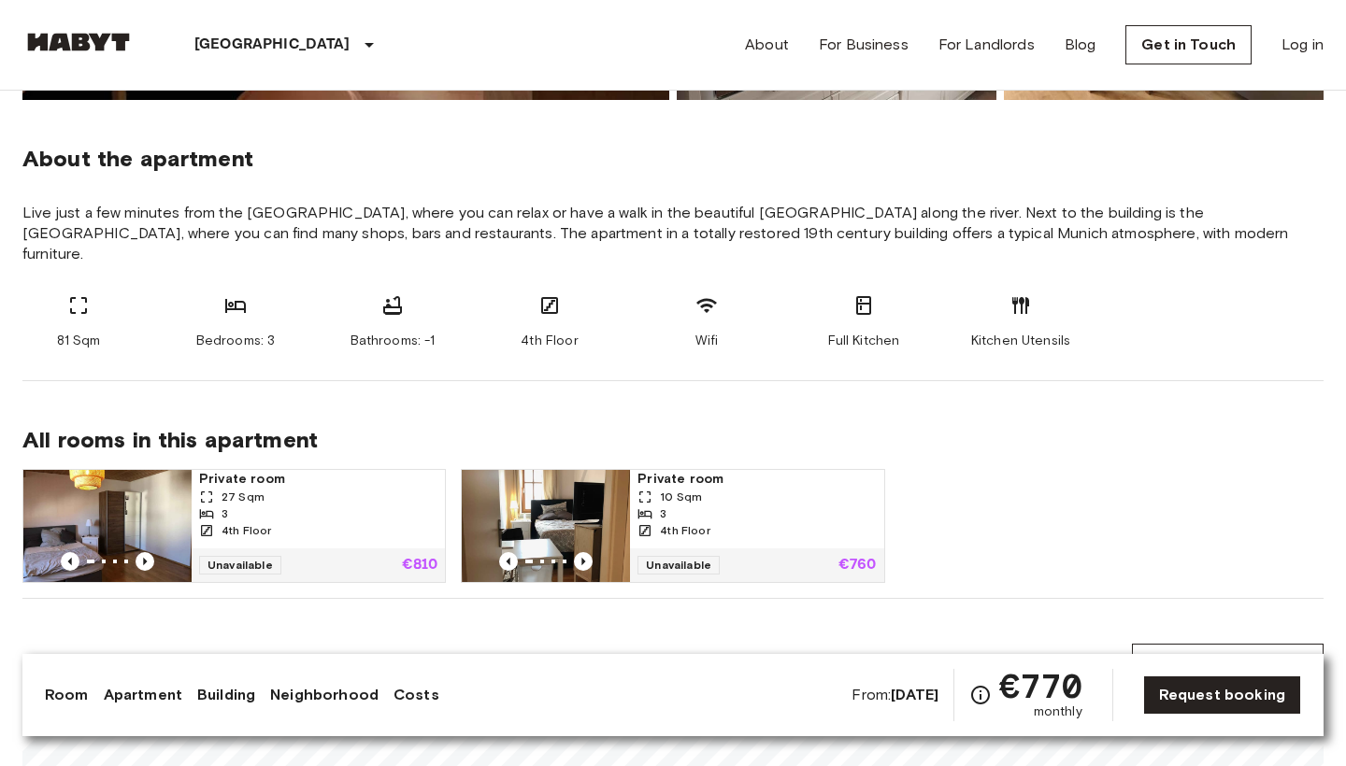
scroll to position [636, 0]
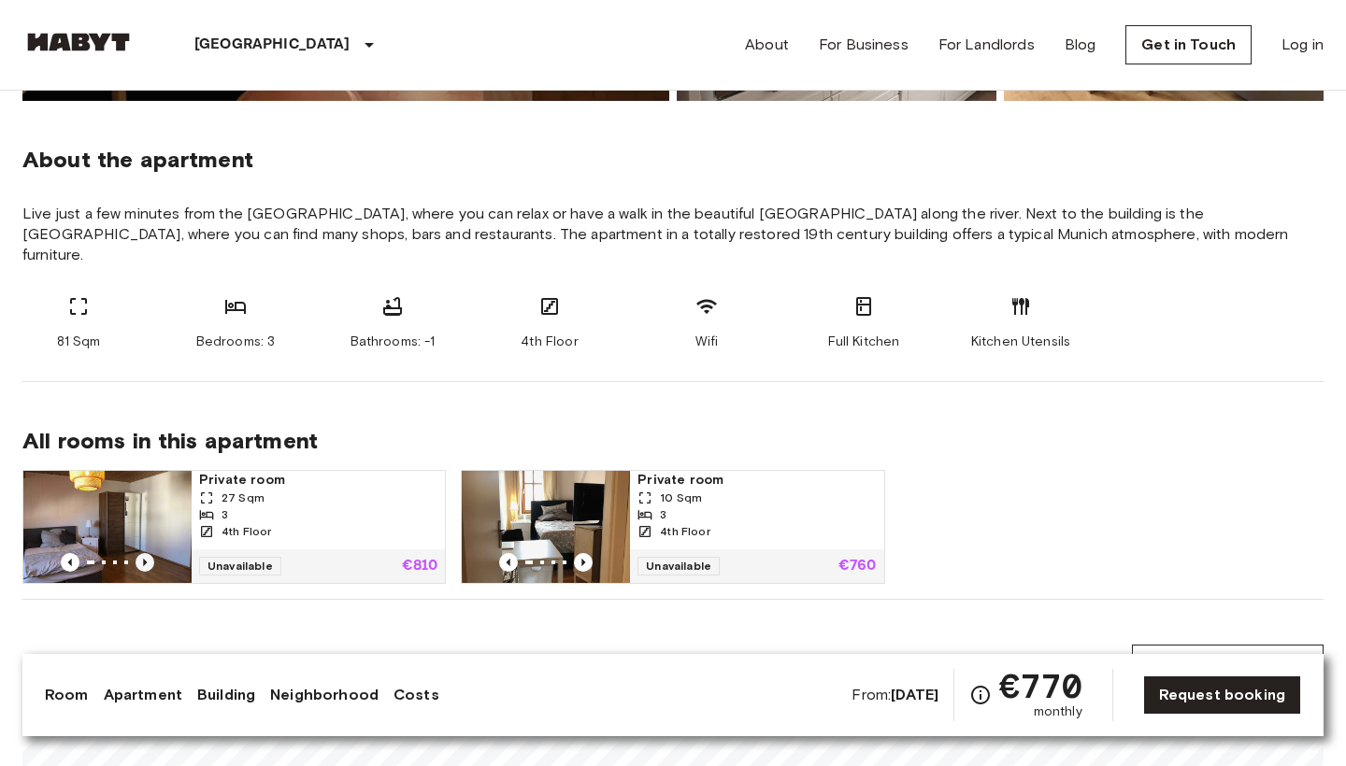
click at [141, 553] on icon "Previous image" at bounding box center [144, 562] width 19 height 19
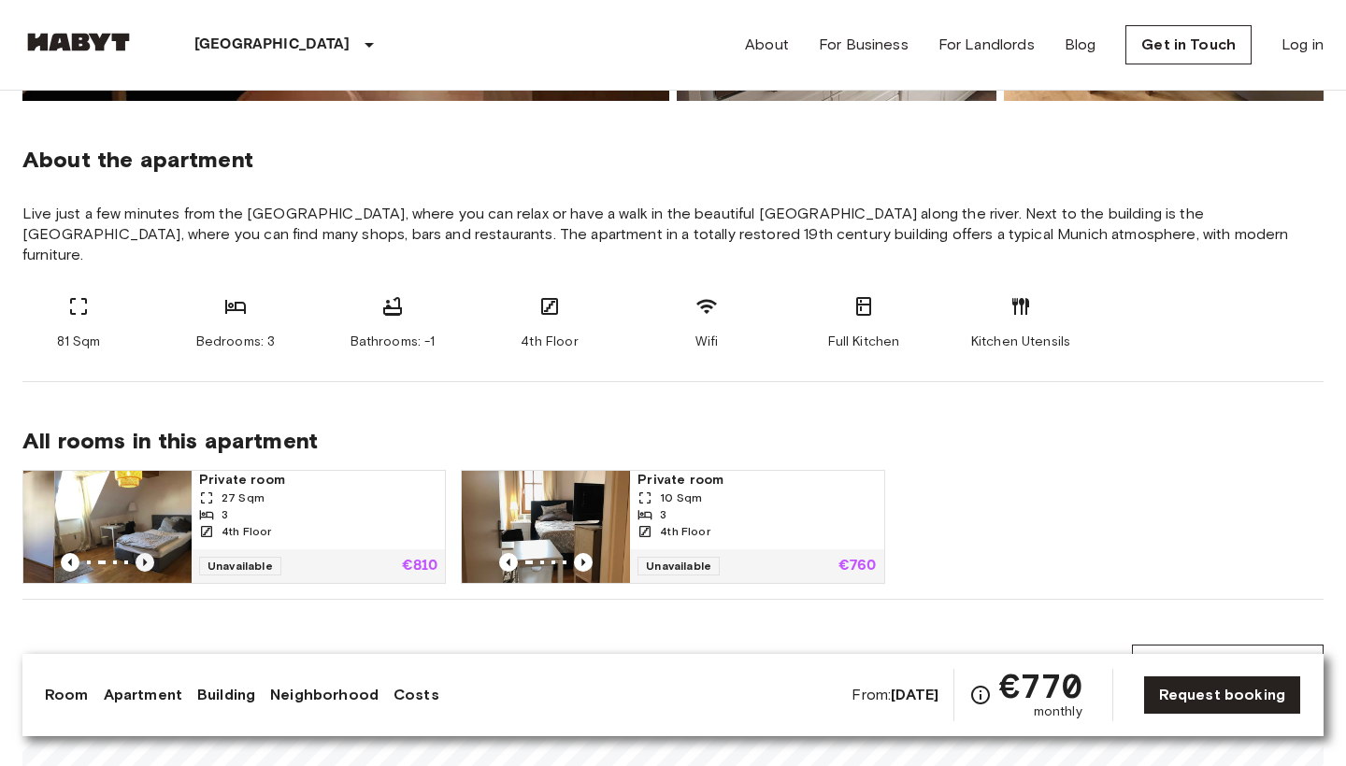
click at [141, 553] on icon "Previous image" at bounding box center [144, 562] width 19 height 19
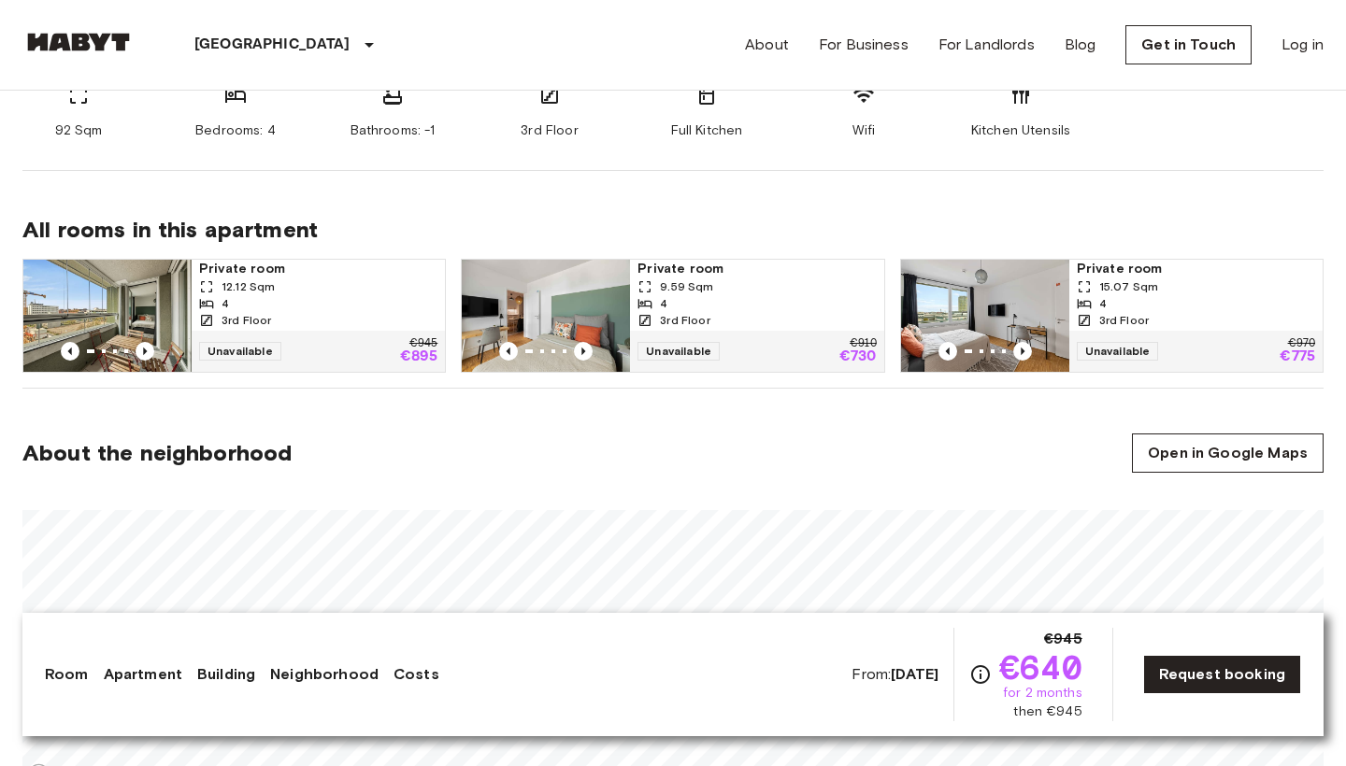
scroll to position [848, 0]
click at [584, 349] on icon "Previous image" at bounding box center [583, 351] width 19 height 19
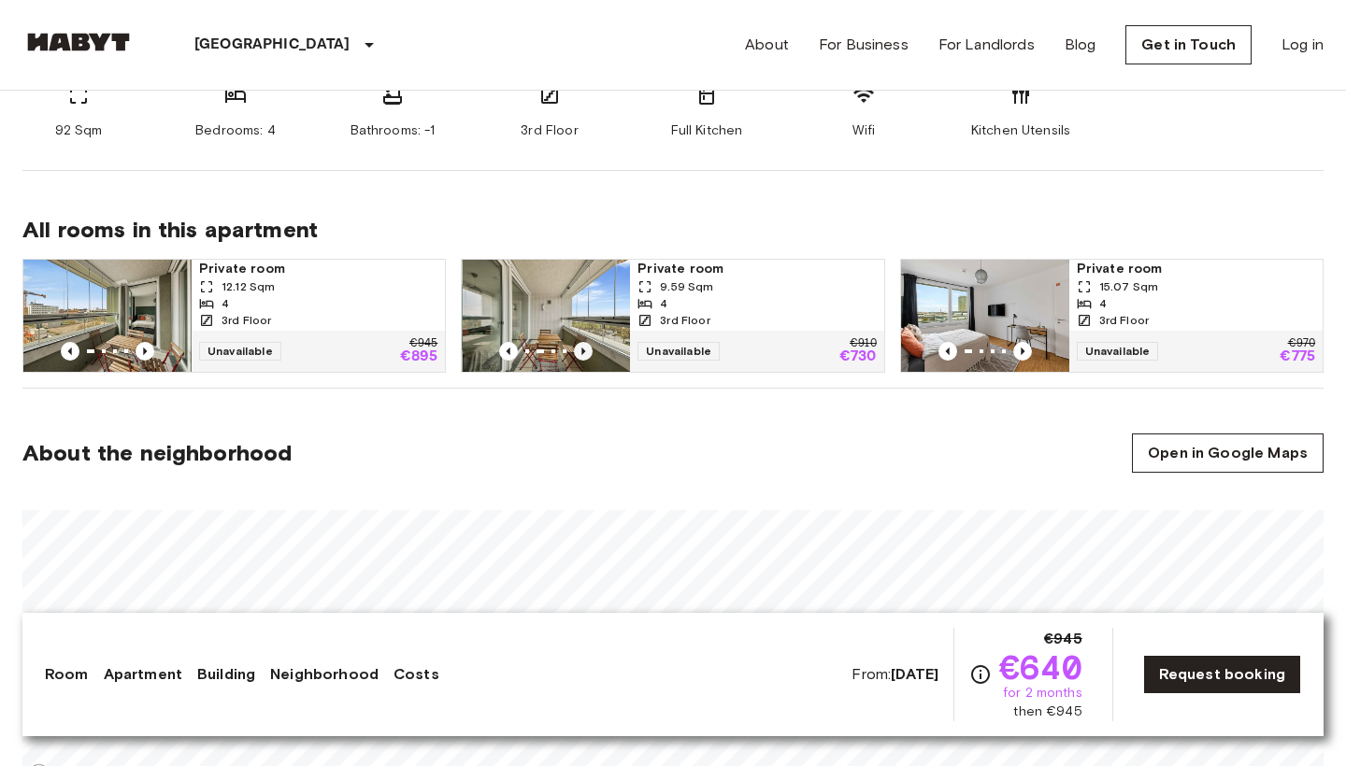
click at [584, 349] on icon "Previous image" at bounding box center [583, 351] width 19 height 19
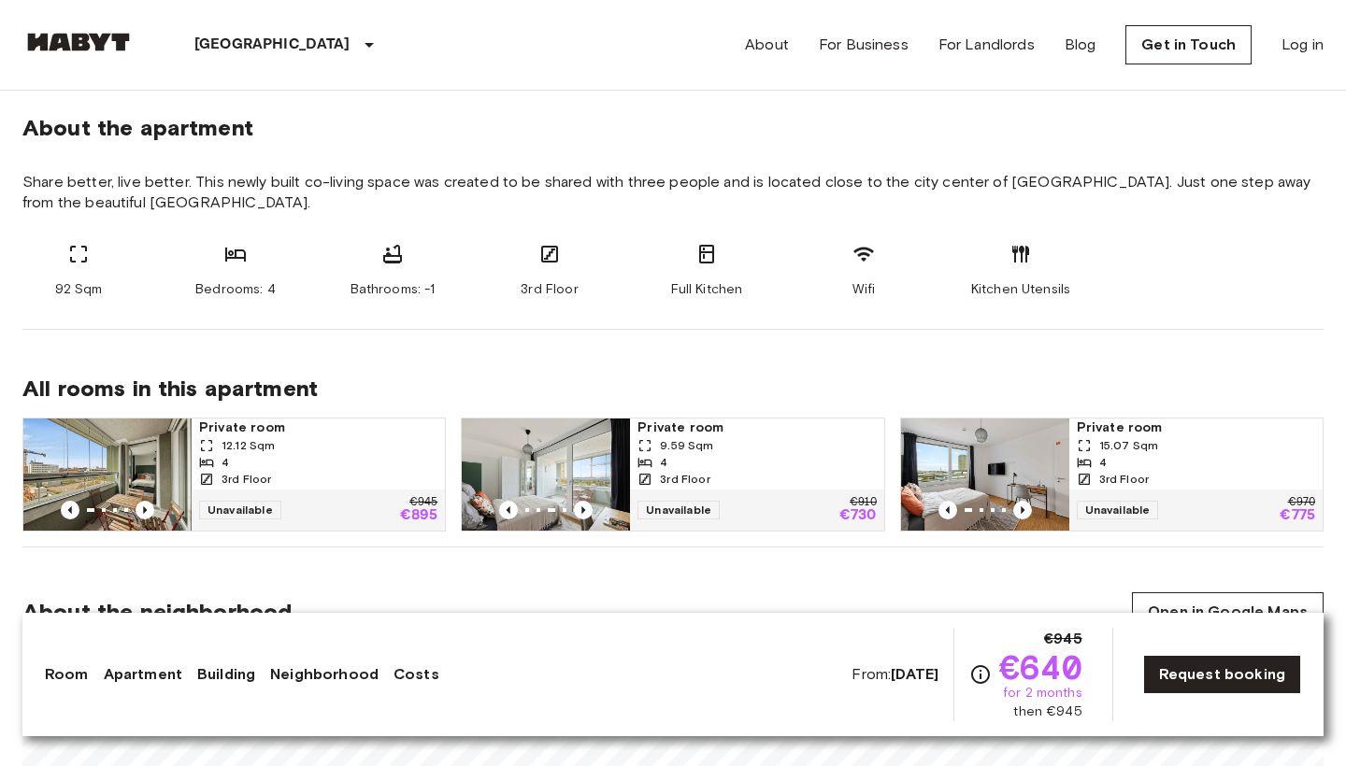
scroll to position [689, 0]
click at [1187, 672] on link "Request booking" at bounding box center [1222, 674] width 158 height 39
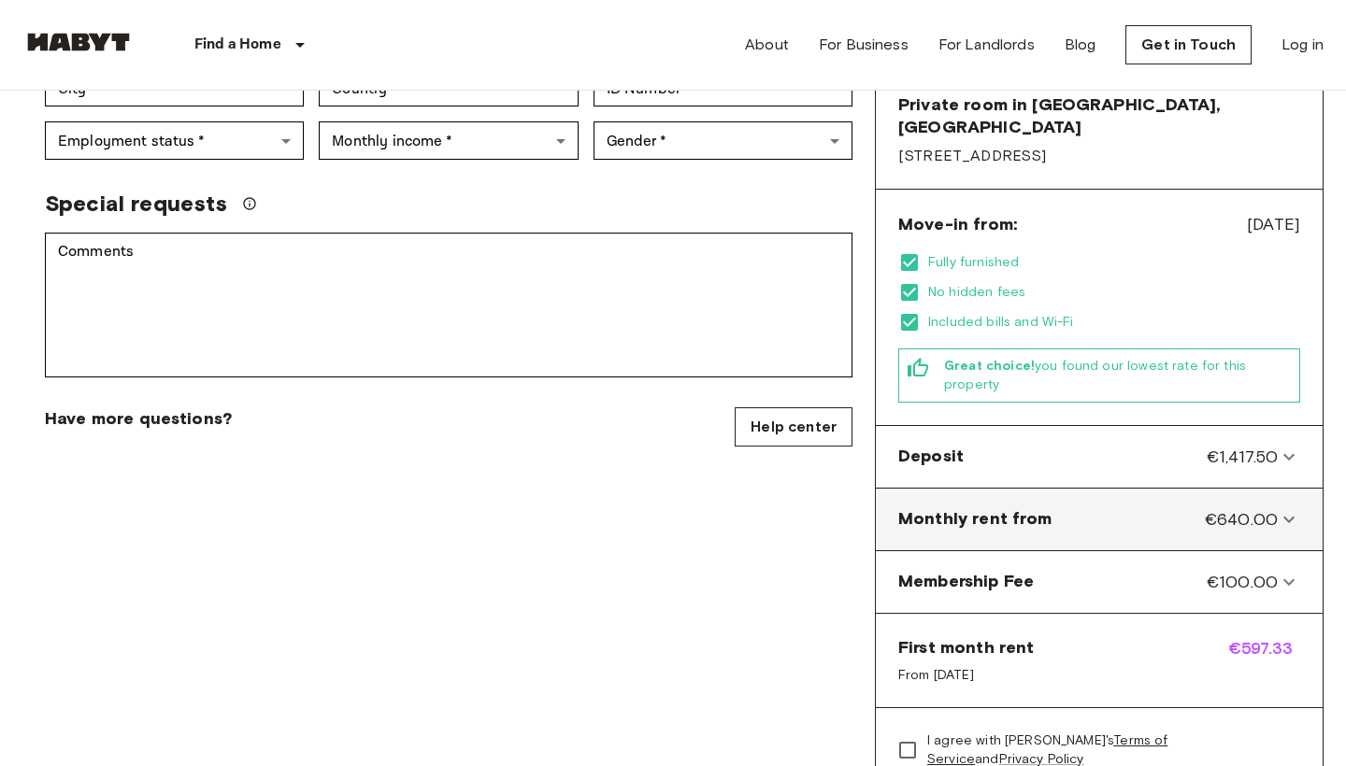
scroll to position [463, 0]
click at [1299, 496] on from-panel "Monthly rent from €640.00" at bounding box center [1099, 519] width 432 height 47
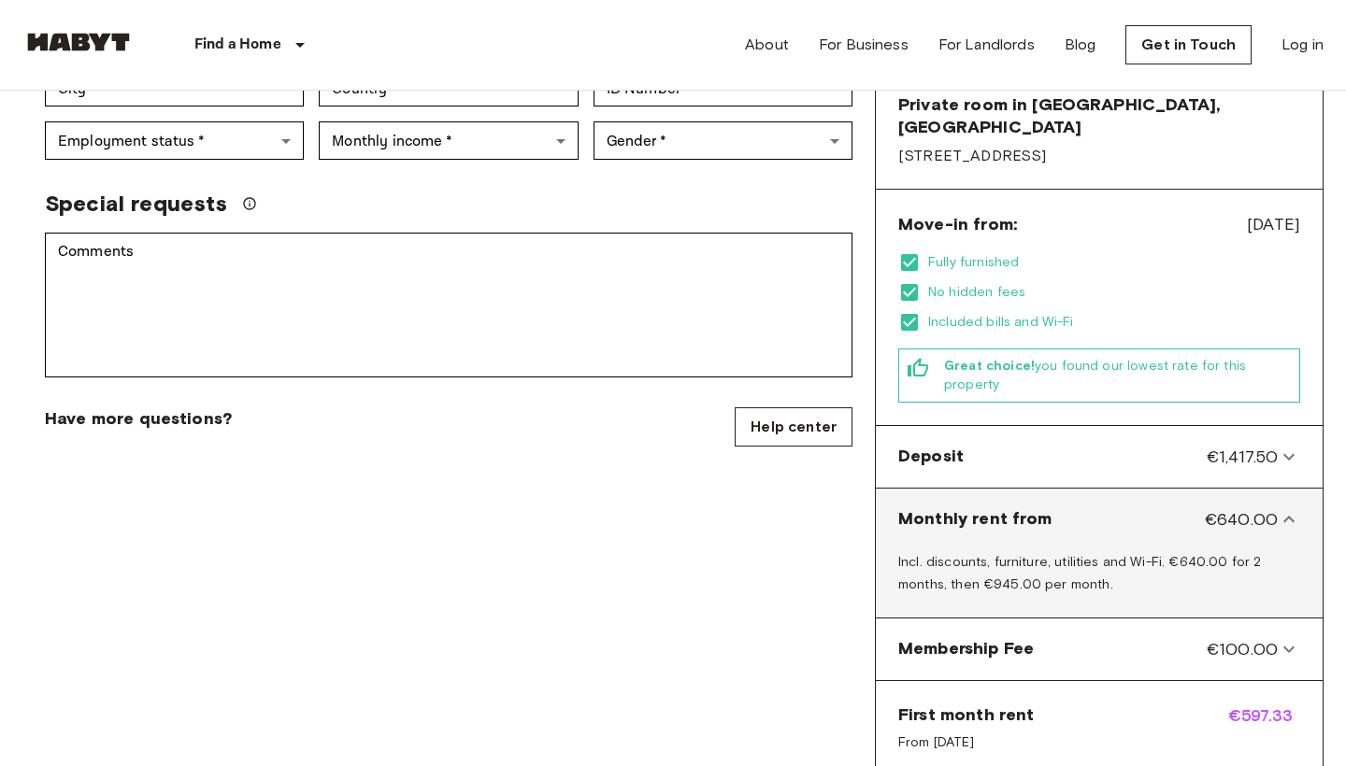
click at [1298, 508] on icon at bounding box center [1288, 519] width 22 height 22
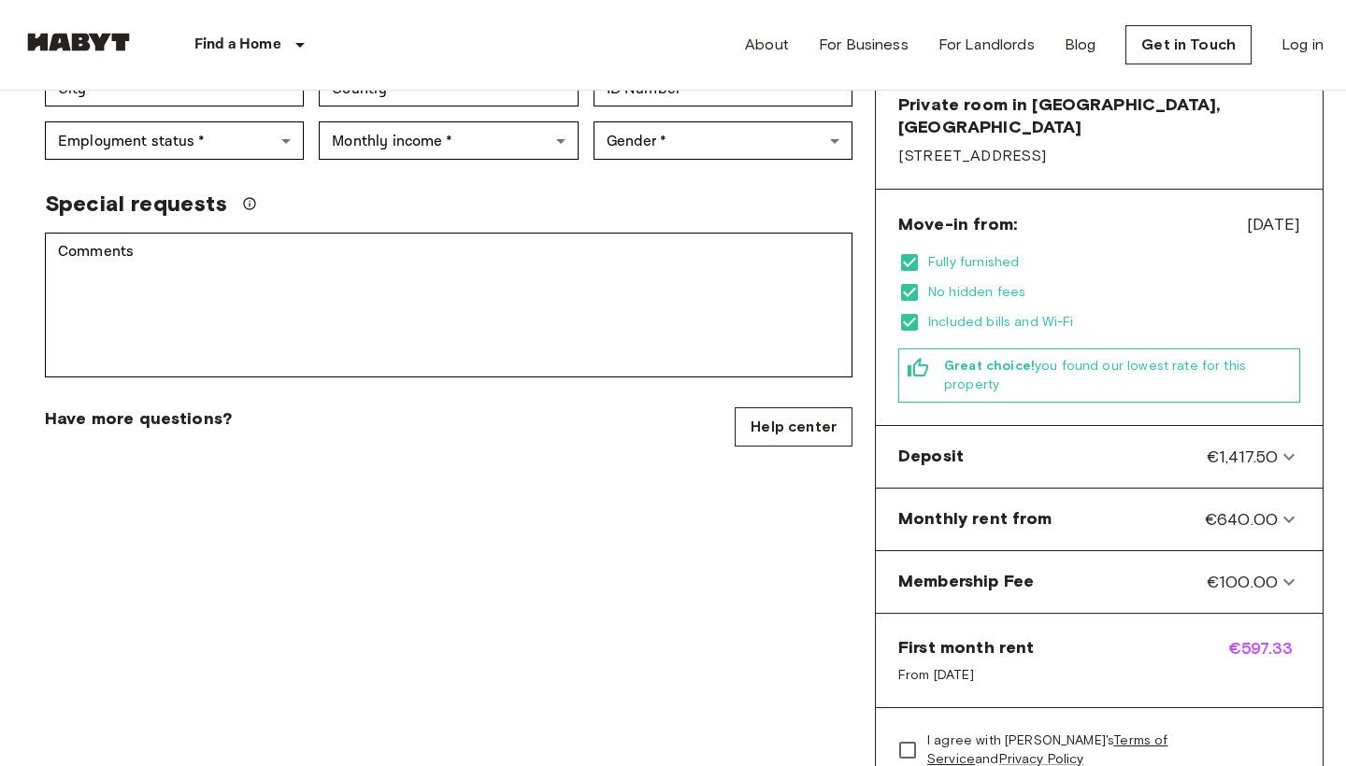
click at [1042, 625] on div "First month rent From Nov 3, 2025 €597.33" at bounding box center [1099, 661] width 447 height 94
drag, startPoint x: 894, startPoint y: 624, endPoint x: 1037, endPoint y: 655, distance: 146.3
click at [1037, 655] on div "First month rent From Nov 3, 2025 €597.33" at bounding box center [1099, 661] width 447 height 94
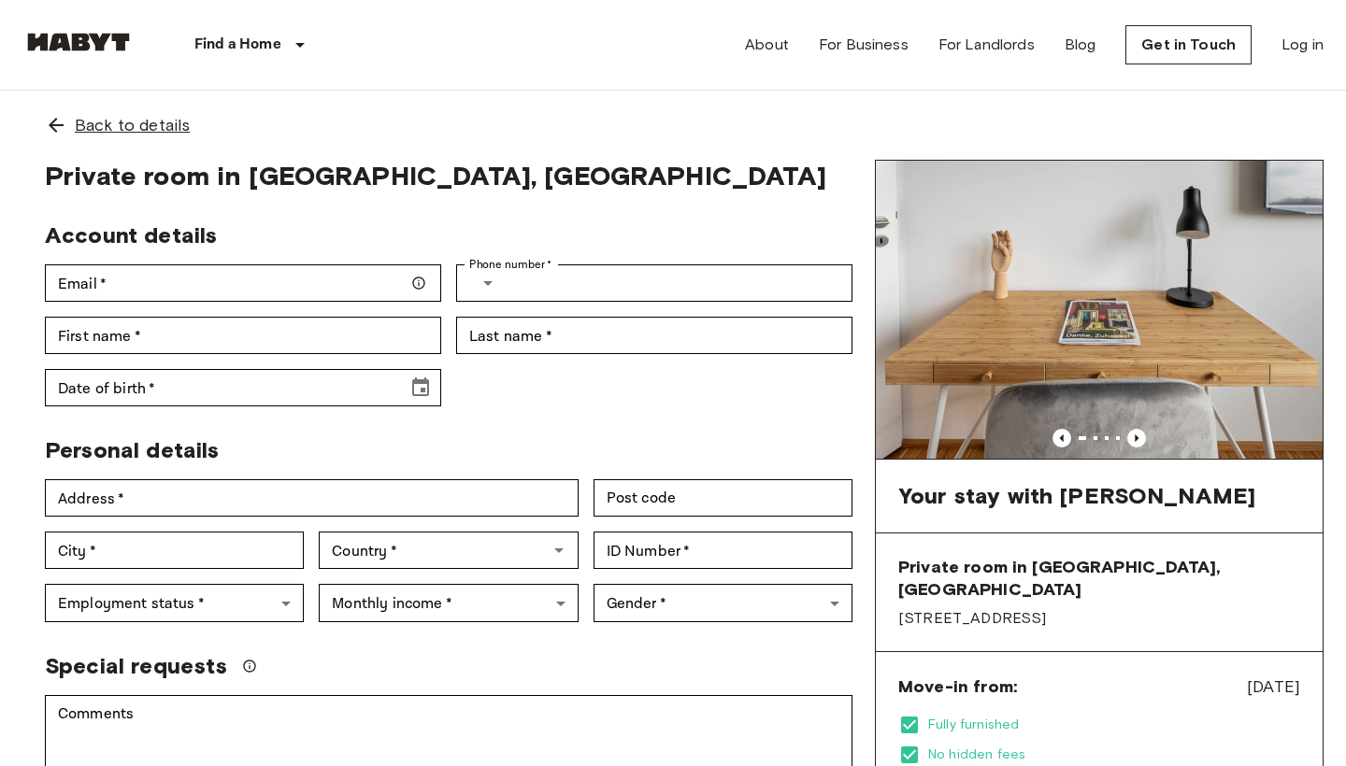
scroll to position [0, 0]
click at [66, 114] on div "Back to details" at bounding box center [672, 125] width 1301 height 69
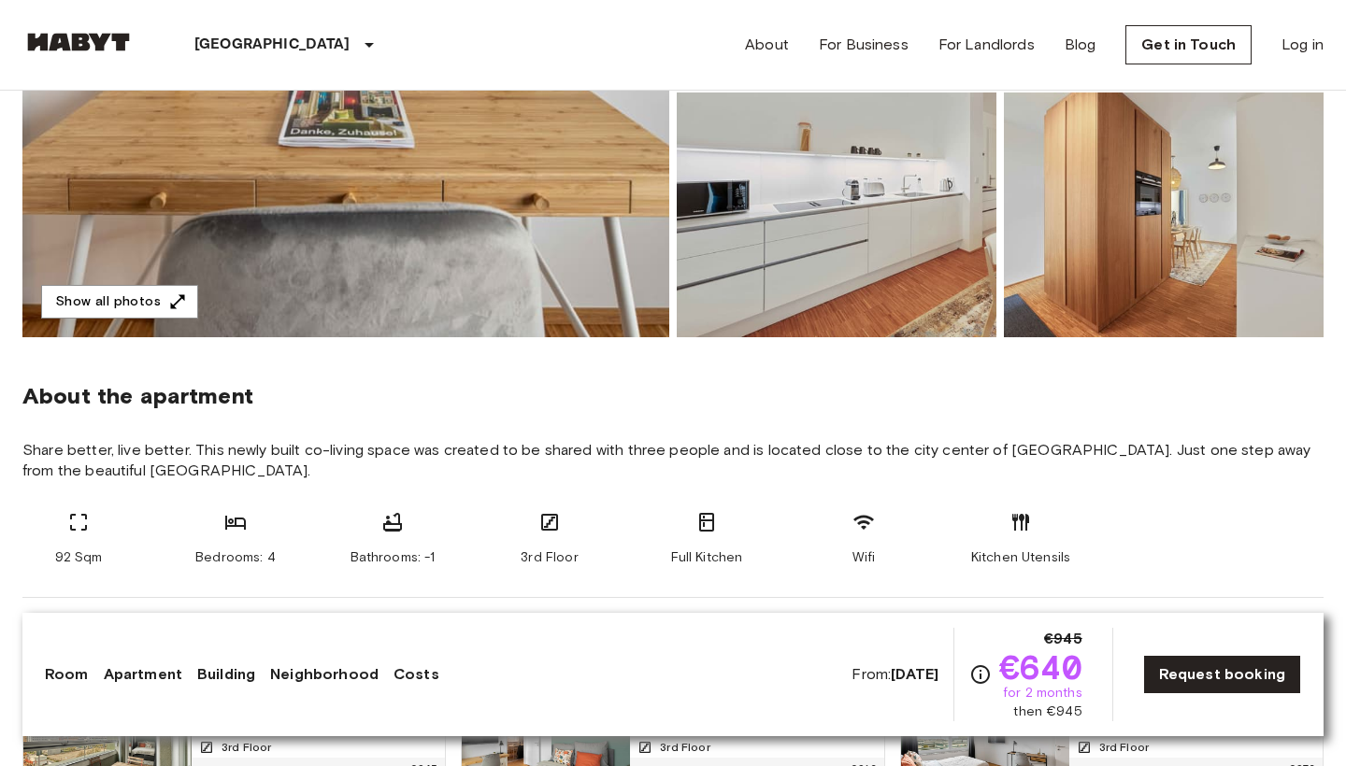
scroll to position [587, 0]
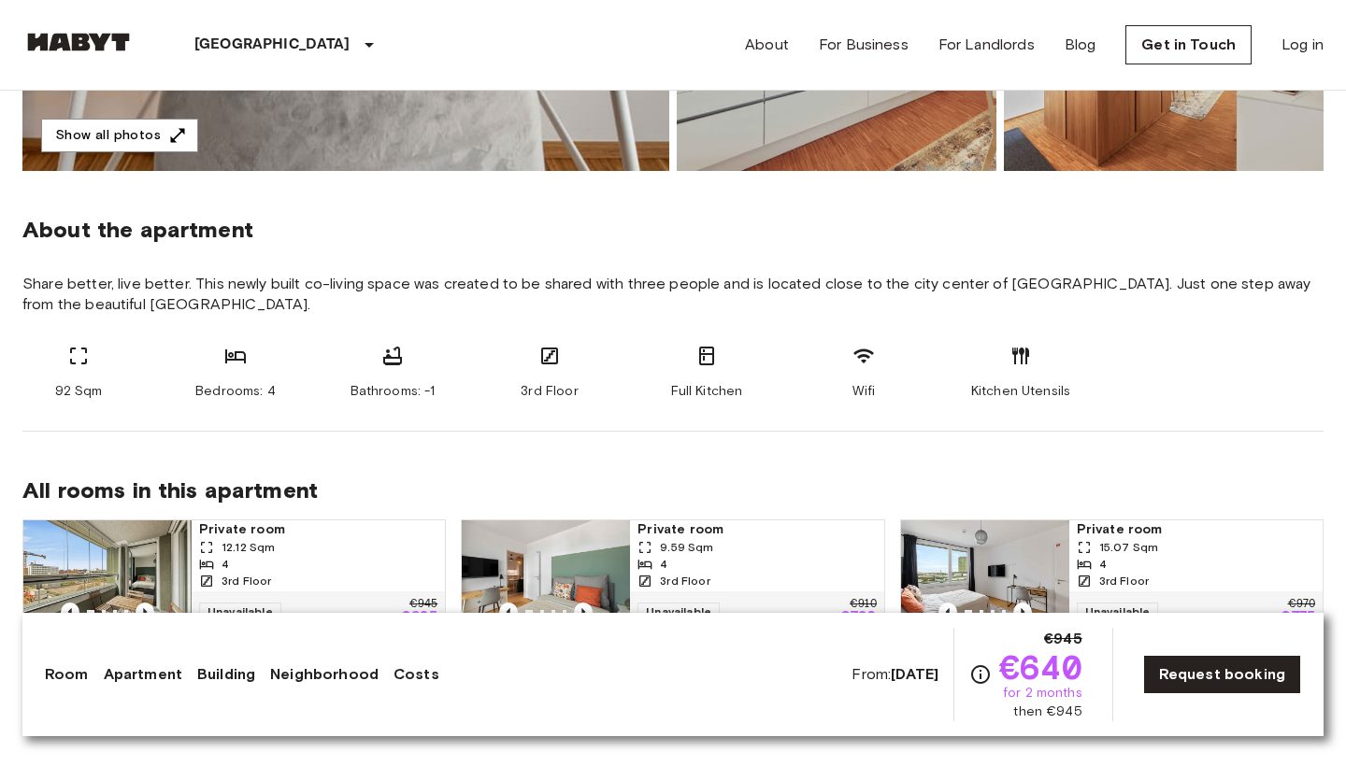
click at [526, 393] on span "3rd Floor" at bounding box center [548, 391] width 57 height 19
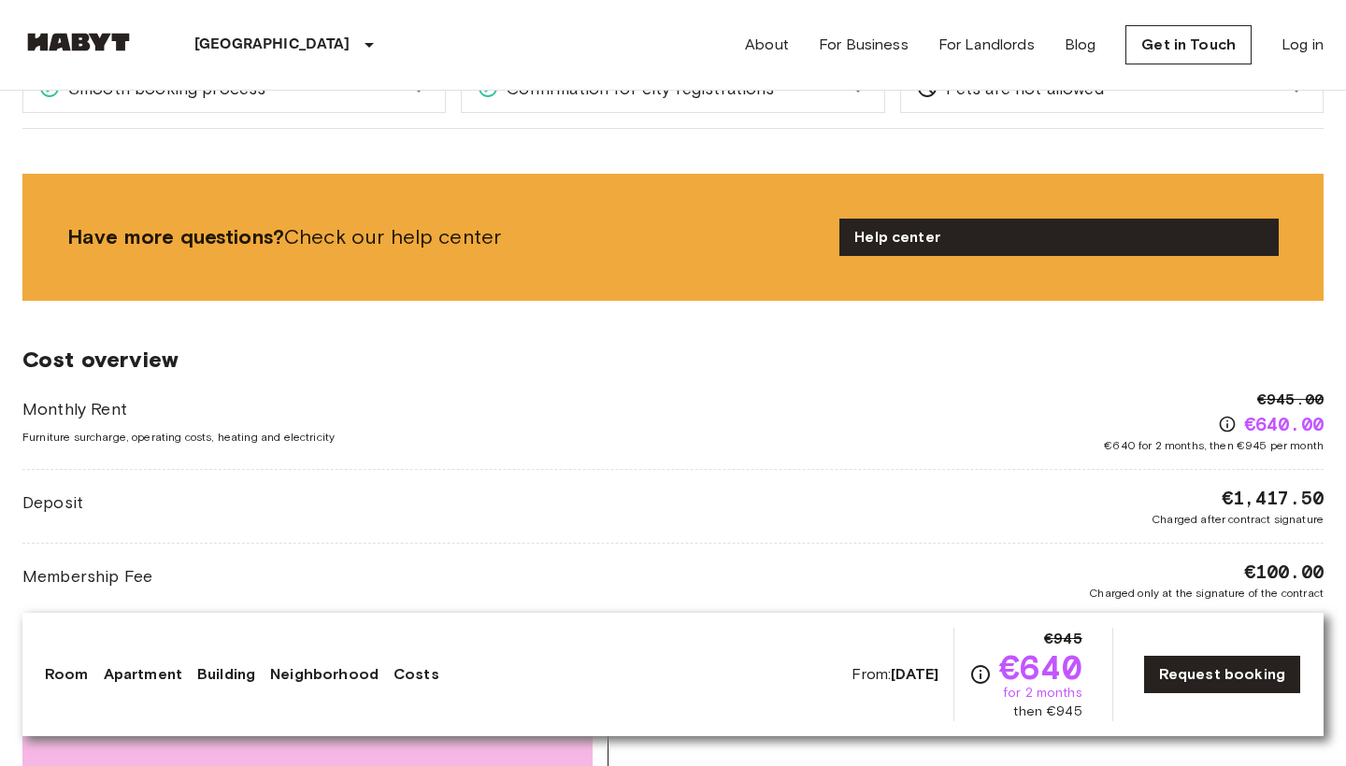
scroll to position [1747, 0]
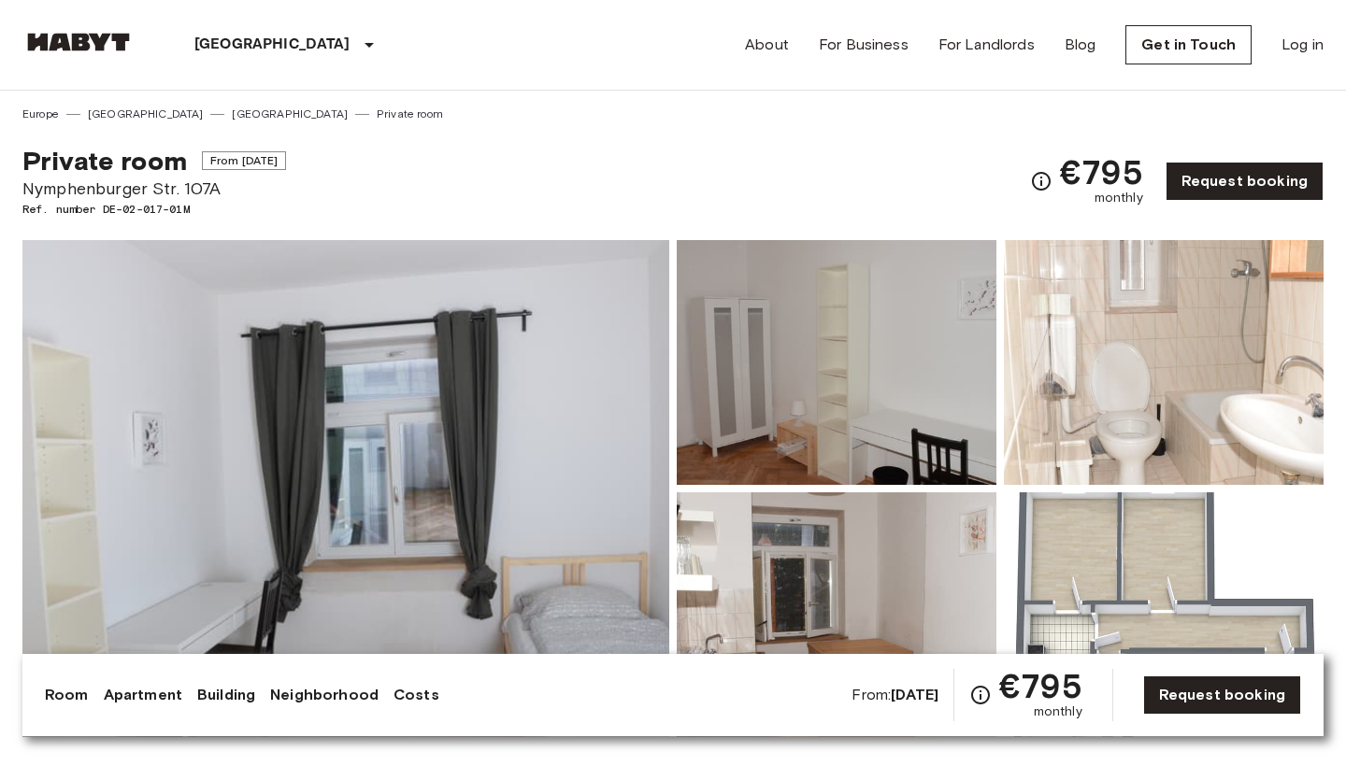
click at [265, 463] on img at bounding box center [345, 488] width 647 height 497
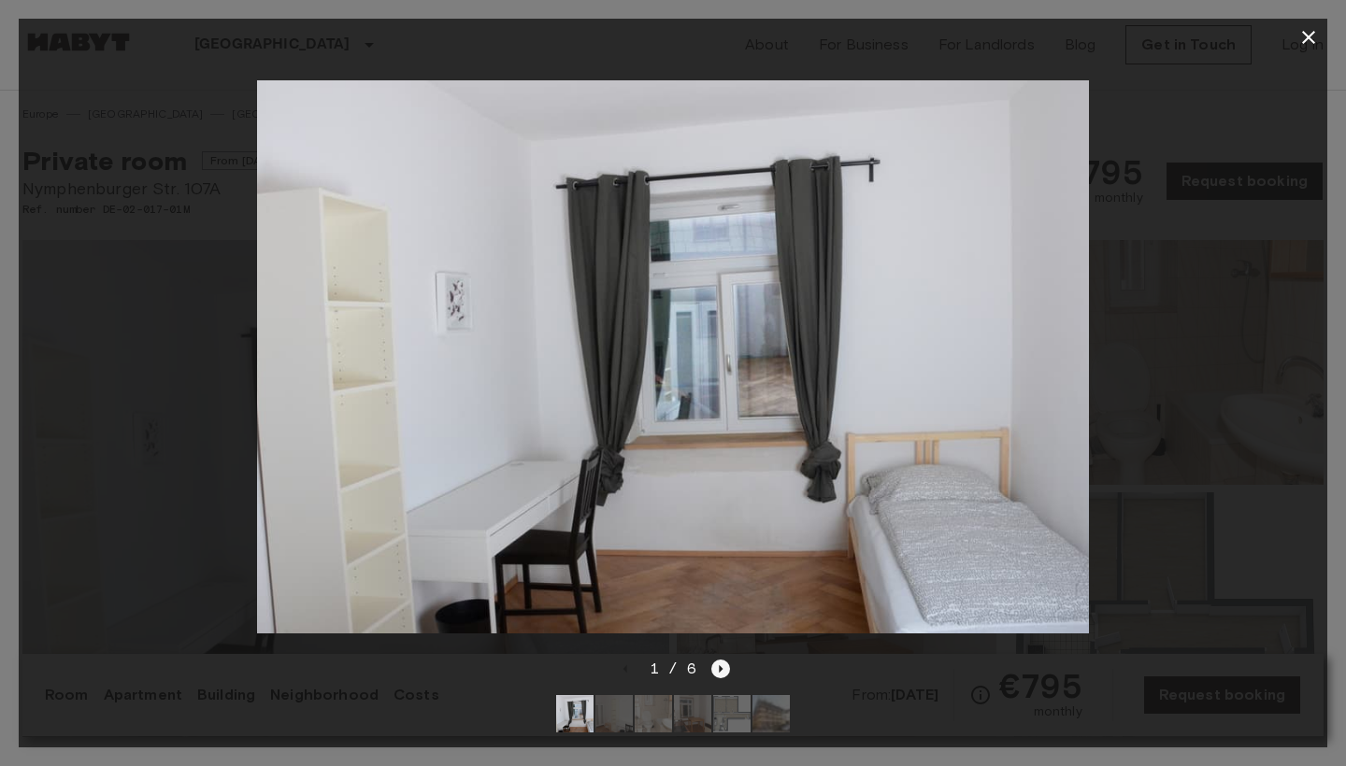
click at [720, 671] on icon "Next image" at bounding box center [722, 668] width 4 height 7
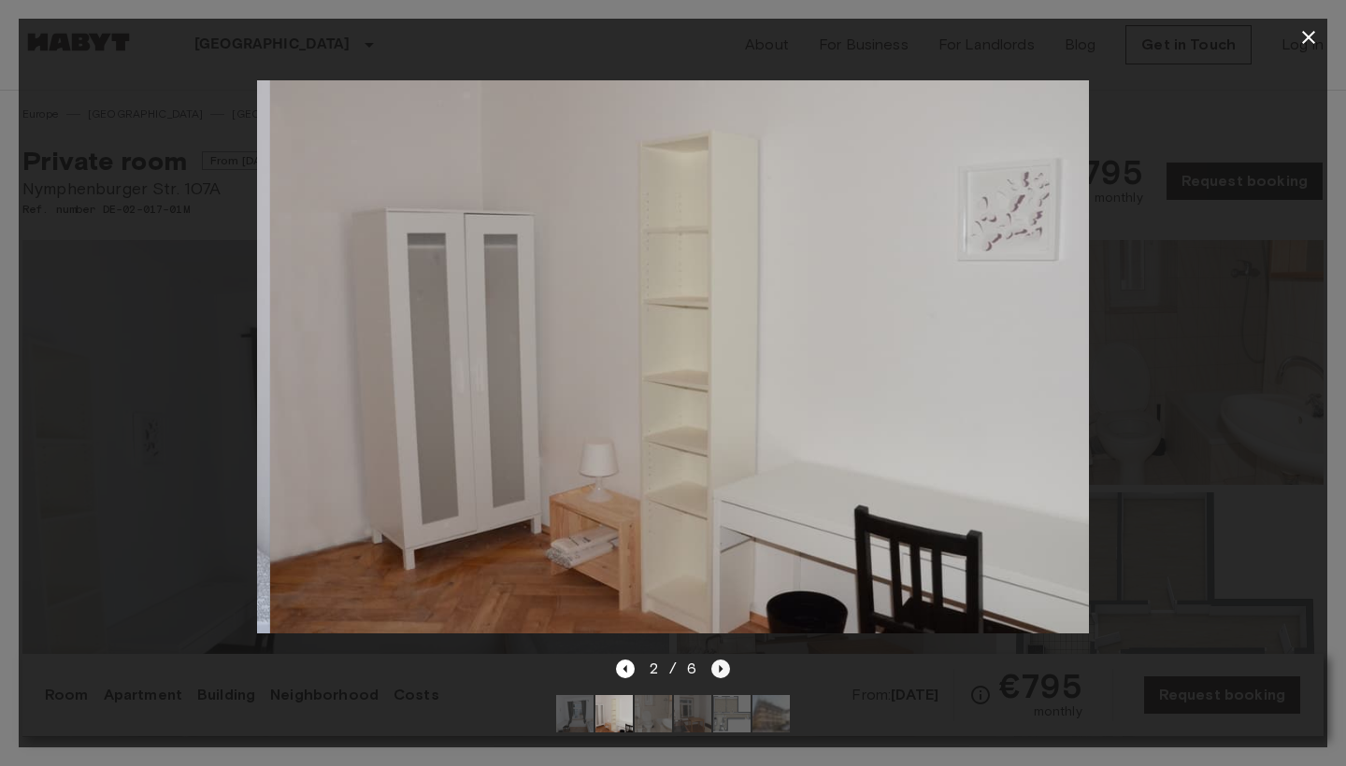
click at [720, 671] on icon "Next image" at bounding box center [722, 668] width 4 height 7
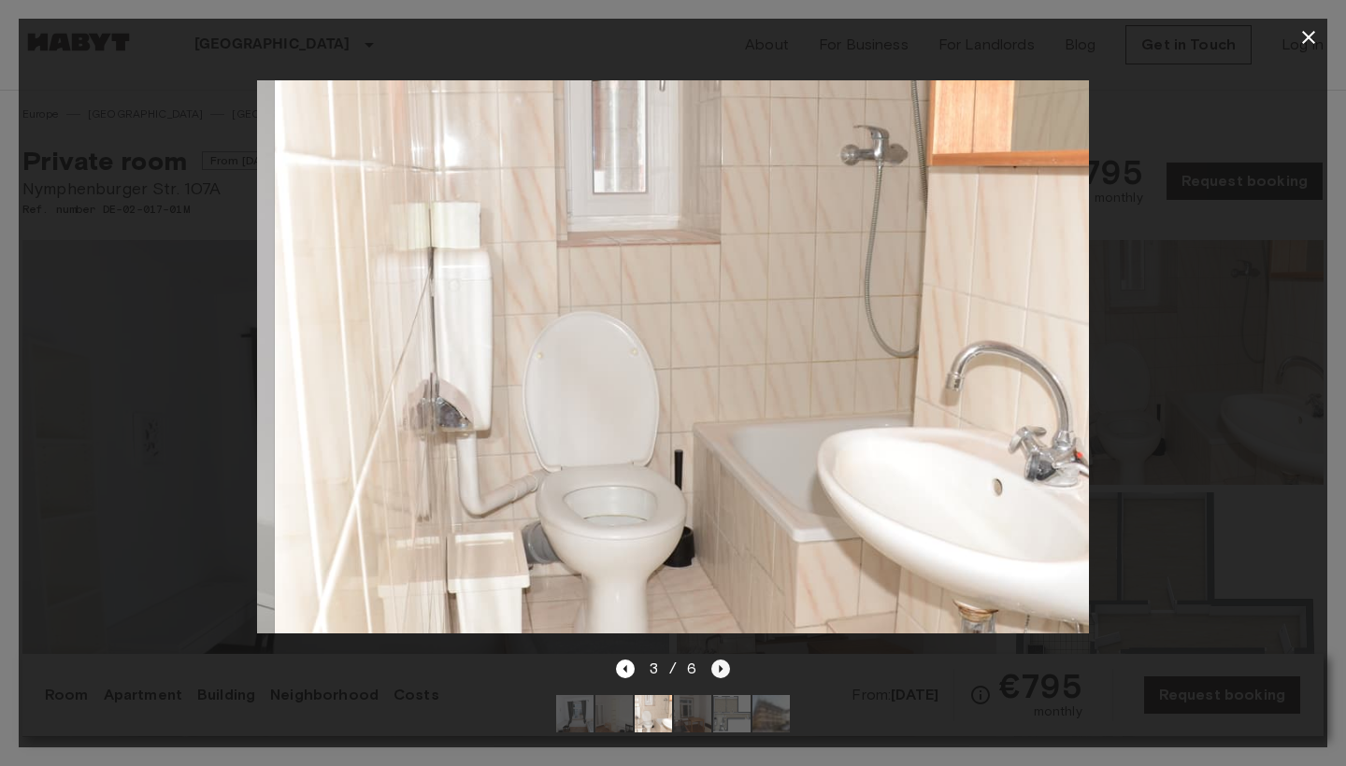
click at [720, 671] on icon "Next image" at bounding box center [722, 668] width 4 height 7
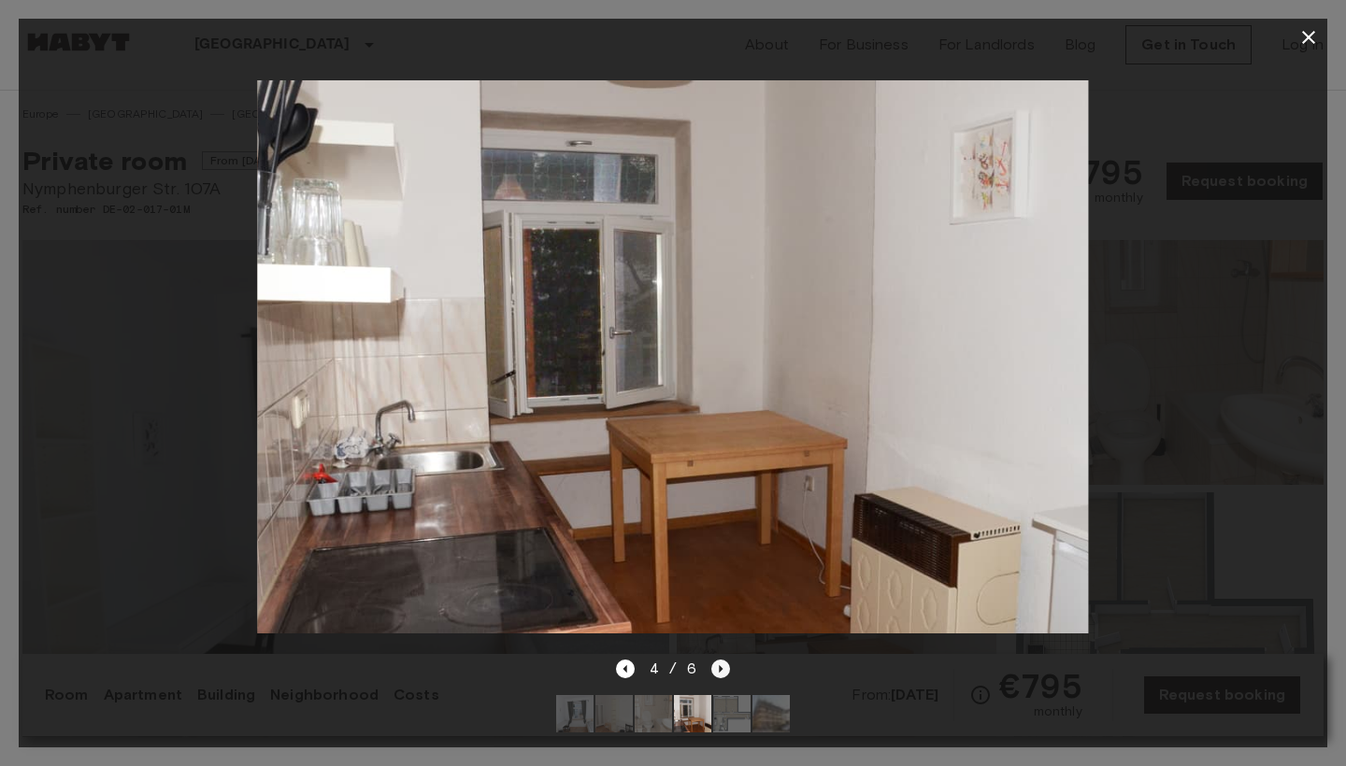
click at [720, 670] on icon "Next image" at bounding box center [722, 668] width 4 height 7
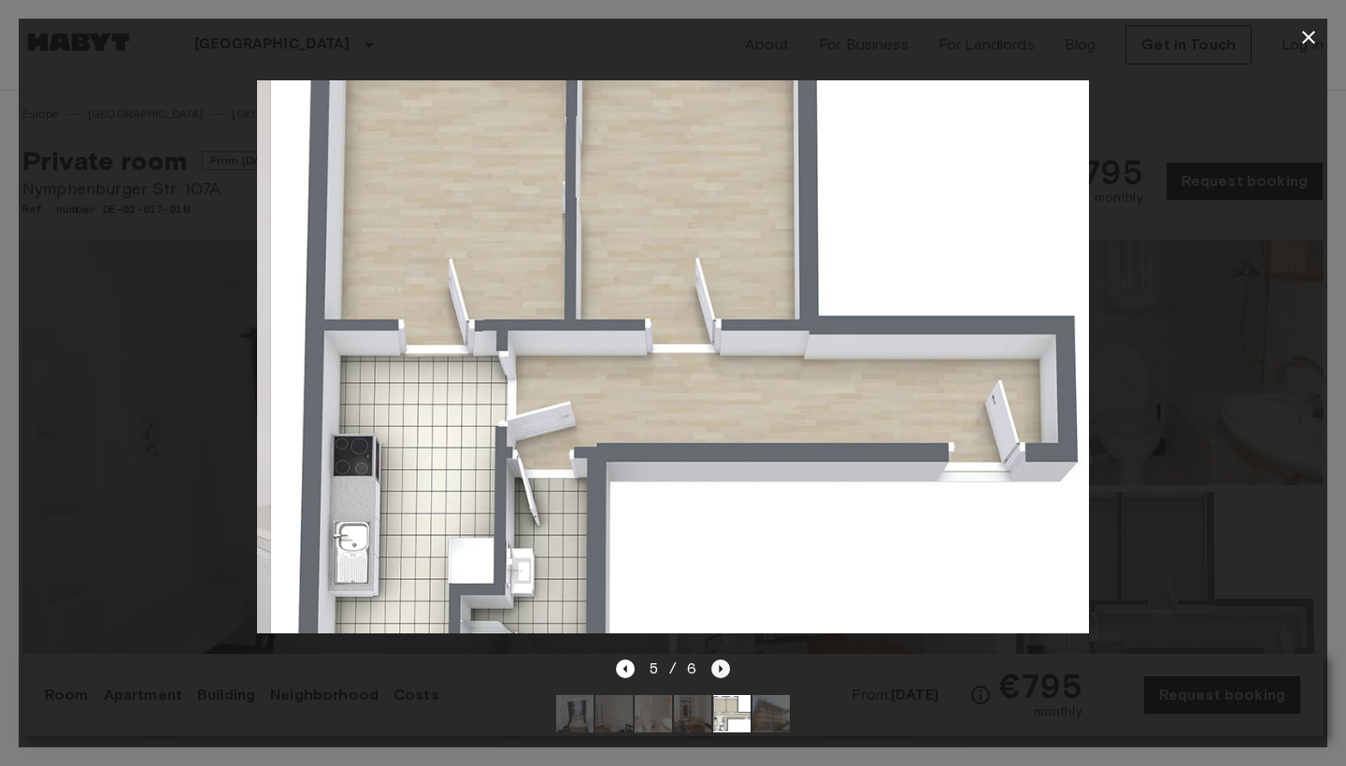
click at [720, 670] on icon "Next image" at bounding box center [722, 668] width 4 height 7
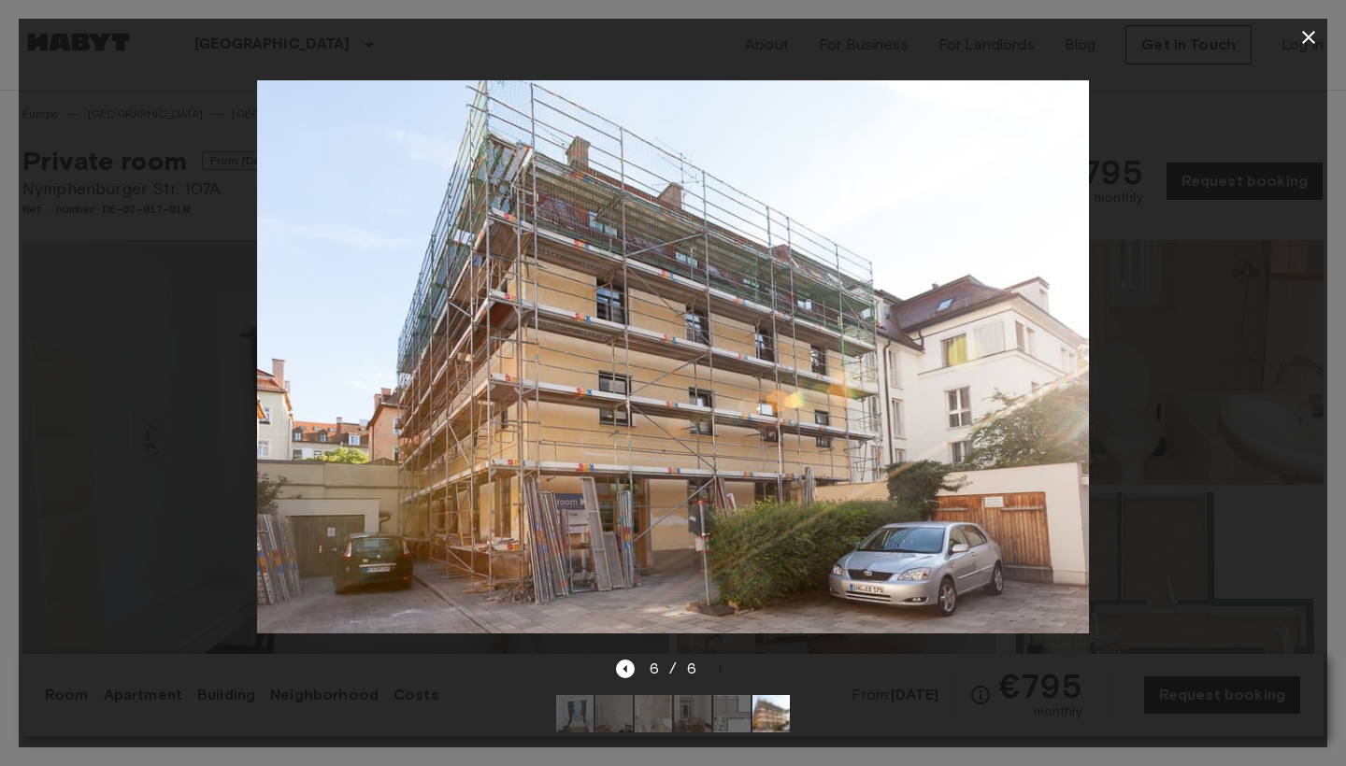
click at [1307, 42] on icon "button" at bounding box center [1308, 37] width 22 height 22
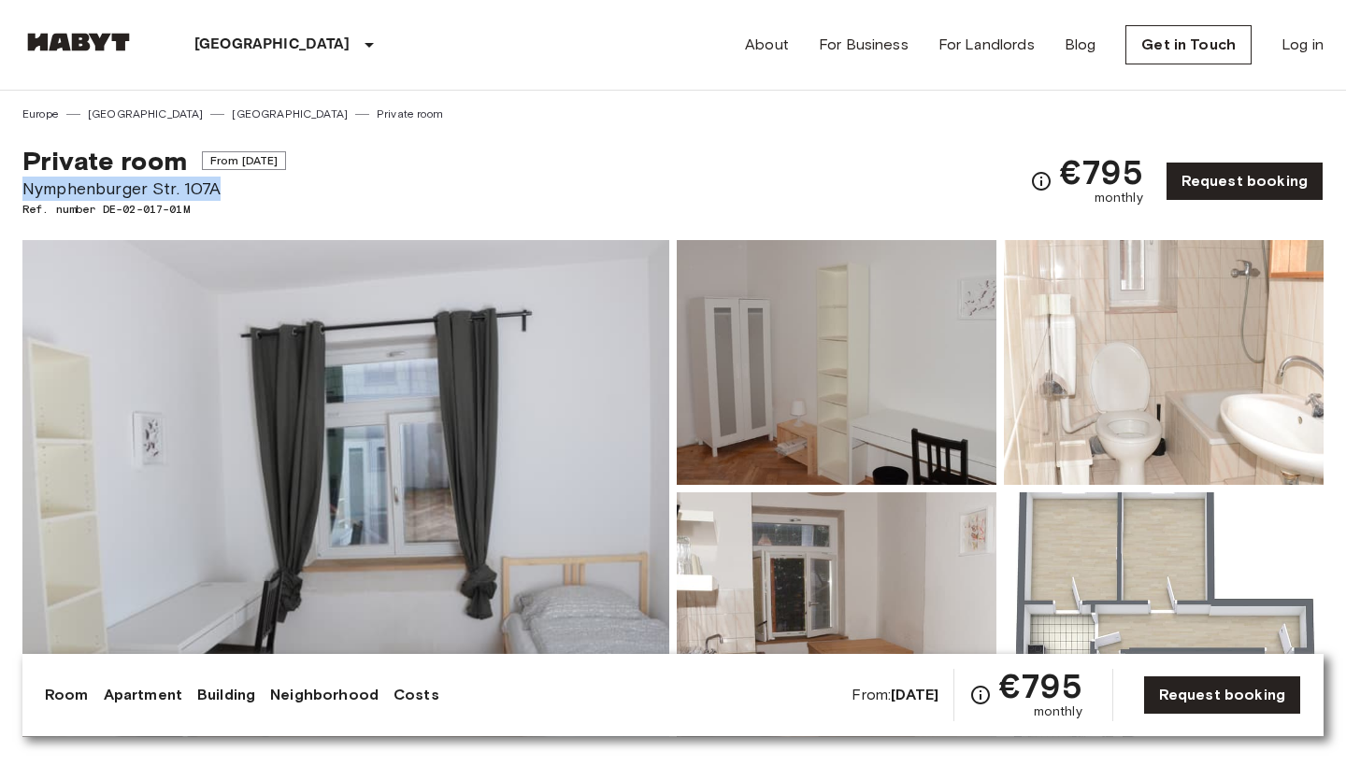
drag, startPoint x: 216, startPoint y: 182, endPoint x: 9, endPoint y: 180, distance: 206.5
copy span "Nymphenburger Str. 107A"
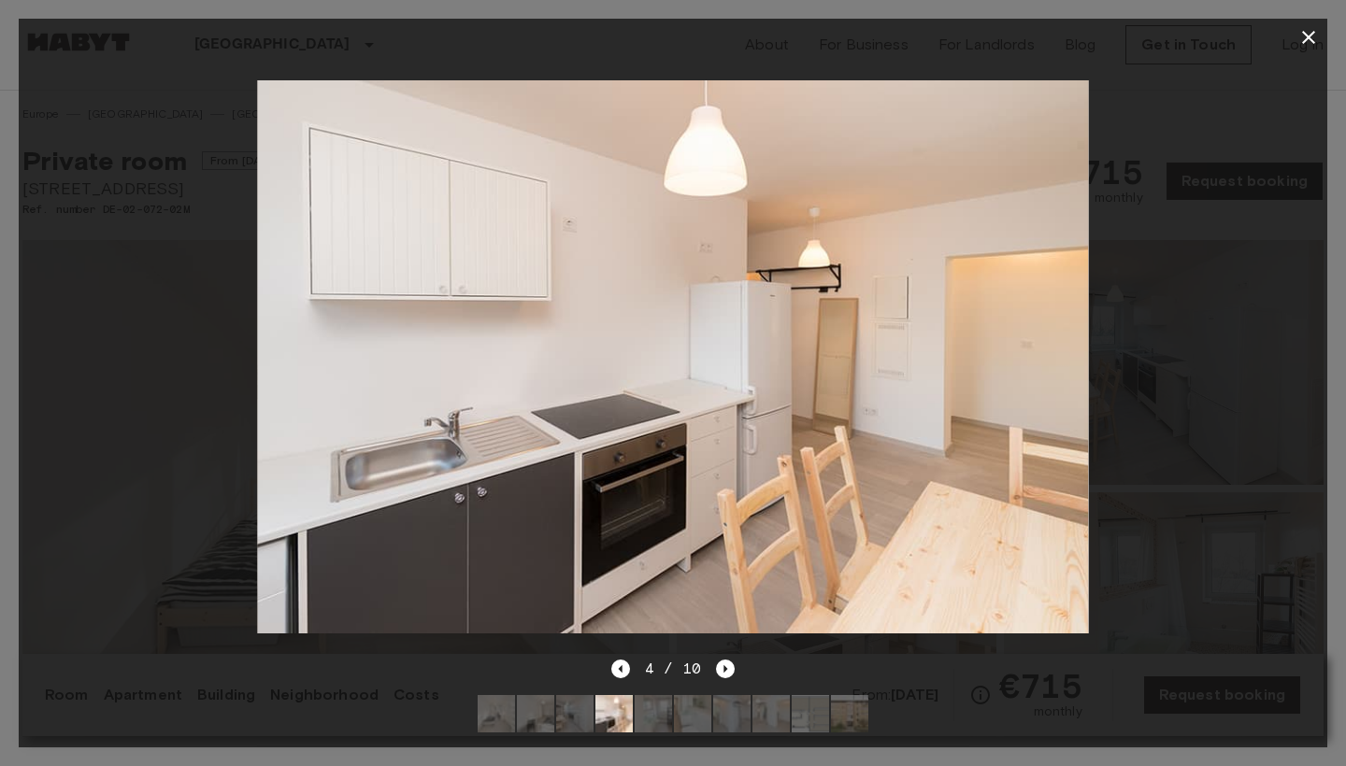
click at [1306, 36] on icon "button" at bounding box center [1308, 37] width 13 height 13
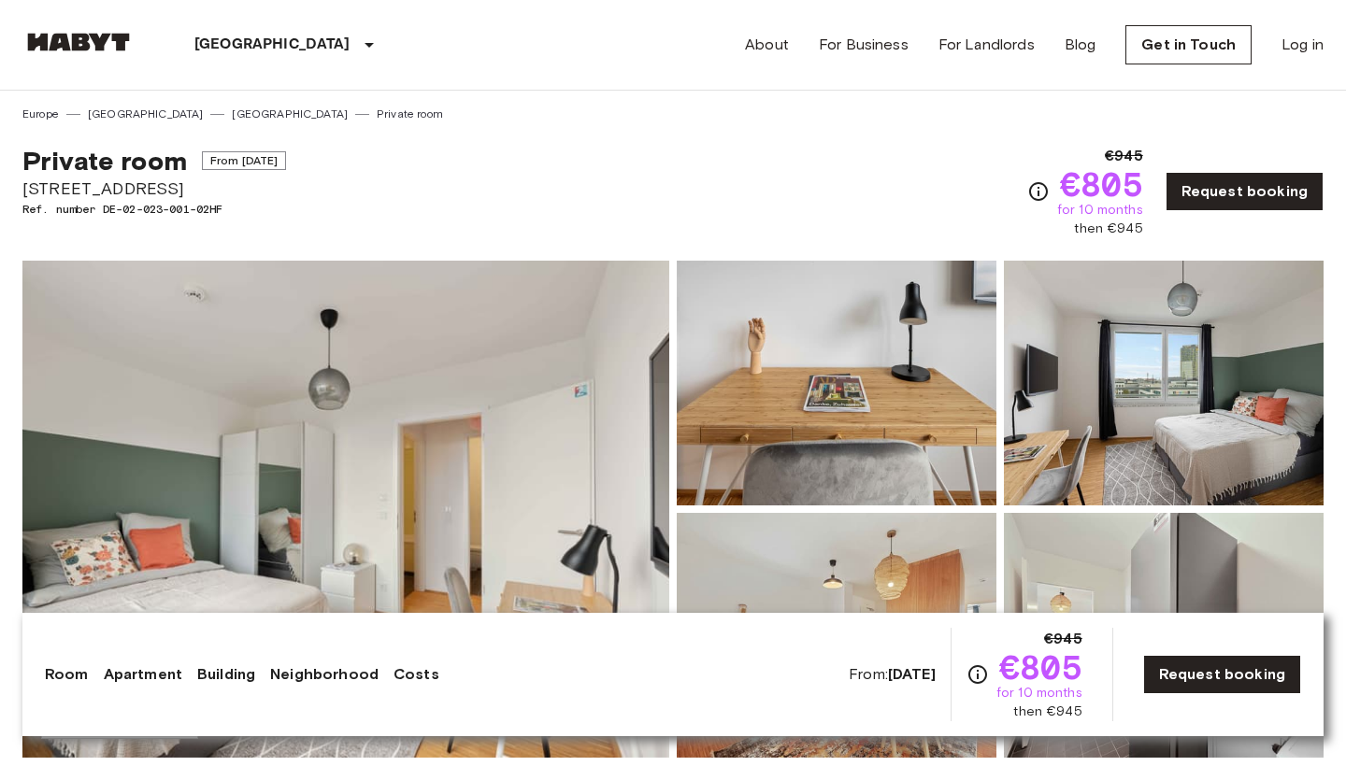
click at [440, 468] on img at bounding box center [345, 509] width 647 height 497
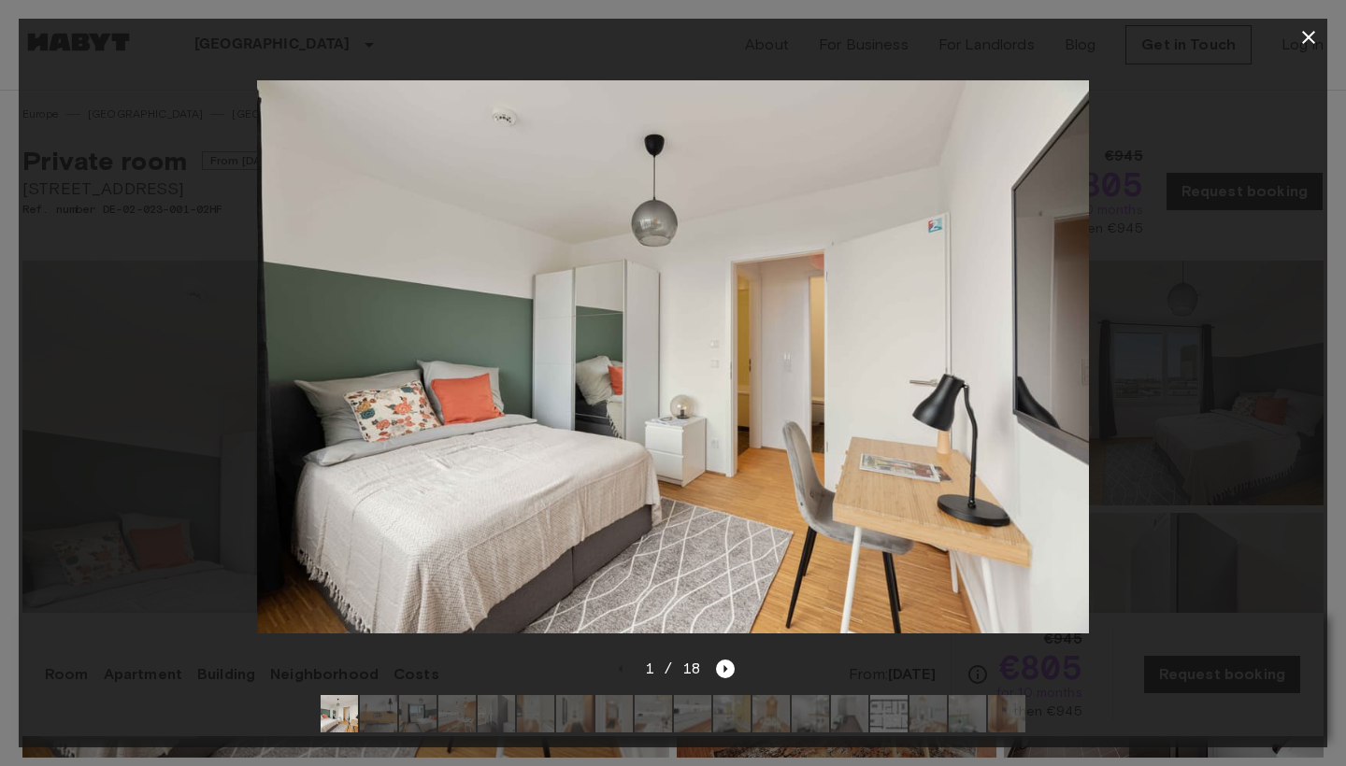
click at [1305, 36] on icon "button" at bounding box center [1308, 37] width 22 height 22
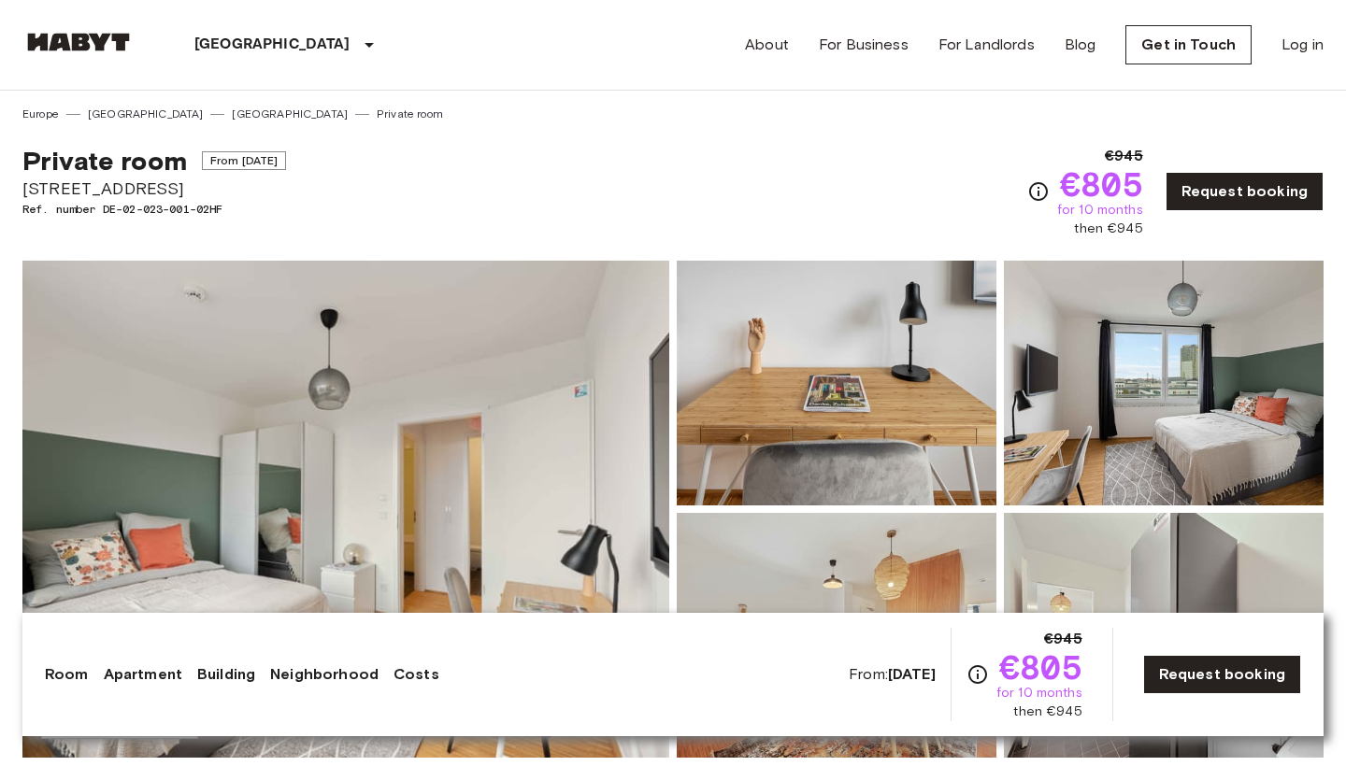
click at [626, 392] on img at bounding box center [345, 509] width 647 height 497
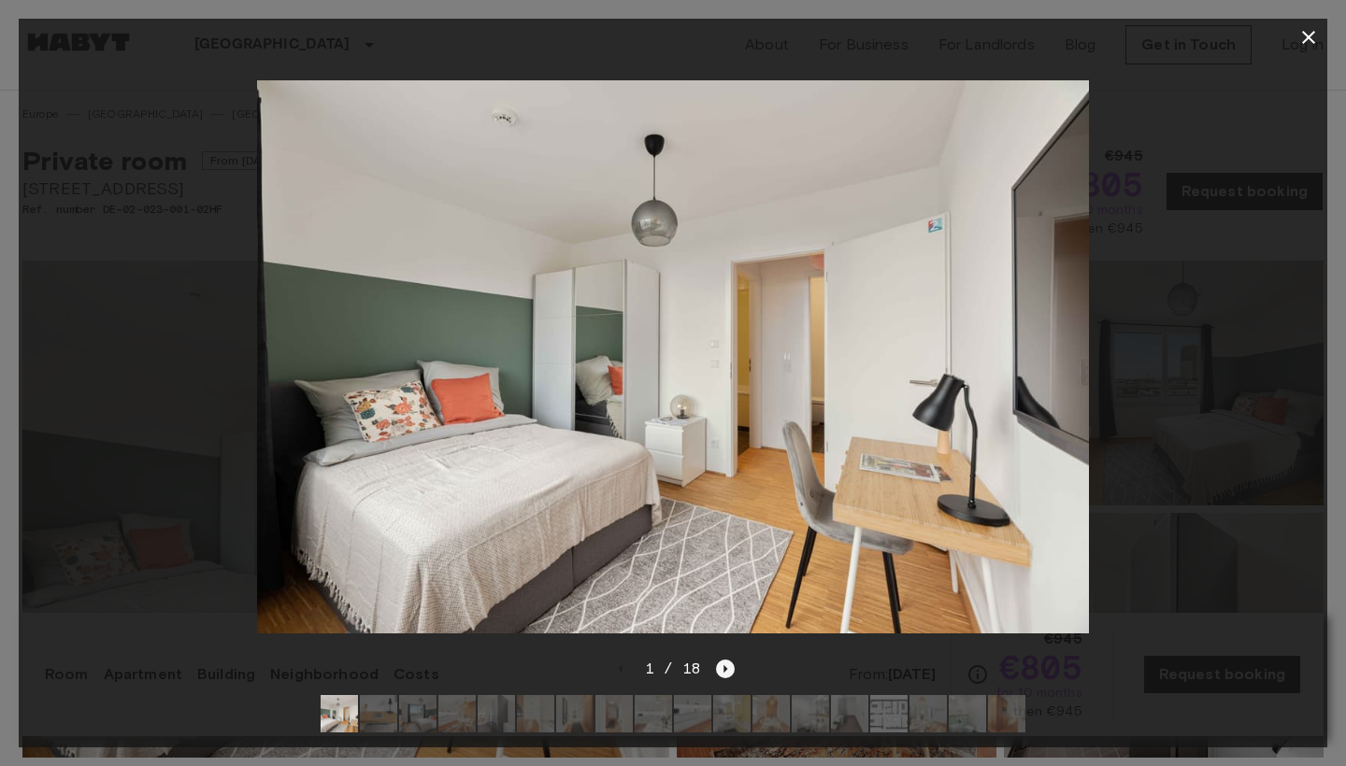
click at [730, 670] on icon "Next image" at bounding box center [725, 669] width 19 height 19
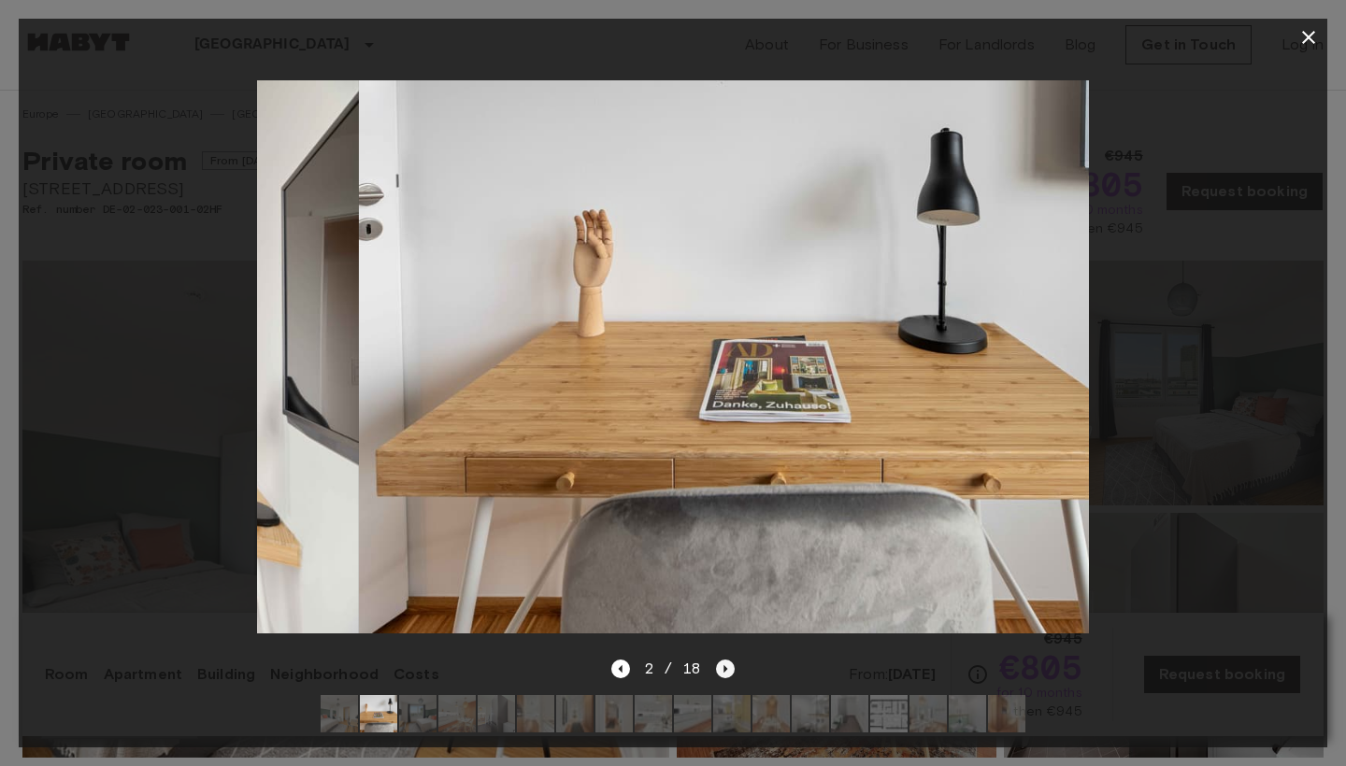
click at [730, 670] on icon "Next image" at bounding box center [725, 669] width 19 height 19
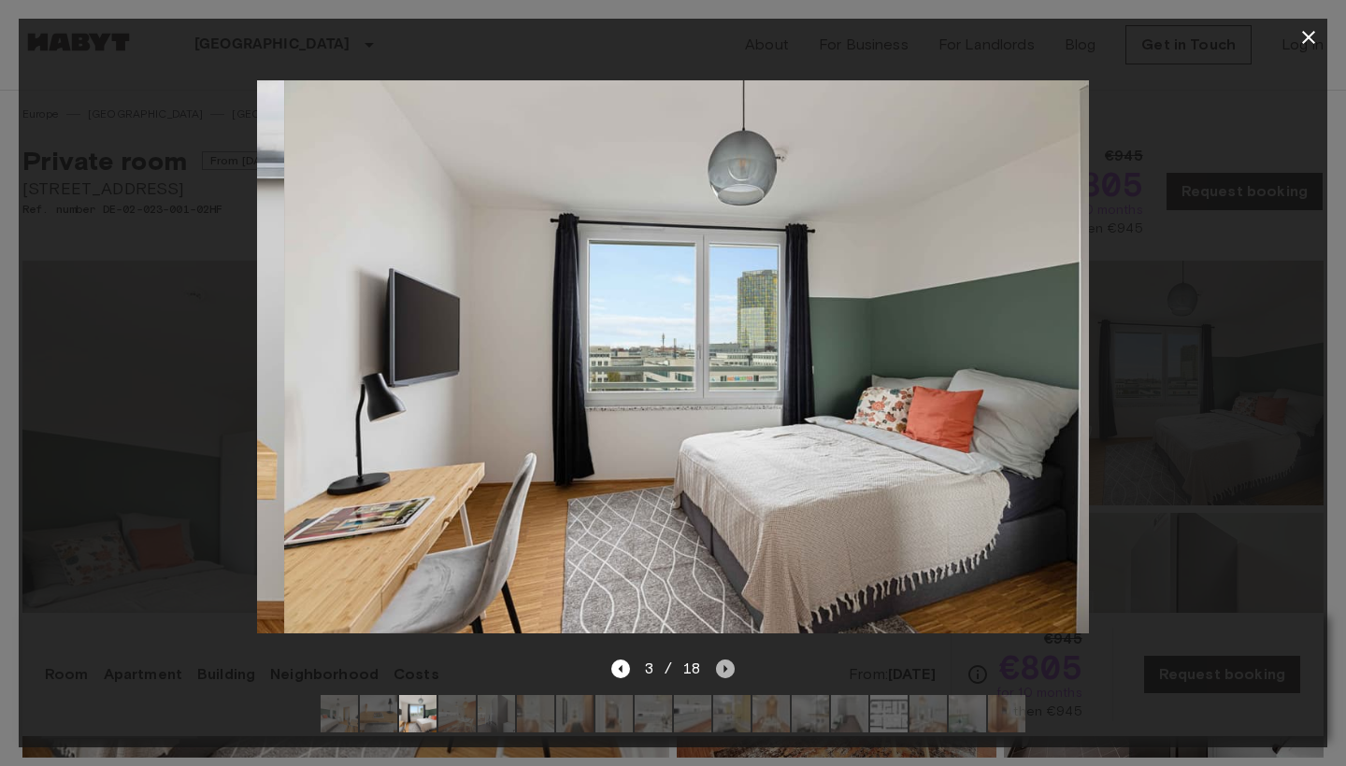
click at [730, 670] on icon "Next image" at bounding box center [725, 669] width 19 height 19
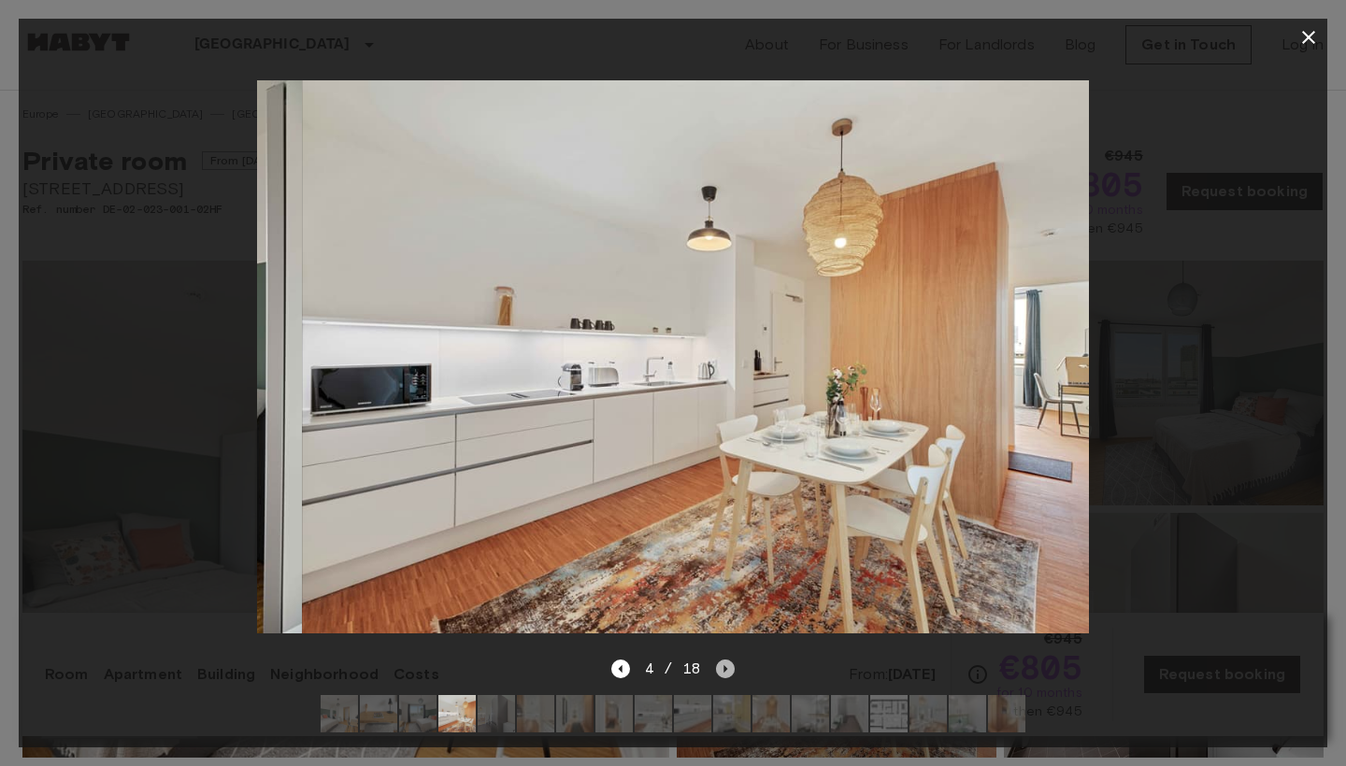
click at [730, 670] on icon "Next image" at bounding box center [725, 669] width 19 height 19
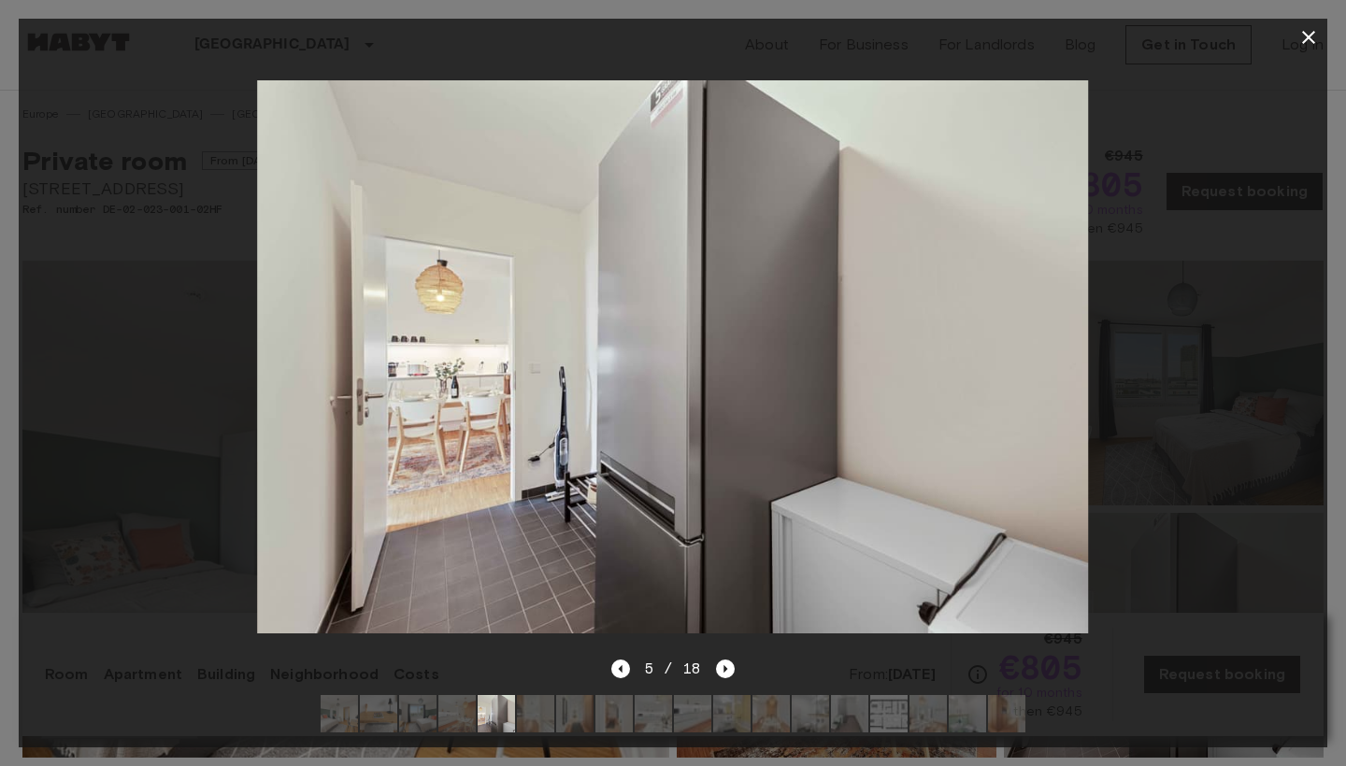
click at [1310, 44] on icon "button" at bounding box center [1308, 37] width 22 height 22
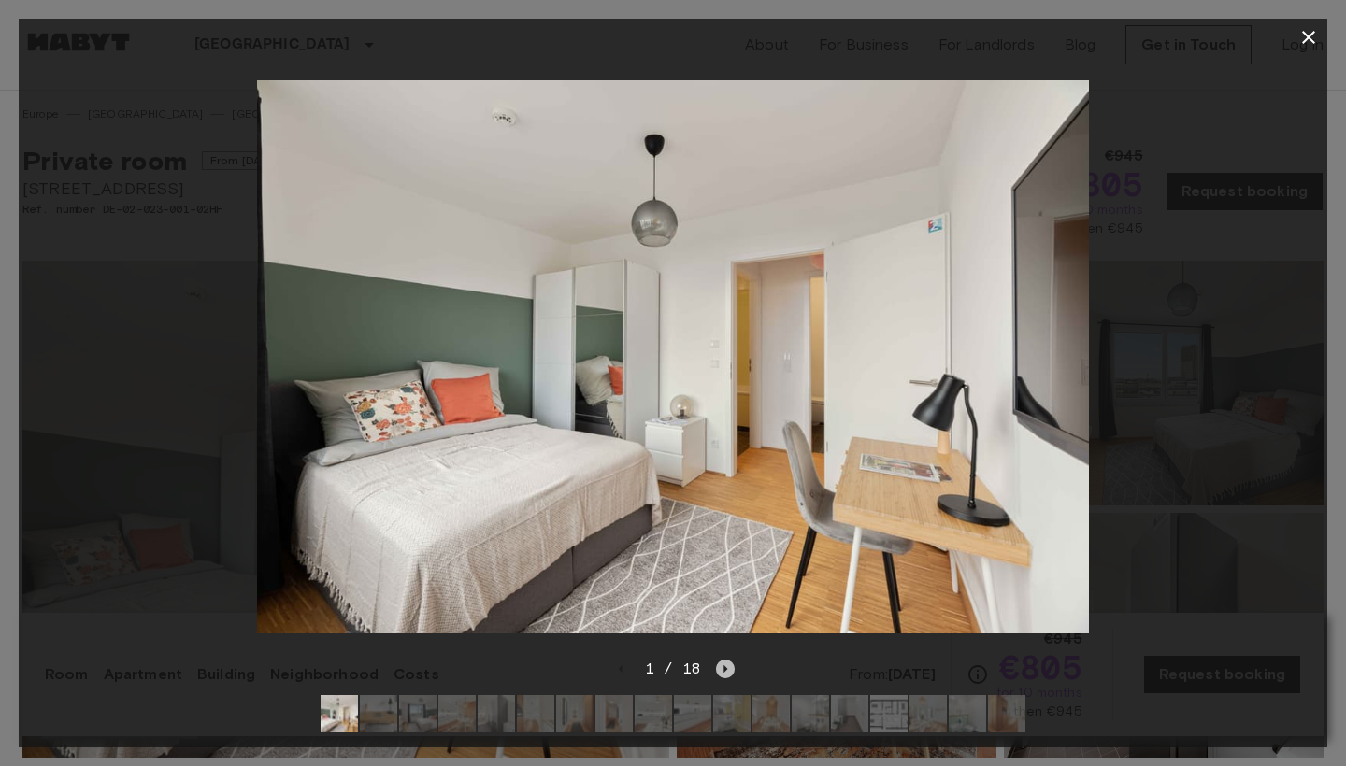
click at [719, 662] on icon "Next image" at bounding box center [725, 669] width 19 height 19
click at [722, 671] on icon "Next image" at bounding box center [725, 669] width 19 height 19
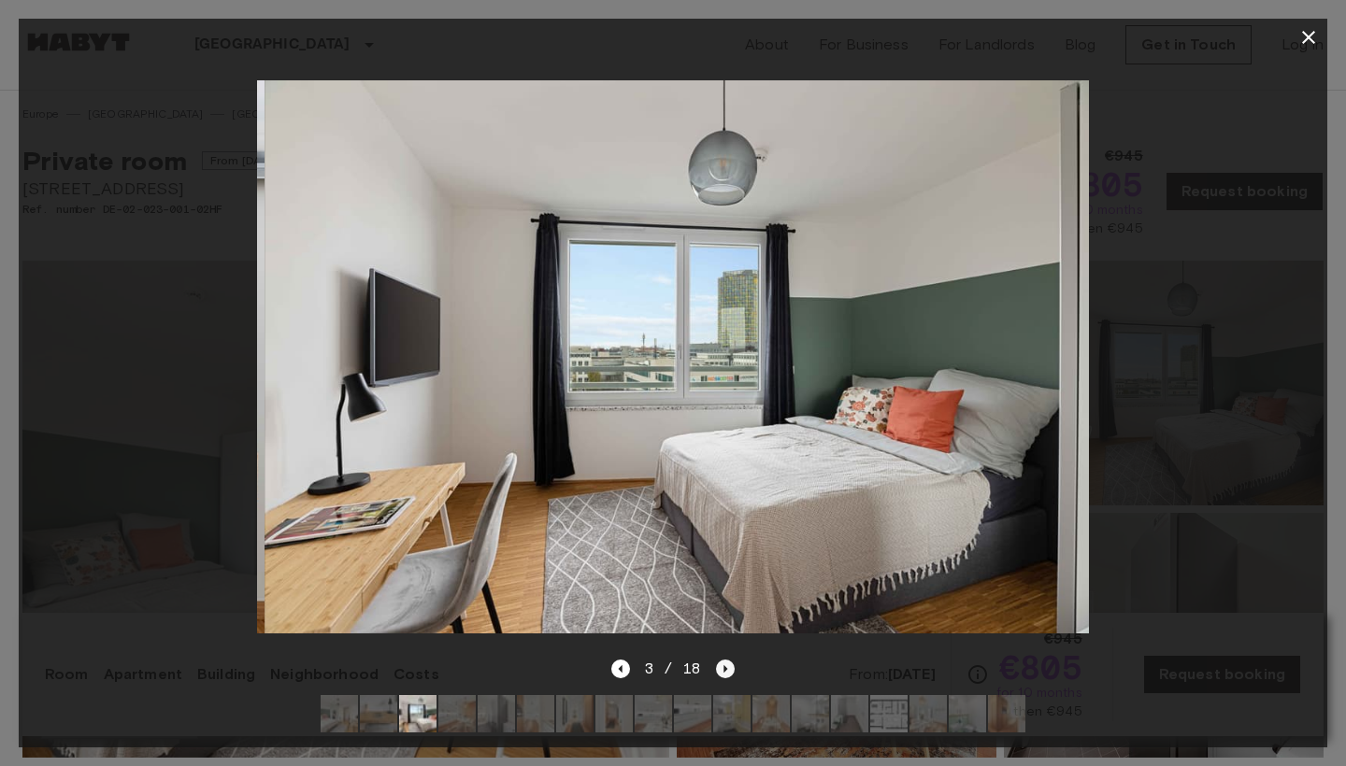
click at [722, 671] on icon "Next image" at bounding box center [725, 669] width 19 height 19
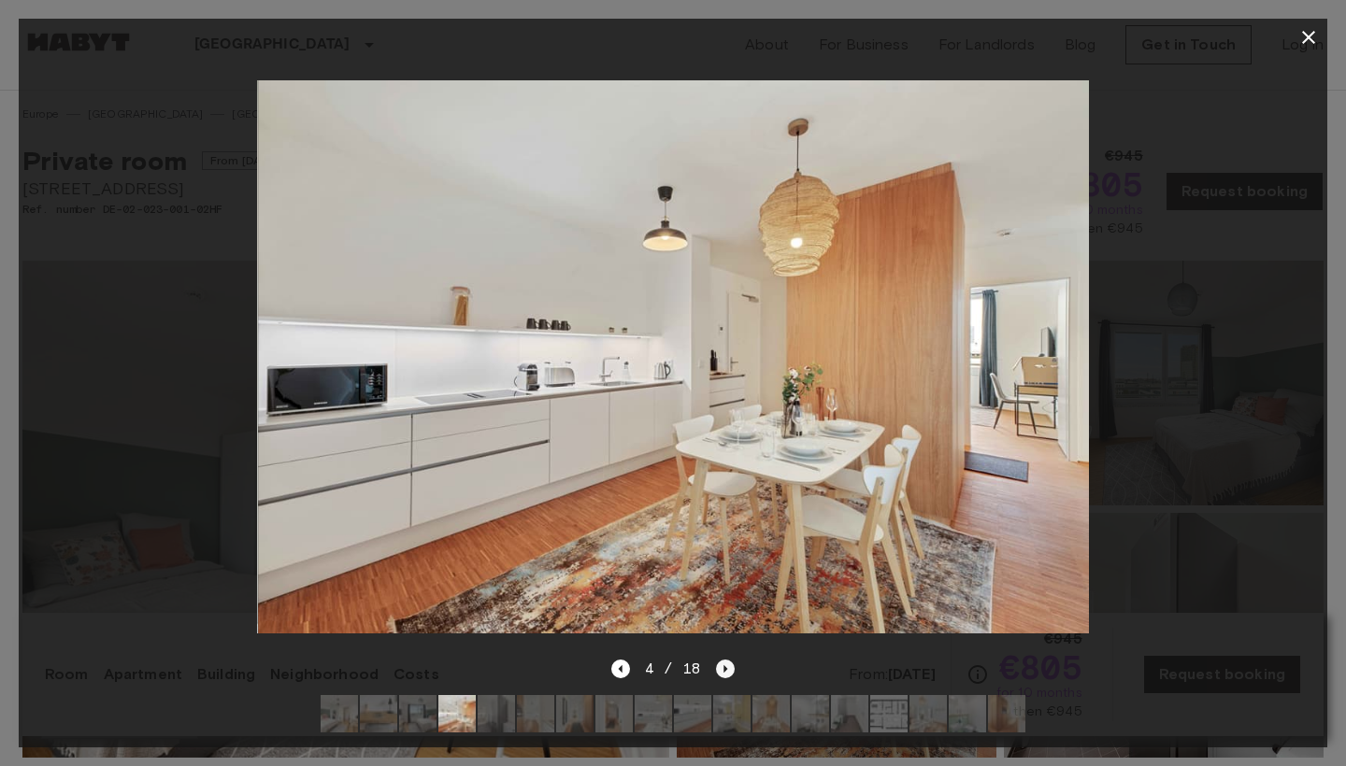
click at [722, 671] on icon "Next image" at bounding box center [725, 669] width 19 height 19
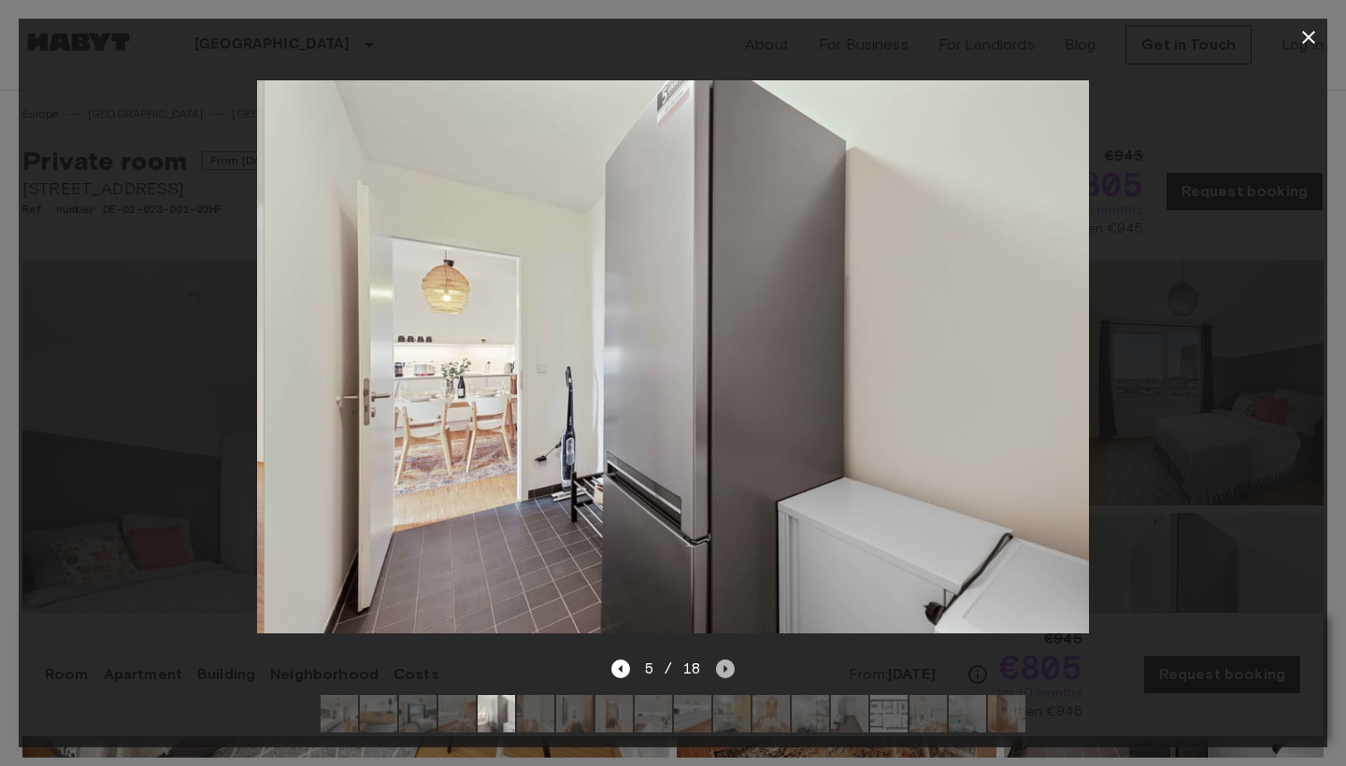
click at [722, 671] on icon "Next image" at bounding box center [725, 669] width 19 height 19
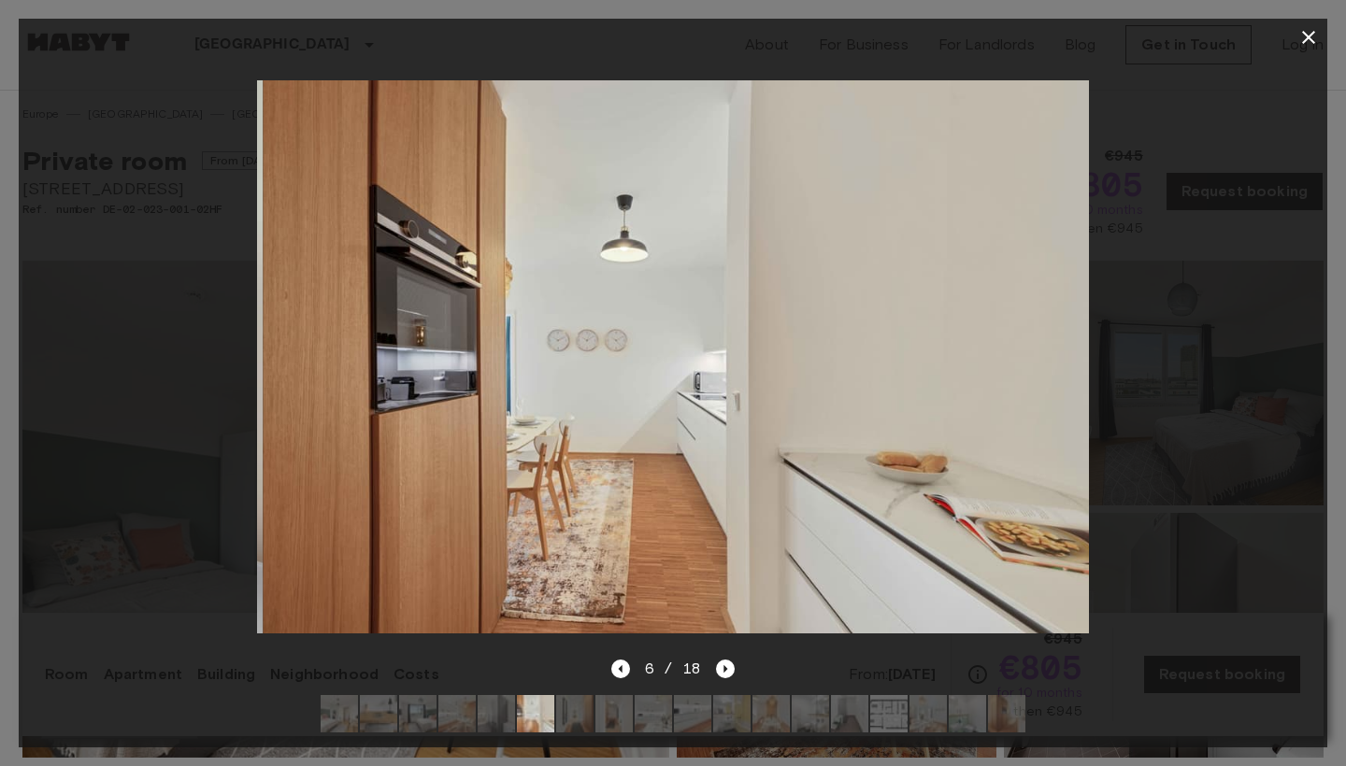
click at [1307, 49] on button "button" at bounding box center [1308, 37] width 37 height 37
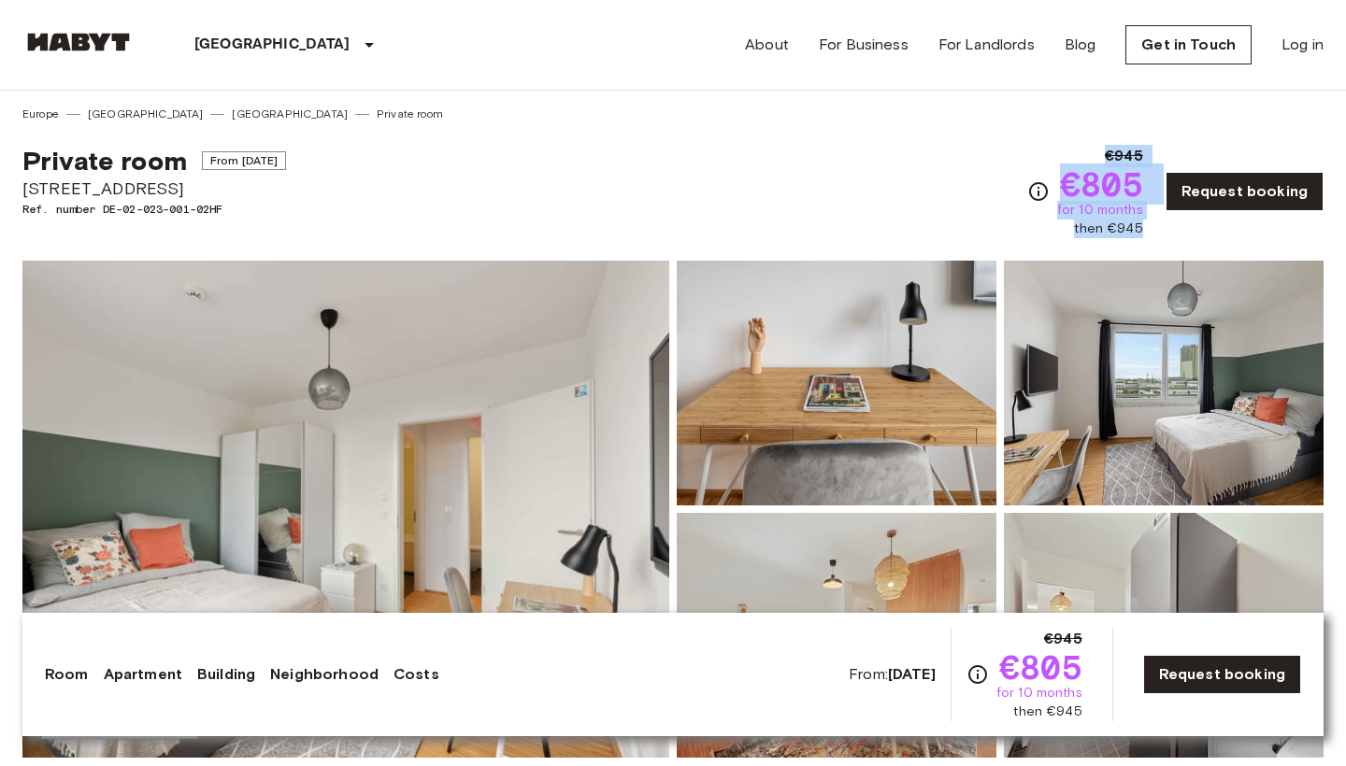
drag, startPoint x: 1140, startPoint y: 231, endPoint x: 1048, endPoint y: 182, distance: 104.5
click at [1048, 182] on div "€945 €805 for 10 months then €945" at bounding box center [1085, 191] width 116 height 93
click at [996, 177] on div "Private room From [DATE] [STREET_ADDRESS]. number DE-02-023-001-02HF €945 €805 …" at bounding box center [672, 180] width 1301 height 116
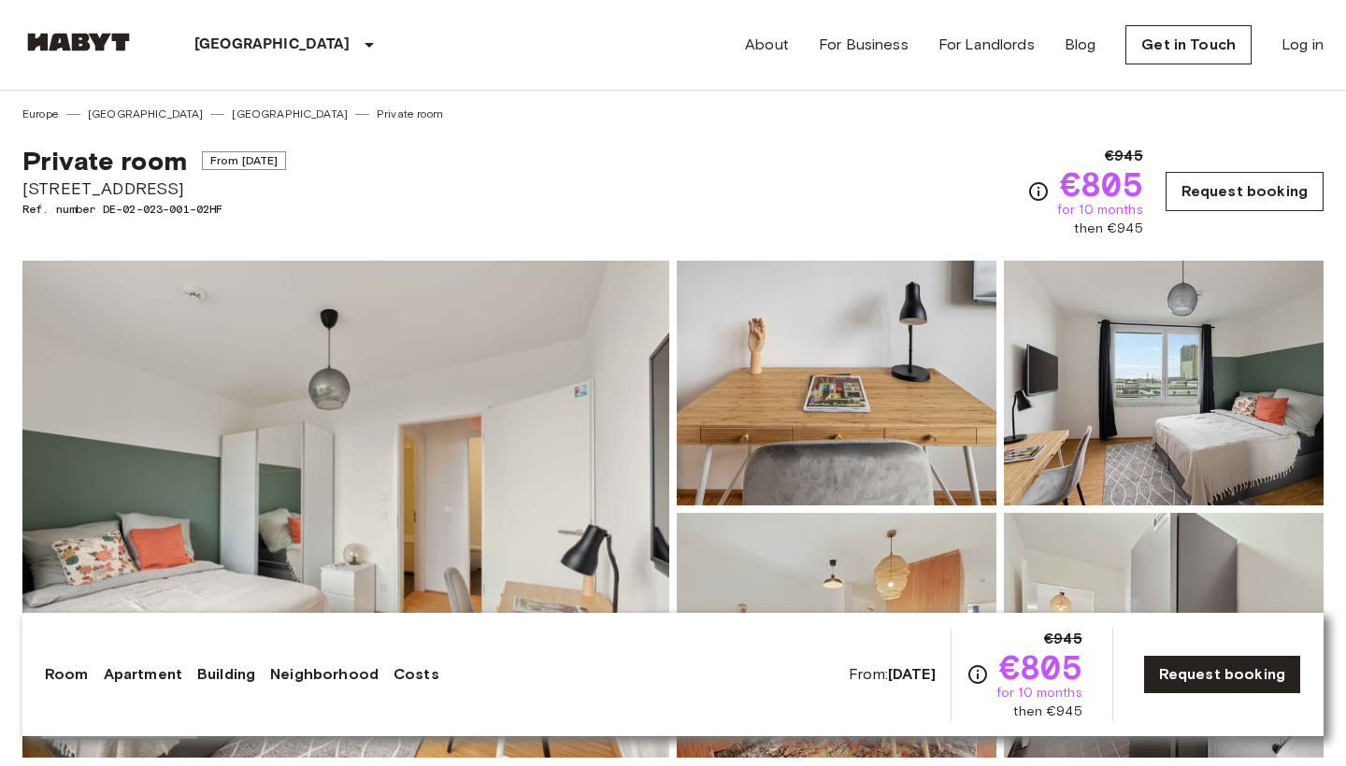
click at [1216, 204] on link "Request booking" at bounding box center [1244, 191] width 158 height 39
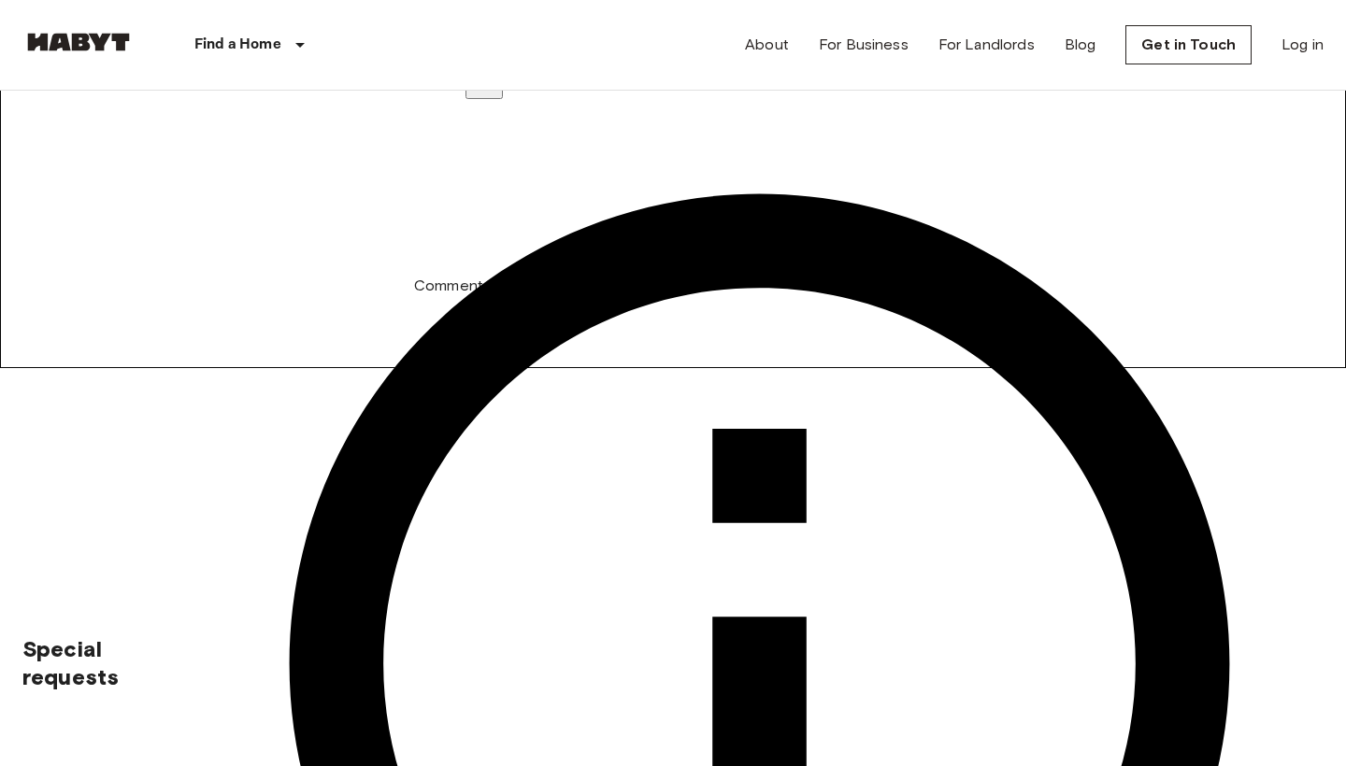
scroll to position [436, 0]
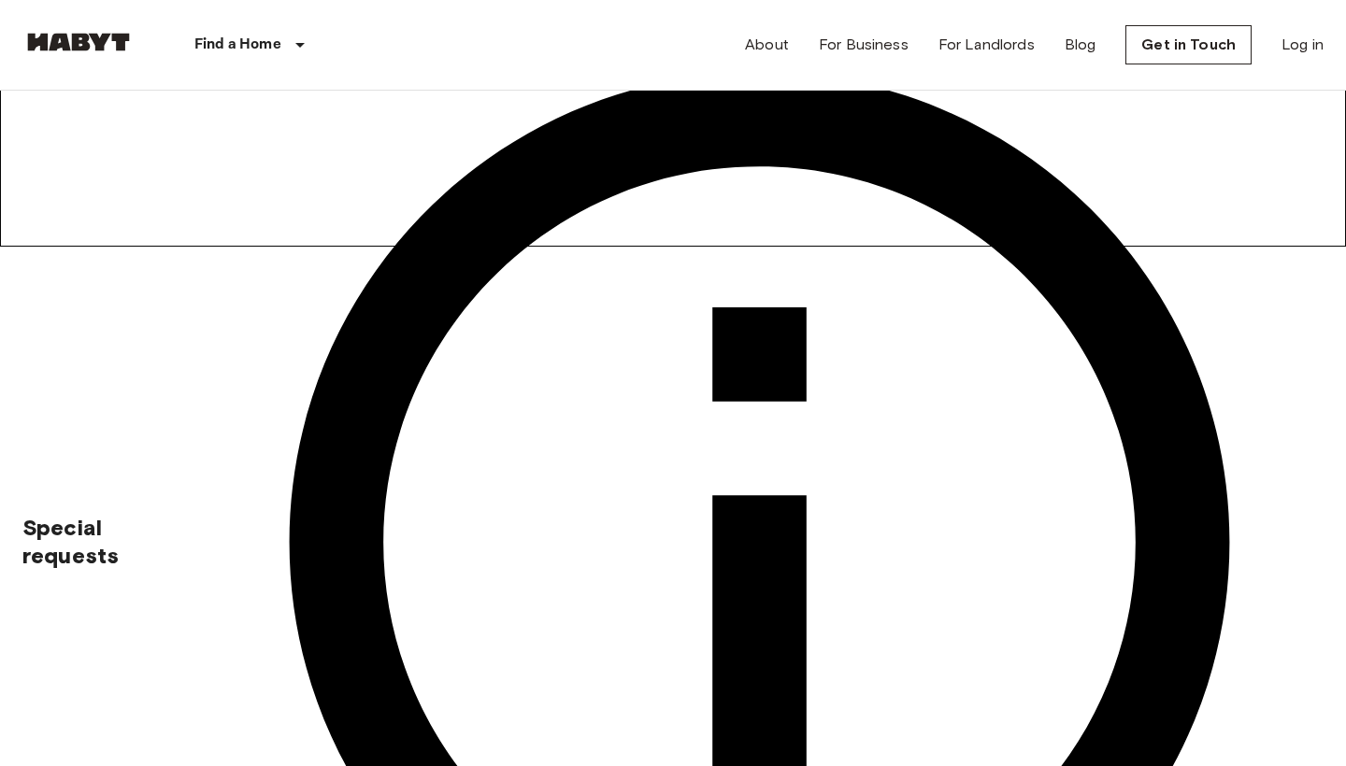
drag, startPoint x: 1220, startPoint y: 570, endPoint x: 1302, endPoint y: 570, distance: 81.3
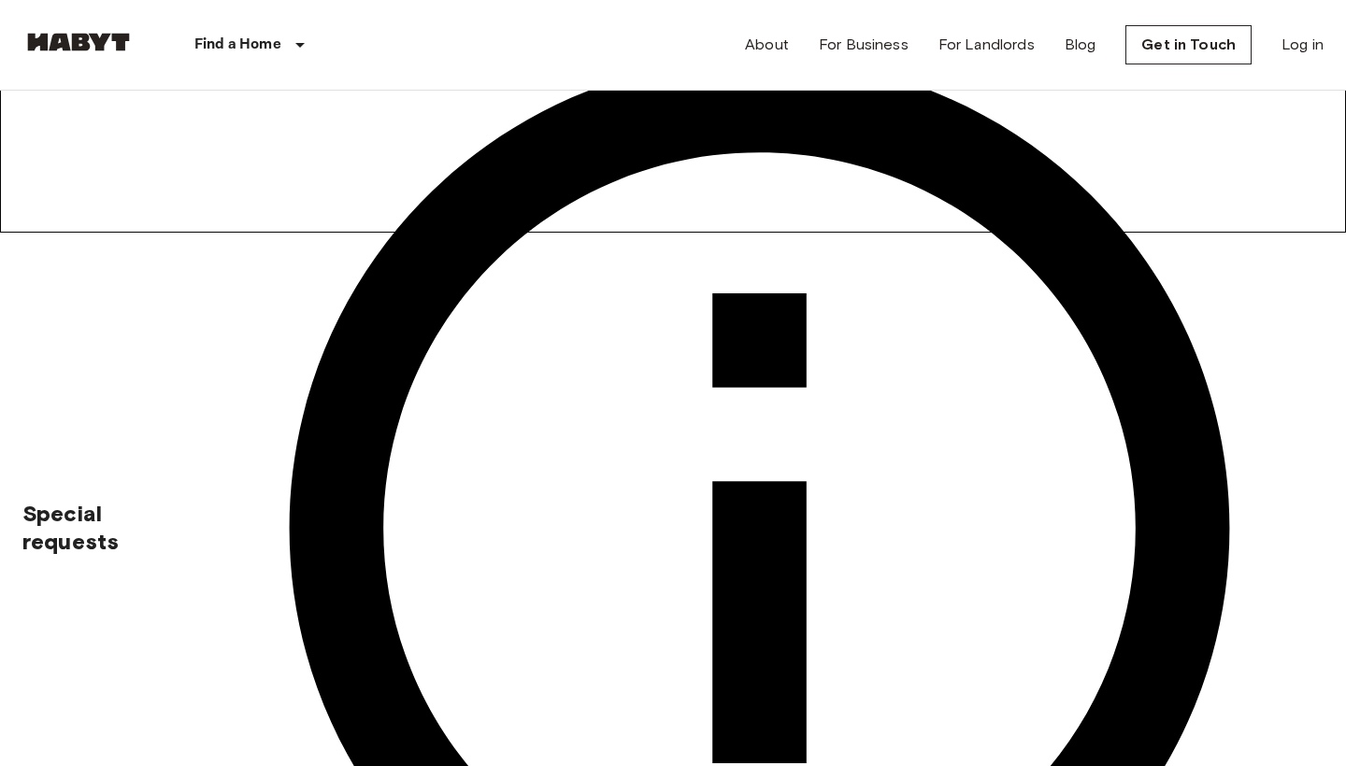
scroll to position [443, 0]
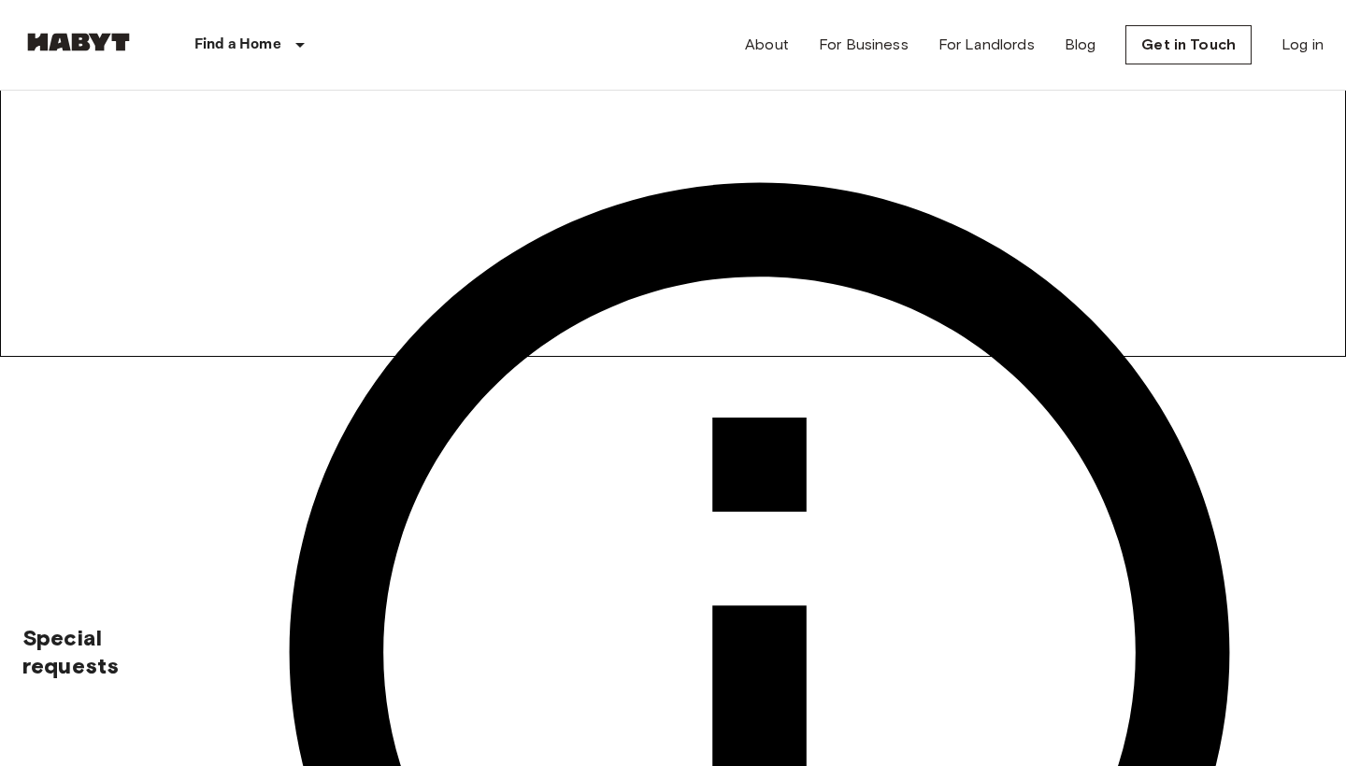
scroll to position [264, 0]
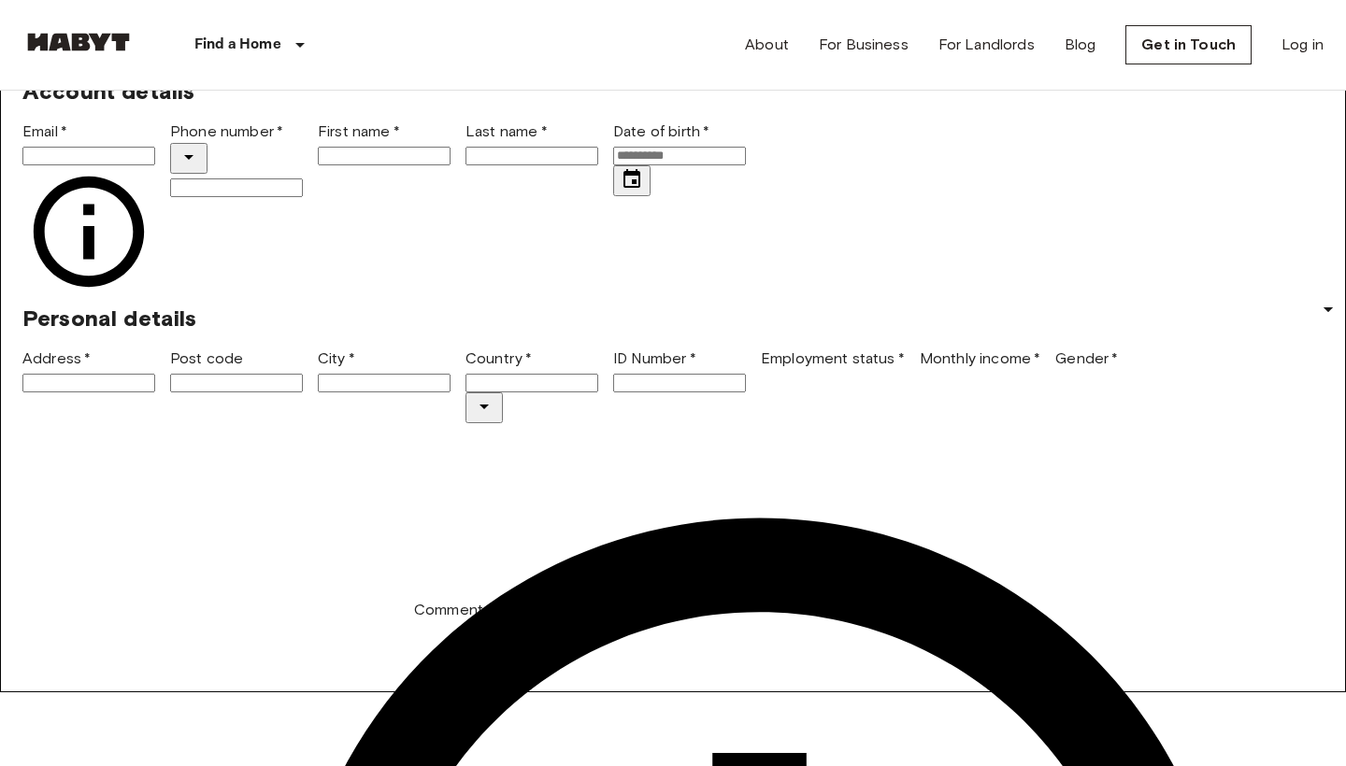
scroll to position [44, 0]
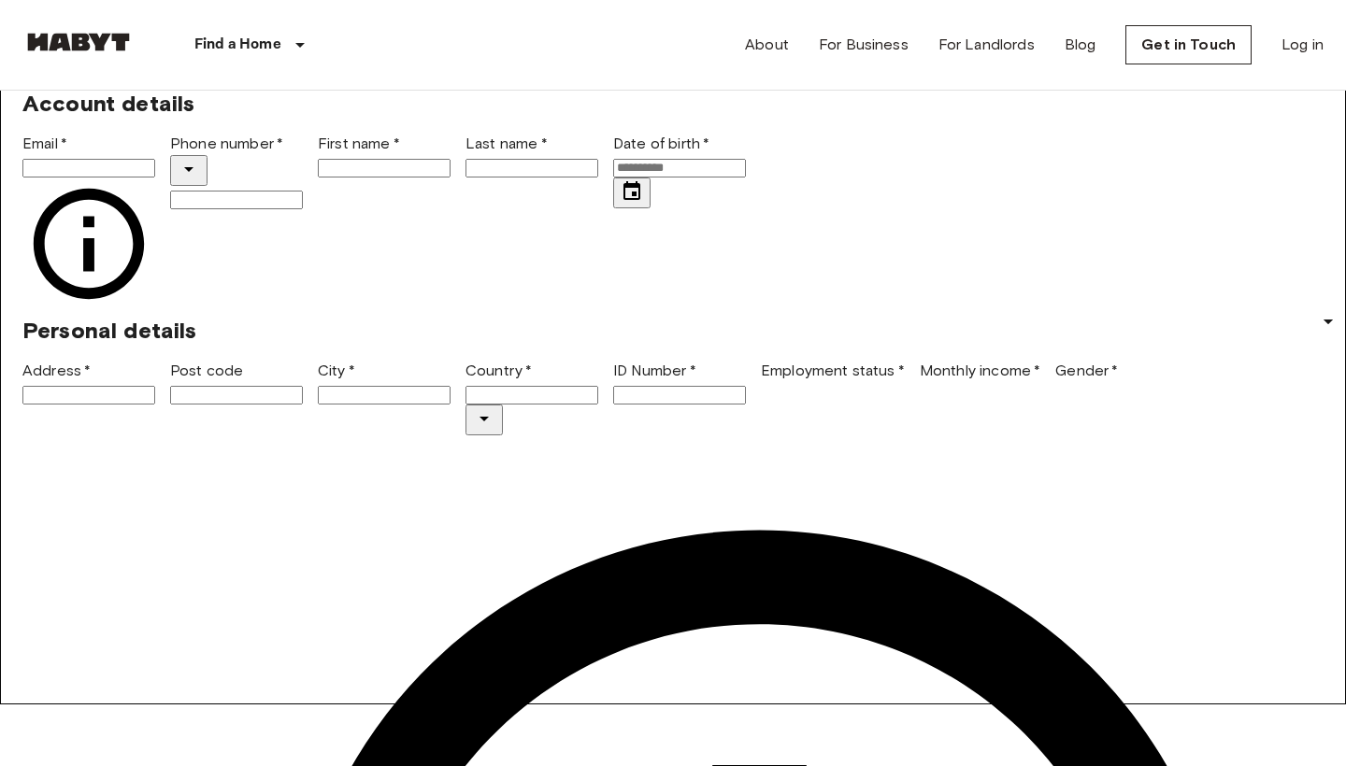
scroll to position [73, 0]
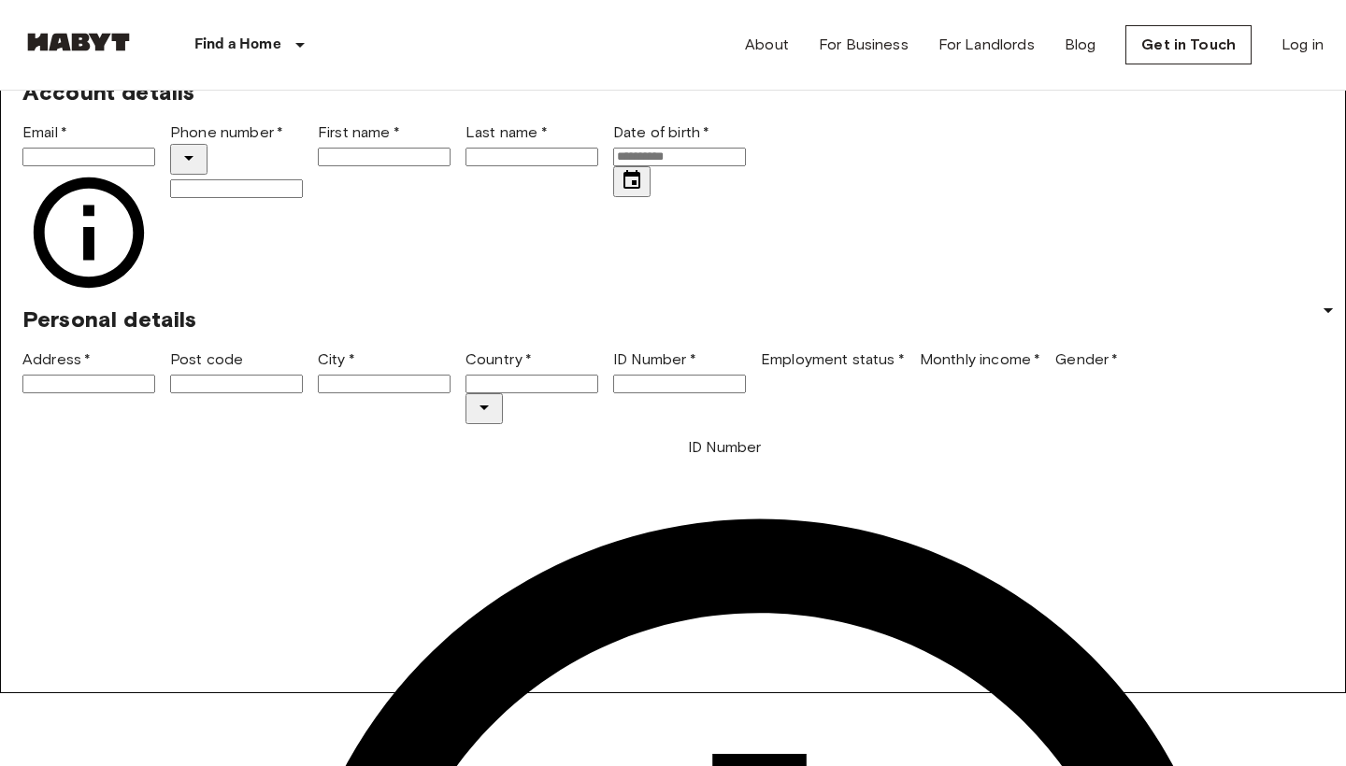
click at [746, 393] on input "ID Number   *" at bounding box center [679, 384] width 133 height 19
click at [734, 384] on div "Post code" at bounding box center [726, 395] width 73 height 22
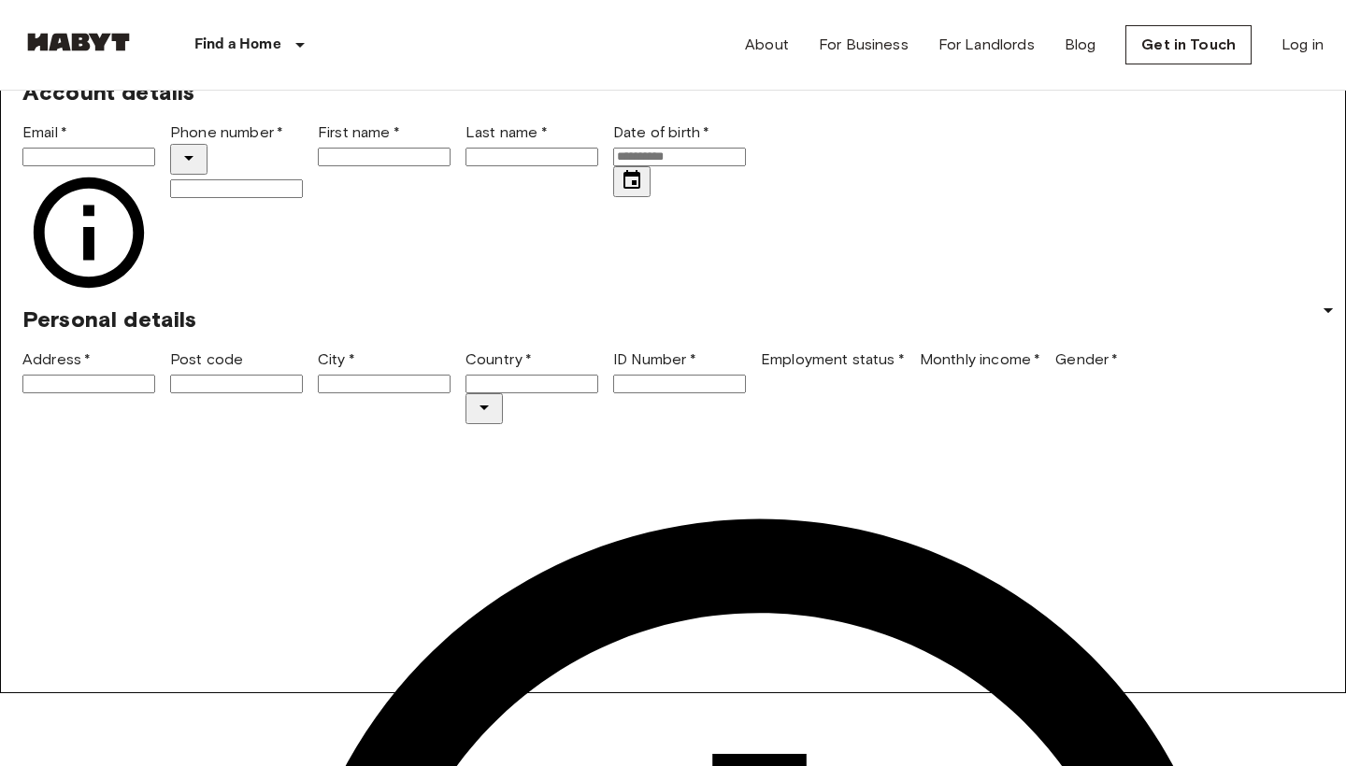
scroll to position [540, 0]
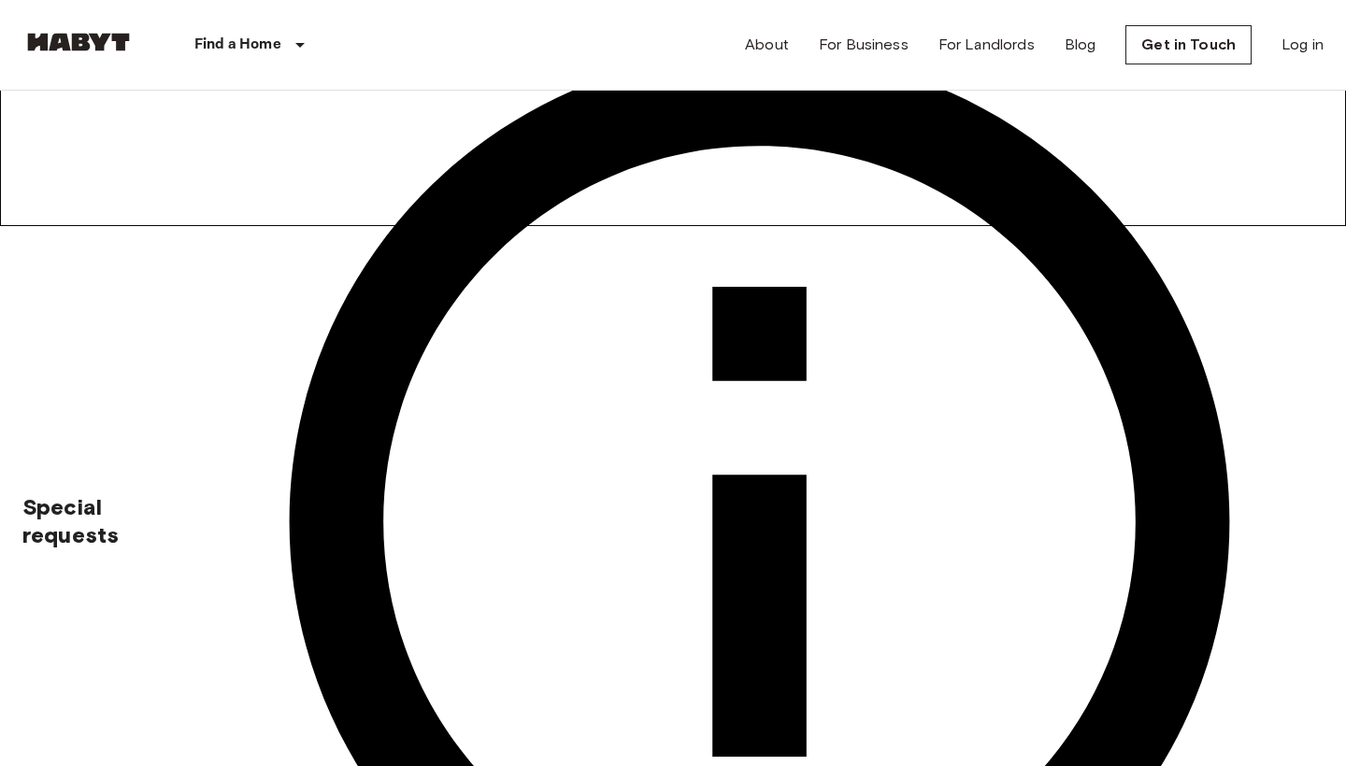
click at [385, 523] on div "Private room in [GEOGRAPHIC_DATA], Laim Account details Email   * Email   * Pho…" at bounding box center [672, 445] width 1301 height 1732
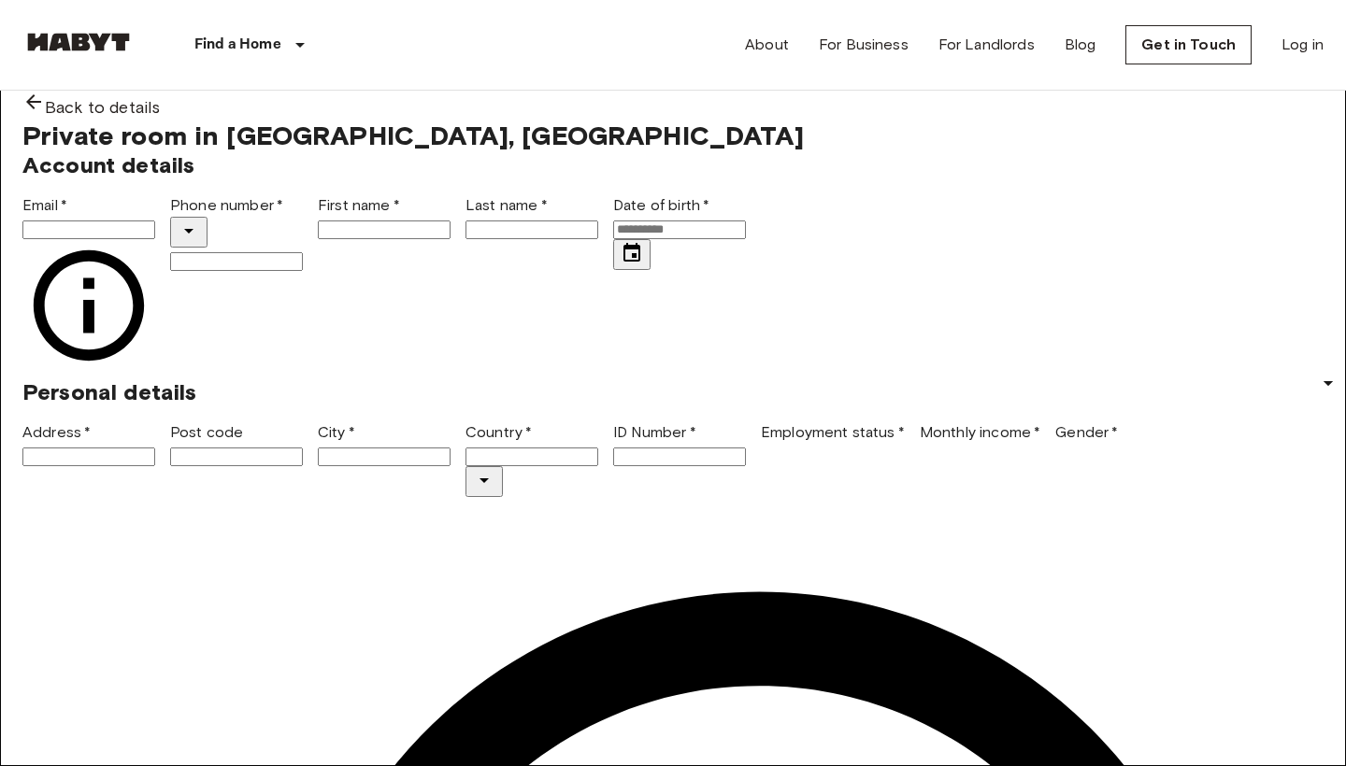
scroll to position [0, 0]
click at [222, 120] on div "Back to details" at bounding box center [672, 105] width 1301 height 29
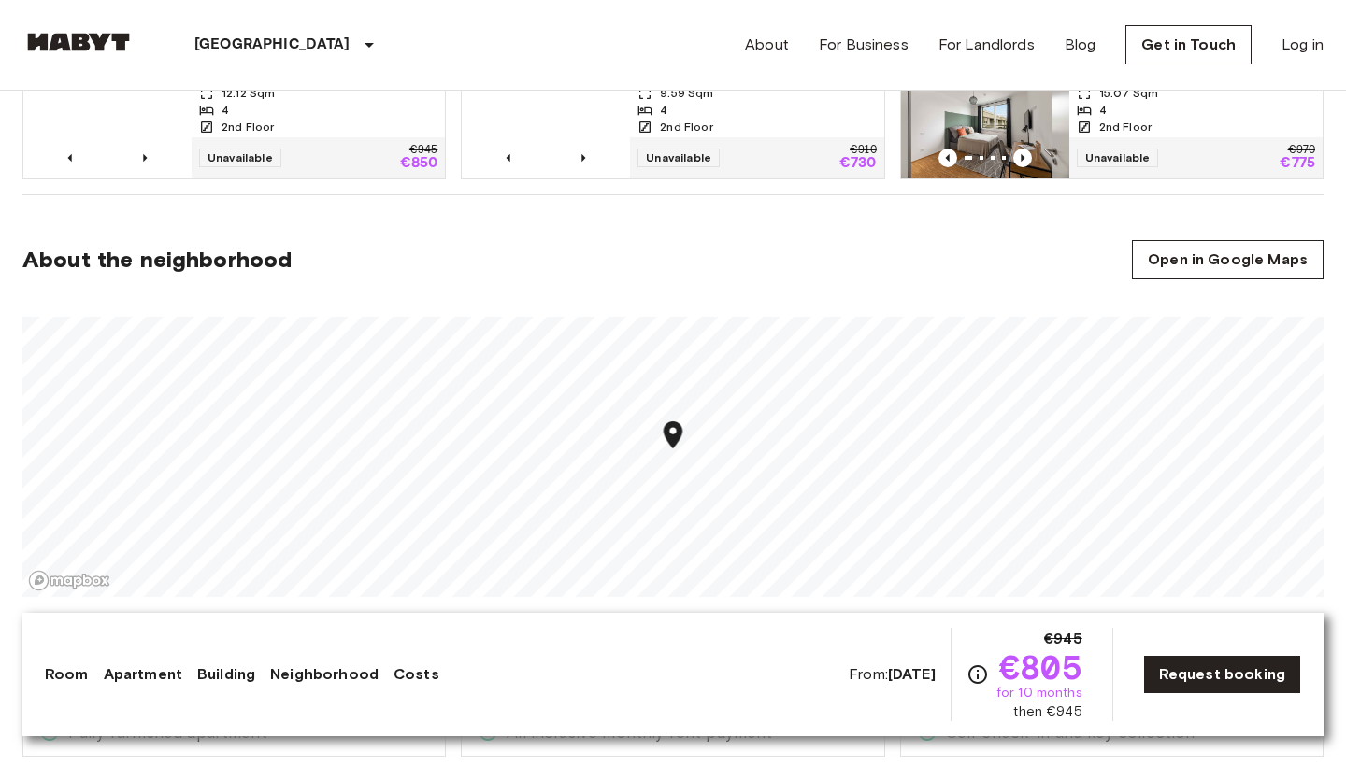
scroll to position [1083, 0]
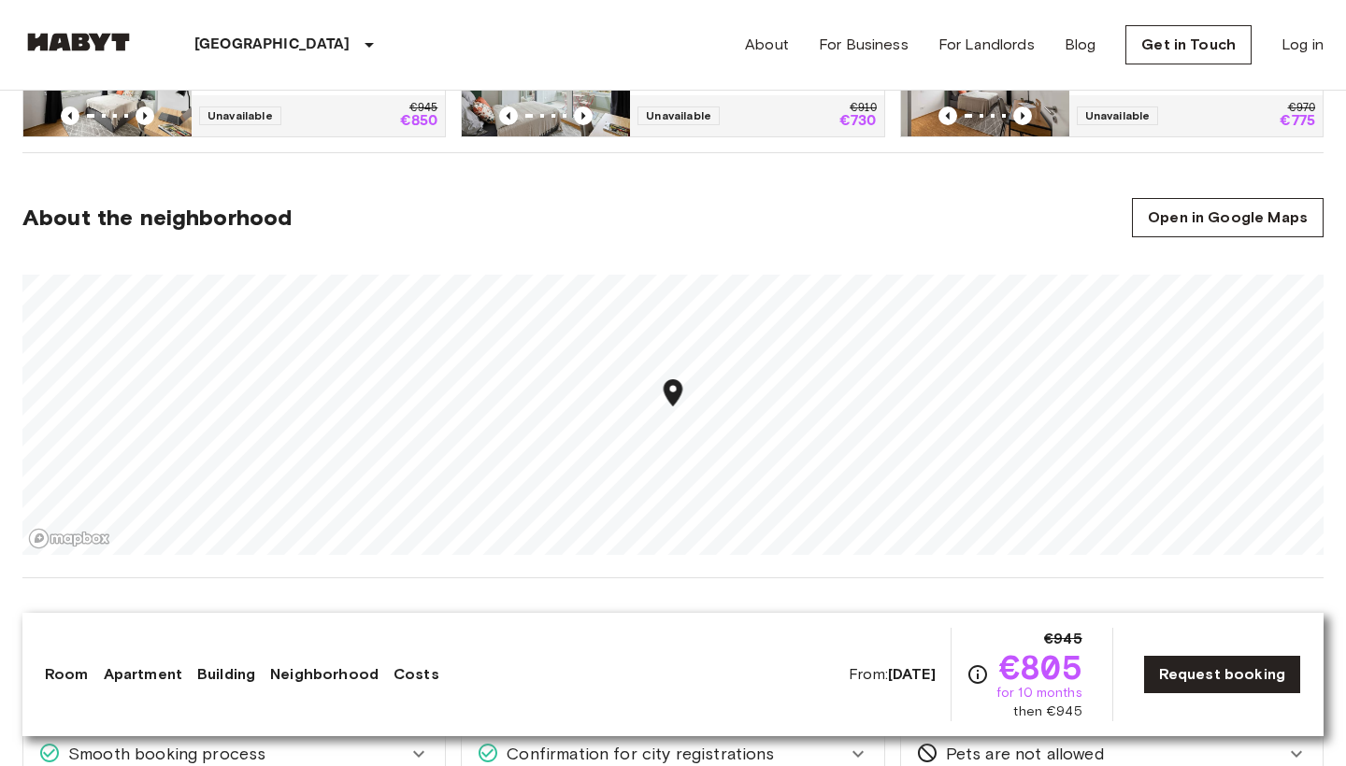
click at [980, 671] on icon "Check cost overview for full price breakdown. Please note that discounts apply …" at bounding box center [977, 674] width 22 height 22
